Goal: Task Accomplishment & Management: Manage account settings

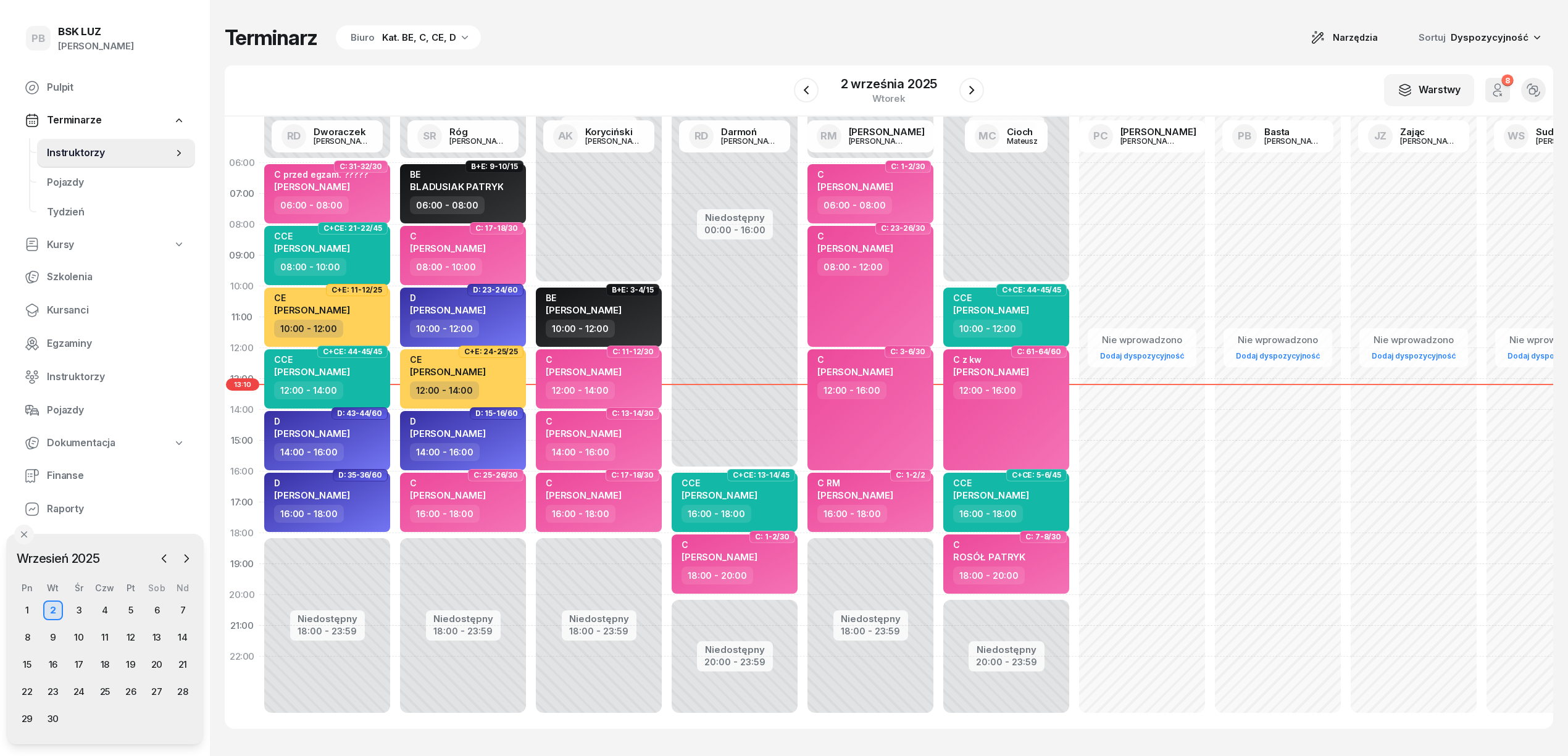
drag, startPoint x: 1176, startPoint y: 23, endPoint x: 753, endPoint y: 755, distance: 845.4
click at [1176, 23] on div "Terminarz Biuro Kat. BE, C, CE, D Narzędzia Sortuj Dyspozycyjność W Wybierz AK …" at bounding box center [889, 376] width 1328 height 754
click at [1047, 40] on div "Terminarz Biuro Kat. BE, C, CE, D Narzędzia Sortuj Dyspozycyjność" at bounding box center [889, 38] width 1328 height 26
click at [976, 86] on icon "button" at bounding box center [971, 90] width 14 height 14
click at [391, 34] on div "Kat. BE, C, CE, D" at bounding box center [419, 38] width 74 height 14
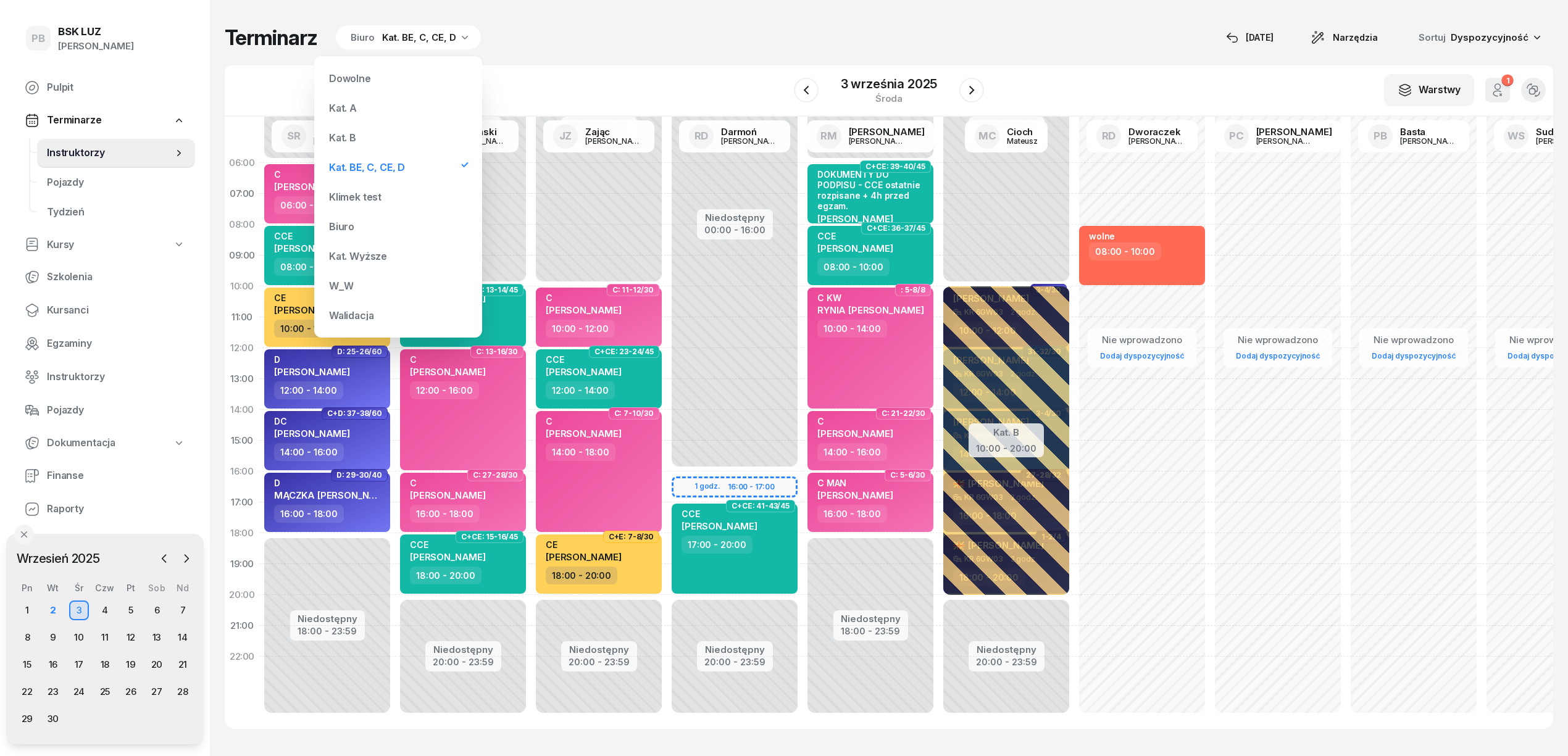
click at [670, 40] on div "Terminarz Biuro Kat. BE, C, CE, D [DATE] Narzędzia Sortuj Dyspozycyjność" at bounding box center [889, 38] width 1328 height 26
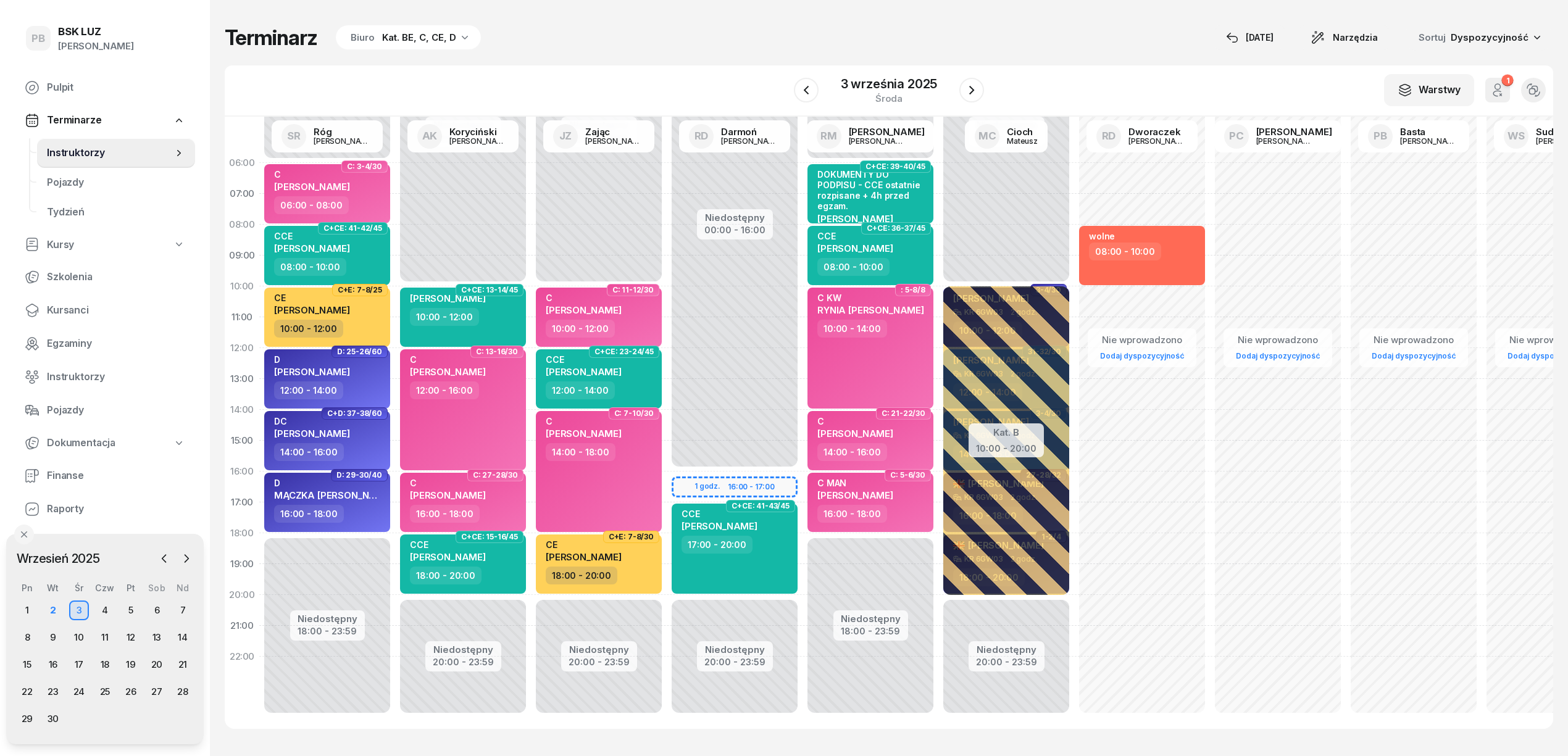
click at [413, 35] on div "Kat. BE, C, CE, D" at bounding box center [419, 38] width 74 height 14
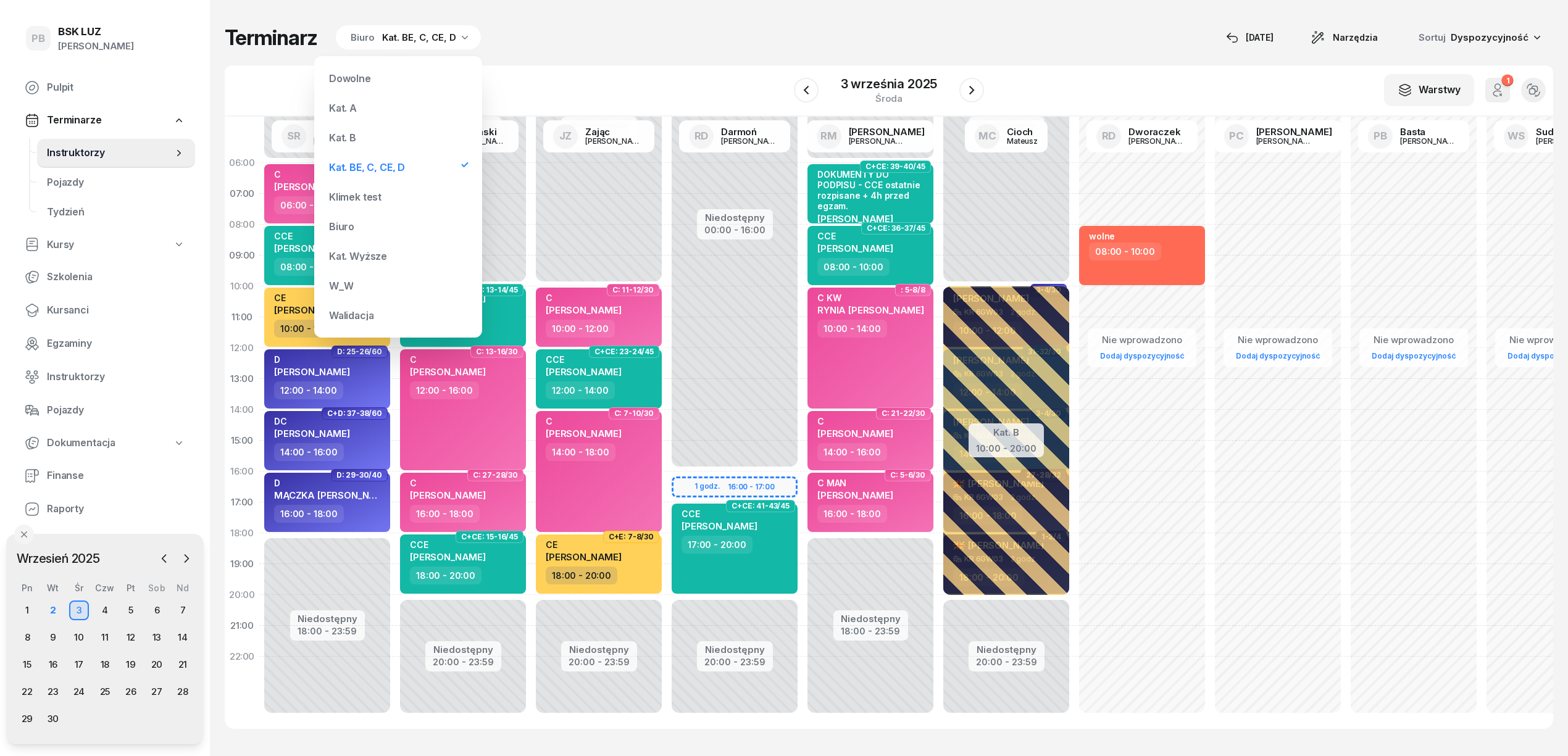
click at [367, 139] on div "Kat. B" at bounding box center [397, 137] width 148 height 25
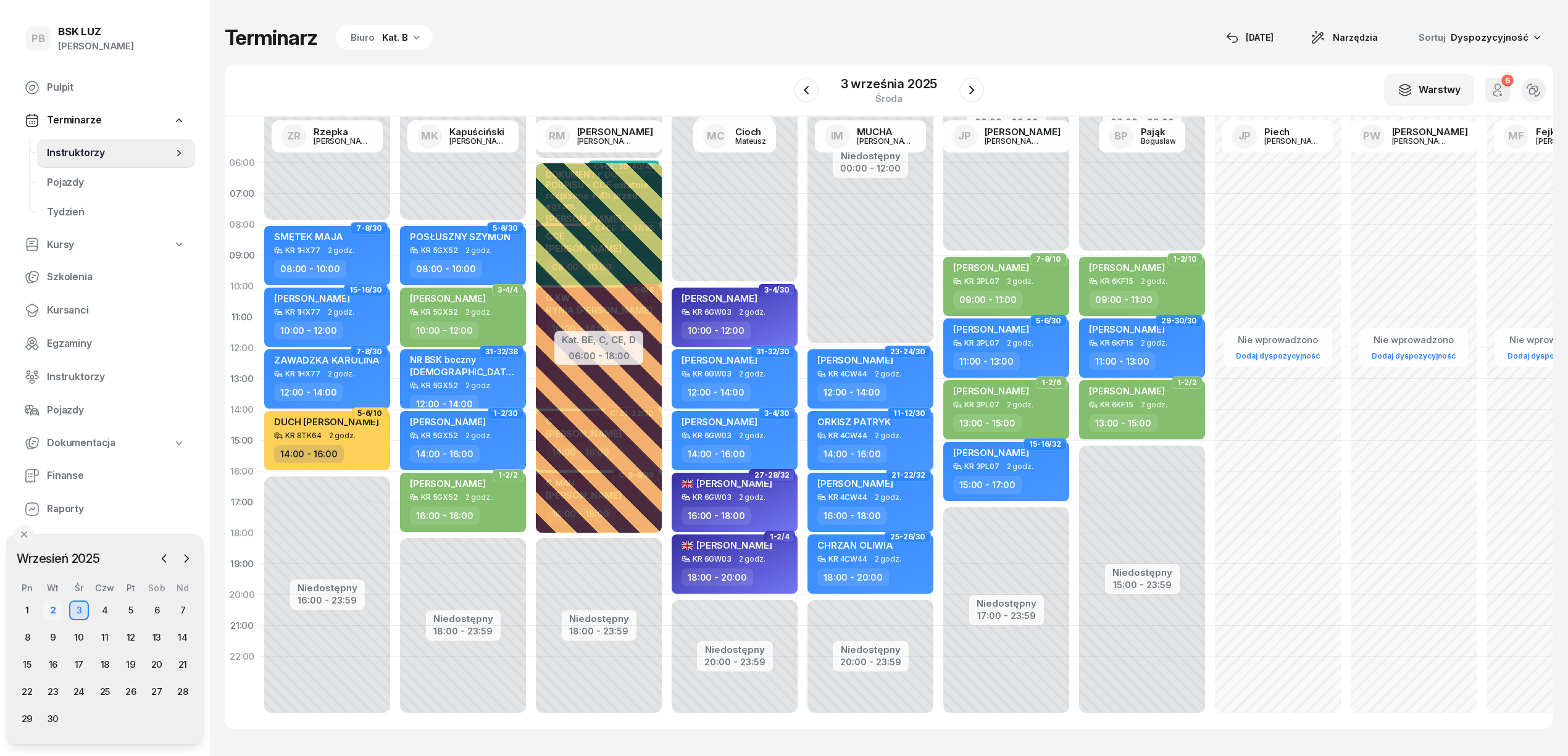
click at [50, 606] on div "2" at bounding box center [53, 610] width 20 height 20
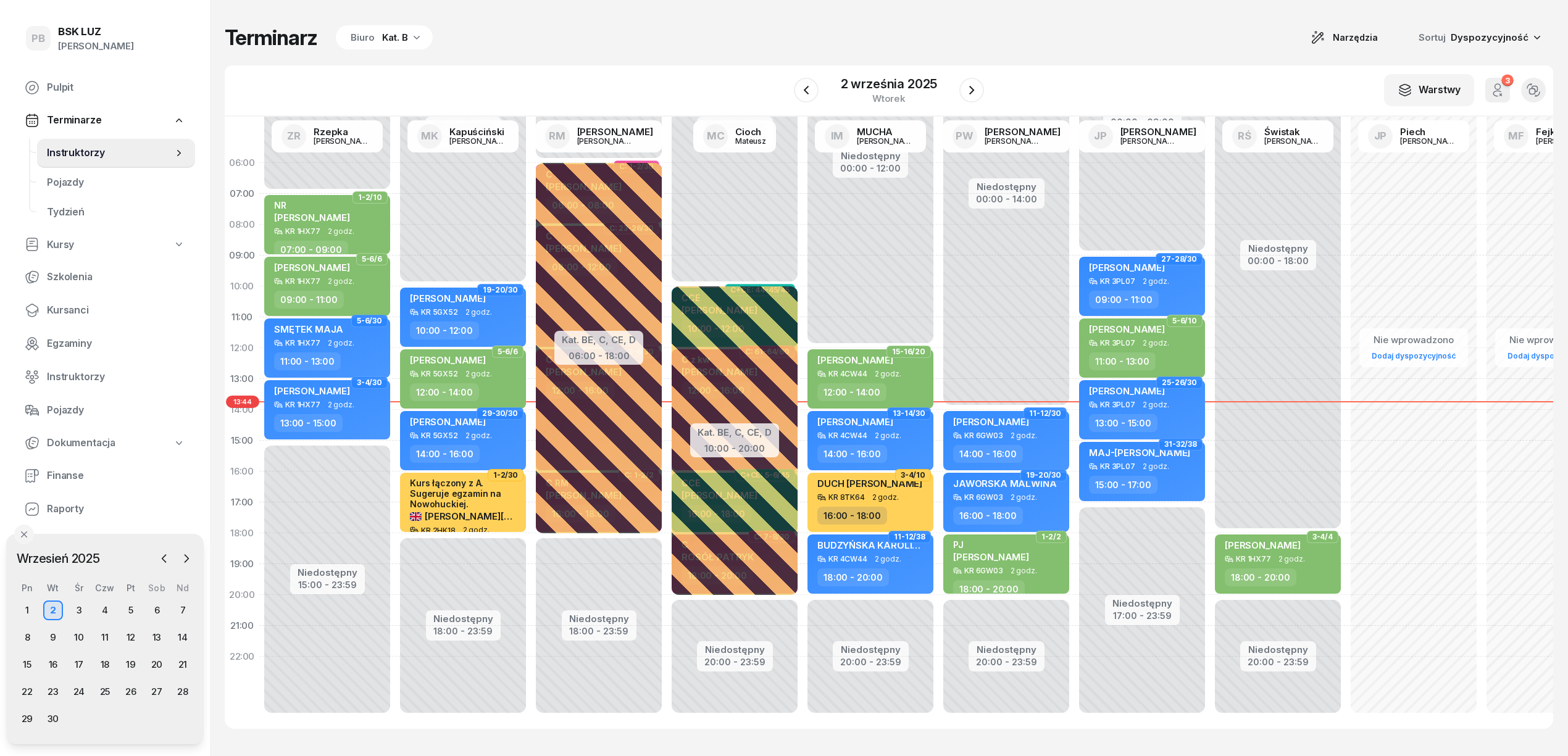
drag, startPoint x: 917, startPoint y: 22, endPoint x: 1539, endPoint y: 571, distance: 829.6
click at [917, 23] on div "Terminarz Biuro Kat. B Narzędzia Sortuj Dyspozycyjność W Wybierz AK [PERSON_NAM…" at bounding box center [889, 376] width 1328 height 754
click at [1156, 48] on div "Terminarz Biuro Kat. B Narzędzia Sortuj Dyspozycyjność" at bounding box center [889, 38] width 1328 height 26
click at [82, 468] on span "Finanse" at bounding box center [116, 476] width 139 height 16
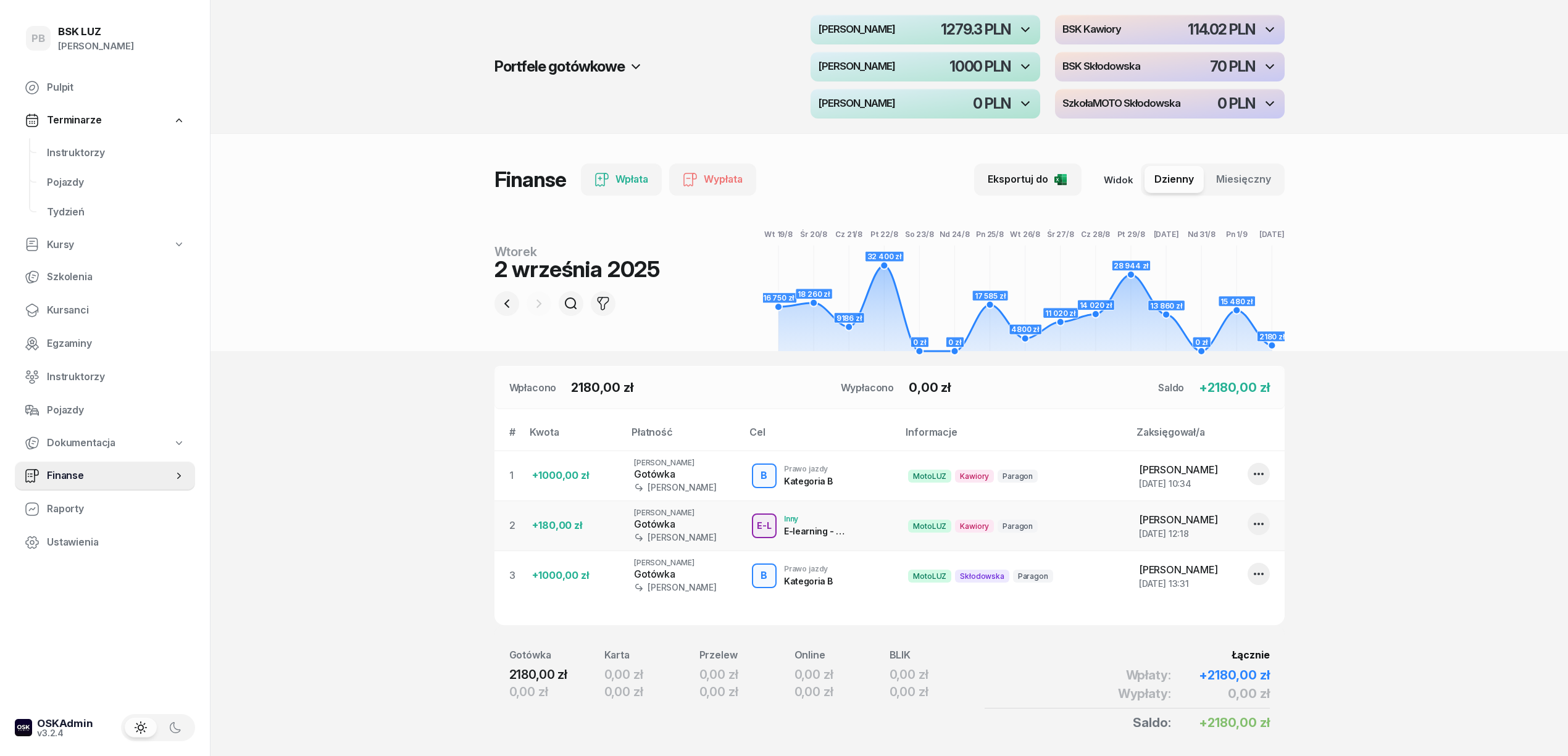
drag, startPoint x: 1418, startPoint y: 649, endPoint x: 1332, endPoint y: 662, distance: 87.0
click at [1413, 652] on section "Portfele gotówkowe MotoLUZ Kawiory 1279.3 PLN BSK Kawiory 114.02 PLN MotoLUZ Sk…" at bounding box center [889, 399] width 1357 height 798
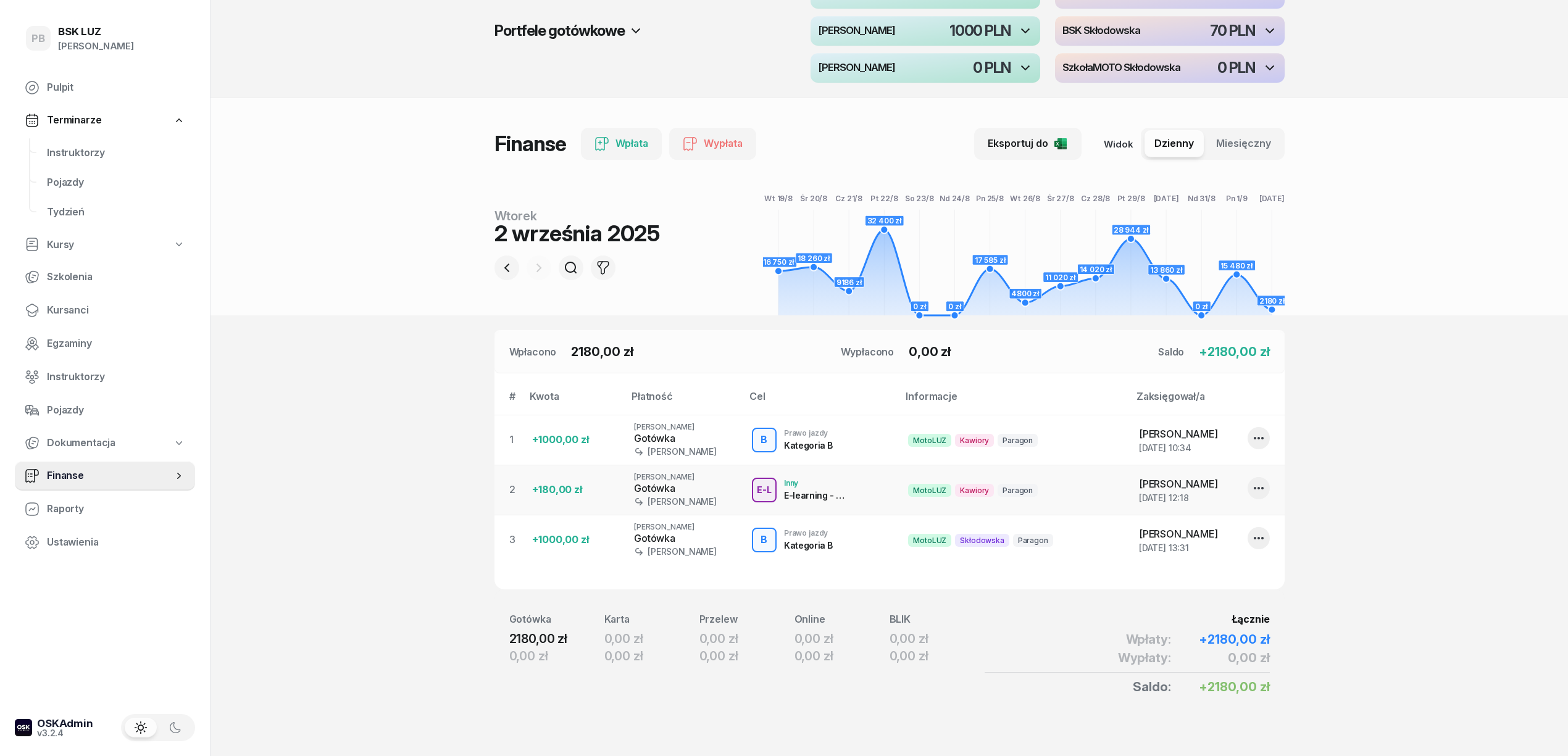
scroll to position [43, 0]
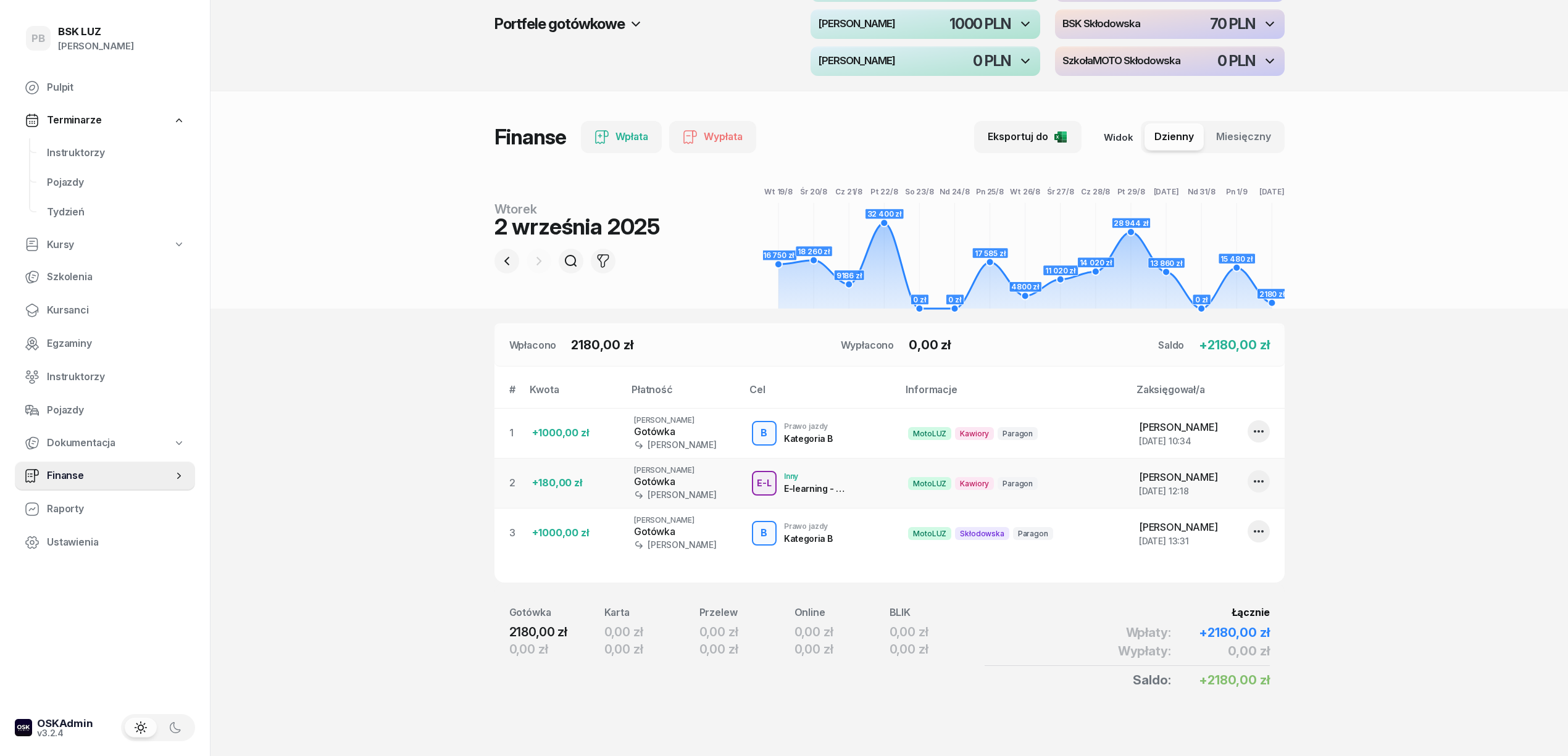
click at [345, 625] on section "Portfele gotówkowe MotoLUZ Kawiory 1279.3 PLN BSK Kawiory 114.02 PLN MotoLUZ Sk…" at bounding box center [889, 356] width 1357 height 798
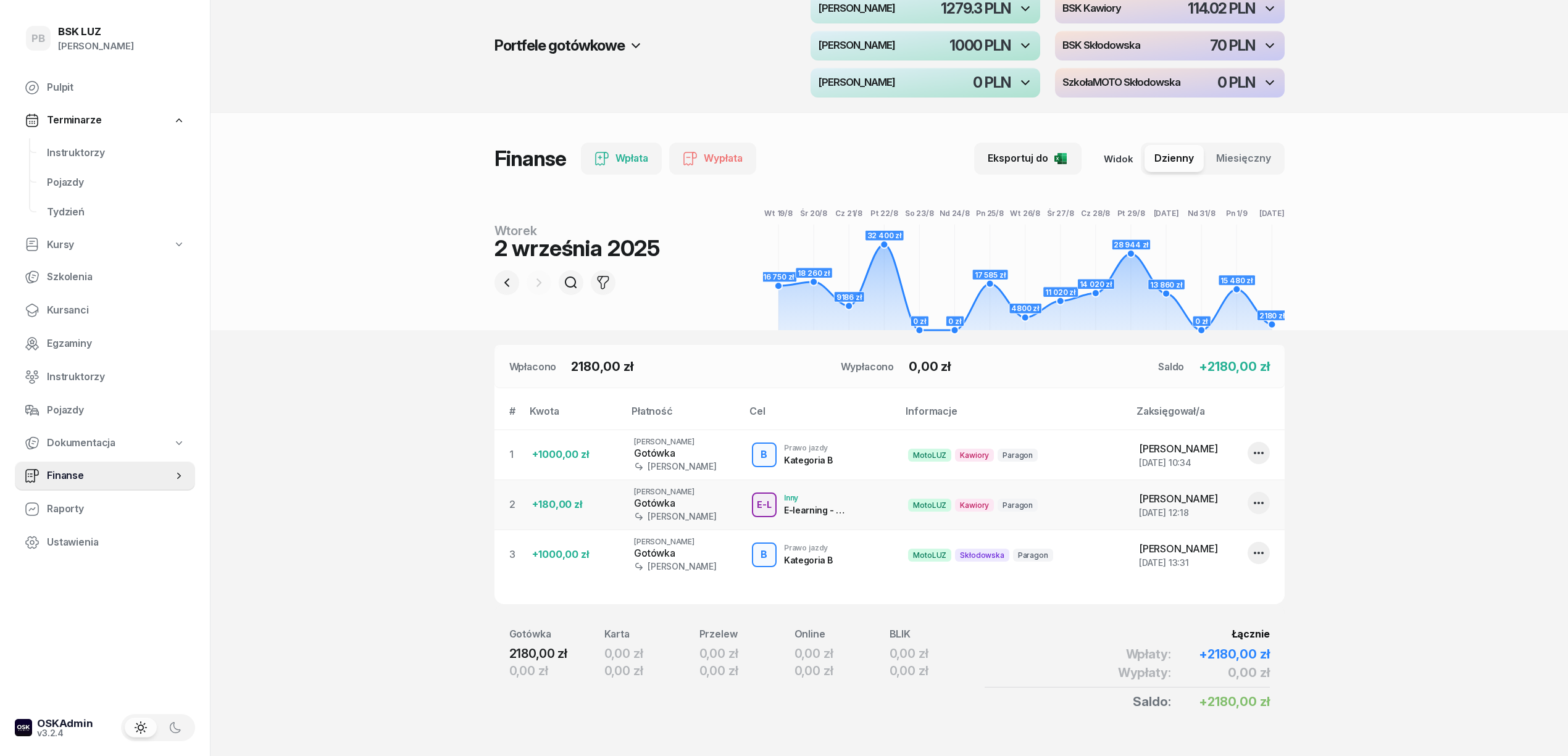
scroll to position [0, 0]
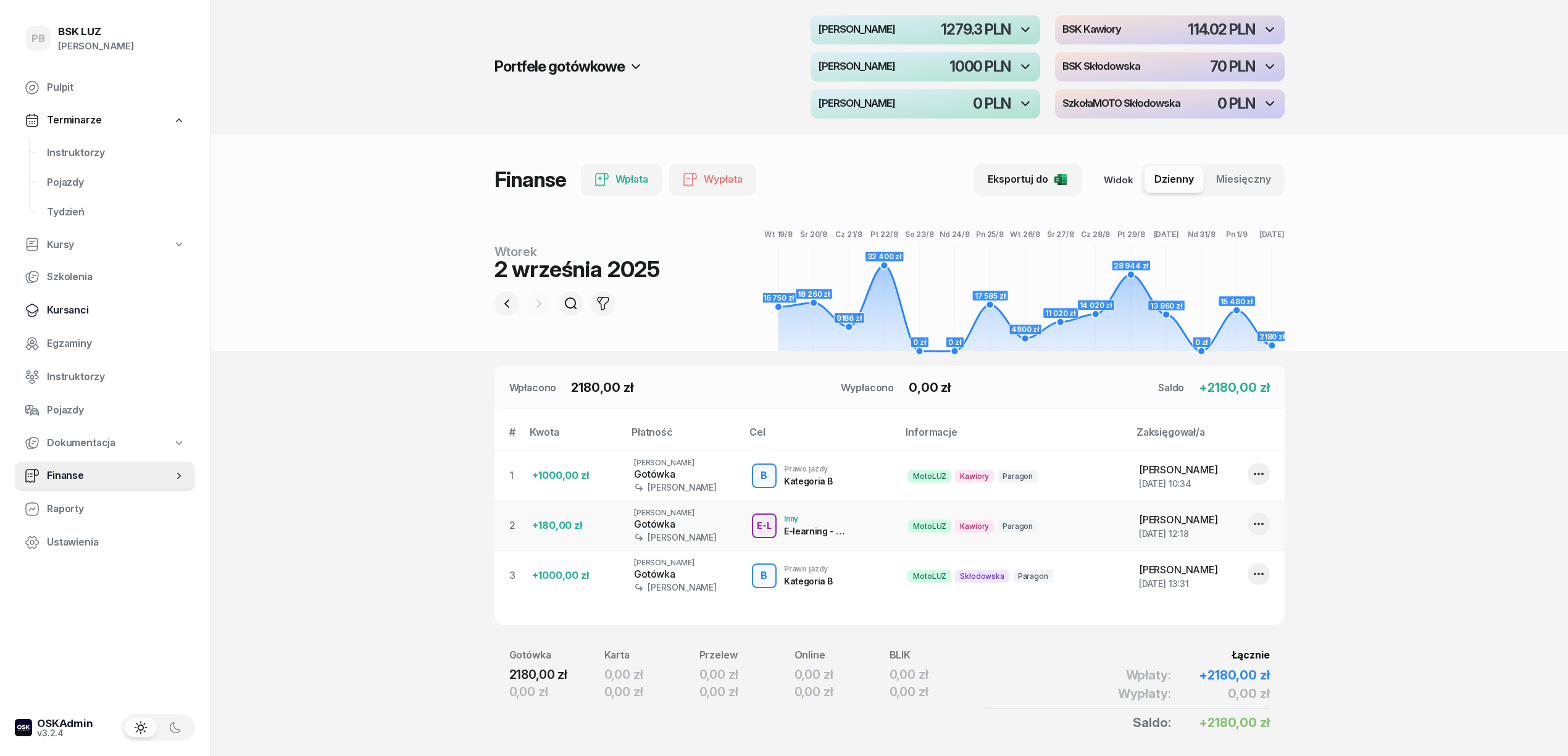
click at [71, 304] on span "Kursanci" at bounding box center [116, 310] width 139 height 16
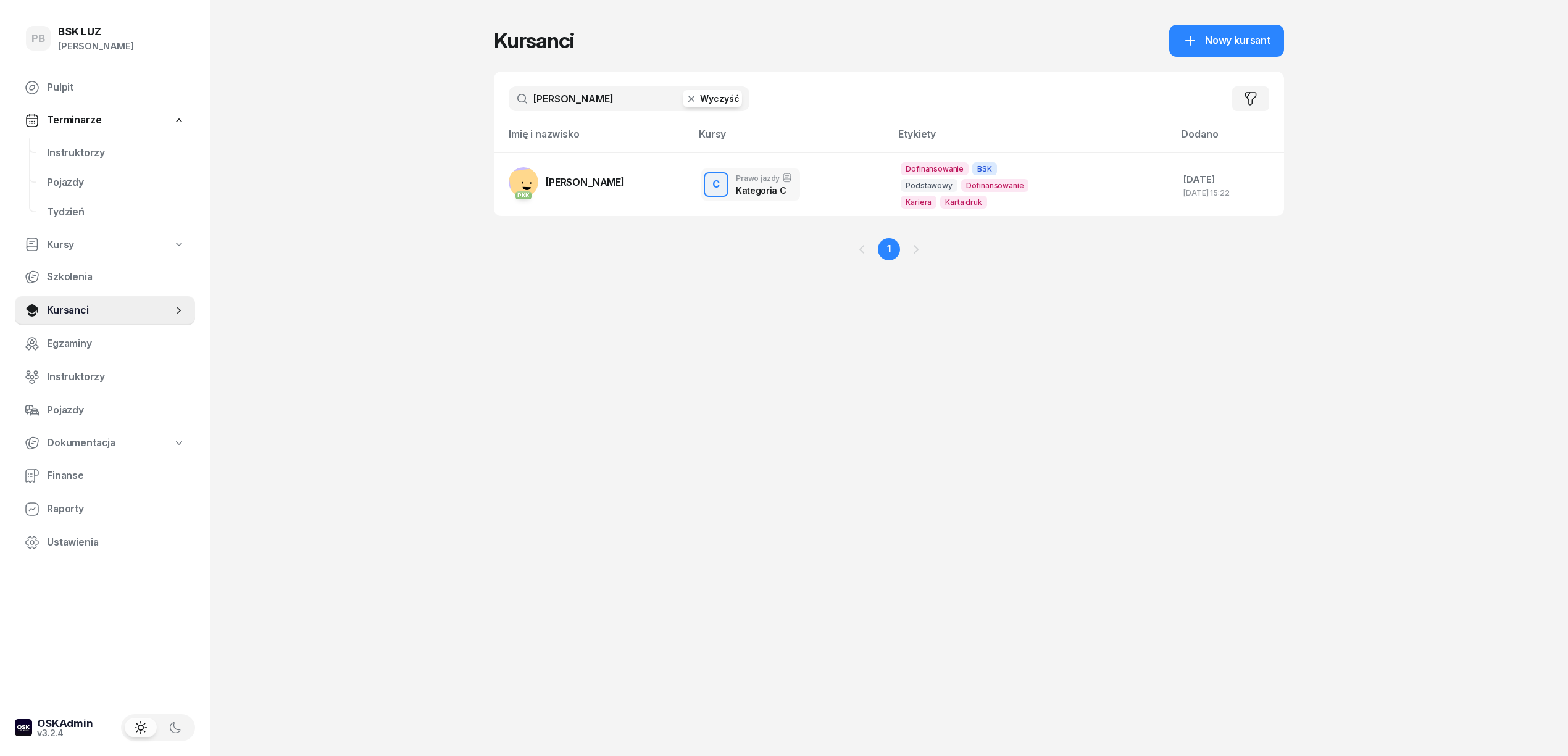
click at [574, 96] on input "gruchała" at bounding box center [629, 99] width 240 height 25
type input "żak"
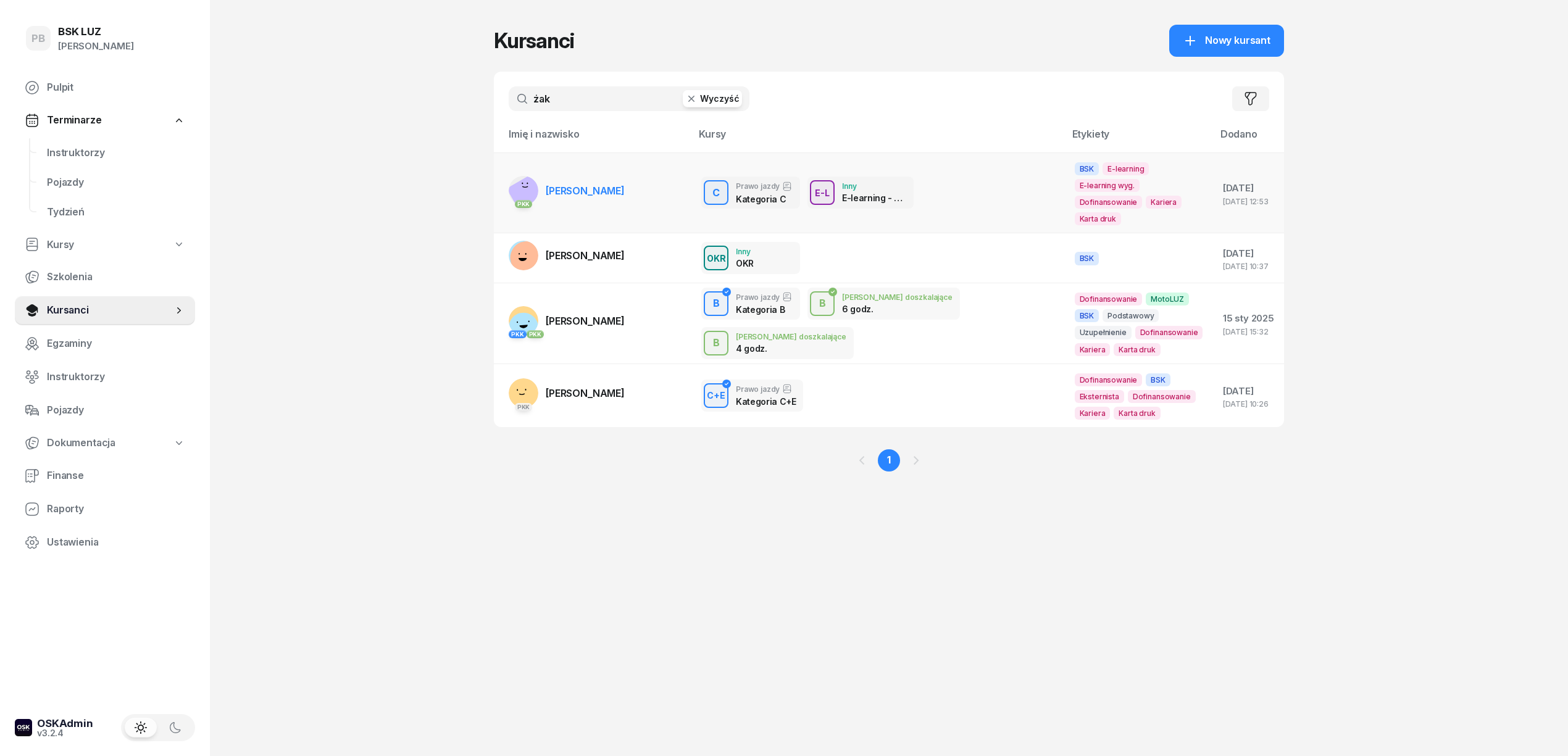
click at [552, 186] on span "[PERSON_NAME]" at bounding box center [585, 190] width 79 height 12
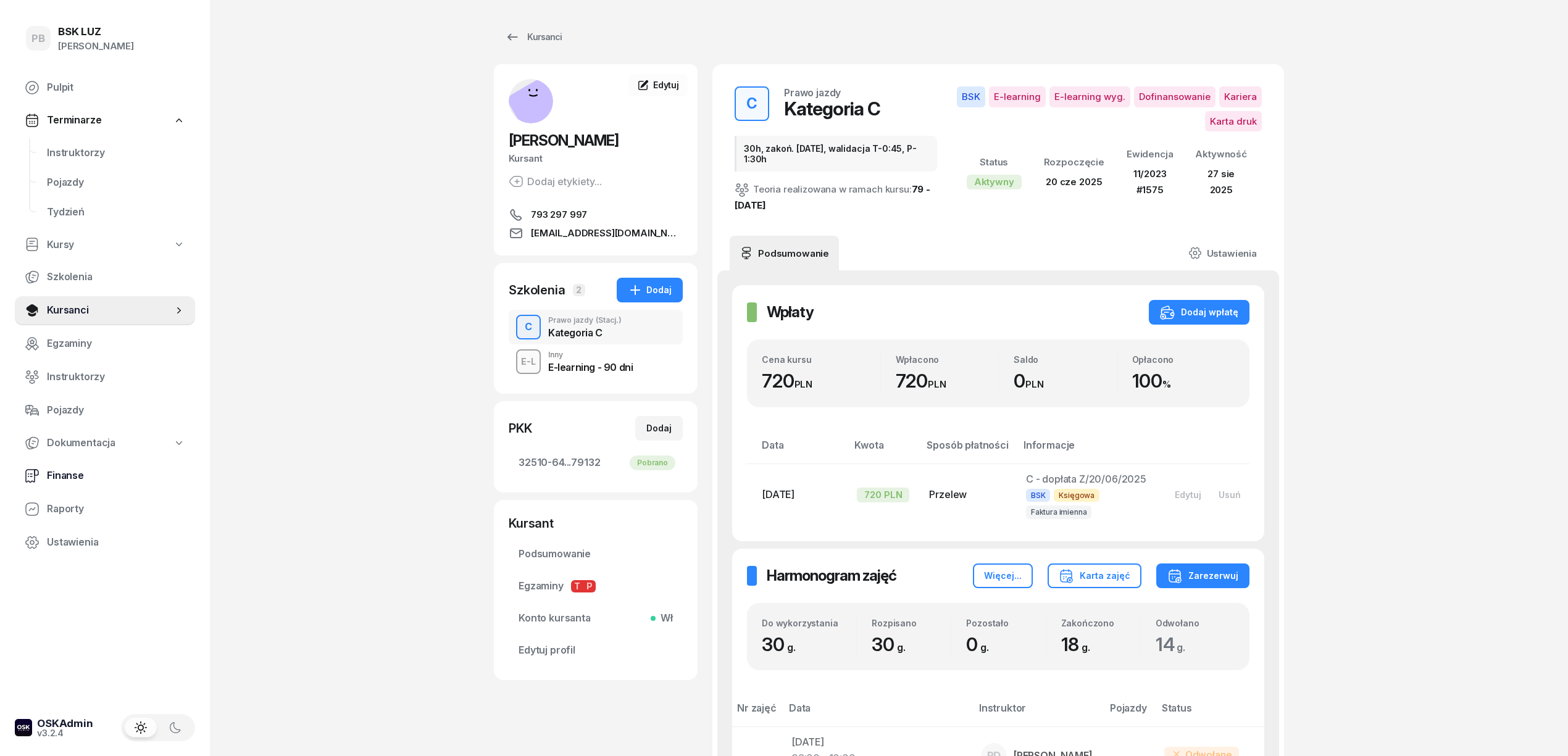
click at [55, 479] on span "Finanse" at bounding box center [116, 476] width 139 height 16
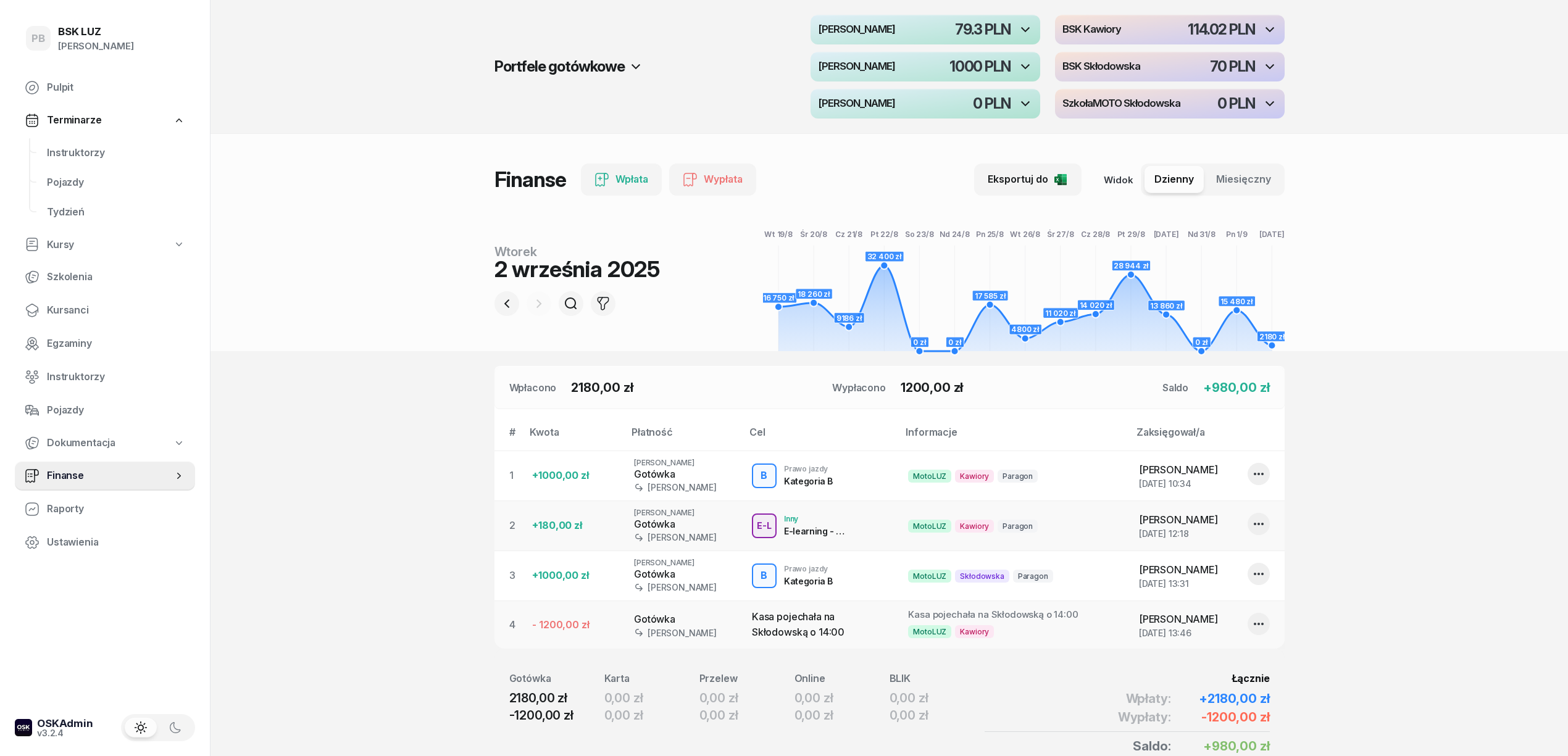
scroll to position [79, 0]
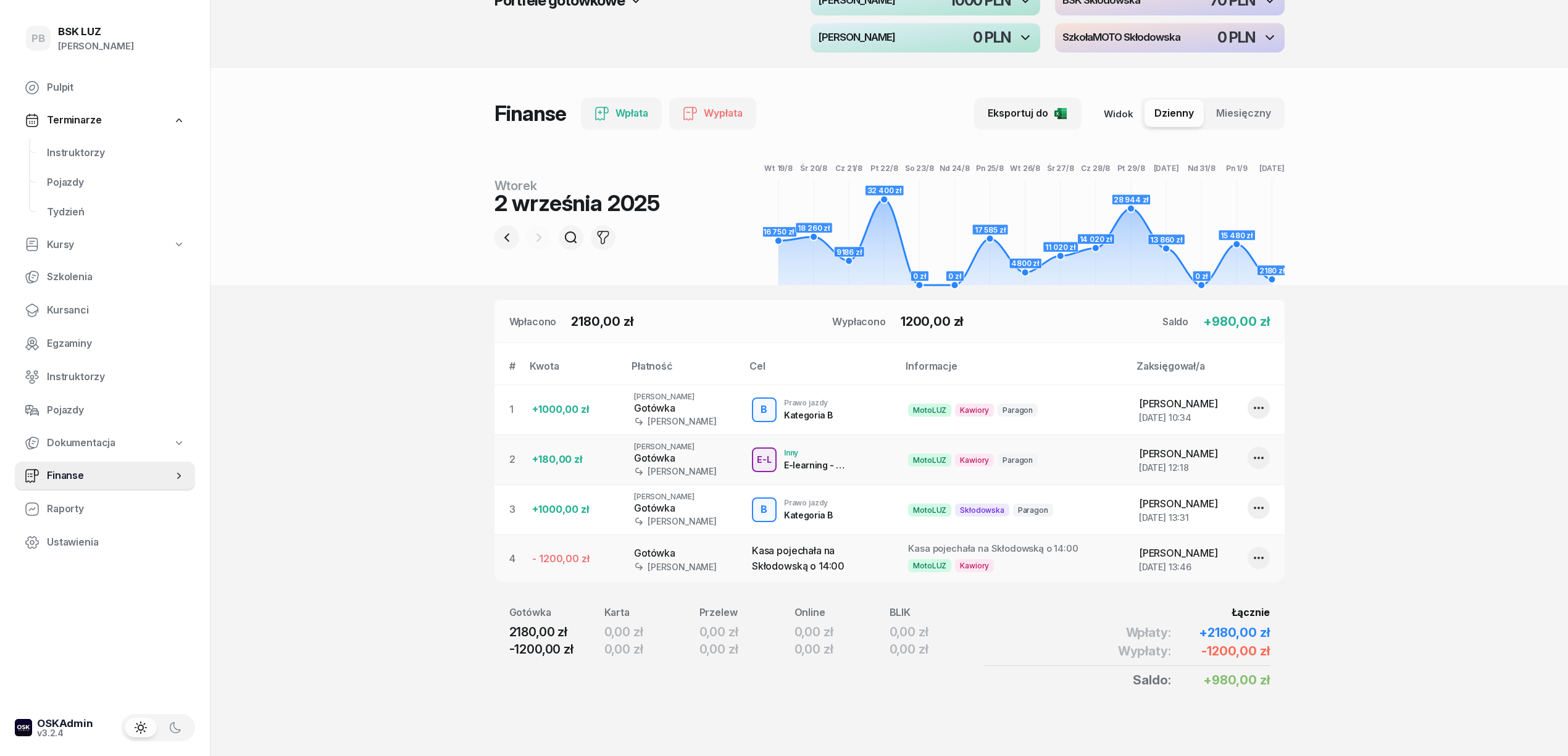
click at [415, 684] on section "Portfele gotówkowe MotoLUZ Kawiory 79.3 PLN BSK Kawiory 114.02 PLN MotoLUZ Skło…" at bounding box center [889, 345] width 1357 height 822
click at [1327, 501] on section "Portfele gotówkowe MotoLUZ Kawiory 79.3 PLN BSK Kawiory 114.02 PLN MotoLUZ Skło…" at bounding box center [889, 345] width 1357 height 822
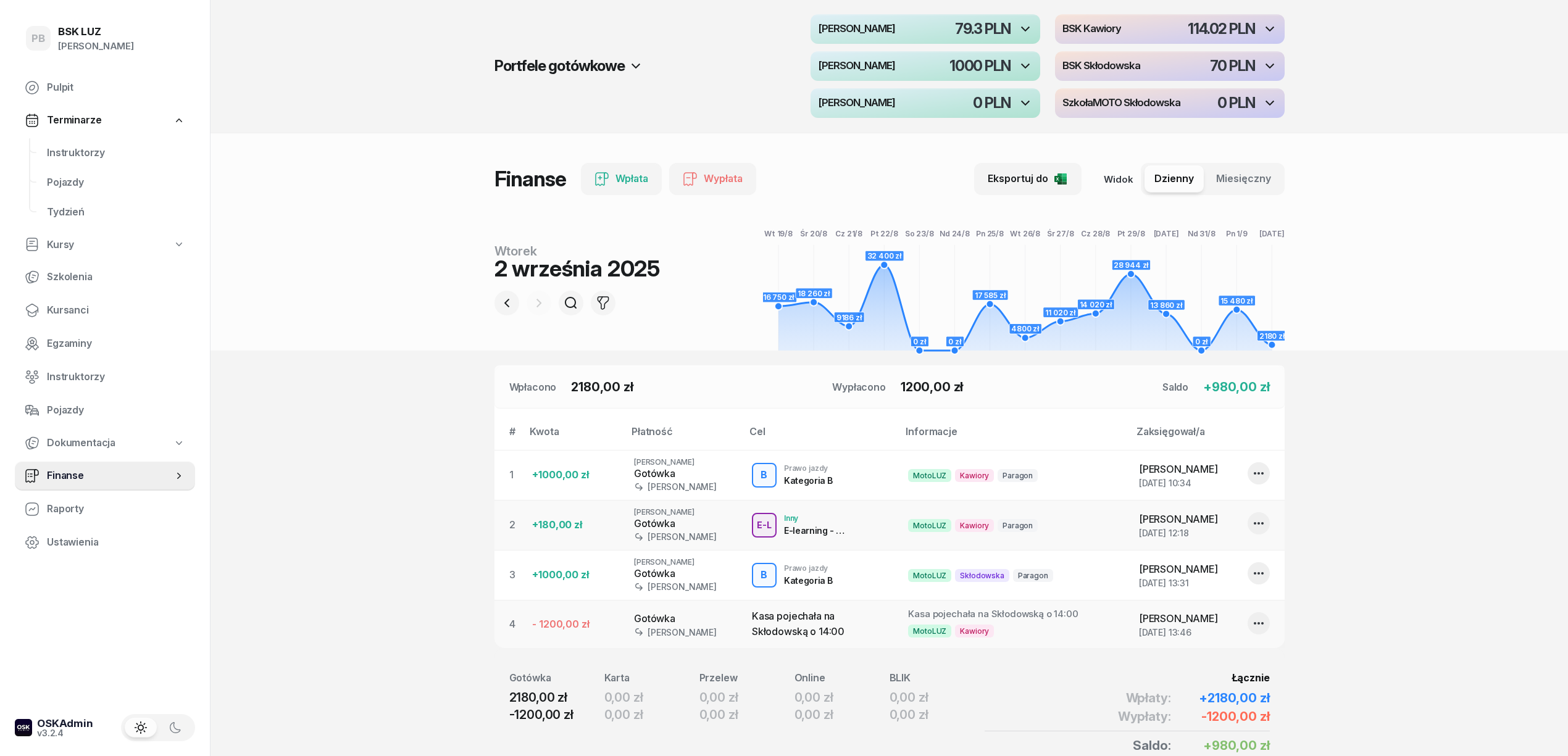
scroll to position [0, 0]
click at [59, 148] on span "Instruktorzy" at bounding box center [116, 153] width 139 height 16
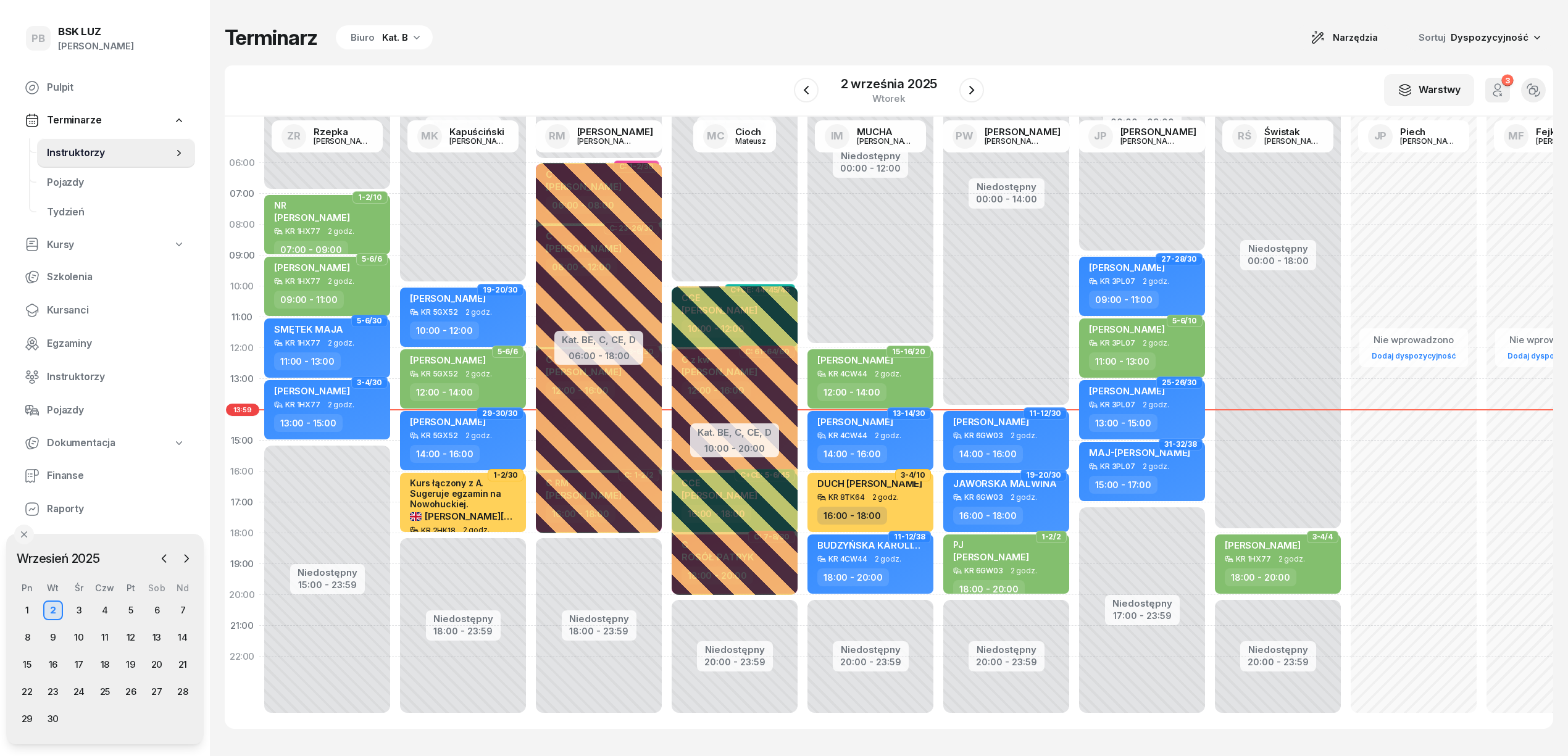
click at [554, 42] on div "Terminarz Biuro Kat. B Narzędzia Sortuj Dyspozycyjność" at bounding box center [889, 38] width 1328 height 26
click at [1092, 14] on div "Terminarz Biuro Kat. B Narzędzia Sortuj Dyspozycyjność W Wybierz AK [PERSON_NAM…" at bounding box center [889, 376] width 1328 height 754
click at [1222, 55] on div "Terminarz Biuro Kat. B Narzędzia Sortuj Dyspozycyjność W Wybierz AK [PERSON_NAM…" at bounding box center [889, 376] width 1328 height 754
click at [1041, 21] on div "Terminarz Biuro Kat. B Narzędzia Sortuj Dyspozycyjność W Wybierz AK [PERSON_NAM…" at bounding box center [889, 376] width 1328 height 754
click at [701, 60] on div "Terminarz Biuro Kat. B Narzędzia Sortuj Dyspozycyjność W Wybierz AK [PERSON_NAM…" at bounding box center [889, 376] width 1328 height 754
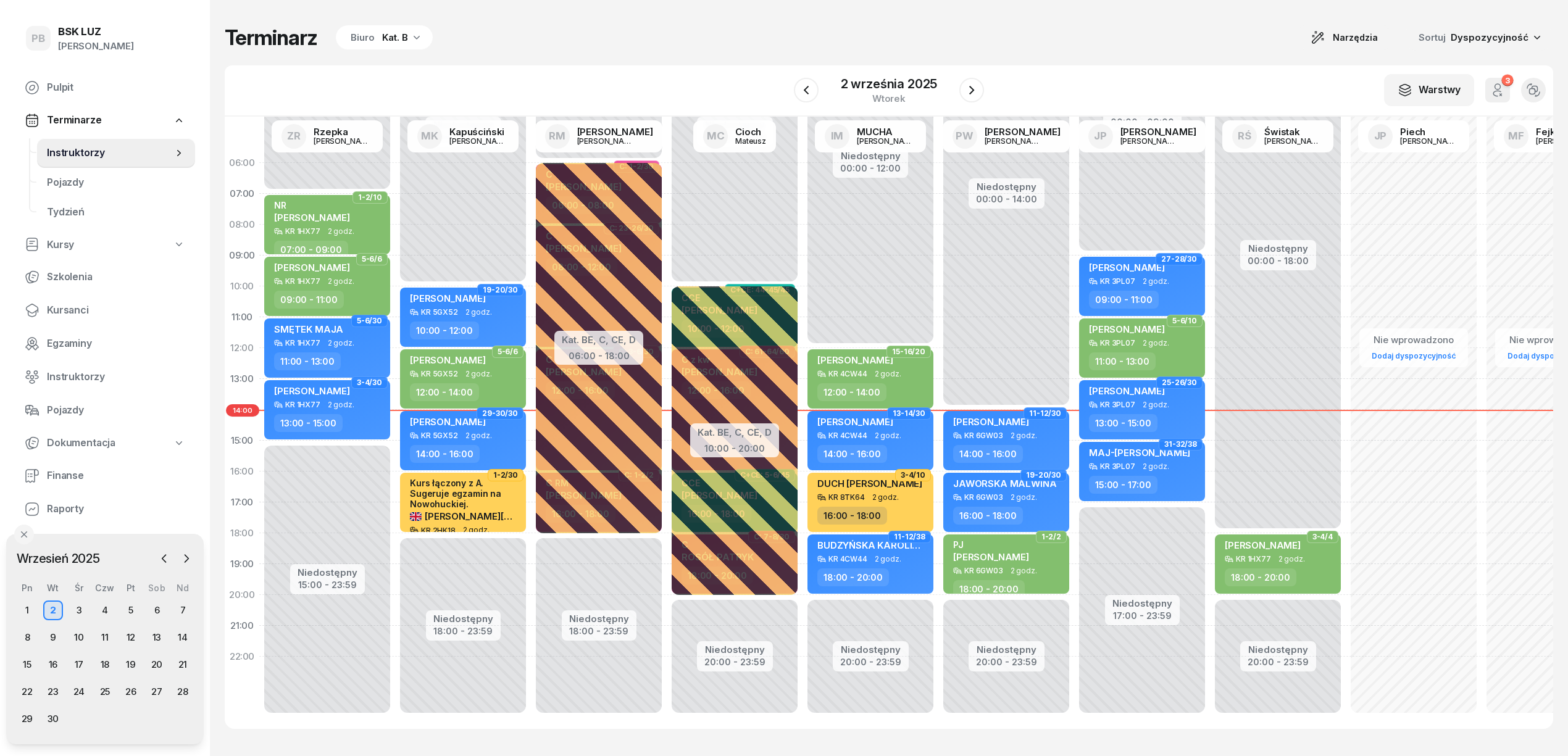
click at [1023, 28] on div "Terminarz Biuro Kat. B Narzędzia Sortuj Dyspozycyjność" at bounding box center [889, 38] width 1328 height 26
click at [1042, 60] on div "Terminarz Biuro Kat. B Narzędzia Sortuj Dyspozycyjność W Wybierz AK [PERSON_NAM…" at bounding box center [889, 376] width 1328 height 754
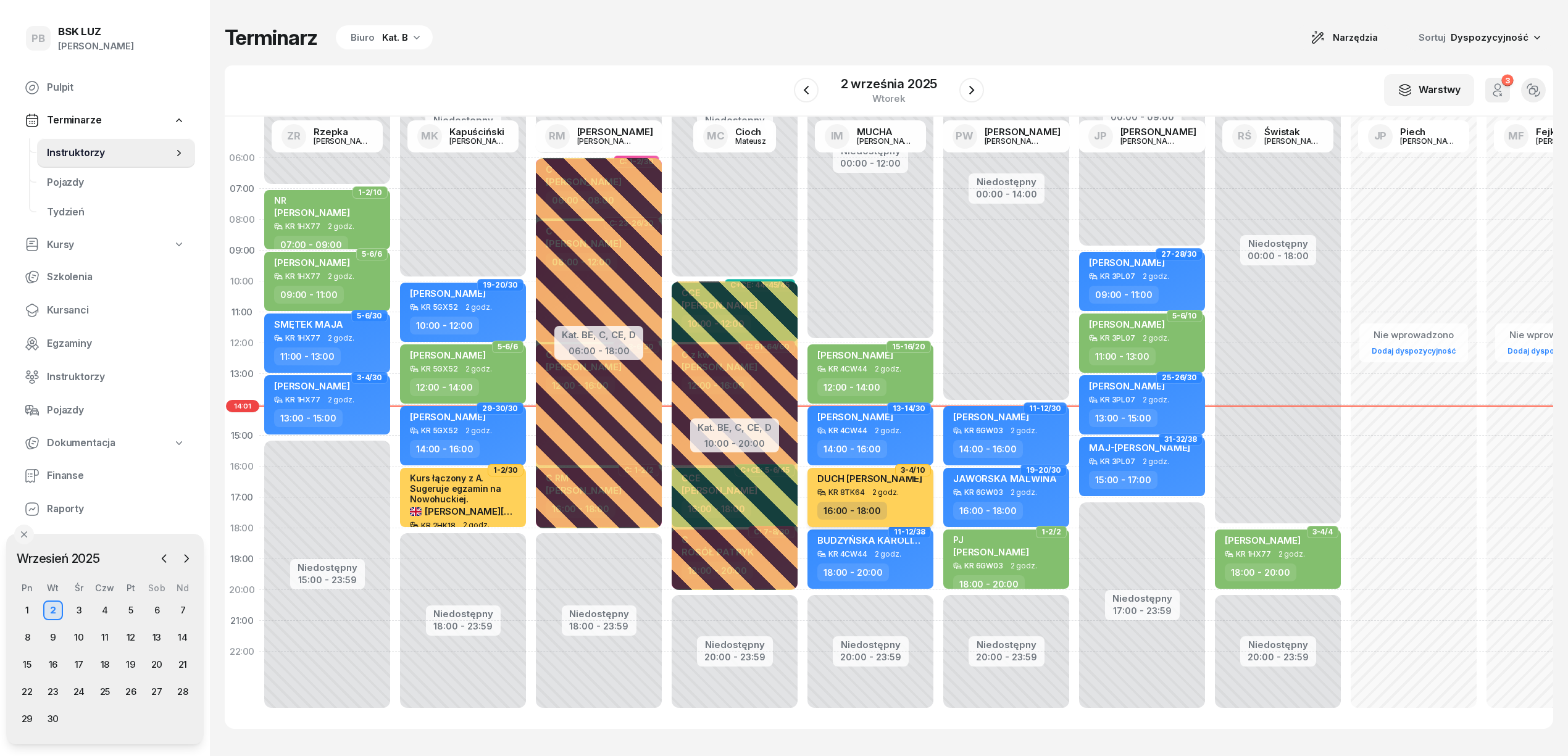
scroll to position [18, 0]
click at [797, 47] on div "Terminarz Biuro Kat. B Narzędzia Sortuj Dyspozycyjność" at bounding box center [889, 38] width 1328 height 26
click at [972, 99] on button "button" at bounding box center [971, 90] width 25 height 25
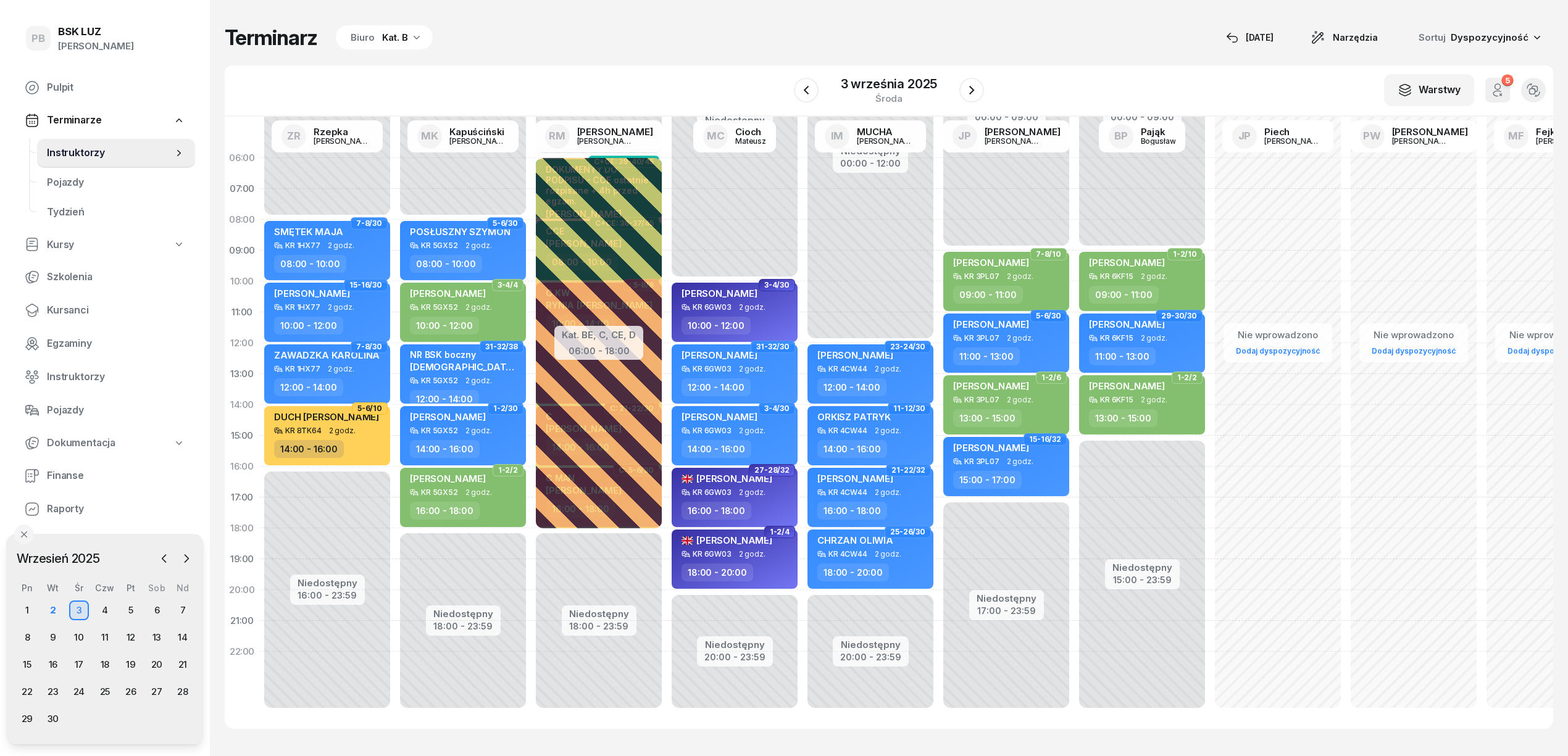
click at [402, 43] on div "Kat. B" at bounding box center [395, 38] width 26 height 14
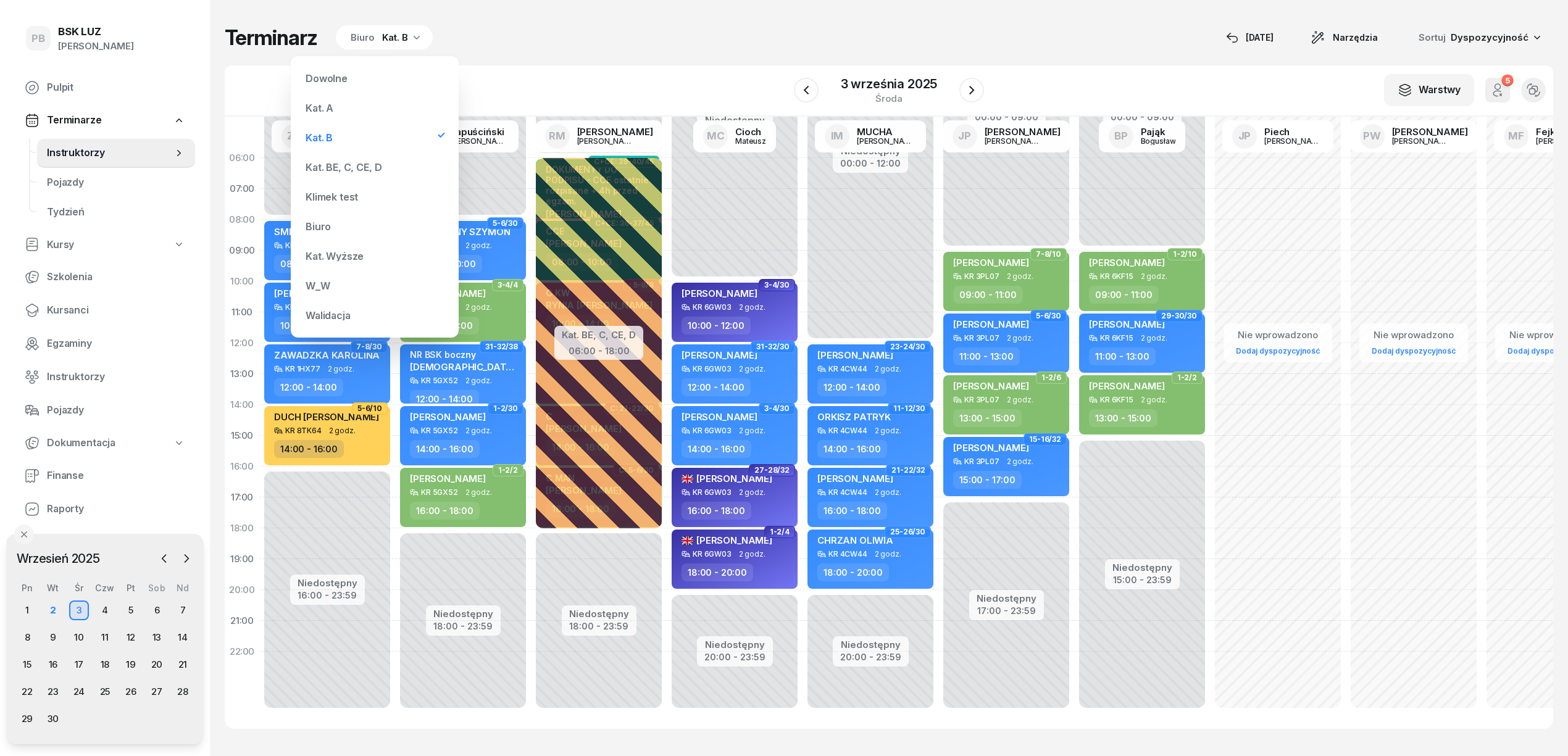
click at [340, 160] on div "Kat. BE, C, CE, D" at bounding box center [374, 167] width 148 height 25
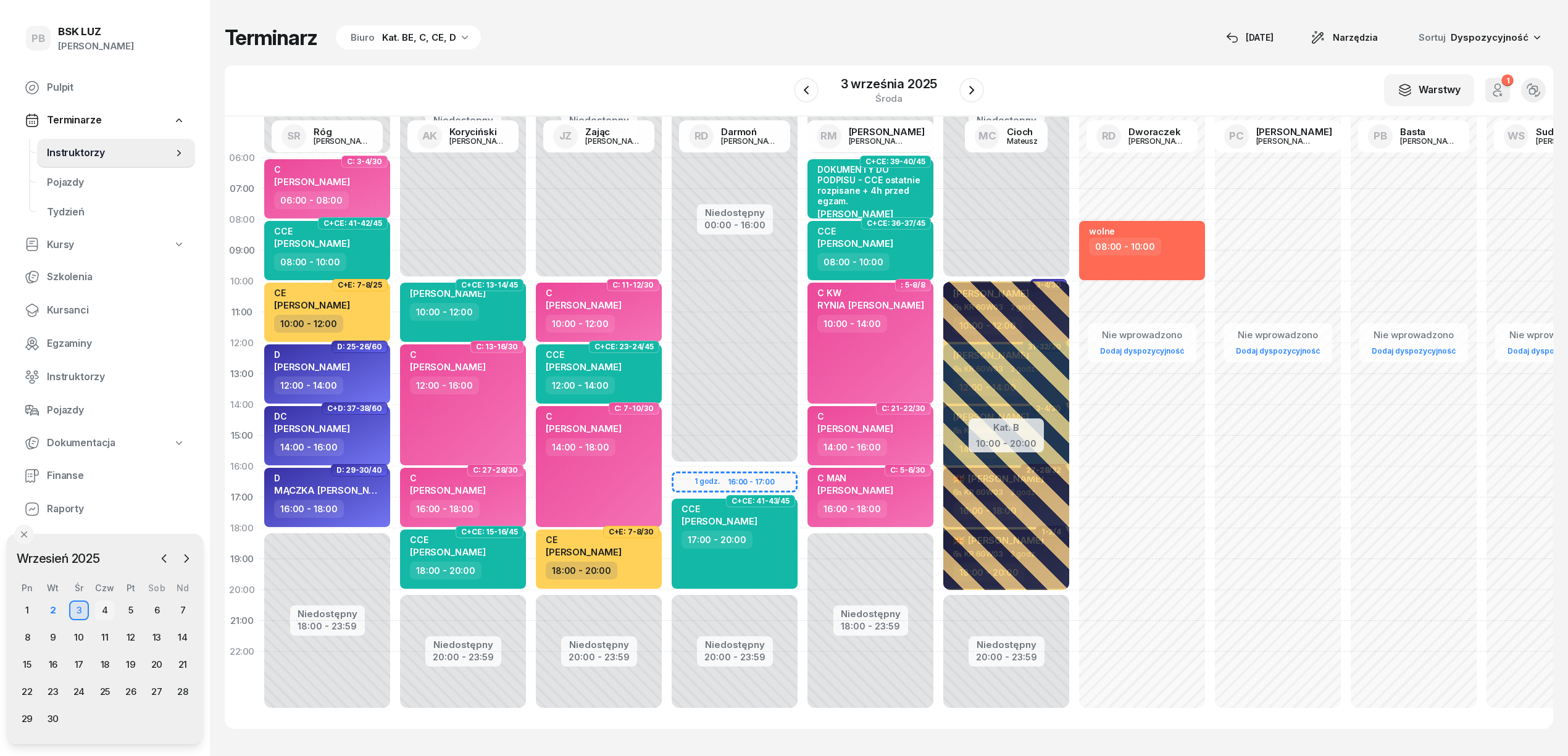
click at [109, 605] on div "4" at bounding box center [105, 610] width 20 height 20
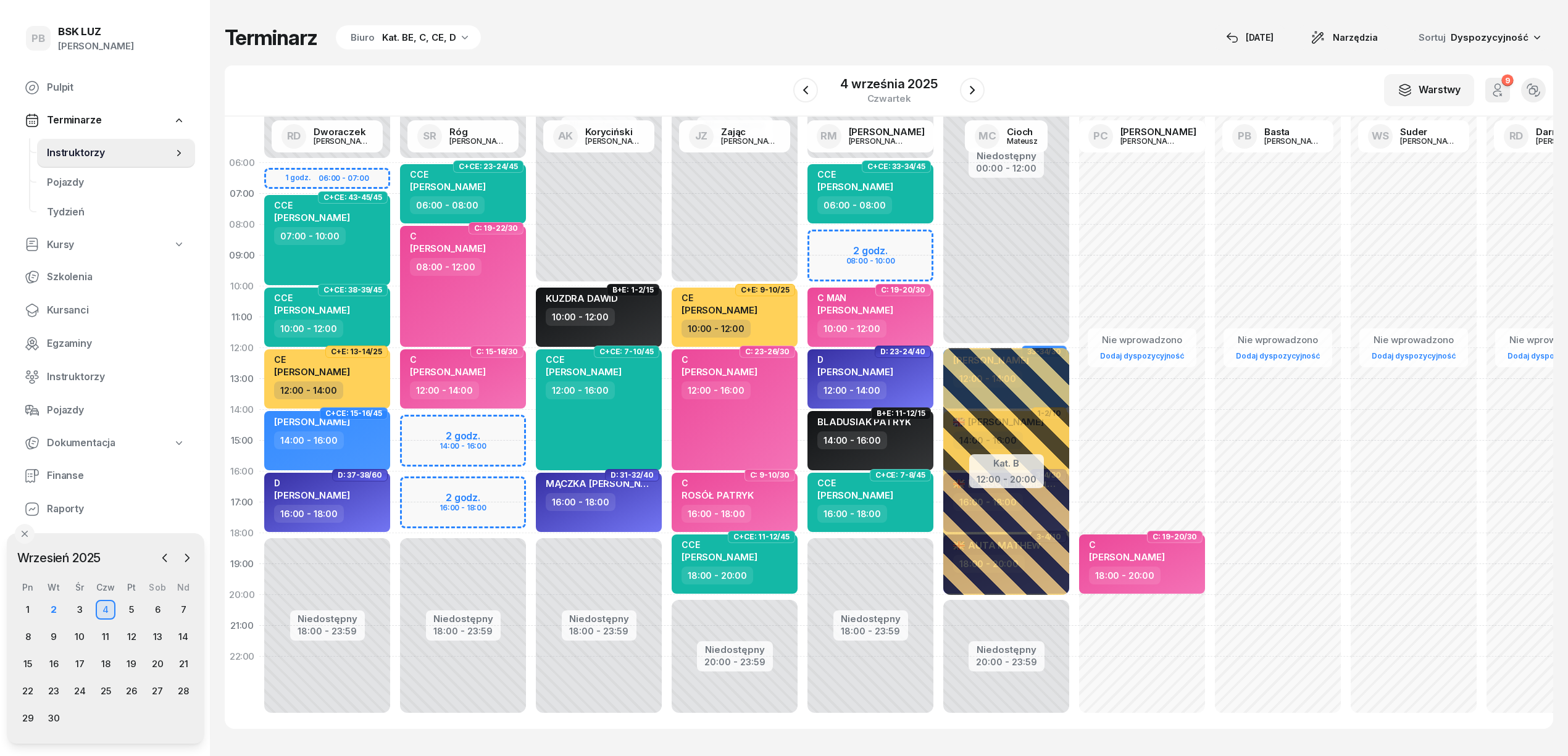
scroll to position [18, 0]
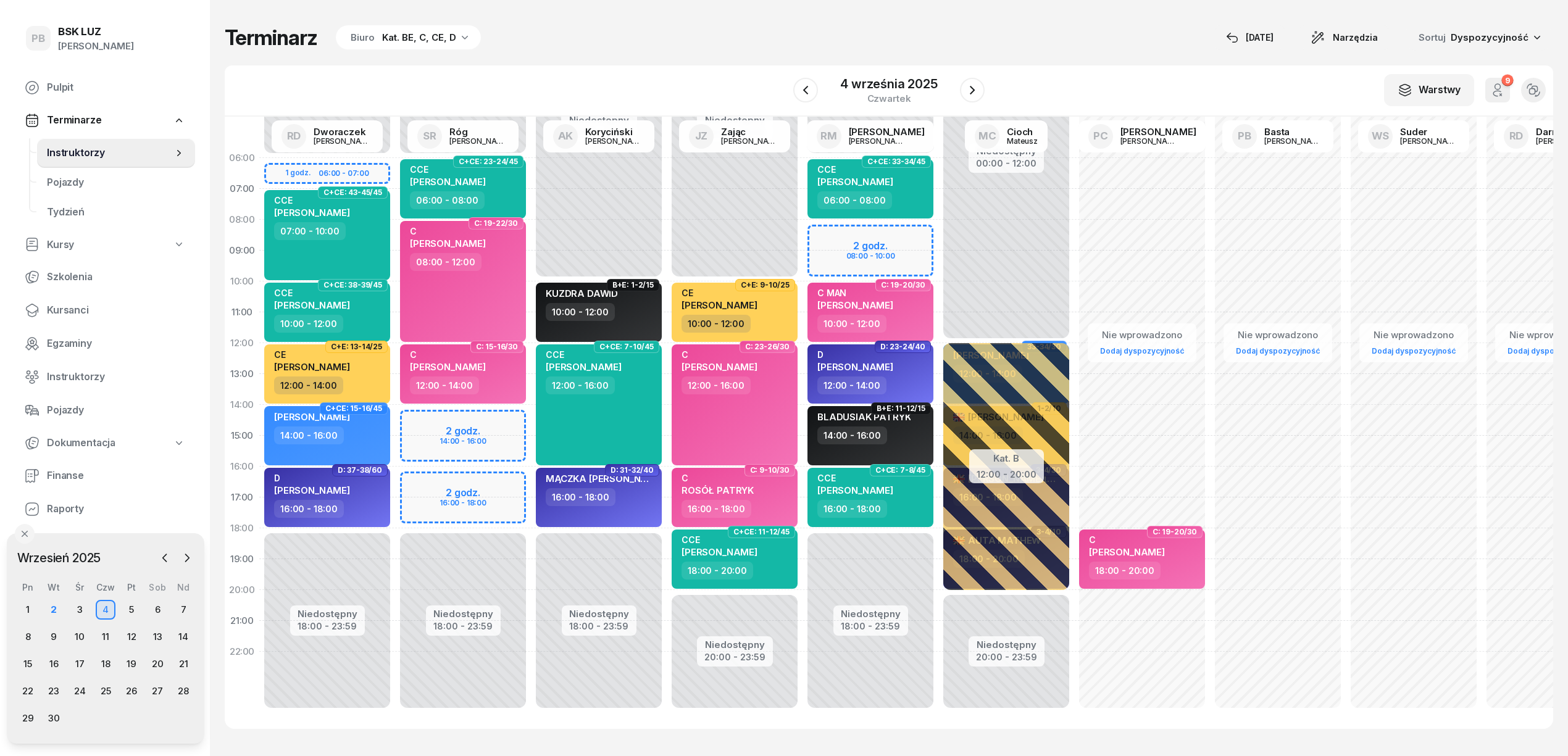
click at [912, 230] on div "Niedostępny 00:00 - 06:00 Niedostępny 18:00 - 23:59 2 godz. 08:00 - 10:00 C+CE:…" at bounding box center [869, 436] width 135 height 586
select select "08"
select select "10"
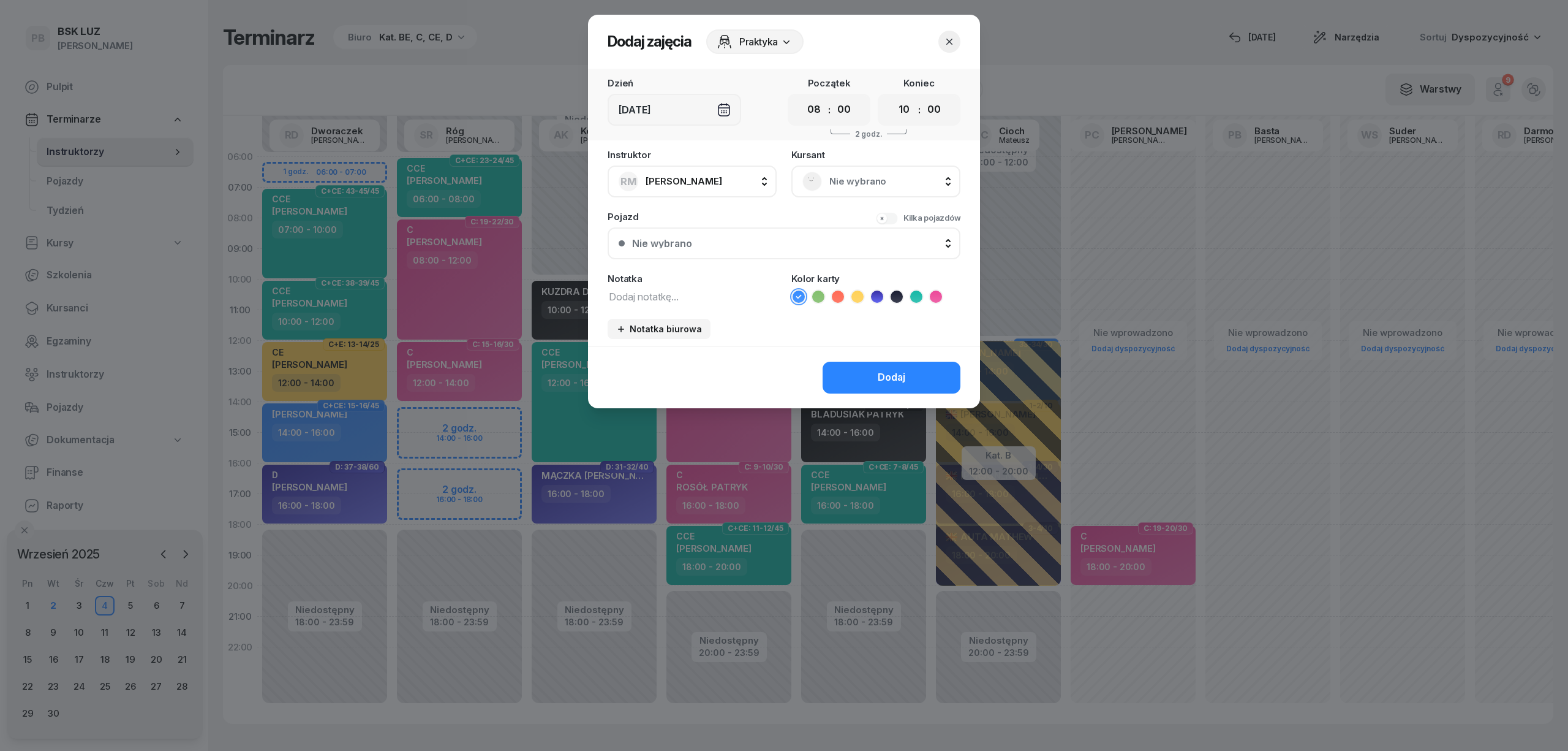
click at [844, 298] on li at bounding box center [838, 297] width 14 height 14
click at [873, 372] on button "Dodaj" at bounding box center [891, 378] width 138 height 32
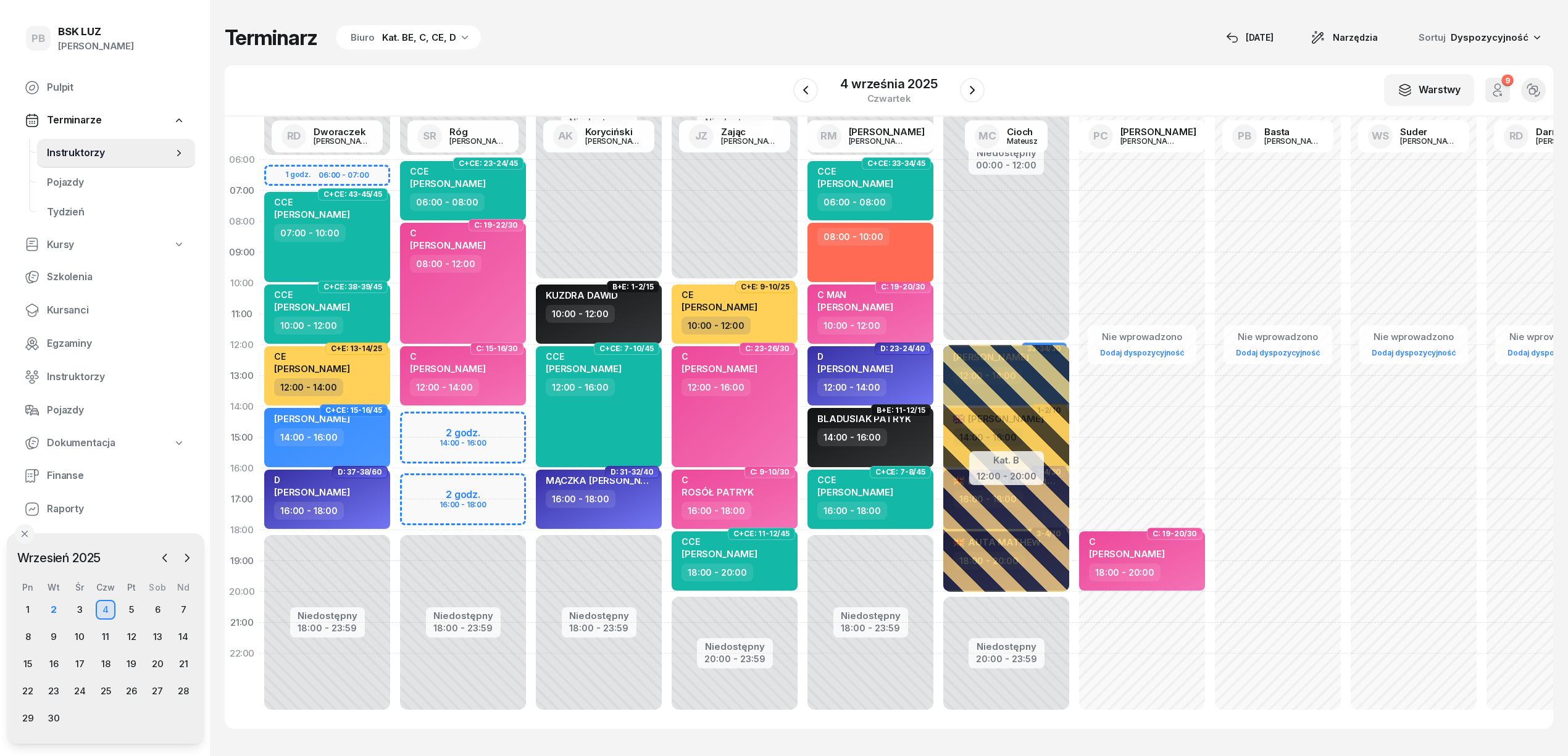
scroll to position [0, 0]
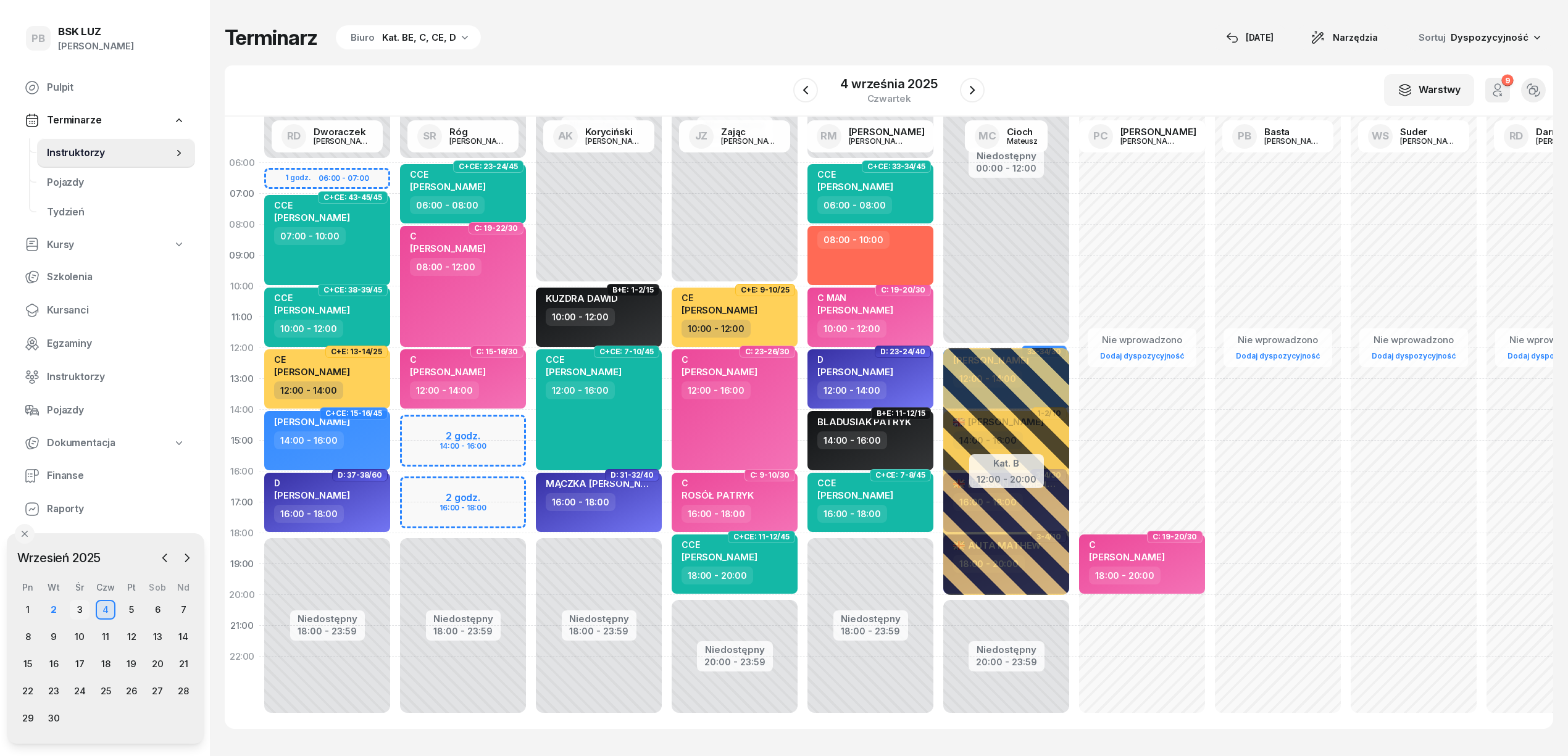
click at [80, 611] on div "3" at bounding box center [79, 609] width 20 height 20
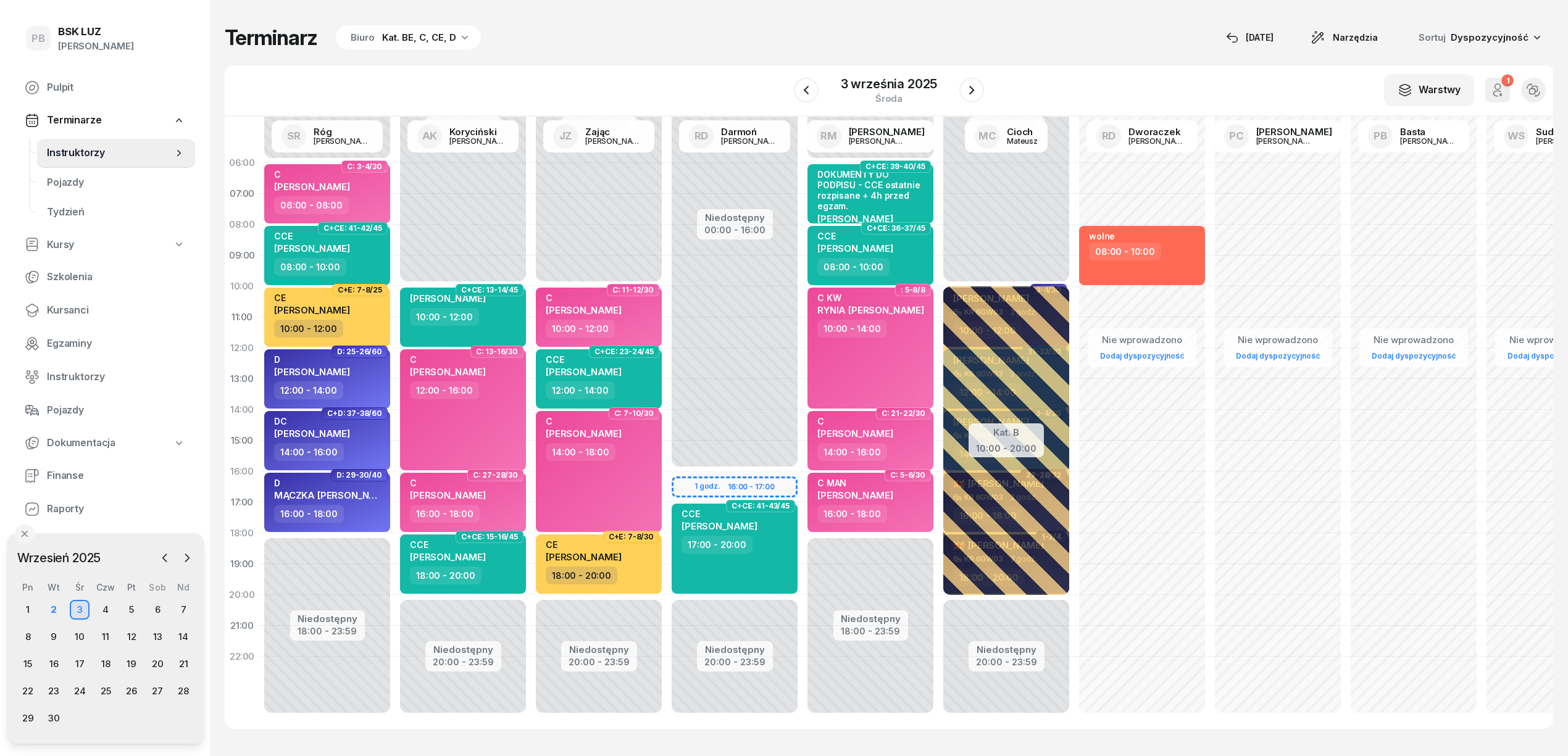
click at [932, 5] on div "Terminarz Biuro Kat. BE, C, CE, D [DATE] Narzędzia Sortuj Dyspozycyjność W Wybi…" at bounding box center [889, 376] width 1328 height 754
click at [1050, 33] on div "Terminarz Biuro Kat. BE, C, CE, D [DATE] Narzędzia Sortuj Dyspozycyjność" at bounding box center [889, 38] width 1328 height 26
click at [1075, 80] on div "W Wybierz AK [PERSON_NAME] BP [PERSON_NAME] DP [PERSON_NAME] GS [PERSON_NAME] I…" at bounding box center [889, 91] width 1328 height 51
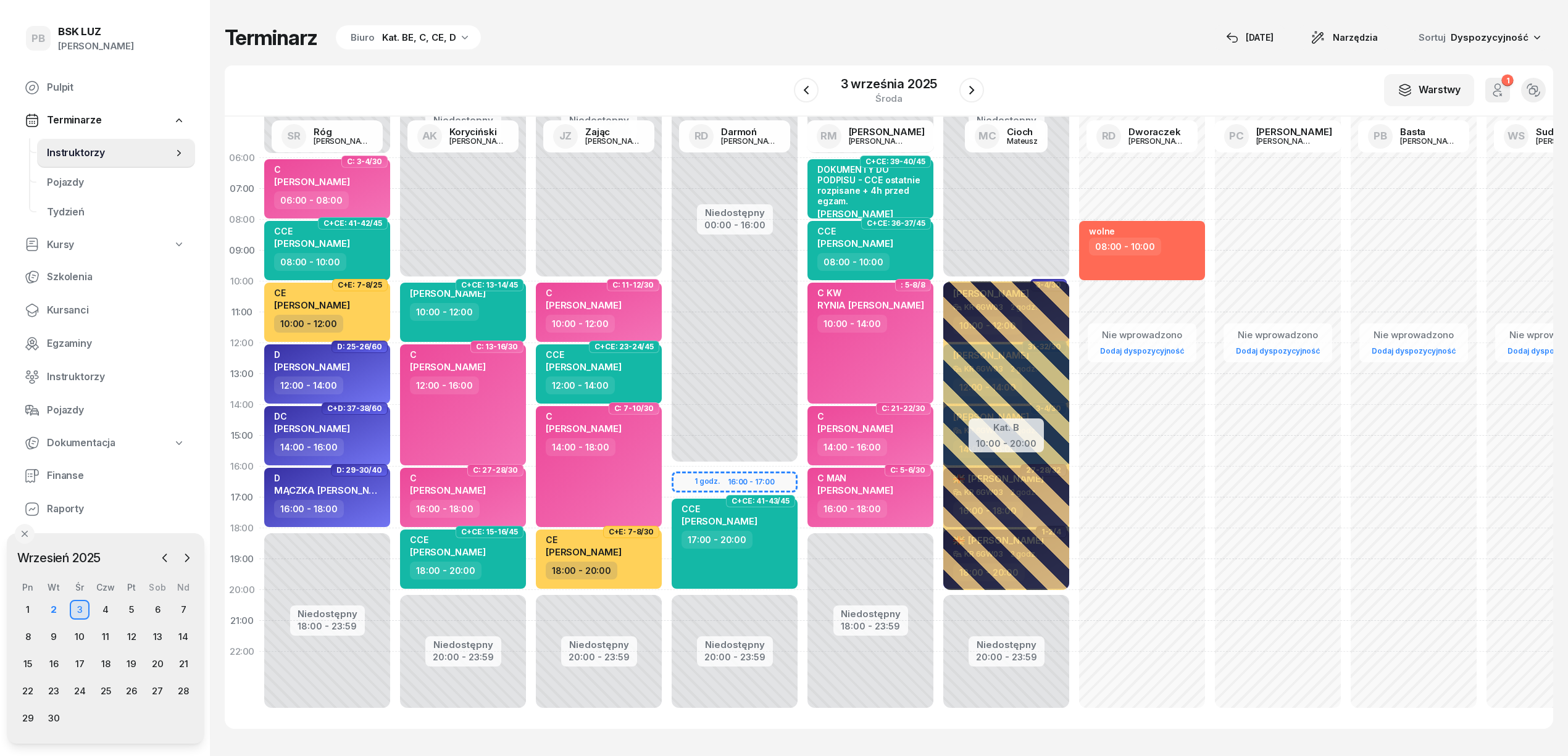
scroll to position [18, 0]
click at [1111, 12] on div "Terminarz Biuro Kat. BE, C, CE, D [DATE] Narzędzia Sortuj Dyspozycyjność W Wybi…" at bounding box center [889, 376] width 1328 height 754
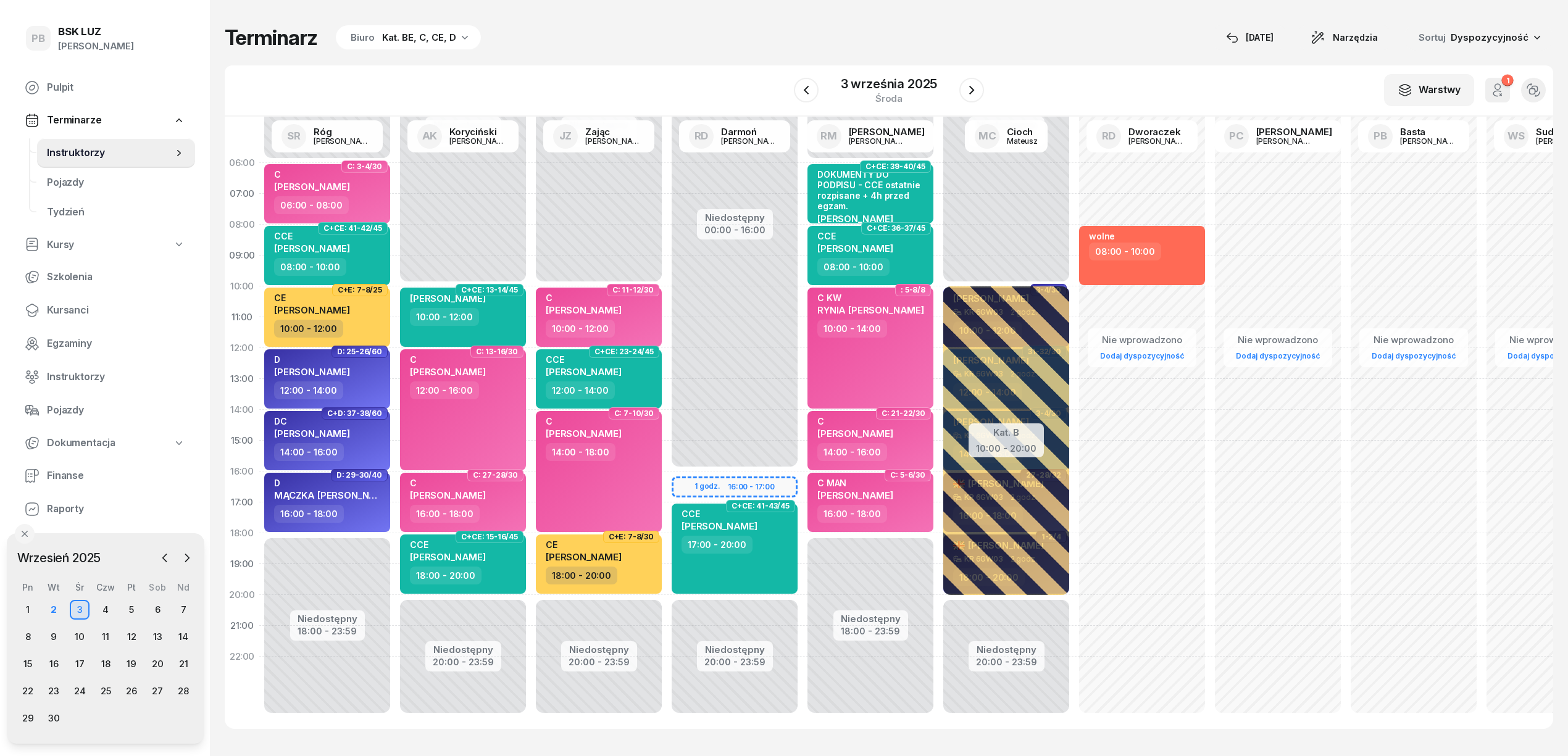
click at [1085, 43] on div "Terminarz Biuro Kat. BE, C, CE, D [DATE] Narzędzia Sortuj Dyspozycyjność" at bounding box center [889, 38] width 1328 height 26
click at [1039, 55] on div "Terminarz Biuro Kat. BE, C, CE, D [DATE] Narzędzia Sortuj Dyspozycyjność W Wybi…" at bounding box center [889, 376] width 1328 height 754
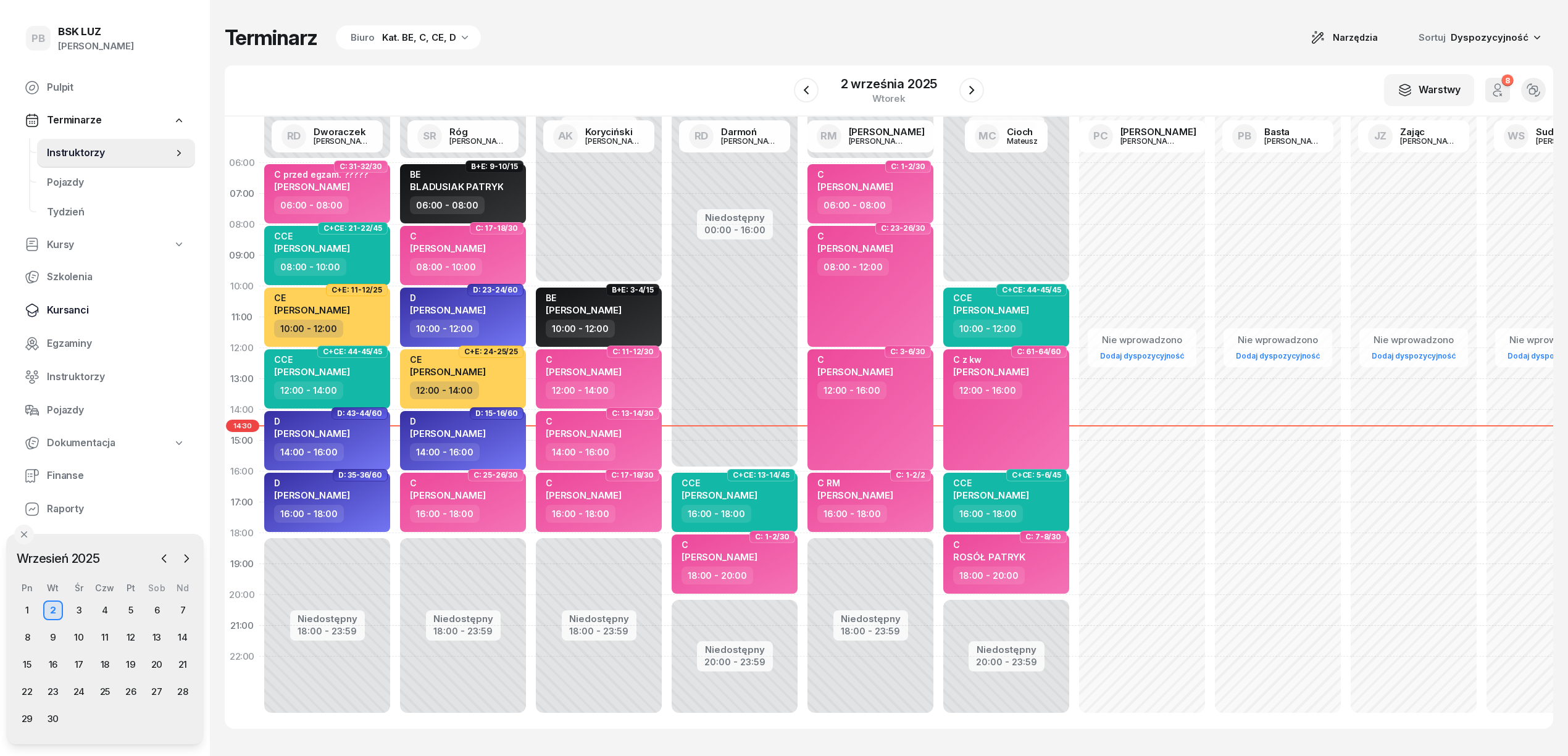
click at [68, 312] on span "Kursanci" at bounding box center [116, 310] width 139 height 16
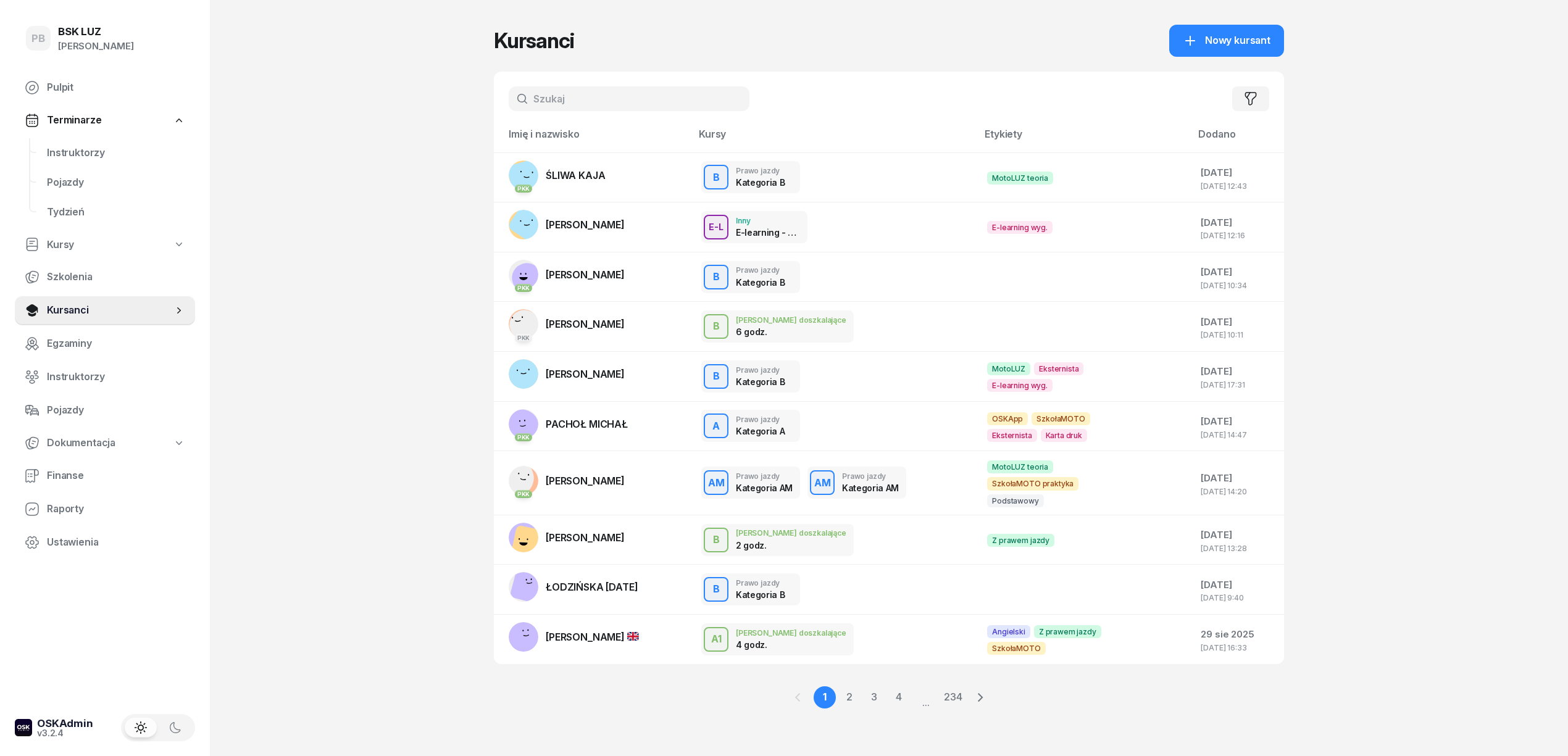
click at [571, 97] on input "text" at bounding box center [629, 99] width 240 height 25
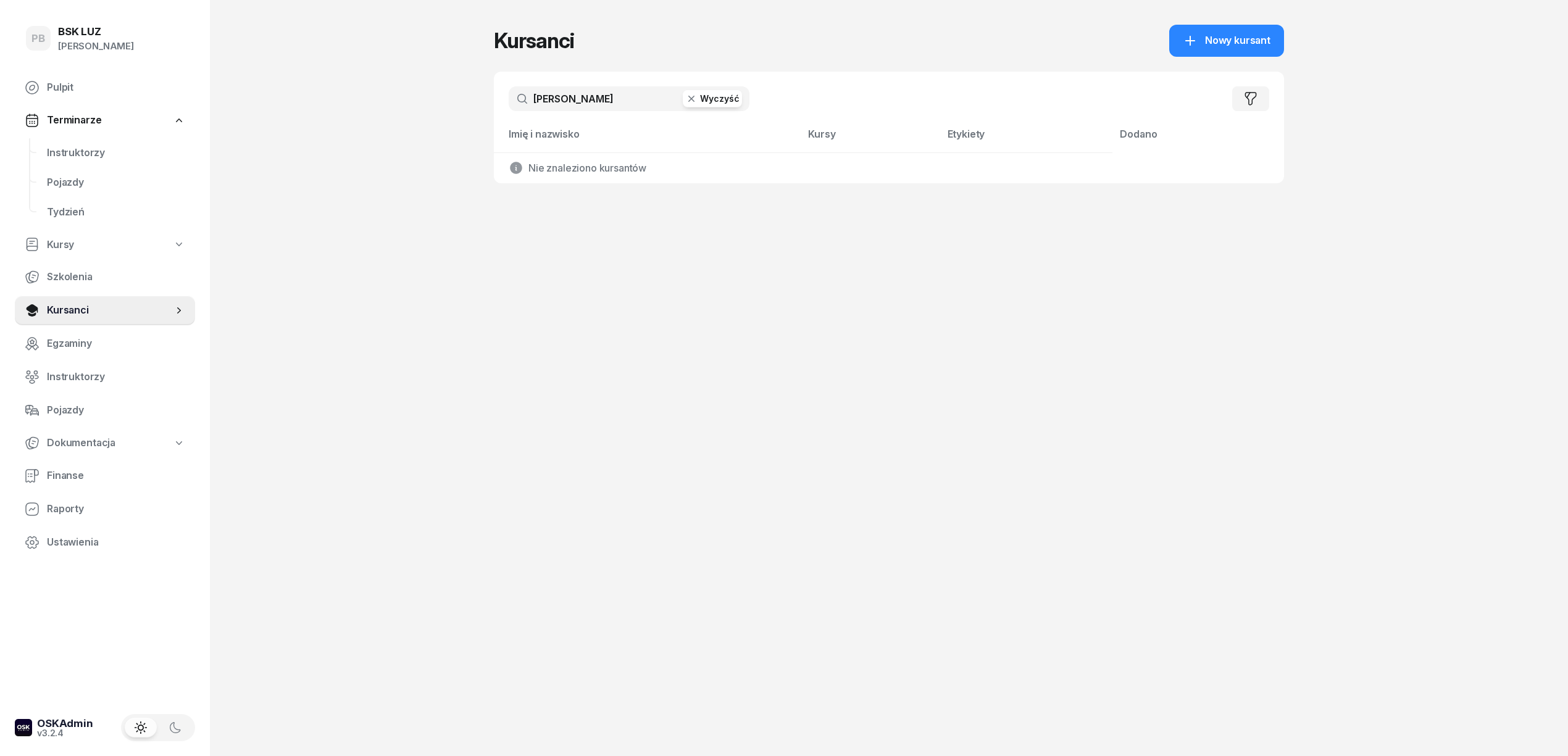
drag, startPoint x: 640, startPoint y: 100, endPoint x: 425, endPoint y: 95, distance: 215.1
click at [425, 95] on div "PB BSK [PERSON_NAME] Pulpit Terminarze Instruktorzy Pojazdy Tydzień Kursy Szkol…" at bounding box center [784, 378] width 1568 height 756
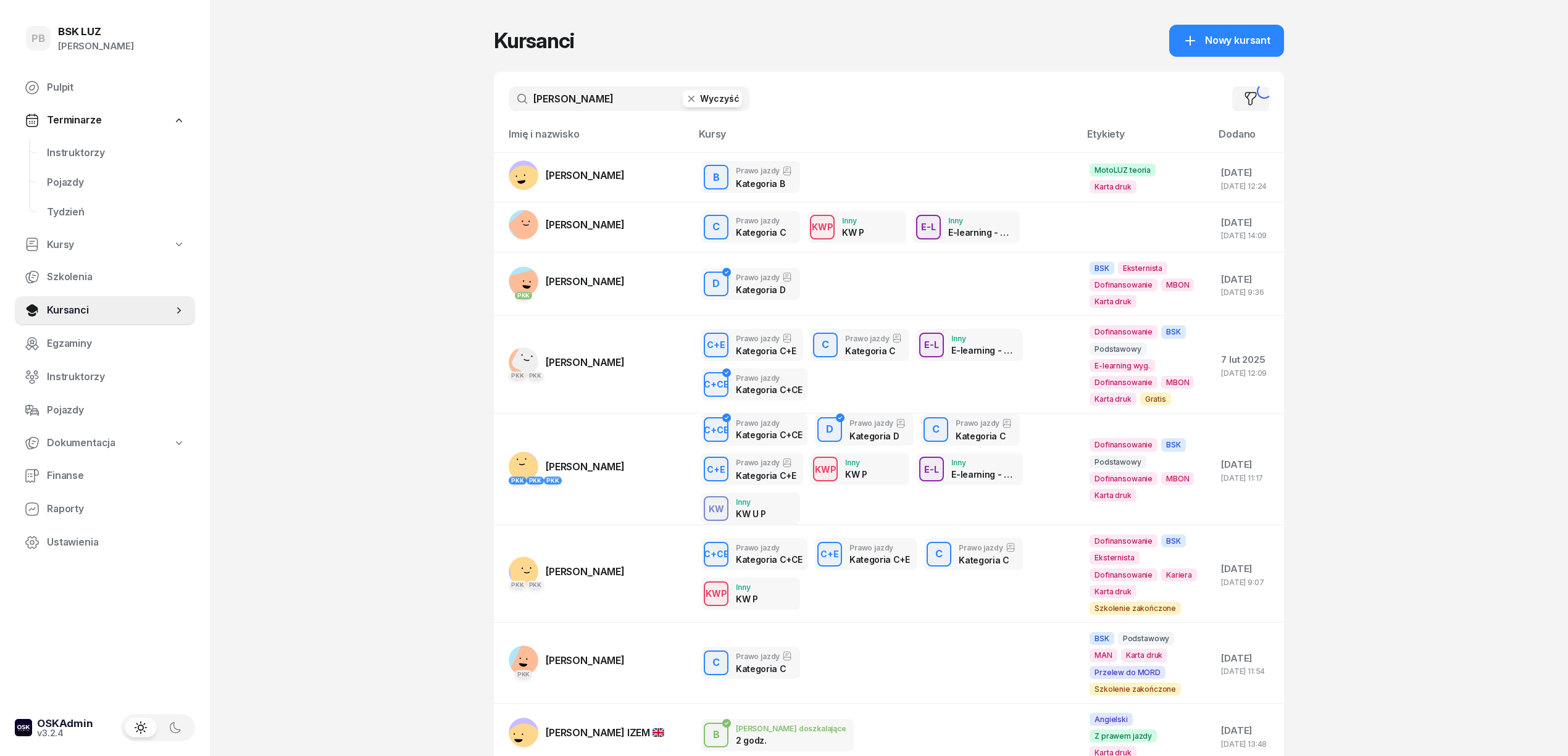
type input "[PERSON_NAME]"
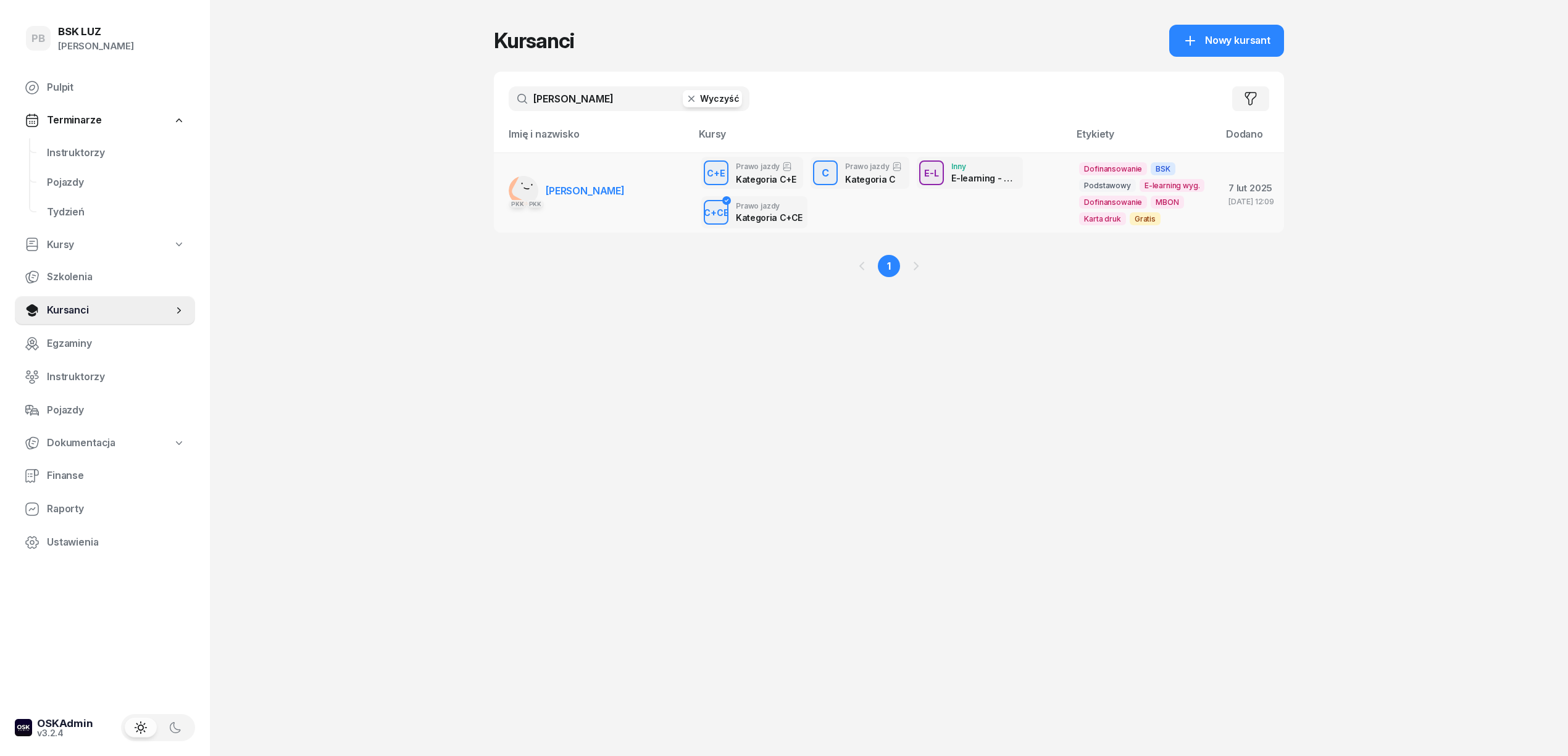
drag, startPoint x: 659, startPoint y: 203, endPoint x: 543, endPoint y: 203, distance: 116.0
click at [543, 203] on td "PKK PKK [PERSON_NAME]" at bounding box center [592, 192] width 198 height 80
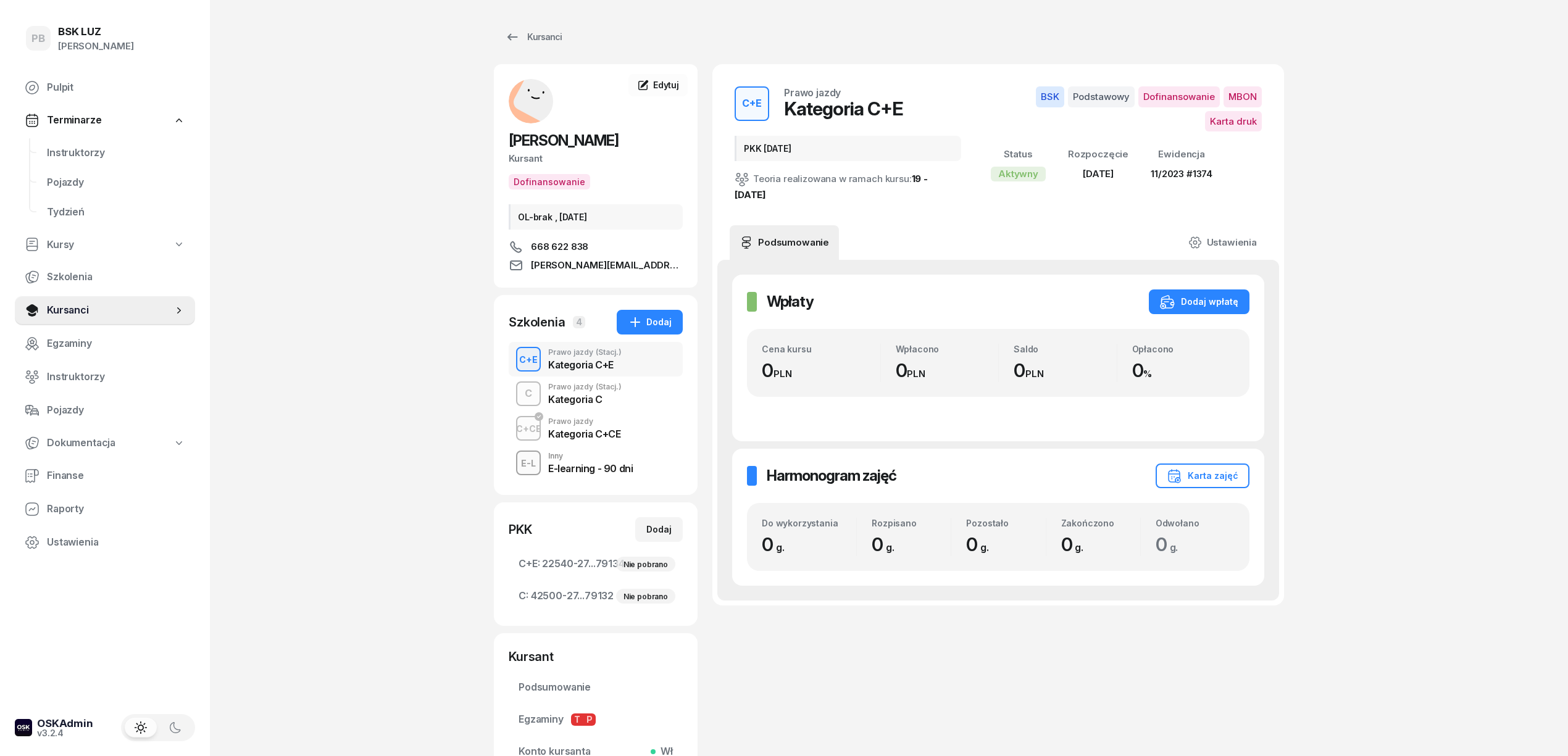
drag, startPoint x: 658, startPoint y: 137, endPoint x: 507, endPoint y: 135, distance: 151.0
click at [507, 135] on div "[PERSON_NAME] Dofinansowanie OL-brak , [DATE] 668 622 838 [PERSON_NAME][EMAIL_A…" at bounding box center [595, 176] width 204 height 194
copy span "[PERSON_NAME]"
click at [547, 34] on div "Kursanci" at bounding box center [533, 37] width 57 height 14
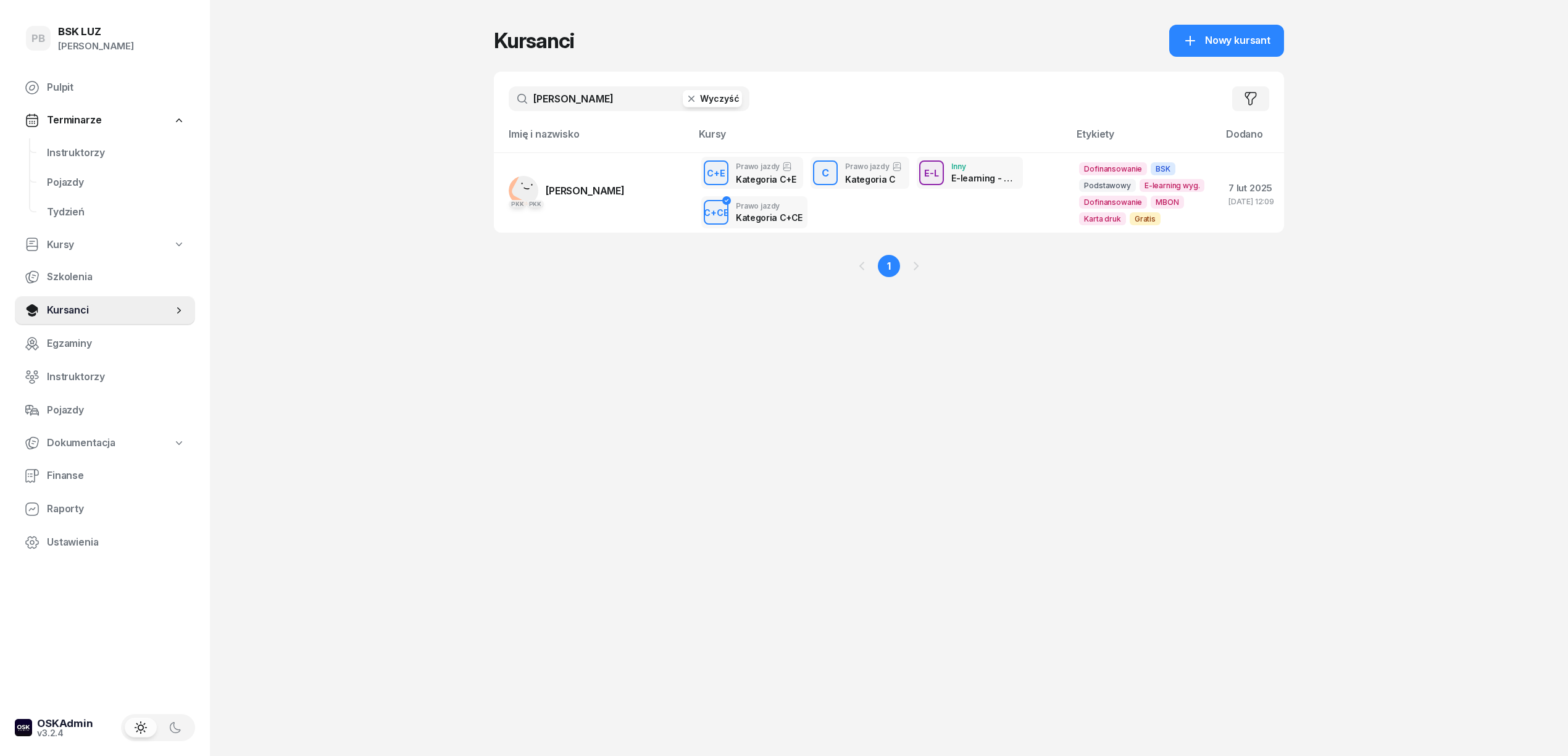
click at [582, 100] on input "[PERSON_NAME]" at bounding box center [629, 99] width 240 height 25
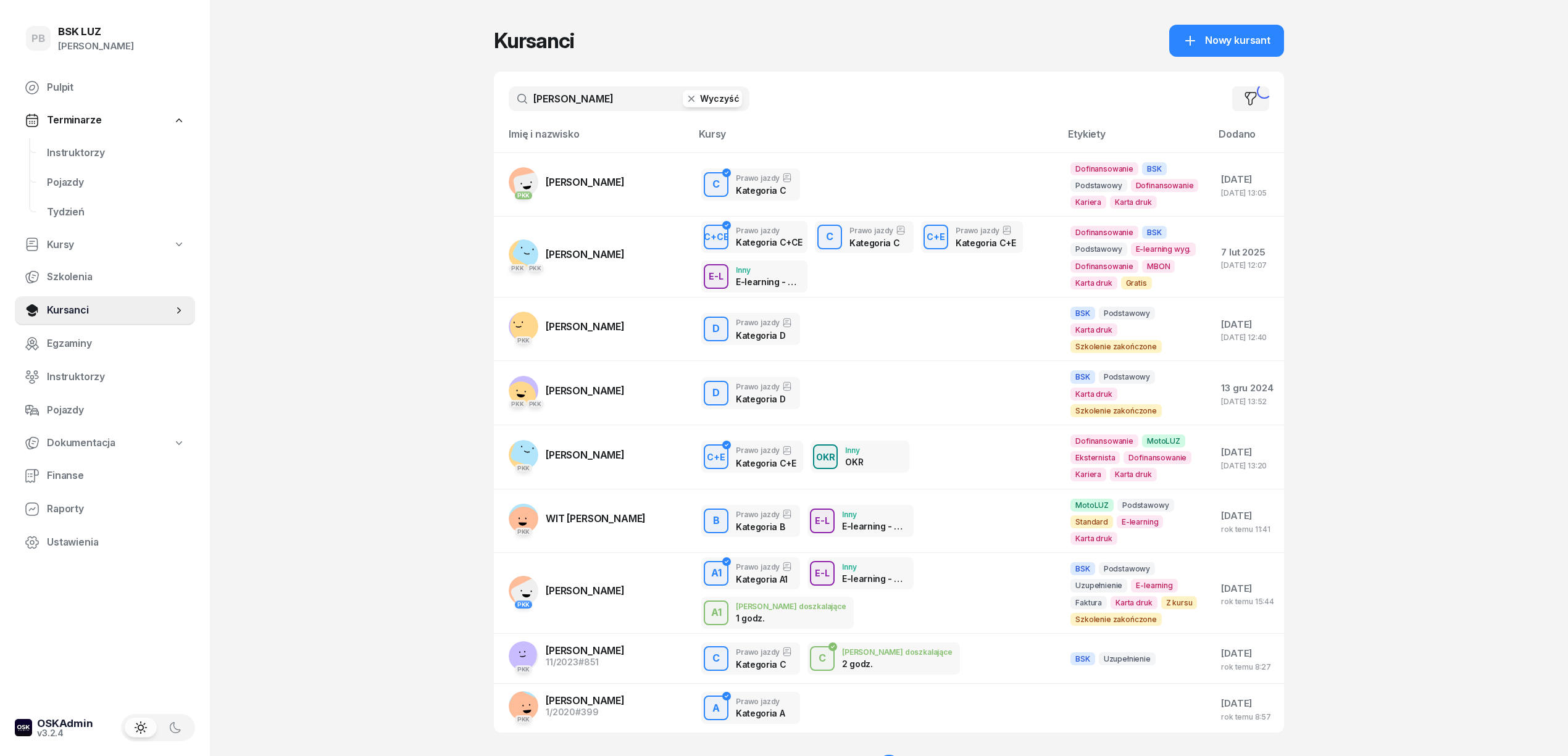
type input "[PERSON_NAME]"
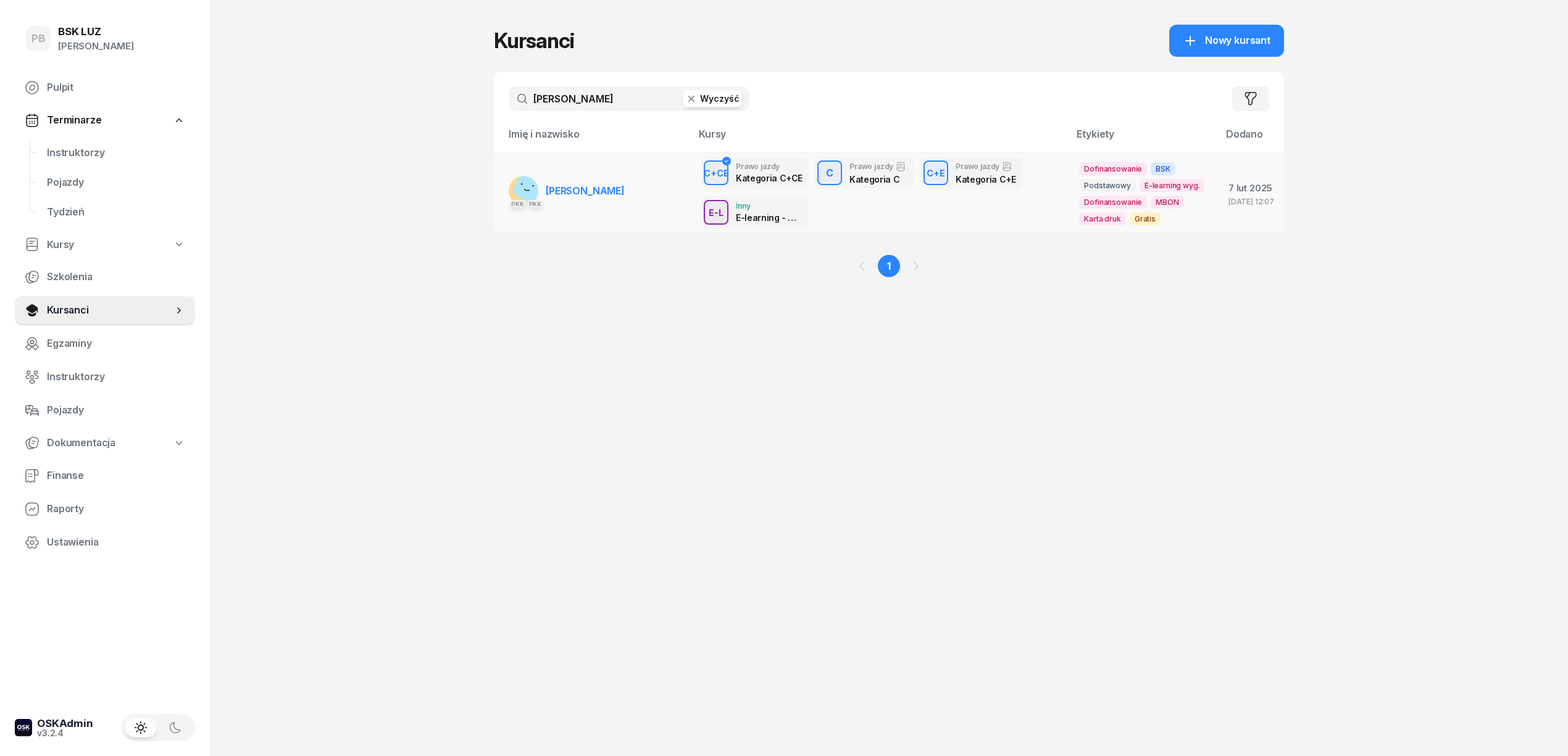
click at [587, 197] on span "[PERSON_NAME]" at bounding box center [585, 190] width 79 height 12
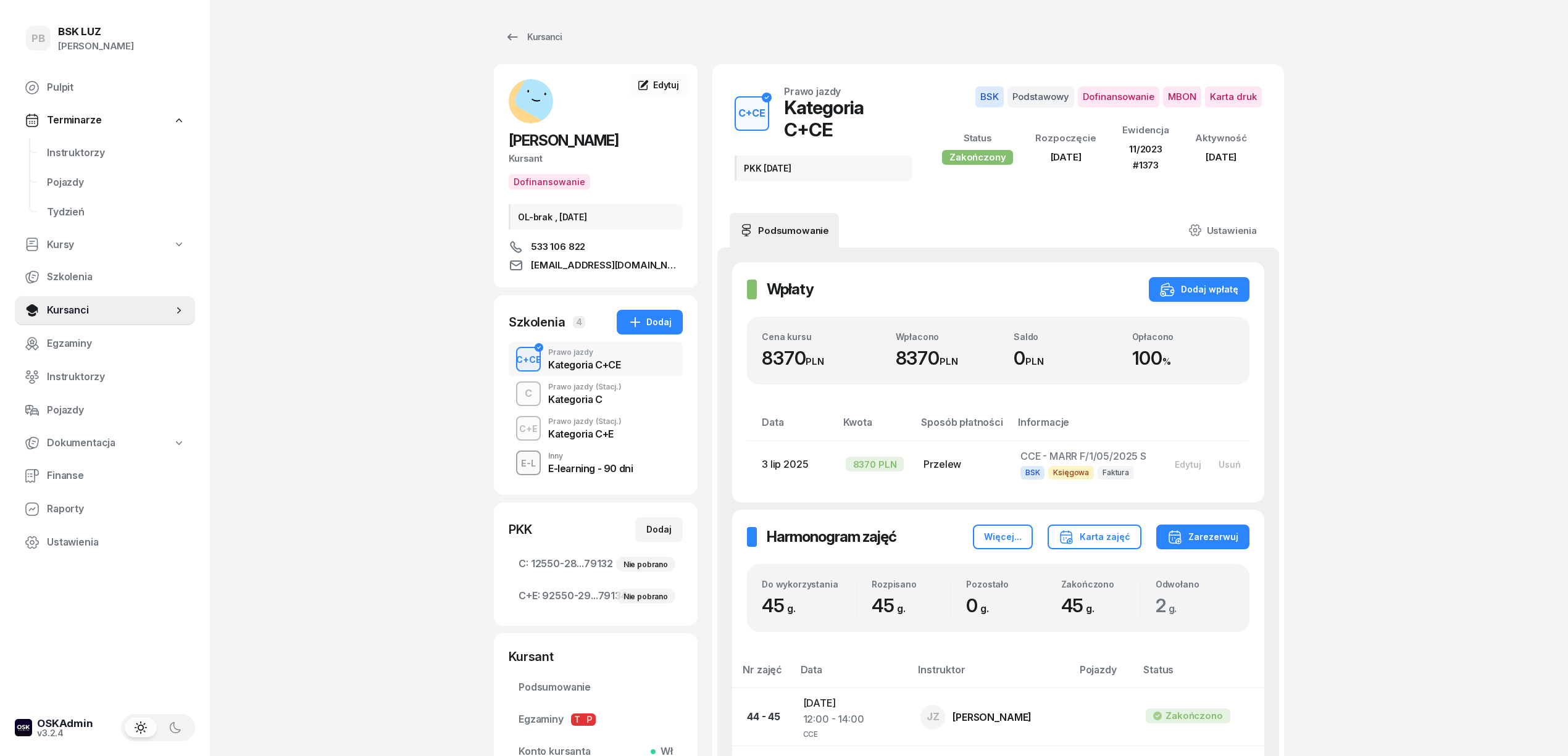
drag, startPoint x: 630, startPoint y: 147, endPoint x: 486, endPoint y: 127, distance: 145.4
copy span "[PERSON_NAME]"
click at [67, 470] on span "Finanse" at bounding box center [116, 476] width 139 height 16
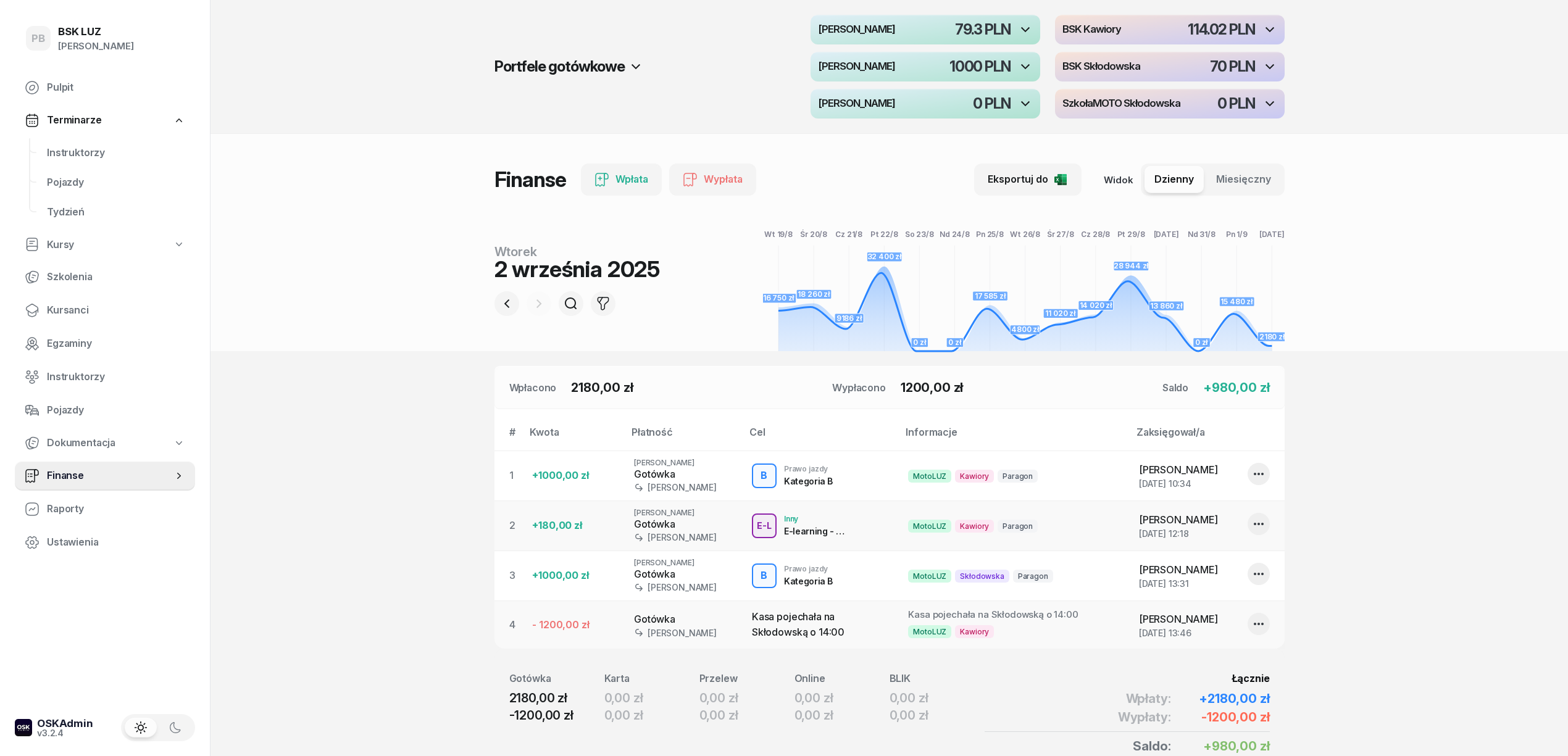
scroll to position [79, 0]
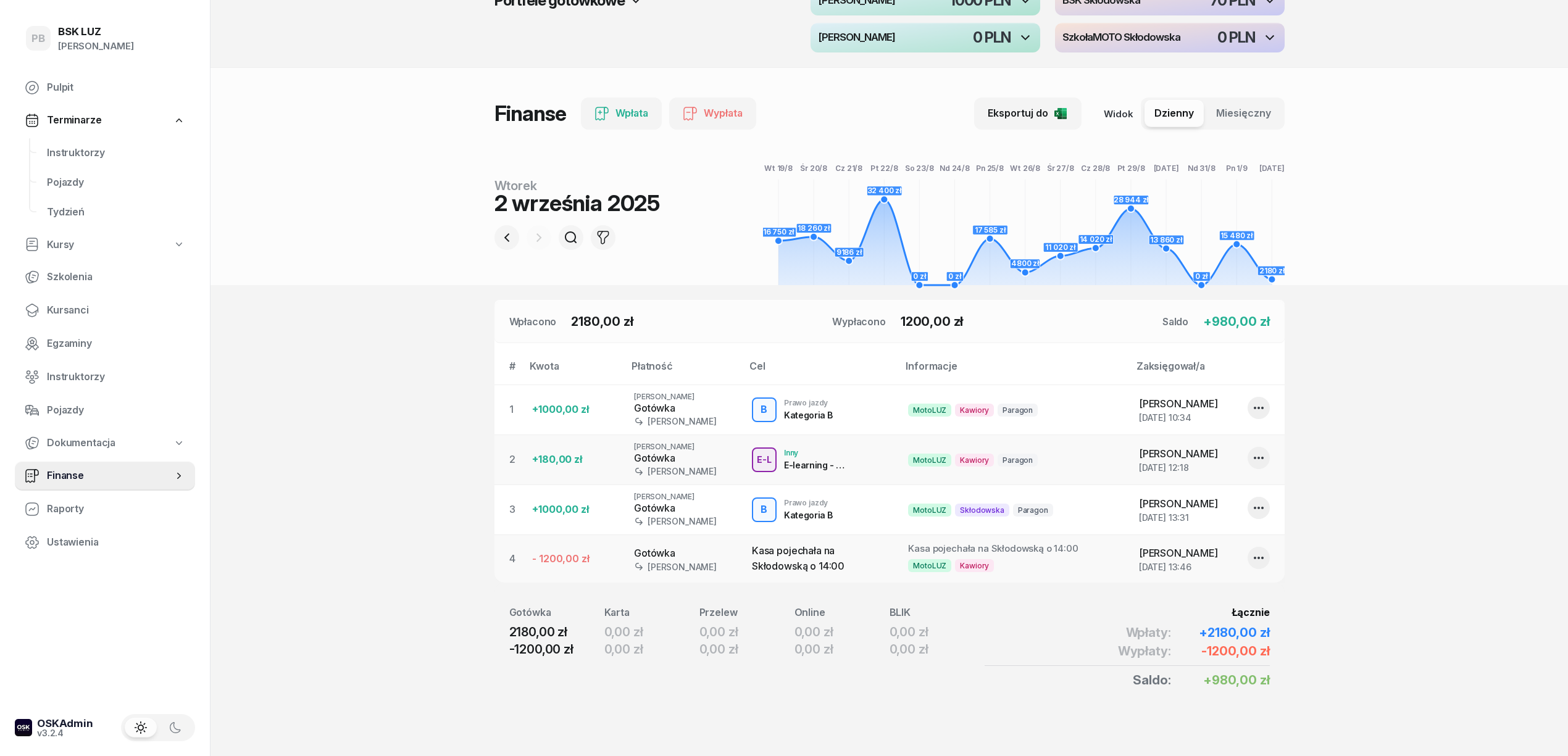
click at [1429, 402] on section "Portfele gotówkowe MotoLUZ Kawiory 79.3 PLN BSK Kawiory 114.02 PLN MotoLUZ Skło…" at bounding box center [889, 345] width 1357 height 822
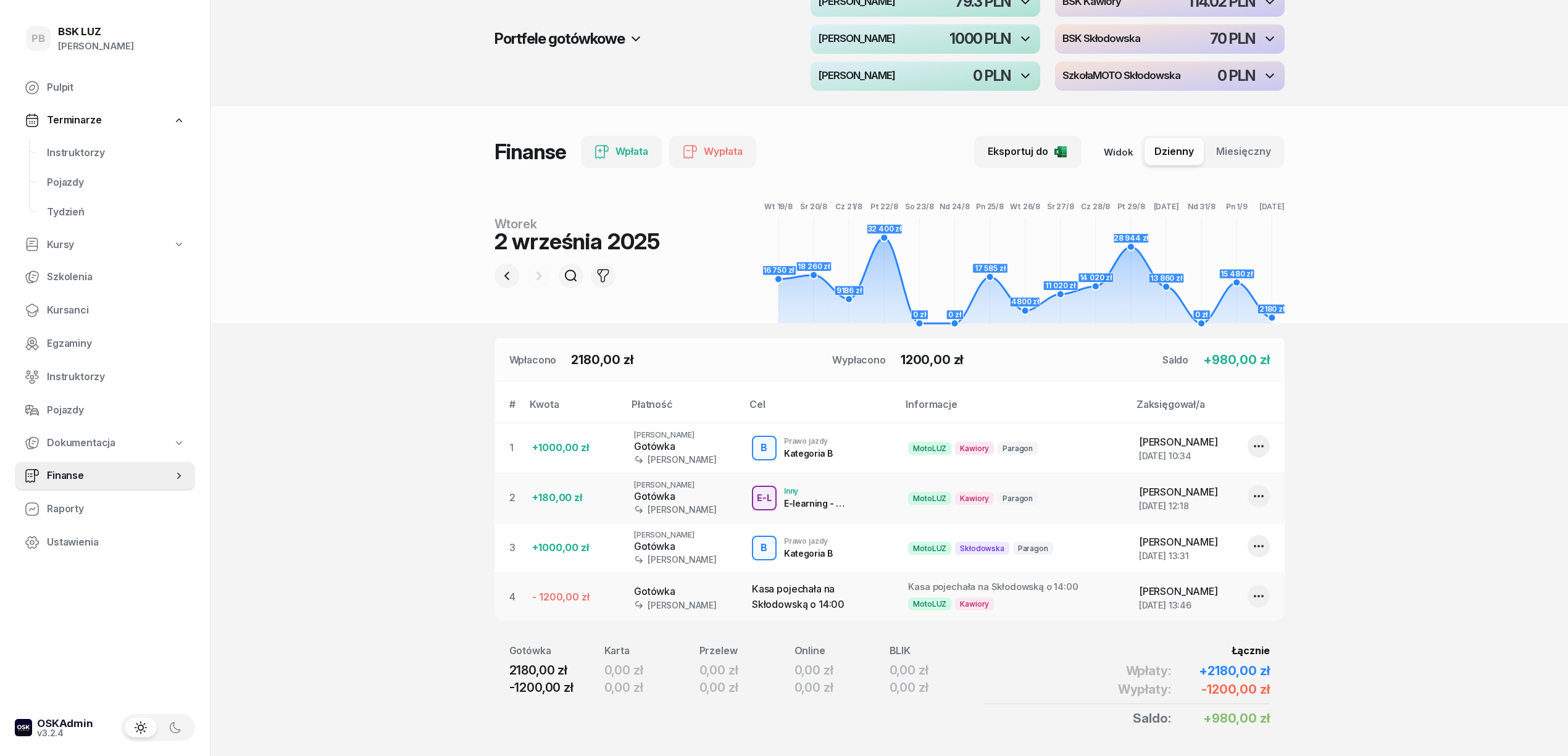
scroll to position [0, 0]
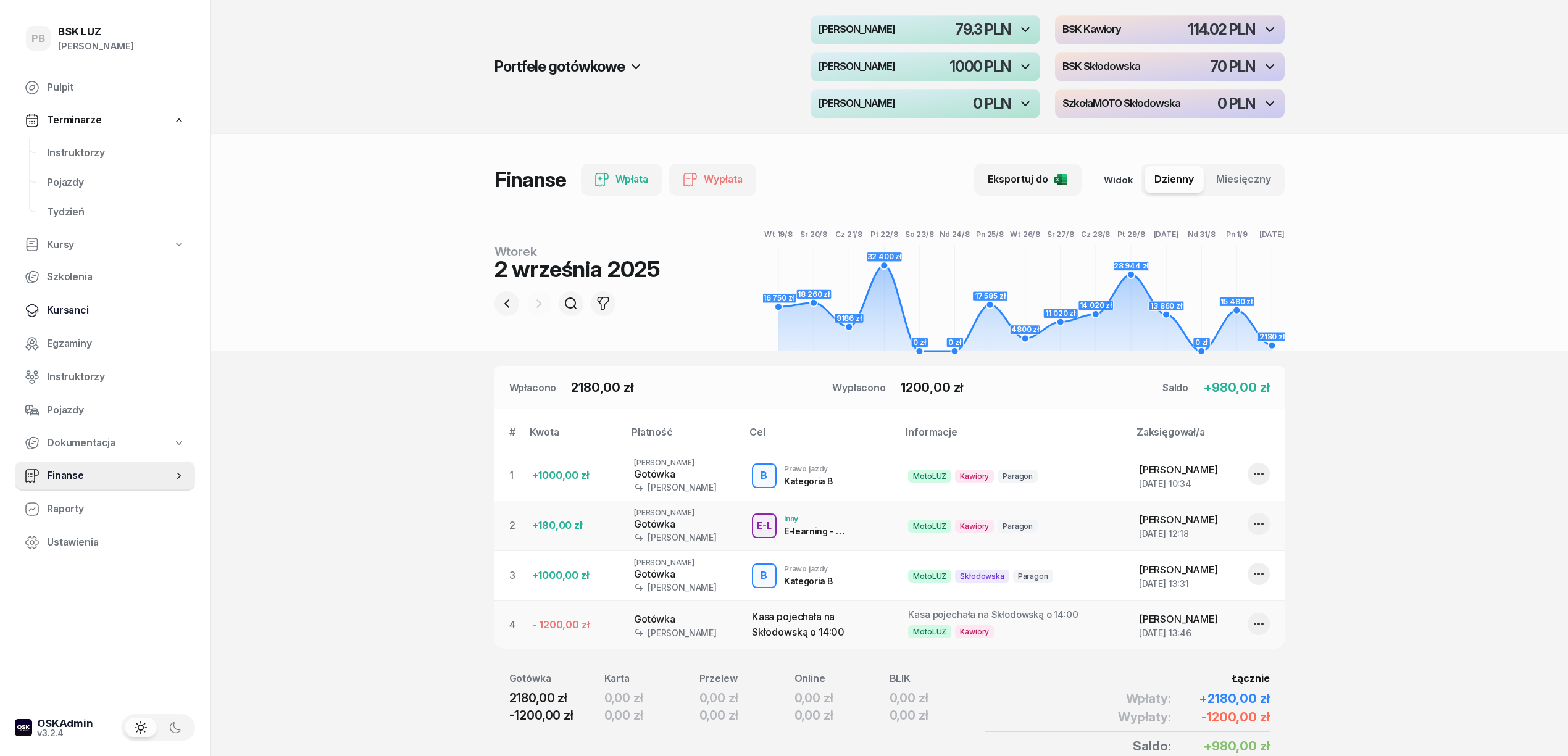
click at [68, 311] on span "Kursanci" at bounding box center [116, 310] width 139 height 16
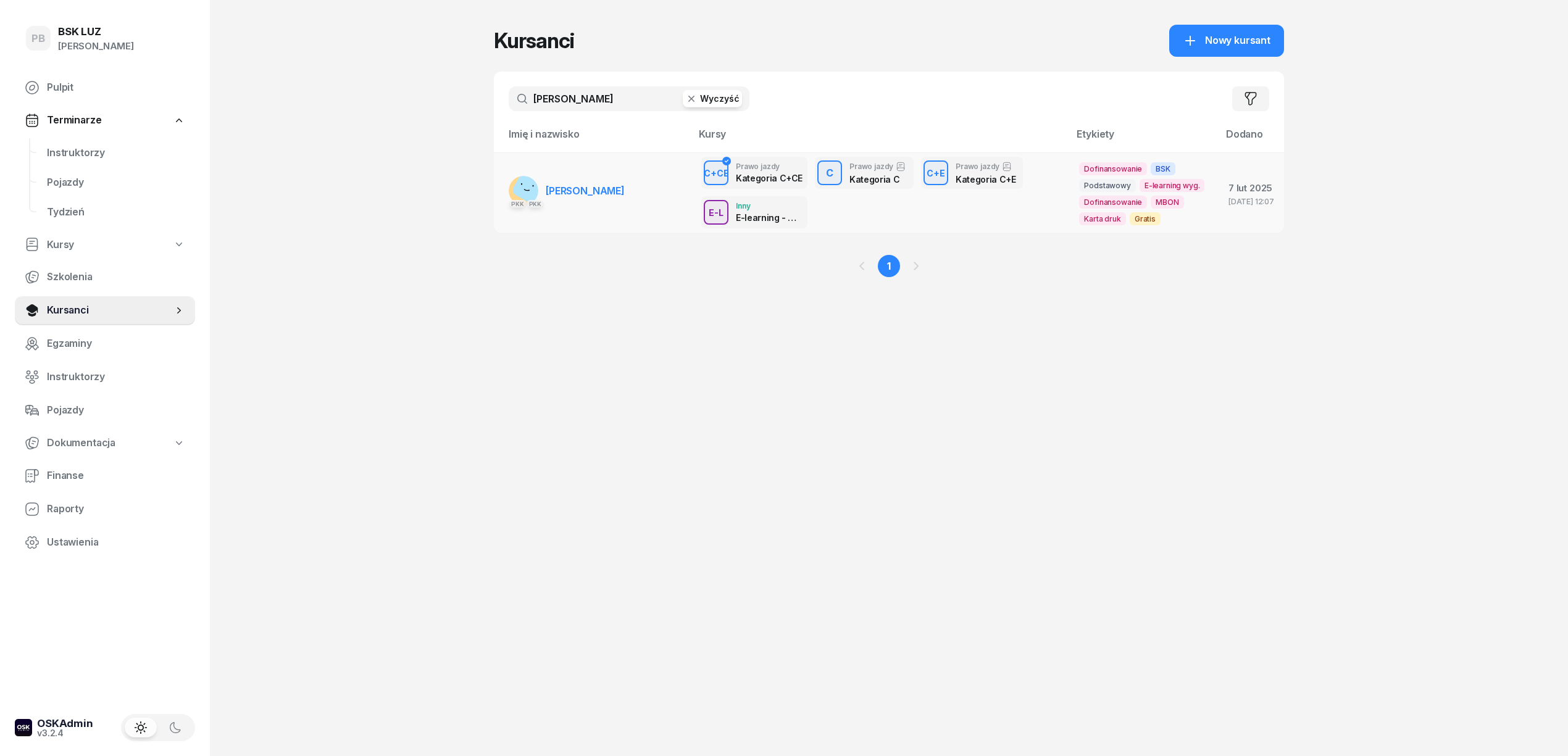
click at [583, 194] on span "[PERSON_NAME]" at bounding box center [585, 190] width 79 height 12
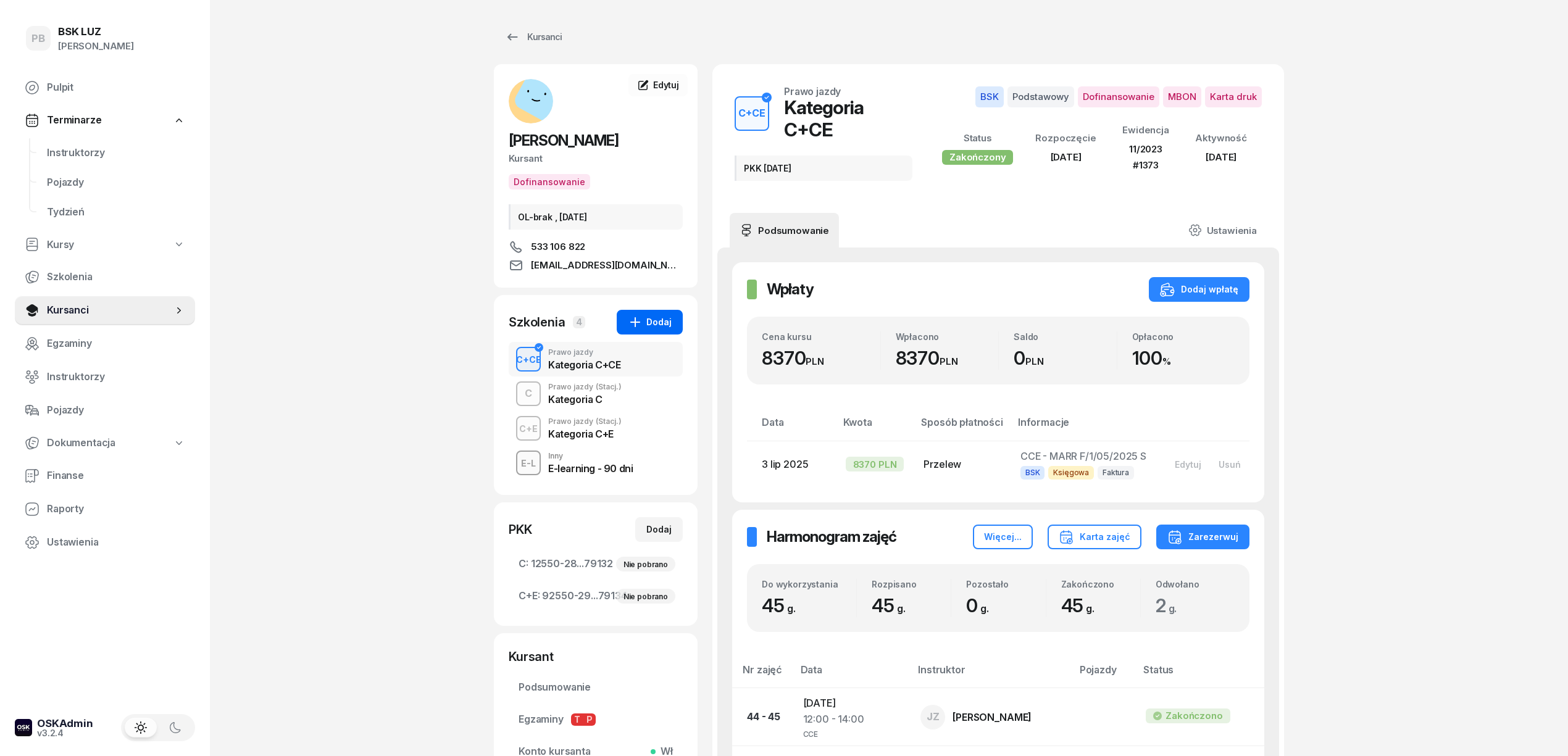
click at [647, 321] on div "Dodaj" at bounding box center [649, 322] width 44 height 14
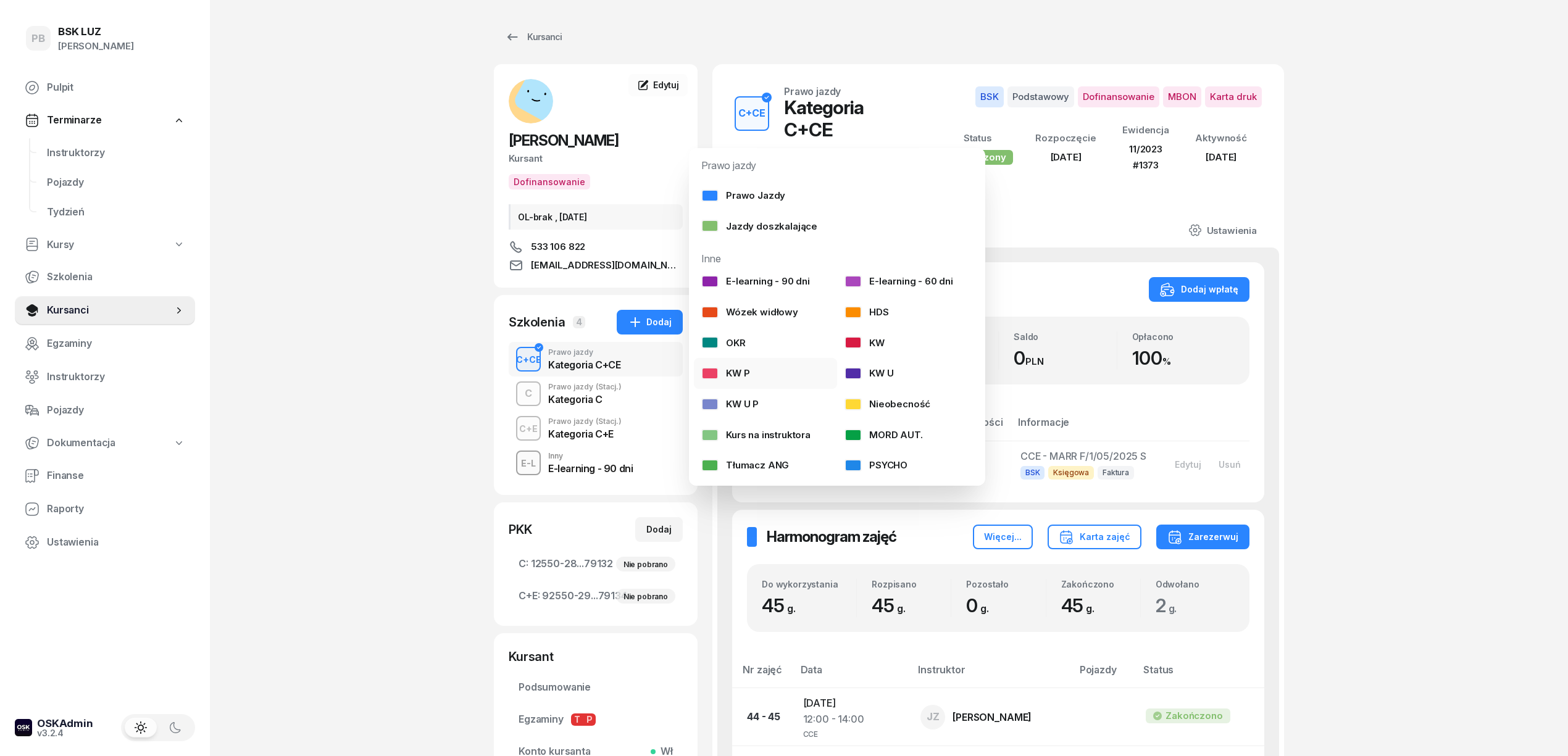
click at [768, 371] on link "KW P" at bounding box center [765, 373] width 143 height 31
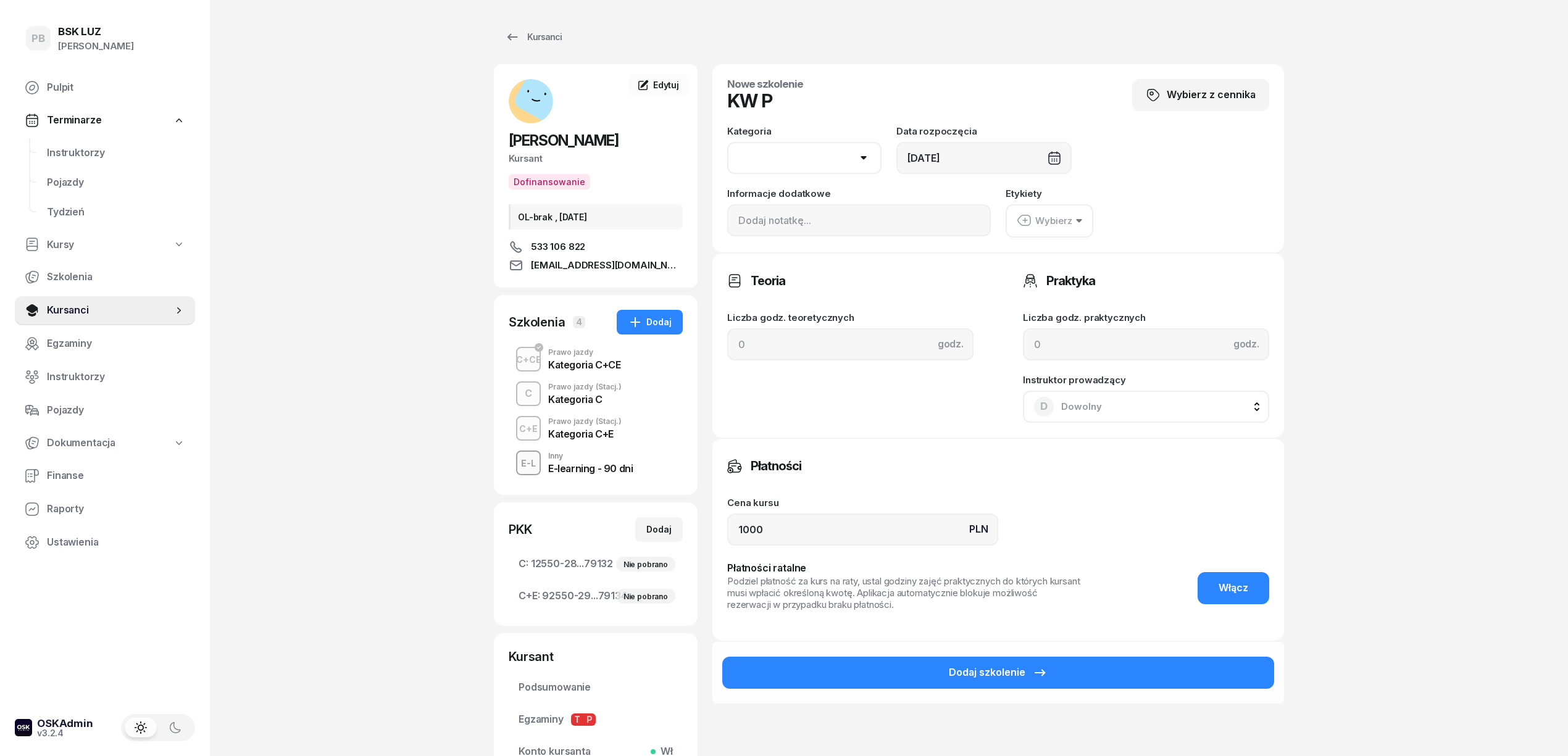
click at [835, 165] on select "AM A1 A2 A B1 B B+E C1 C1+E C C+E D1 D1+E D D+E T Tram C+CE C+D" at bounding box center [804, 158] width 155 height 32
select select "C"
click at [728, 142] on select "AM A1 A2 A B1 B B+E C1 C1+E C C+E D1 D1+E D D+E T Tram C+CE C+D" at bounding box center [804, 158] width 155 height 32
drag, startPoint x: 776, startPoint y: 524, endPoint x: 663, endPoint y: 490, distance: 118.0
click at [679, 497] on div "[PERSON_NAME] Dofinansowanie OL-brak , [DATE] 533 106 822 [EMAIL_ADDRESS][DOMAI…" at bounding box center [889, 438] width 790 height 749
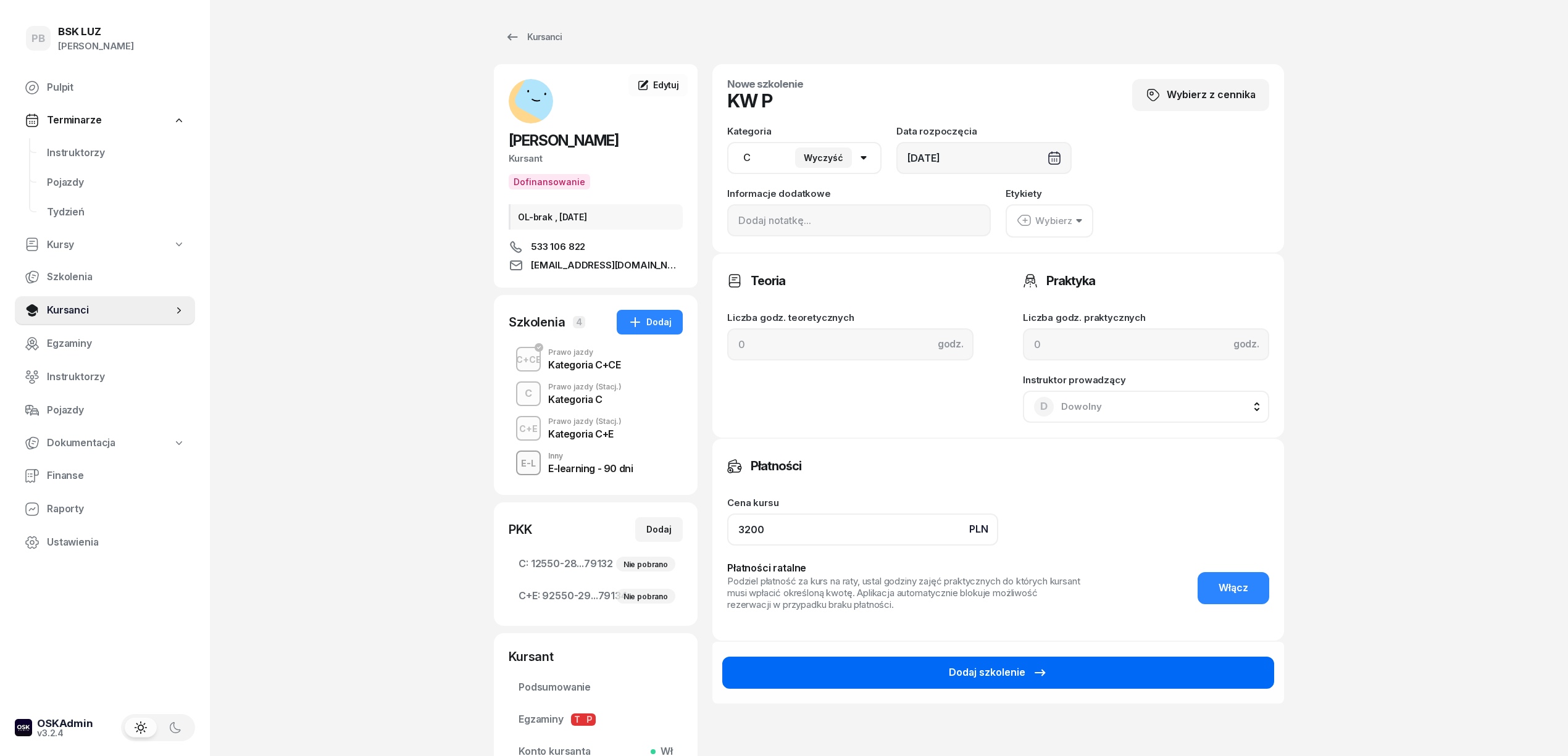
type input "3200"
click at [1021, 678] on button "Dodaj szkolenie" at bounding box center [998, 673] width 552 height 32
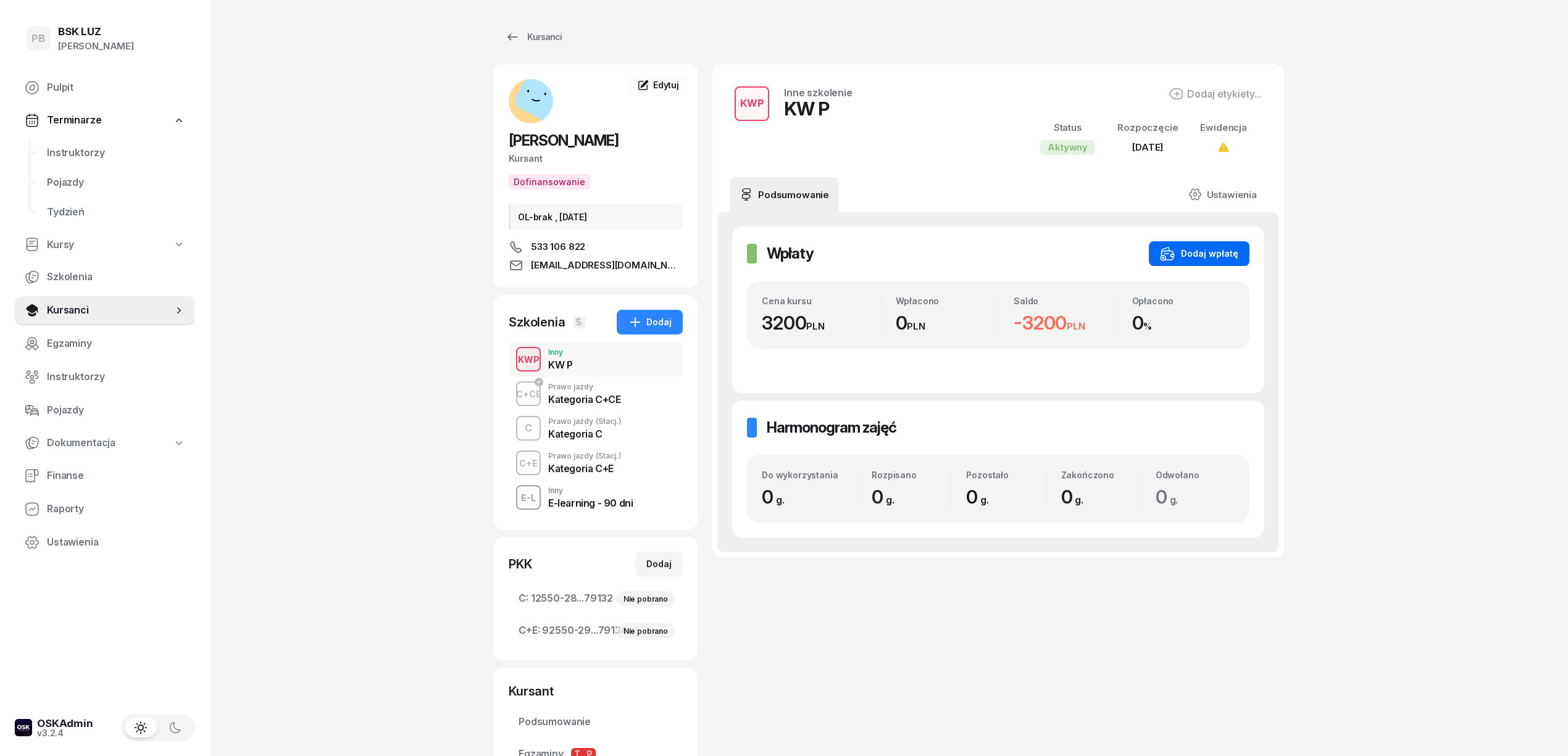
click at [1196, 247] on div "Dodaj wpłatę" at bounding box center [1199, 253] width 79 height 14
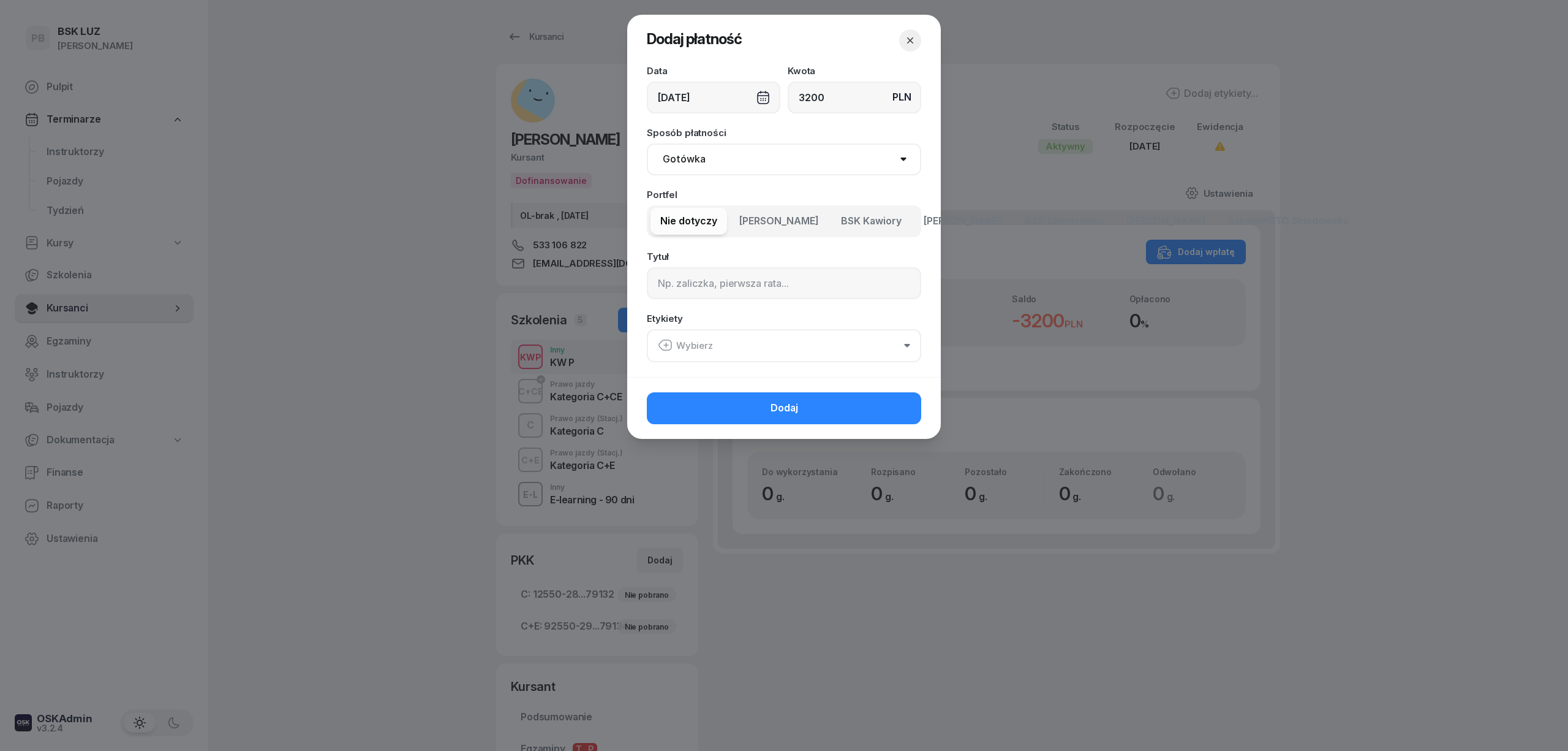
type input "3200"
click at [732, 155] on select "Gotówka Karta Przelew Płatności online BLIK" at bounding box center [784, 159] width 274 height 32
select select "card"
click at [647, 143] on select "Gotówka Karta Przelew Płatności online BLIK" at bounding box center [784, 159] width 274 height 32
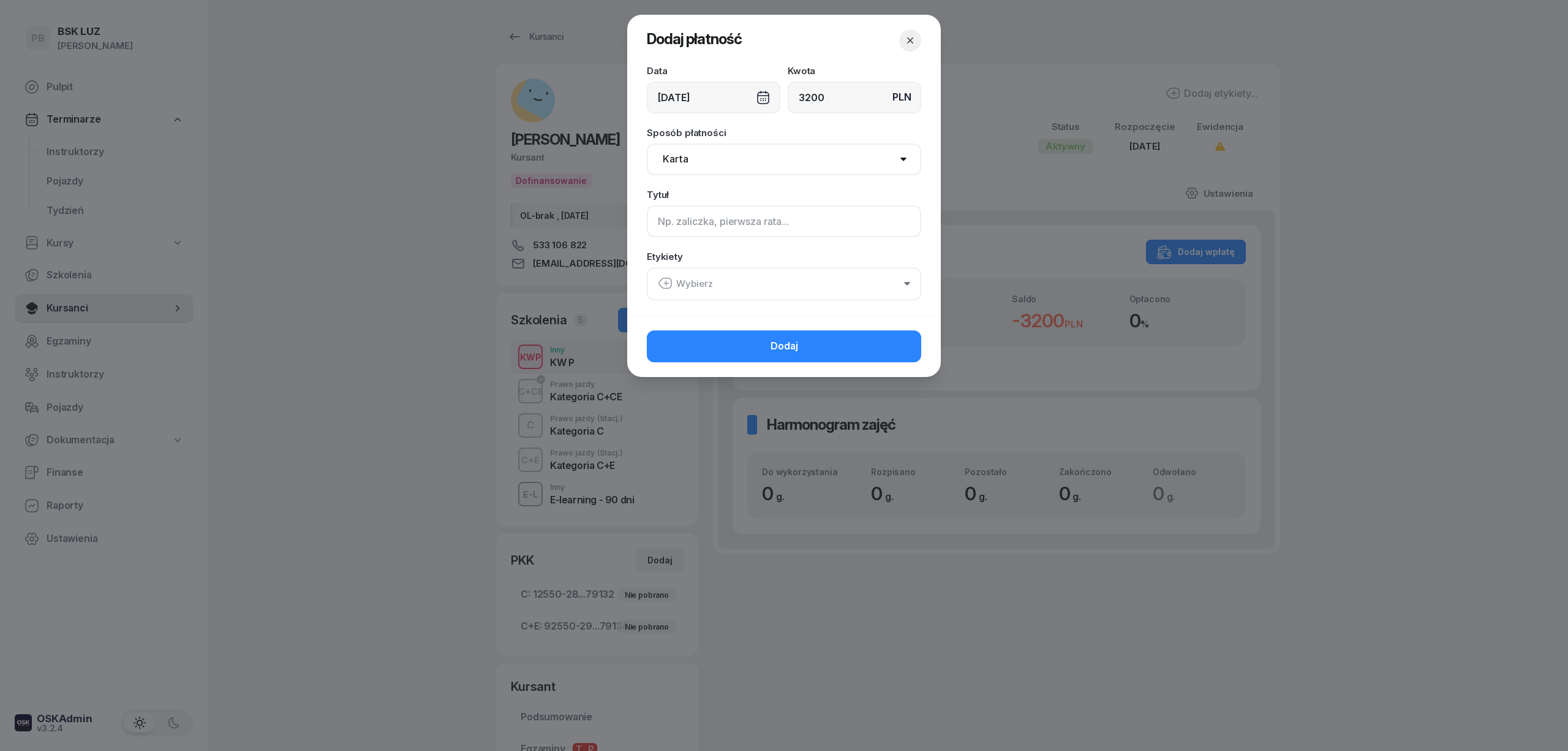
click at [728, 220] on input at bounding box center [784, 221] width 274 height 32
type input "F/"
click at [332, 456] on div at bounding box center [784, 376] width 1568 height 751
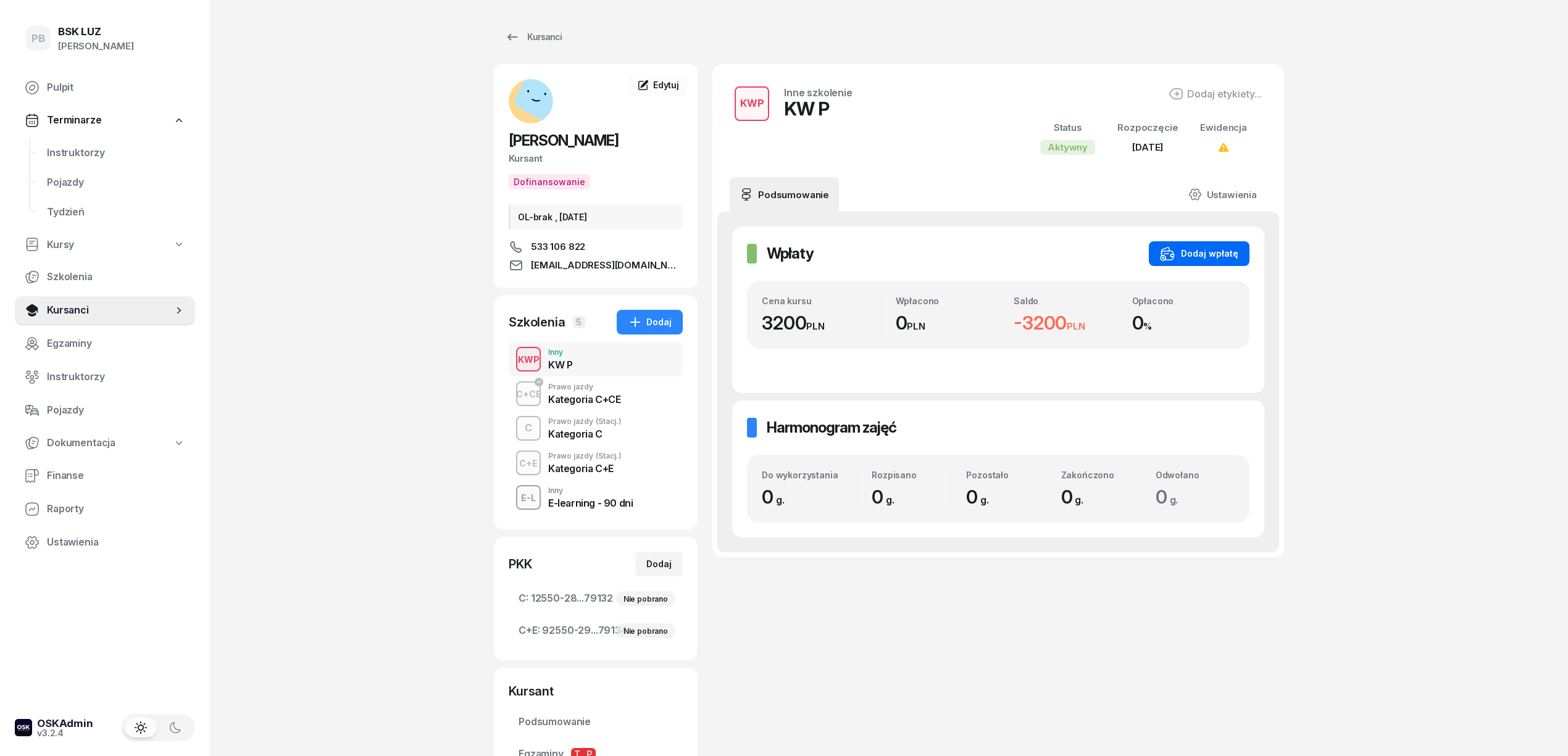
click at [1217, 250] on div "Dodaj wpłatę" at bounding box center [1199, 253] width 79 height 14
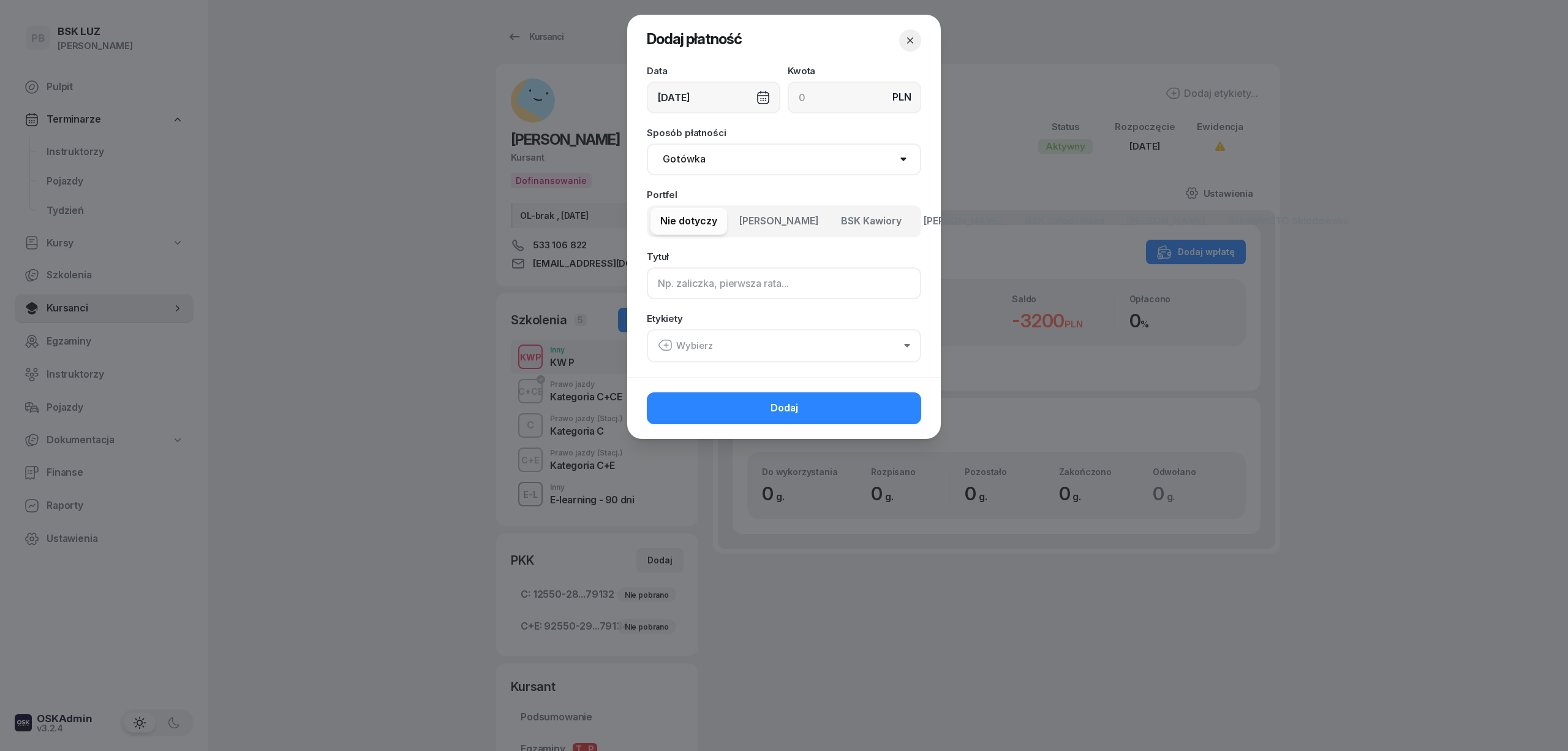
click at [757, 278] on input at bounding box center [784, 283] width 274 height 32
type input "F/5/08/2025"
click at [843, 345] on button "Wybierz" at bounding box center [784, 346] width 274 height 33
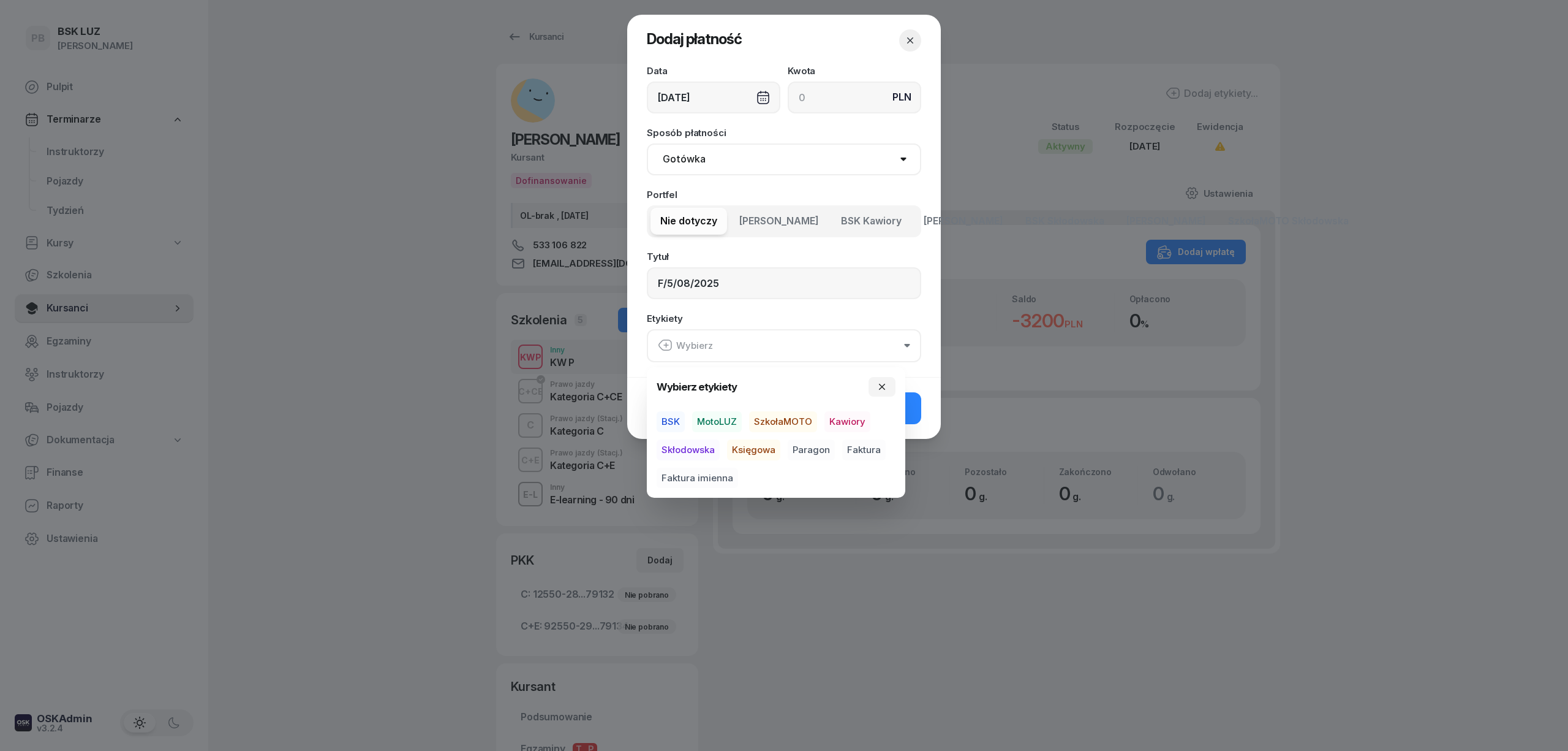
click at [670, 422] on span "BSK" at bounding box center [670, 422] width 28 height 21
click at [852, 425] on span "Kawiory" at bounding box center [848, 422] width 46 height 21
click at [870, 445] on span "Faktura" at bounding box center [864, 449] width 44 height 21
click at [914, 402] on button "Dodaj" at bounding box center [784, 407] width 274 height 32
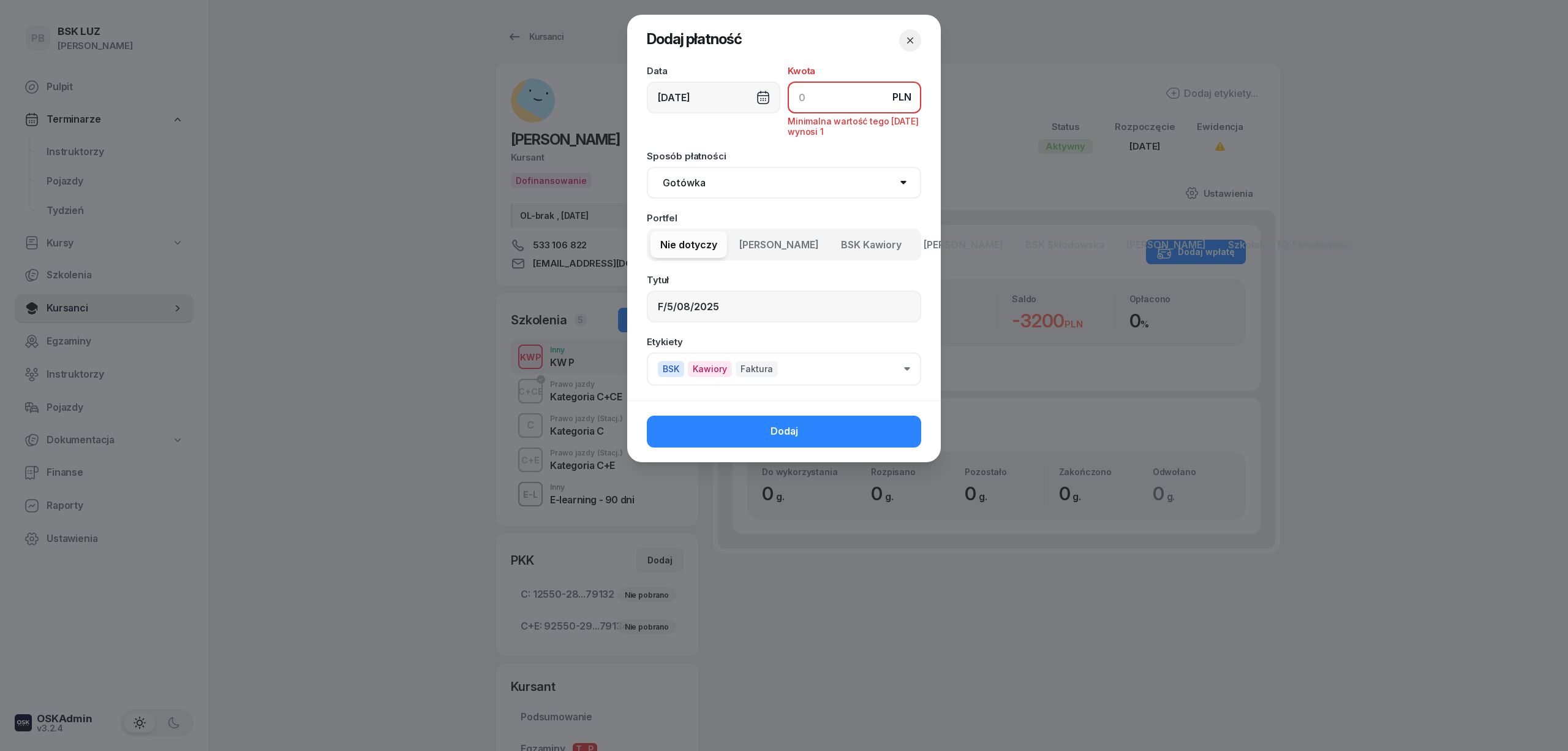
click at [832, 96] on input at bounding box center [855, 97] width 134 height 32
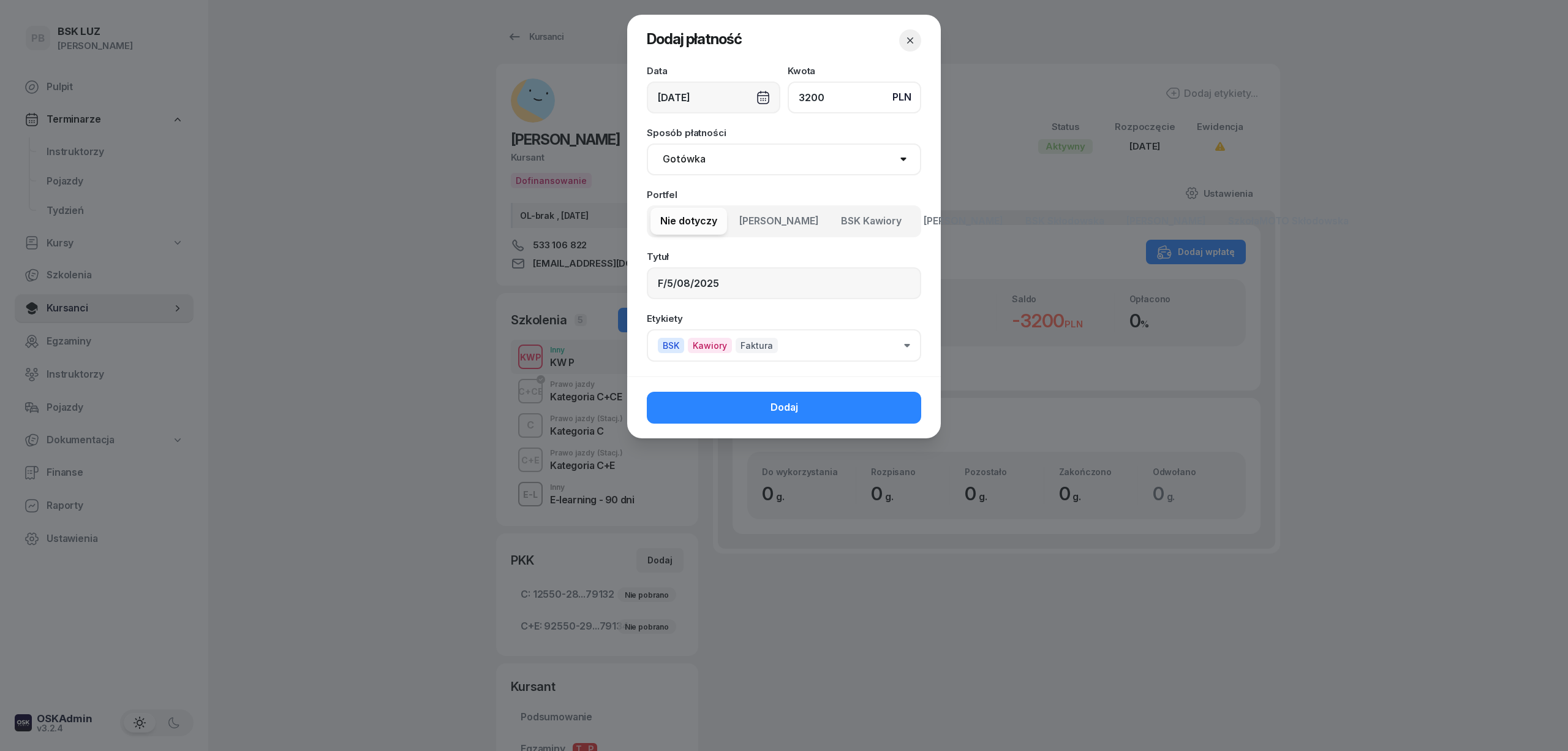
type input "3200"
drag, startPoint x: 738, startPoint y: 282, endPoint x: 600, endPoint y: 290, distance: 138.2
click at [600, 290] on div "Dodaj płatność Data [DATE] Kwota PLN 3200 Sposób płatności Gotówka Karta Przele…" at bounding box center [784, 376] width 1568 height 751
click at [712, 407] on button "Dodaj" at bounding box center [784, 407] width 274 height 32
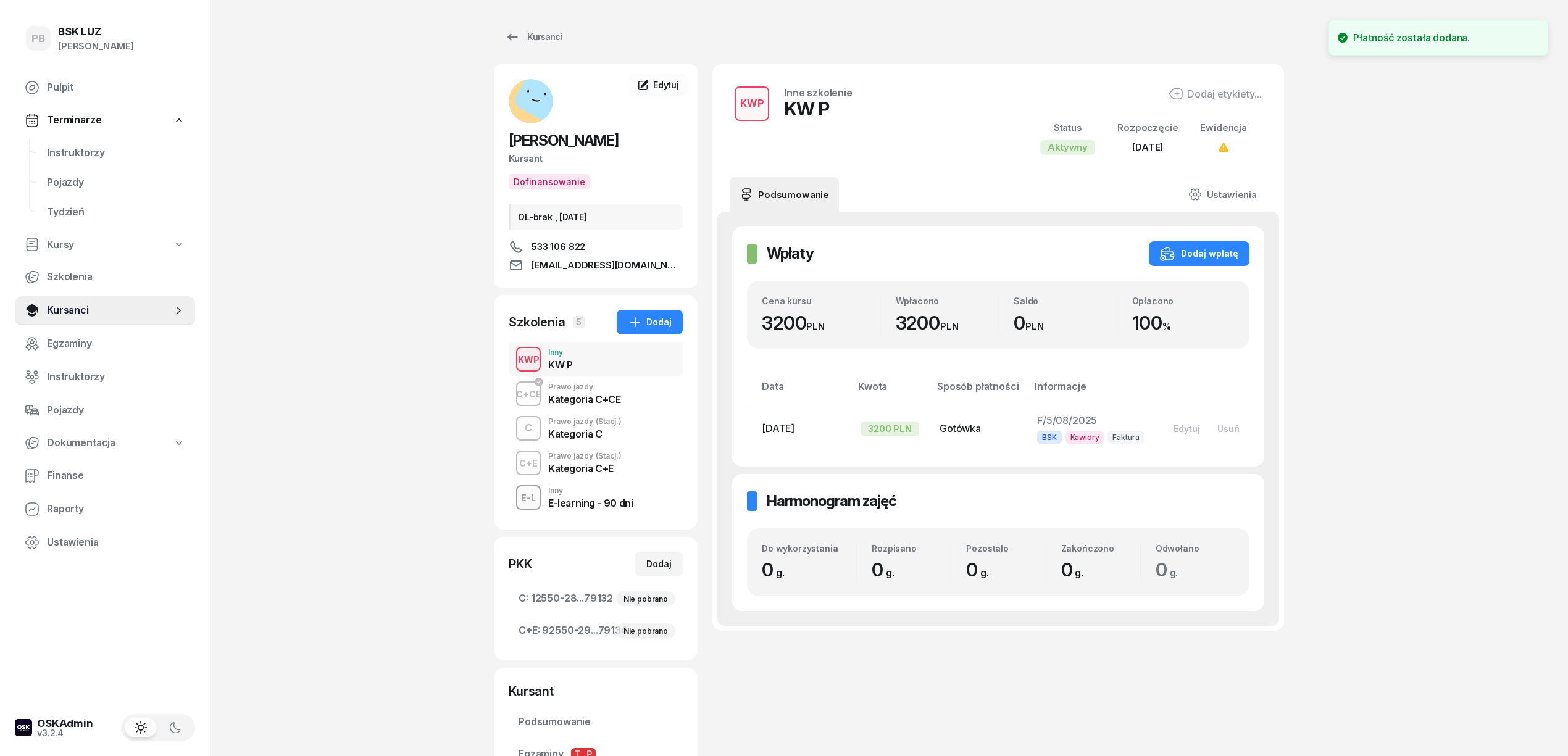
click at [1421, 411] on div "PB BSK [PERSON_NAME] Pulpit Terminarze Instruktorzy Pojazdy Tydzień Kursy Szkol…" at bounding box center [784, 465] width 1568 height 931
click at [529, 30] on div "Kursanci" at bounding box center [533, 37] width 57 height 14
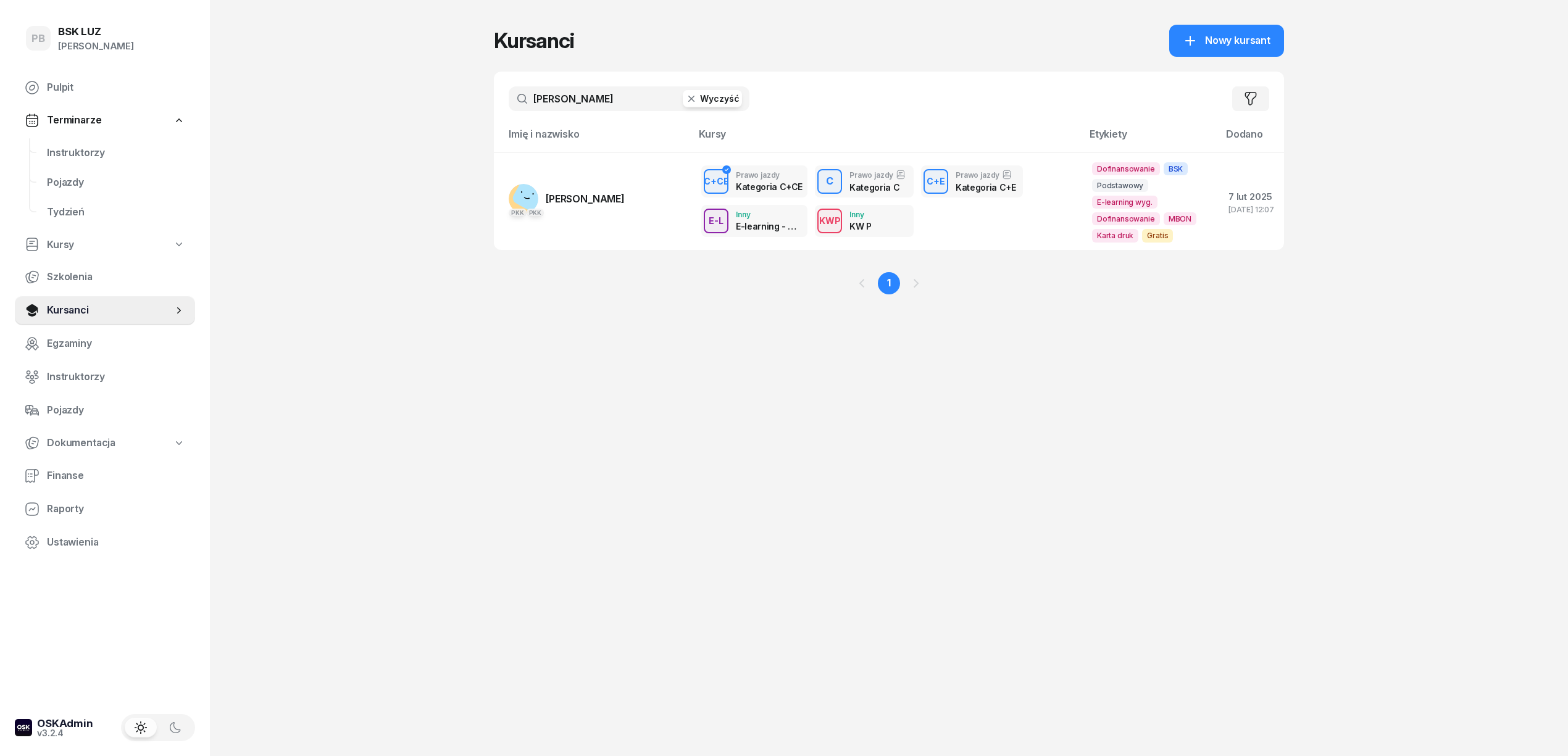
click at [564, 107] on input "[PERSON_NAME]" at bounding box center [629, 99] width 240 height 25
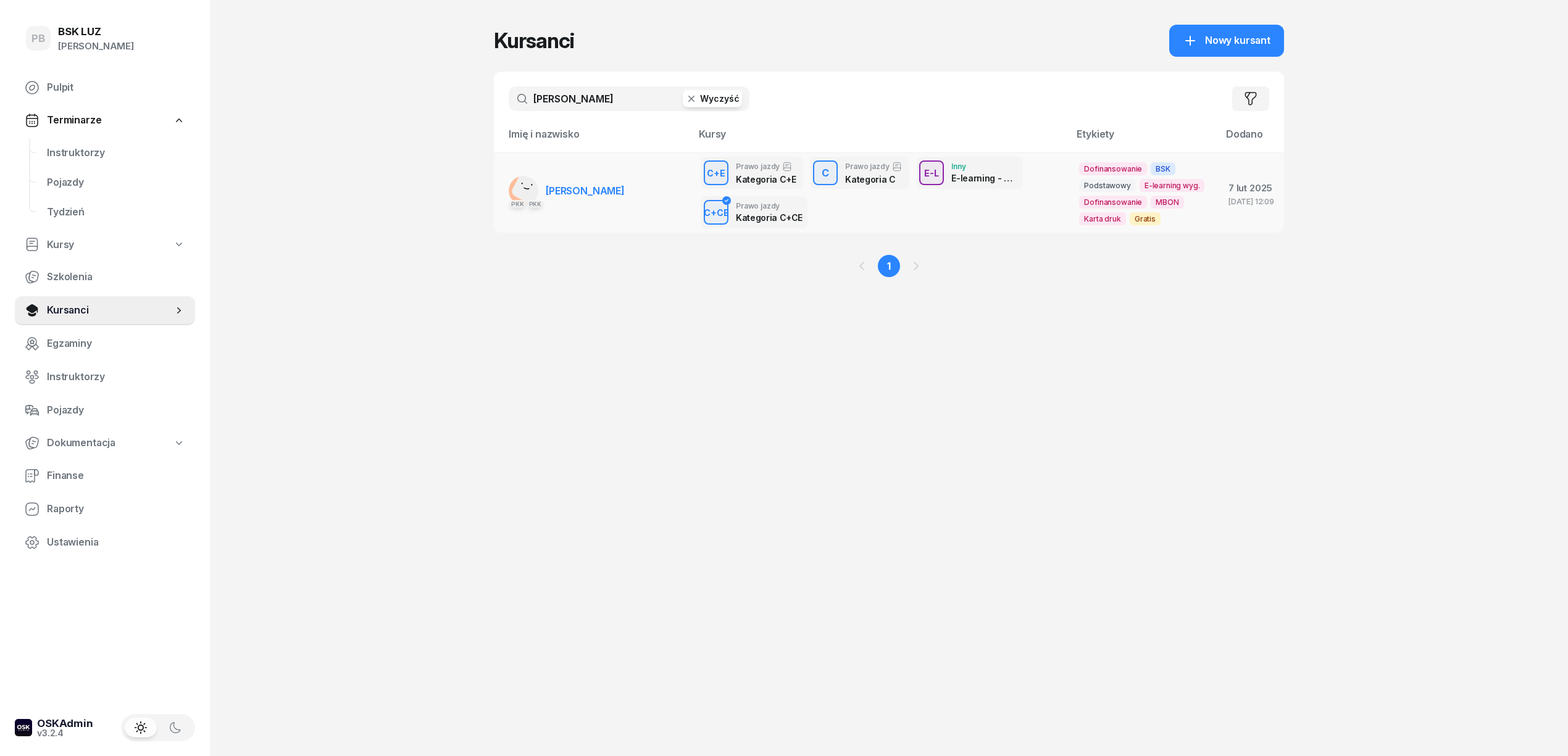
type input "[PERSON_NAME]"
click at [623, 192] on span "[PERSON_NAME]" at bounding box center [585, 190] width 79 height 12
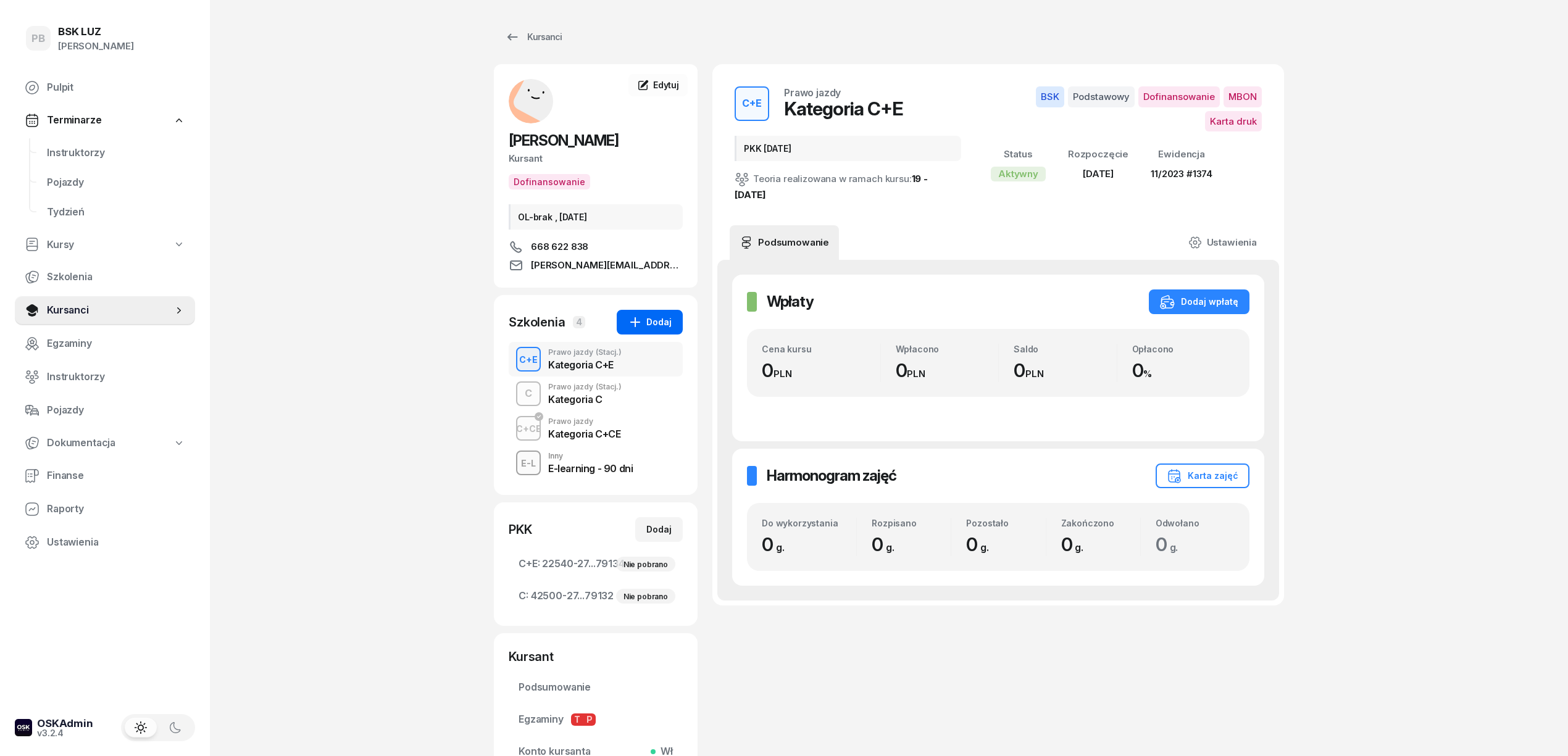
click at [655, 324] on div "Dodaj" at bounding box center [649, 322] width 44 height 14
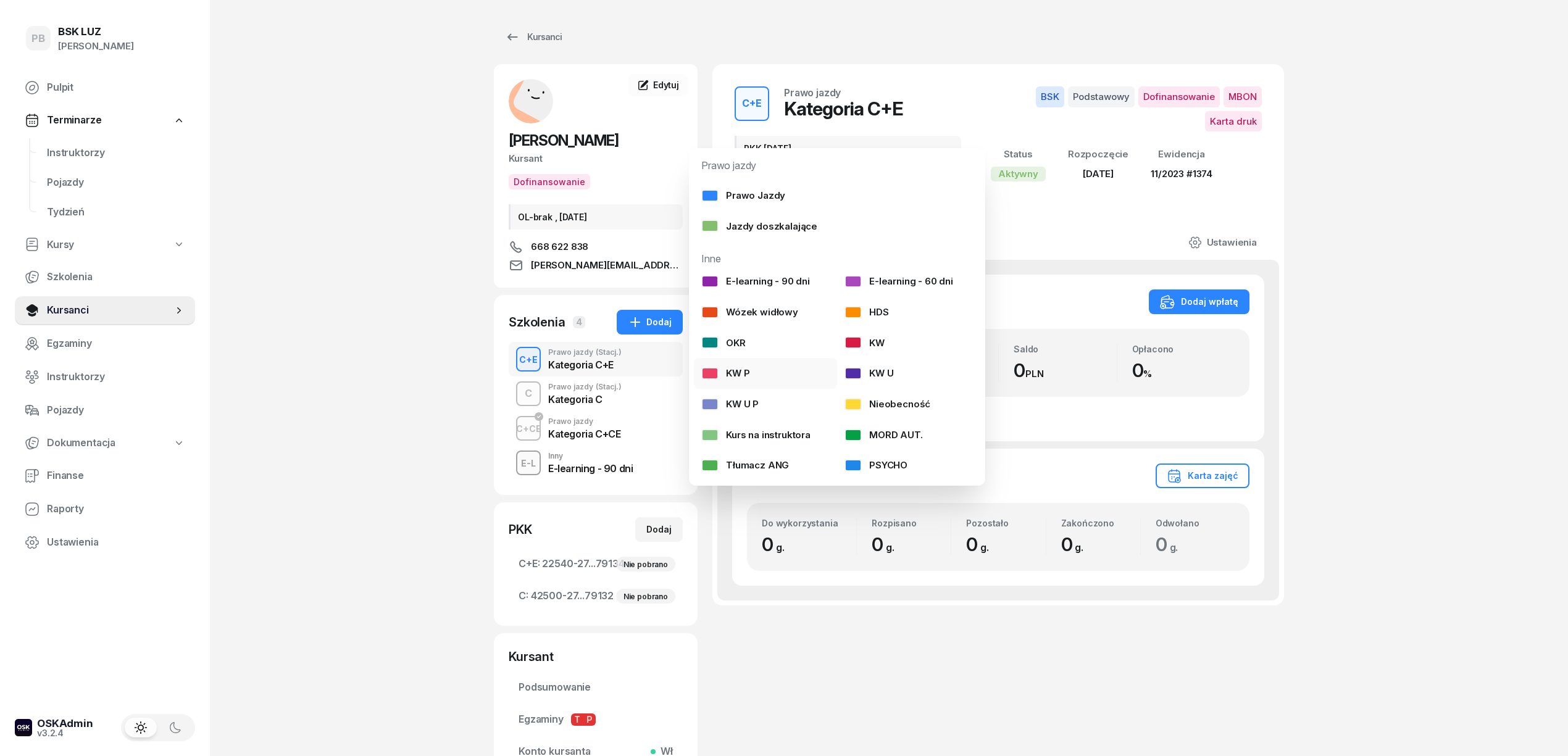
click at [774, 370] on link "KW P" at bounding box center [765, 373] width 143 height 31
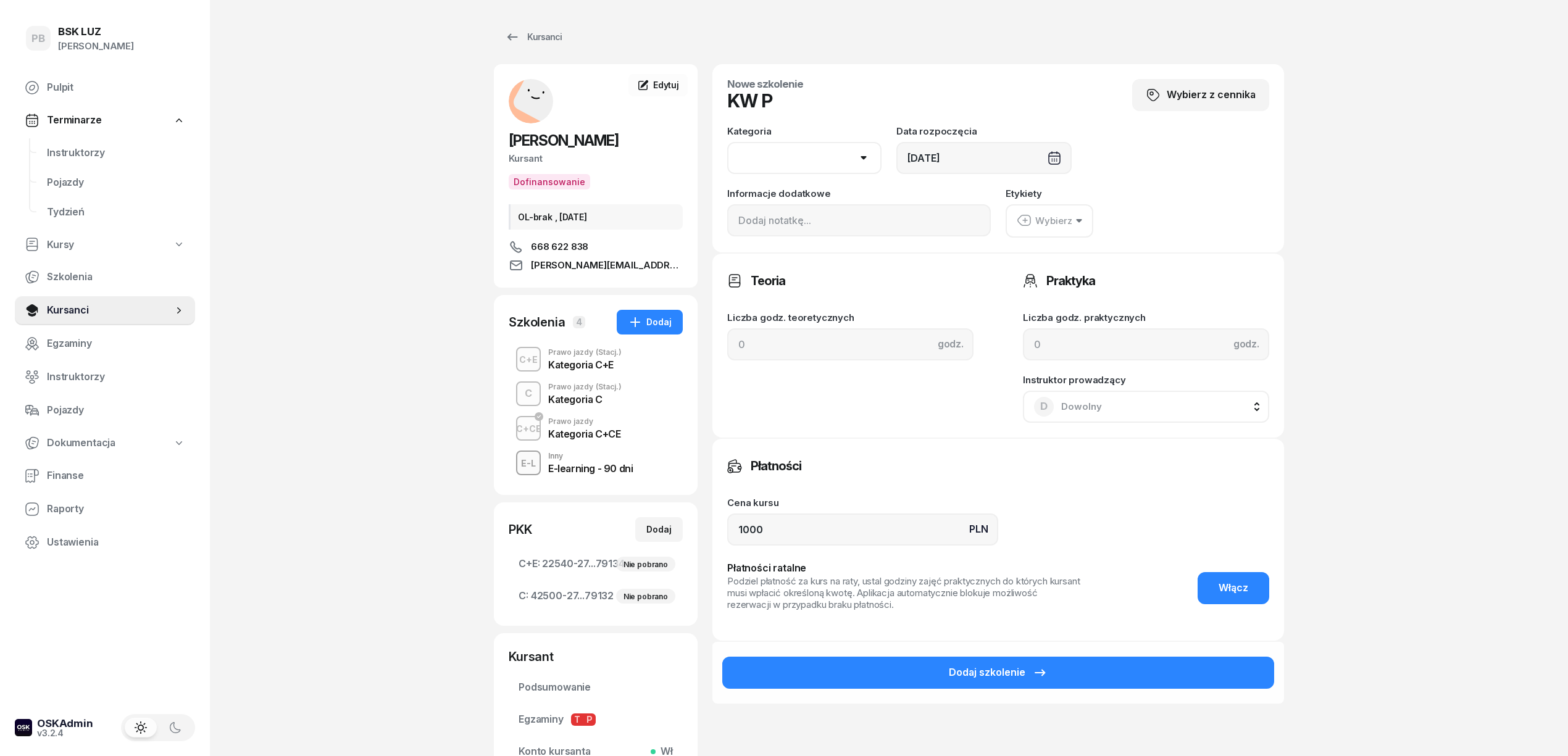
drag, startPoint x: 790, startPoint y: 159, endPoint x: 788, endPoint y: 171, distance: 12.2
click at [790, 159] on select "AM A1 A2 A B1 B B+E C1 C1+E C C+E D1 D1+E D D+E T Tram C+CE C+D" at bounding box center [804, 158] width 155 height 32
select select "C"
click at [728, 142] on select "AM A1 A2 A B1 B B+E C1 C1+E C C+E D1 D1+E D D+E T Tram C+CE C+D" at bounding box center [804, 158] width 155 height 32
drag, startPoint x: 800, startPoint y: 529, endPoint x: 679, endPoint y: 526, distance: 121.0
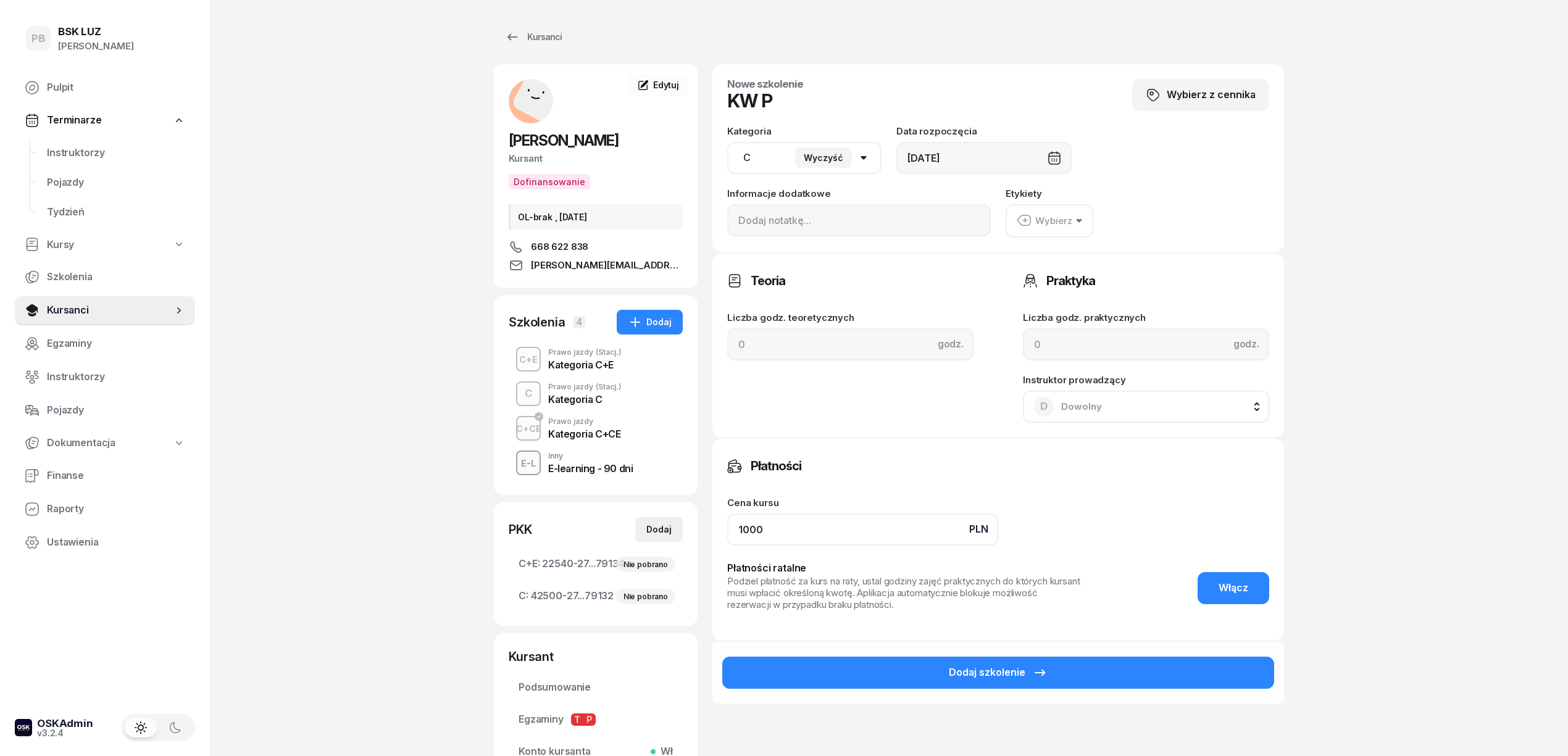
click at [679, 526] on div "[PERSON_NAME] Dofinansowanie OL-brak , [DATE] 668 622 838 [PERSON_NAME][EMAIL_A…" at bounding box center [889, 438] width 790 height 749
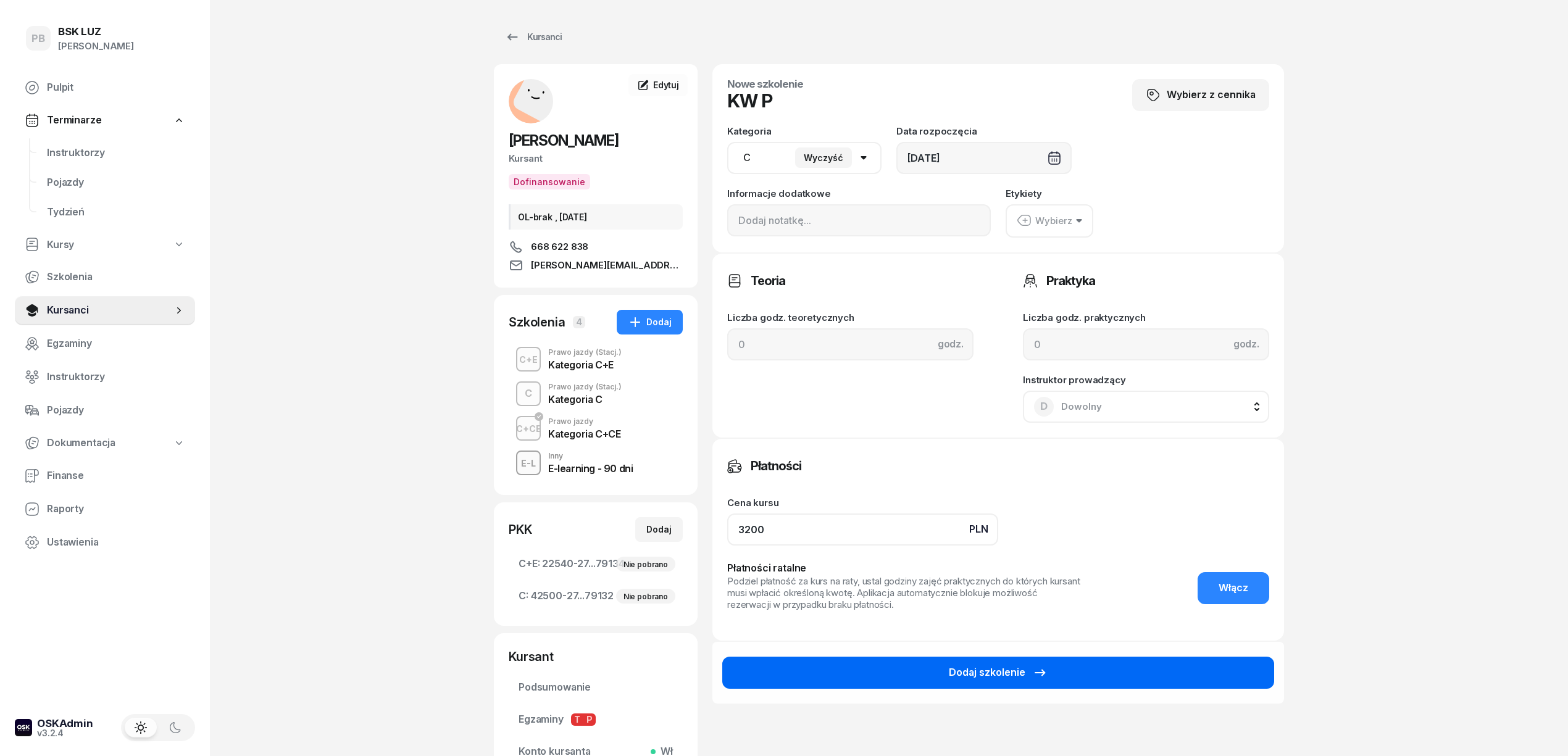
type input "3200"
click at [986, 672] on div "Dodaj szkolenie" at bounding box center [998, 673] width 99 height 16
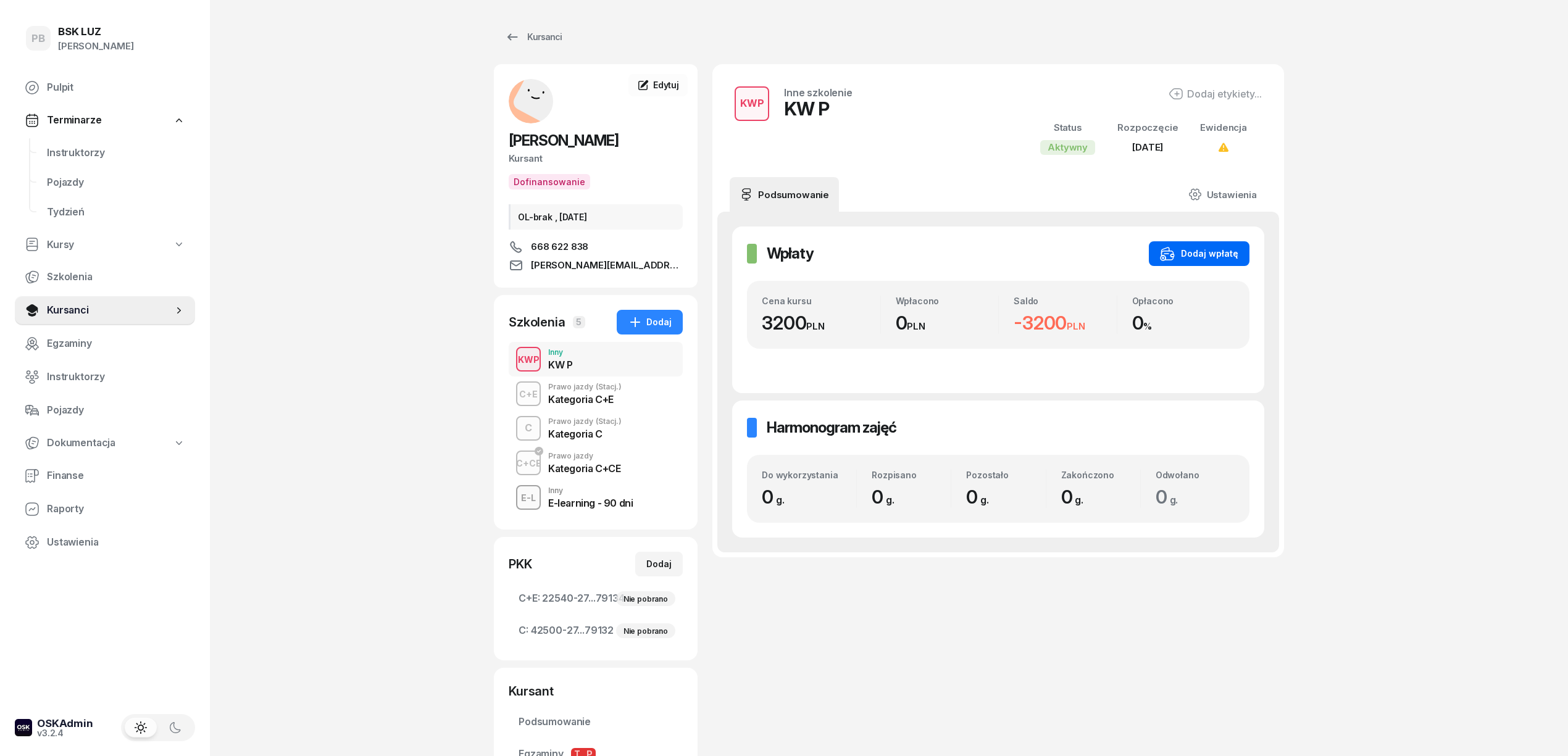
click at [1208, 260] on div "Dodaj wpłatę" at bounding box center [1199, 253] width 79 height 14
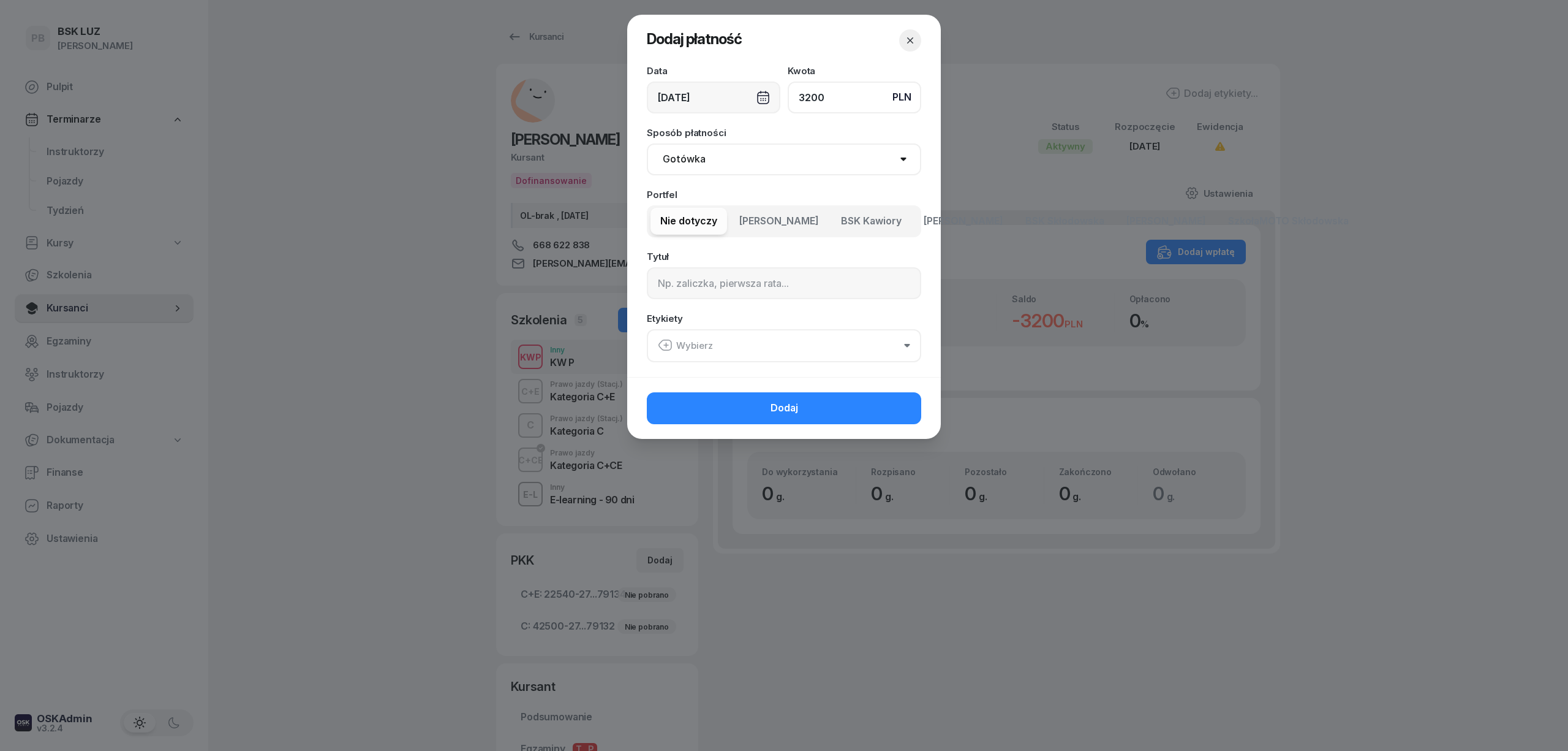
type input "3200"
click at [805, 154] on select "Gotówka Karta Przelew Płatności online BLIK" at bounding box center [784, 159] width 274 height 32
click at [883, 227] on span "BSK Kawiory" at bounding box center [871, 221] width 60 height 16
click at [778, 281] on input at bounding box center [784, 283] width 274 height 32
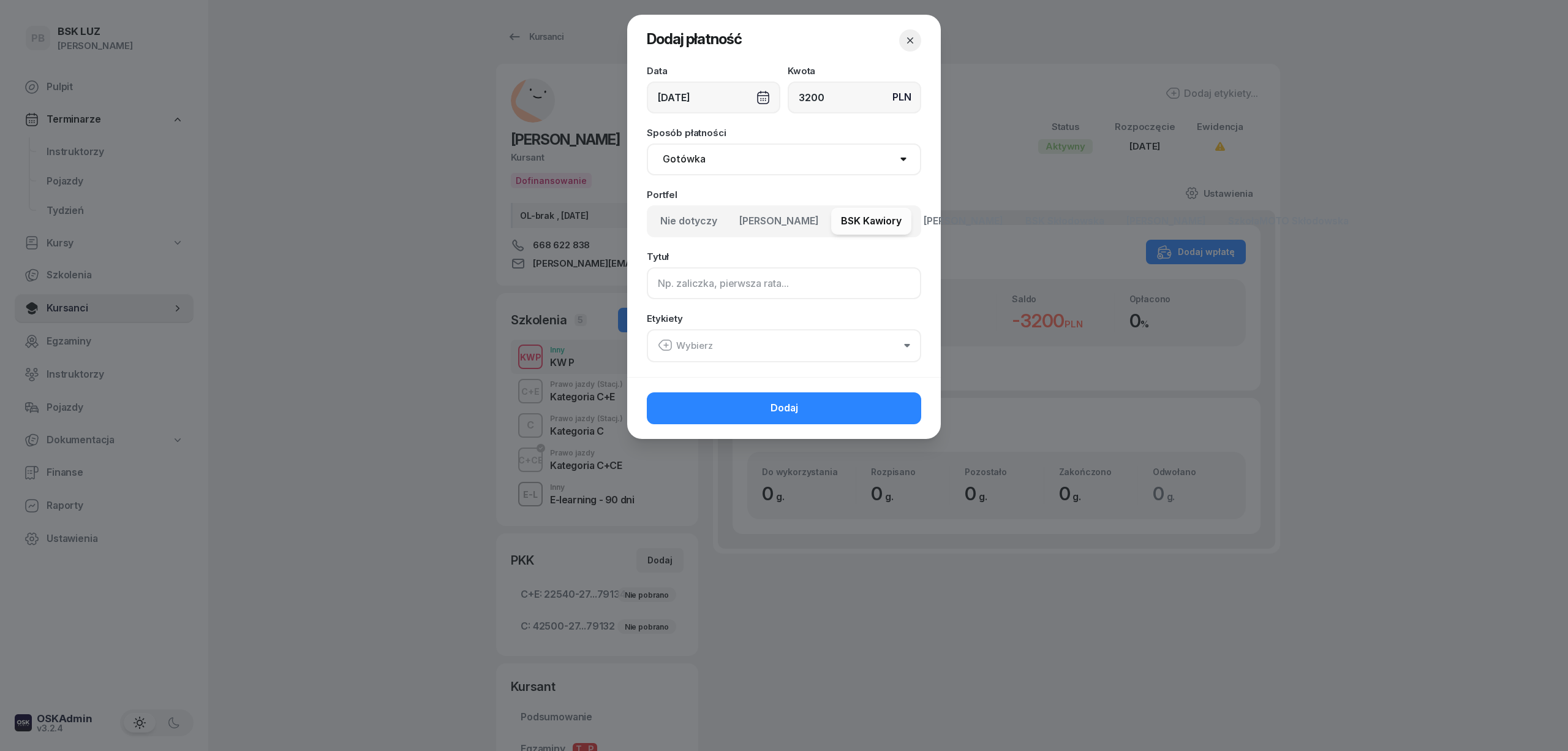
paste input "F/5/08/2025"
type input "F/5/08/2025"
click at [713, 342] on button "Wybierz" at bounding box center [784, 346] width 274 height 33
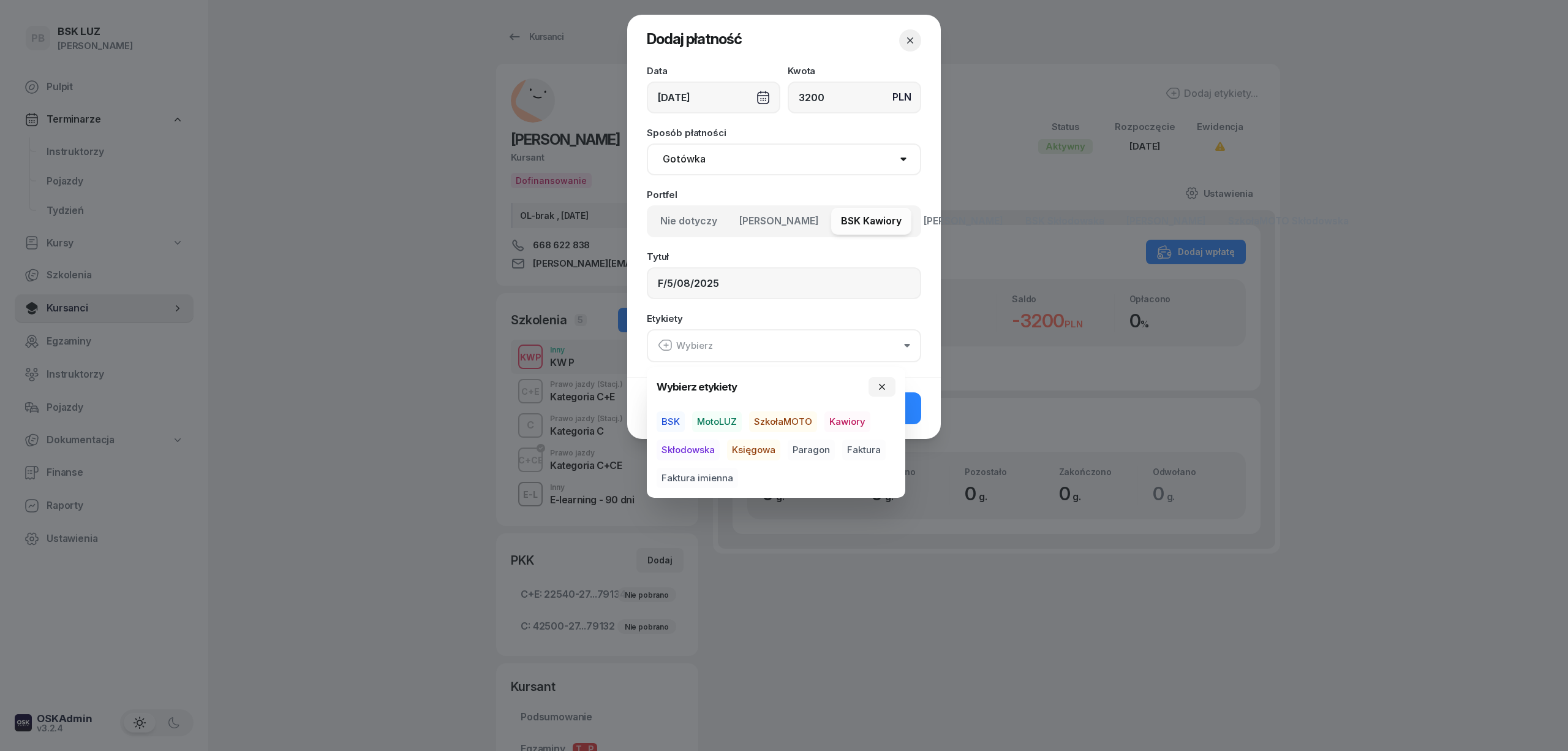
click at [665, 422] on span "BSK" at bounding box center [670, 422] width 28 height 21
click at [845, 415] on span "Kawiory" at bounding box center [848, 422] width 46 height 21
click at [727, 476] on span "Faktura imienna" at bounding box center [697, 477] width 81 height 21
click at [728, 474] on icon "button" at bounding box center [735, 469] width 14 height 14
click at [876, 444] on span "Faktura" at bounding box center [864, 449] width 44 height 21
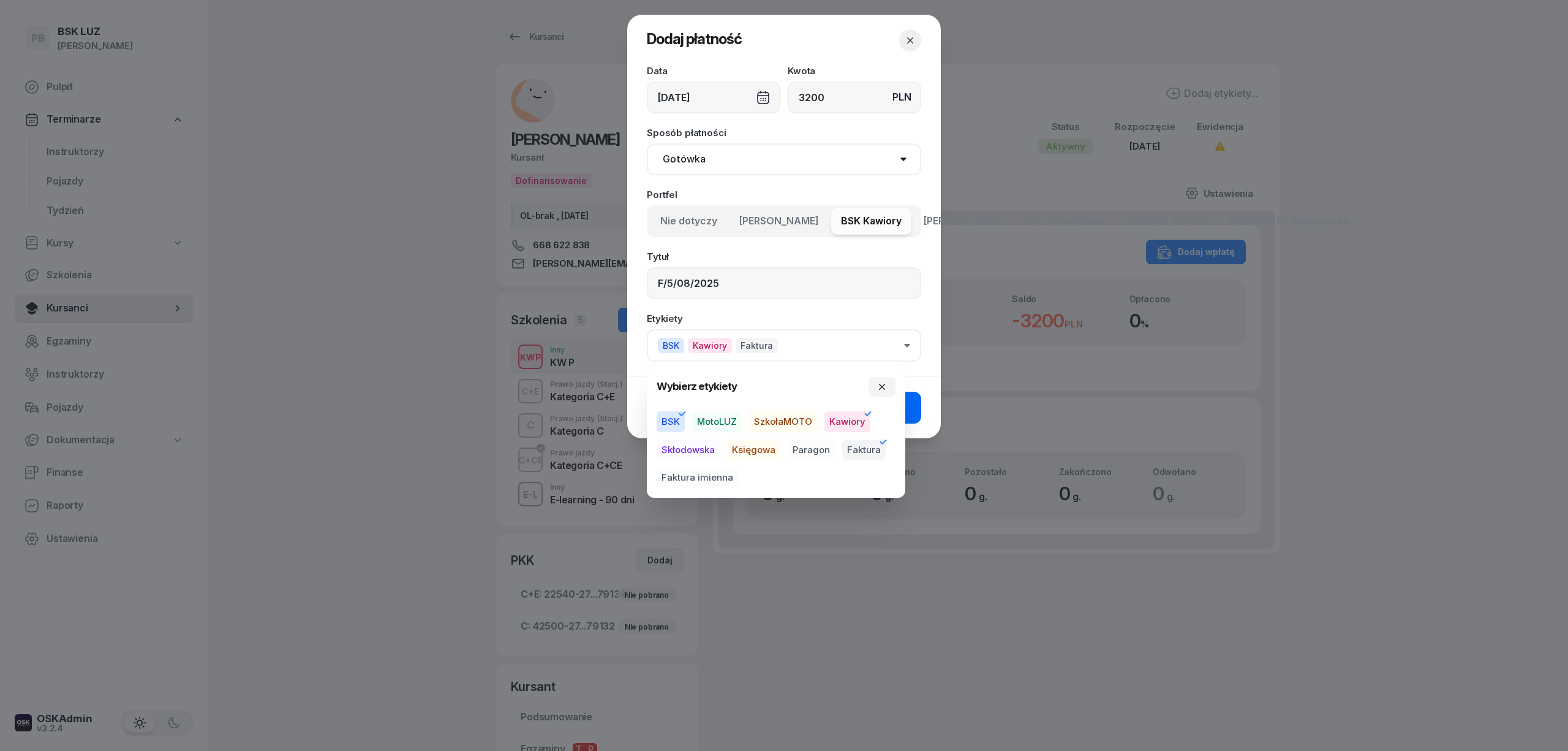
click at [911, 403] on button "Dodaj" at bounding box center [784, 407] width 274 height 32
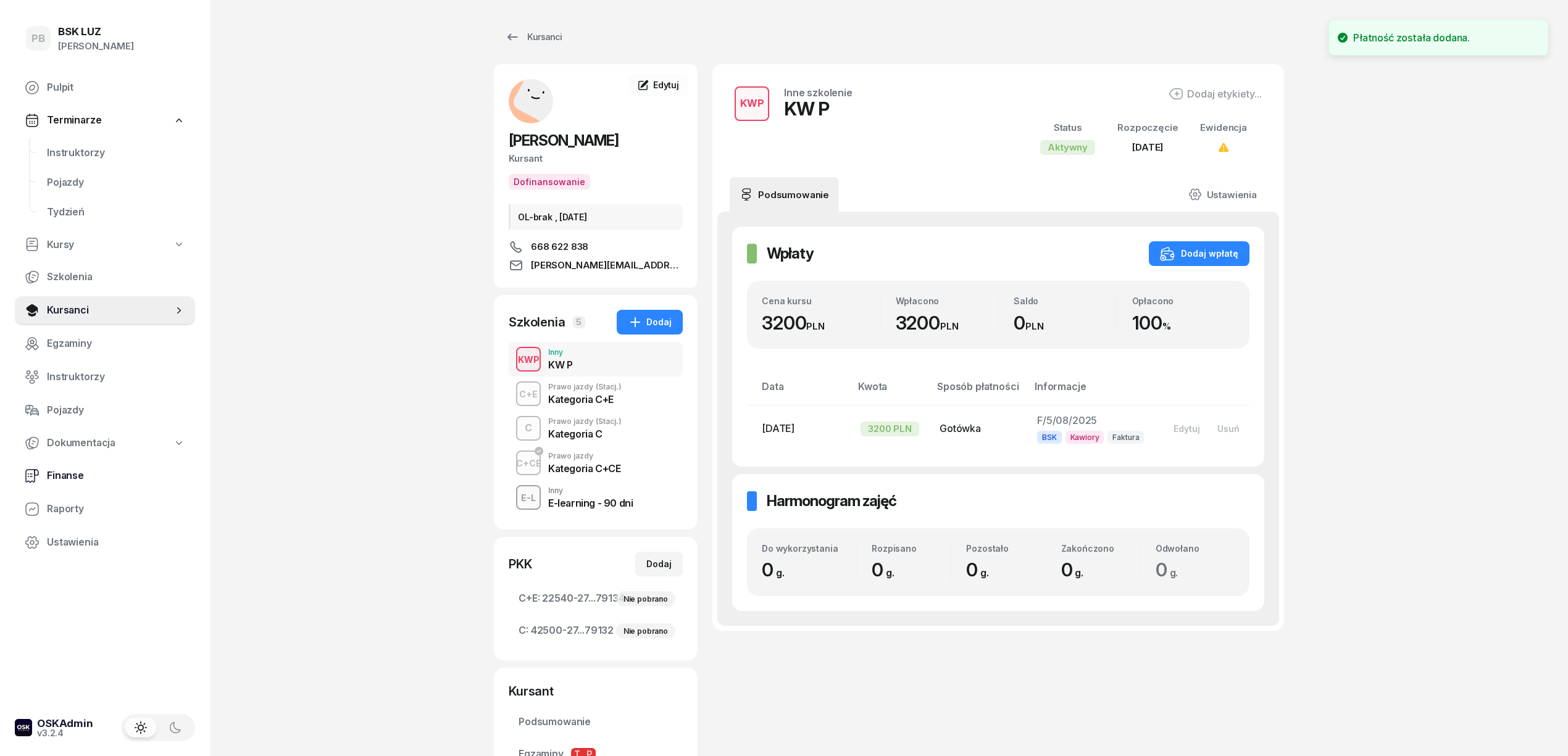
click at [62, 463] on link "Finanse" at bounding box center [104, 475] width 180 height 30
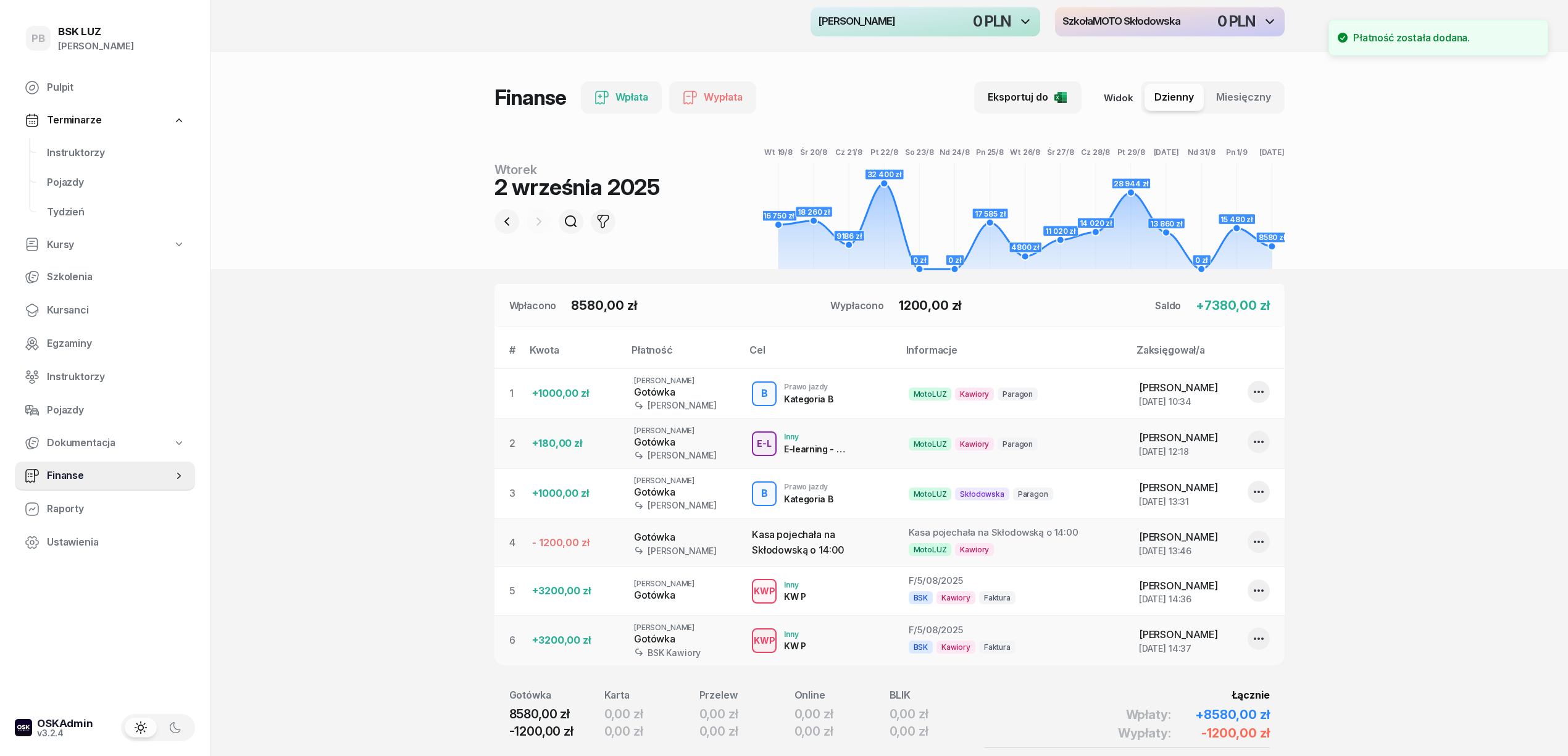
scroll to position [164, 0]
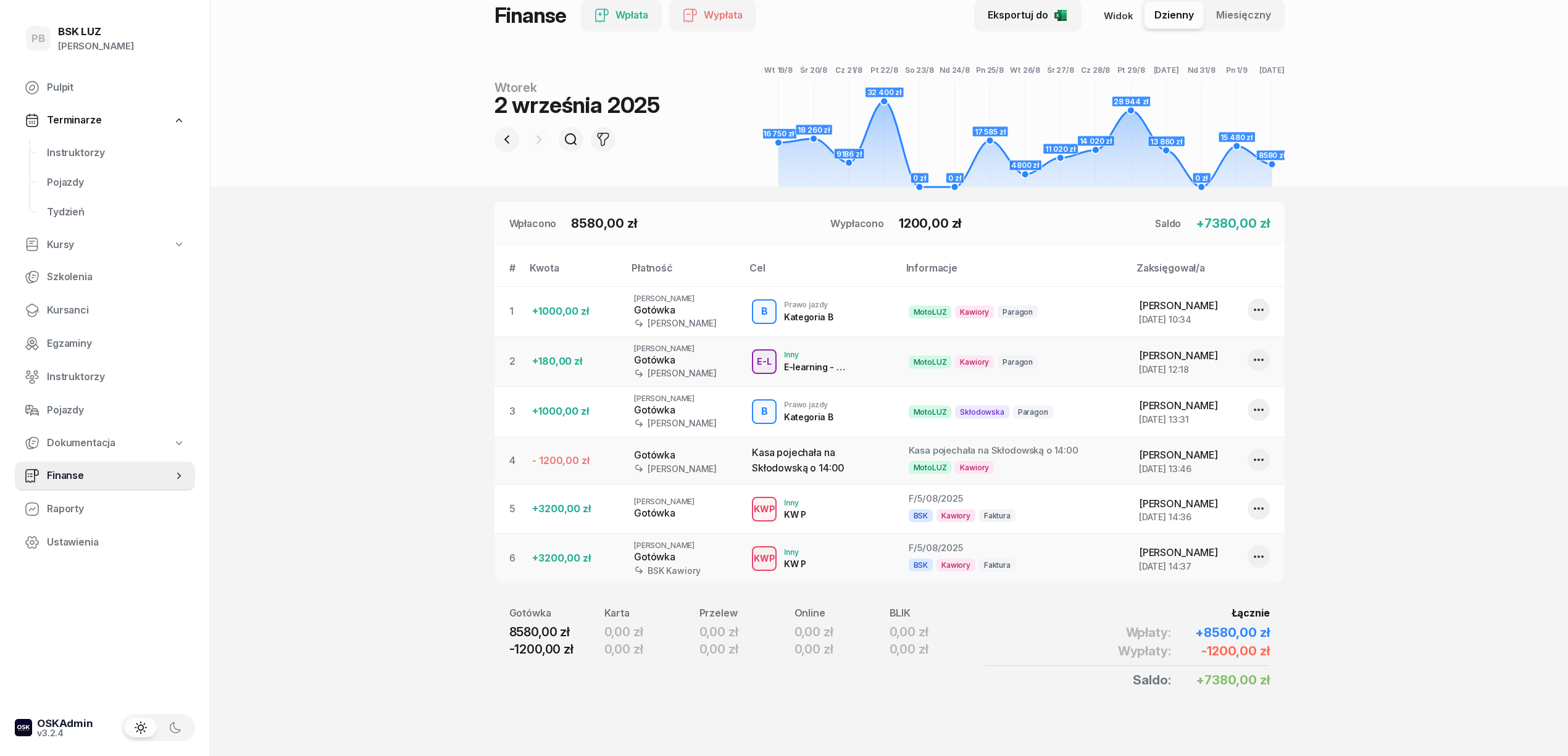
click at [1263, 516] on icon "button" at bounding box center [1259, 509] width 14 height 14
click at [1235, 558] on link "Edytuj" at bounding box center [1252, 559] width 163 height 31
select select "14"
select select "36"
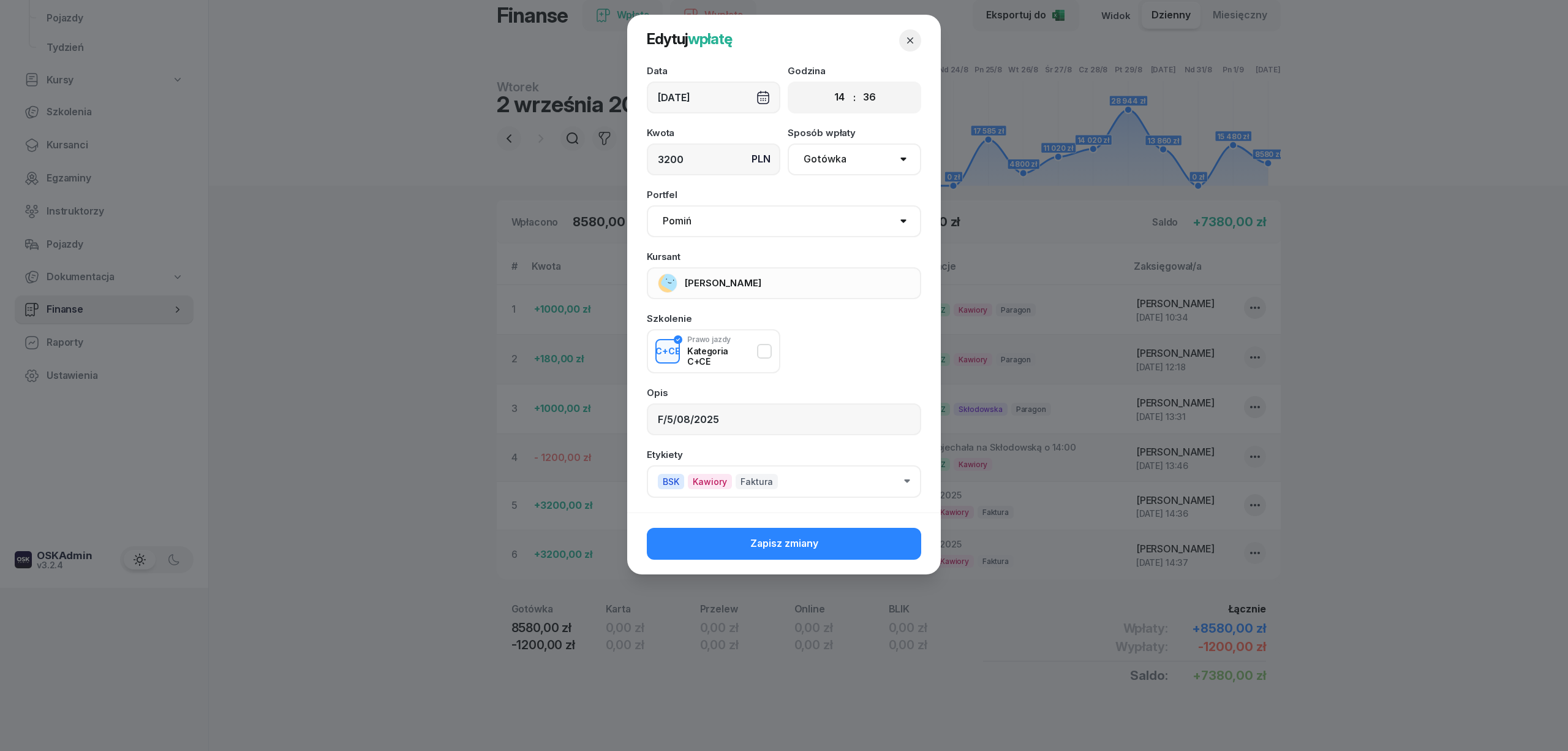
click at [782, 221] on select "Pomiń MotoLUZ Kawiory BSK Kawiory MotoLUZ Skłodowska BSK Skłodowska SzkołaMOTO …" at bounding box center [784, 221] width 274 height 32
select select "67eba016d336f44fb15f644d"
click at [647, 205] on select "Pomiń MotoLUZ Kawiory BSK Kawiory MotoLUZ Skłodowska BSK Skłodowska SzkołaMOTO …" at bounding box center [784, 221] width 274 height 32
click at [813, 538] on span "Zapisz zmiany" at bounding box center [785, 543] width 68 height 16
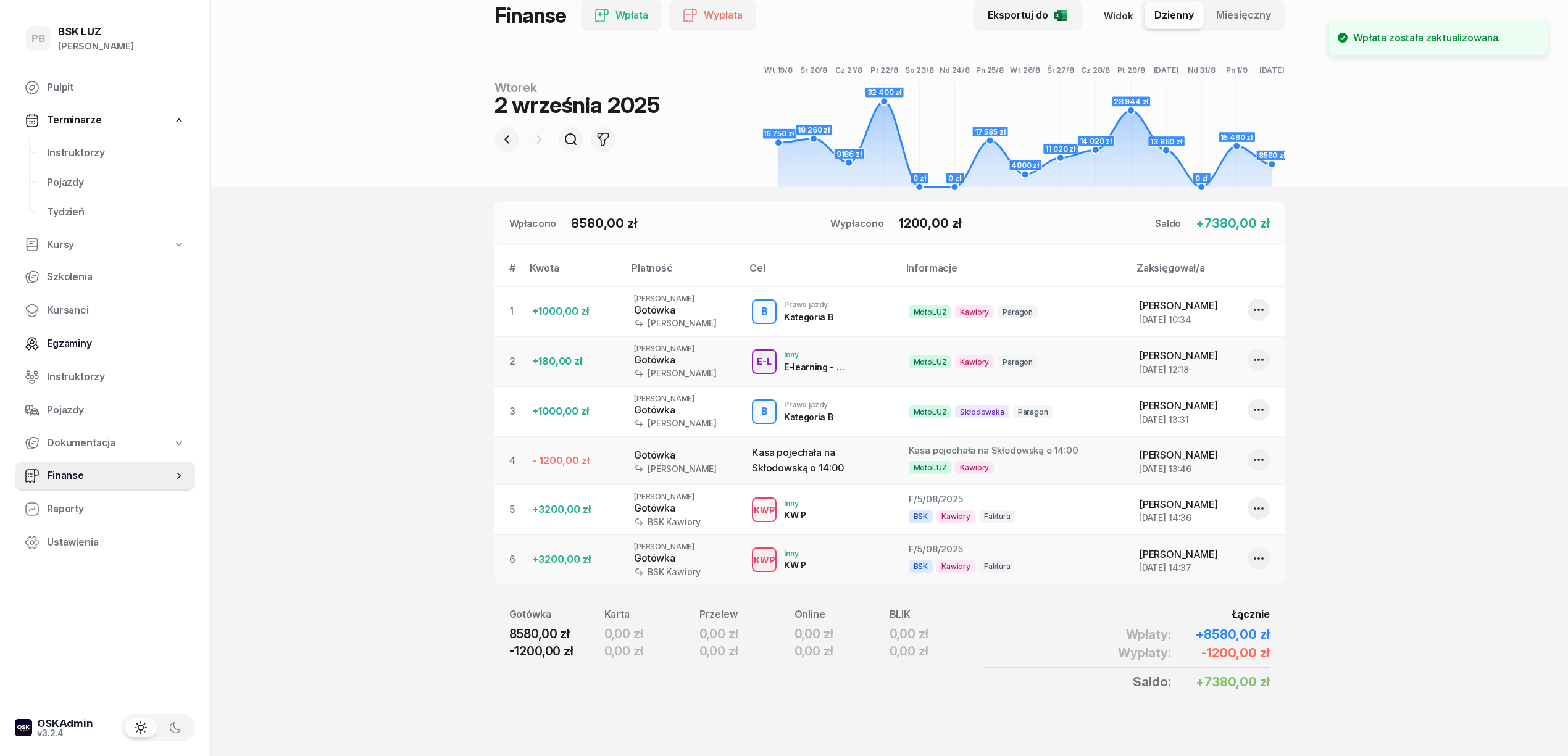
click at [175, 356] on link "Egzaminy" at bounding box center [104, 344] width 180 height 30
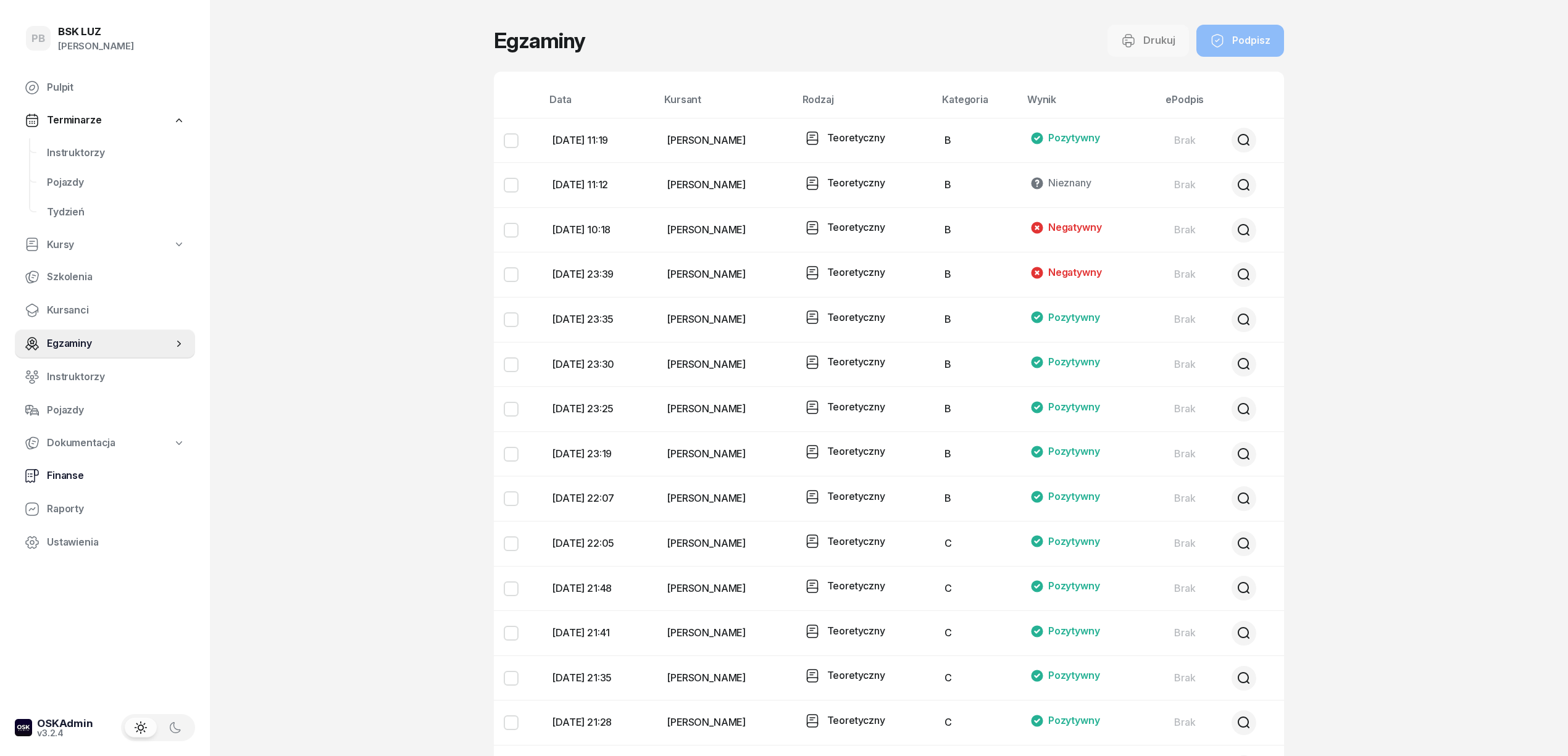
click at [85, 475] on span "Finanse" at bounding box center [116, 476] width 139 height 16
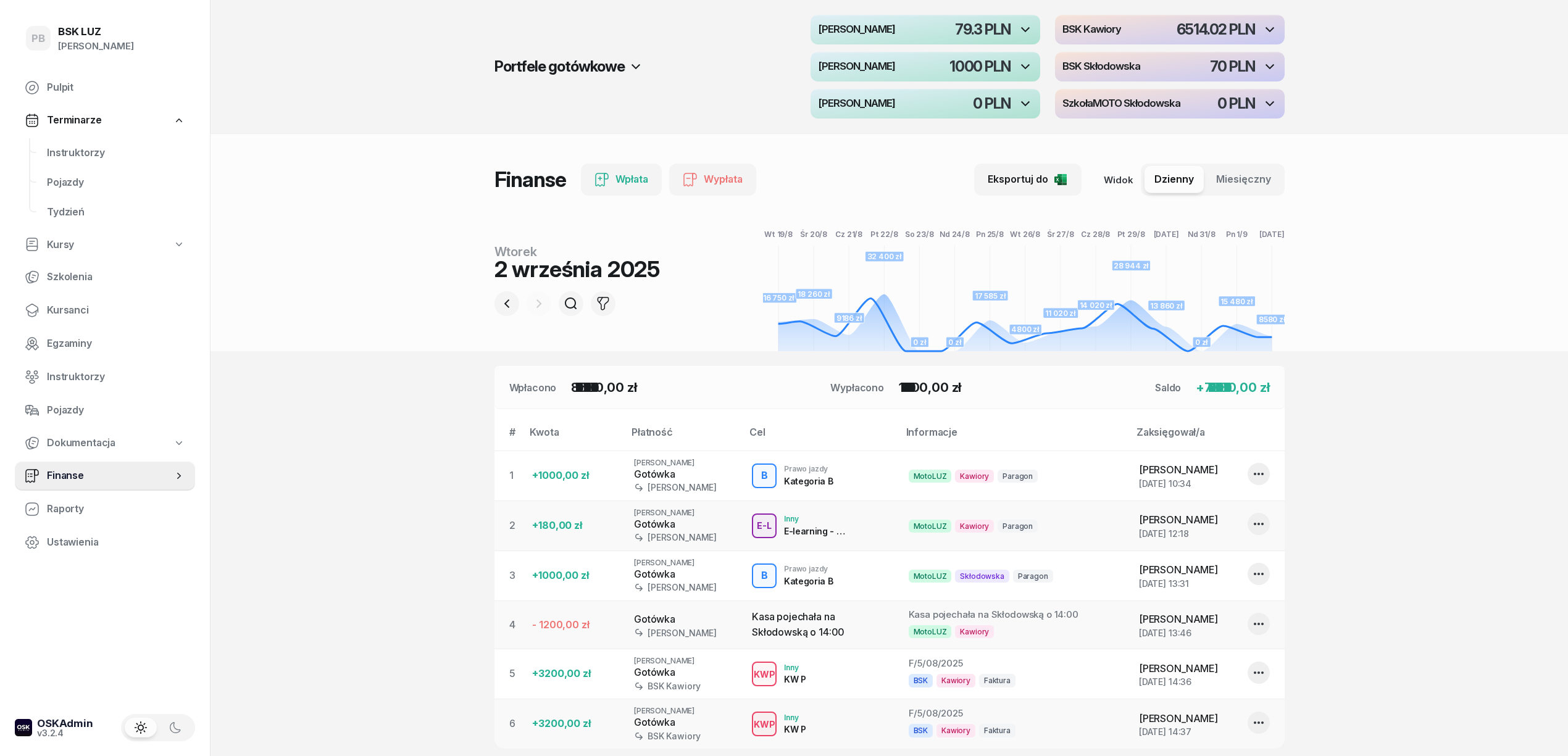
click at [351, 432] on section "Portfele gotówkowe MotoLUZ Kawiory 79.3 PLN BSK Kawiory 6514.02 PLN MotoLUZ Skł…" at bounding box center [889, 460] width 1357 height 922
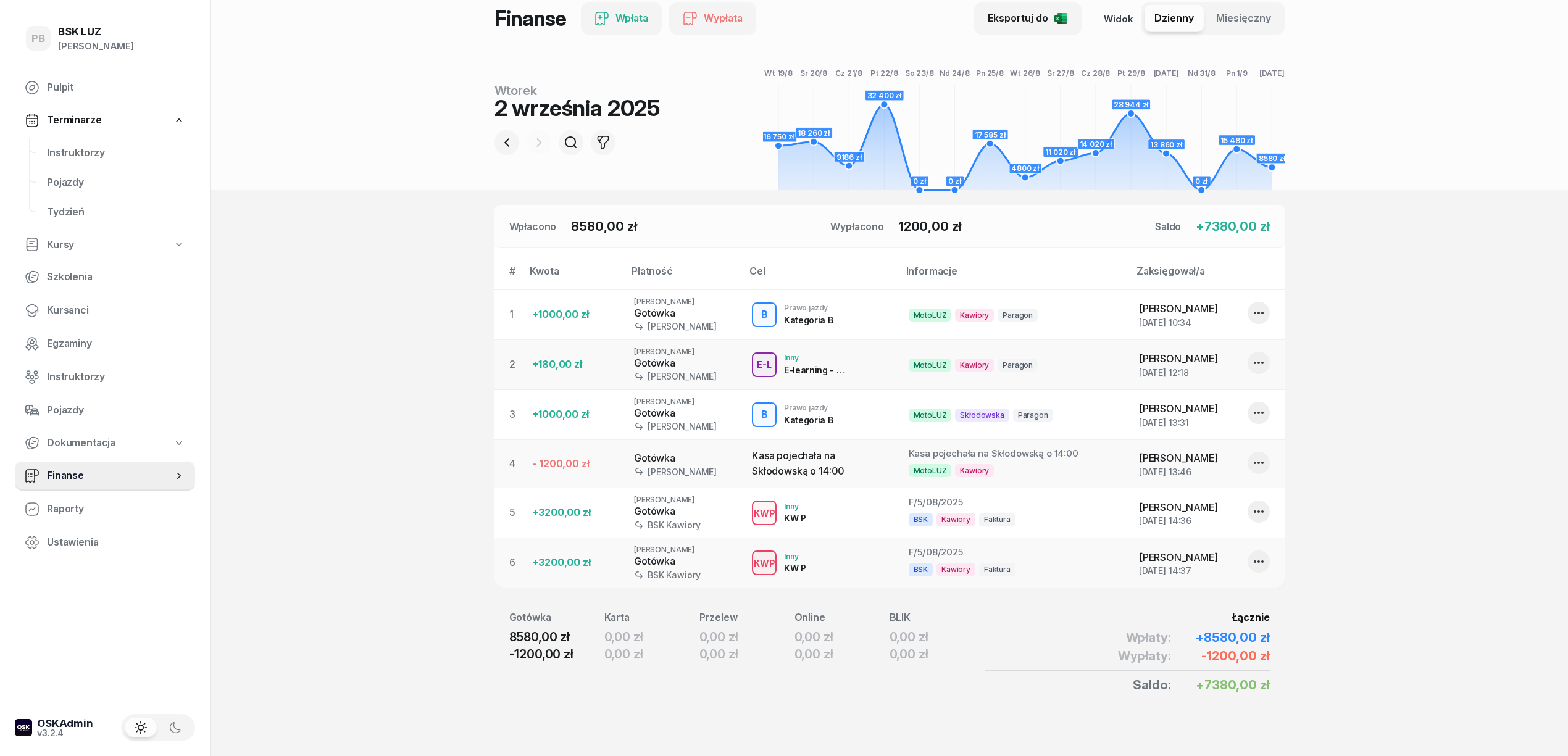
scroll to position [179, 0]
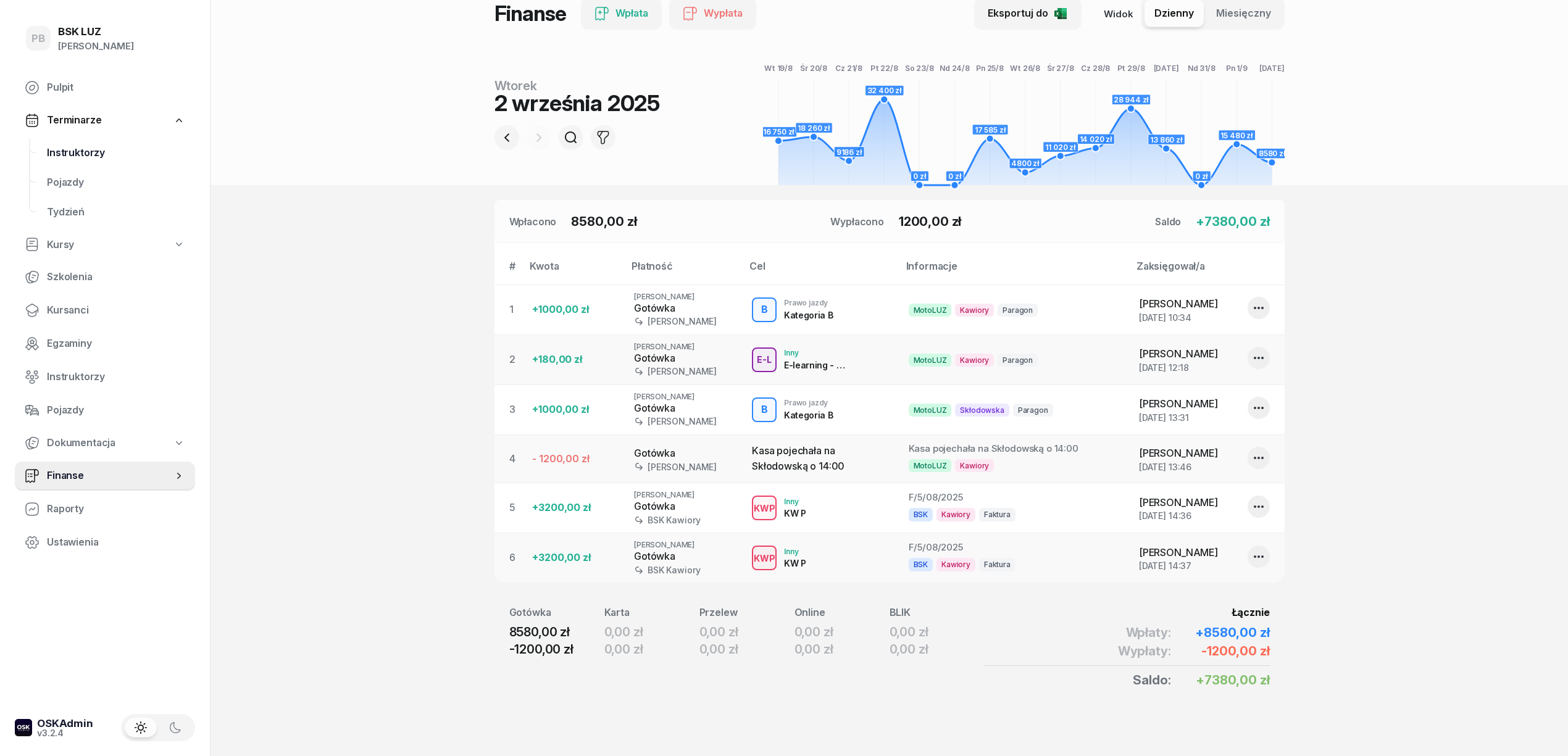
click at [63, 154] on span "Instruktorzy" at bounding box center [116, 153] width 139 height 16
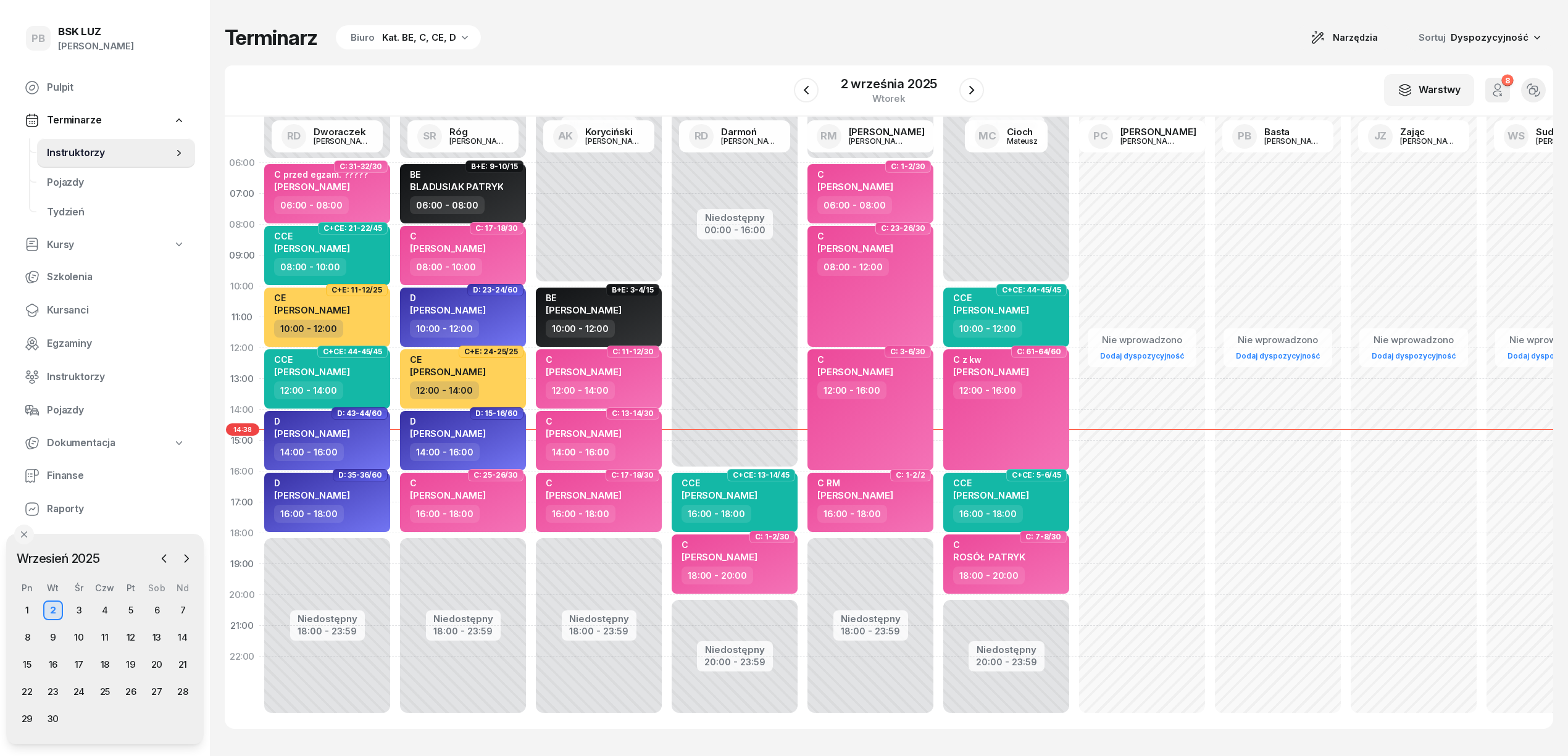
click at [409, 38] on div "Kat. BE, C, CE, D" at bounding box center [419, 38] width 74 height 14
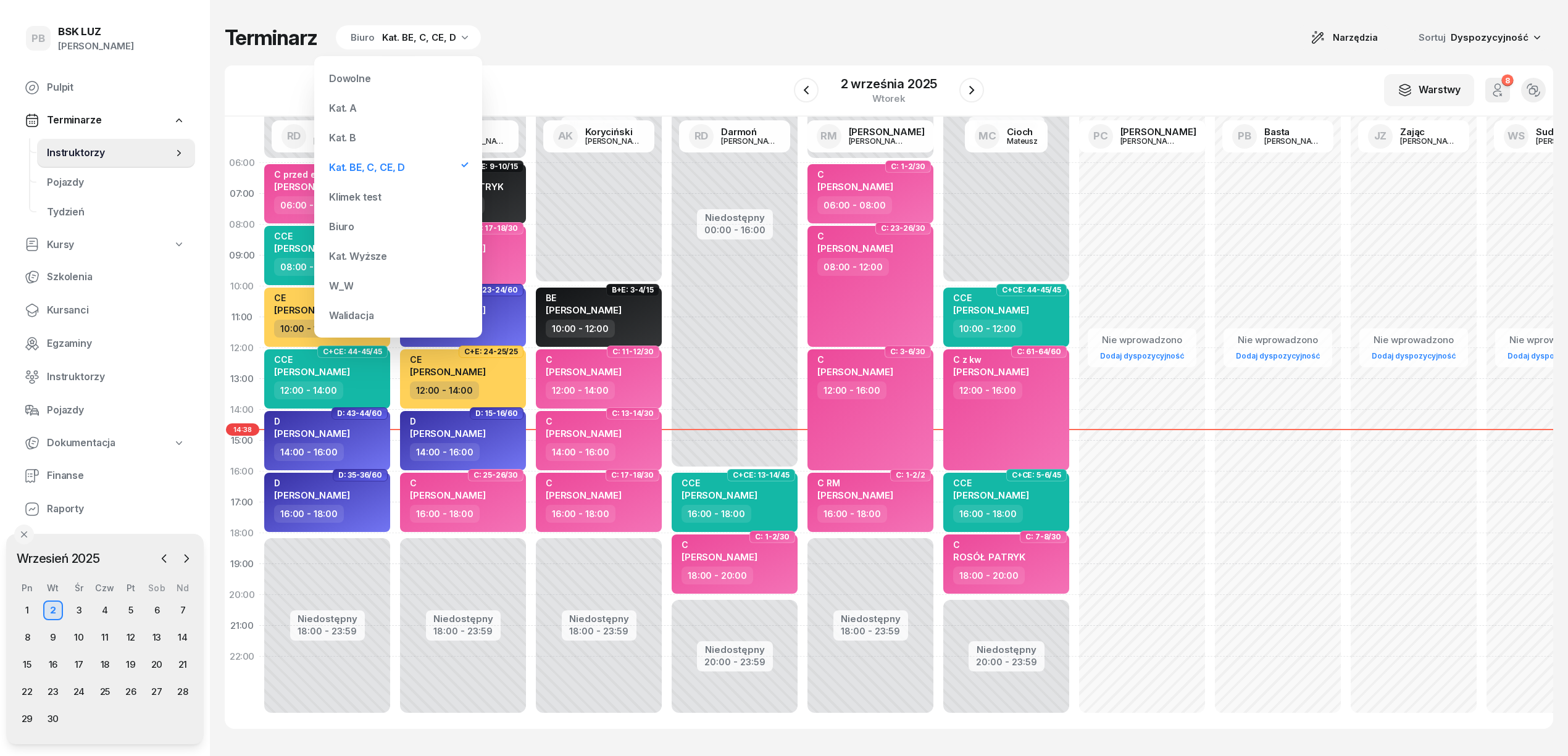
click at [376, 143] on div "Kat. B" at bounding box center [397, 137] width 148 height 25
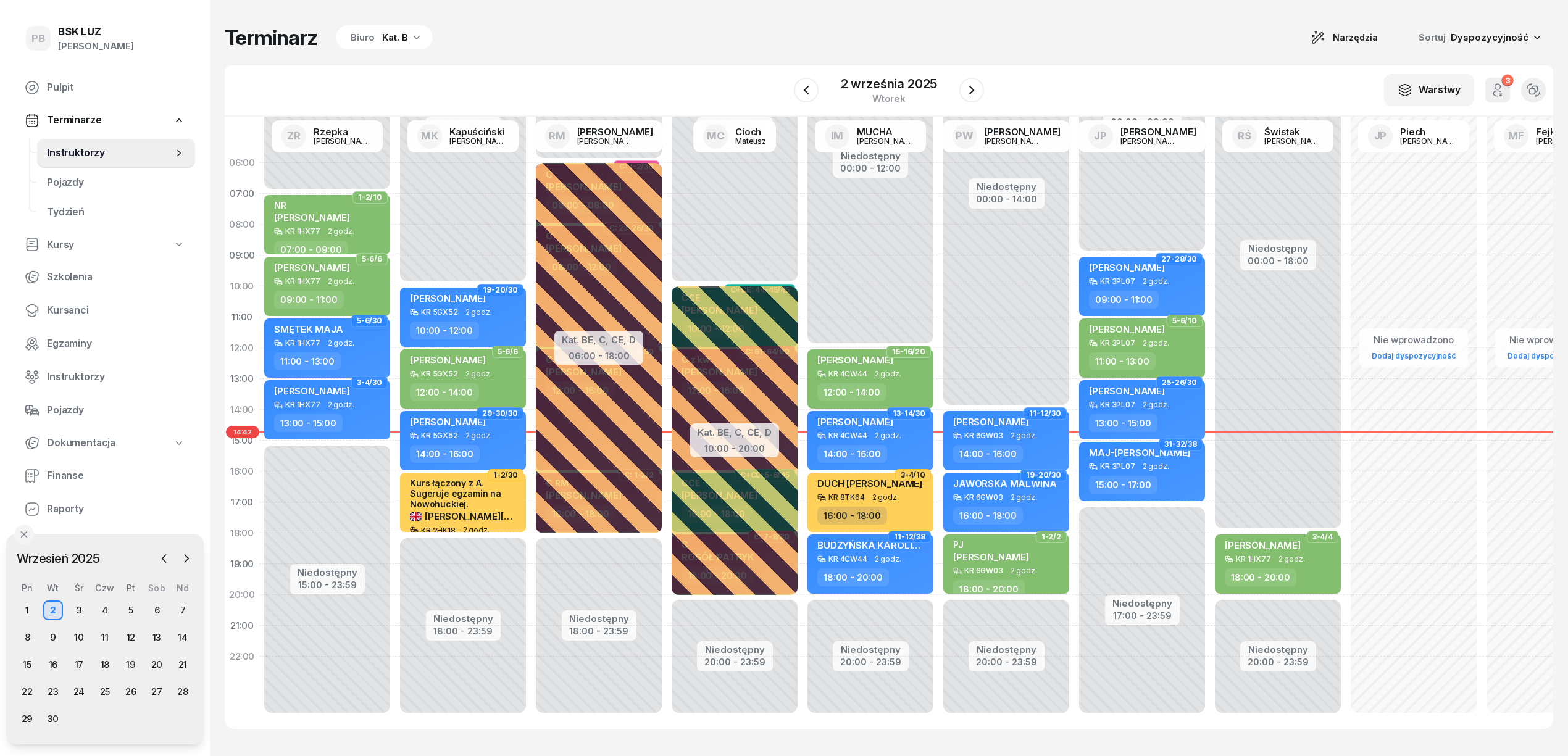
click at [1186, 25] on div "Terminarz Biuro Kat. B Narzędzia Sortuj Dyspozycyjność" at bounding box center [889, 38] width 1328 height 26
click at [1160, 28] on div "Terminarz Biuro Kat. B Narzędzia Sortuj Dyspozycyjność" at bounding box center [889, 38] width 1328 height 26
click at [1208, 10] on div "Terminarz Biuro Kat. B Narzędzia Sortuj Dyspozycyjność W Wybierz AK [PERSON_NAM…" at bounding box center [889, 376] width 1328 height 754
click at [672, 46] on div "Terminarz Biuro Kat. B Narzędzia Sortuj Dyspozycyjność" at bounding box center [889, 38] width 1328 height 26
click at [594, 74] on div "W Wybierz AK [PERSON_NAME] BP [PERSON_NAME] DP [PERSON_NAME] GS [PERSON_NAME] I…" at bounding box center [889, 91] width 1328 height 51
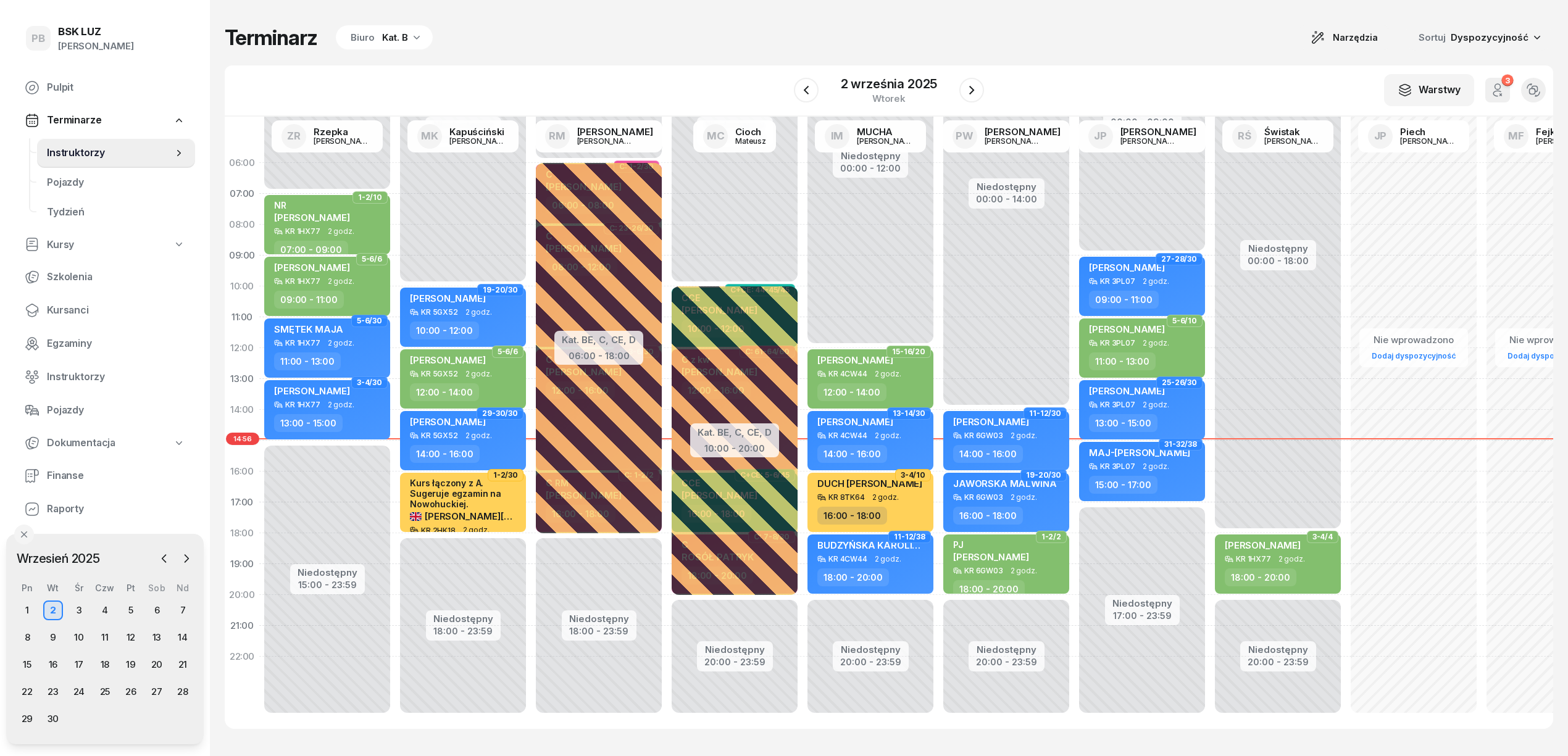
click at [372, 34] on div "Biuro" at bounding box center [363, 38] width 24 height 14
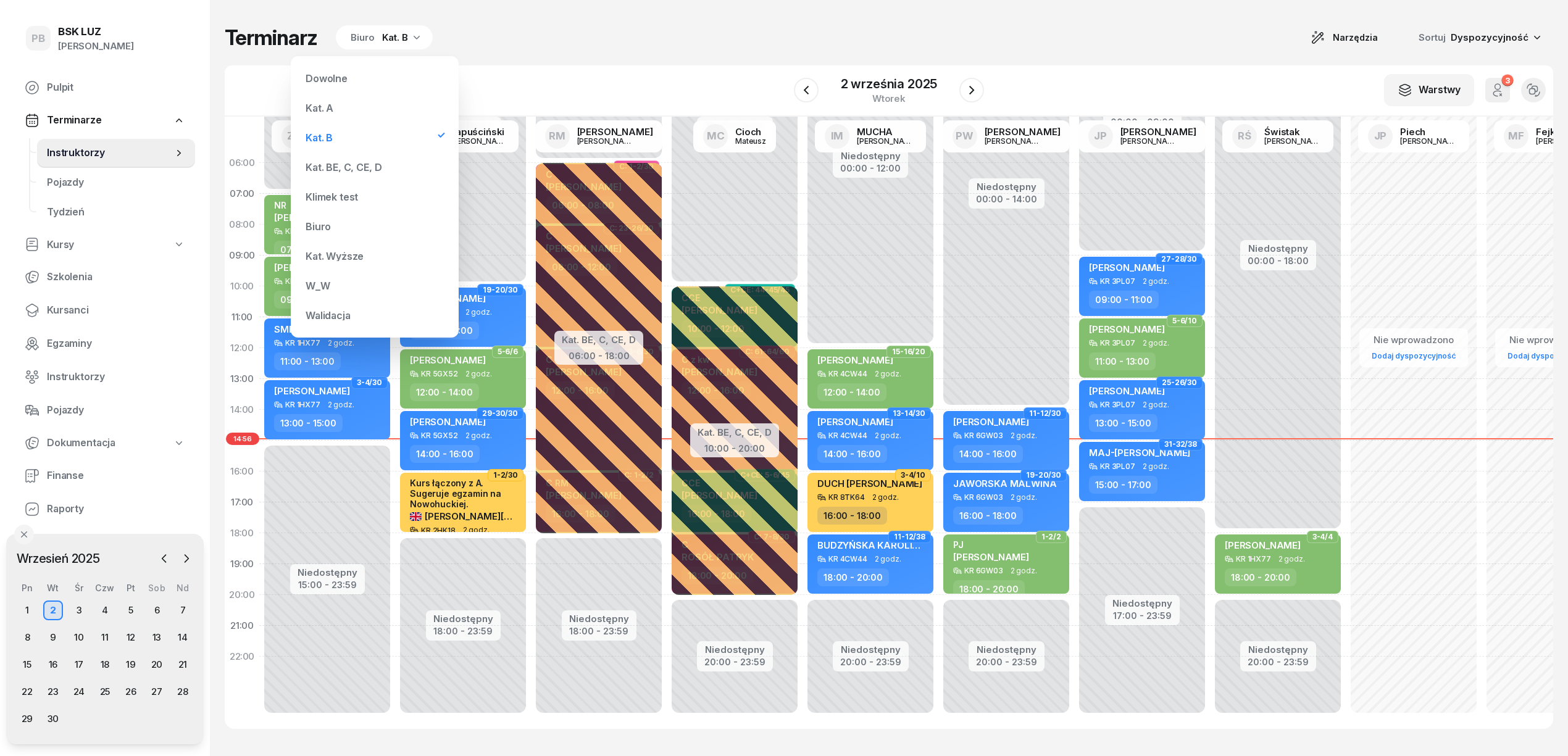
click at [361, 155] on div "Kat. BE, C, CE, D" at bounding box center [374, 167] width 148 height 25
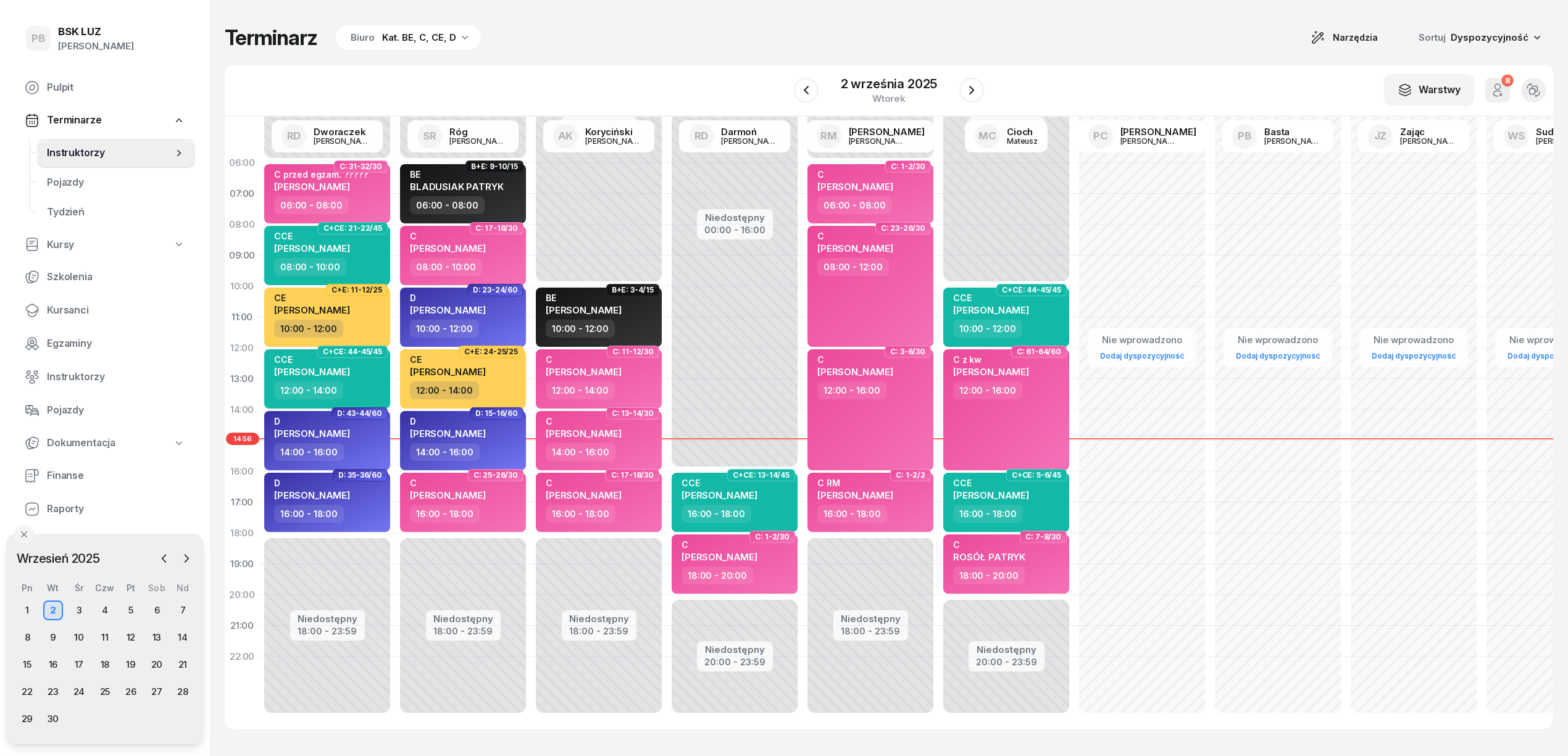
click at [554, 52] on div "Terminarz Biuro Kat. BE, C, CE, D Narzędzia Sortuj Dyspozycyjność W Wybierz AK …" at bounding box center [889, 376] width 1328 height 754
click at [977, 90] on icon "button" at bounding box center [971, 90] width 14 height 14
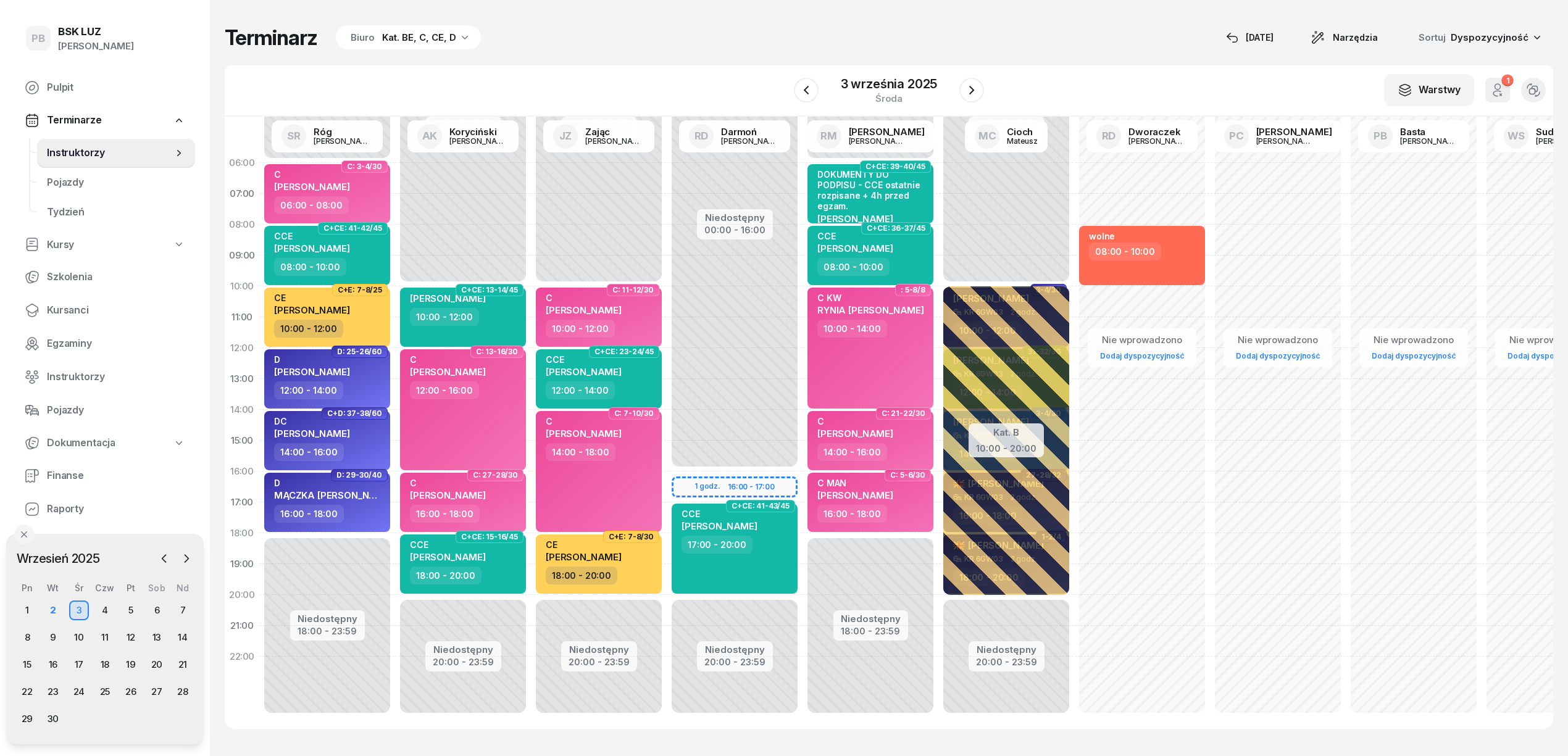
click at [1023, 55] on div "Terminarz Biuro Kat. BE, C, CE, D [DATE] Narzędzia Sortuj Dyspozycyjność W Wybi…" at bounding box center [889, 376] width 1328 height 754
click at [1071, 35] on div "Terminarz Biuro Kat. BE, C, CE, D [DATE] Narzędzia Sortuj Dyspozycyjność" at bounding box center [889, 38] width 1328 height 26
click at [77, 444] on span "Dokumentacja" at bounding box center [82, 443] width 69 height 16
click at [675, 53] on div "Terminarz Biuro Kat. BE, C, CE, D [DATE] Narzędzia Sortuj Dyspozycyjność W Wybi…" at bounding box center [889, 376] width 1328 height 754
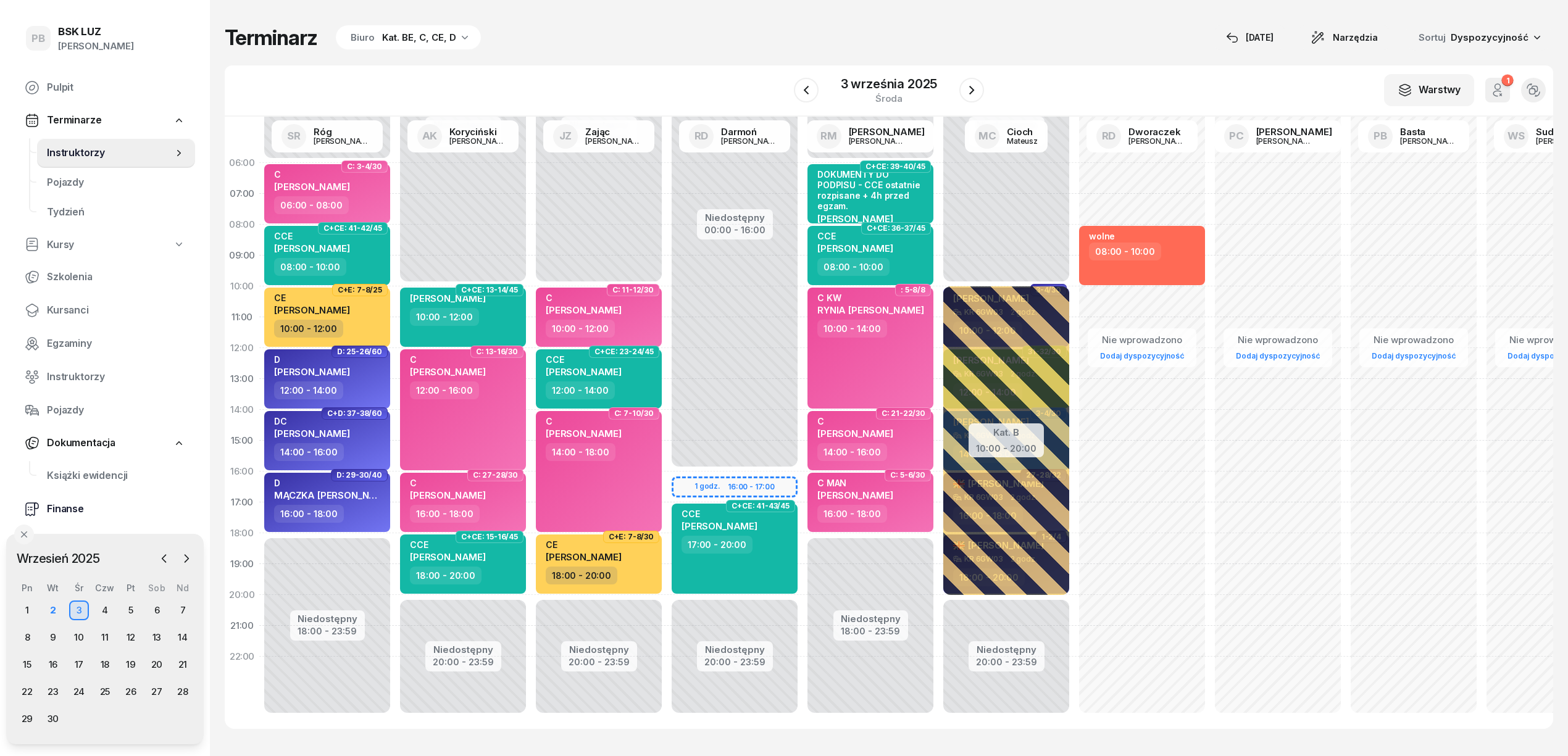
click at [57, 501] on span "Finanse" at bounding box center [116, 509] width 139 height 16
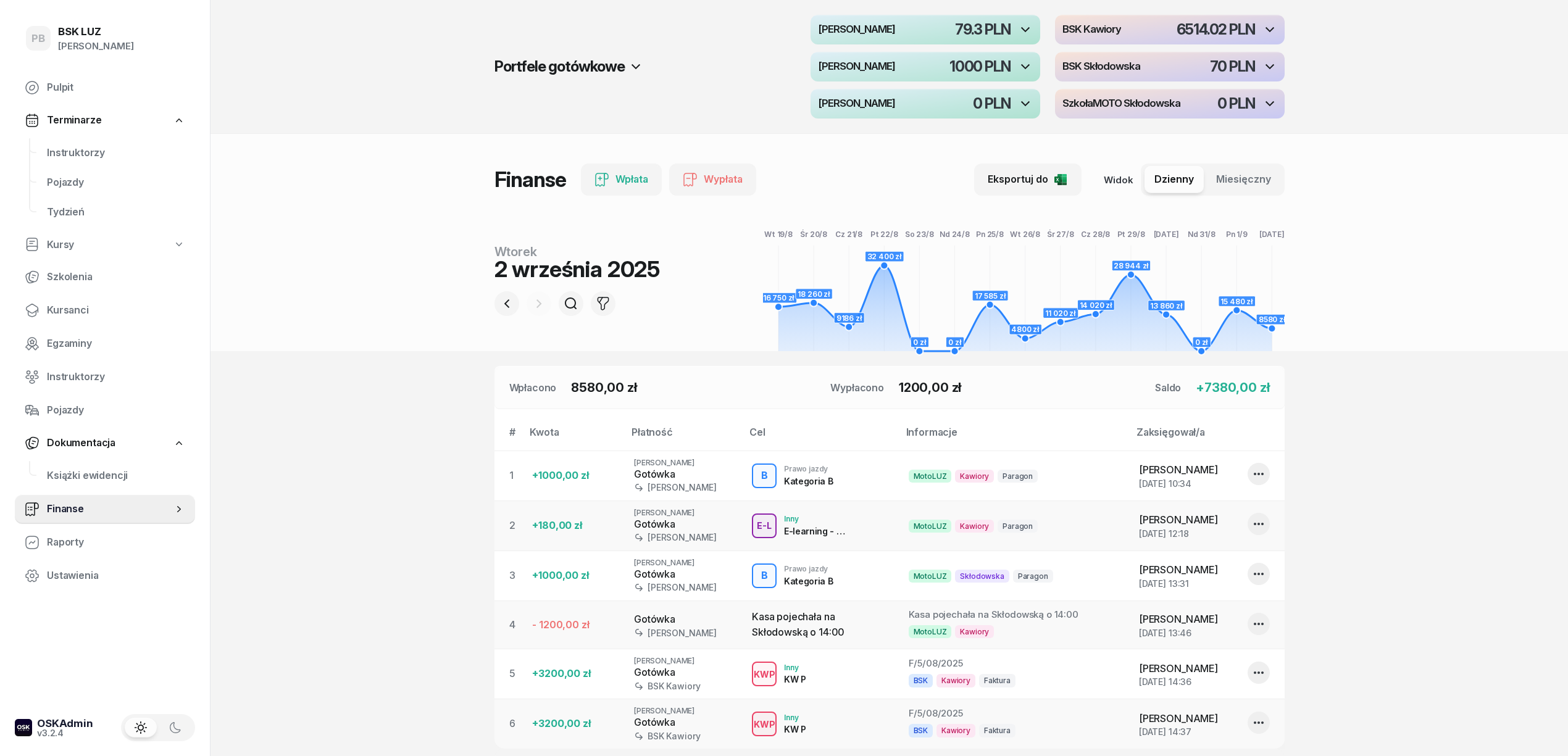
click at [1160, 25] on div "button" at bounding box center [1170, 29] width 230 height 30
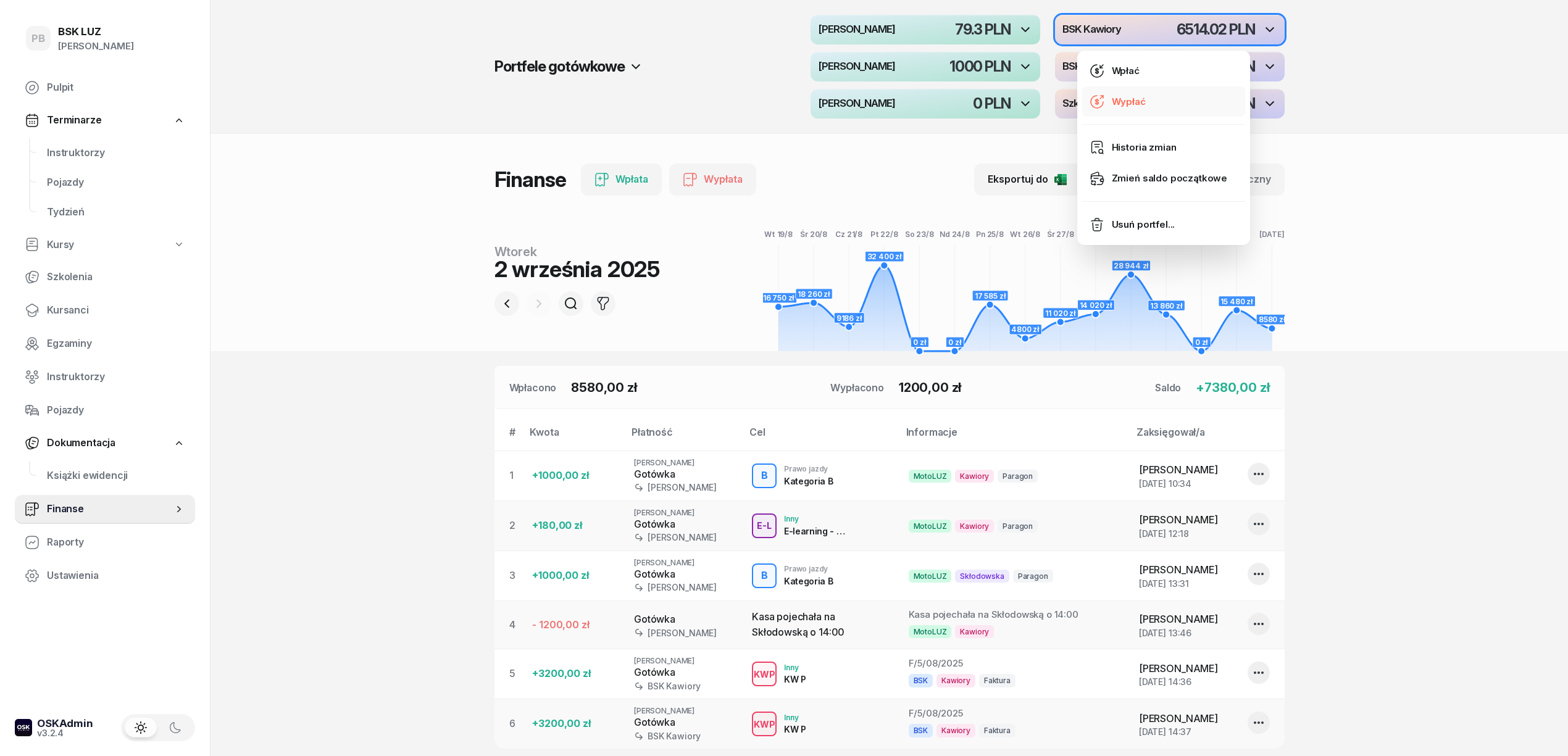
click at [1159, 99] on link "Wypłać" at bounding box center [1163, 102] width 163 height 31
select select "14"
select select "58"
select select "67eba016d336f44fb15f644d"
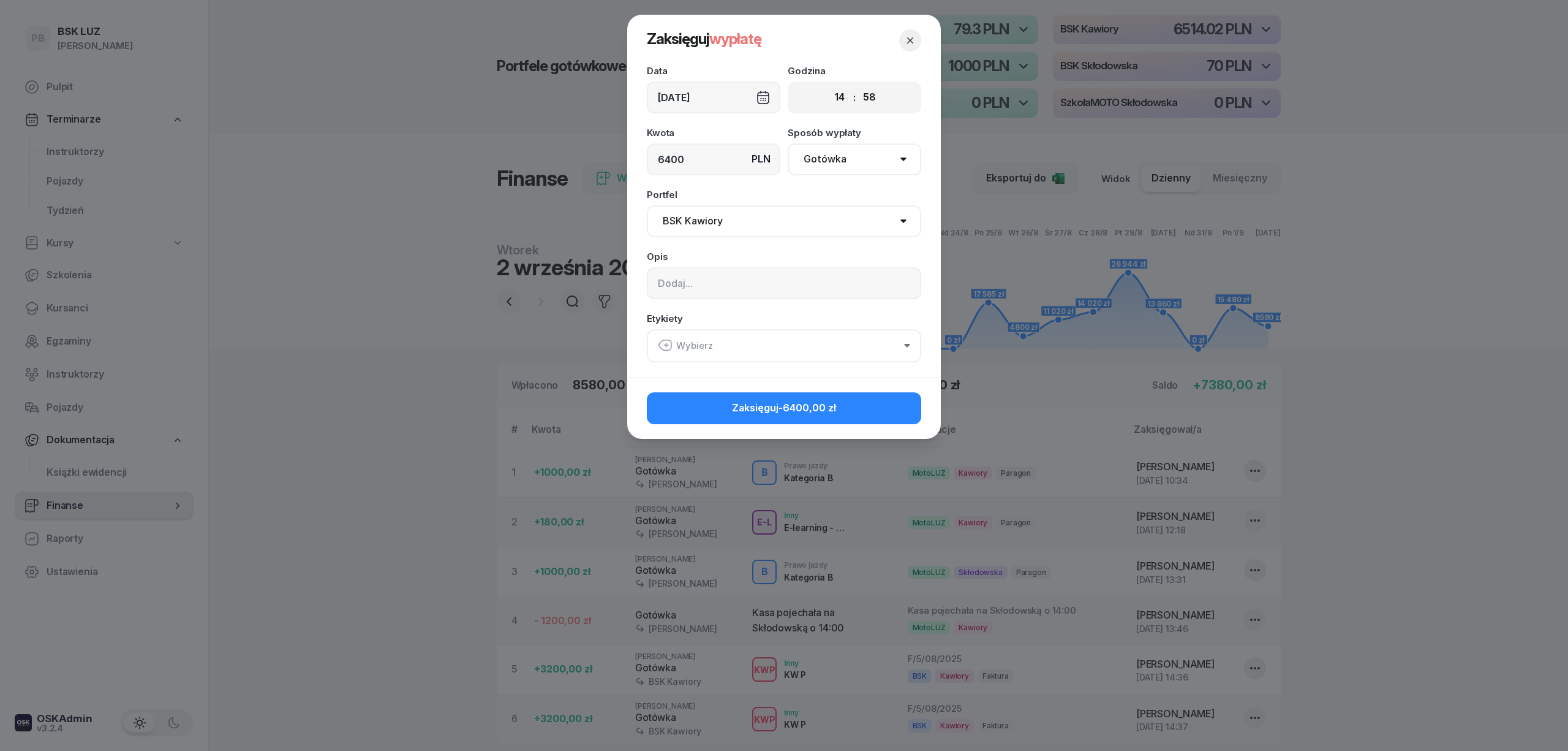
type input "6400"
click at [738, 272] on input at bounding box center [784, 283] width 274 height 32
click at [806, 282] on input "Kasa pojechała na Skłodowską 15:00" at bounding box center [784, 283] width 274 height 32
type input "Kasa pojechała na Skłodowską o 15:00"
click at [800, 337] on button "Wybierz" at bounding box center [784, 346] width 274 height 33
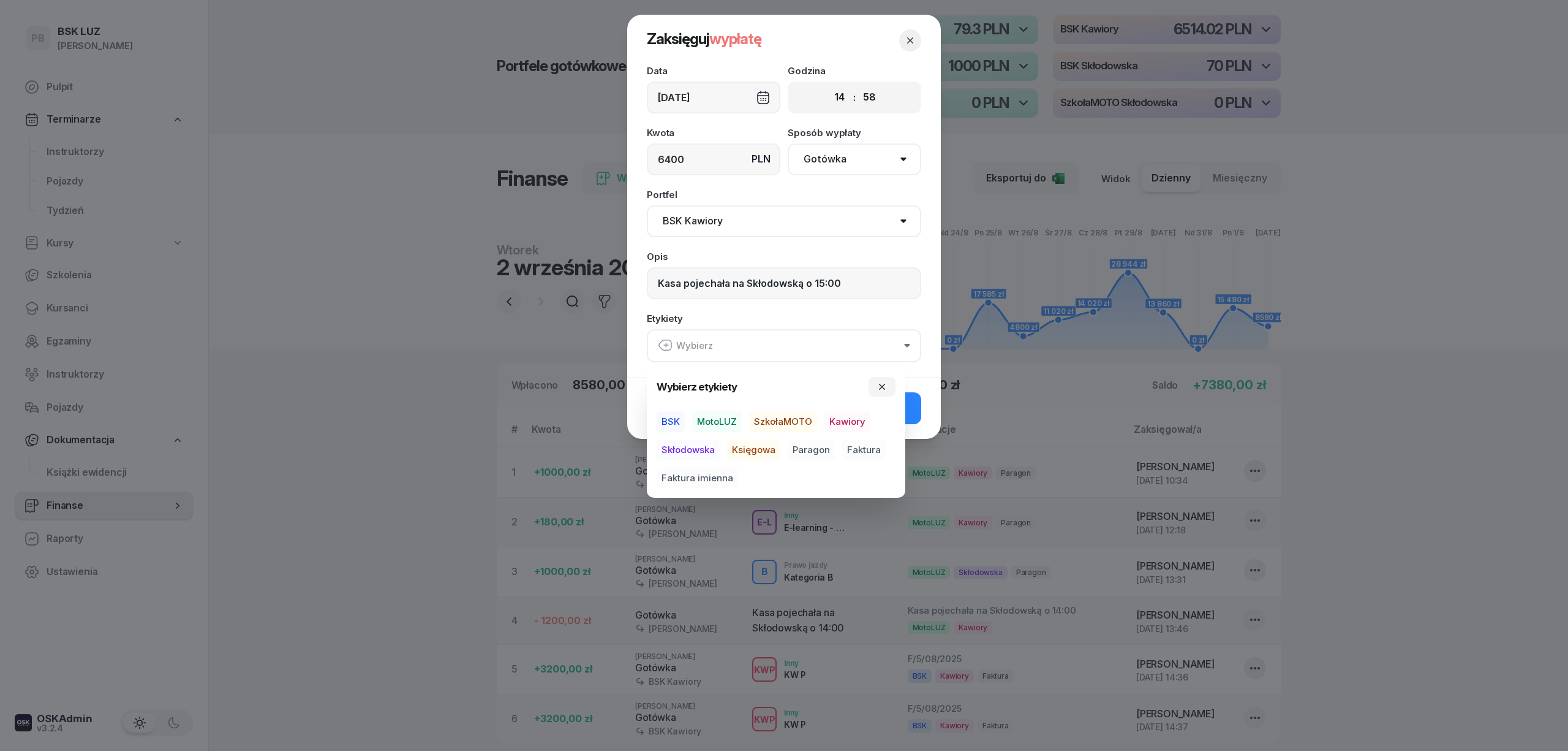
click at [670, 415] on span "BSK" at bounding box center [670, 422] width 28 height 21
click at [858, 415] on span "Kawiory" at bounding box center [848, 422] width 46 height 21
click at [914, 410] on button "Zaksięguj -6400,00 zł" at bounding box center [784, 407] width 274 height 32
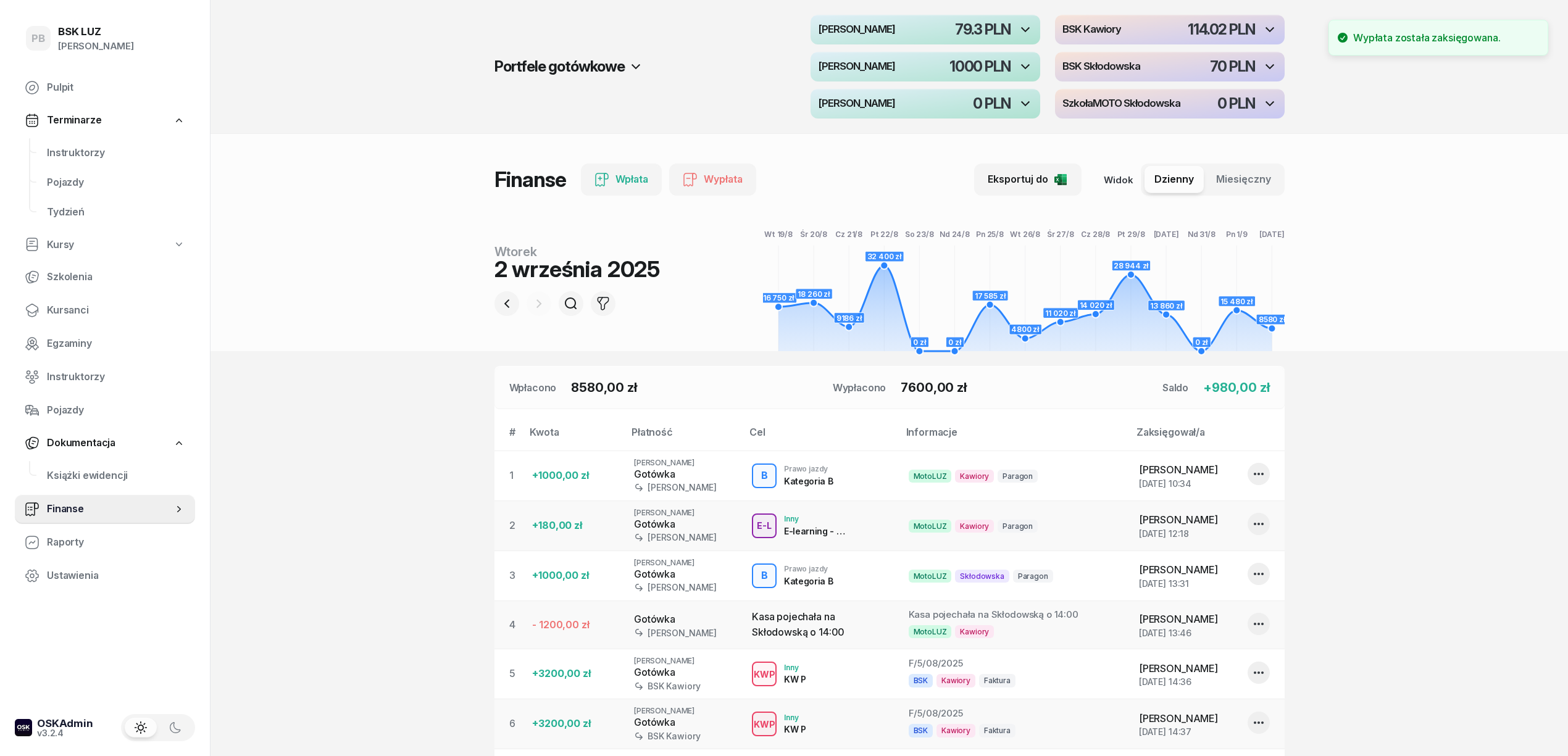
click at [1428, 489] on section "Portfele gotówkowe MotoLUZ Kawiory 79.3 PLN BSK Kawiory 114.02 PLN MotoLUZ Skło…" at bounding box center [889, 485] width 1357 height 970
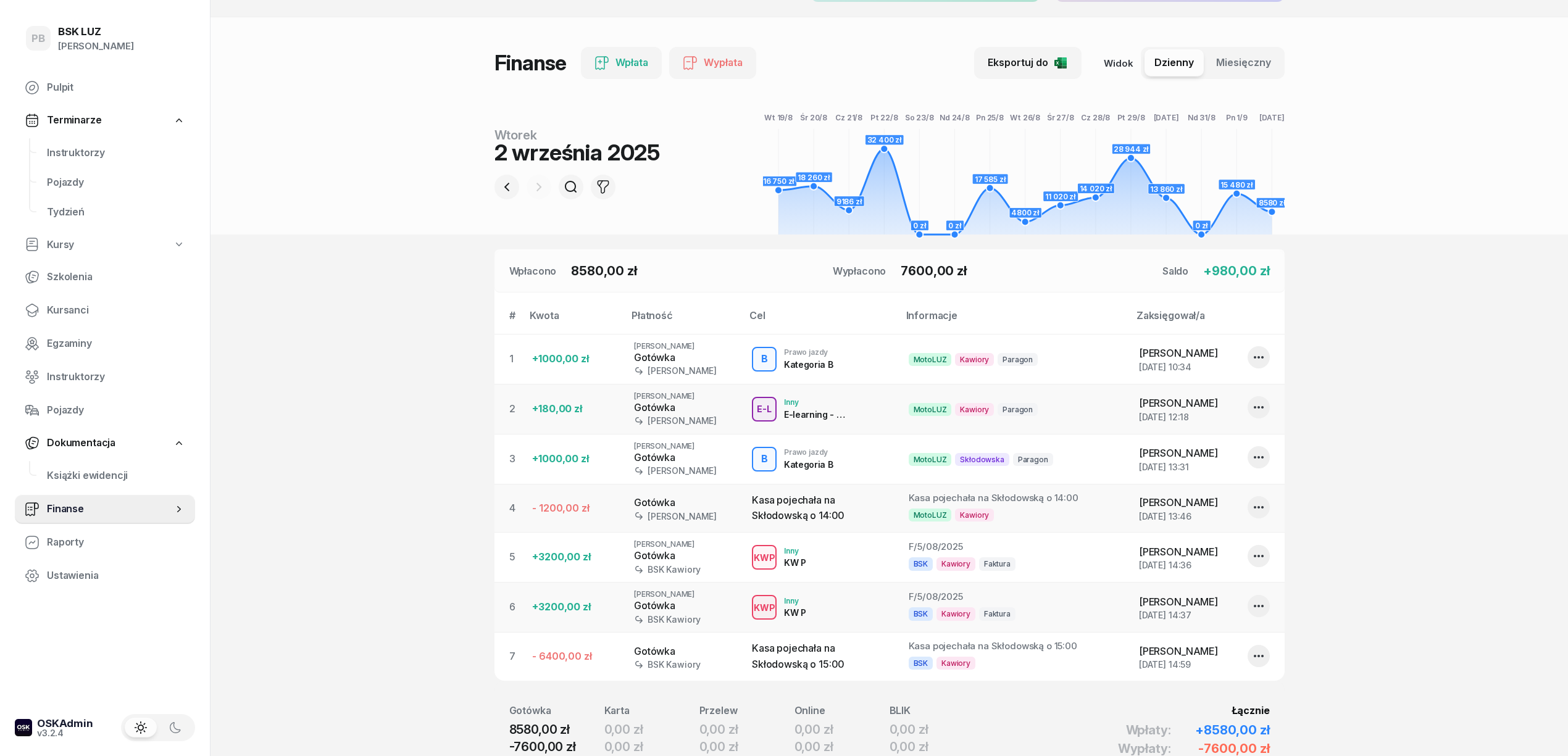
scroll to position [146, 0]
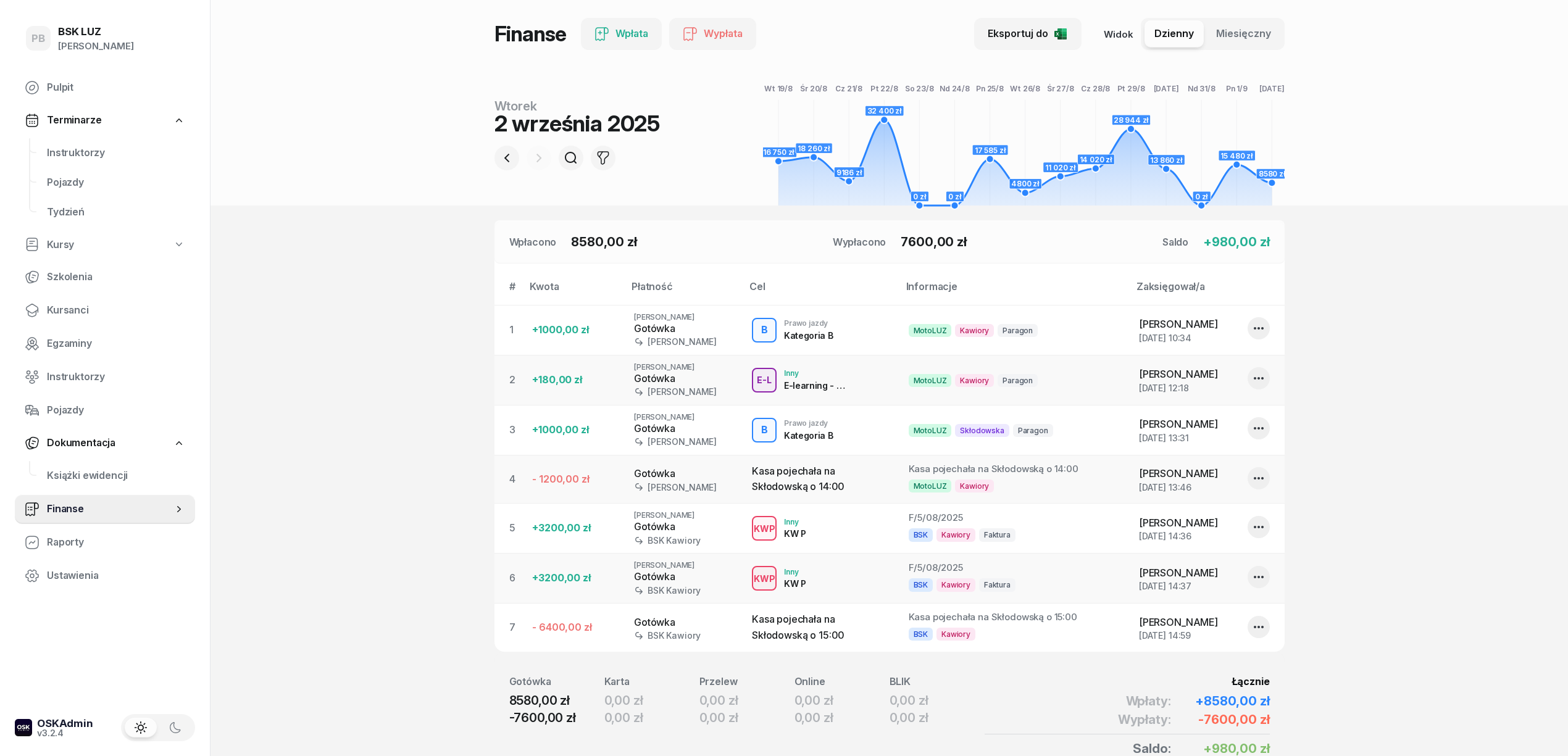
click at [375, 366] on section "Portfele gotówkowe MotoLUZ Kawiory 79.3 PLN BSK Kawiory 114.02 PLN MotoLUZ Skło…" at bounding box center [889, 339] width 1357 height 970
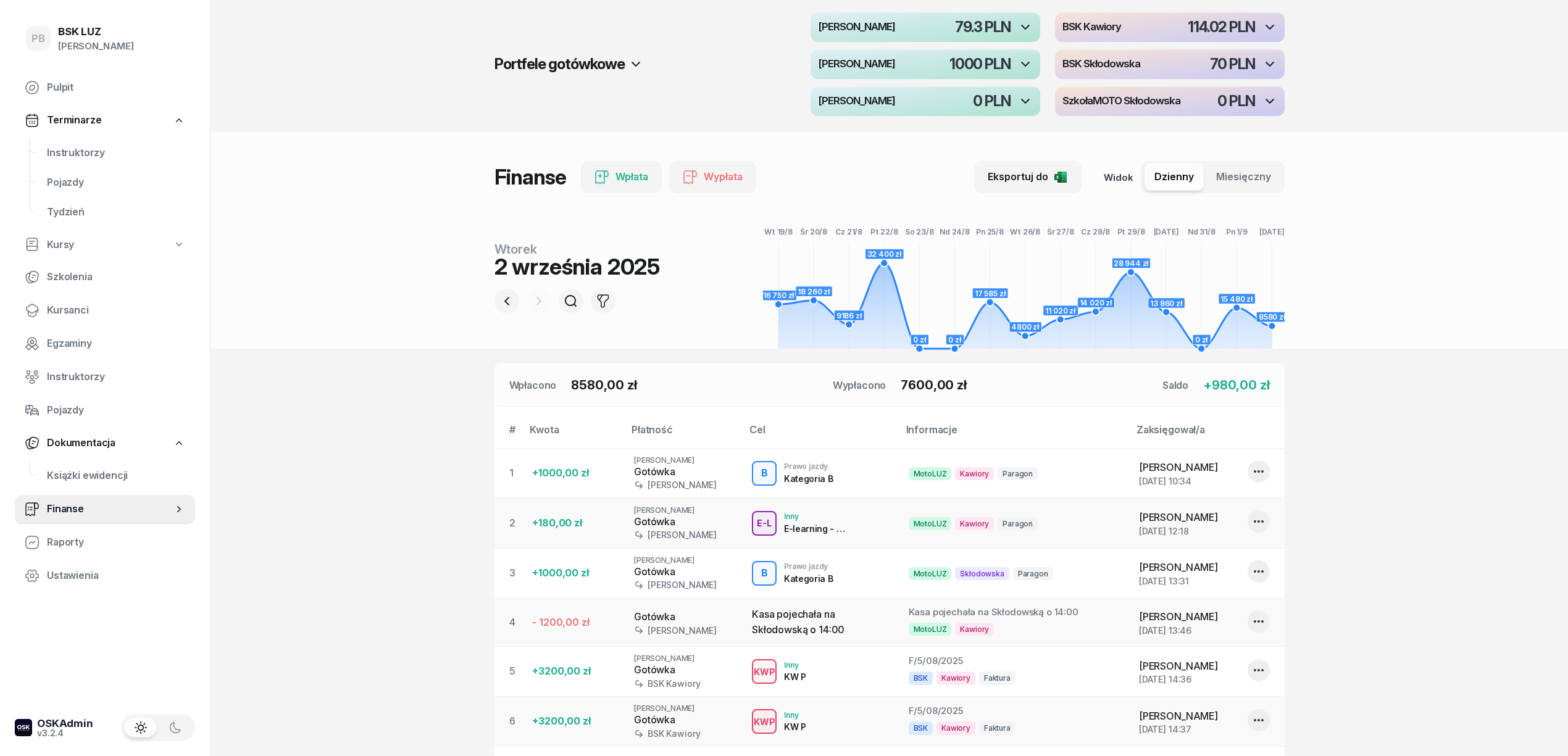
scroll to position [0, 0]
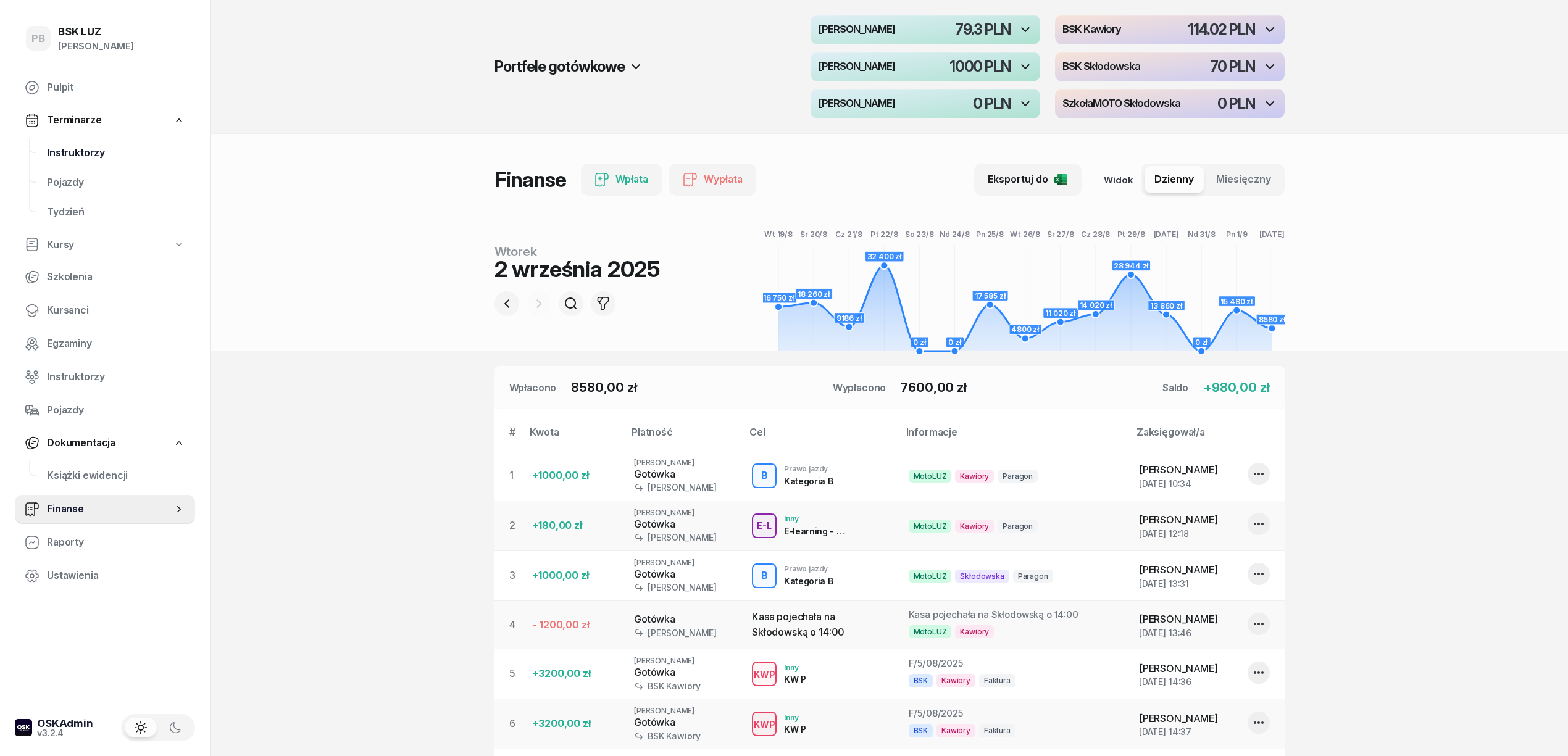
click at [82, 149] on span "Instruktorzy" at bounding box center [116, 153] width 139 height 16
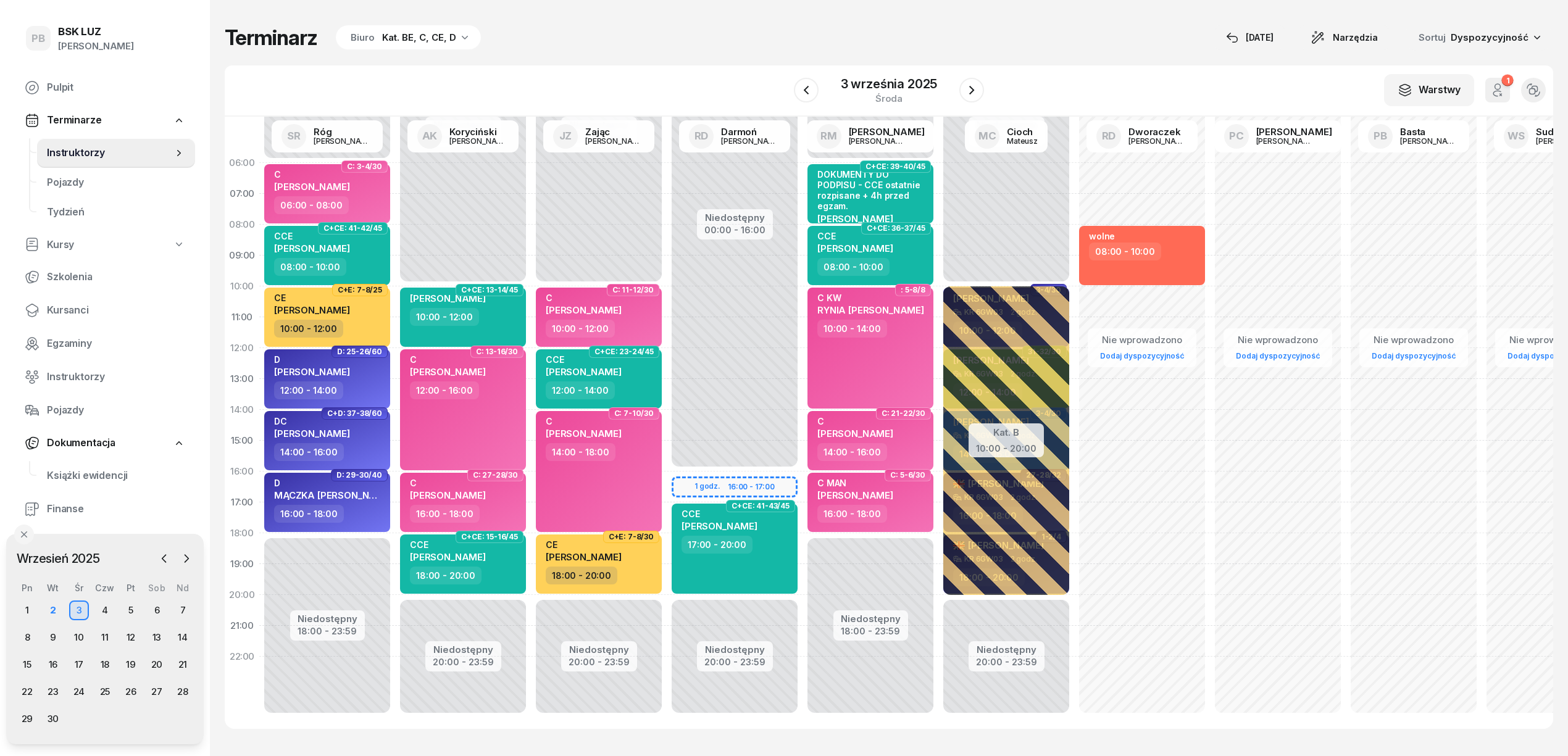
click at [1058, 89] on div "W Wybierz AK [PERSON_NAME] BP [PERSON_NAME] DP [PERSON_NAME] GS [PERSON_NAME] I…" at bounding box center [889, 91] width 1328 height 51
click at [1058, 84] on div "W Wybierz AK [PERSON_NAME] BP [PERSON_NAME] DP [PERSON_NAME] GS [PERSON_NAME] I…" at bounding box center [889, 91] width 1328 height 51
click at [60, 308] on span "Kursanci" at bounding box center [116, 310] width 139 height 16
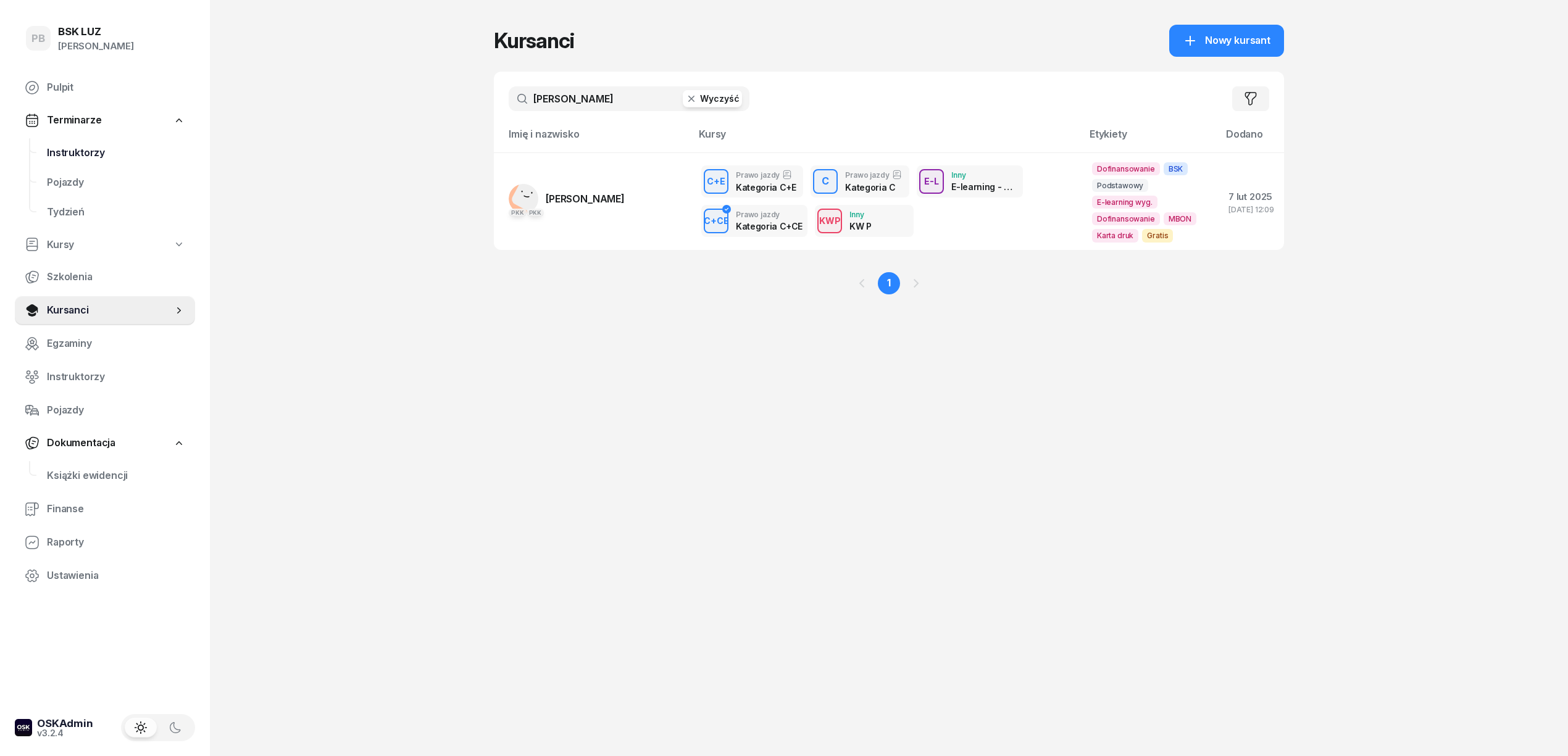
click at [97, 151] on span "Instruktorzy" at bounding box center [116, 153] width 139 height 16
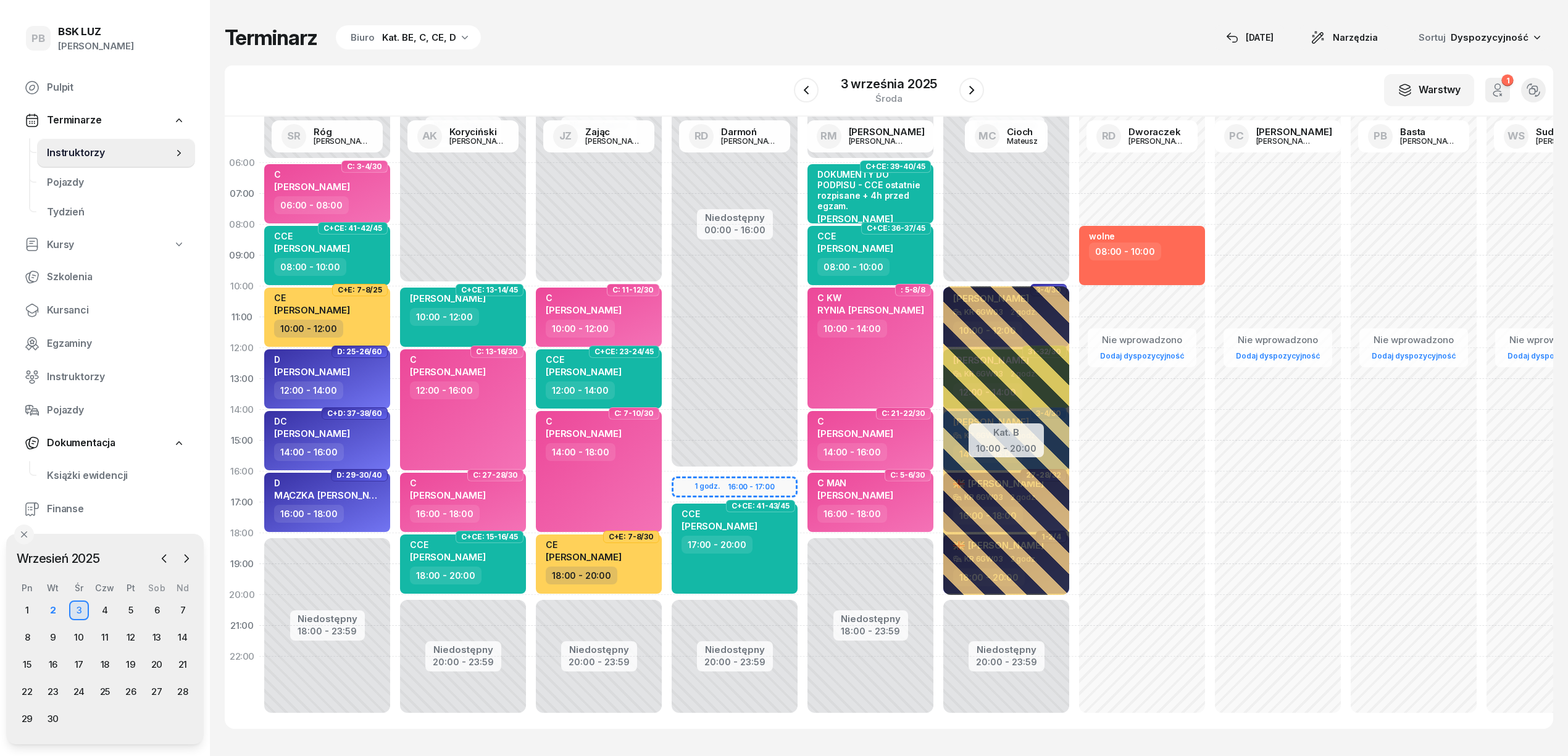
click at [609, 79] on div "W Wybierz AK [PERSON_NAME] BP [PERSON_NAME] DP [PERSON_NAME] GS [PERSON_NAME] I…" at bounding box center [889, 91] width 1328 height 51
click at [621, 48] on div "Terminarz Biuro Kat. BE, C, CE, D [DATE] Narzędzia Sortuj Dyspozycyjność" at bounding box center [889, 38] width 1328 height 26
click at [190, 557] on icon "button" at bounding box center [186, 557] width 12 height 12
click at [159, 557] on icon "button" at bounding box center [164, 557] width 12 height 12
click at [32, 660] on div "15" at bounding box center [27, 664] width 20 height 20
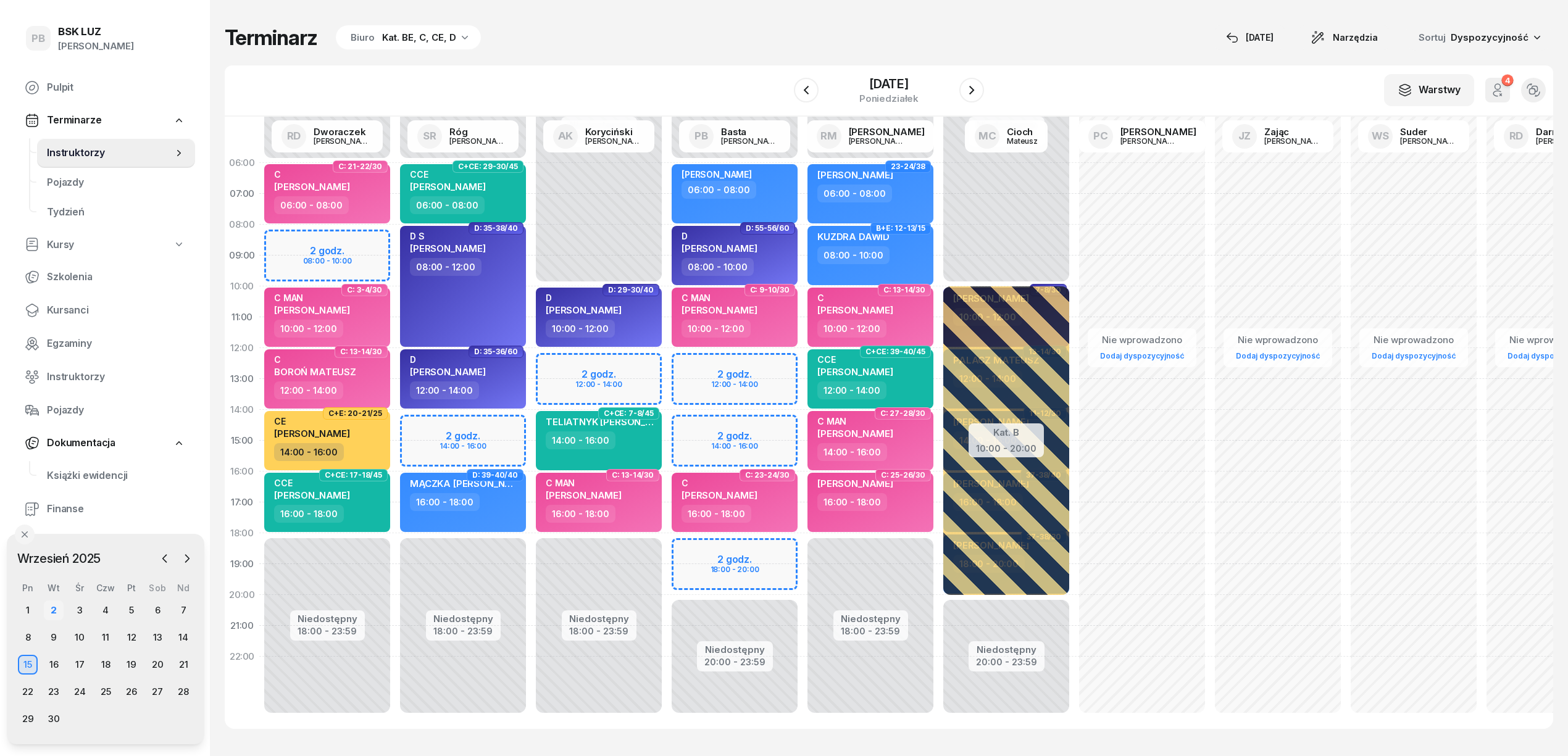
click at [60, 609] on div "2" at bounding box center [54, 610] width 20 height 20
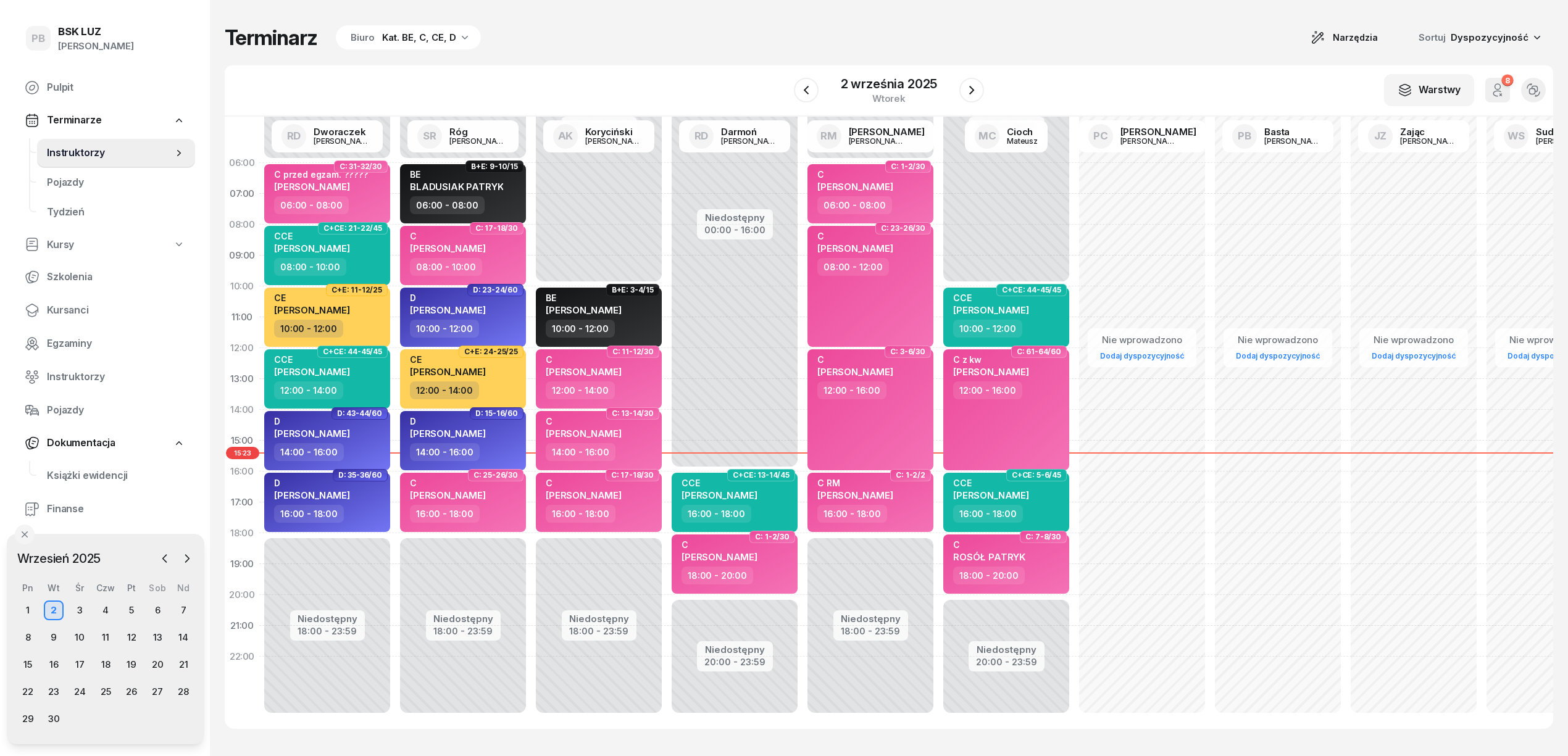
click at [905, 6] on div "Terminarz Biuro Kat. BE, C, CE, D Narzędzia Sortuj Dyspozycyjność W Wybierz AK …" at bounding box center [889, 376] width 1328 height 754
click at [633, 52] on div "Terminarz Biuro Kat. BE, C, CE, D Narzędzia Sortuj Dyspozycyjność W Wybierz AK …" at bounding box center [889, 376] width 1328 height 754
click at [714, 68] on div "W Wybierz AK [PERSON_NAME] BP [PERSON_NAME] DP [PERSON_NAME] GS [PERSON_NAME] I…" at bounding box center [889, 91] width 1328 height 51
click at [66, 316] on span "Kursanci" at bounding box center [116, 310] width 139 height 16
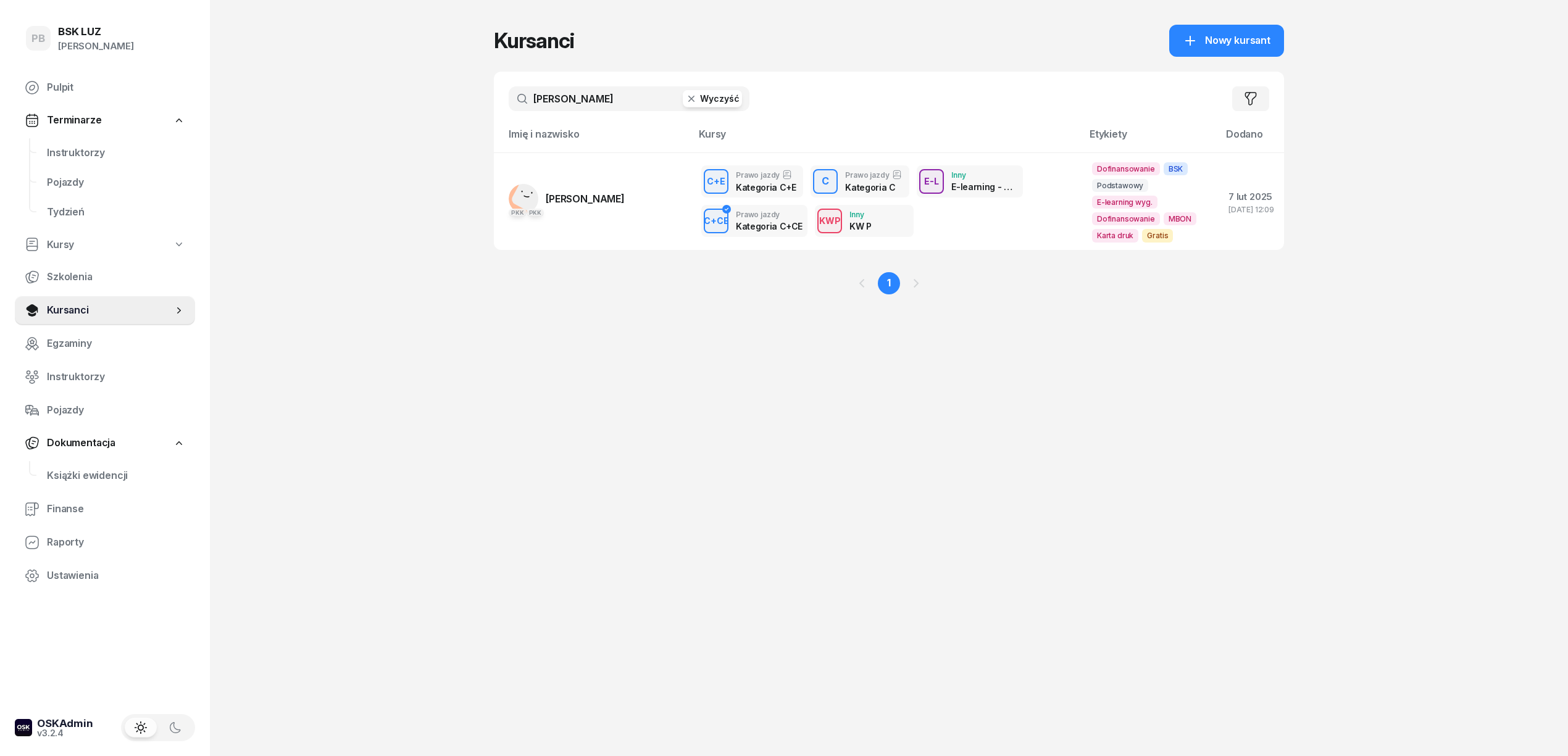
click at [599, 98] on input "[PERSON_NAME]" at bounding box center [629, 99] width 240 height 25
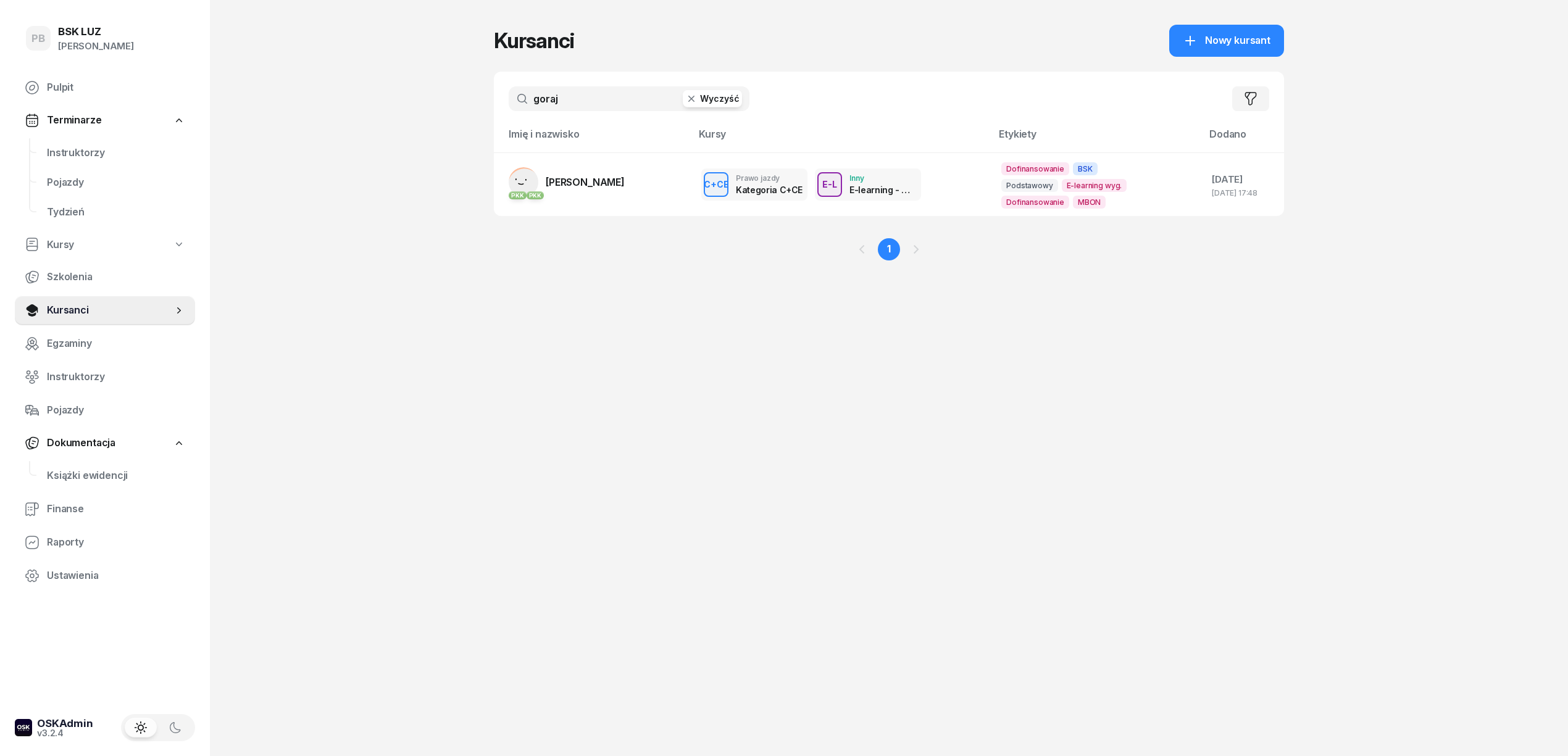
type input "goraj"
click at [366, 125] on div "PB BSK [PERSON_NAME] Terminarze Instruktorzy Pojazdy Tydzień Kursy Szkolenia Ku…" at bounding box center [784, 378] width 1568 height 756
click at [72, 147] on span "Instruktorzy" at bounding box center [116, 153] width 139 height 16
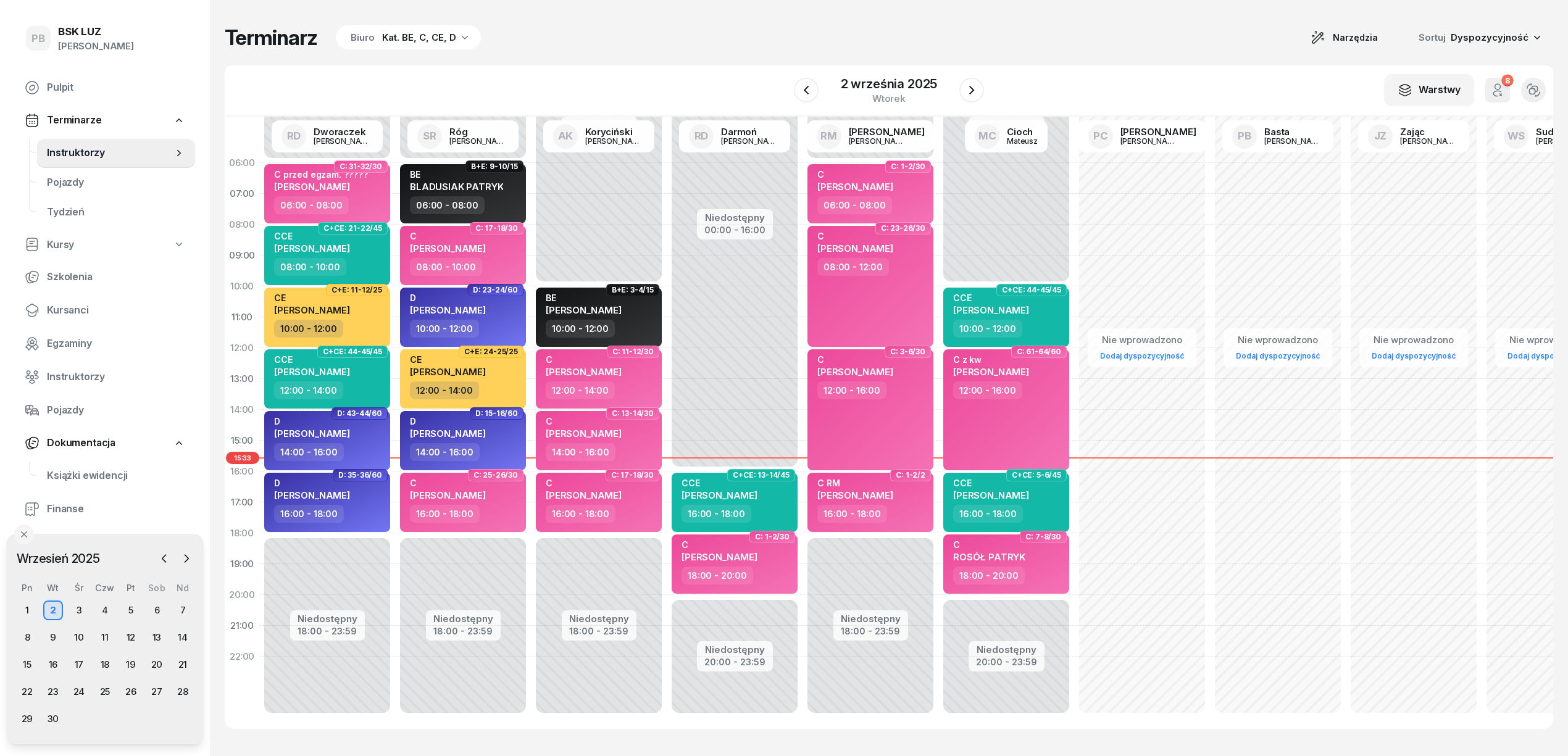
click at [474, 98] on div "W Wybierz AK [PERSON_NAME] BP [PERSON_NAME] DP [PERSON_NAME] GS [PERSON_NAME] I…" at bounding box center [889, 91] width 1328 height 51
click at [356, 201] on div "06:00 - 08:00" at bounding box center [329, 205] width 109 height 18
select select "06"
select select "08"
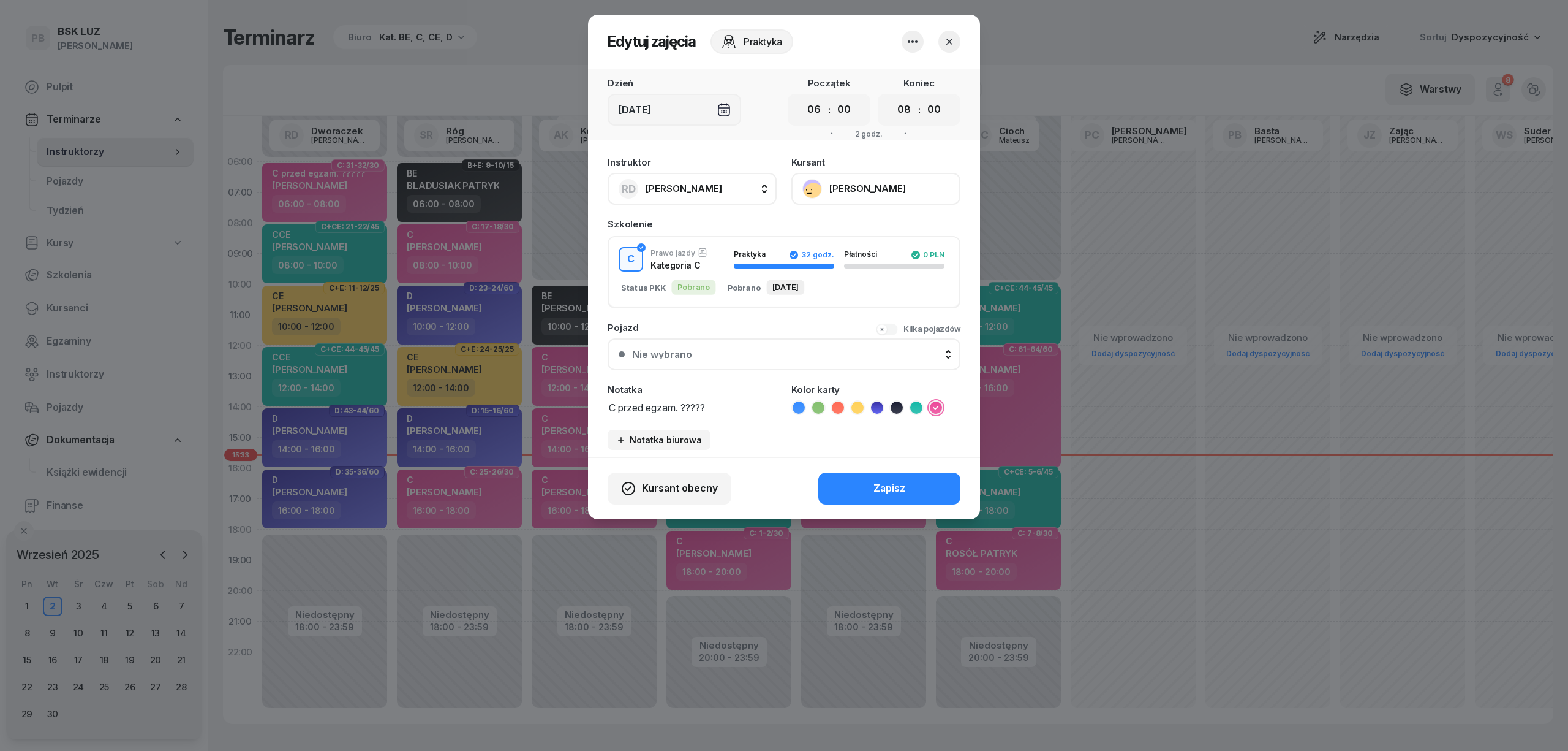
click at [952, 41] on icon "button" at bounding box center [949, 41] width 12 height 12
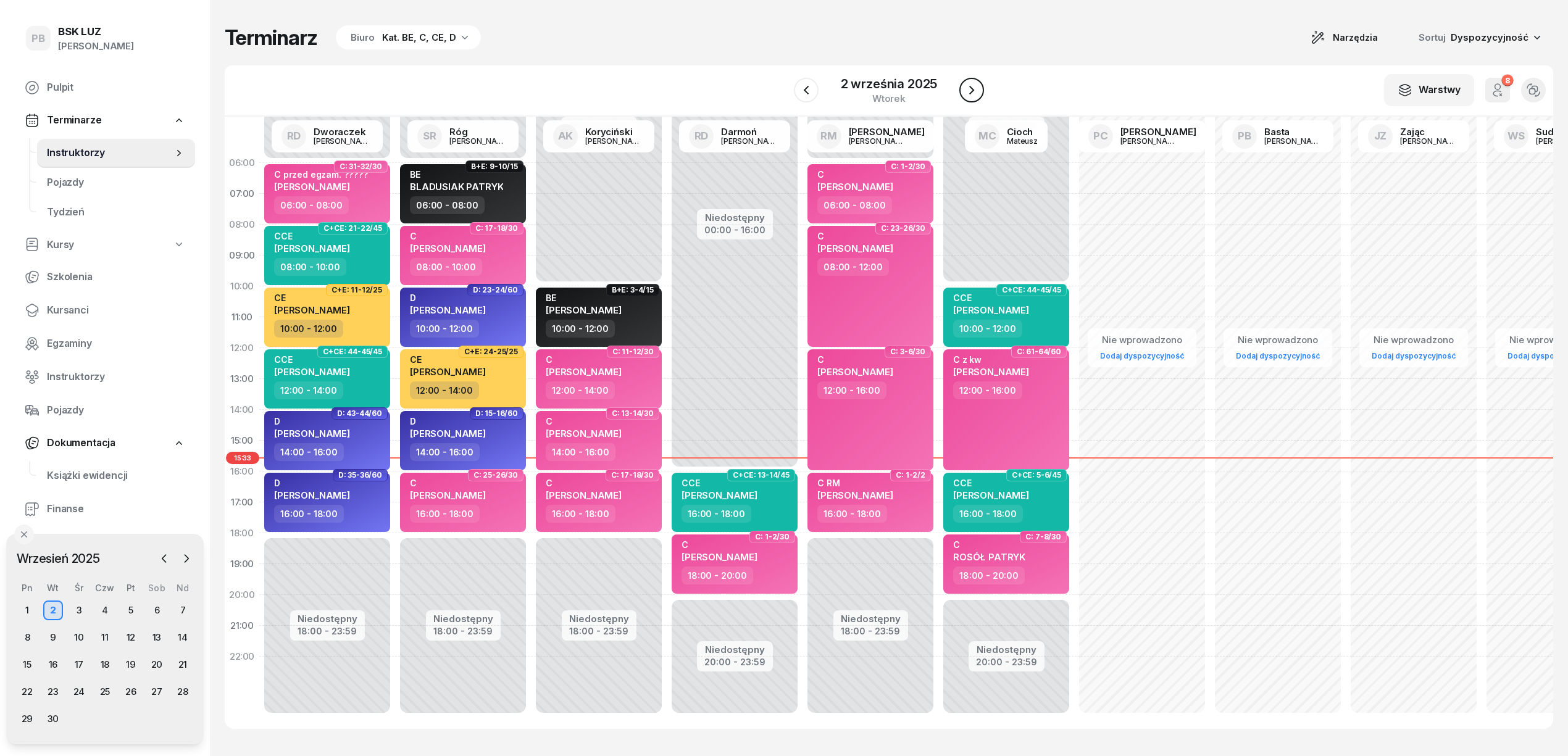
click at [964, 87] on icon "button" at bounding box center [971, 90] width 14 height 14
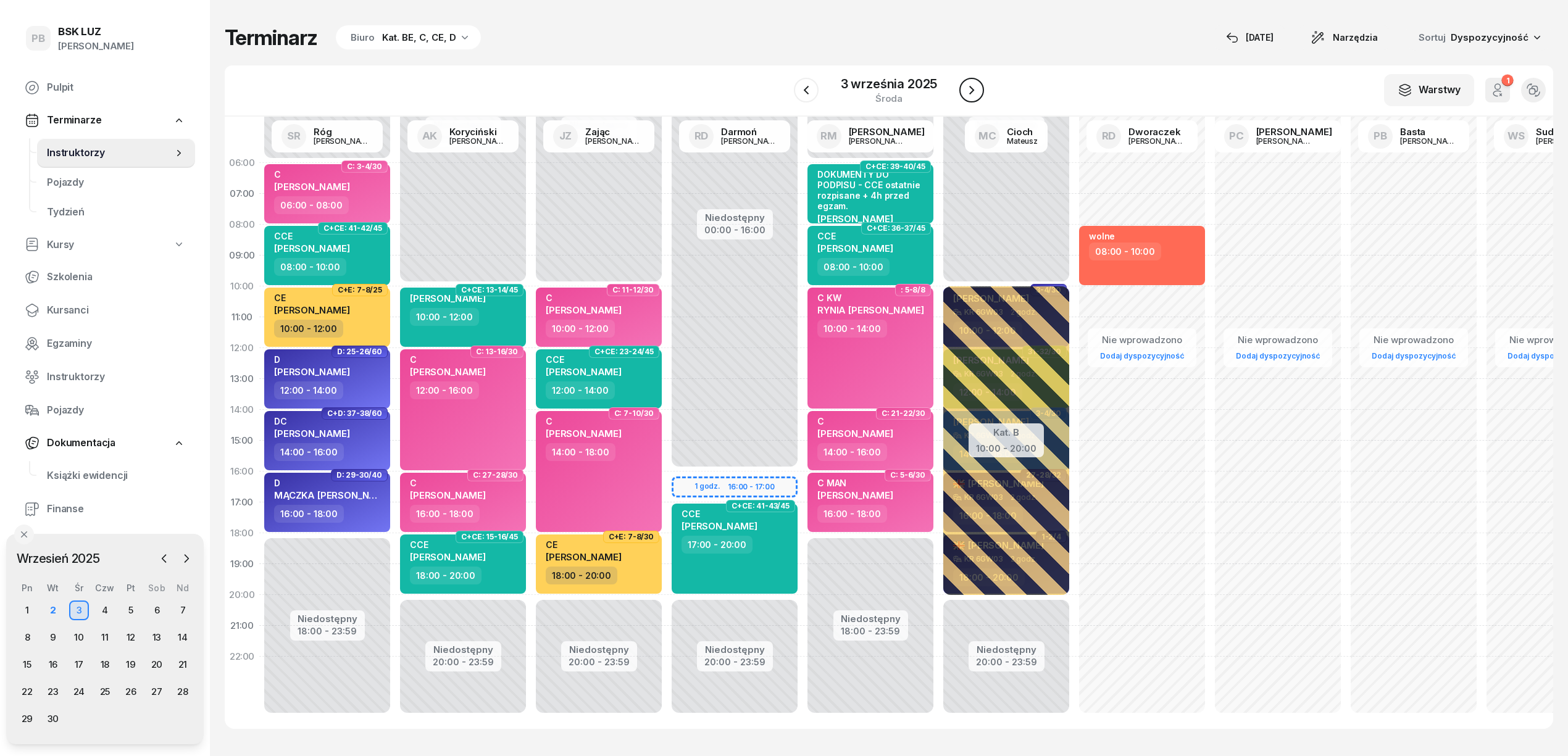
click at [964, 87] on icon "button" at bounding box center [971, 90] width 14 height 14
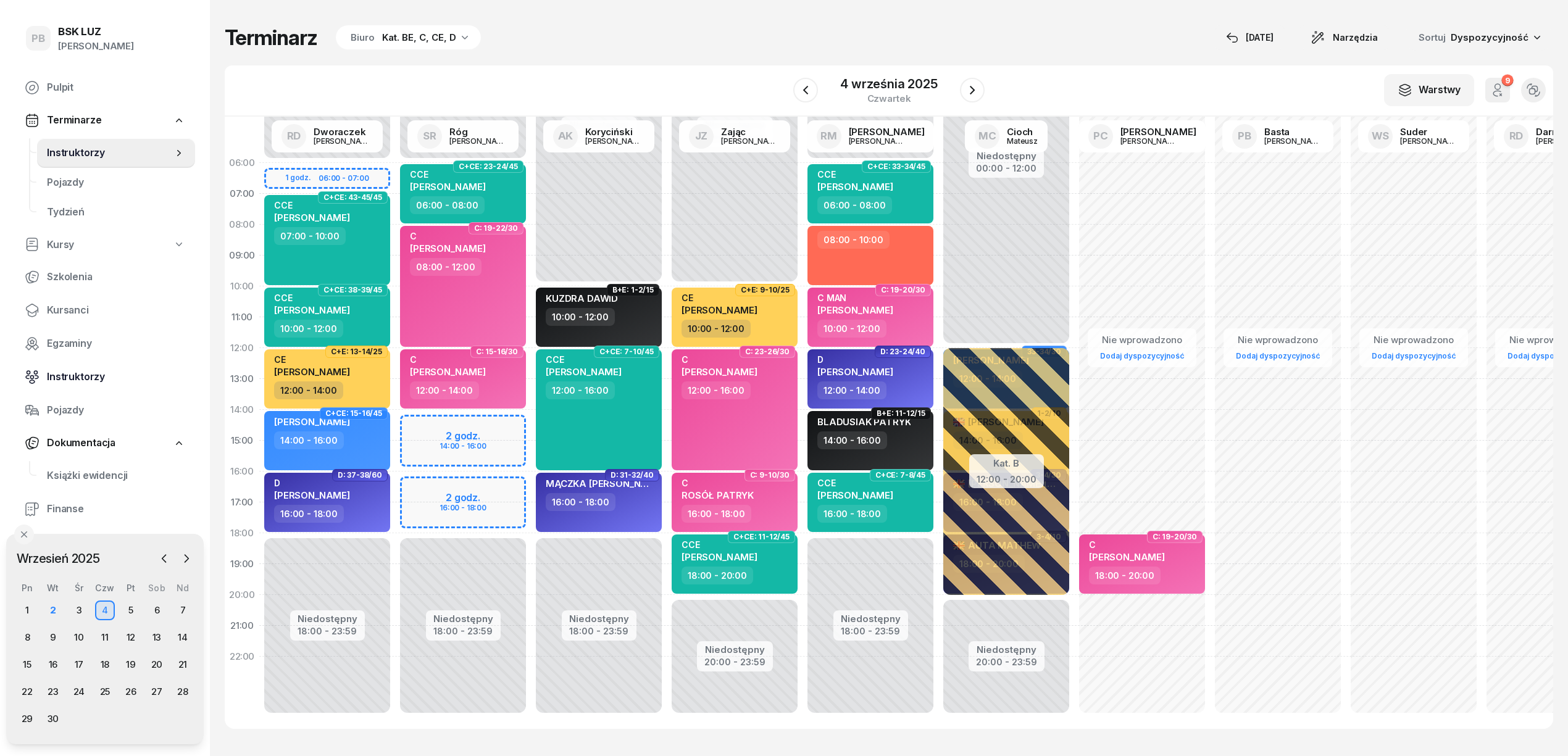
click at [83, 378] on span "Instruktorzy" at bounding box center [116, 377] width 139 height 16
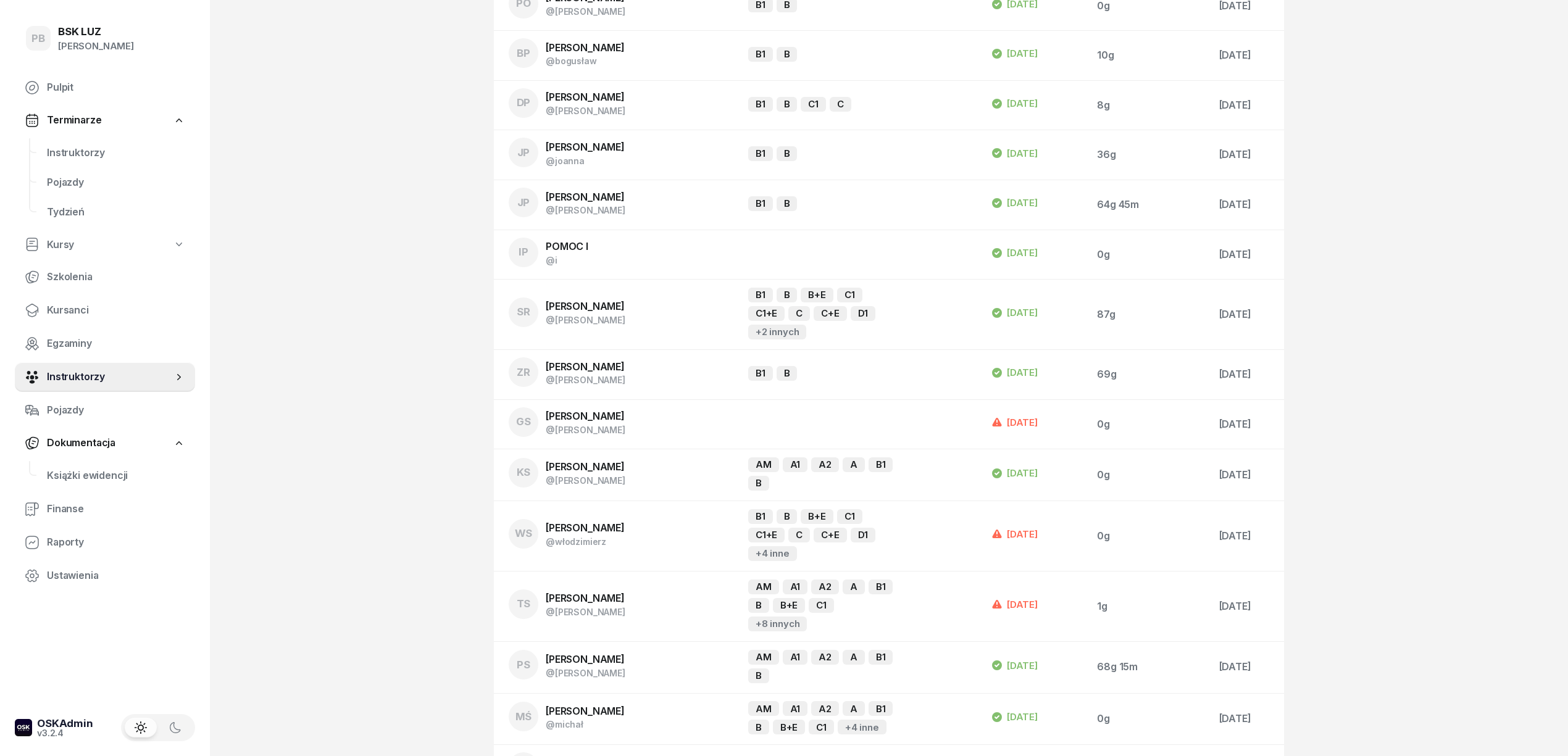
scroll to position [1737, 0]
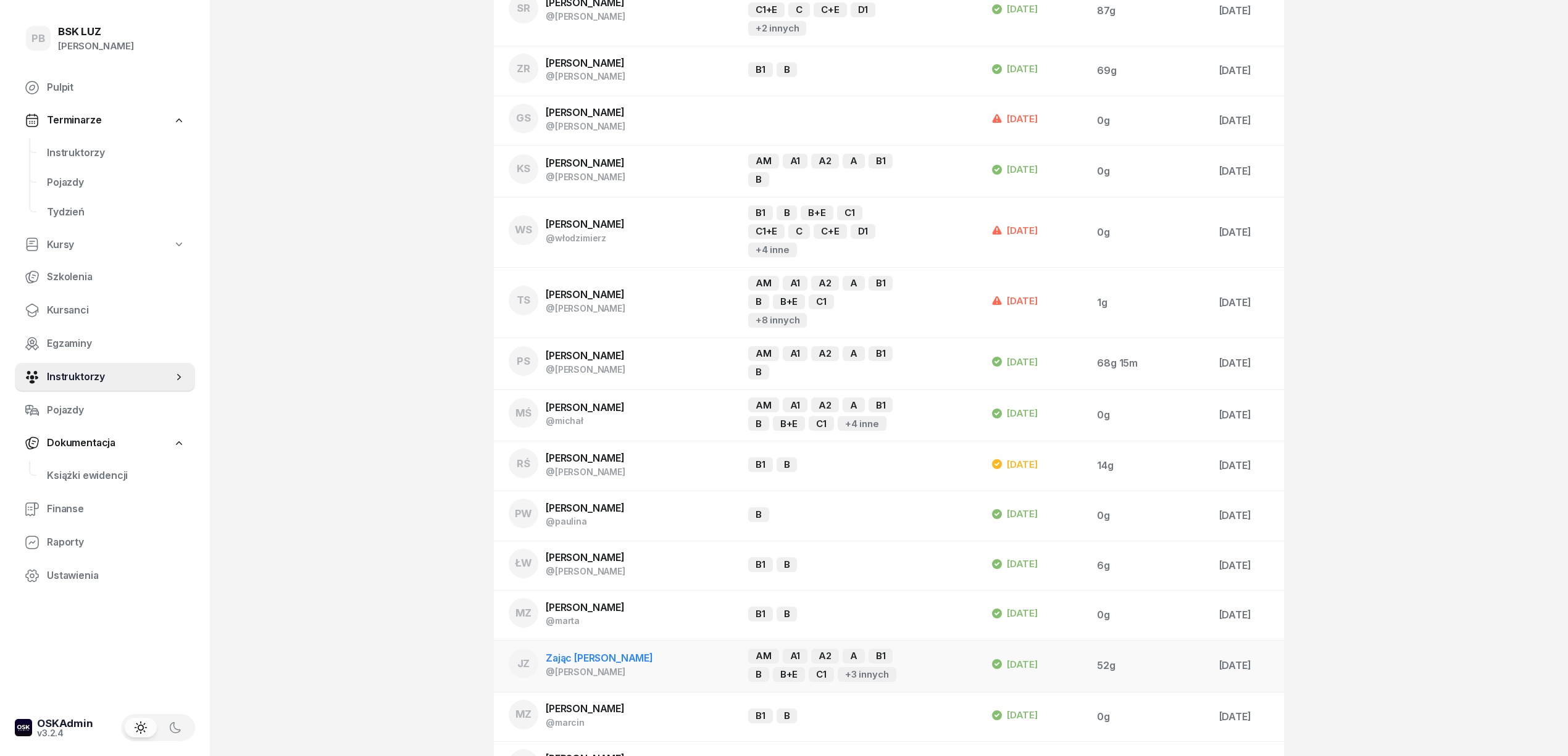
click at [593, 652] on span "Zając [PERSON_NAME]" at bounding box center [599, 657] width 107 height 12
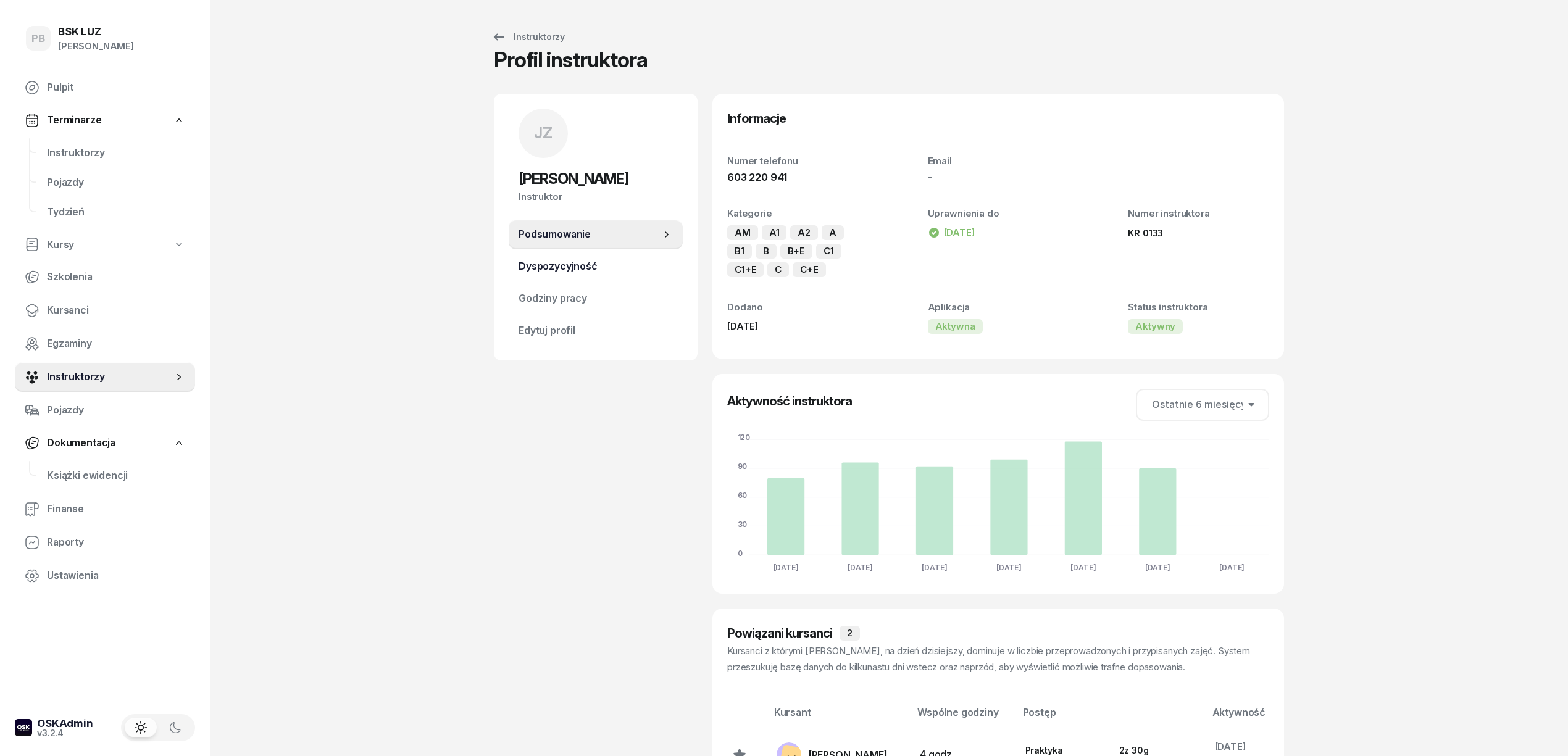
click at [554, 271] on span "Dyspozycyjność" at bounding box center [595, 267] width 155 height 16
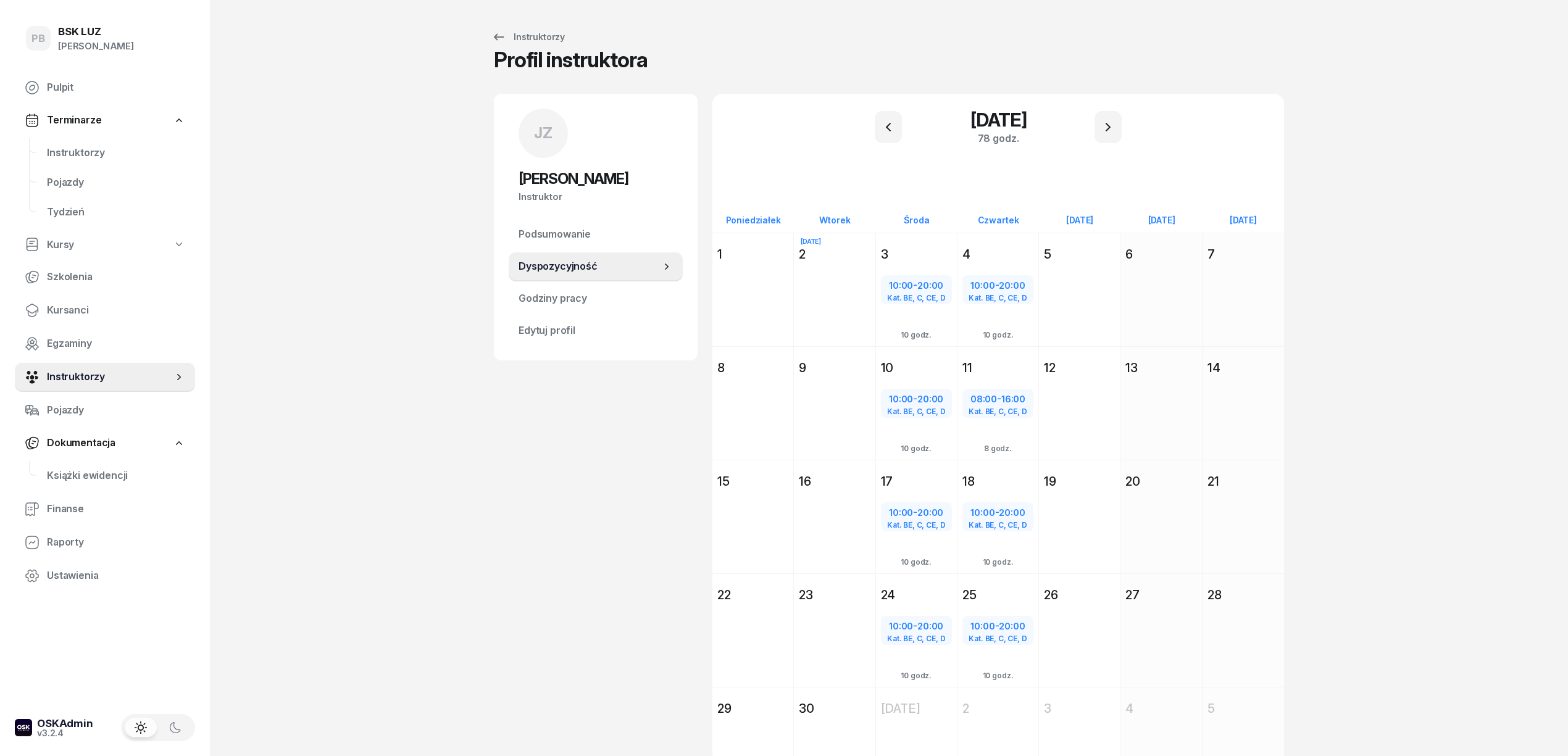
click at [321, 326] on div "PB BSK [PERSON_NAME] Terminarze Instruktorzy Pojazdy Tydzień Kursy Szkolenia Ku…" at bounding box center [784, 409] width 1568 height 818
click at [73, 383] on span "Instruktorzy" at bounding box center [110, 377] width 126 height 16
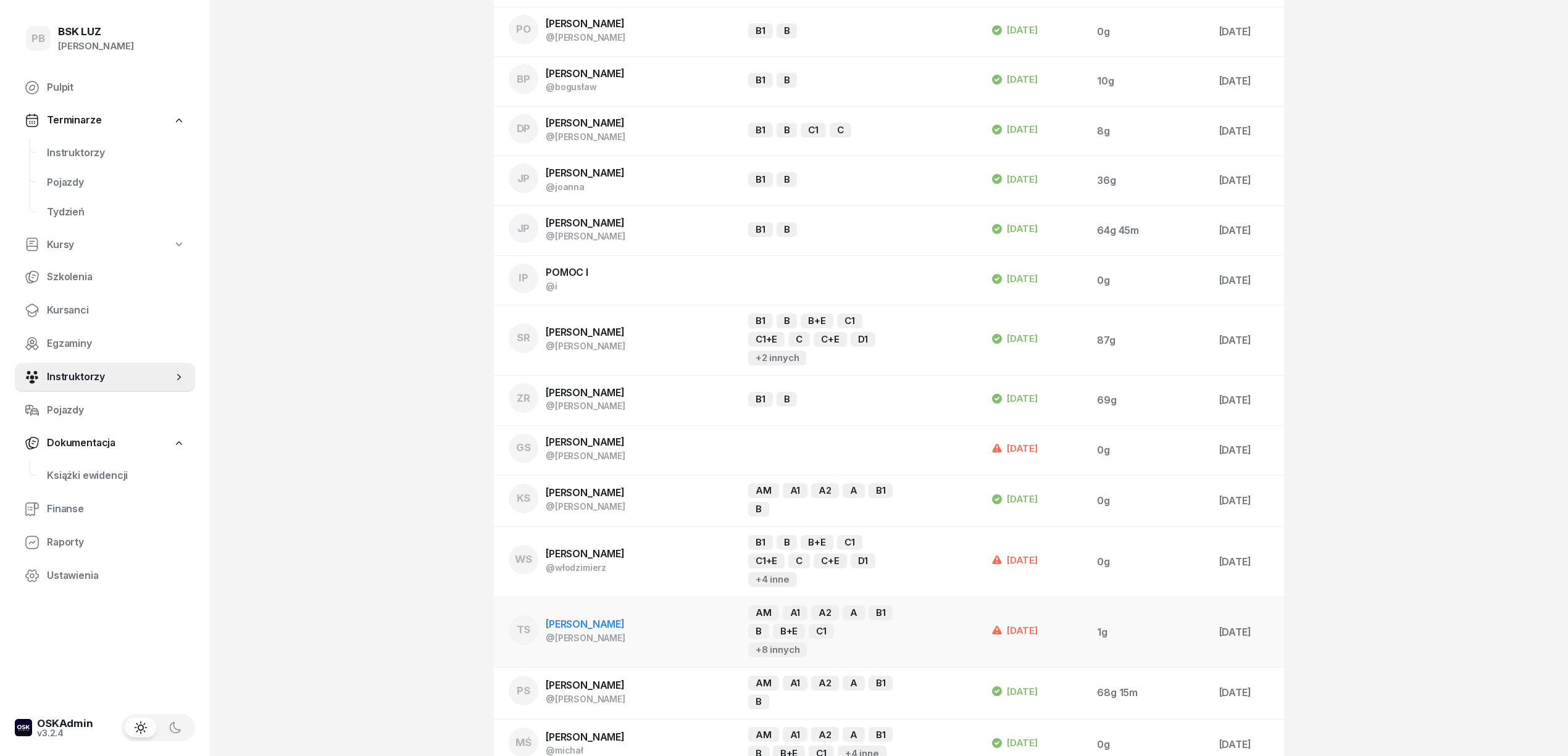
scroll to position [1326, 0]
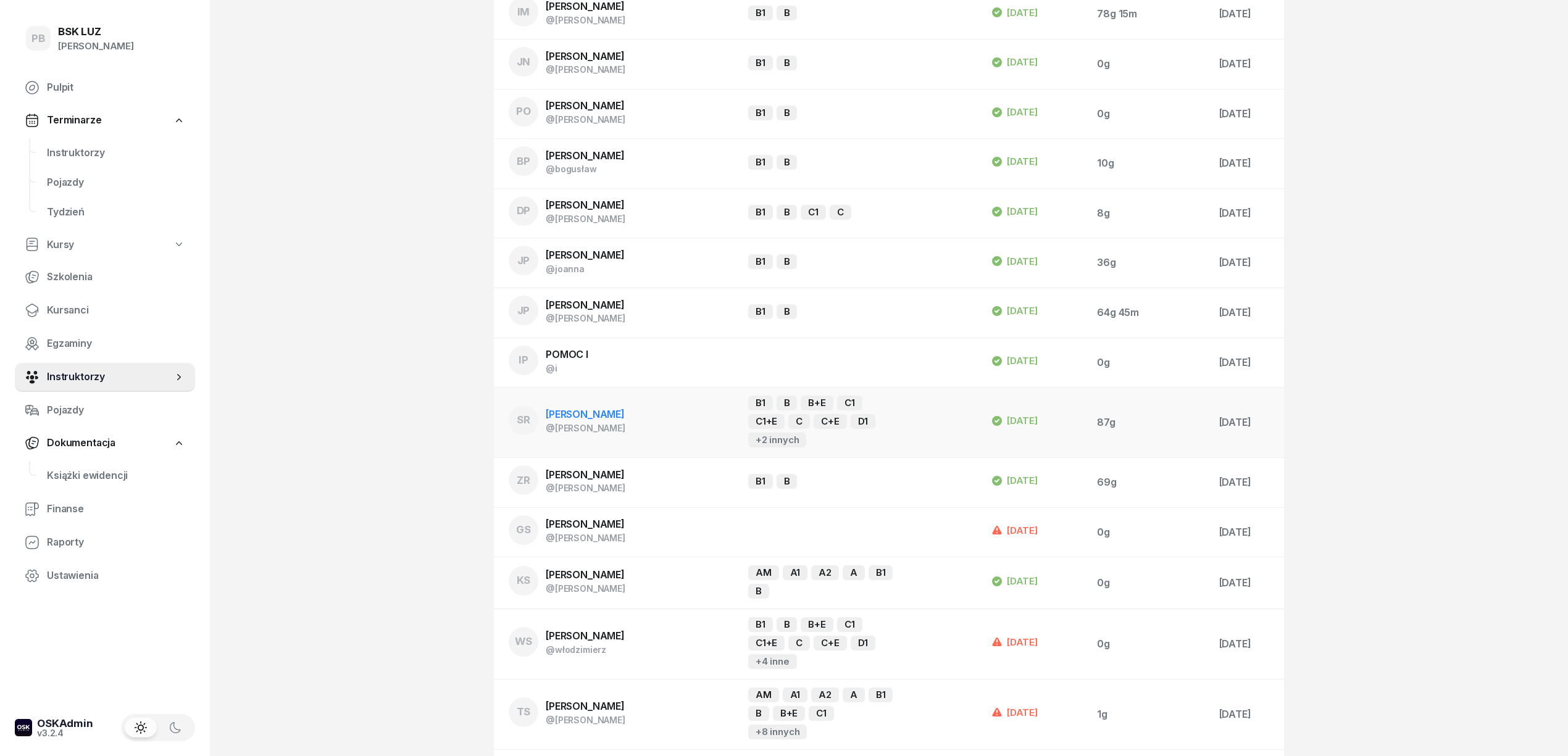
click at [593, 408] on span "[PERSON_NAME]" at bounding box center [585, 413] width 79 height 12
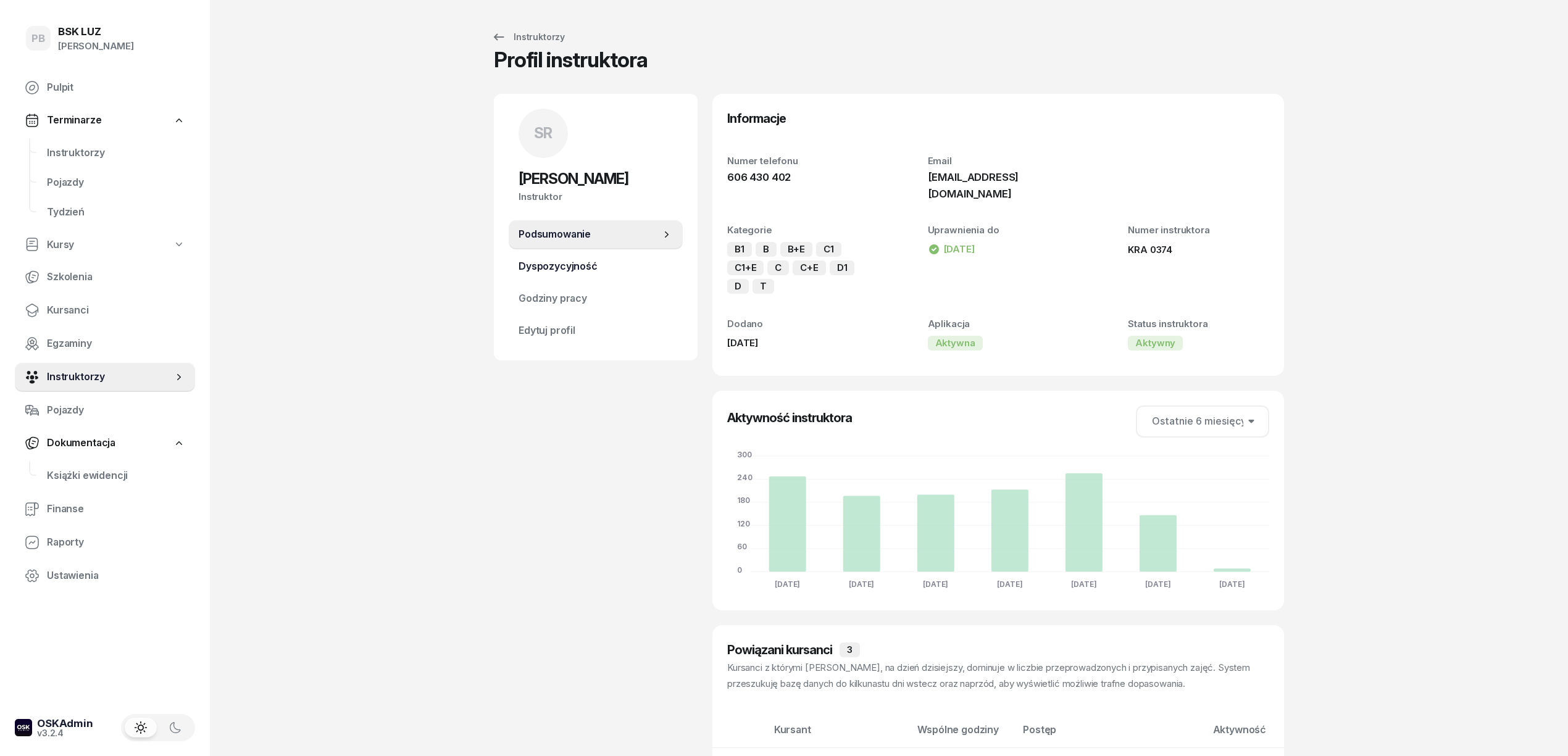
click at [578, 273] on span "Dyspozycyjność" at bounding box center [595, 267] width 155 height 16
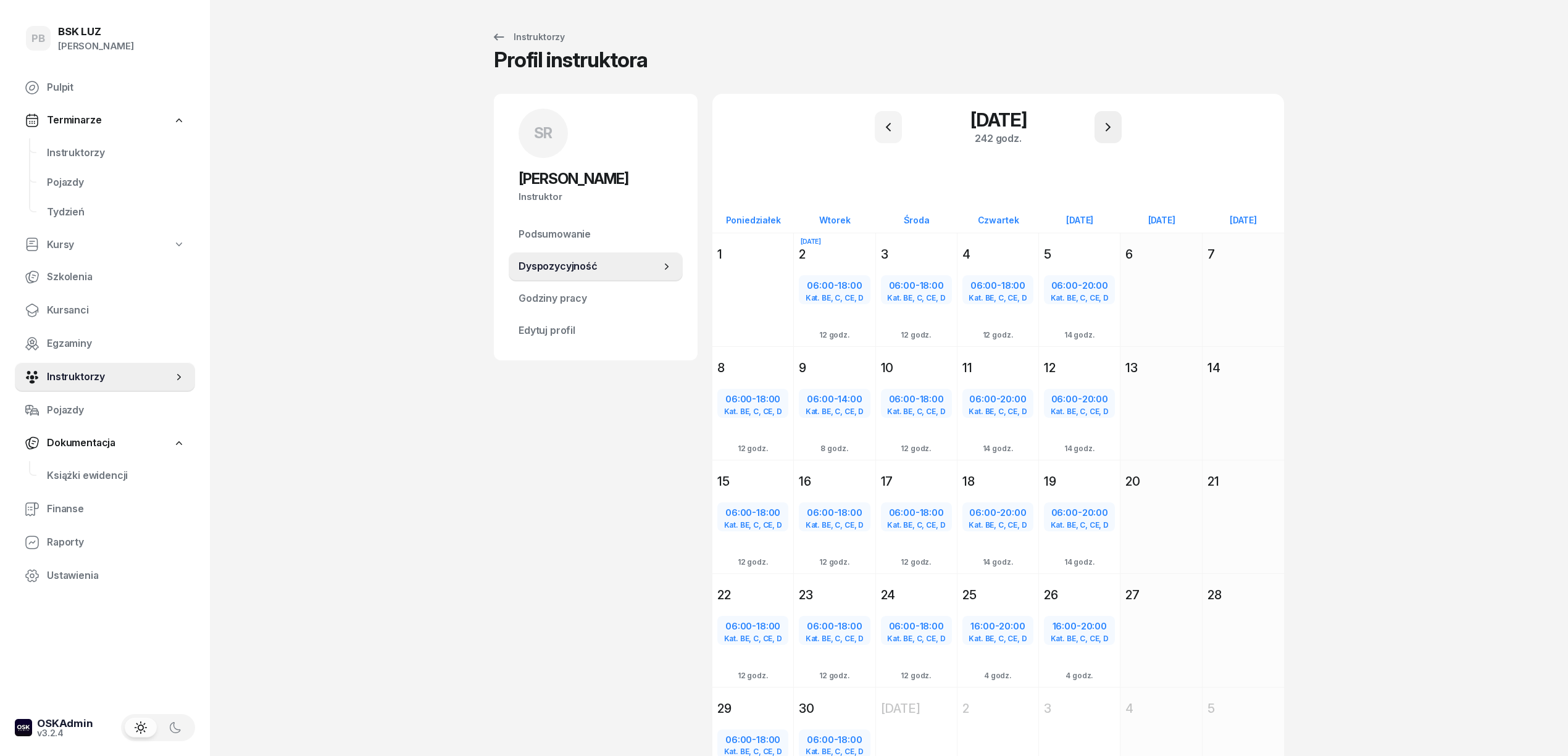
click at [1109, 127] on icon "button" at bounding box center [1108, 127] width 5 height 9
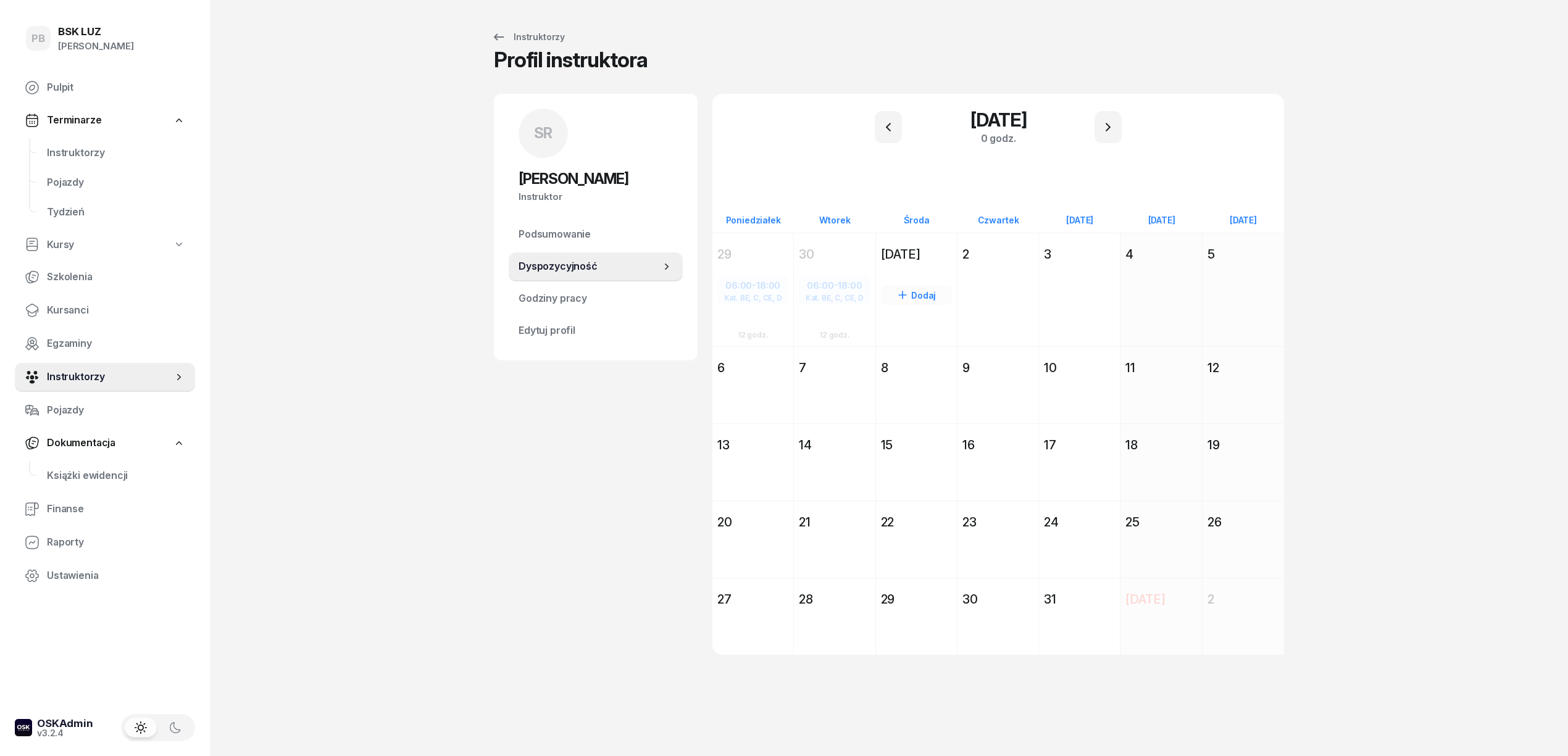
click at [938, 247] on div "[DATE]" at bounding box center [916, 255] width 71 height 18
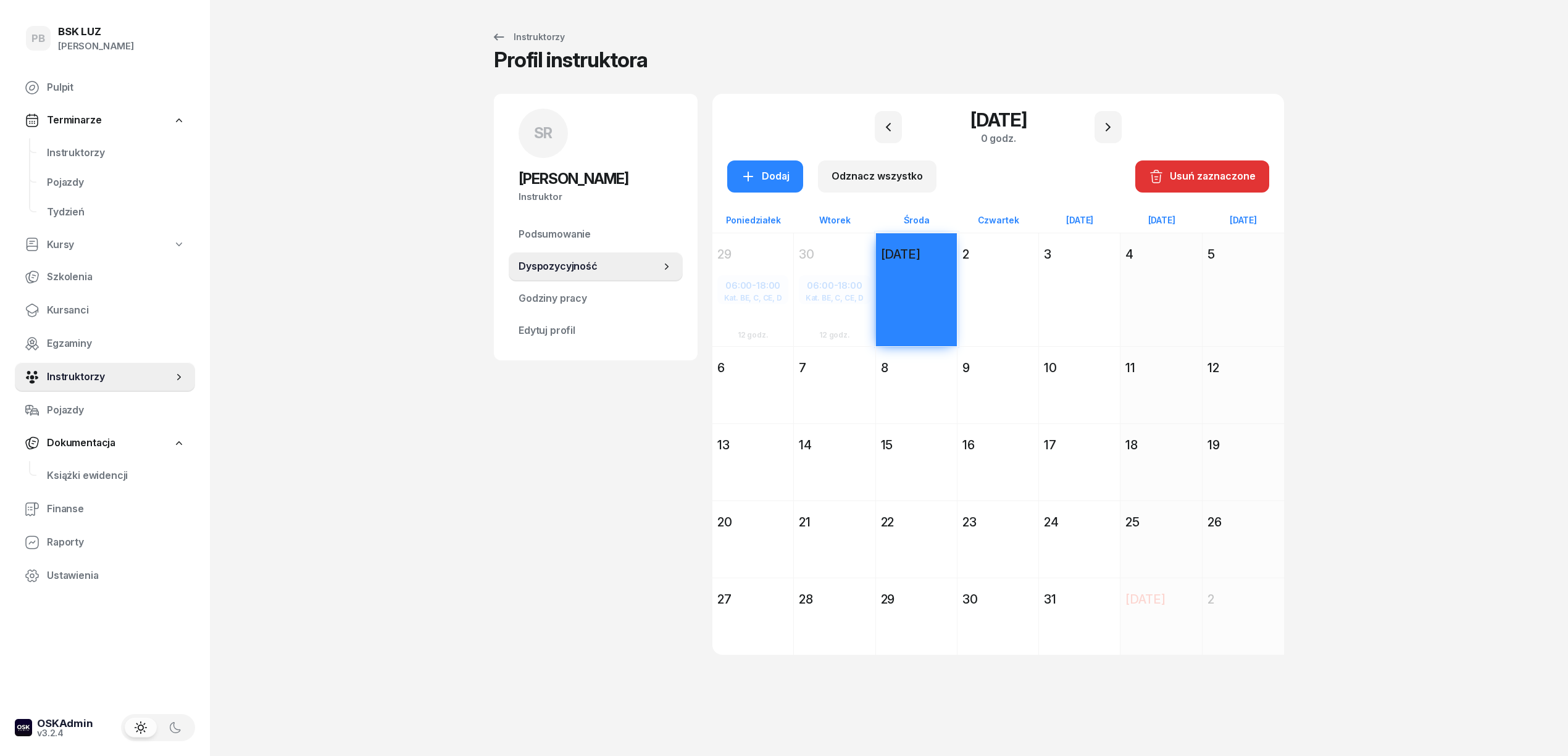
click at [1014, 249] on div "2" at bounding box center [998, 255] width 71 height 18
click at [768, 363] on div "6" at bounding box center [752, 368] width 71 height 18
click at [861, 364] on div "7" at bounding box center [834, 368] width 71 height 18
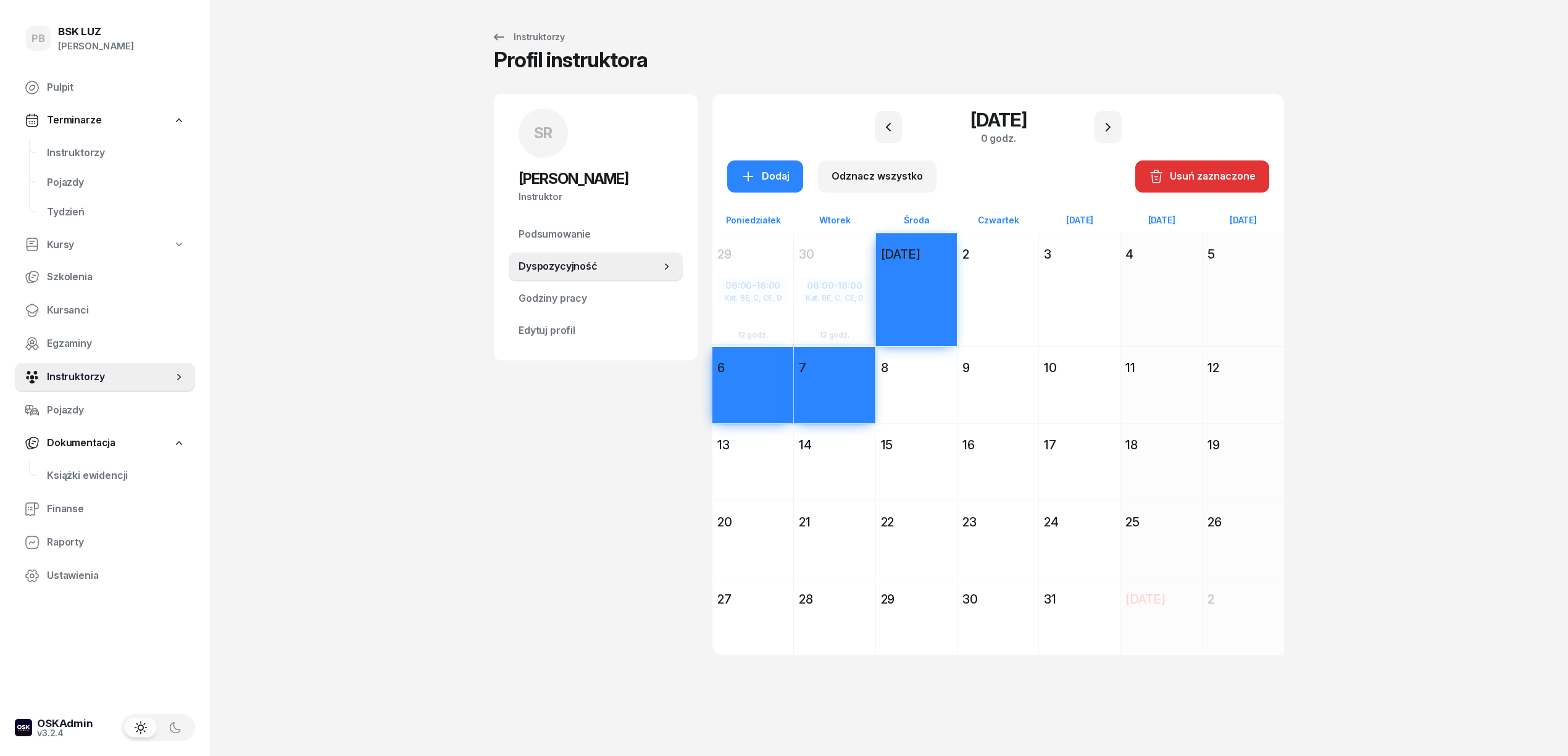
click at [917, 361] on div "8" at bounding box center [916, 368] width 71 height 18
click at [948, 437] on div "15" at bounding box center [916, 445] width 71 height 18
click at [826, 434] on div "14" at bounding box center [834, 445] width 81 height 22
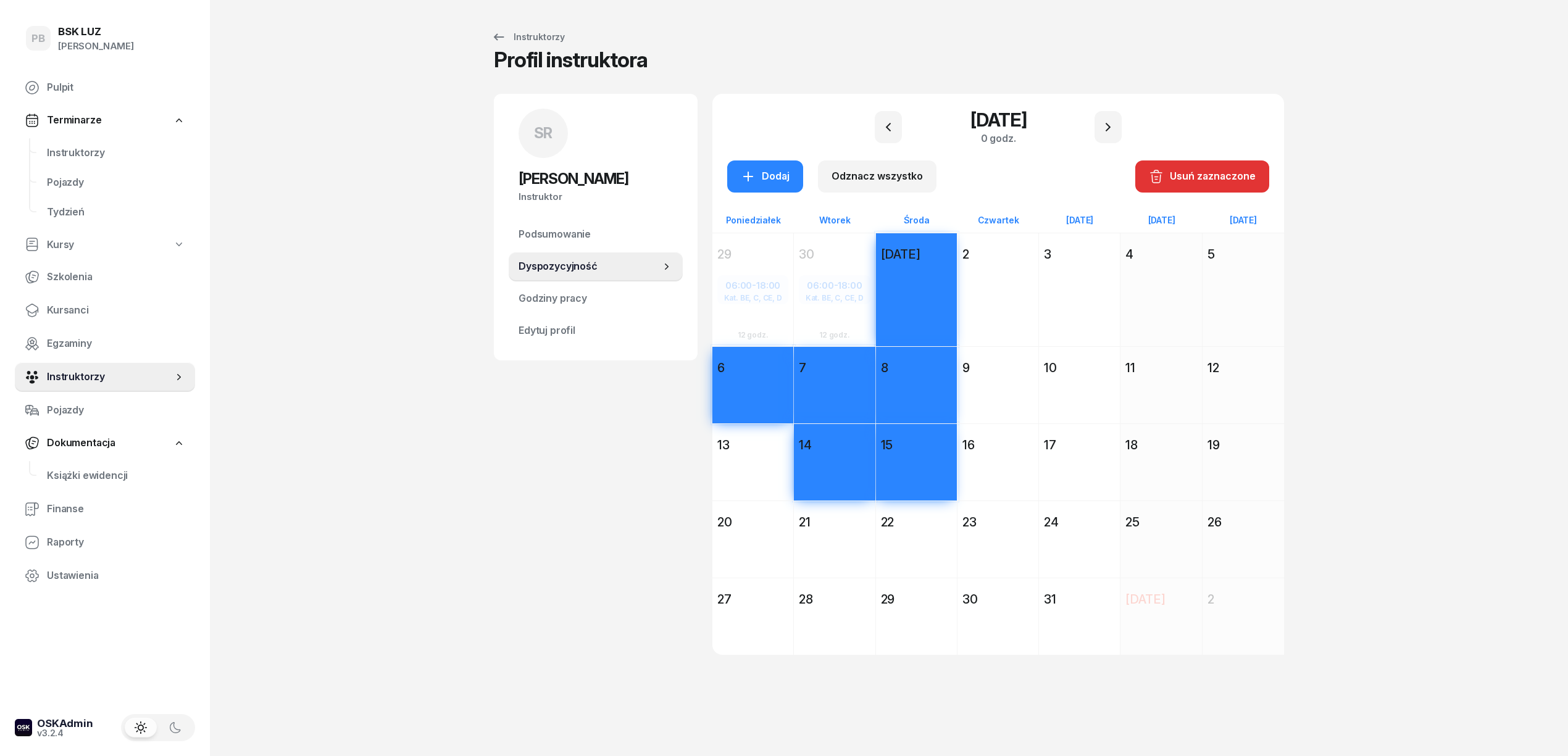
click at [752, 436] on div "13" at bounding box center [752, 445] width 71 height 18
click at [768, 521] on div "20" at bounding box center [752, 522] width 71 height 18
click at [861, 521] on div "21" at bounding box center [834, 522] width 71 height 18
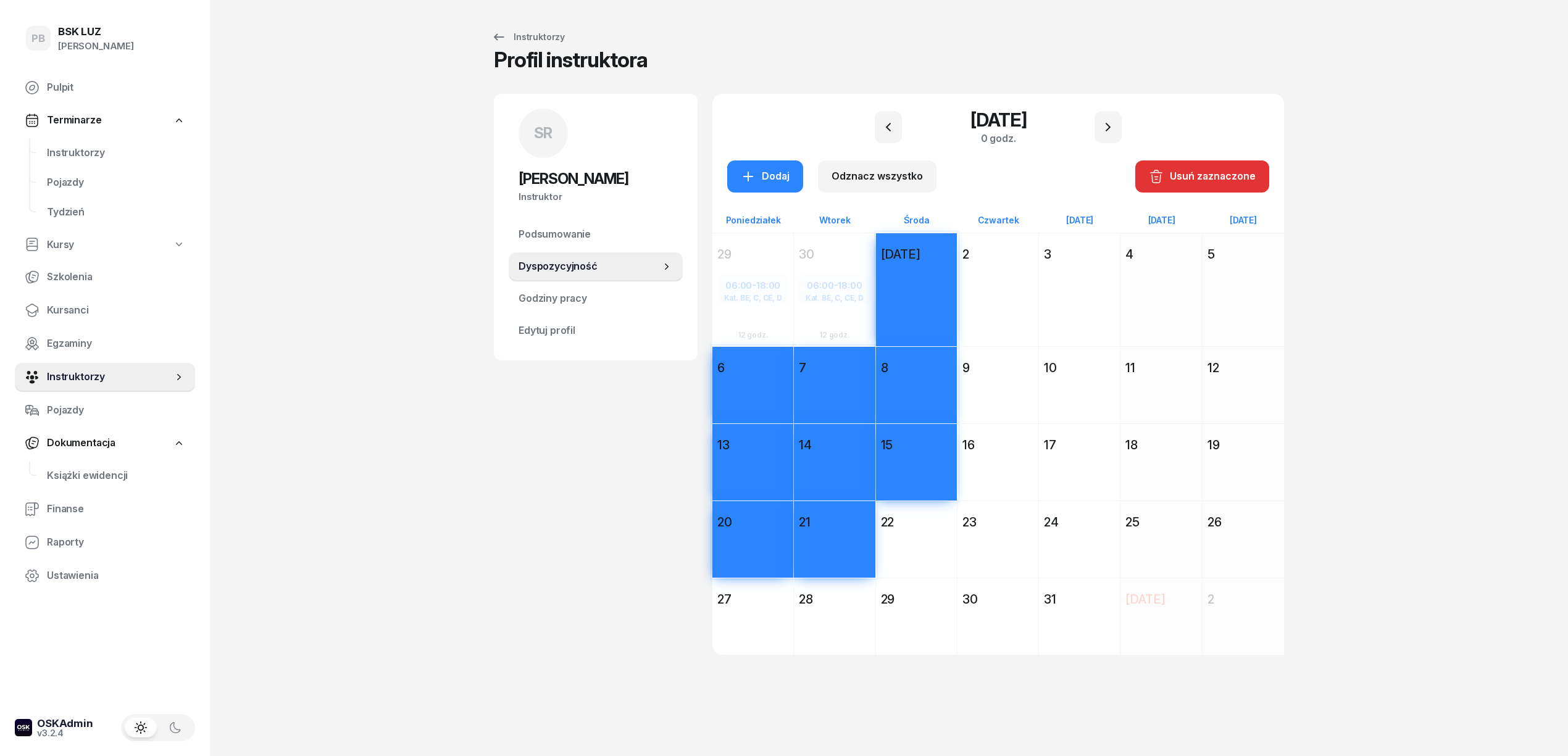
click at [948, 521] on div "22" at bounding box center [916, 522] width 71 height 18
click at [909, 589] on div "29" at bounding box center [916, 599] width 81 height 22
click at [843, 590] on div "28" at bounding box center [834, 599] width 71 height 18
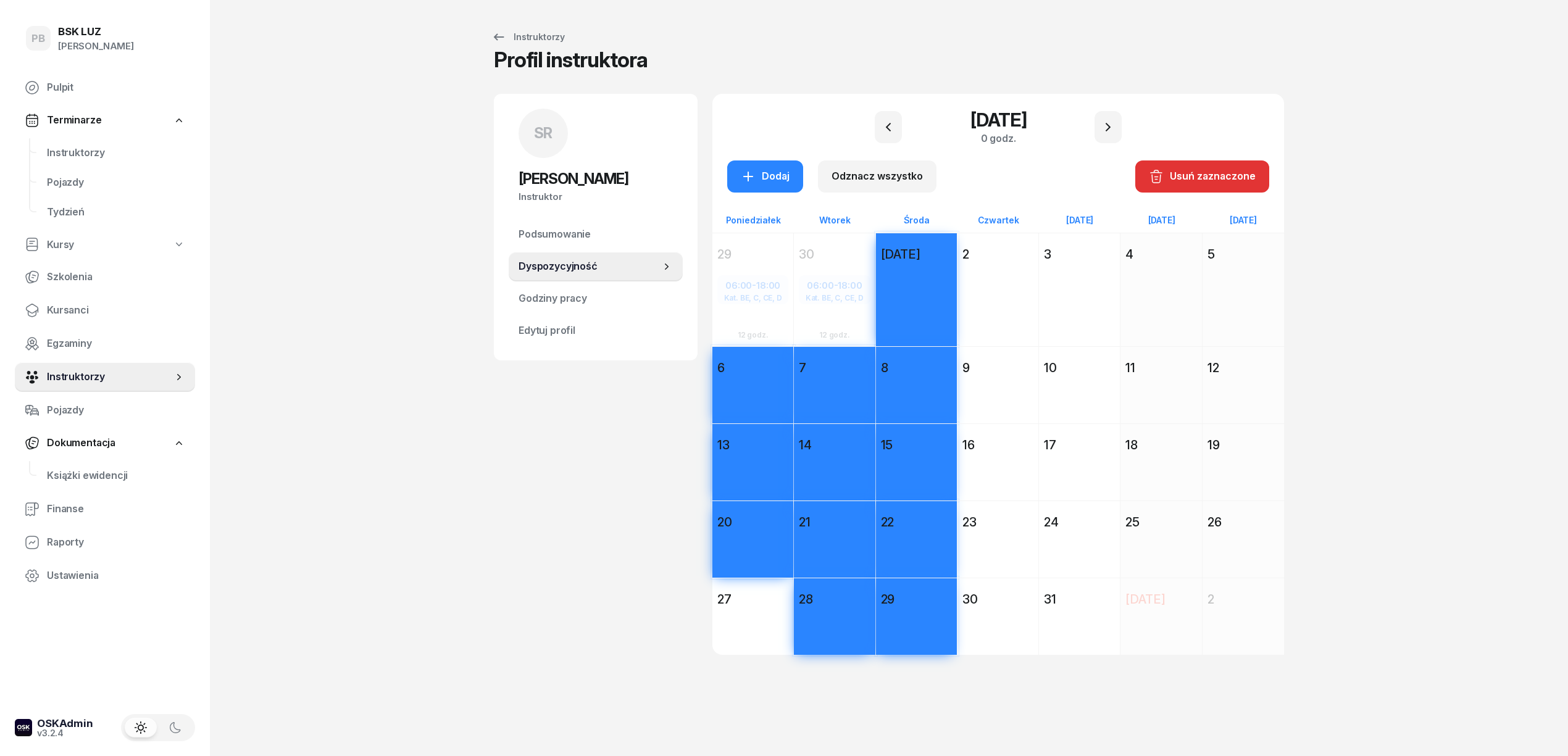
click at [756, 589] on div "27" at bounding box center [752, 599] width 81 height 22
click at [778, 180] on div "Dodaj" at bounding box center [764, 176] width 49 height 16
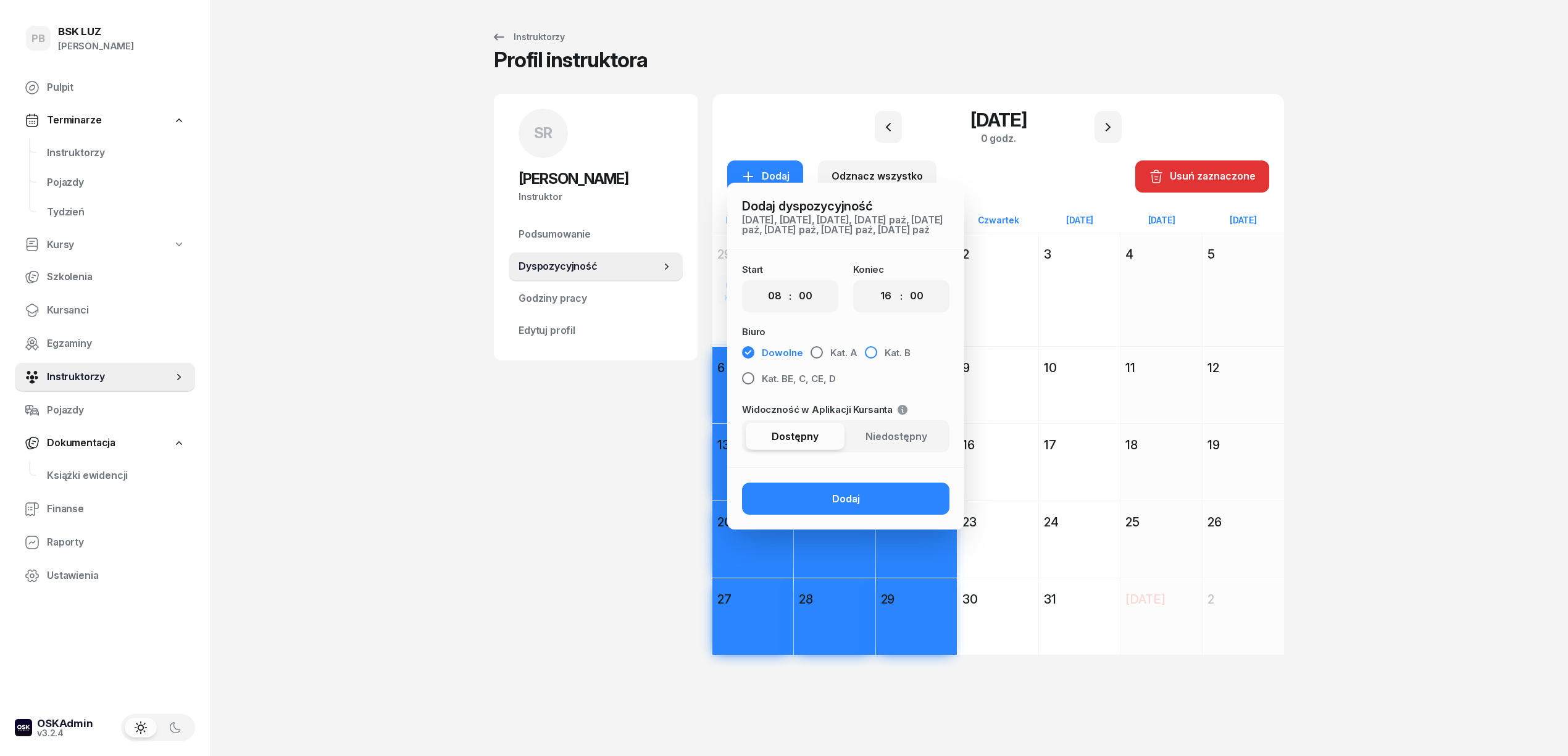
click at [877, 364] on button "Kat. B" at bounding box center [887, 354] width 46 height 22
click at [783, 309] on select "00 01 02 03 04 05 06 07 08 09 10 11 12 13 14 15 16 17 18 19 20 21 22 23" at bounding box center [774, 296] width 23 height 26
select select "06"
click at [763, 293] on select "00 01 02 03 04 05 06 07 08 09 10 11 12 13 14 15 16 17 18 19 20 21 22 23" at bounding box center [774, 296] width 23 height 26
click at [884, 308] on select "00 01 02 03 04 05 06 07 08 09 10 11 12 13 14 15 16 17 18 19 20 21 22 23" at bounding box center [885, 296] width 23 height 26
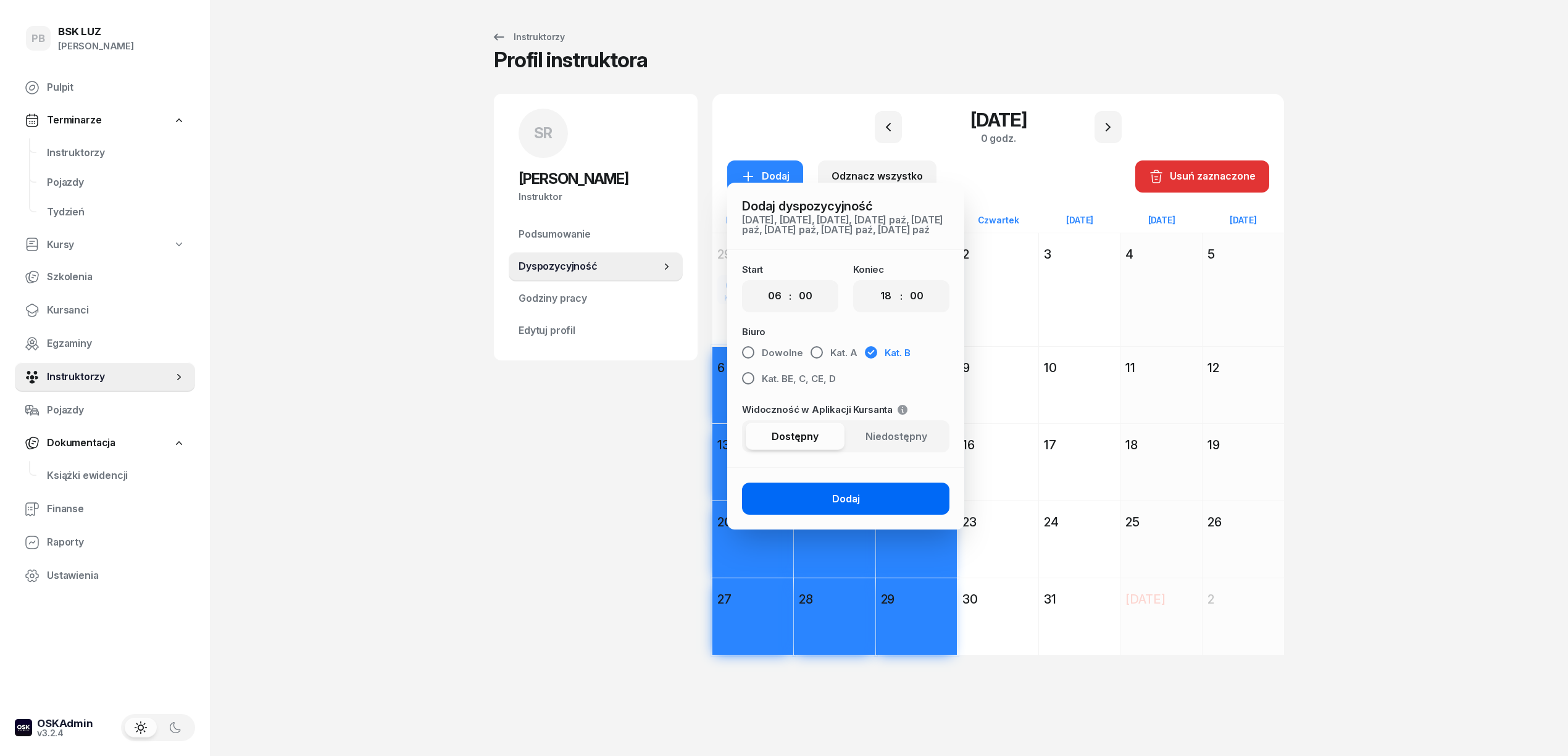
click at [874, 293] on select "00 01 02 03 04 05 06 07 08 09 10 11 12 13 14 15 16 17 18 19 20 21 22 23" at bounding box center [885, 296] width 23 height 26
click at [802, 386] on span "Kat. BE, C, CE, D" at bounding box center [799, 379] width 74 height 16
click at [842, 504] on div "Dodaj" at bounding box center [845, 499] width 28 height 16
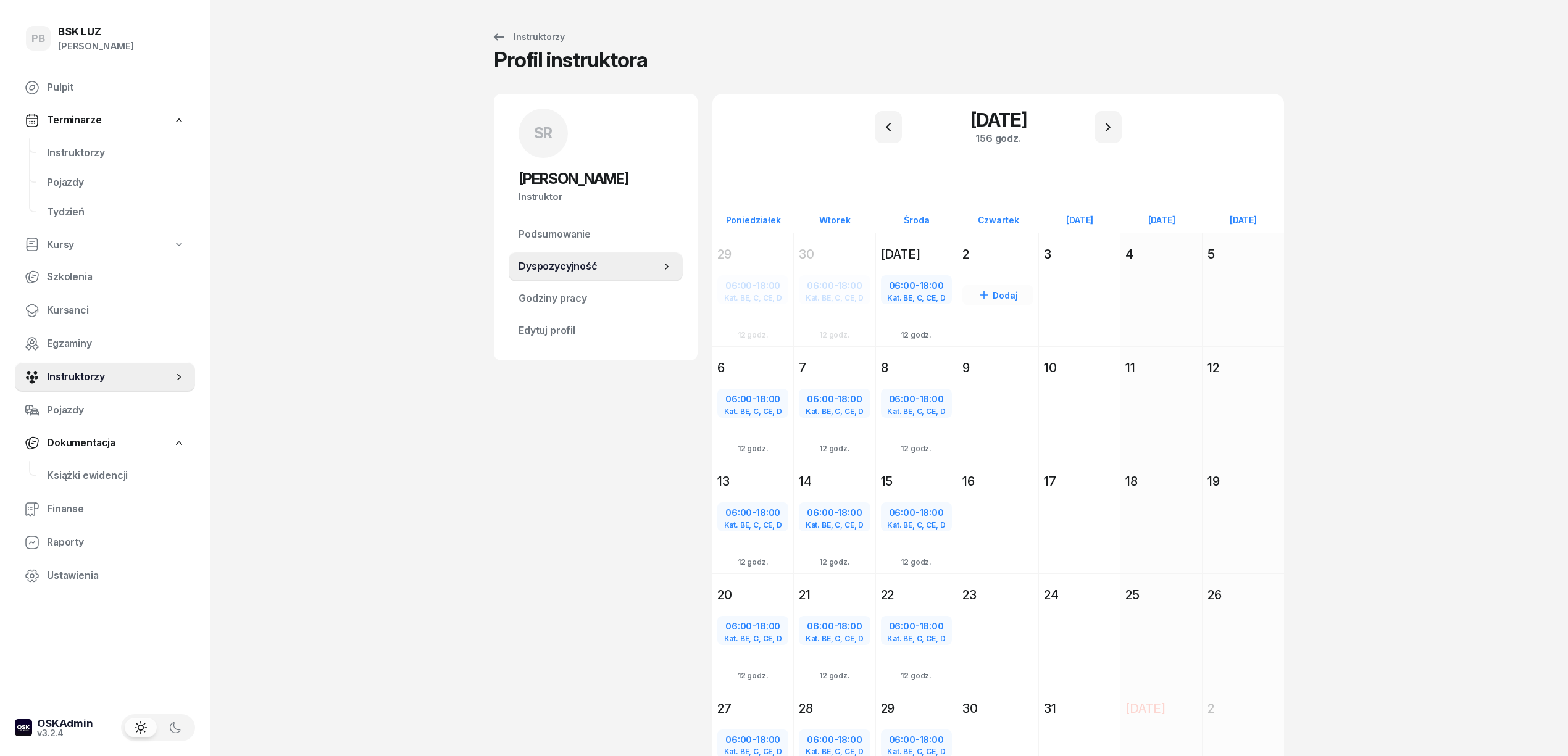
click at [994, 324] on div "Dodaj" at bounding box center [998, 312] width 81 height 93
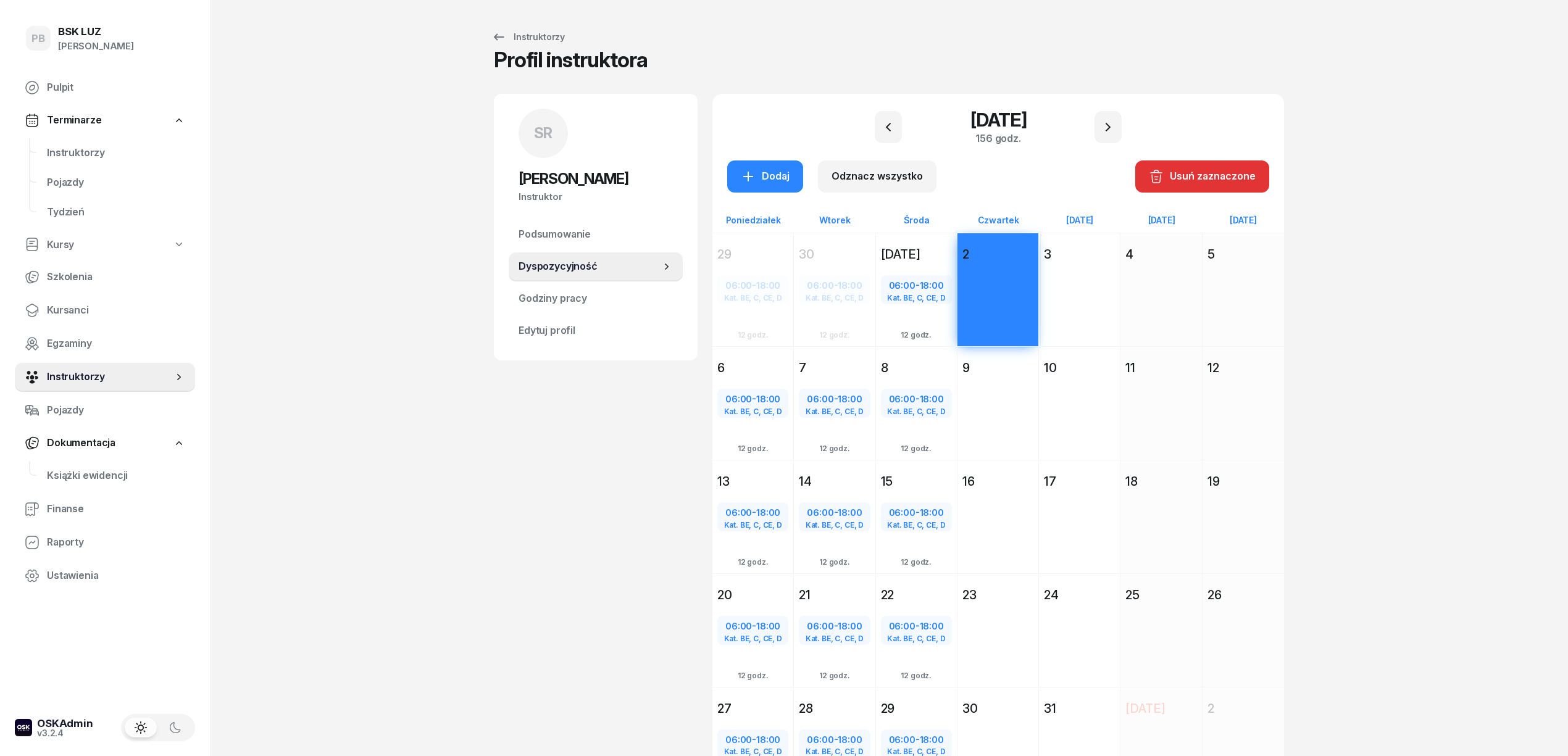
click at [1087, 329] on div "Dodaj" at bounding box center [1079, 312] width 81 height 93
click at [1139, 327] on div "Dodaj" at bounding box center [1160, 312] width 81 height 93
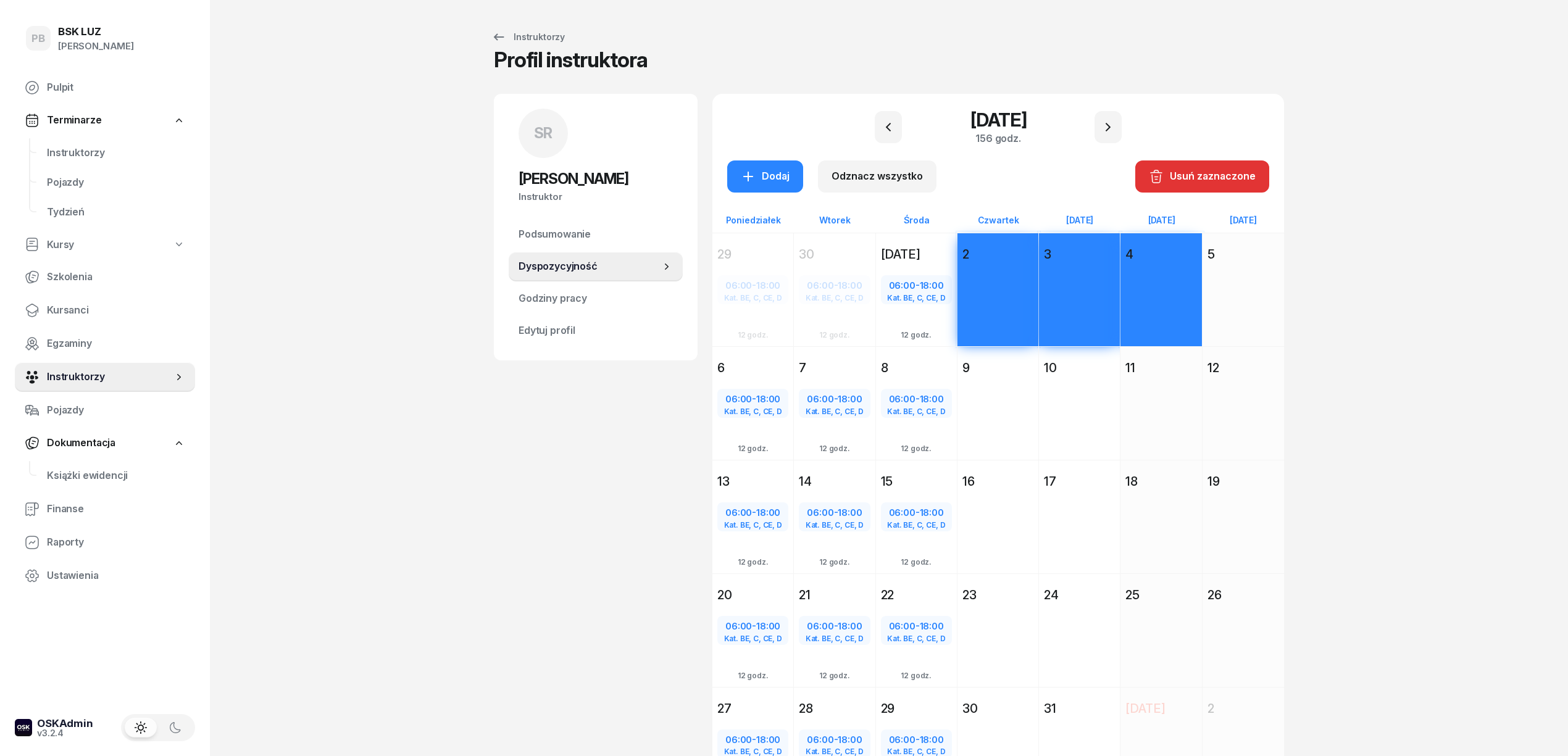
click at [1137, 343] on div "Dodaj" at bounding box center [1160, 312] width 81 height 93
click at [1095, 412] on div "Dodaj" at bounding box center [1079, 425] width 81 height 93
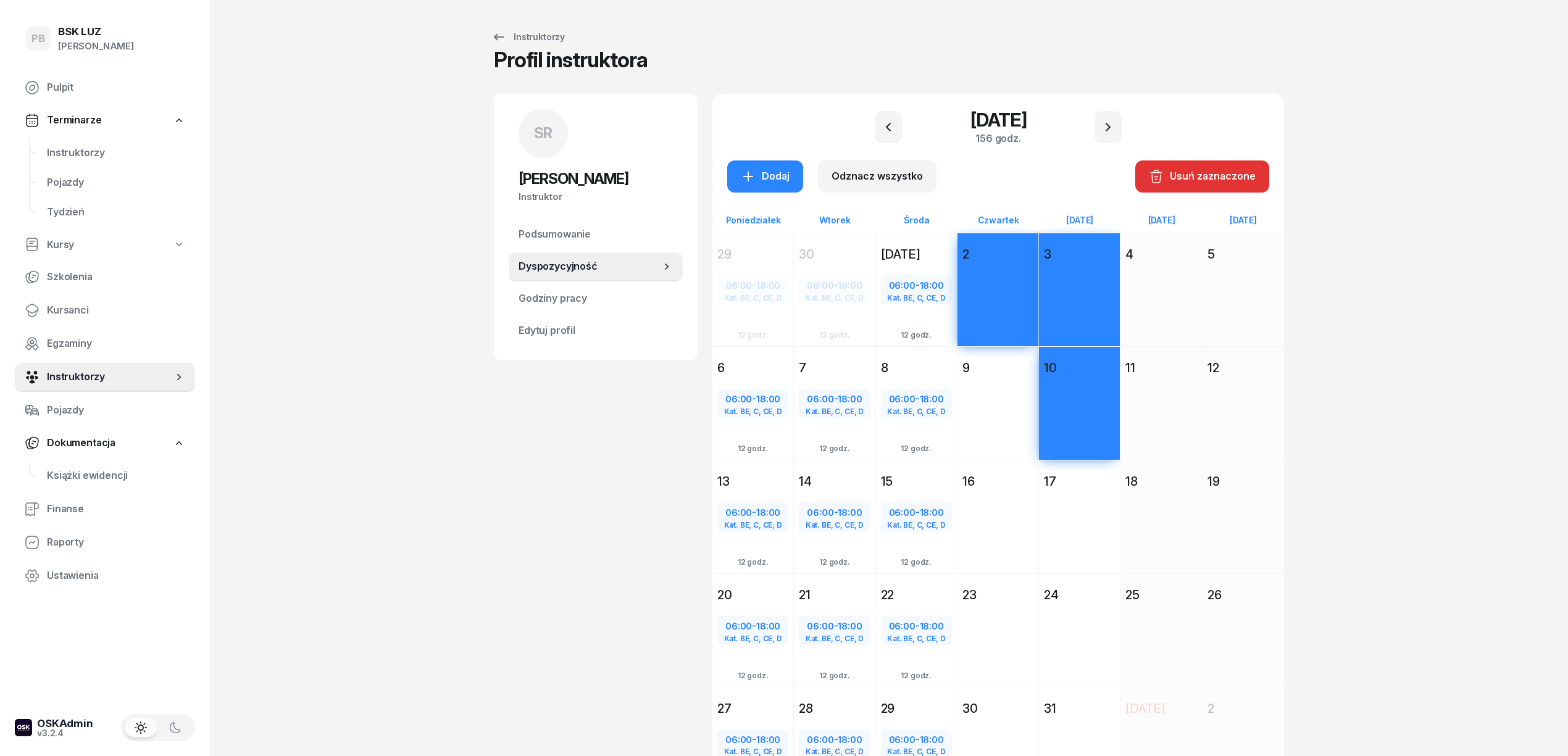
click at [1020, 450] on div "Dodaj" at bounding box center [998, 425] width 81 height 93
click at [1013, 504] on div "Dodaj" at bounding box center [998, 539] width 81 height 93
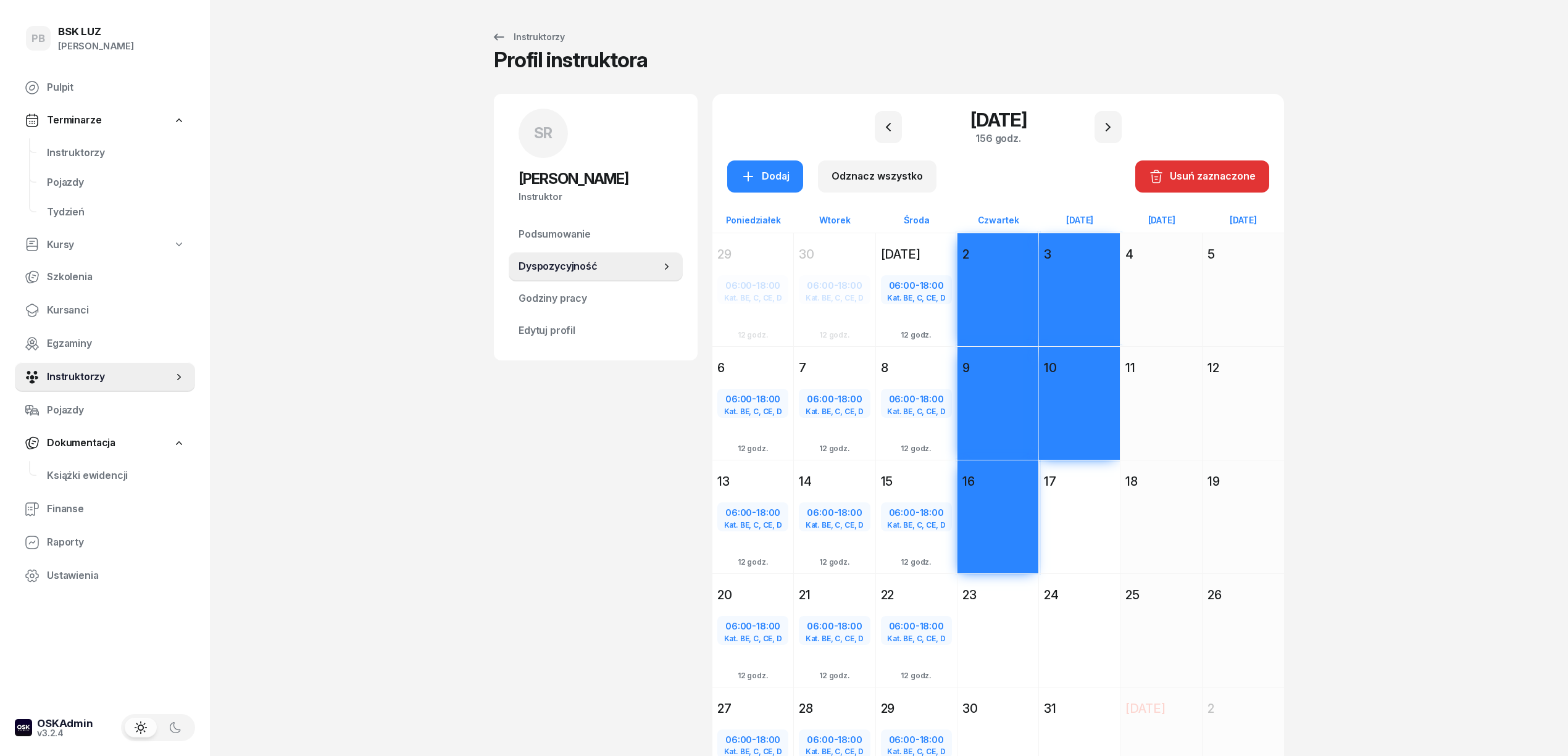
click at [1063, 537] on div "Dodaj" at bounding box center [1079, 539] width 81 height 93
click at [1095, 634] on div "Dodaj" at bounding box center [1079, 653] width 81 height 93
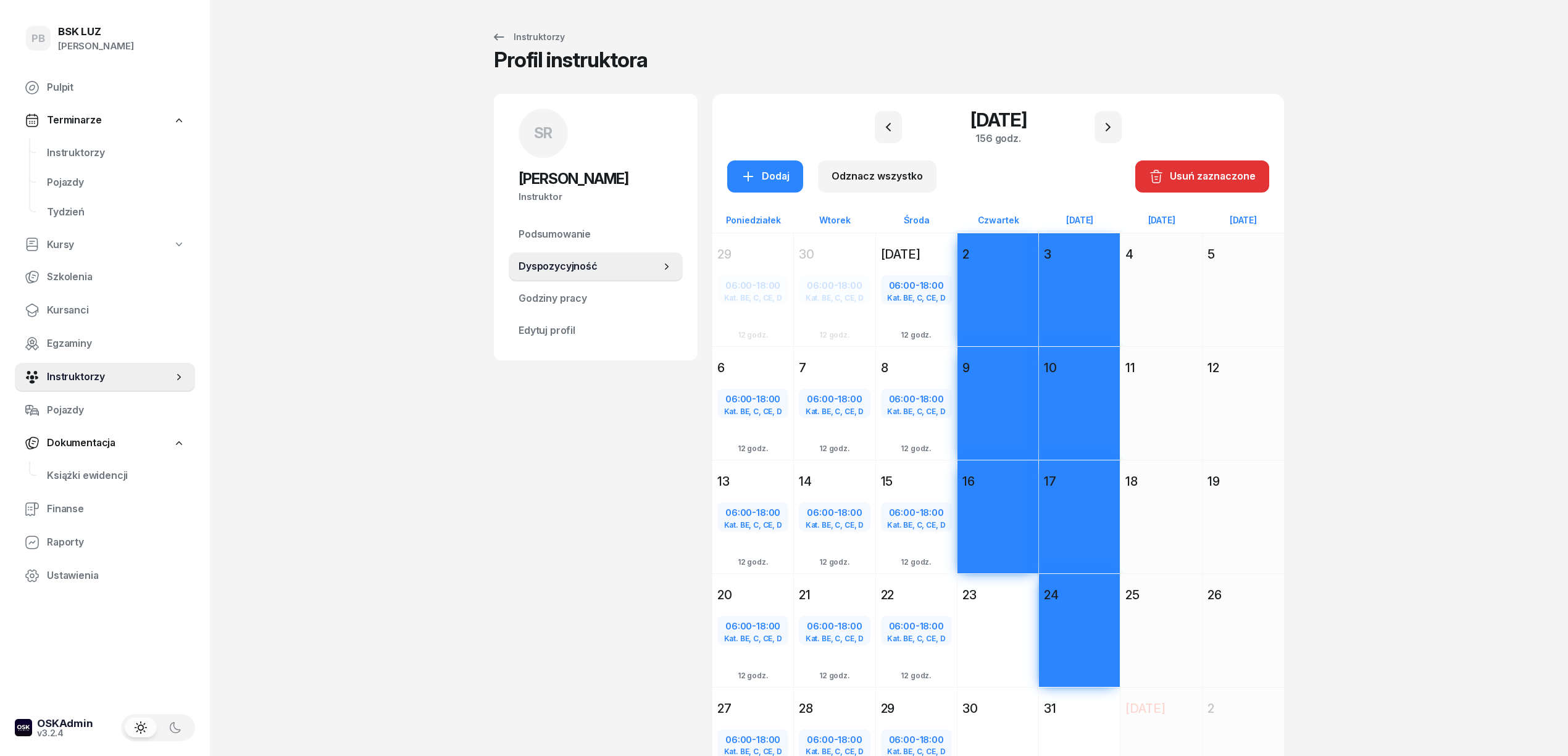
click at [1011, 645] on div "Dodaj" at bounding box center [998, 653] width 81 height 93
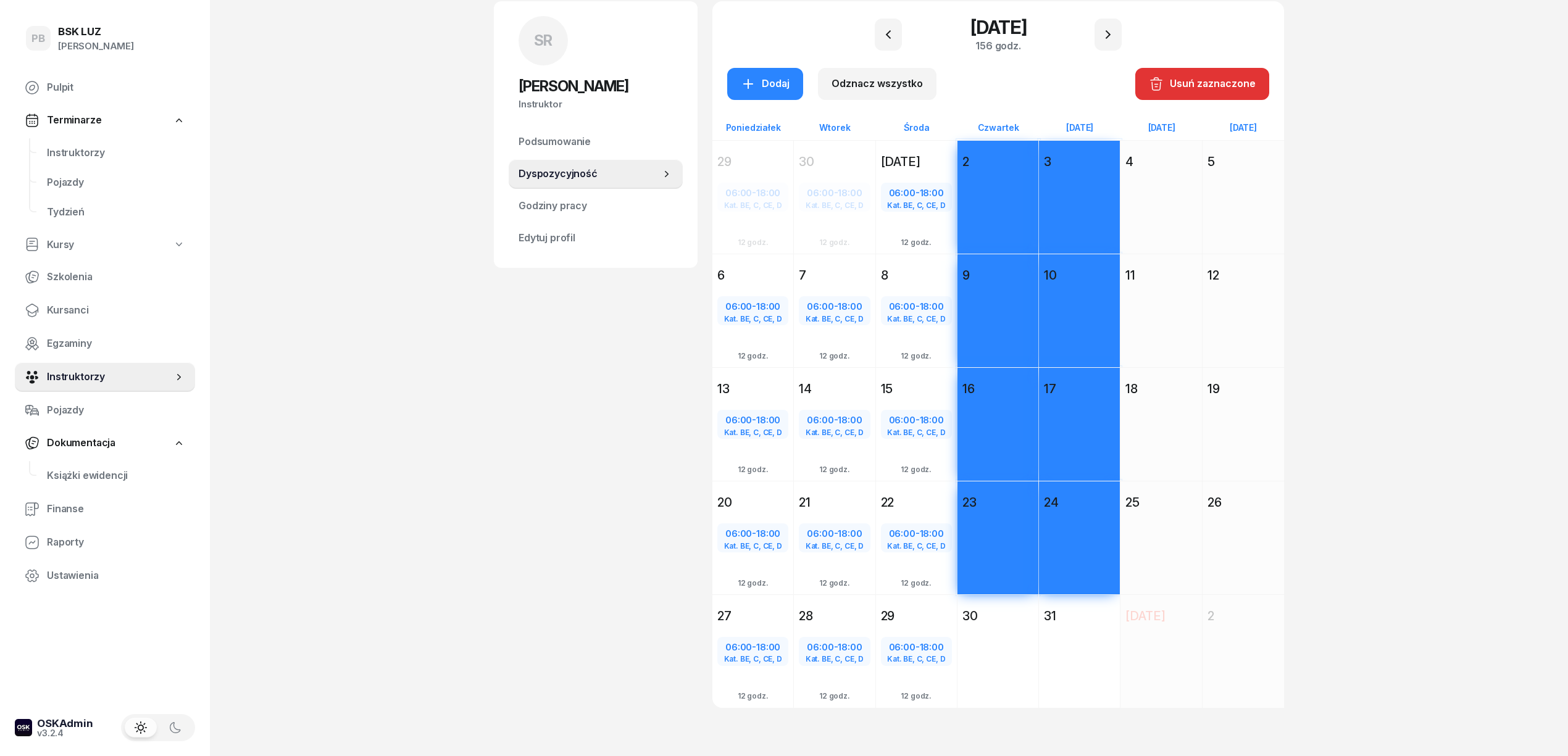
scroll to position [95, 0]
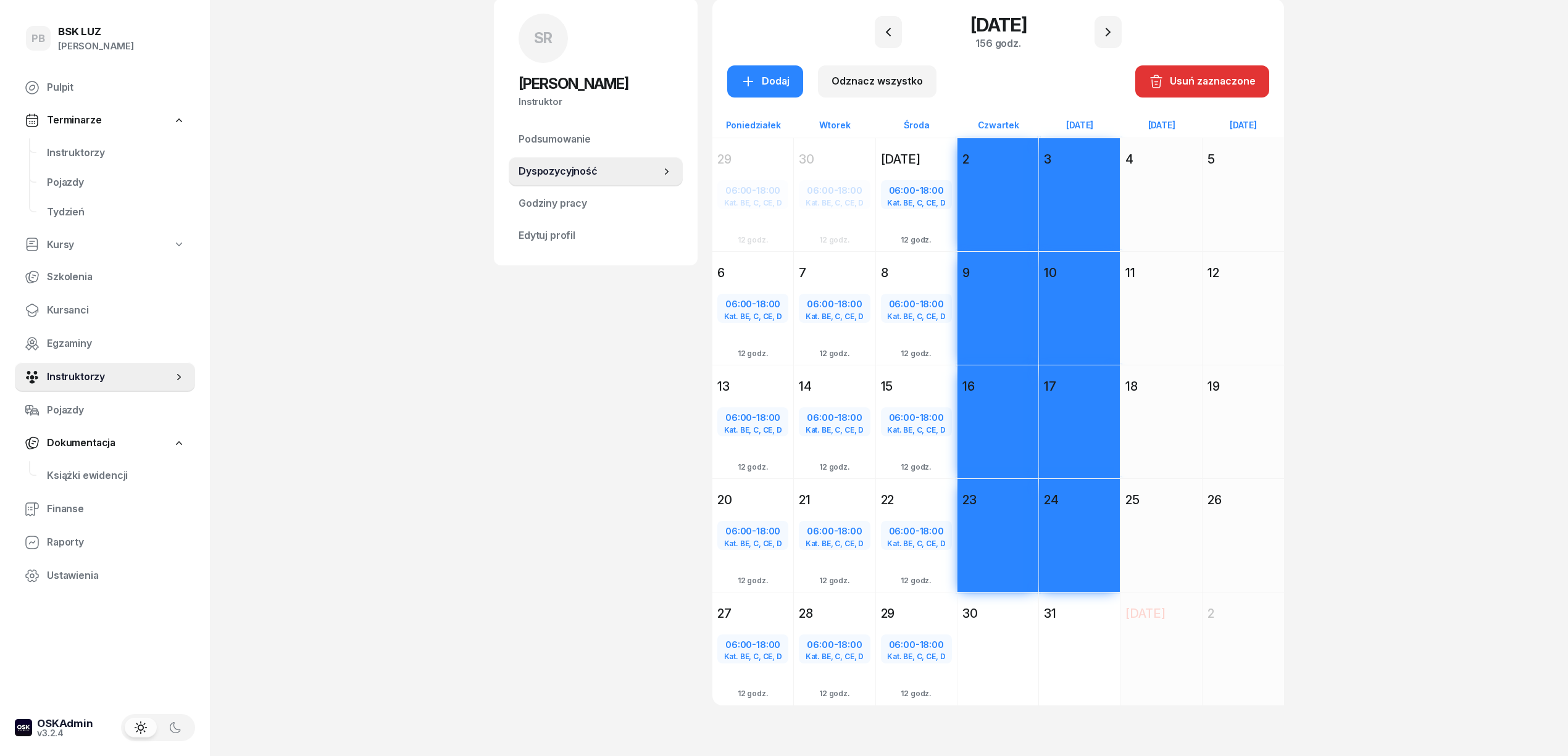
click at [1006, 641] on div "Dodaj" at bounding box center [998, 671] width 81 height 93
click at [1085, 645] on div "Dodaj" at bounding box center [1079, 671] width 81 height 93
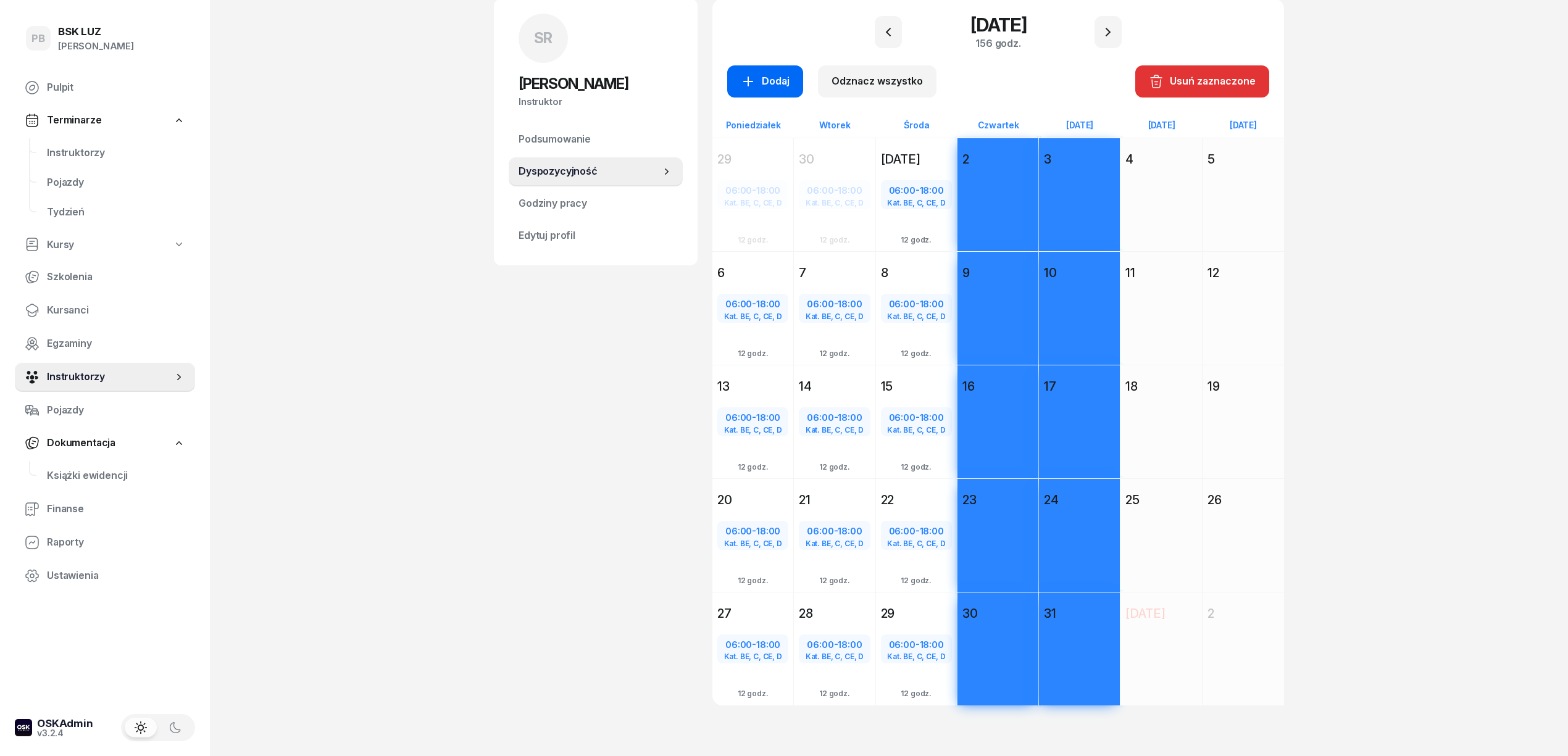
click at [780, 84] on div "Dodaj" at bounding box center [764, 82] width 49 height 16
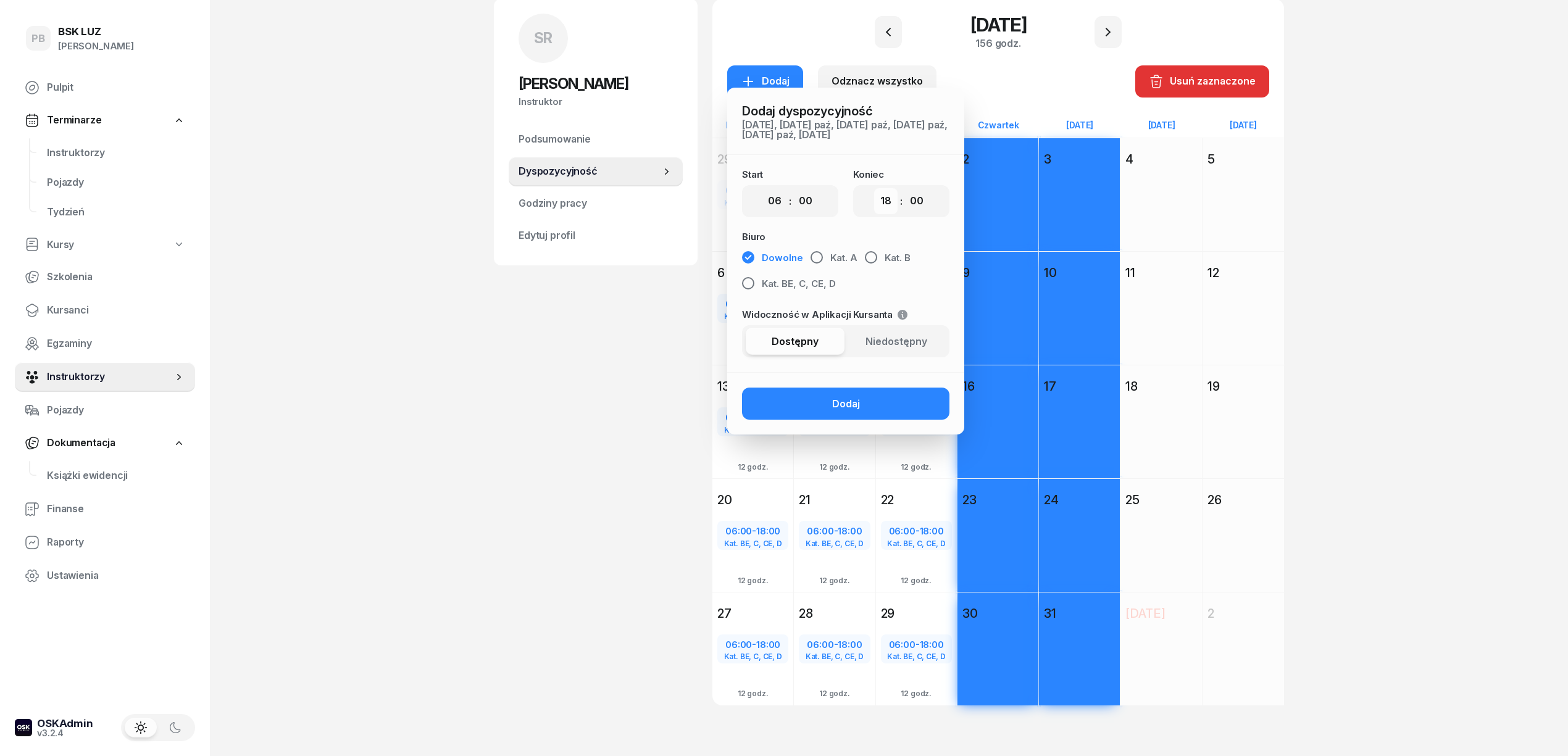
click at [891, 203] on select "00 01 02 03 04 05 06 07 08 09 10 11 12 13 14 15 16 17 18 19 20 21 22 23" at bounding box center [885, 201] width 23 height 26
select select "20"
click at [874, 188] on select "00 01 02 03 04 05 06 07 08 09 10 11 12 13 14 15 16 17 18 19 20 21 22 23" at bounding box center [885, 201] width 23 height 26
click at [823, 285] on span "Kat. BE, C, CE, D" at bounding box center [799, 284] width 74 height 16
click at [827, 400] on button "Dodaj" at bounding box center [845, 404] width 208 height 32
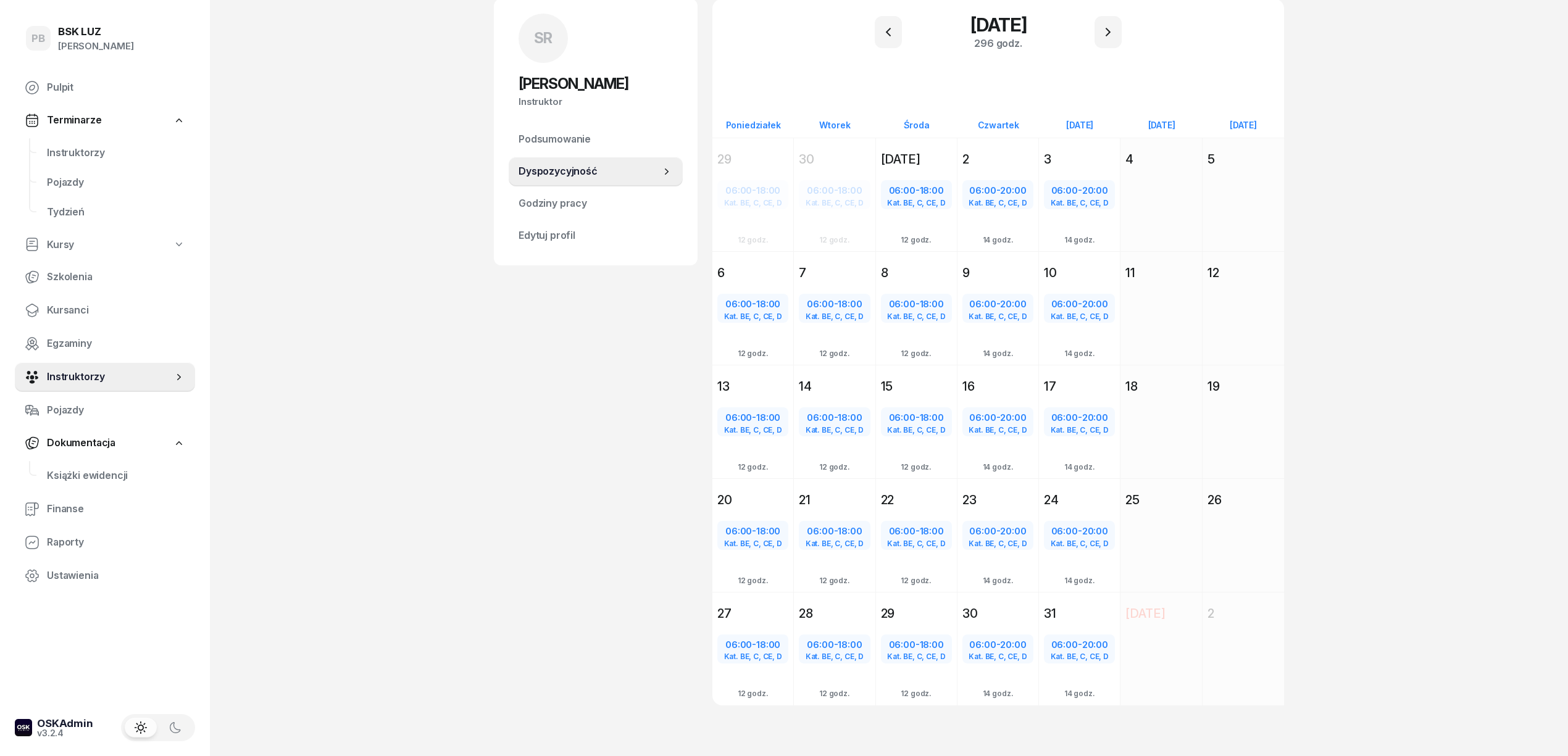
scroll to position [13, 0]
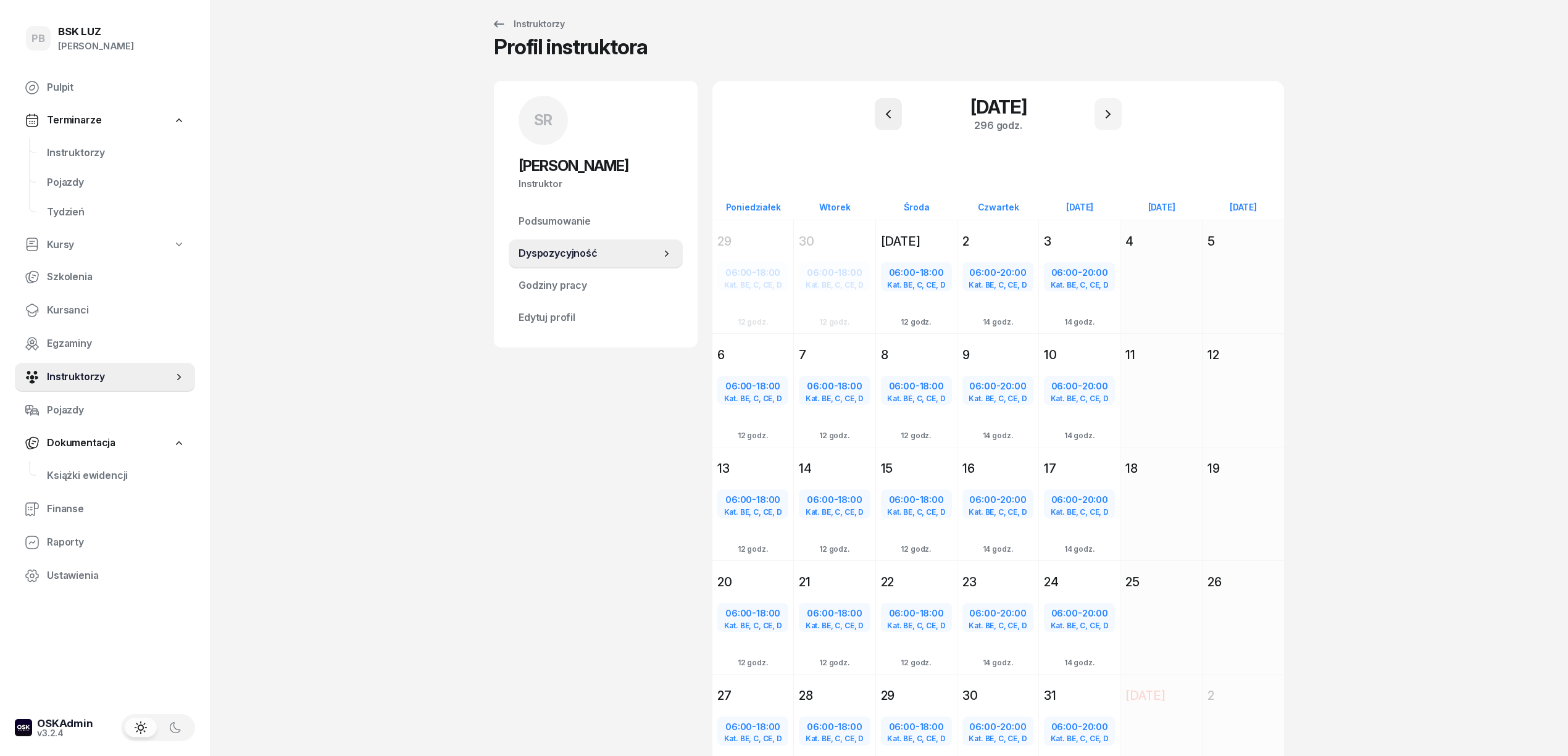
click at [893, 115] on icon "button" at bounding box center [888, 114] width 14 height 14
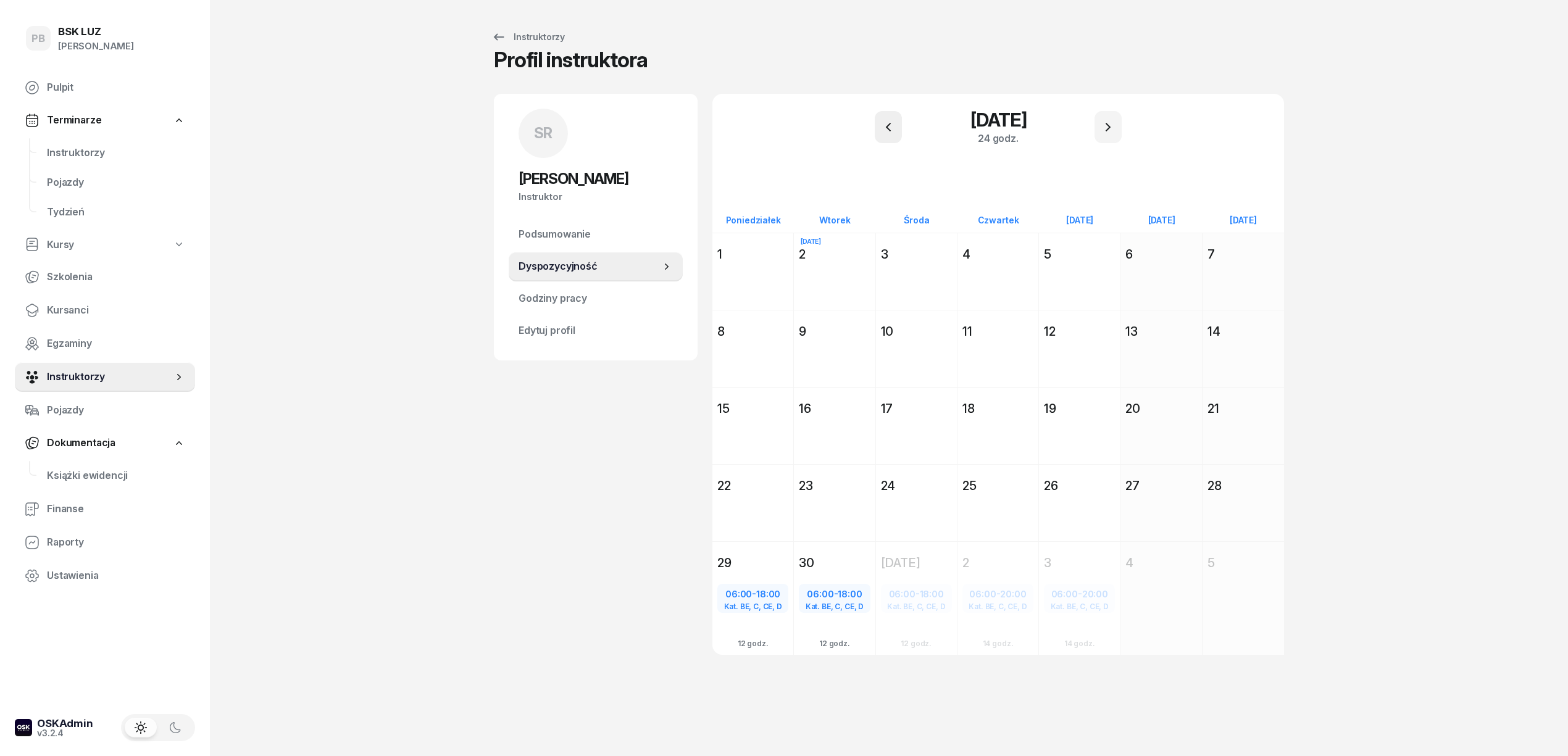
scroll to position [0, 0]
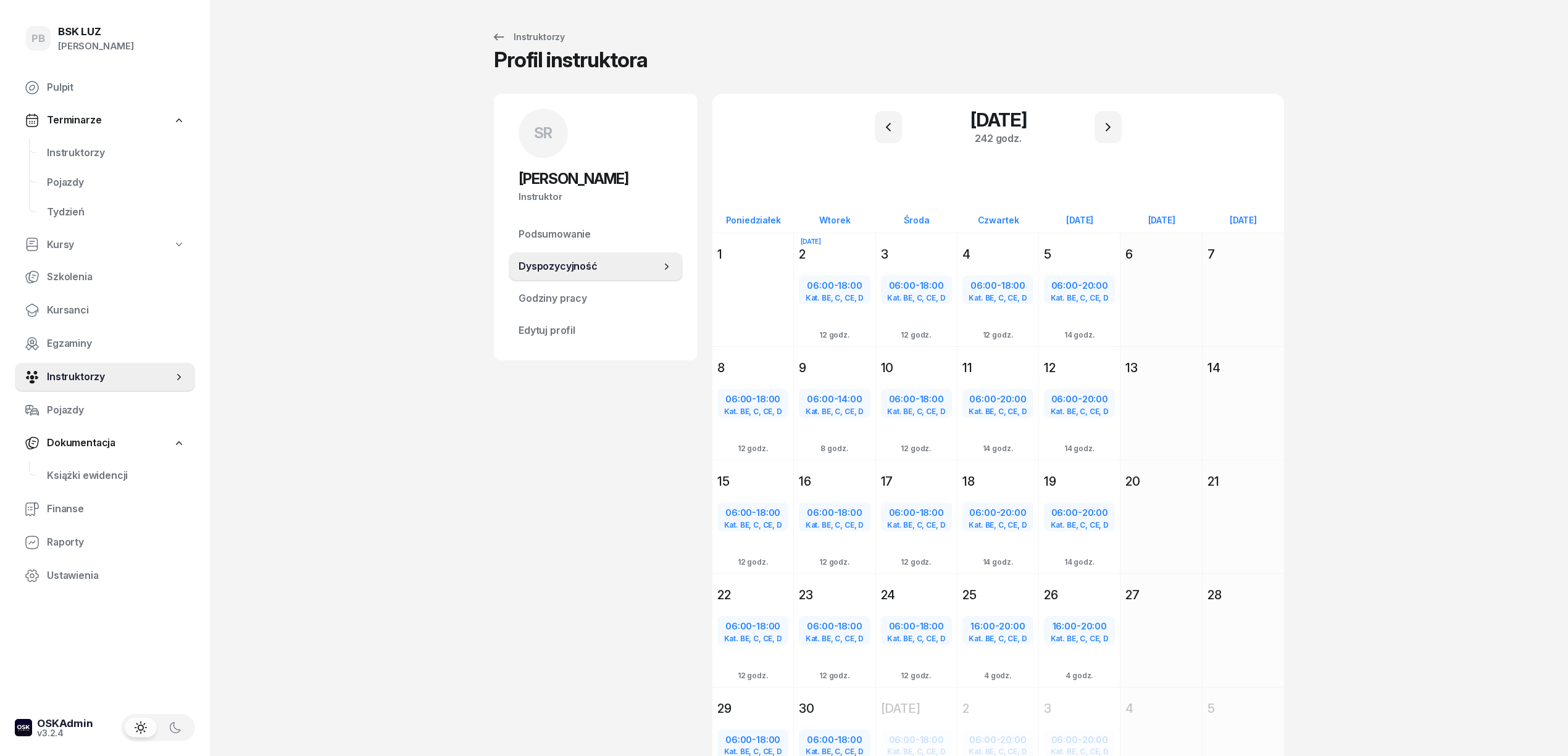
click at [507, 480] on div "SR [PERSON_NAME] Instruktor SR [PERSON_NAME] @[PERSON_NAME] wiadomość SR [PERSO…" at bounding box center [595, 461] width 204 height 736
click at [71, 148] on span "Instruktorzy" at bounding box center [116, 153] width 139 height 16
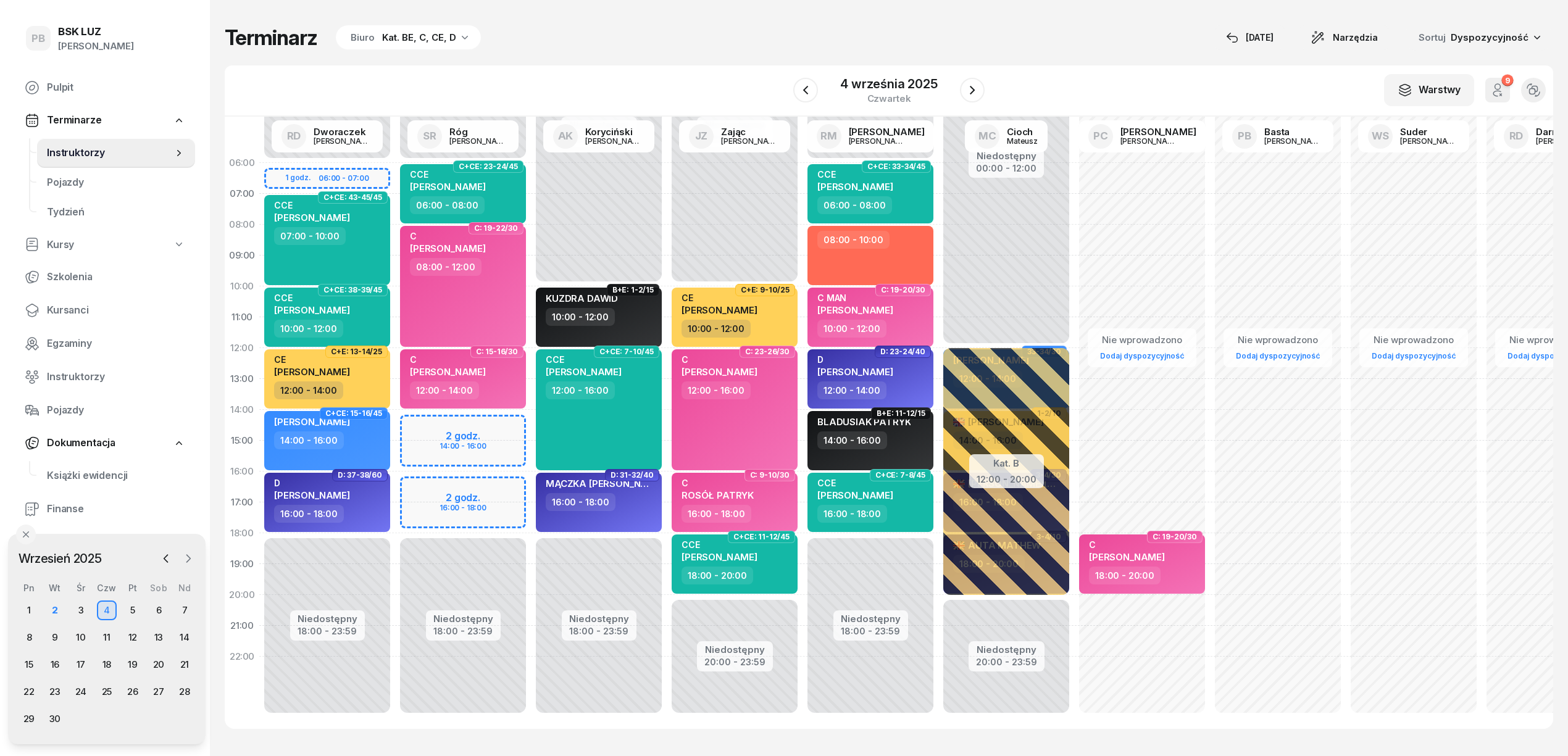
click at [187, 563] on icon "button" at bounding box center [187, 557] width 12 height 12
click at [124, 716] on div "31" at bounding box center [132, 718] width 20 height 20
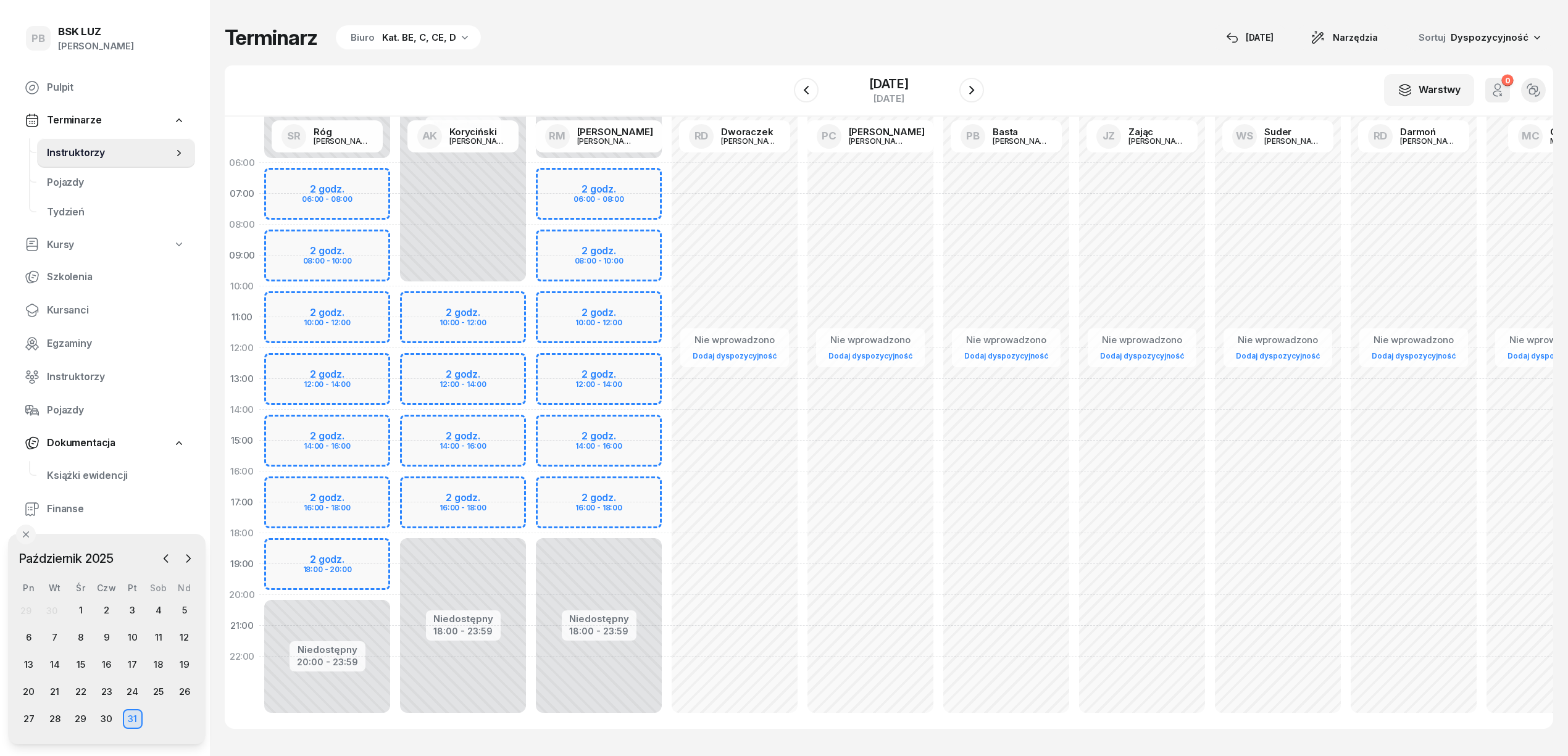
click at [334, 302] on div "Niedostępny 00:00 - 06:00 Niedostępny 20:00 - 23:59 2 godz. 06:00 - 08:00 2 god…" at bounding box center [327, 440] width 135 height 586
select select "10"
select select "12"
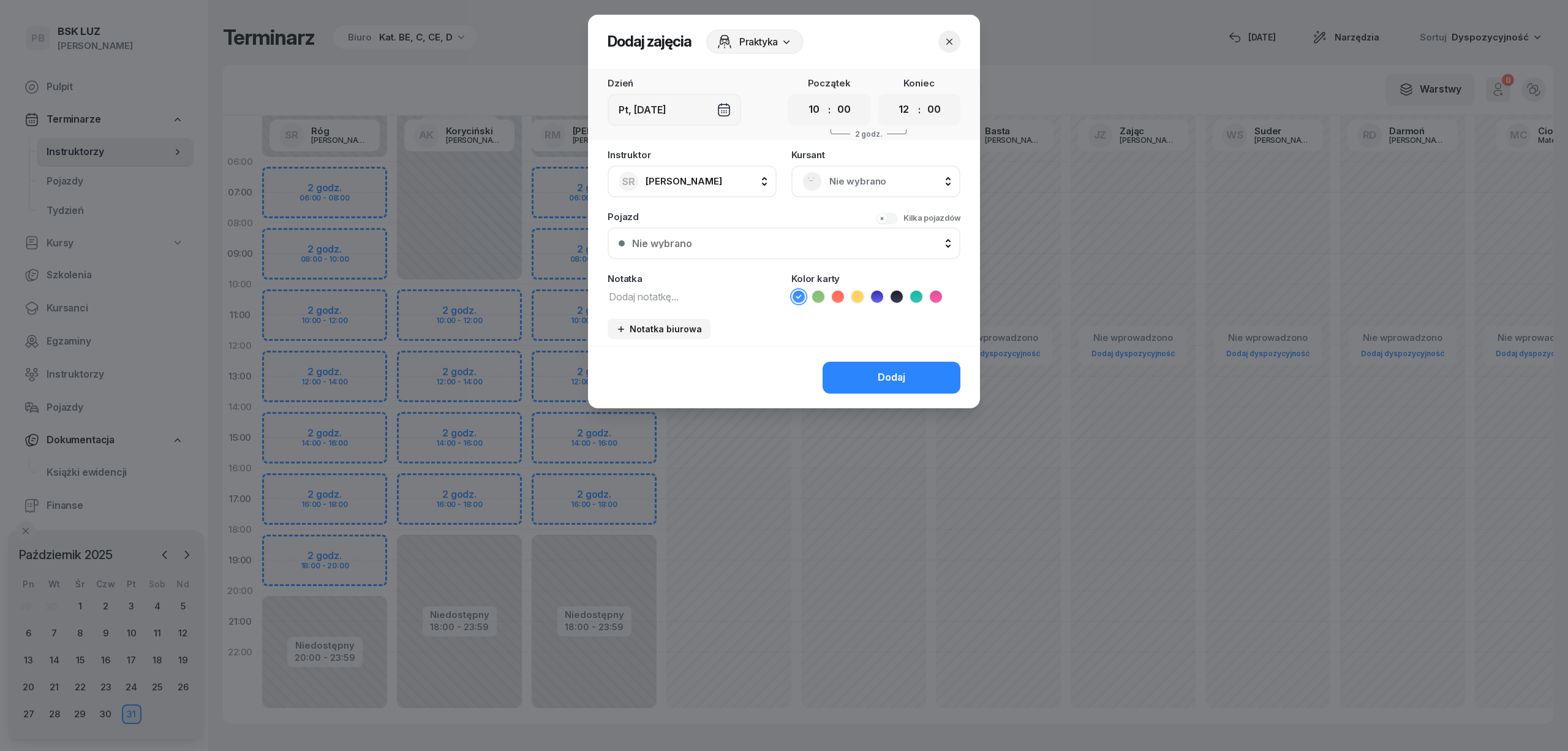
click at [716, 293] on textarea at bounding box center [692, 296] width 169 height 16
drag, startPoint x: 716, startPoint y: 293, endPoint x: 559, endPoint y: 290, distance: 157.0
click at [559, 290] on div "Dodaj zajęcia Praktyka Dzień Pt, [DATE] Początek 00 01 02 03 04 05 06 07 08 09 …" at bounding box center [784, 376] width 1568 height 751
type textarea "zapytać o dyspo"
click at [843, 295] on icon at bounding box center [837, 296] width 12 height 12
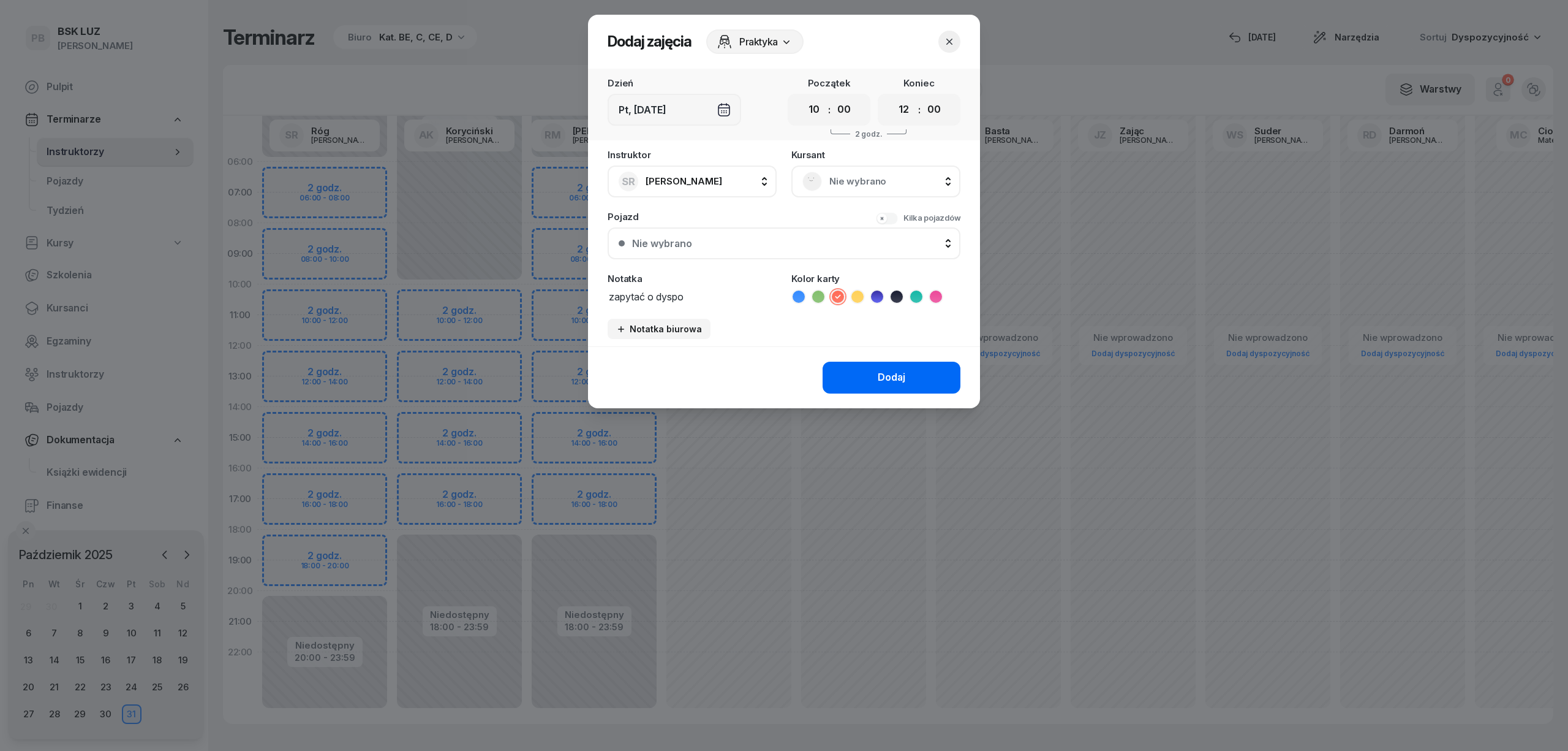
click at [858, 369] on button "Dodaj" at bounding box center [891, 378] width 138 height 32
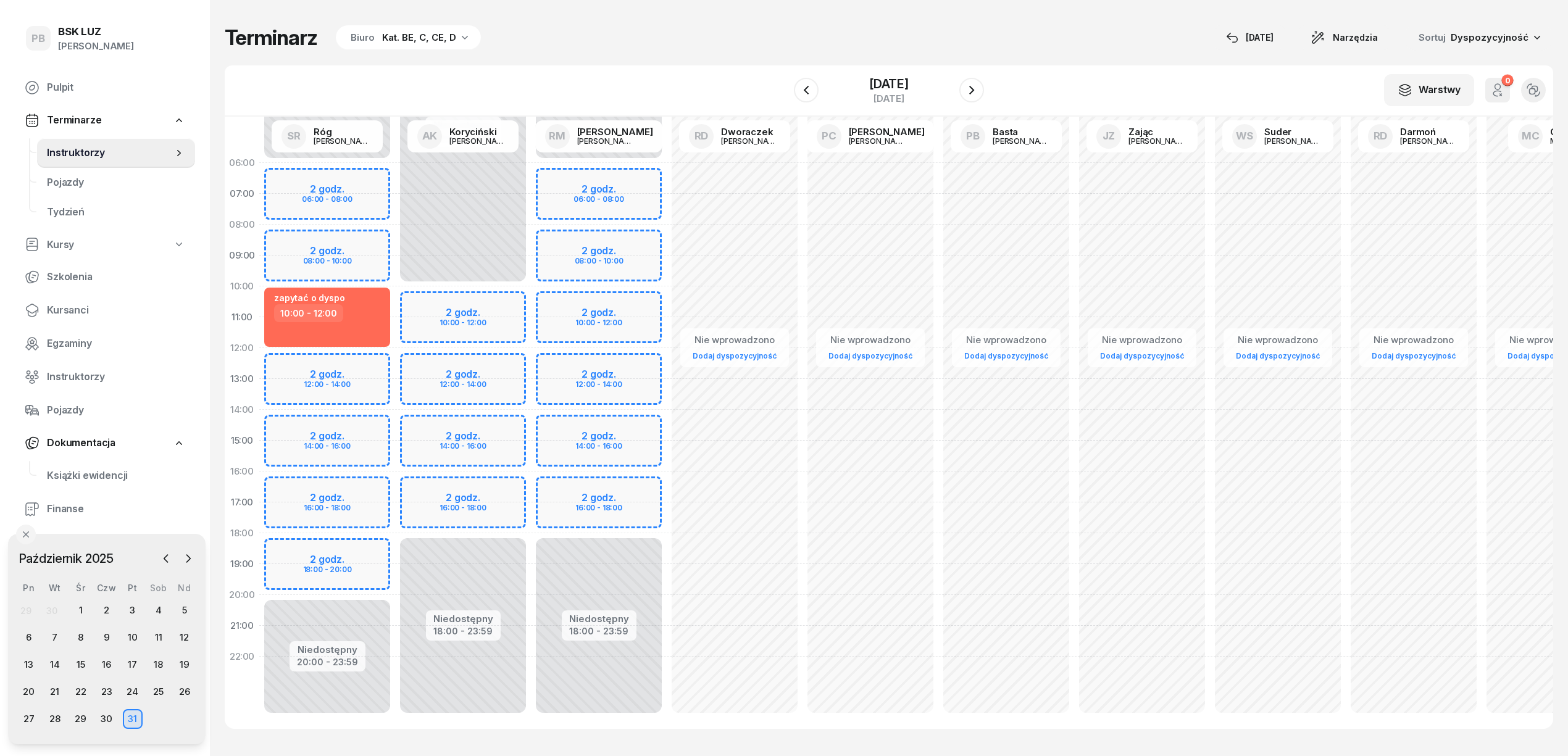
click at [477, 297] on div "Niedostępny 00:00 - 10:00 Niedostępny 18:00 - 23:59 2 godz. 10:00 - 12:00 2 god…" at bounding box center [462, 440] width 135 height 586
select select "10"
select select "12"
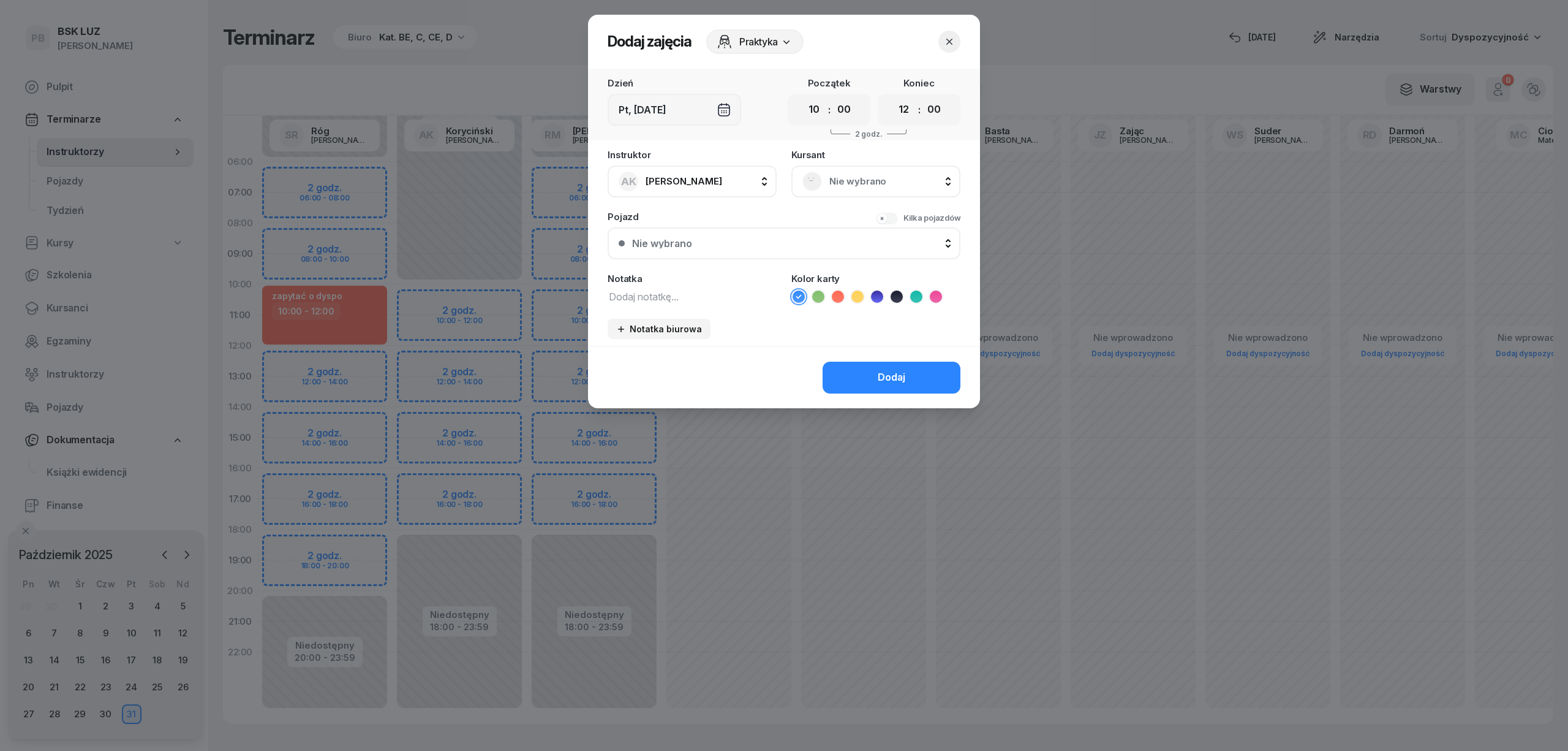
click at [673, 294] on textarea at bounding box center [692, 296] width 169 height 16
paste textarea "zapytać o dyspo"
type textarea "zapytać o dyspo"
click at [840, 364] on button "Dodaj" at bounding box center [891, 378] width 138 height 32
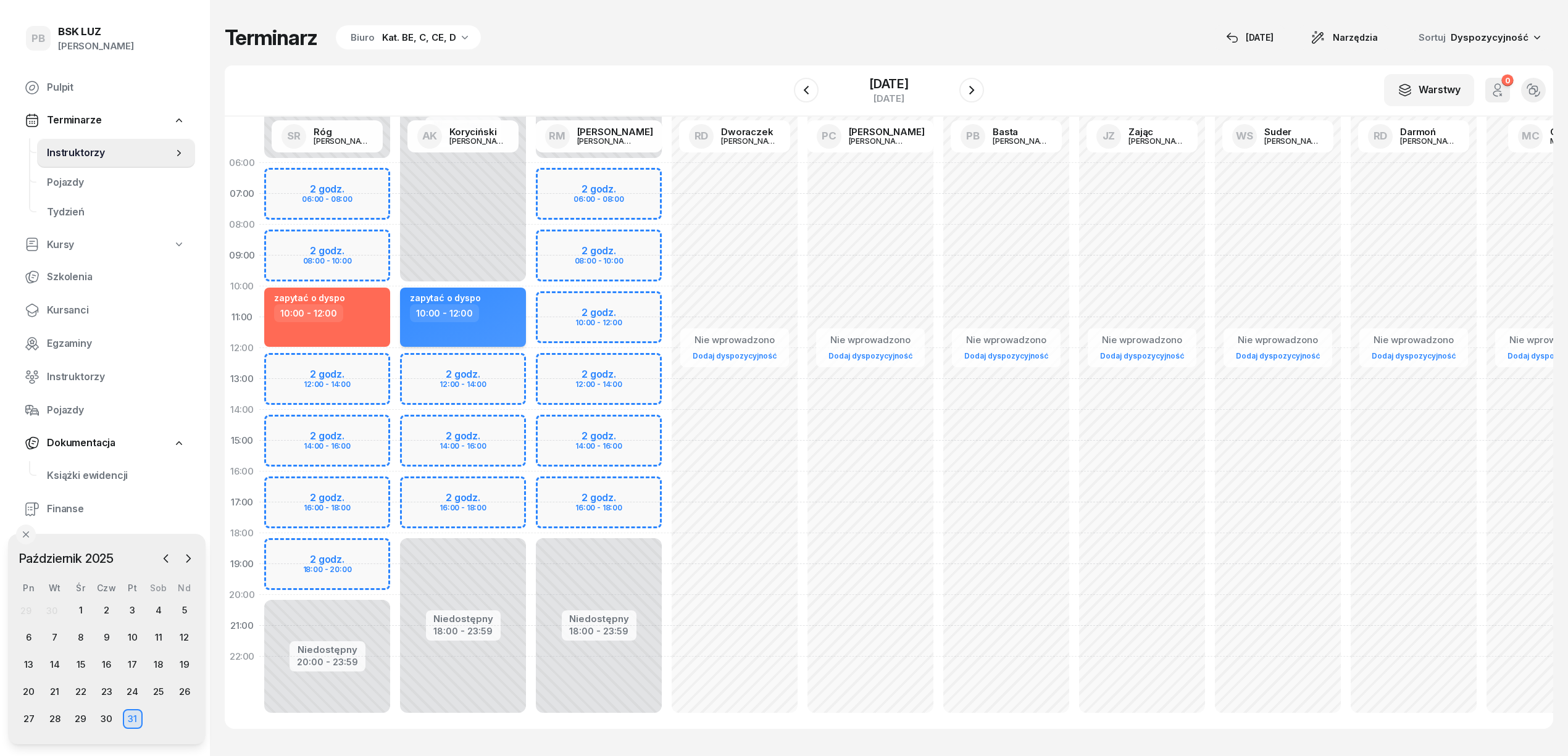
click at [507, 315] on div "10:00 - 12:00" at bounding box center [465, 313] width 109 height 18
select select "10"
select select "12"
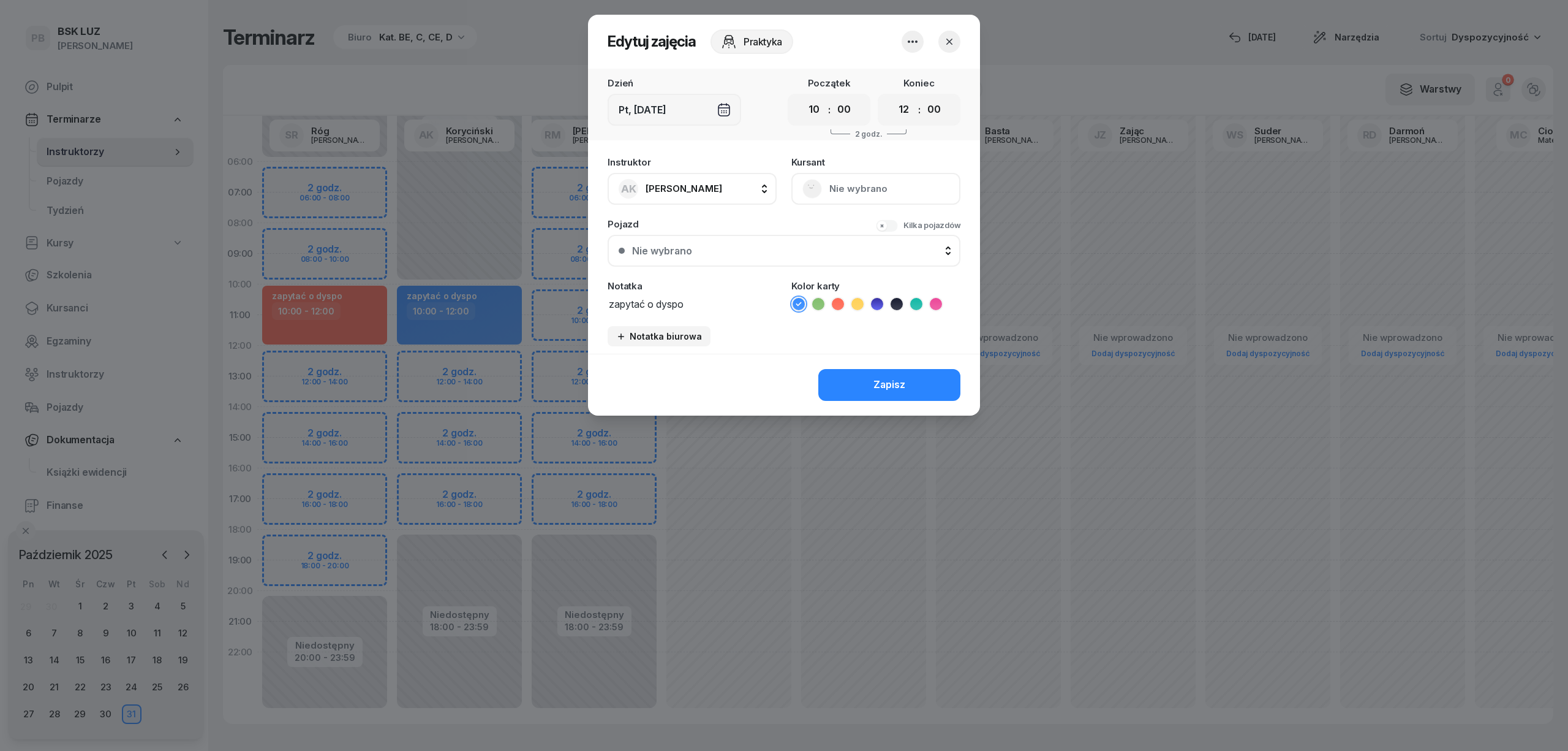
click at [840, 305] on icon at bounding box center [837, 303] width 12 height 12
click at [863, 366] on div "Zapisz" at bounding box center [784, 385] width 392 height 62
click at [866, 385] on button "Zapisz" at bounding box center [889, 385] width 142 height 32
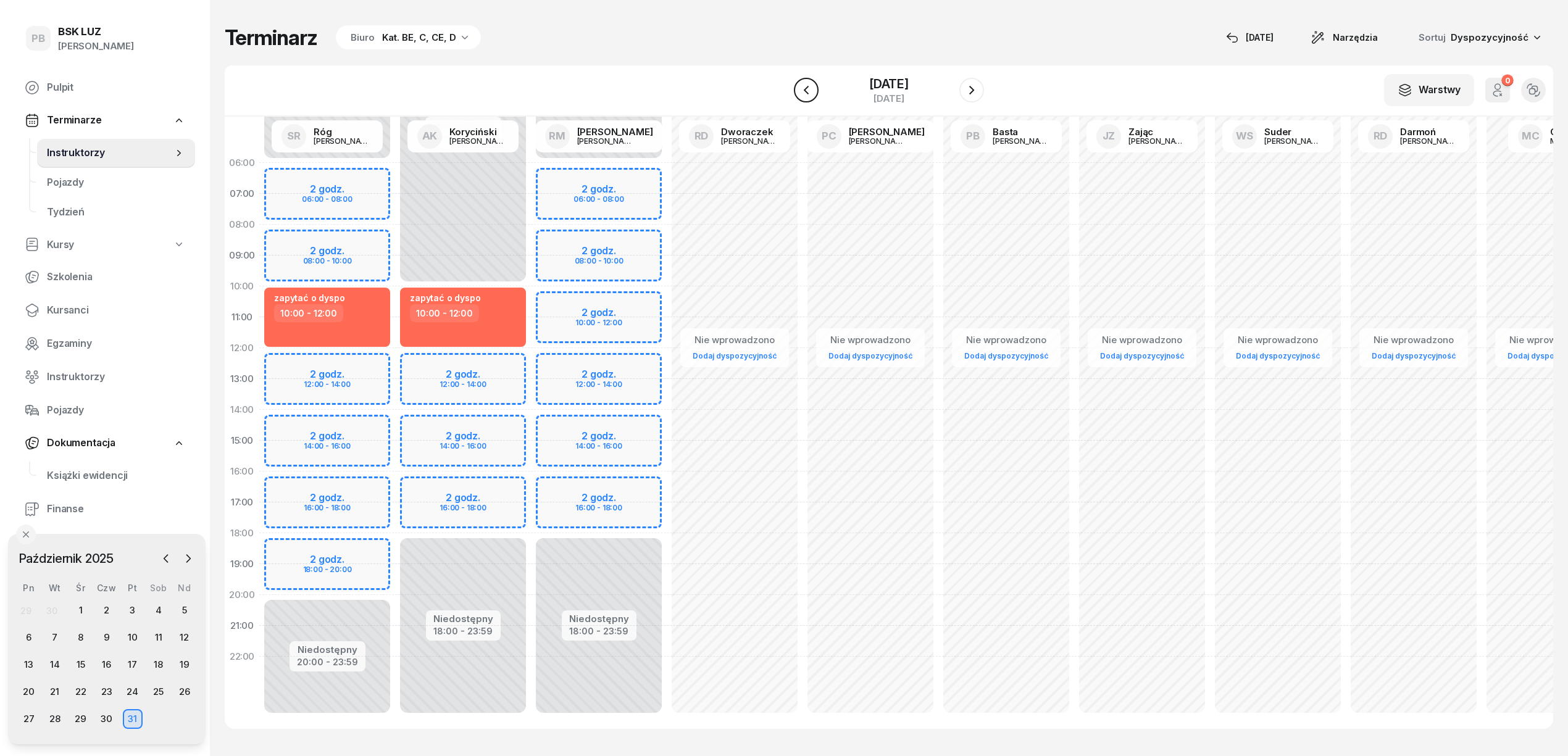
click at [799, 92] on icon "button" at bounding box center [806, 90] width 14 height 14
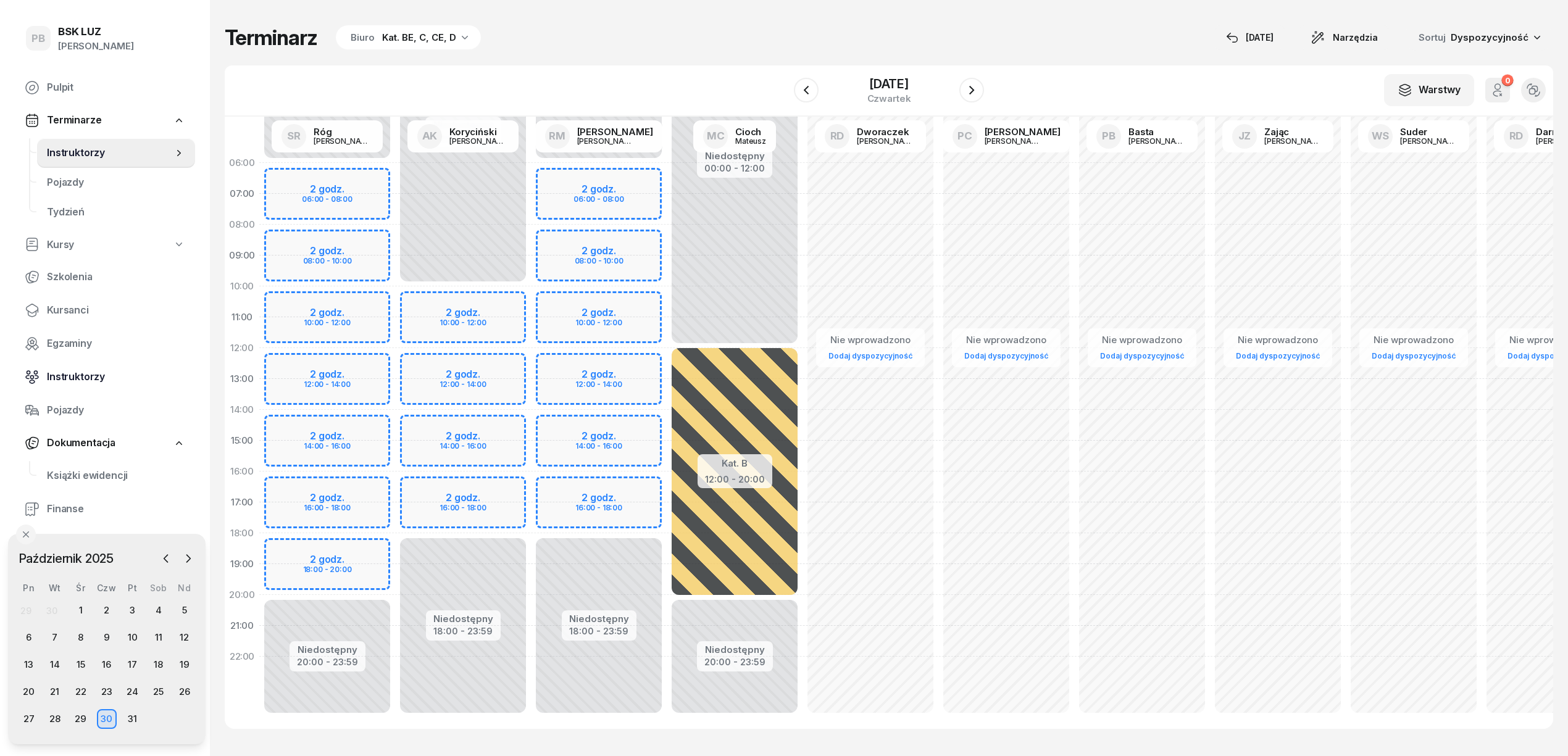
click at [71, 369] on span "Instruktorzy" at bounding box center [116, 377] width 139 height 16
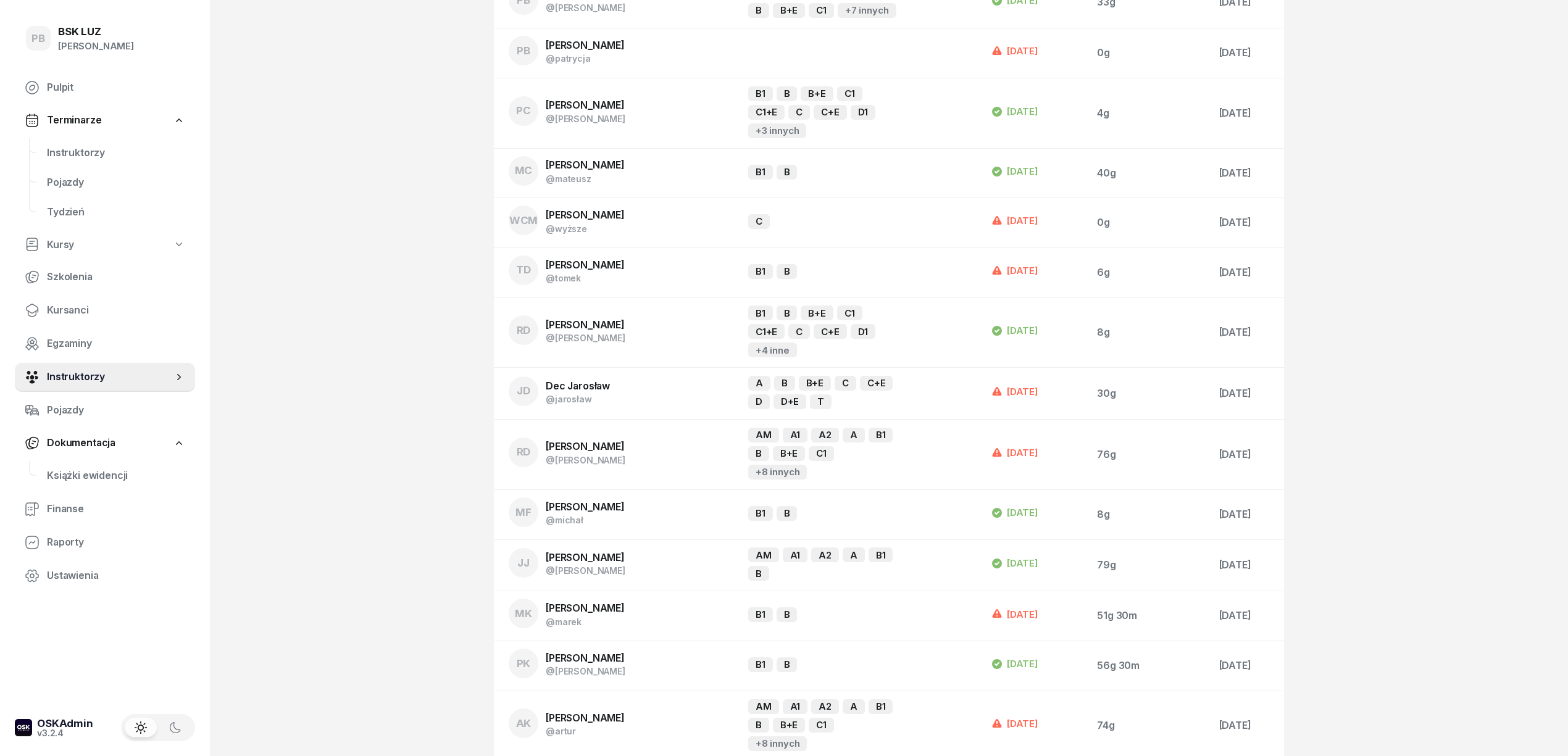
scroll to position [247, 0]
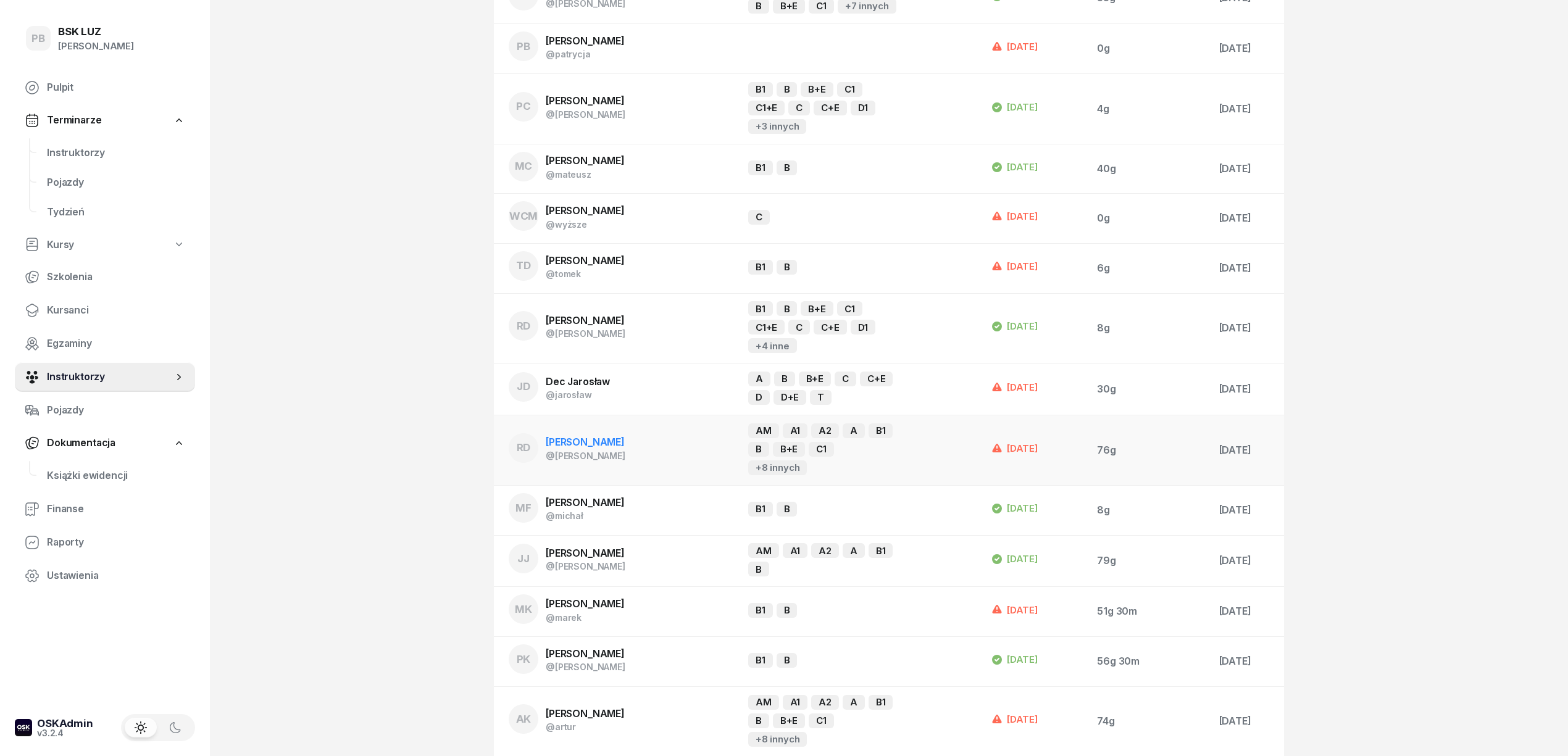
click at [593, 438] on span "[PERSON_NAME]" at bounding box center [585, 441] width 79 height 12
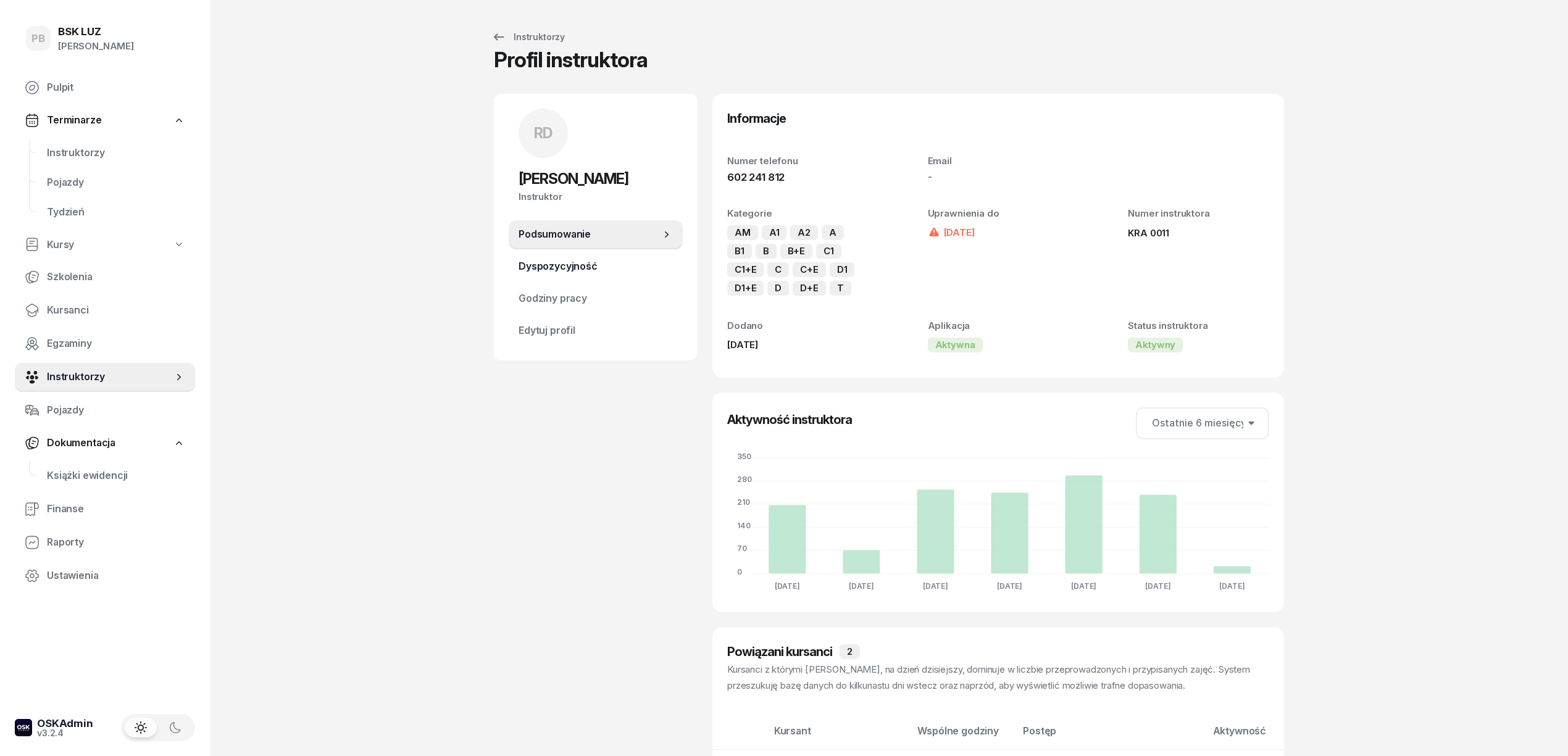
click at [574, 263] on span "Dyspozycyjność" at bounding box center [595, 267] width 155 height 16
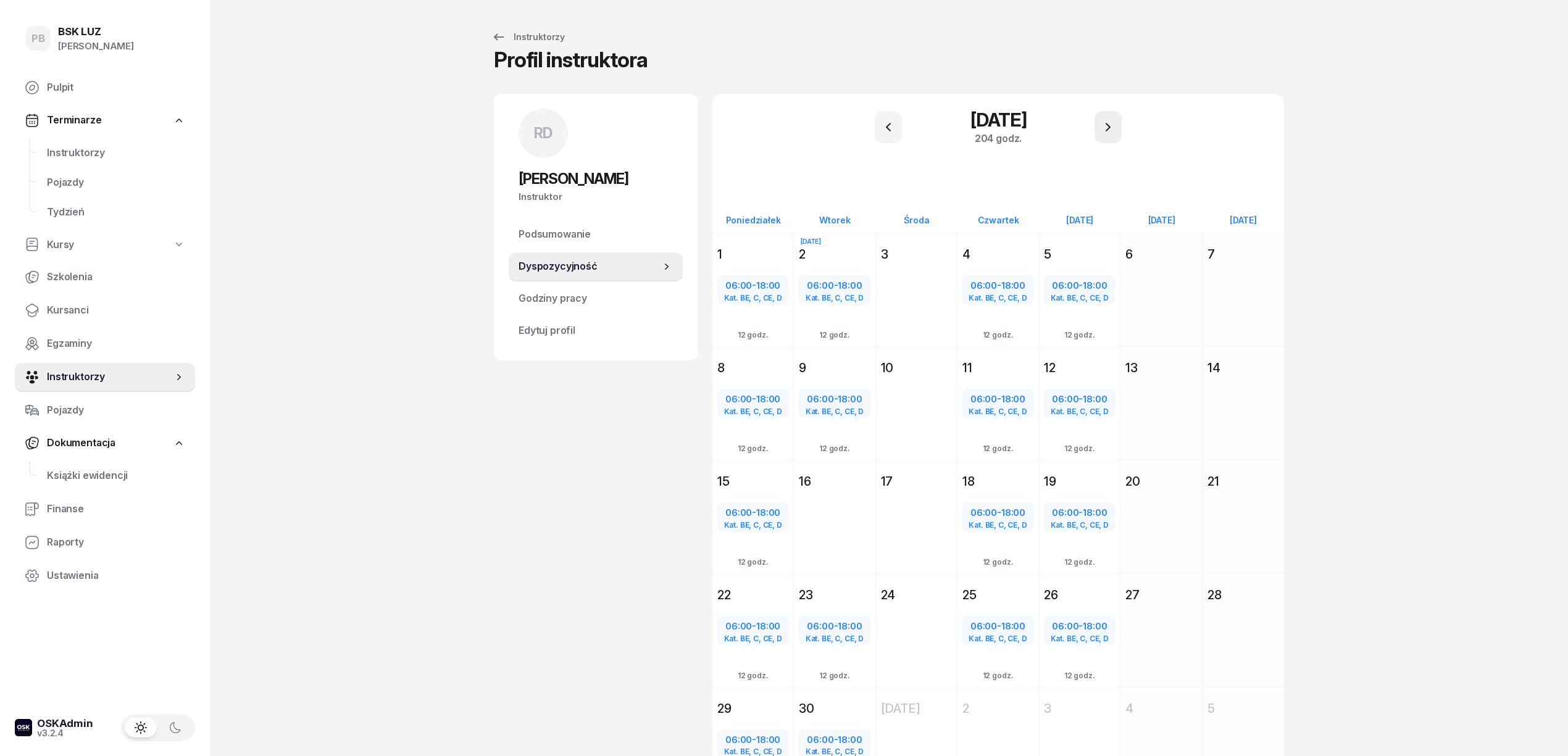
click at [1099, 133] on button "button" at bounding box center [1108, 127] width 27 height 32
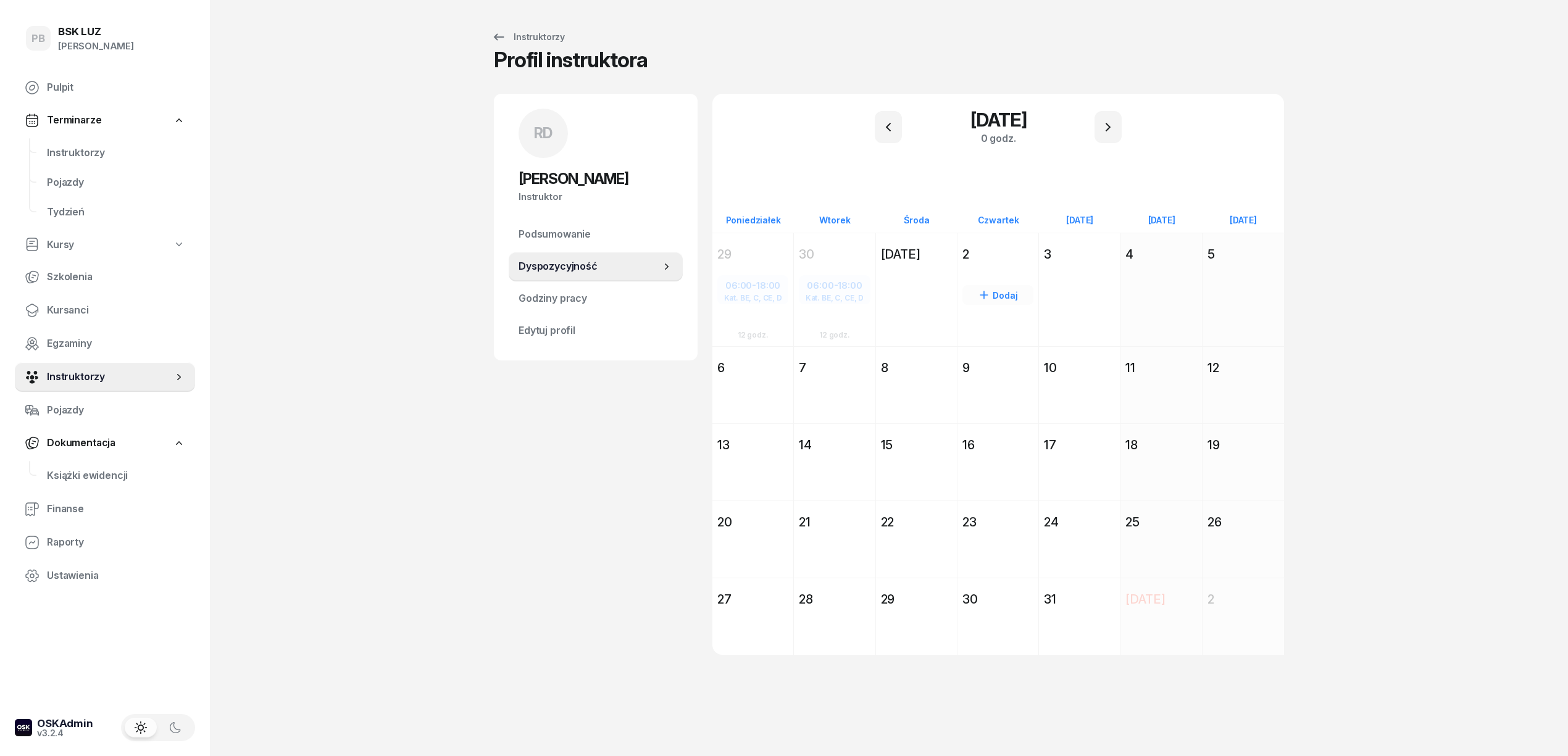
click at [1026, 246] on div "2" at bounding box center [998, 255] width 71 height 18
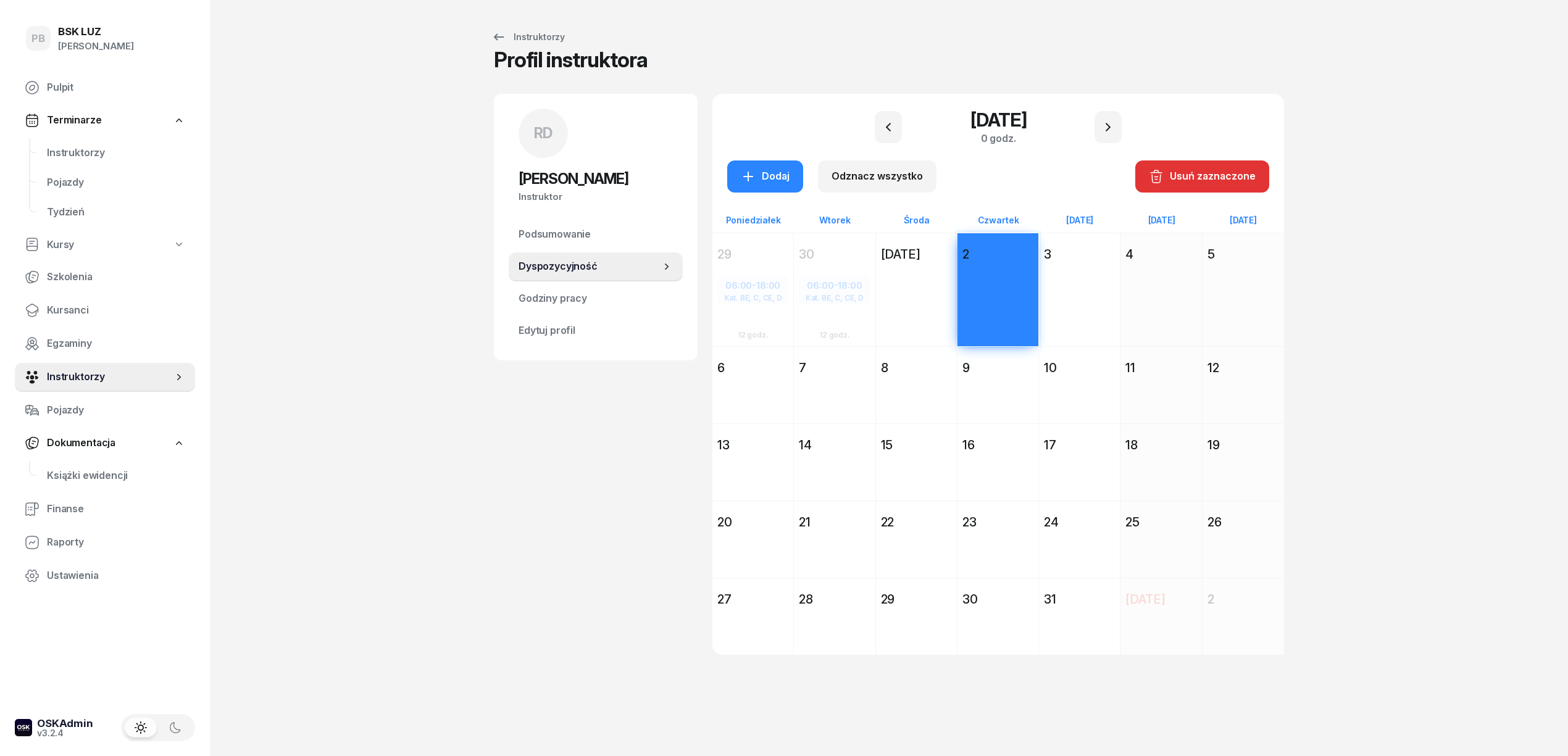
click at [1095, 255] on div "3" at bounding box center [1079, 255] width 71 height 18
click at [1106, 351] on div "[DATE] Pt [DATE] 10 Dodaj" at bounding box center [1080, 384] width 82 height 77
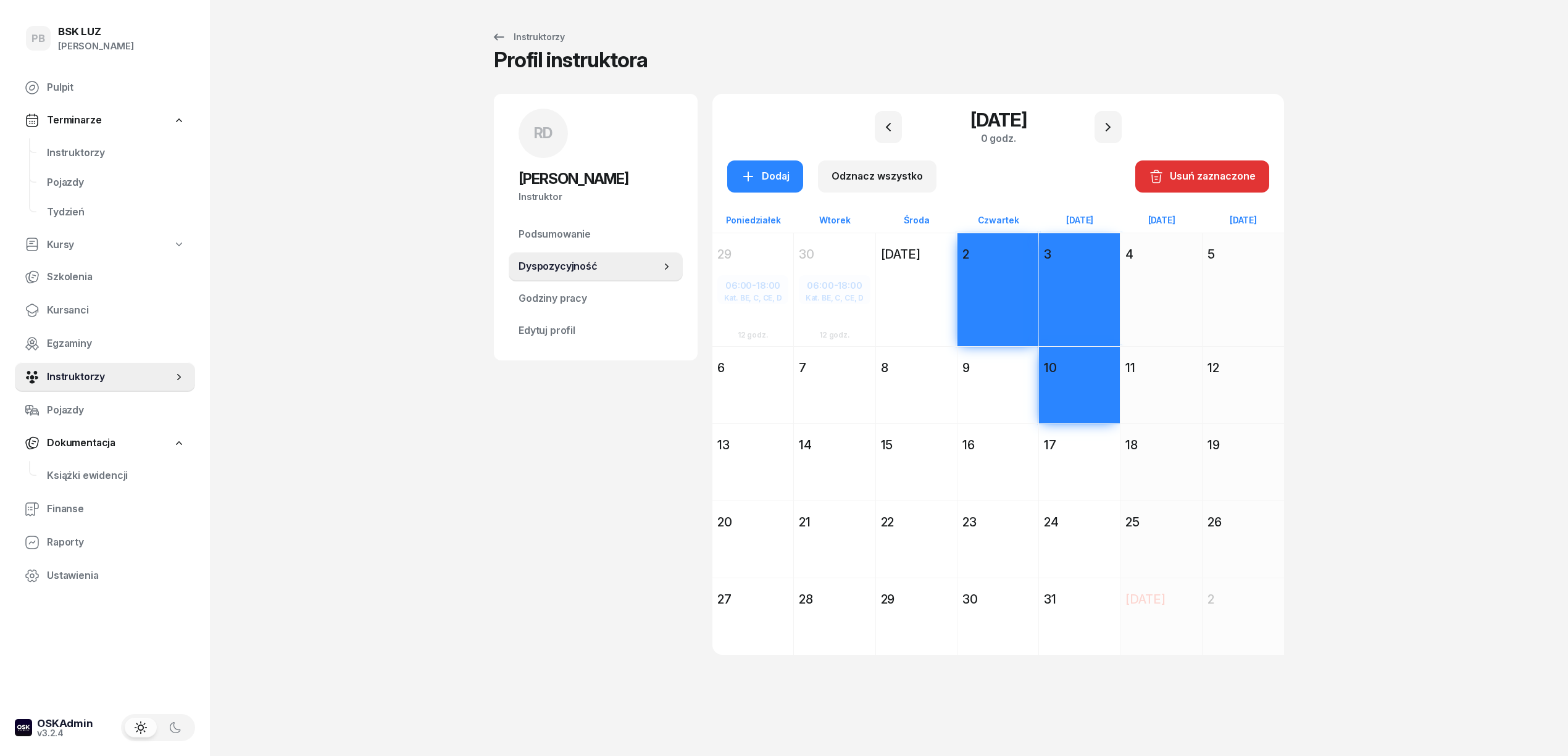
click at [1013, 366] on div "9" at bounding box center [998, 368] width 71 height 18
click at [853, 363] on div "7" at bounding box center [834, 368] width 71 height 18
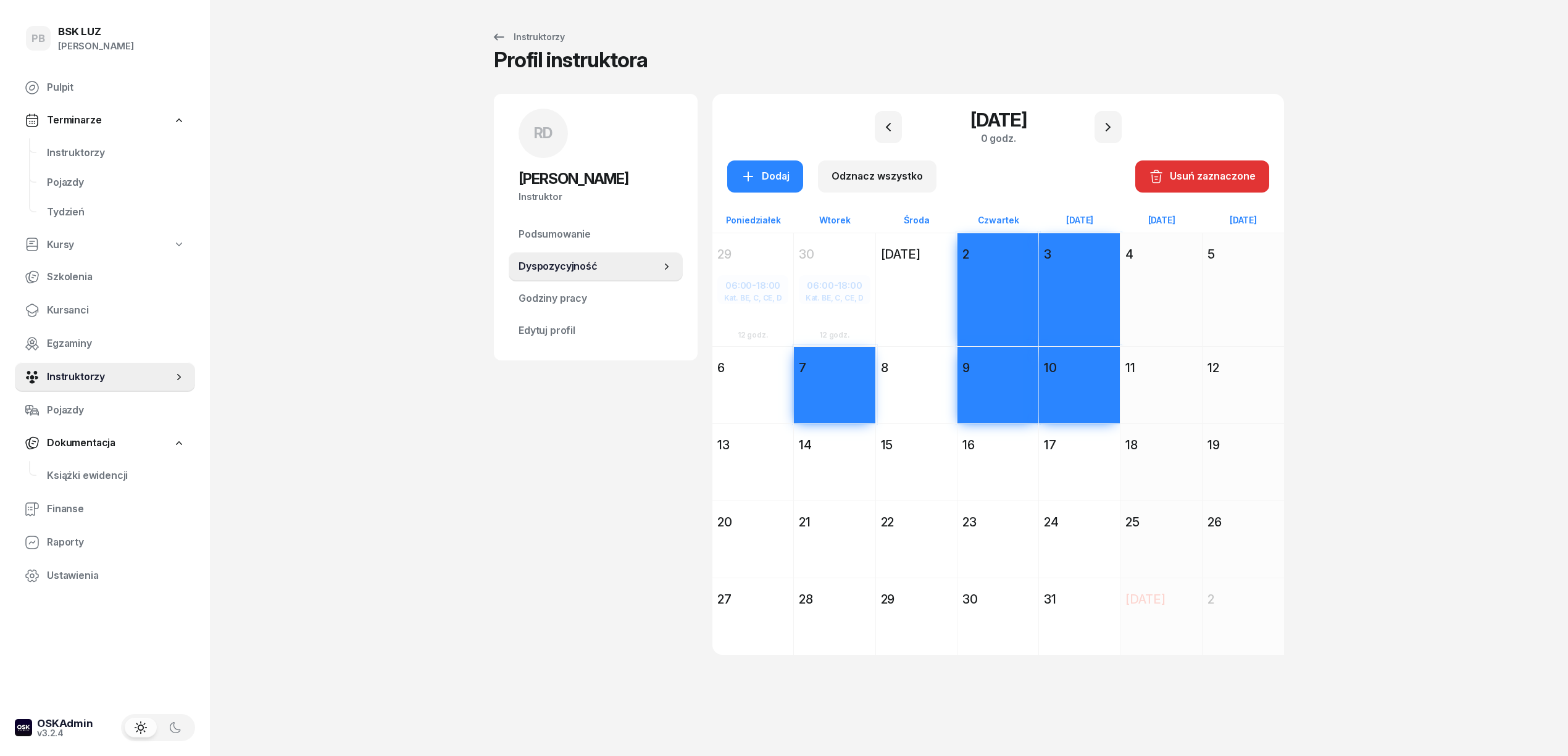
click at [778, 356] on div "6" at bounding box center [752, 368] width 81 height 22
click at [776, 445] on div "13" at bounding box center [752, 445] width 71 height 18
click at [858, 445] on div "14" at bounding box center [834, 445] width 71 height 18
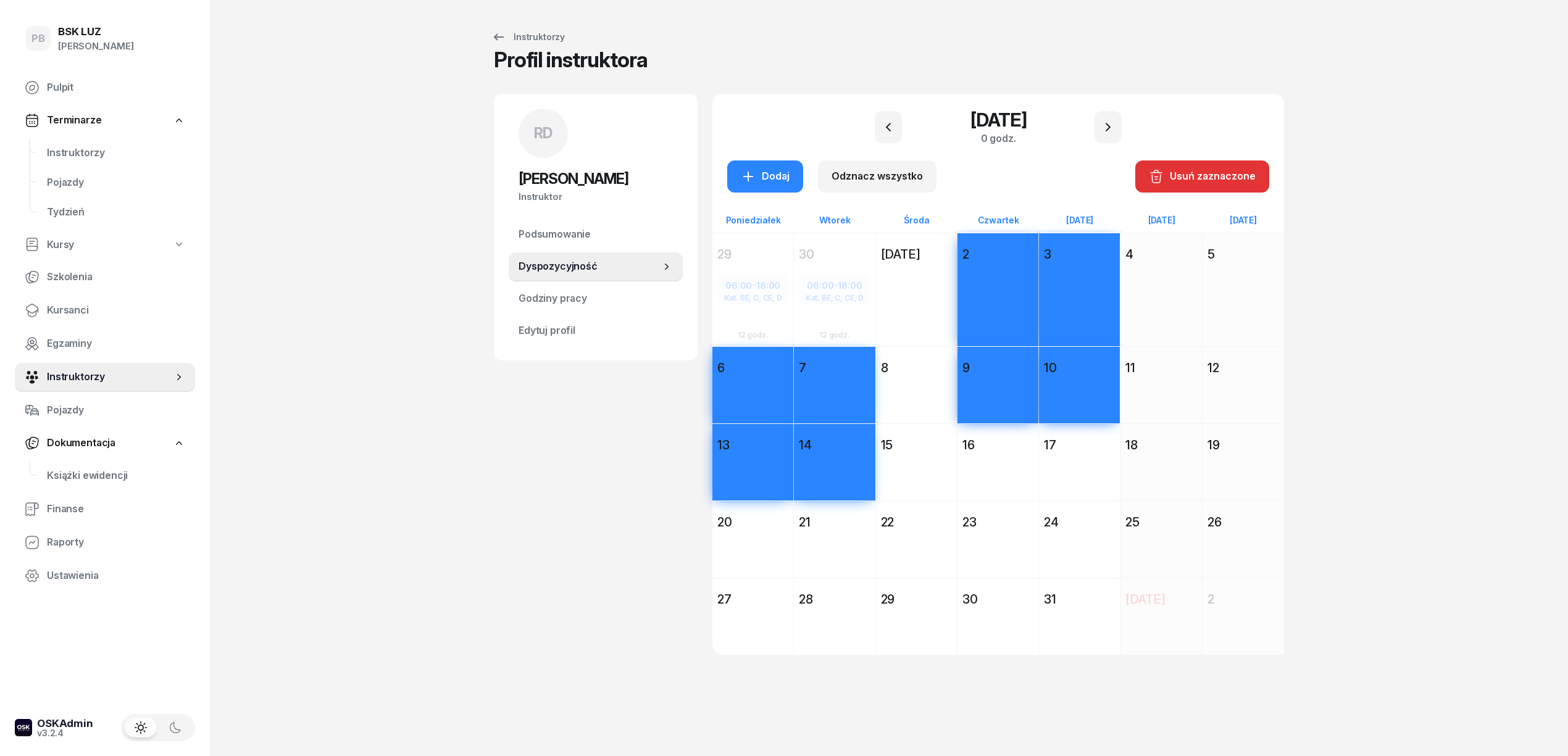
click at [998, 454] on div "16" at bounding box center [998, 445] width 81 height 22
click at [1090, 444] on div "17" at bounding box center [1079, 445] width 71 height 18
click at [1085, 513] on div "24" at bounding box center [1079, 522] width 71 height 18
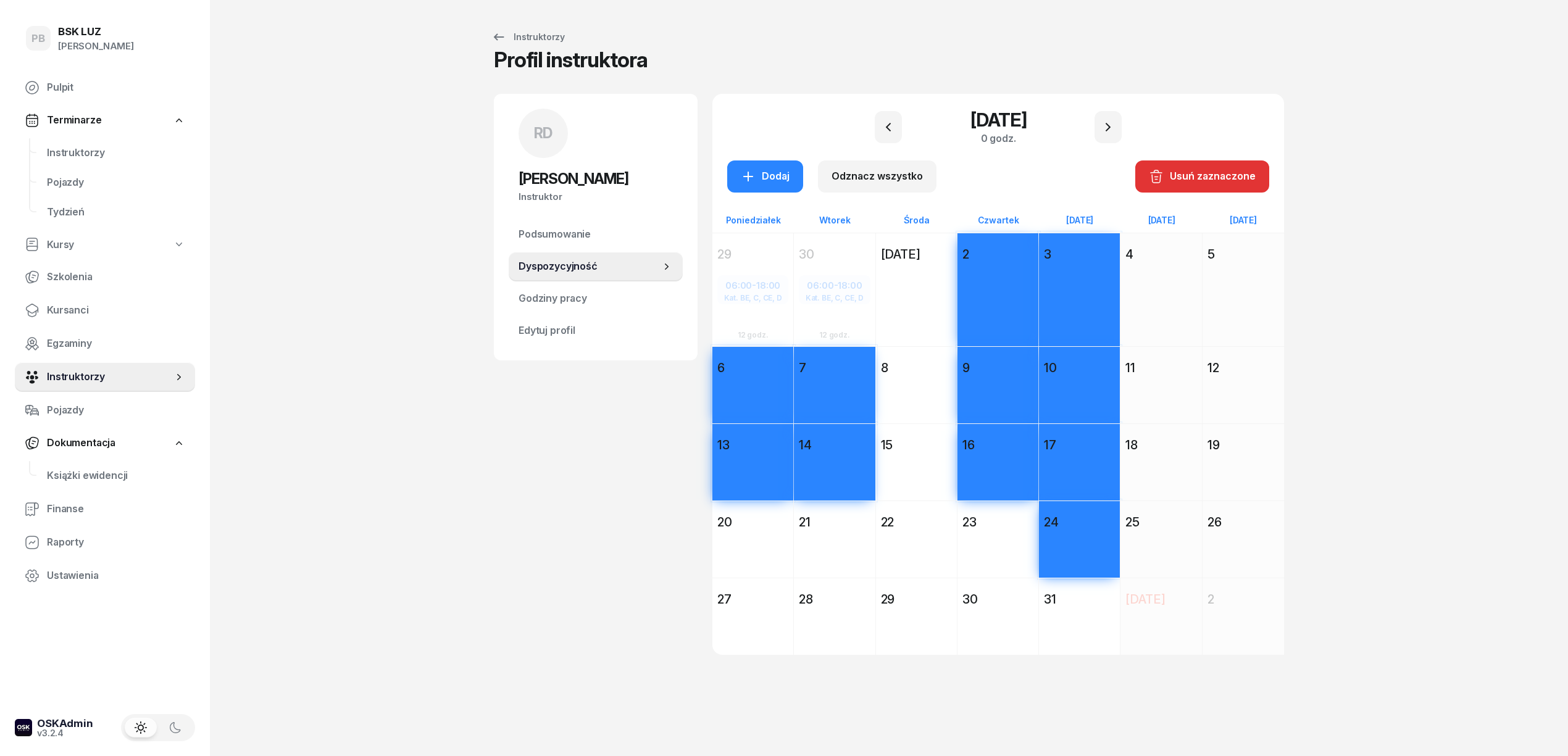
click at [1020, 527] on div "23" at bounding box center [998, 522] width 71 height 18
click at [854, 524] on div "21" at bounding box center [834, 522] width 71 height 18
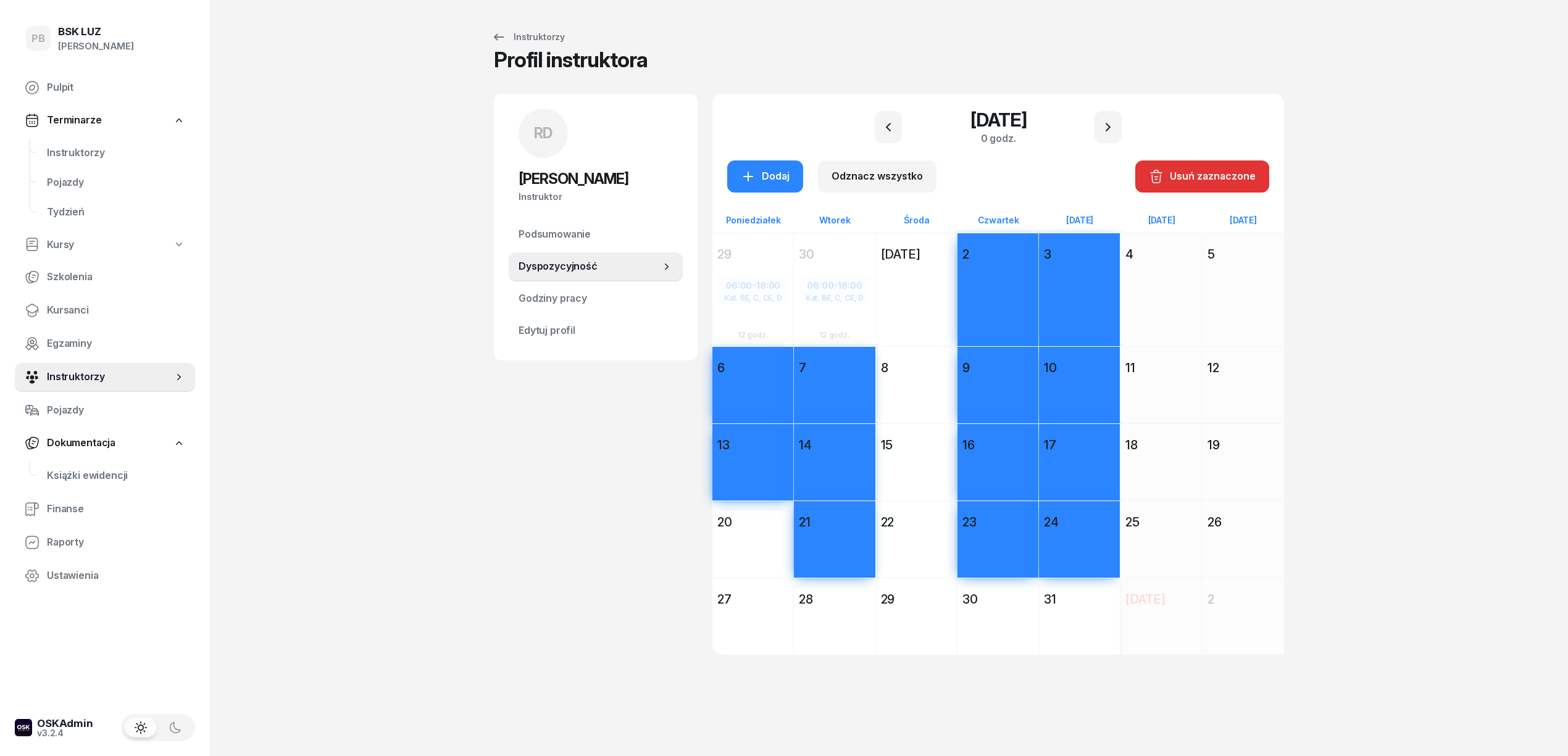
click at [758, 516] on div "20" at bounding box center [752, 522] width 71 height 18
drag, startPoint x: 767, startPoint y: 606, endPoint x: 848, endPoint y: 607, distance: 81.0
click at [768, 606] on div "27" at bounding box center [752, 599] width 71 height 18
click at [861, 601] on div "28" at bounding box center [834, 599] width 71 height 18
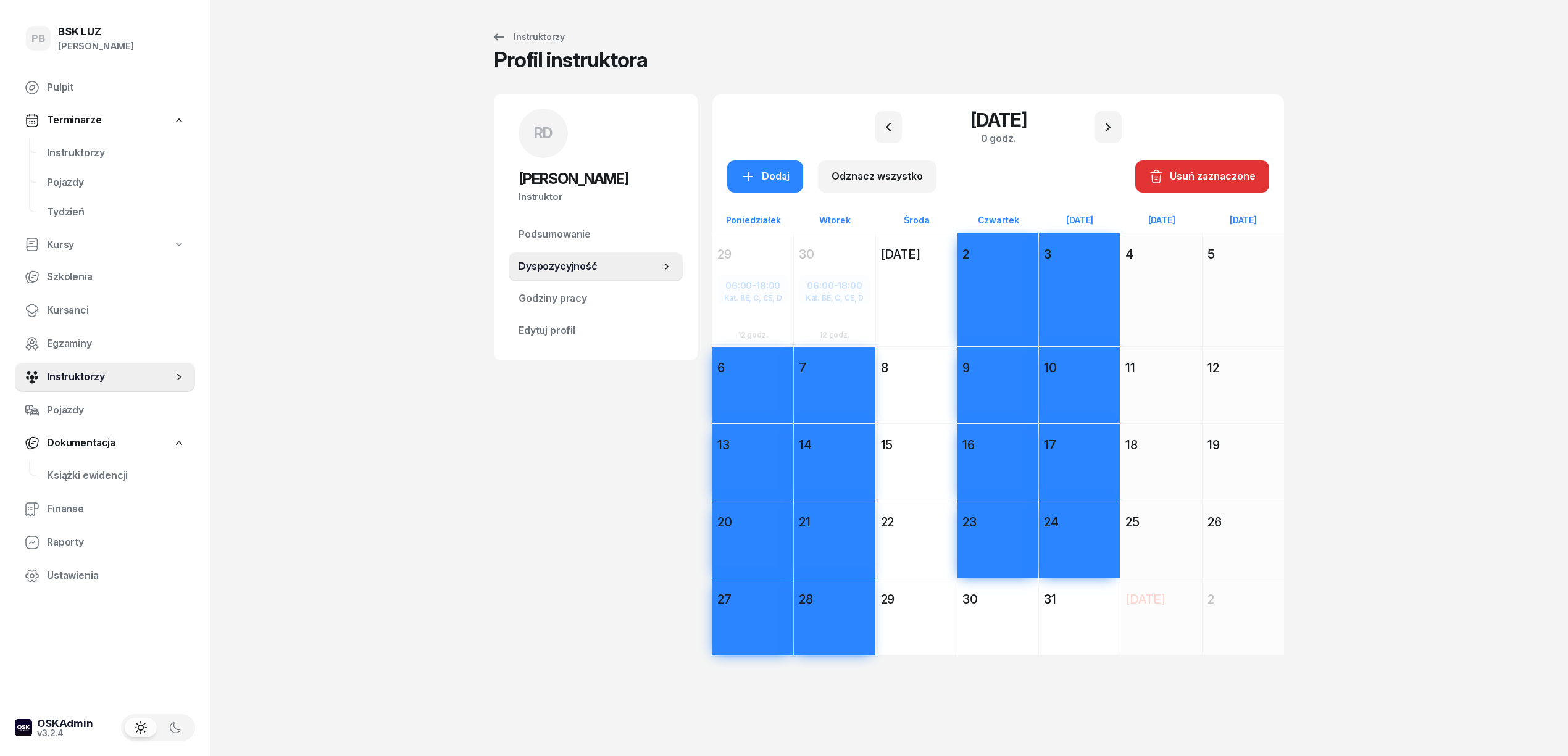
click at [1014, 606] on div "30" at bounding box center [998, 599] width 71 height 18
click at [1090, 593] on div "31" at bounding box center [1079, 599] width 71 height 18
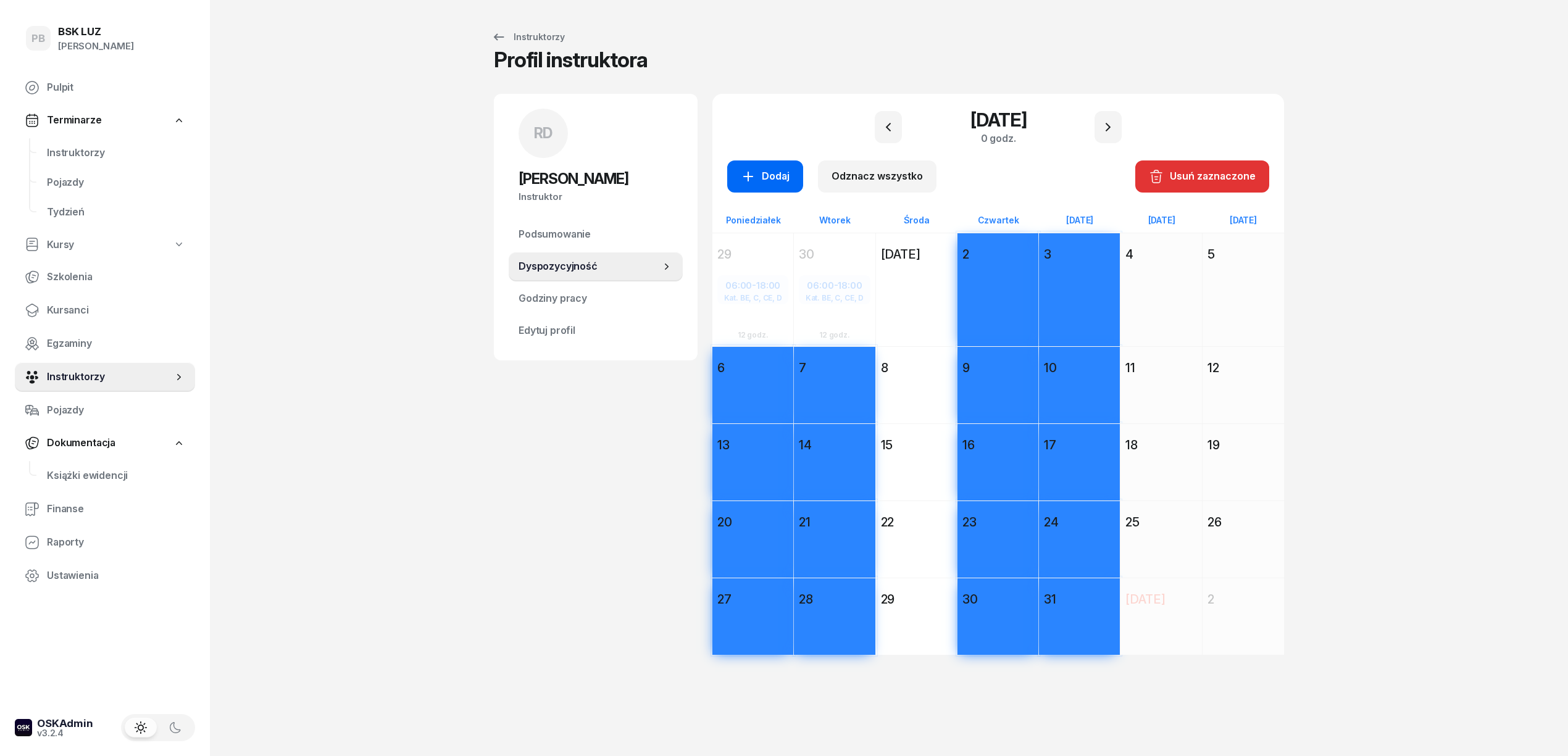
click at [761, 171] on div "Dodaj" at bounding box center [764, 176] width 49 height 16
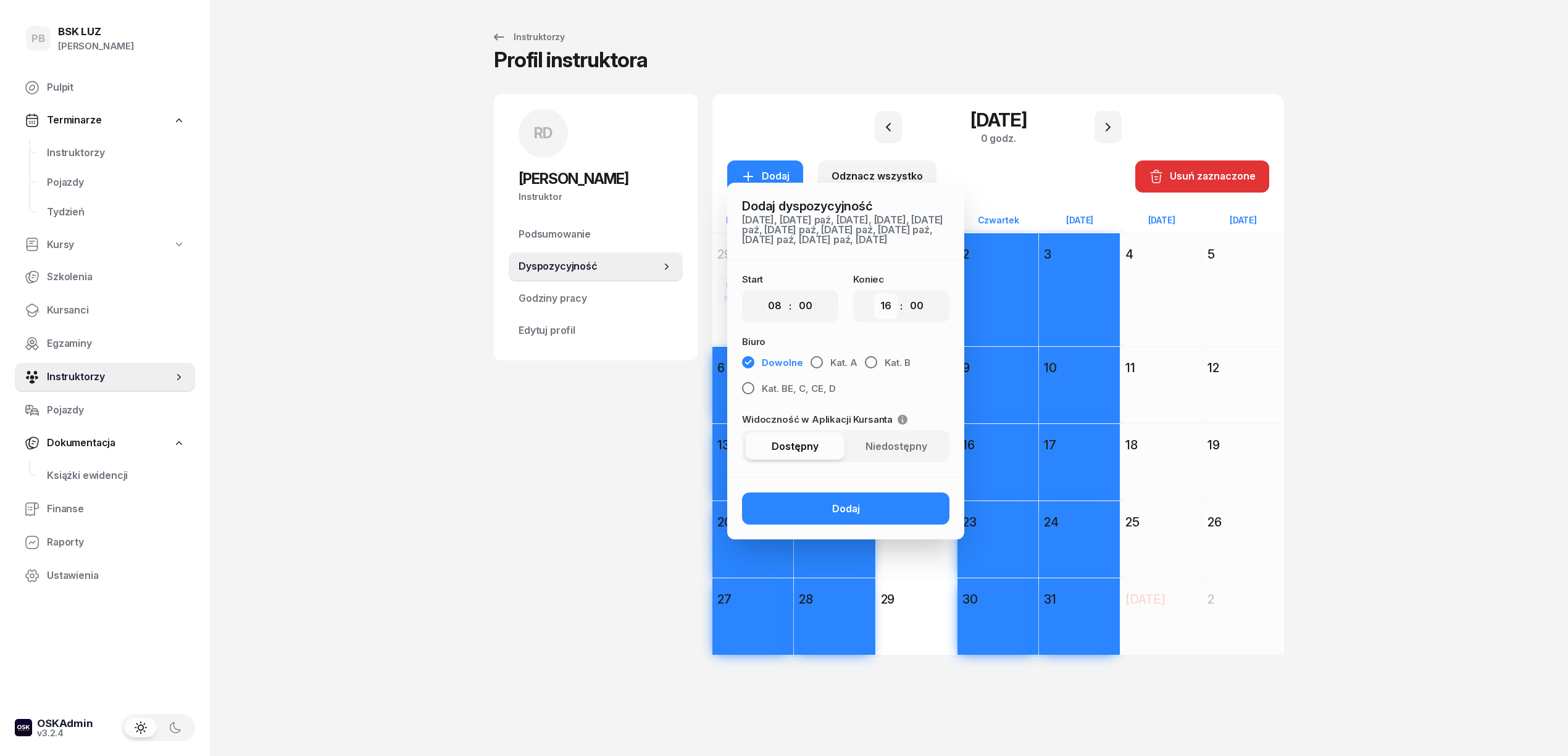
click at [885, 319] on select "00 01 02 03 04 05 06 07 08 09 10 11 12 13 14 15 16 17 18 19 20 21 22 23" at bounding box center [885, 306] width 23 height 26
click at [776, 319] on select "00 01 02 03 04 05 06 07 08 09 10 11 12 13 14 15 16 17 18 19 20 21 22 23" at bounding box center [774, 306] width 23 height 26
select select "06"
click at [763, 303] on select "00 01 02 03 04 05 06 07 08 09 10 11 12 13 14 15 16 17 18 19 20 21 22 23" at bounding box center [774, 306] width 23 height 26
click at [889, 315] on select "00 01 02 03 04 05 06 07 08 09 10 11 12 13 14 15 16 17 18 19 20 21 22 23" at bounding box center [885, 306] width 23 height 26
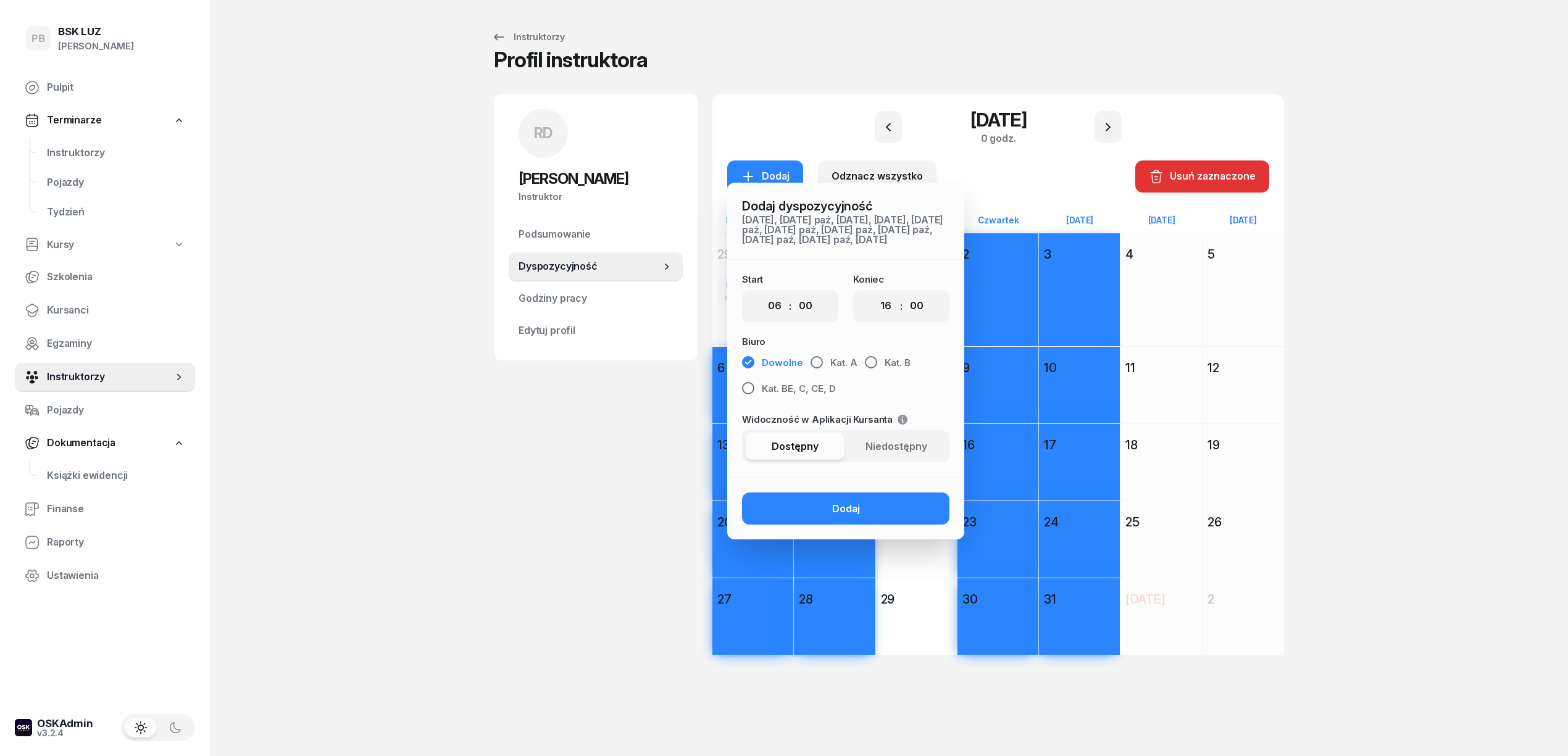
select select "18"
click at [874, 303] on select "00 01 02 03 04 05 06 07 08 09 10 11 12 13 14 15 16 17 18 19 20 21 22 23" at bounding box center [885, 306] width 23 height 26
click at [795, 396] on span "Kat. BE, C, CE, D" at bounding box center [799, 388] width 74 height 16
click at [825, 514] on button "Dodaj" at bounding box center [845, 509] width 208 height 32
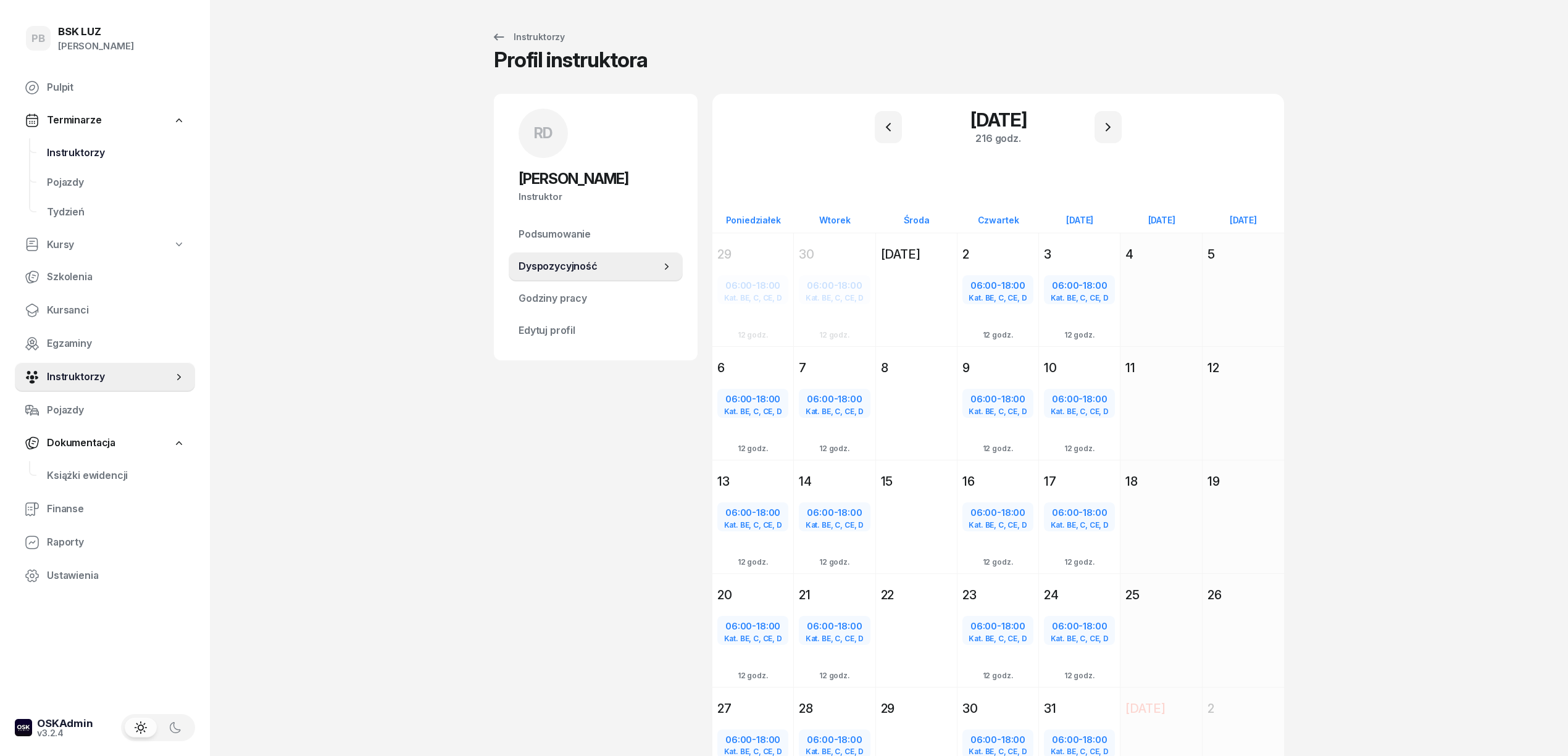
click at [104, 151] on span "Instruktorzy" at bounding box center [116, 153] width 139 height 16
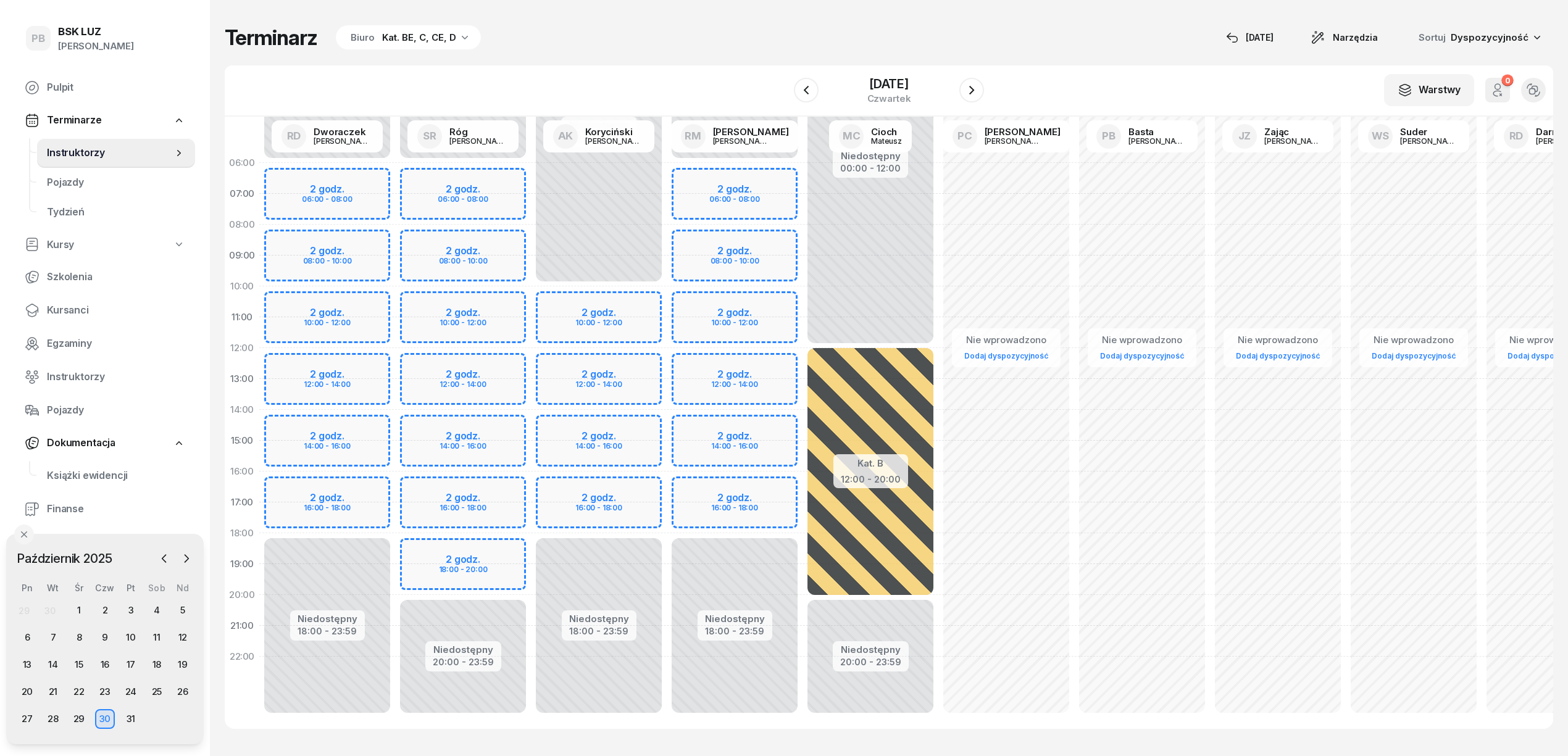
click at [23, 606] on div "29" at bounding box center [24, 610] width 11 height 10
click at [79, 609] on div "1" at bounding box center [79, 610] width 20 height 20
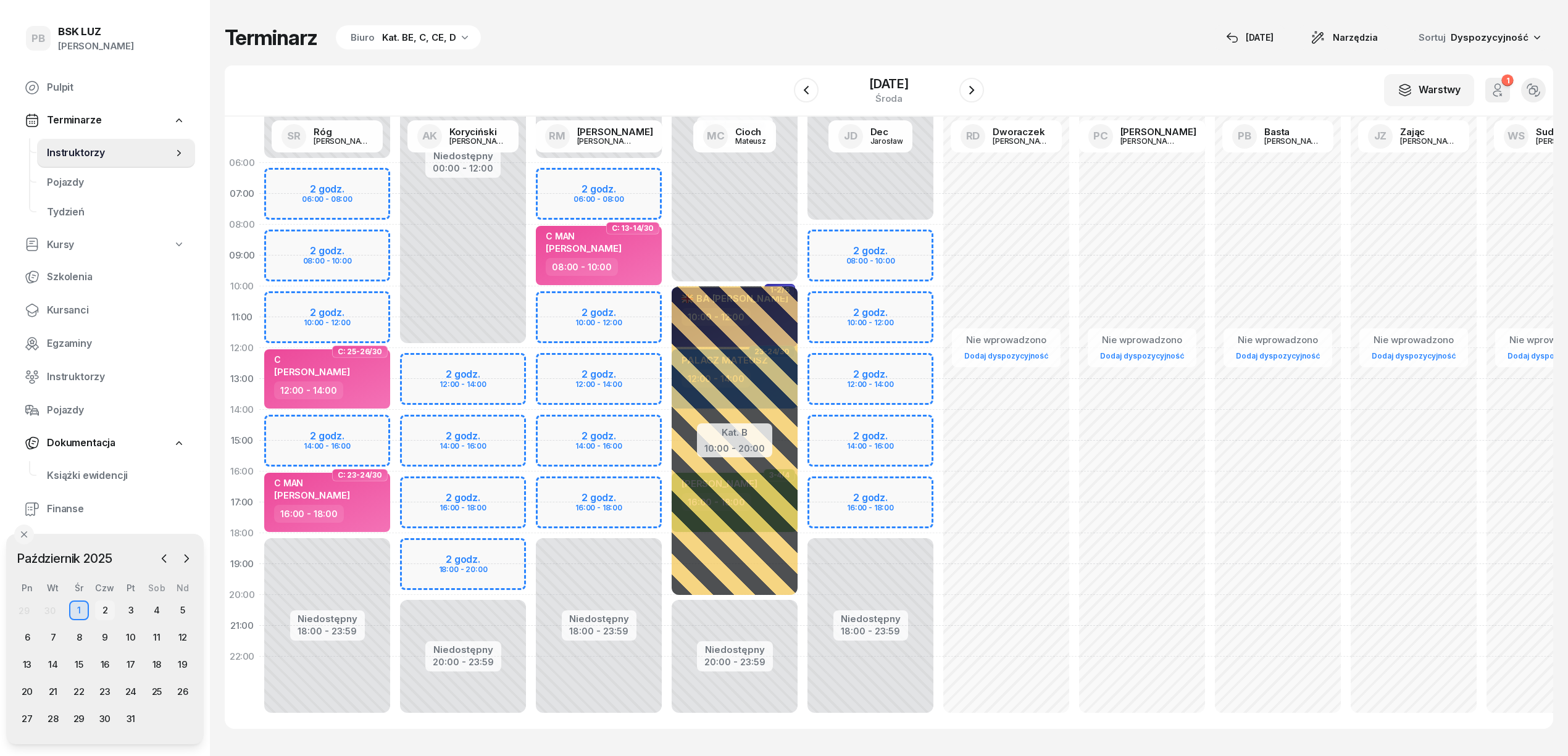
click at [107, 610] on div "2" at bounding box center [105, 610] width 20 height 20
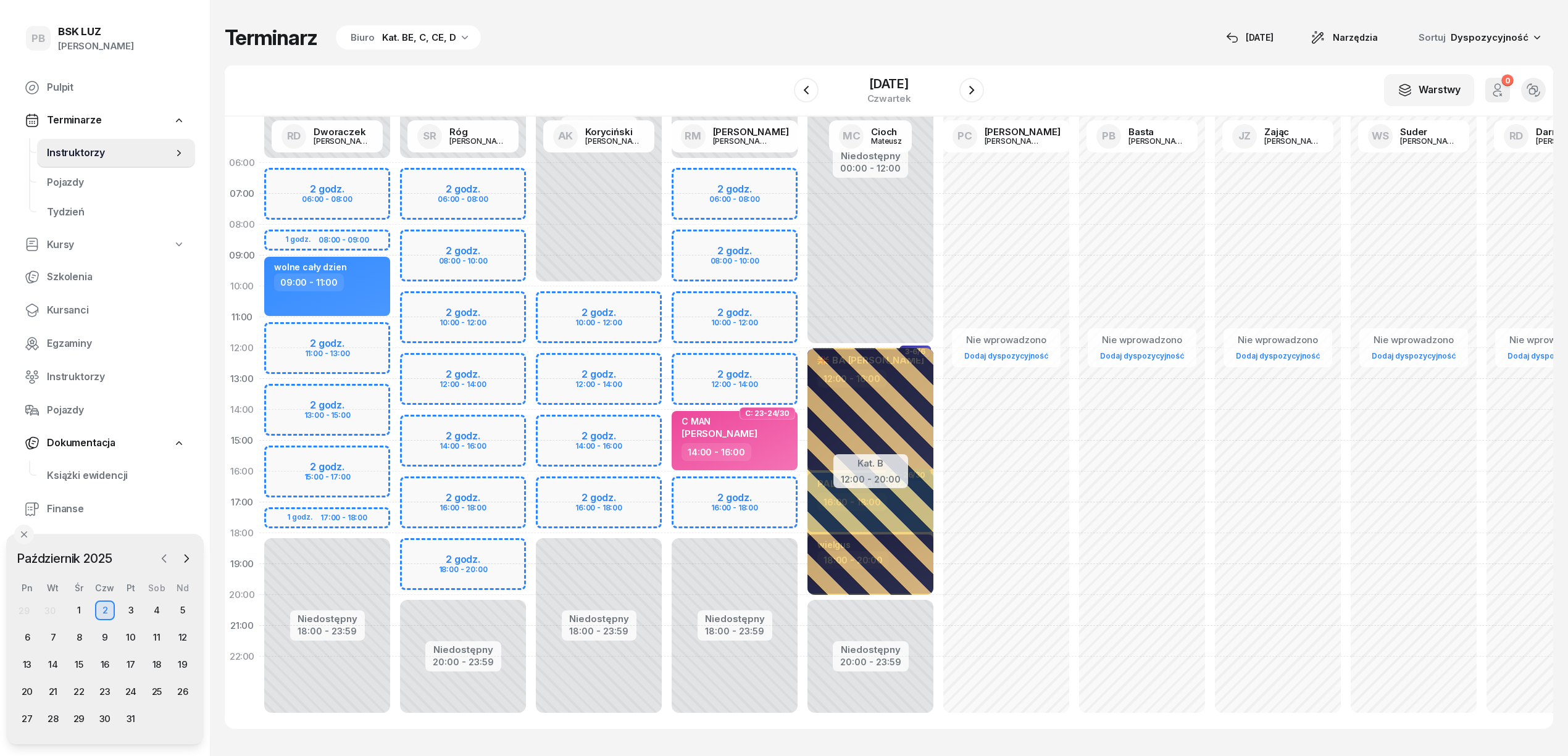
click at [164, 557] on icon "button" at bounding box center [163, 557] width 12 height 12
click at [21, 714] on div "29" at bounding box center [27, 718] width 20 height 20
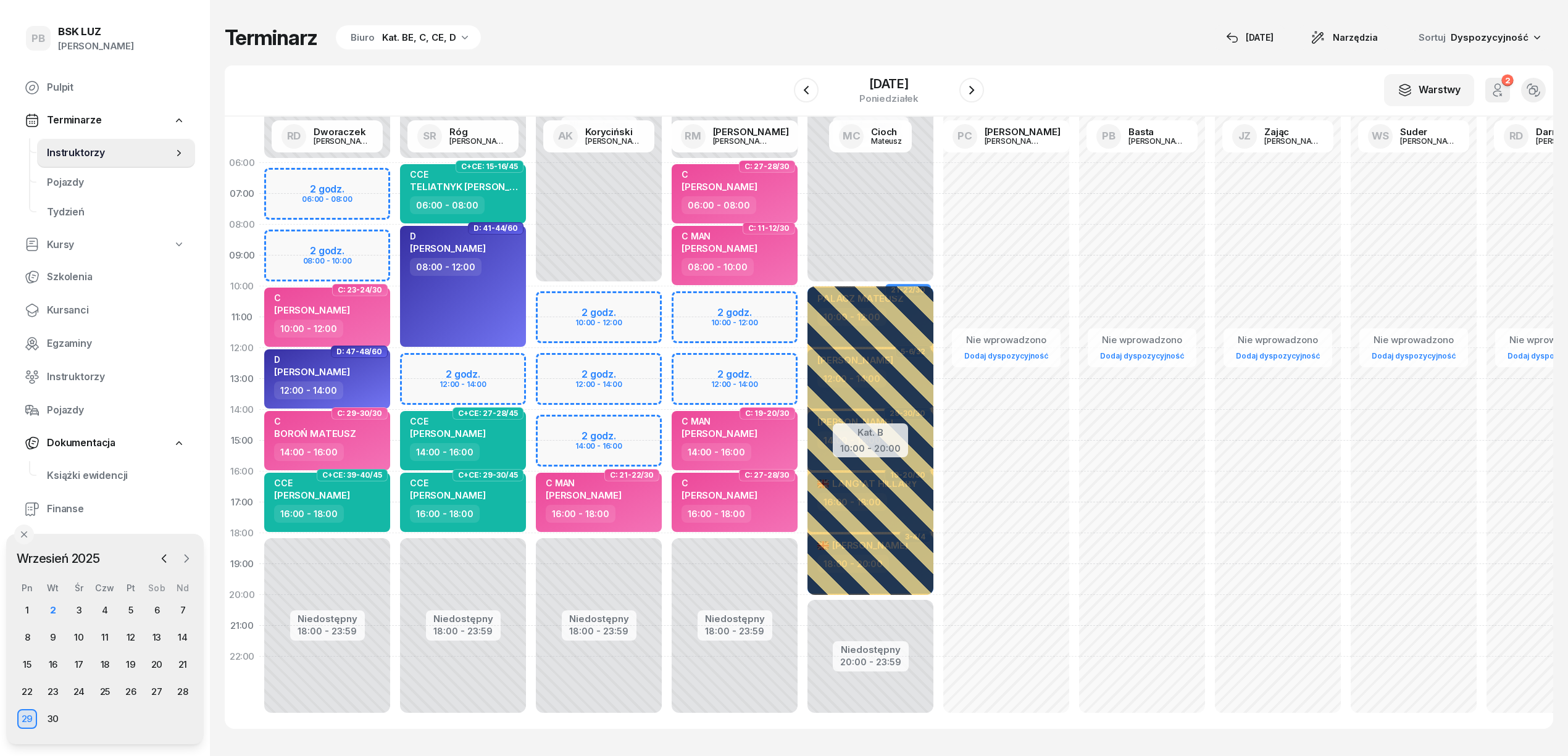
click at [191, 561] on icon "button" at bounding box center [186, 557] width 12 height 12
click at [21, 638] on div "6" at bounding box center [27, 637] width 20 height 20
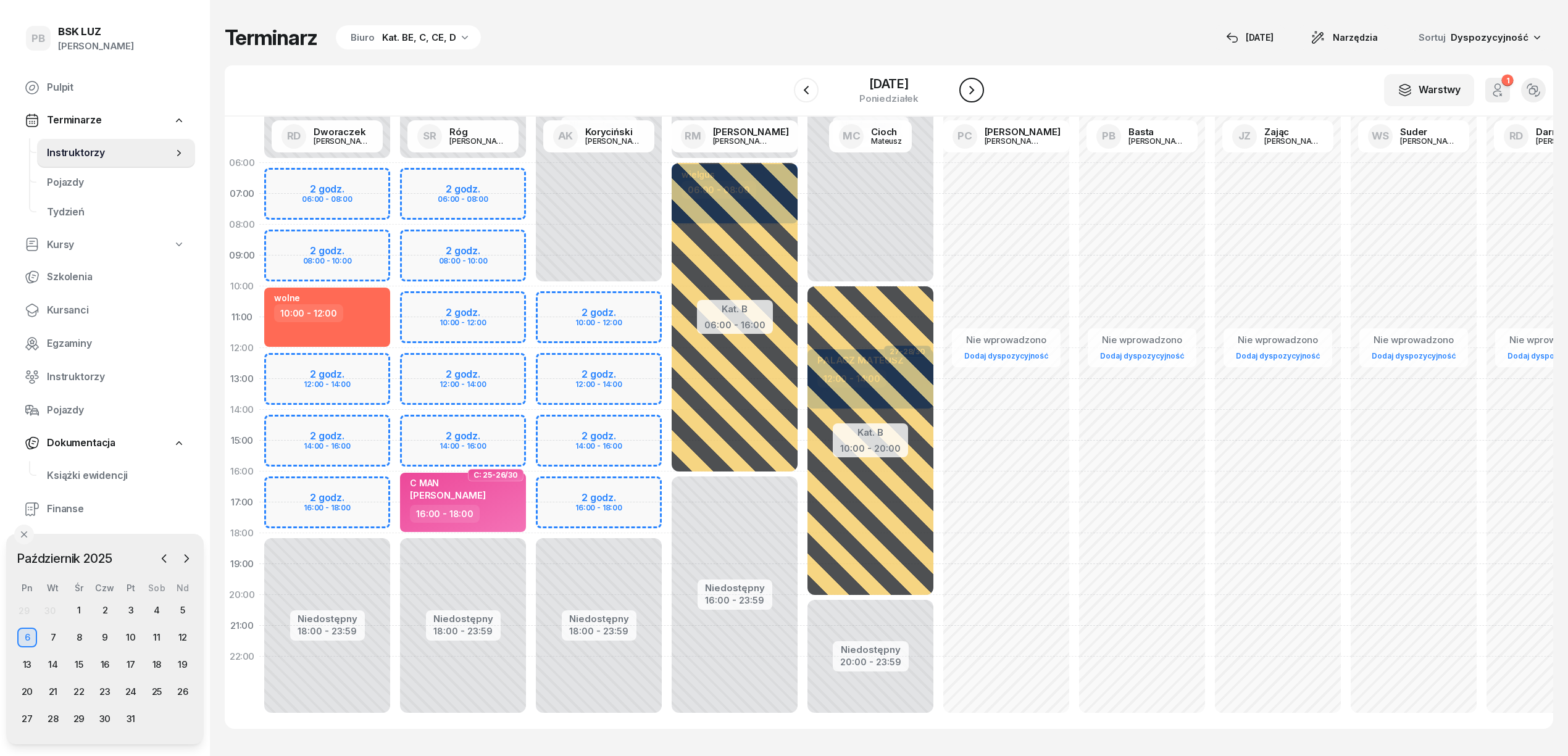
click at [974, 92] on icon "button" at bounding box center [971, 90] width 5 height 9
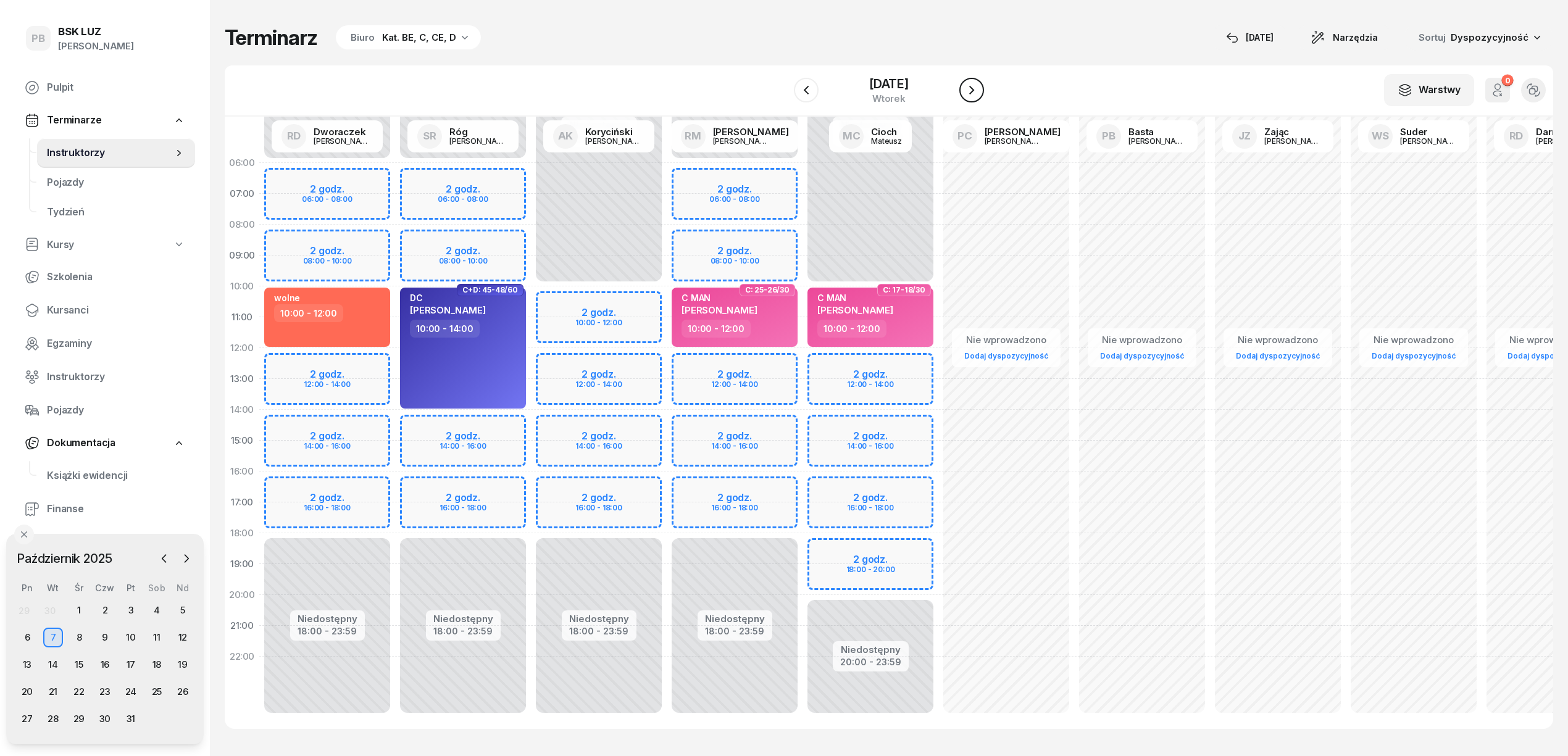
click at [979, 91] on icon "button" at bounding box center [971, 90] width 14 height 14
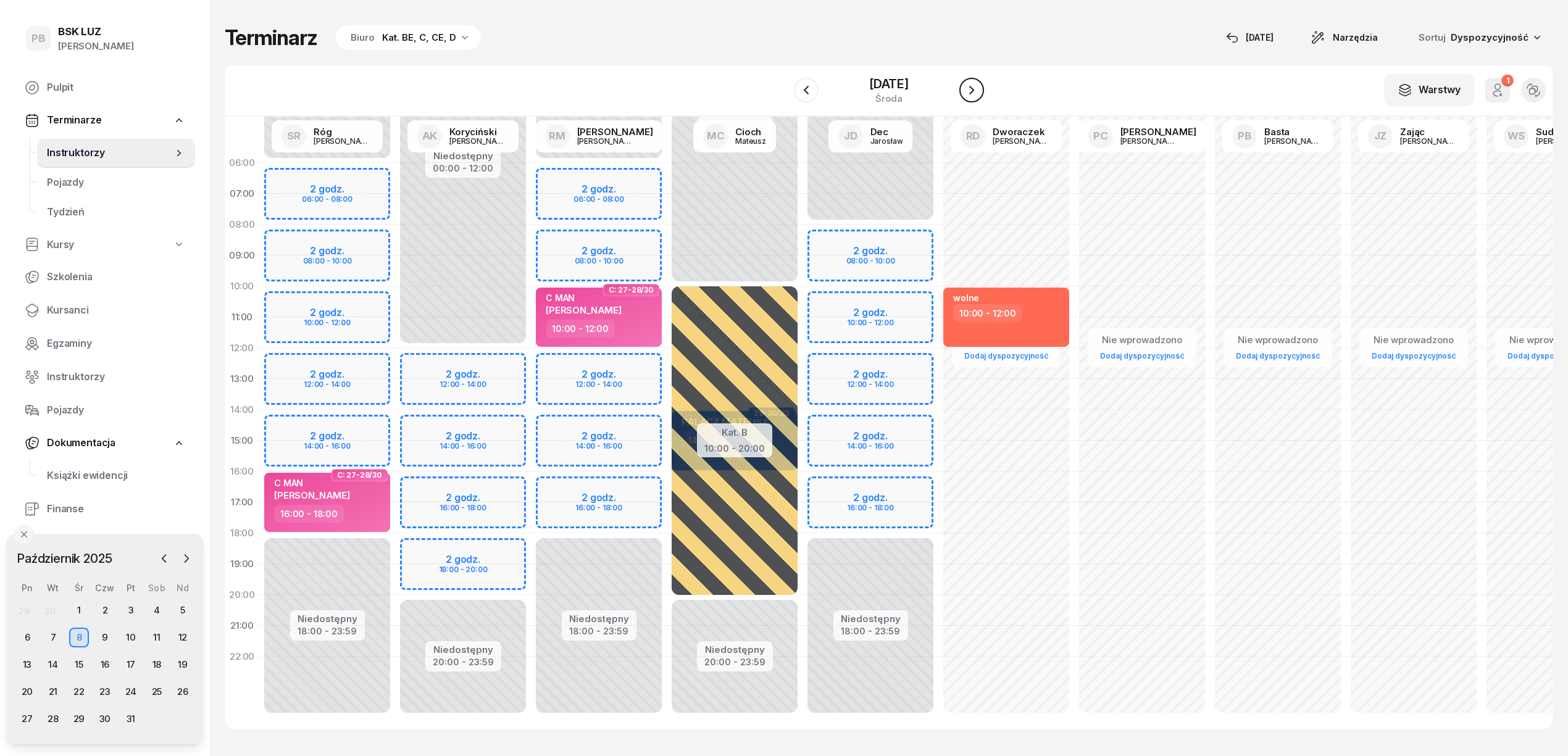
click at [979, 91] on icon "button" at bounding box center [971, 90] width 14 height 14
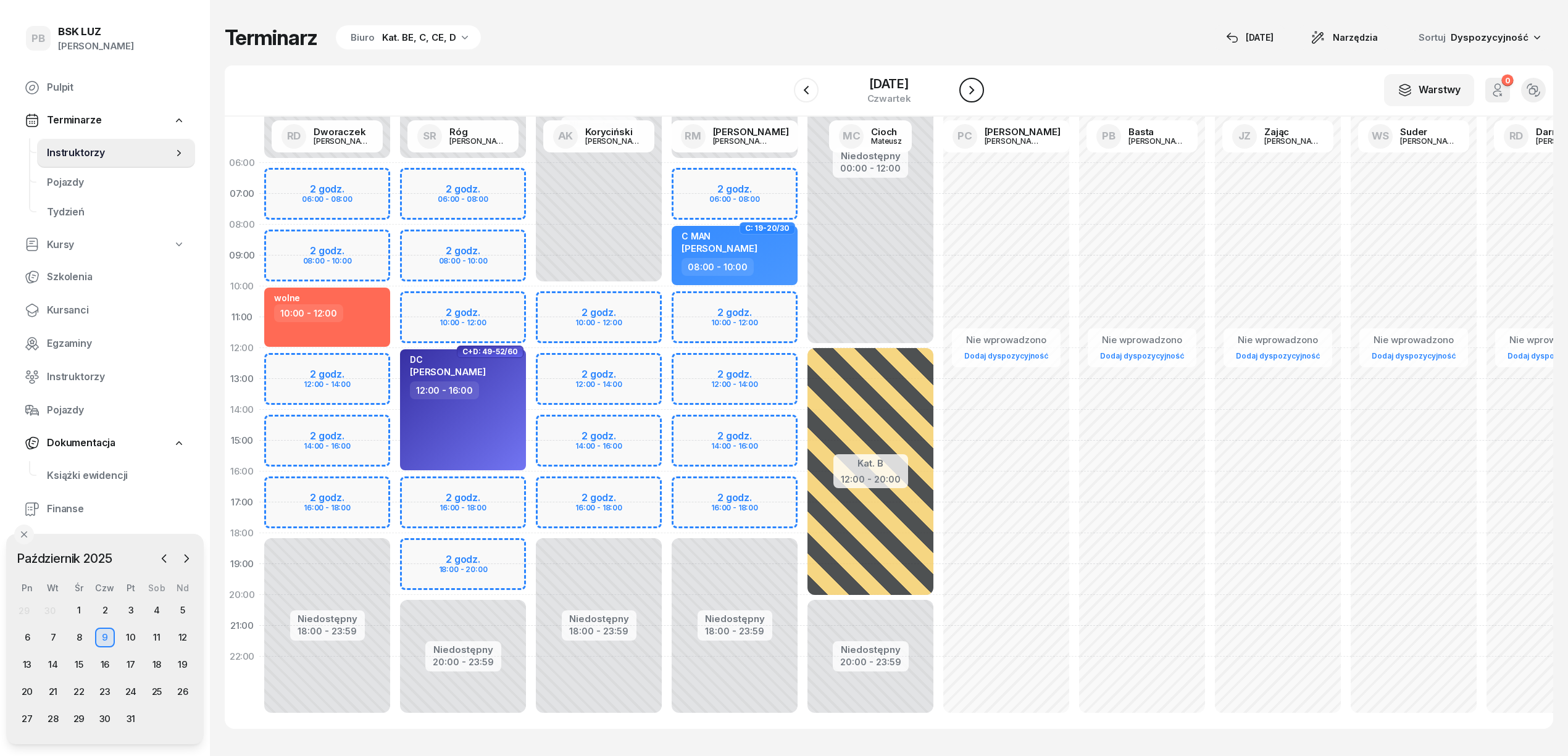
click at [979, 91] on icon "button" at bounding box center [971, 90] width 14 height 14
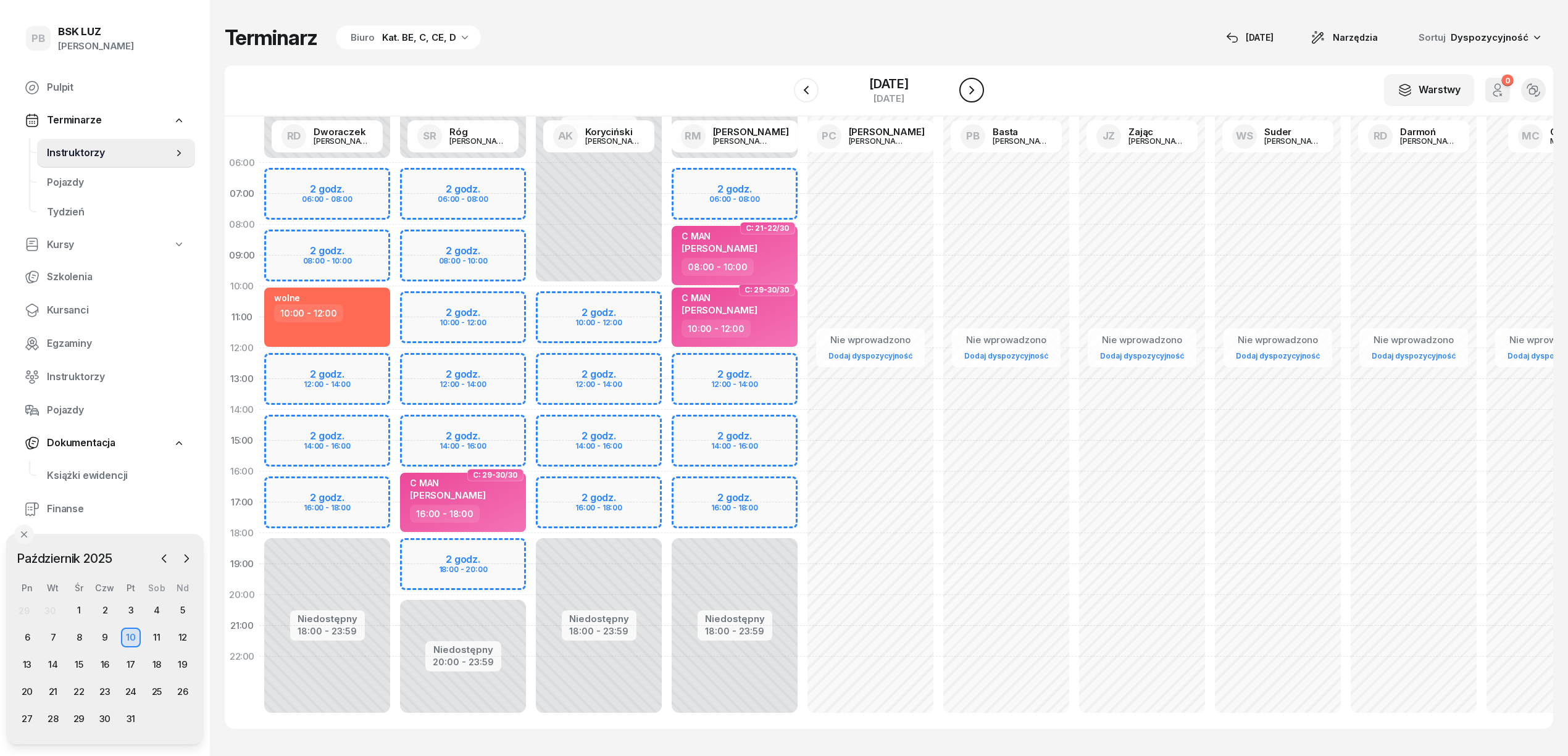
click at [979, 91] on icon "button" at bounding box center [971, 90] width 14 height 14
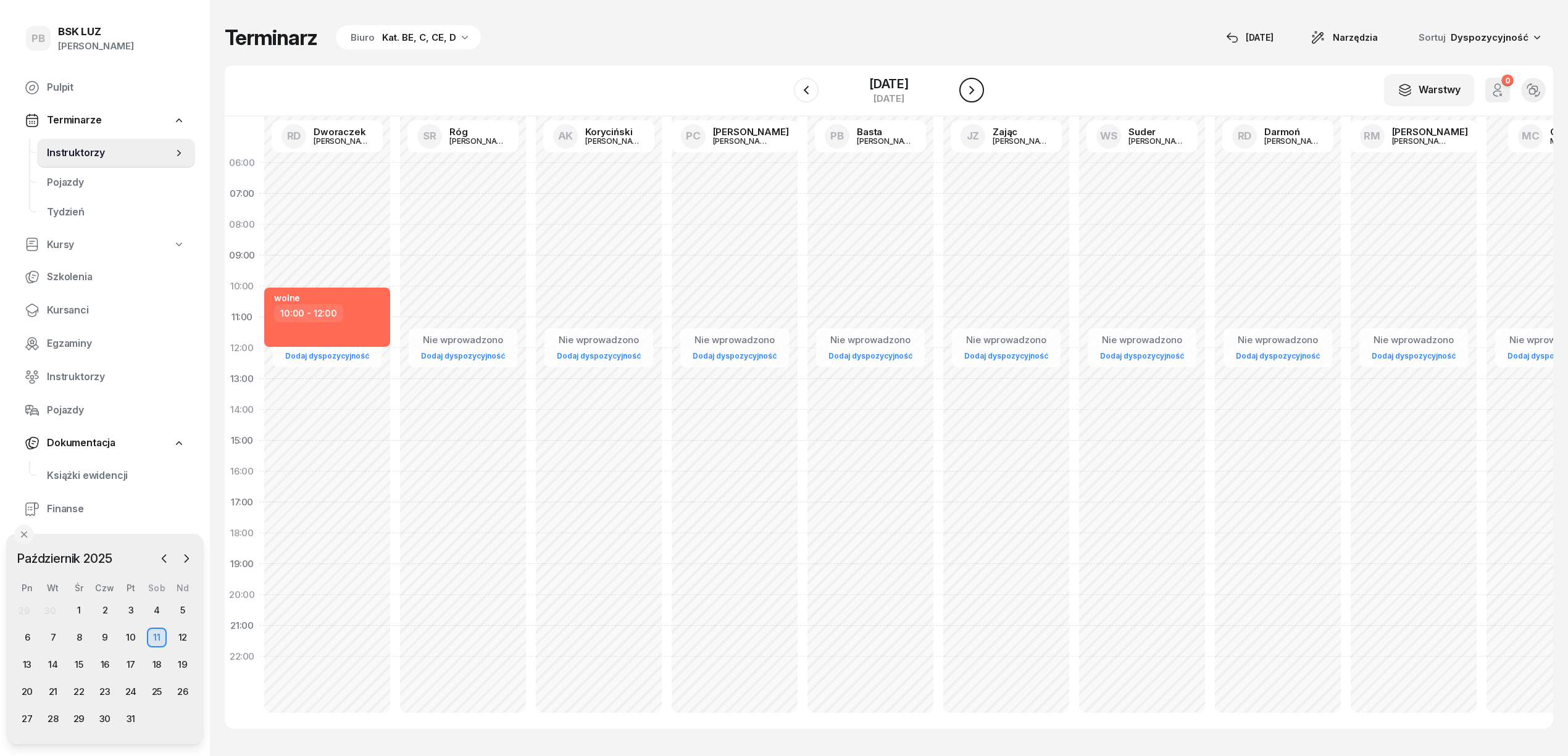
click at [979, 91] on icon "button" at bounding box center [971, 90] width 14 height 14
click at [796, 57] on div "Terminarz Biuro Kat. BE, C, CE, D [DATE] Narzędzia Sortuj Dyspozycyjność W Wybi…" at bounding box center [889, 376] width 1328 height 754
click at [169, 561] on icon "button" at bounding box center [163, 557] width 12 height 12
click at [32, 637] on div "8" at bounding box center [27, 637] width 20 height 20
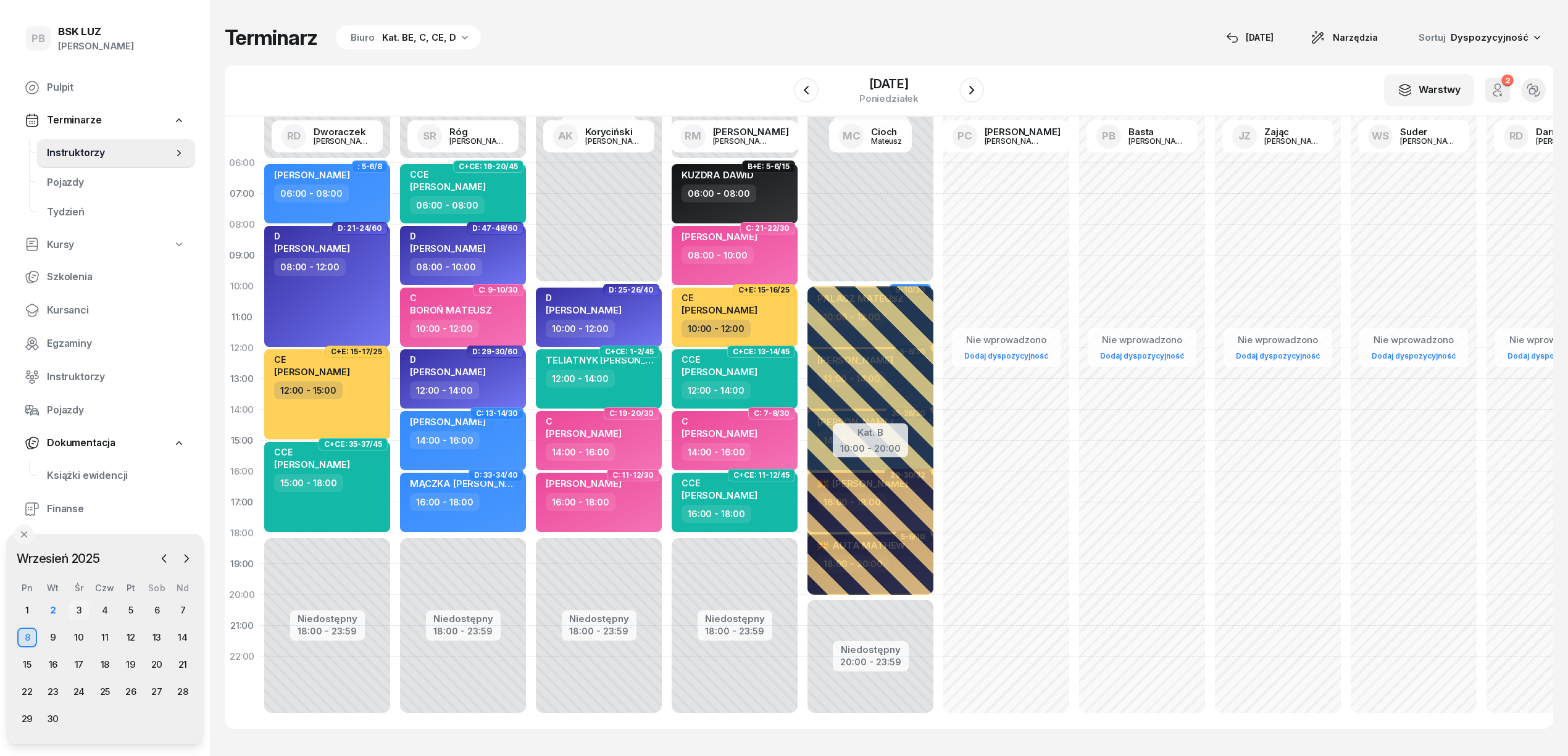
click at [79, 609] on div "3" at bounding box center [79, 610] width 20 height 20
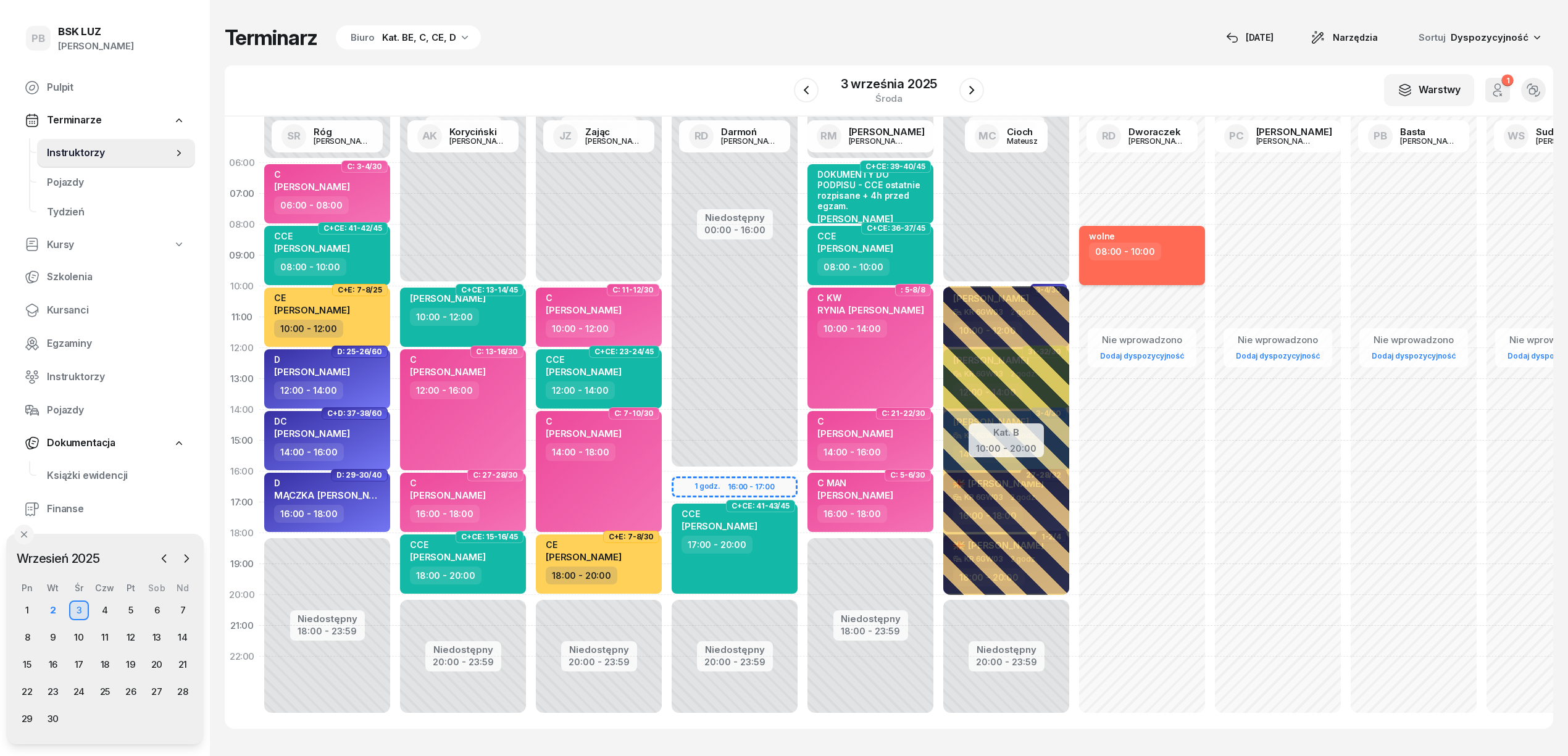
click at [1179, 240] on div "wolne" at bounding box center [1143, 236] width 109 height 12
select select "08"
select select "10"
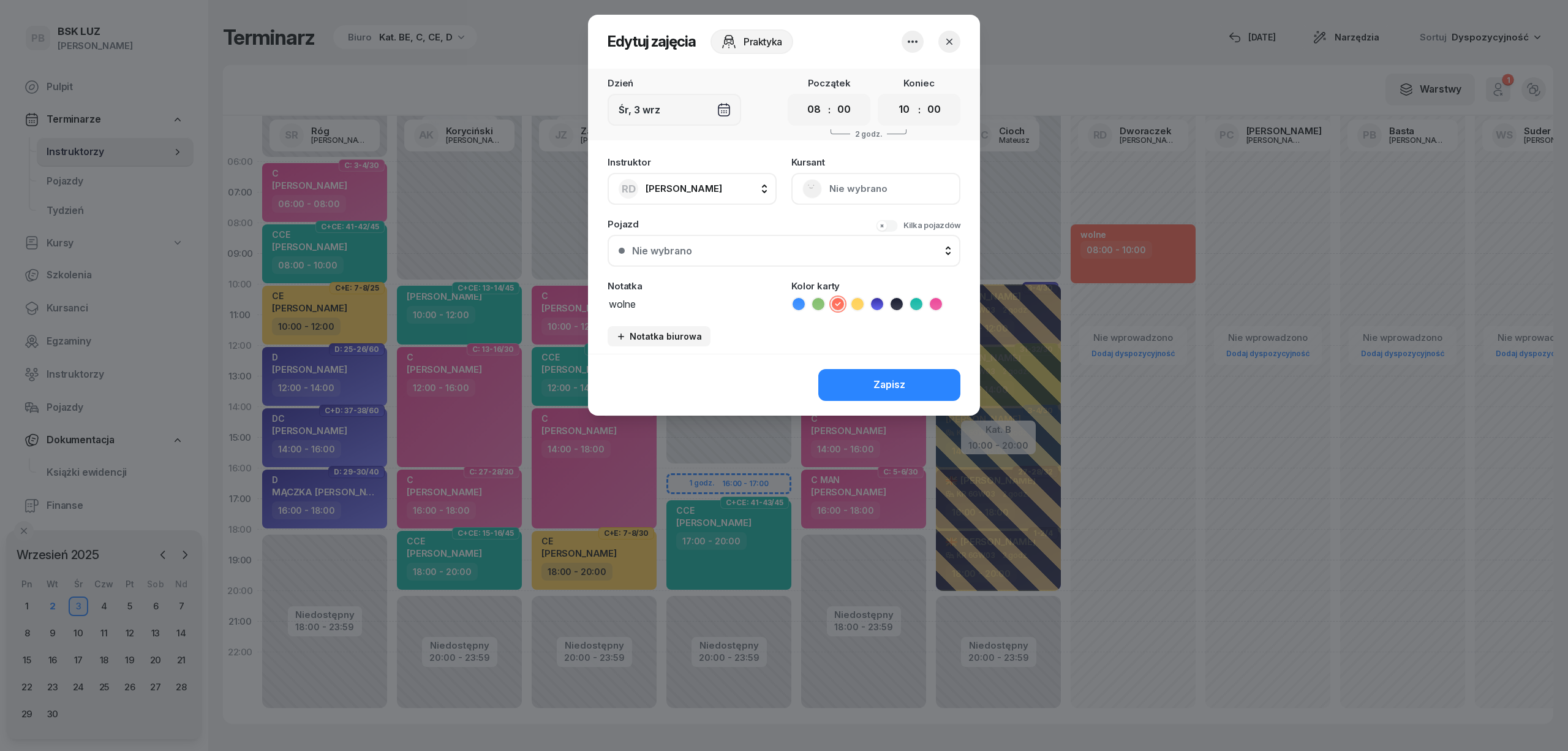
click at [908, 37] on icon "button" at bounding box center [913, 41] width 14 height 14
click at [914, 72] on link "Usuń" at bounding box center [906, 79] width 161 height 31
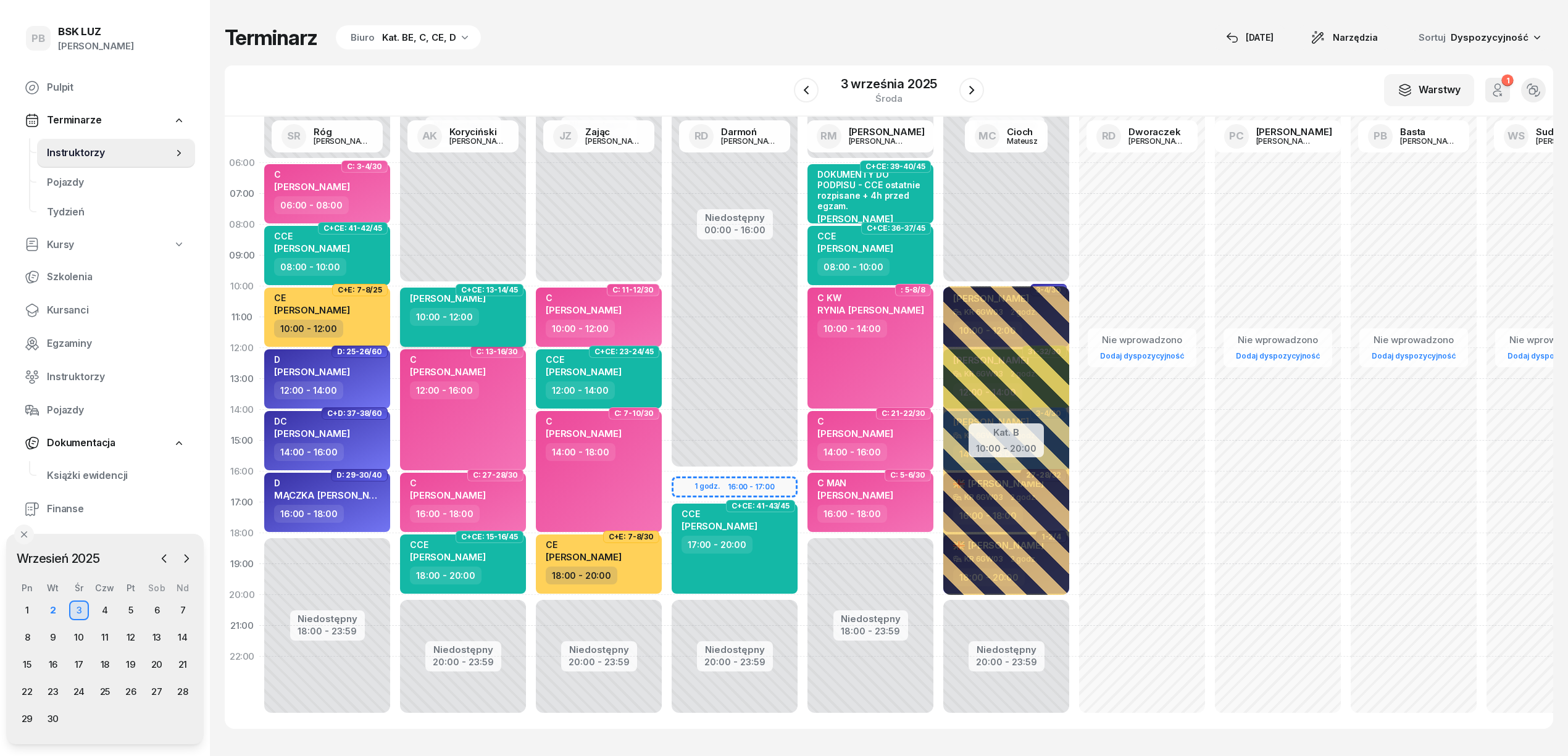
click at [468, 327] on div "[PERSON_NAME] 10:00 - 12:00" at bounding box center [462, 317] width 126 height 59
select select "10"
select select "12"
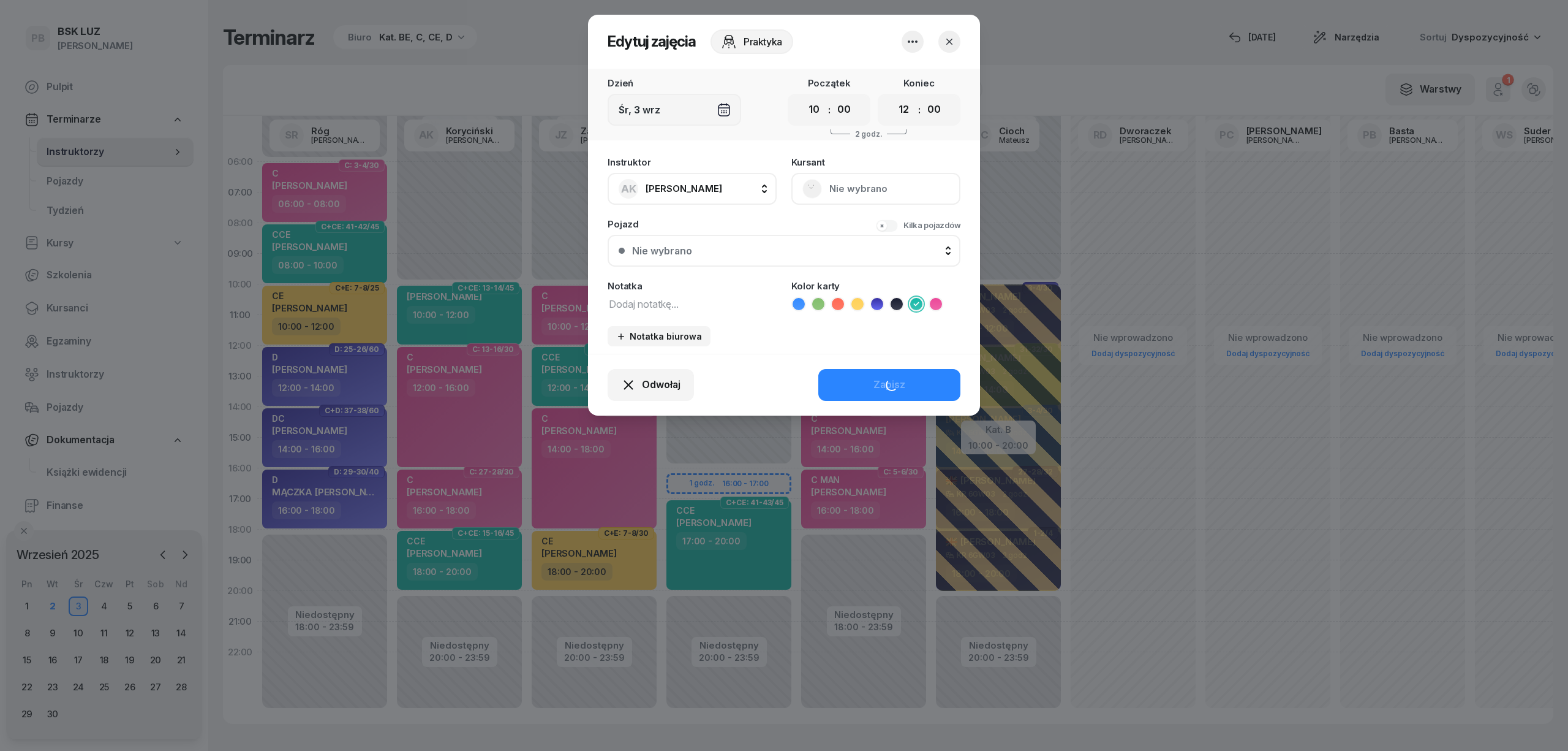
click at [655, 302] on textarea at bounding box center [692, 303] width 169 height 16
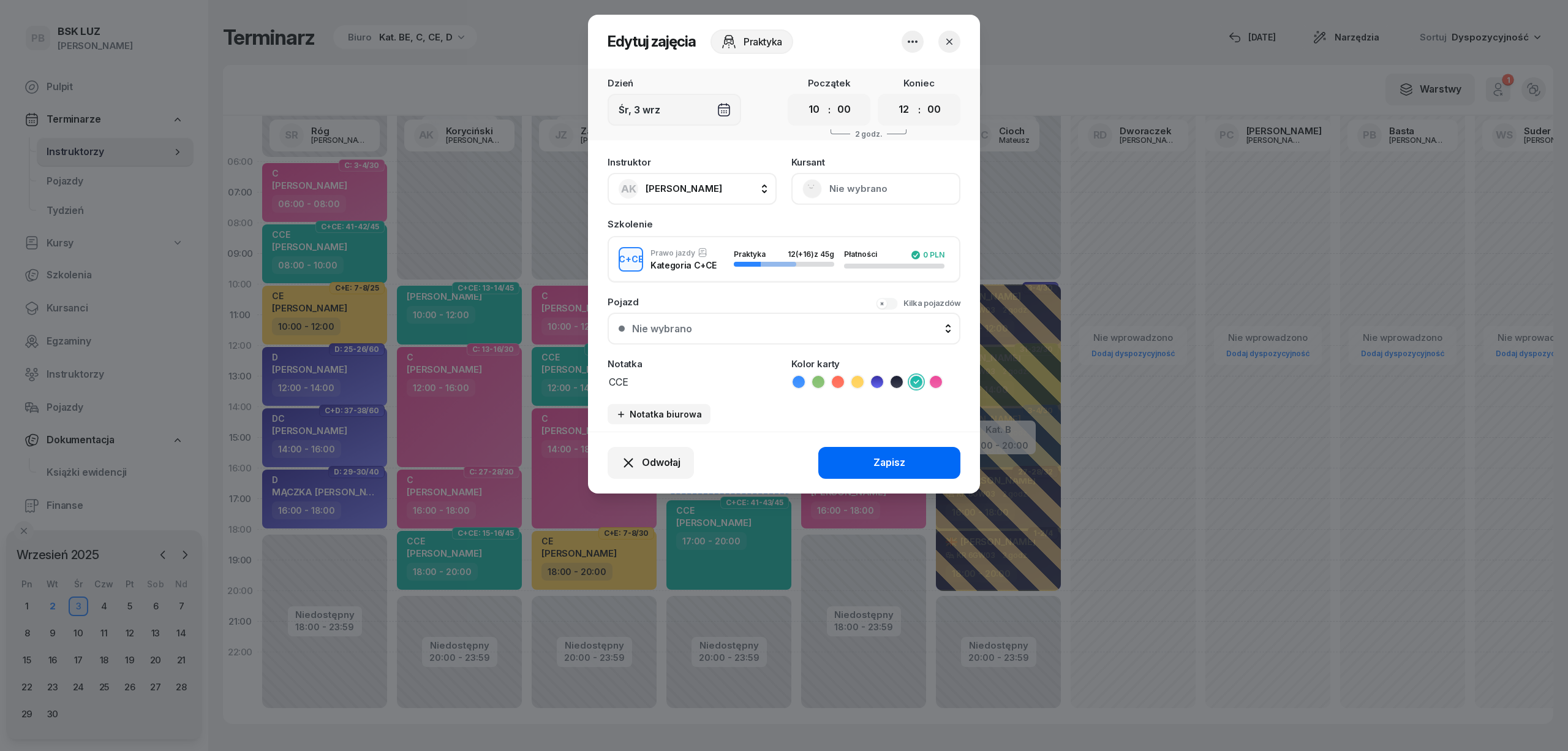
type textarea "CCE"
click at [909, 462] on button "Zapisz" at bounding box center [889, 463] width 142 height 32
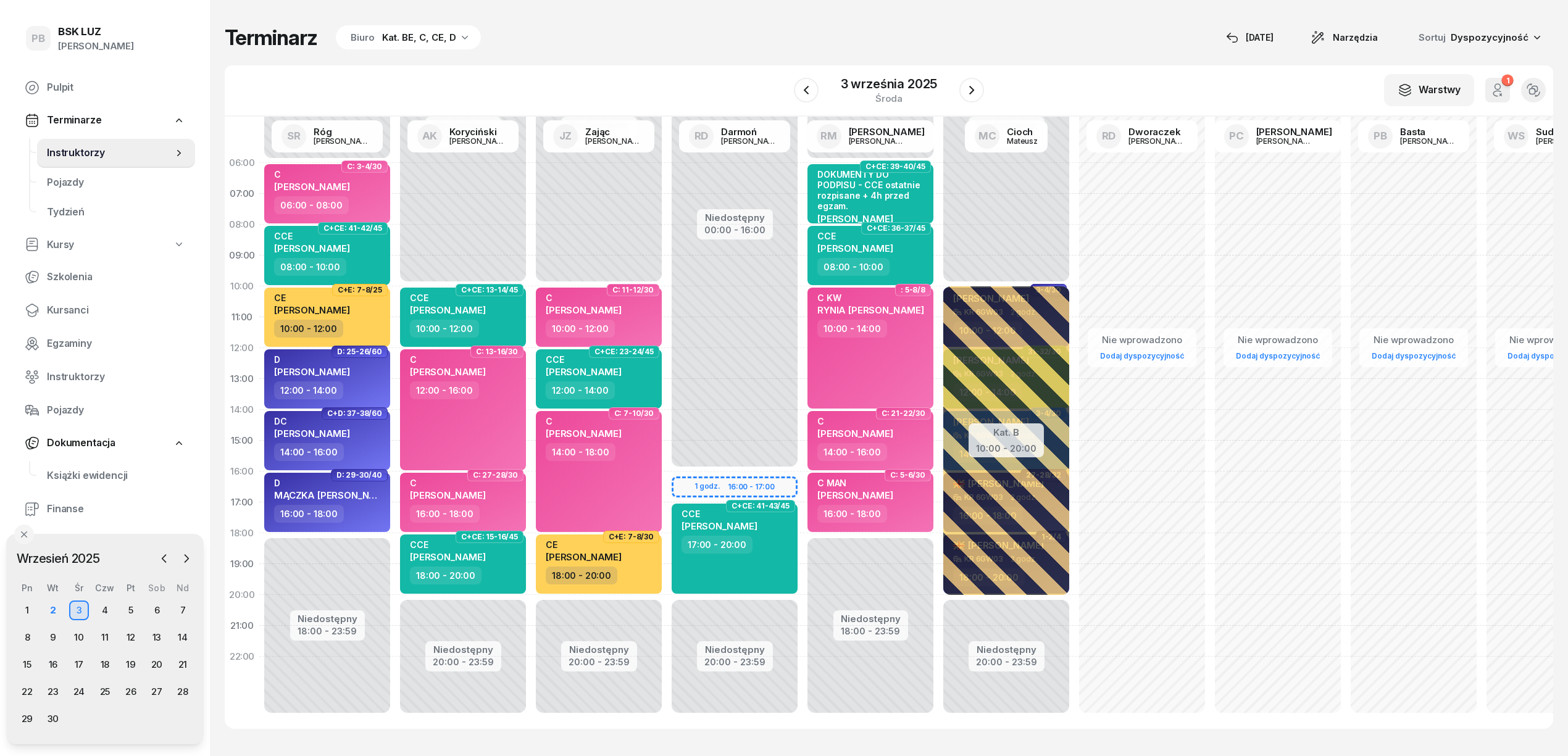
scroll to position [0, 479]
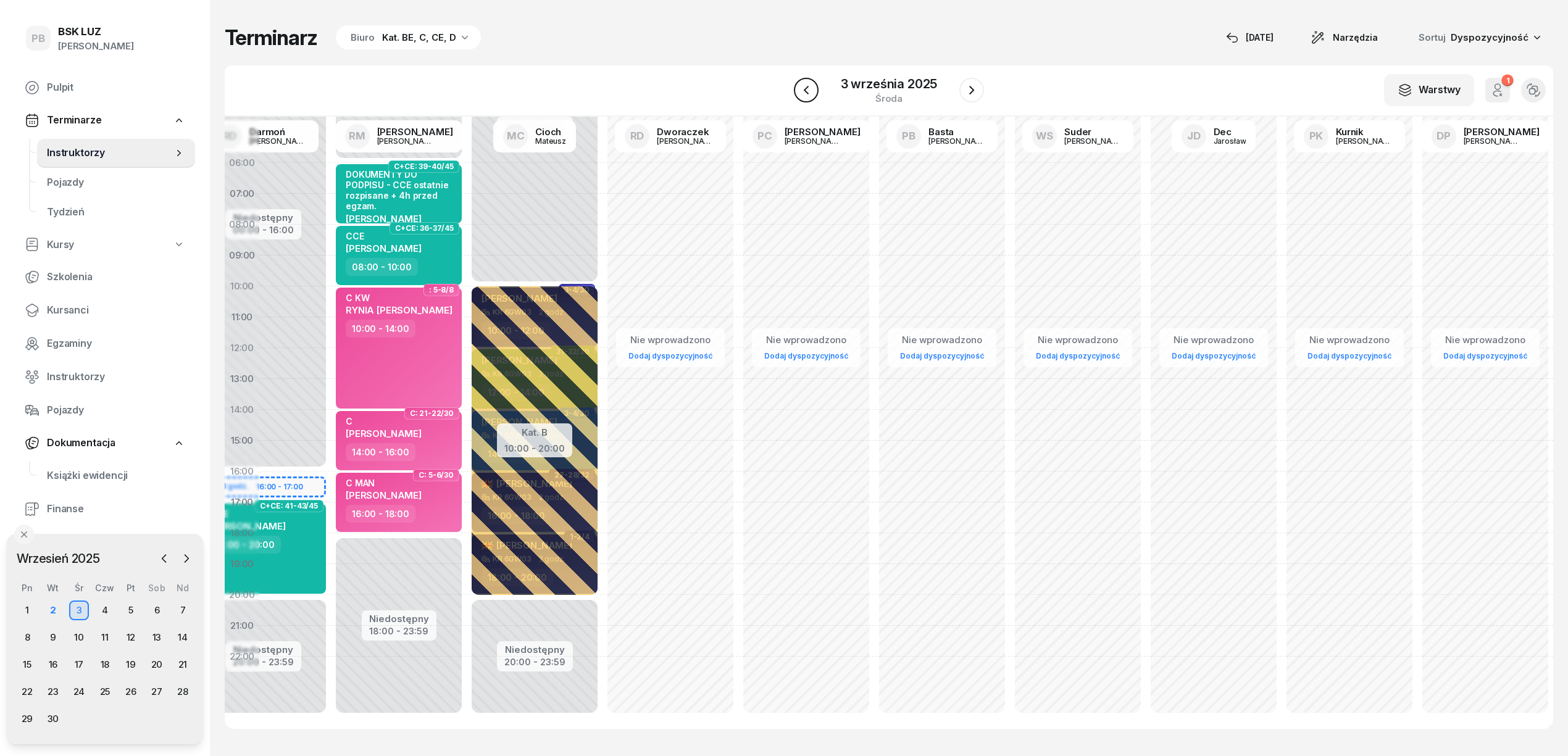
click at [810, 87] on icon "button" at bounding box center [806, 90] width 14 height 14
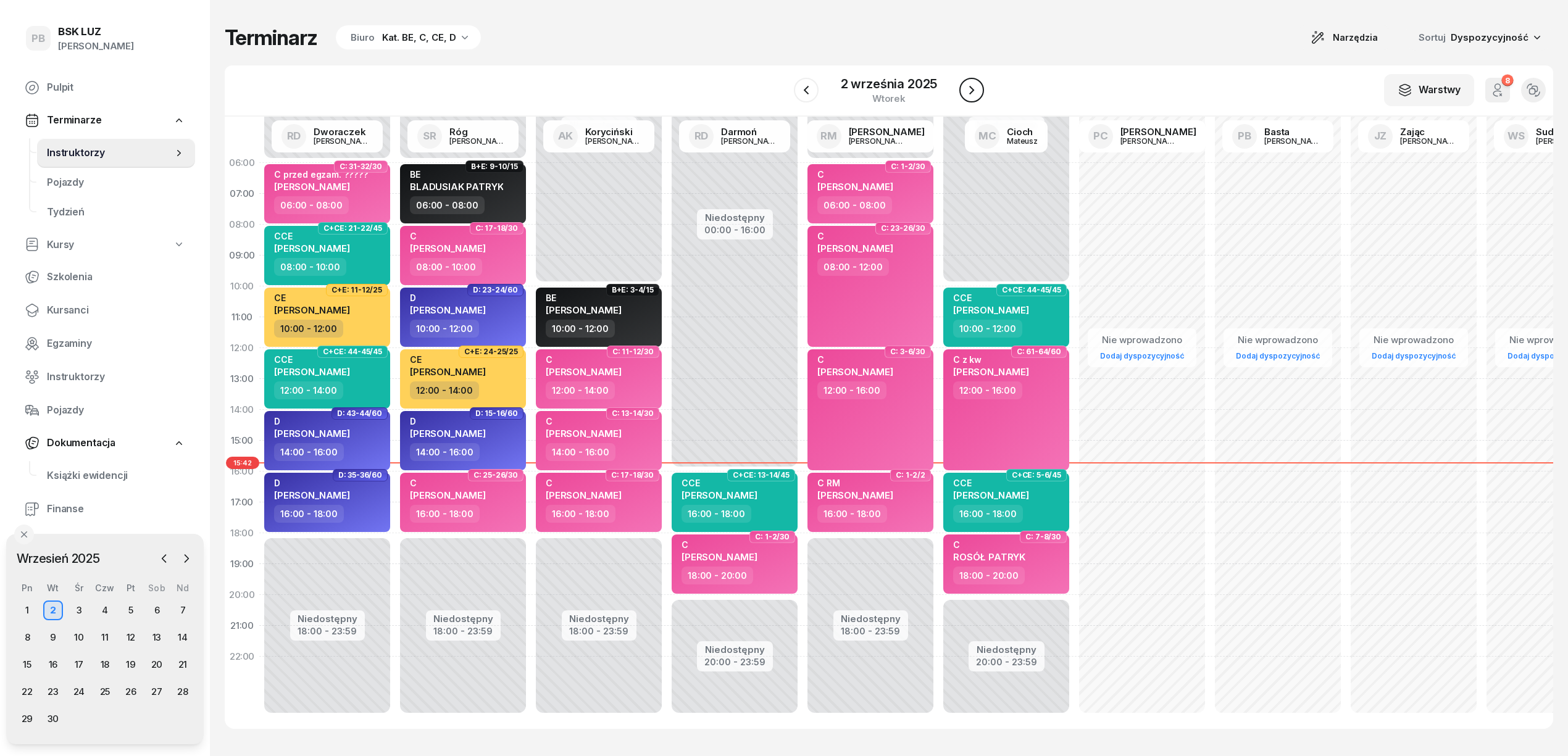
click at [971, 90] on icon "button" at bounding box center [971, 90] width 14 height 14
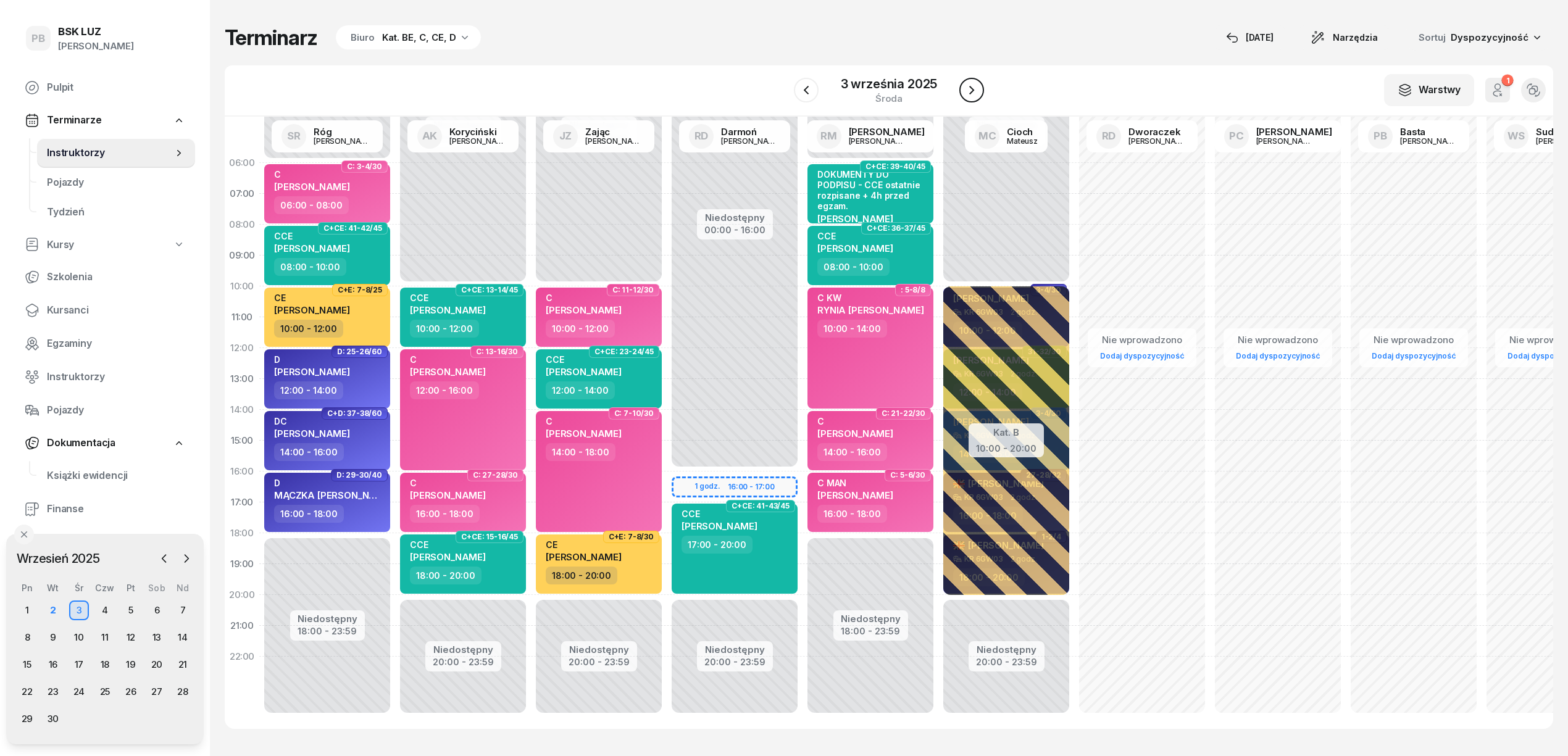
click at [971, 90] on icon "button" at bounding box center [971, 90] width 14 height 14
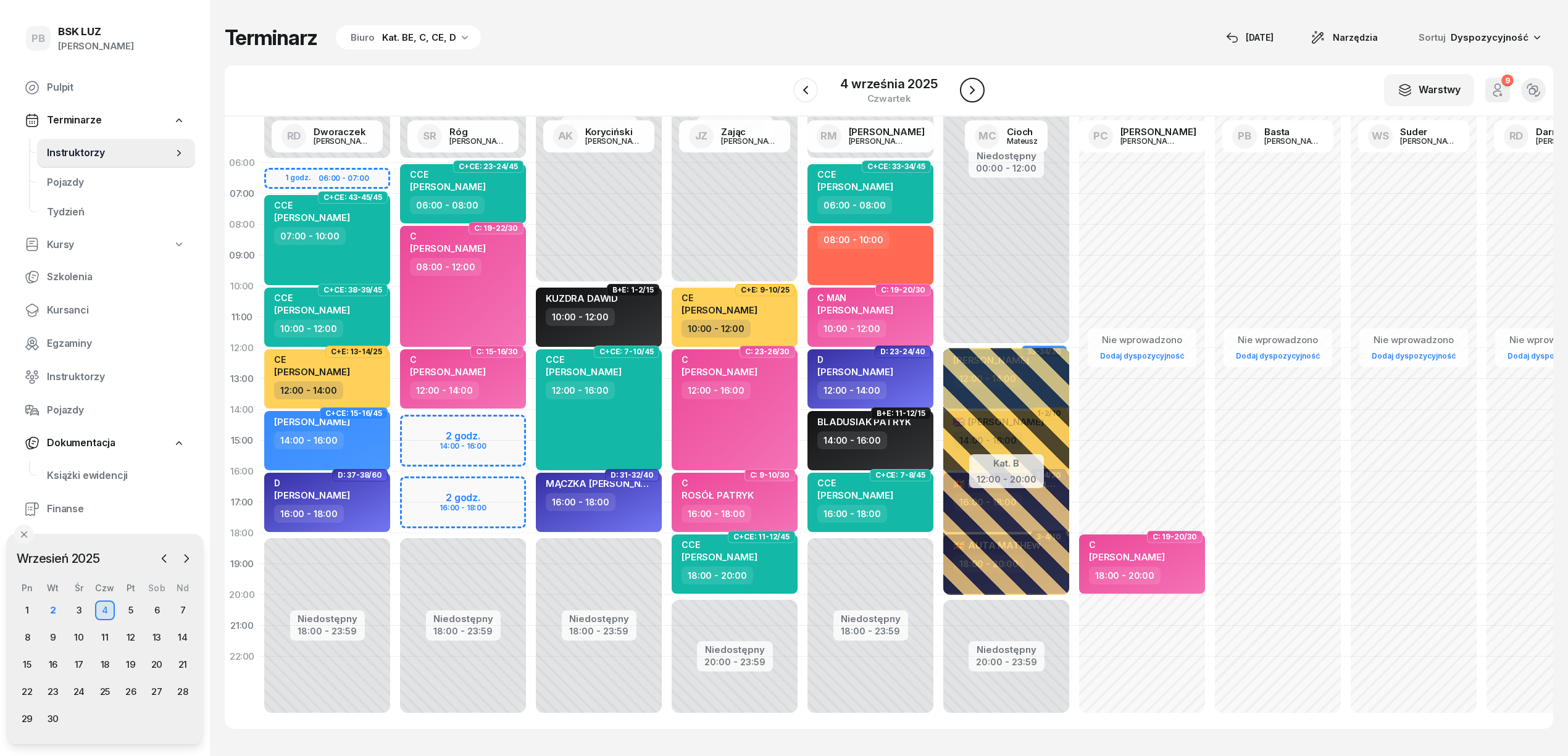
click at [971, 90] on icon "button" at bounding box center [972, 90] width 14 height 14
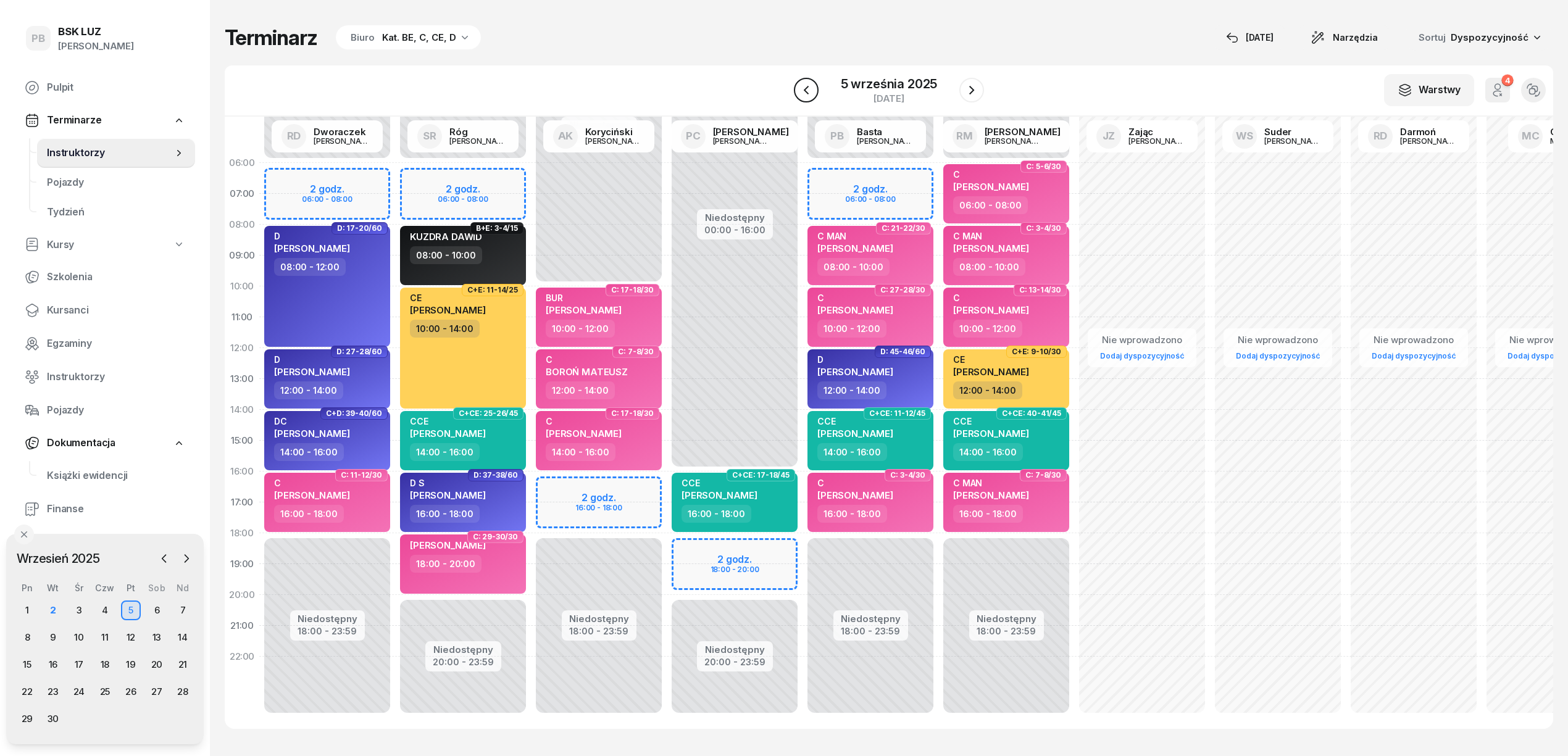
click at [808, 98] on button "button" at bounding box center [806, 90] width 25 height 25
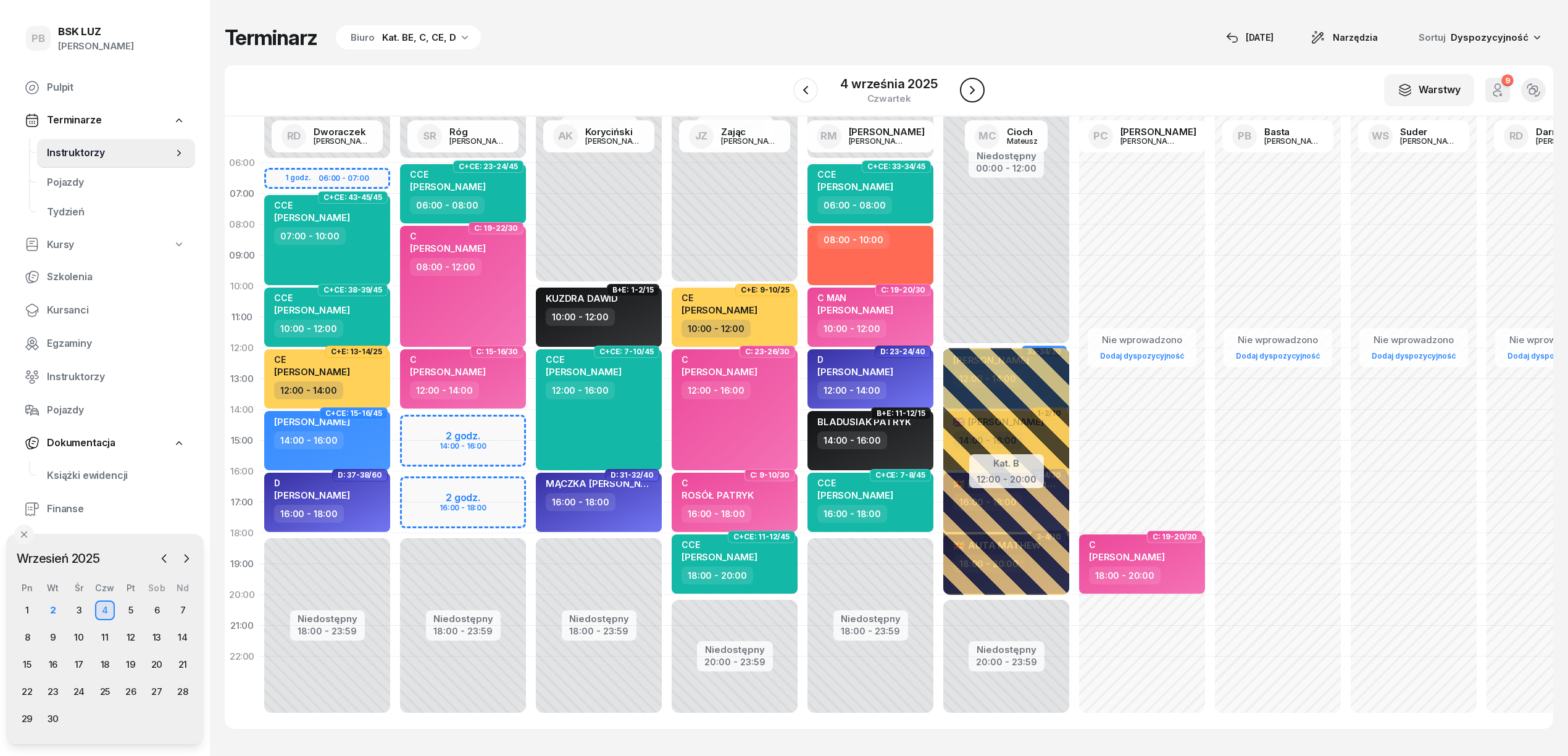
click at [972, 86] on icon "button" at bounding box center [972, 90] width 14 height 14
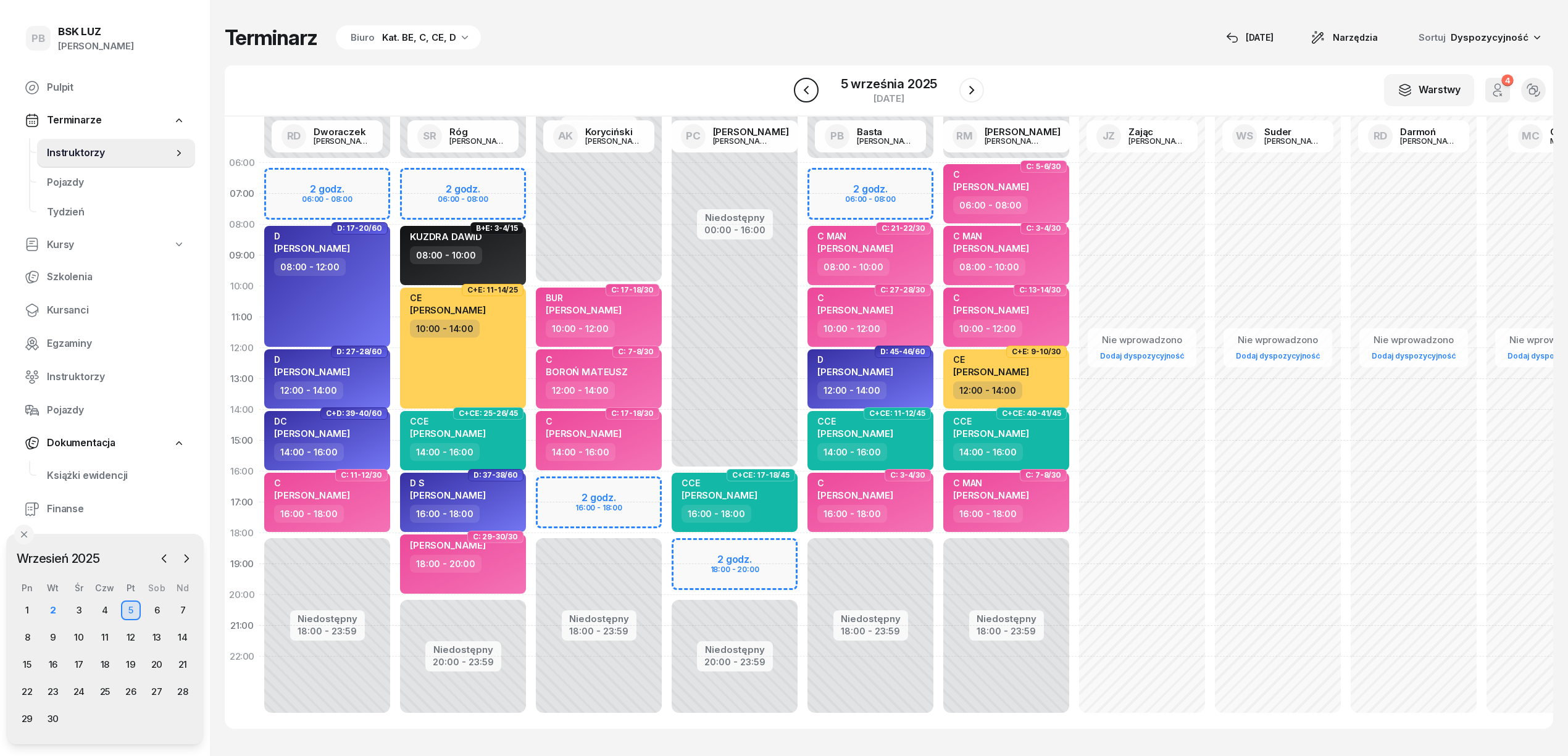
click at [795, 87] on button "button" at bounding box center [806, 90] width 25 height 25
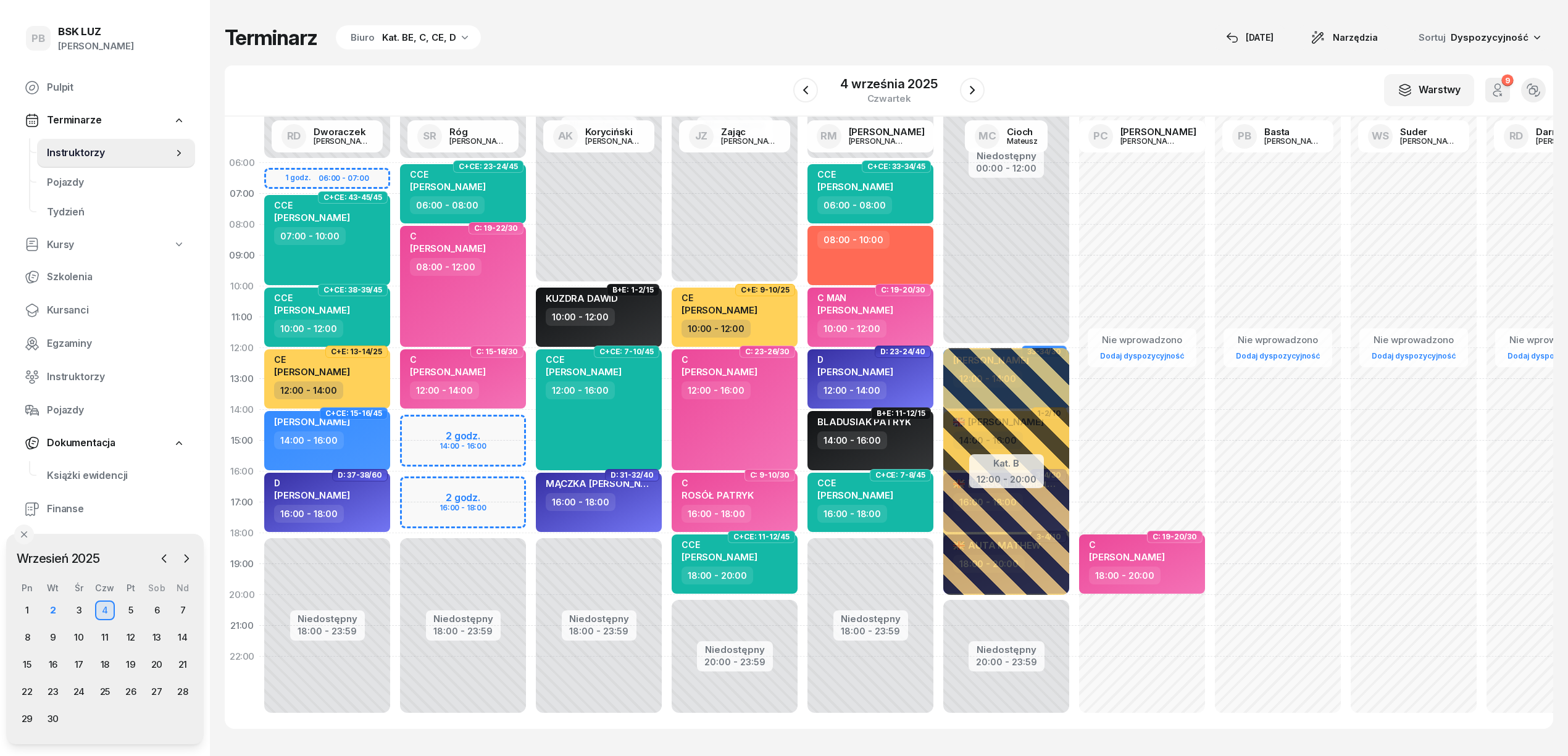
click at [558, 47] on div "Terminarz Biuro Kat. BE, C, CE, D [DATE] Narzędzia Sortuj Dyspozycyjność" at bounding box center [889, 38] width 1328 height 26
click at [570, 78] on div "W Wybierz AK [PERSON_NAME] BP [PERSON_NAME] DP [PERSON_NAME] GS [PERSON_NAME] I…" at bounding box center [889, 91] width 1328 height 51
click at [642, 58] on div "Terminarz Biuro Kat. BE, C, CE, D [DATE] Narzędzia Sortuj Dyspozycyjność W Wybi…" at bounding box center [889, 376] width 1328 height 754
click at [671, 72] on div "W Wybierz AK [PERSON_NAME] BP [PERSON_NAME] DP [PERSON_NAME] GS [PERSON_NAME] I…" at bounding box center [889, 91] width 1328 height 51
click at [55, 617] on div "2" at bounding box center [53, 610] width 20 height 20
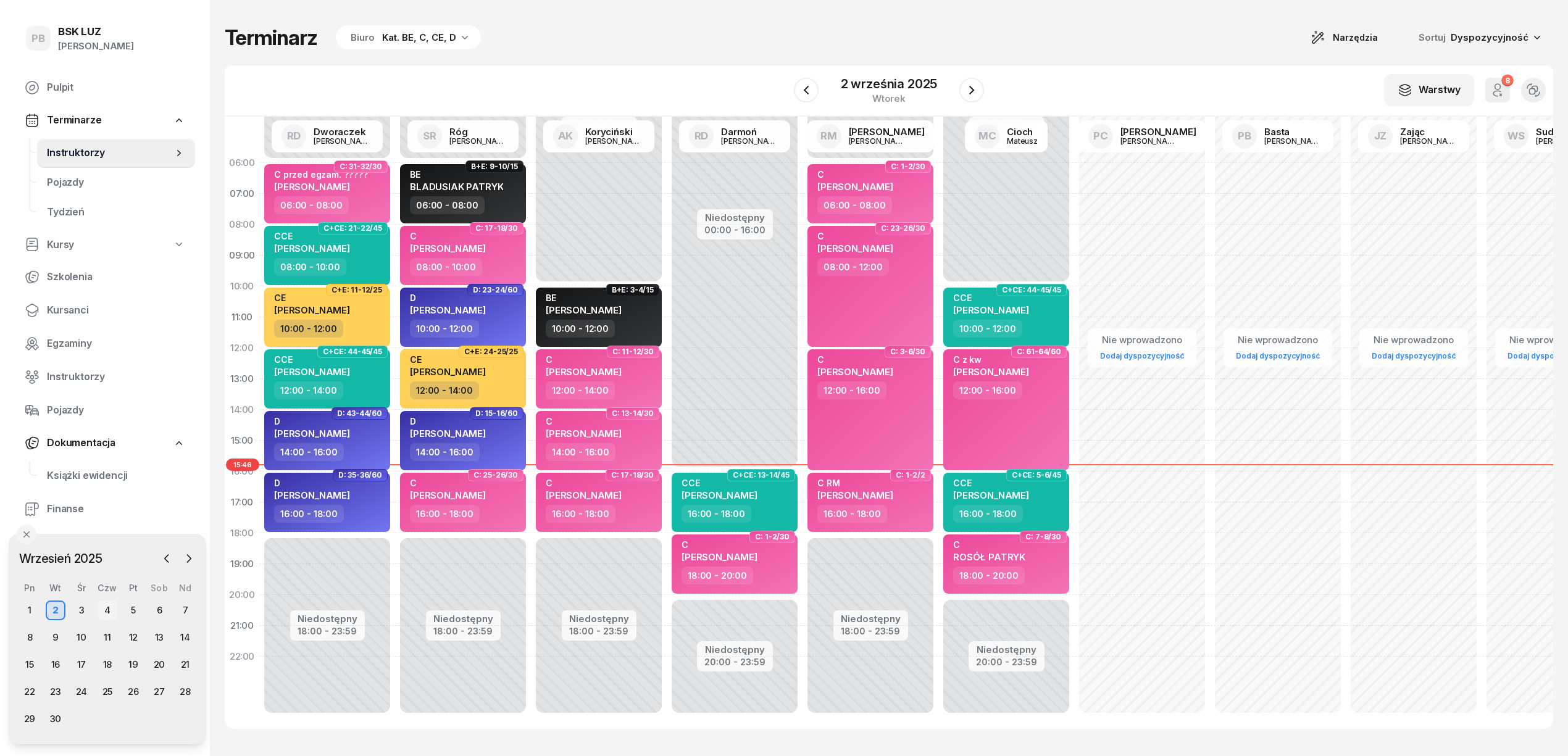
click at [107, 606] on div "4" at bounding box center [107, 610] width 20 height 20
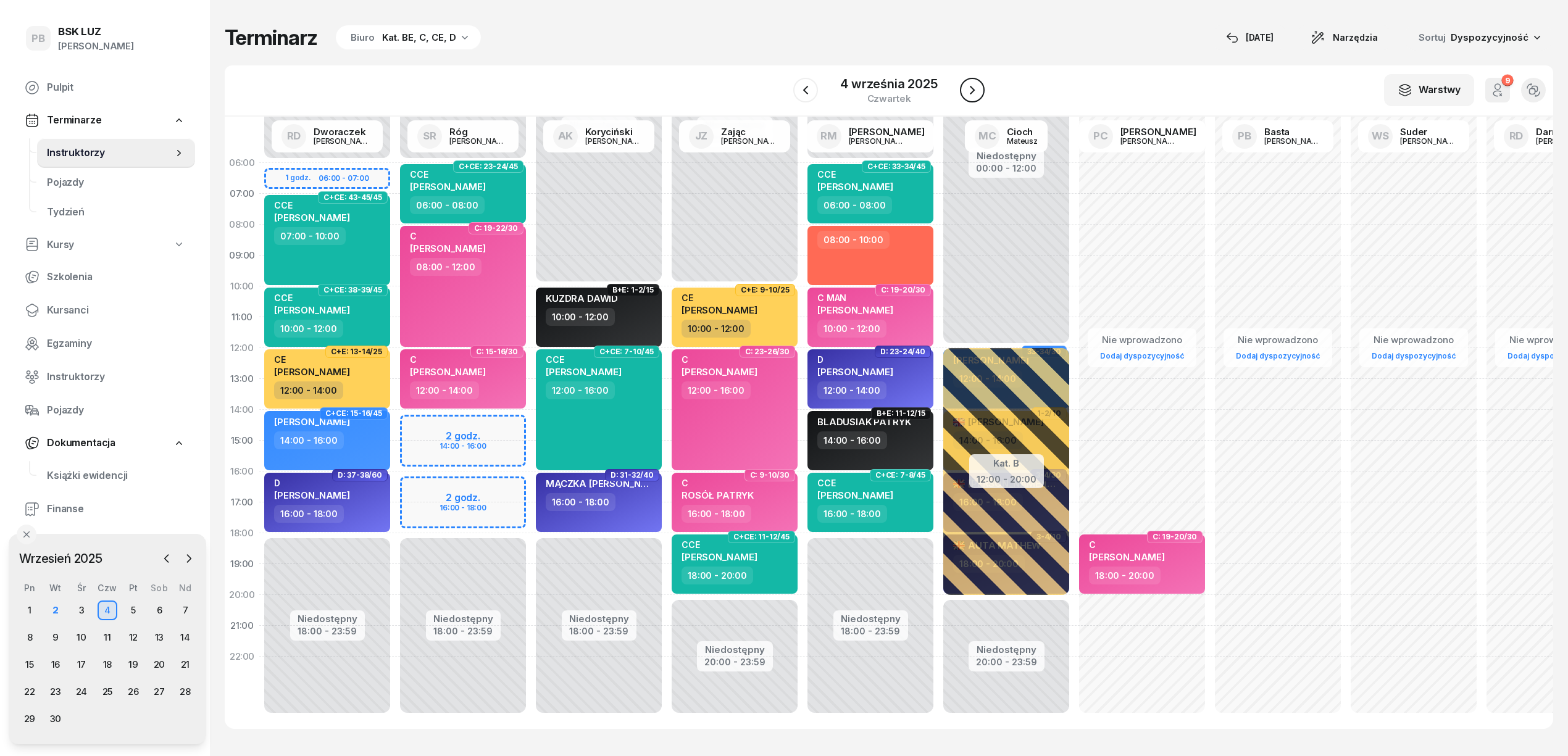
click at [965, 85] on icon "button" at bounding box center [972, 90] width 14 height 14
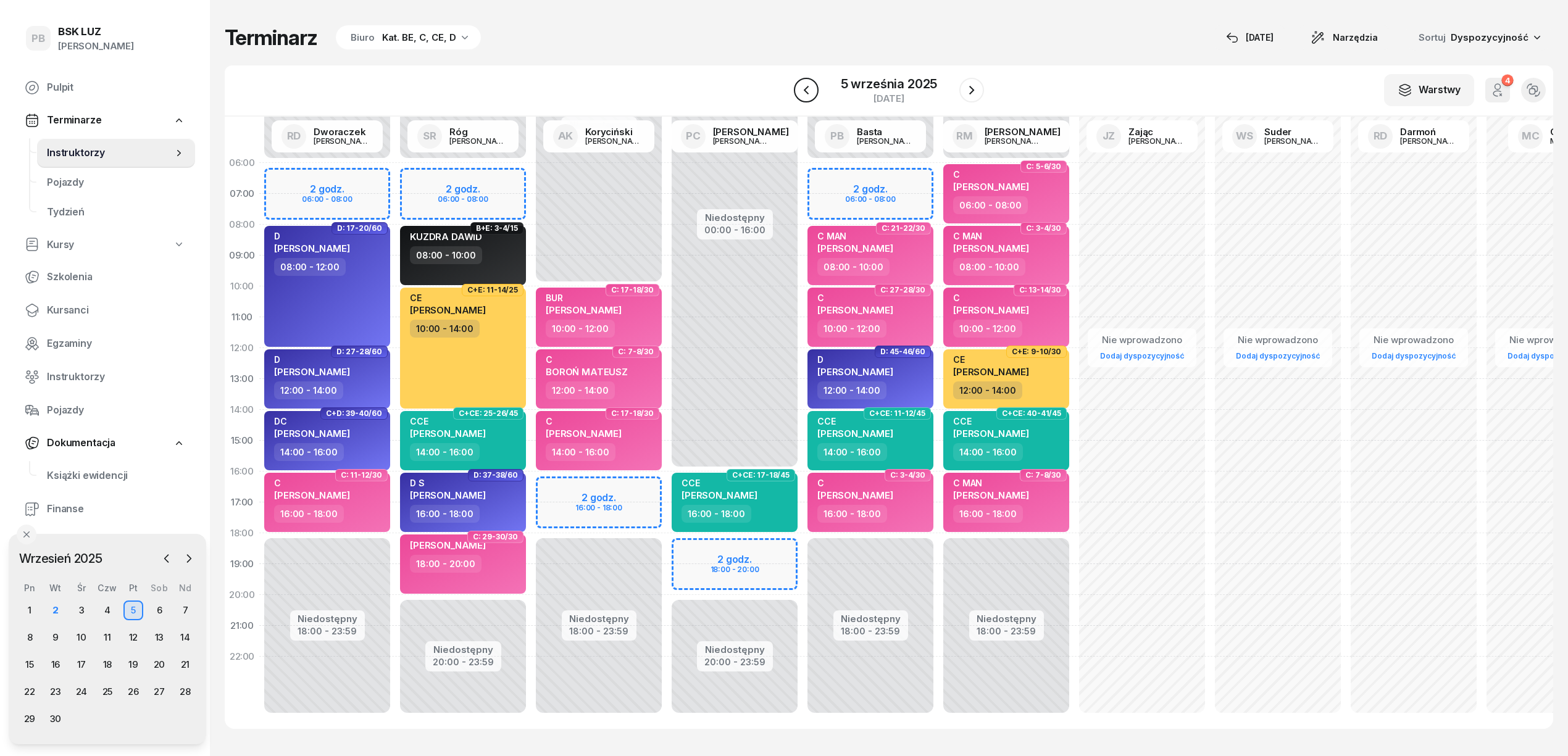
click at [811, 90] on icon "button" at bounding box center [806, 90] width 14 height 14
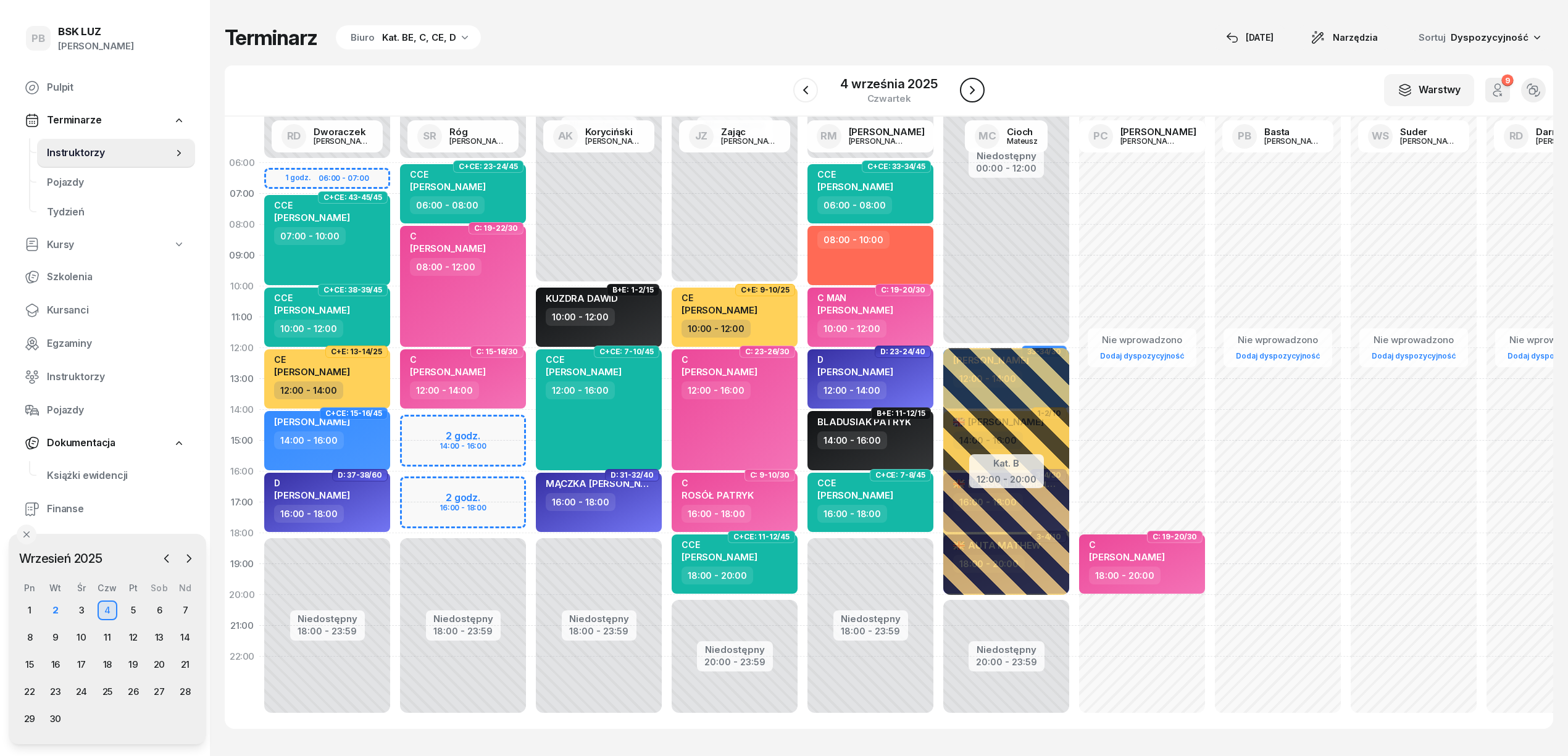
click at [975, 85] on icon "button" at bounding box center [972, 90] width 14 height 14
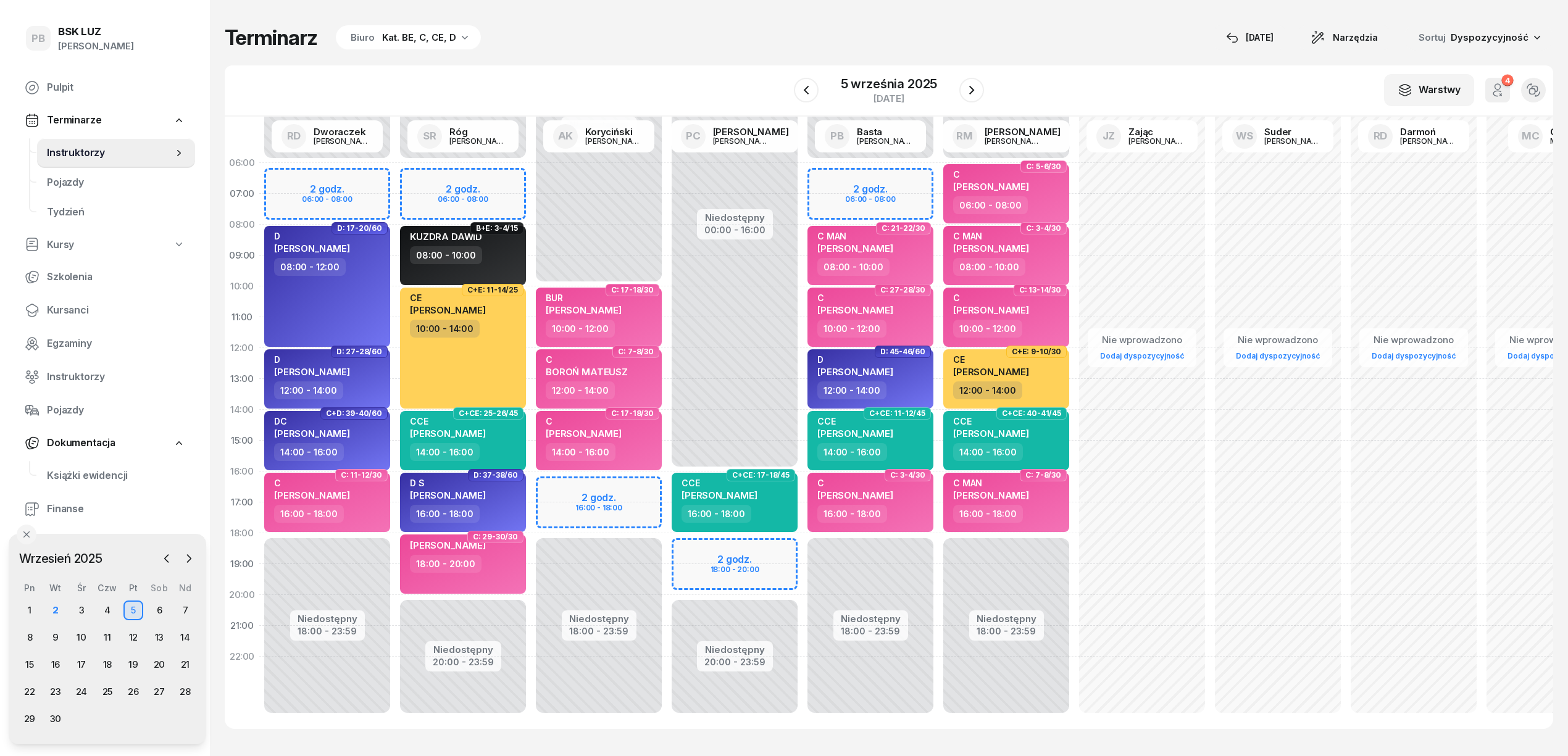
click at [905, 176] on div "Niedostępny 00:00 - 06:00 Niedostępny 18:00 - 23:59 2 godz. 06:00 - 08:00 C: 21…" at bounding box center [869, 440] width 135 height 586
select select "06"
select select "08"
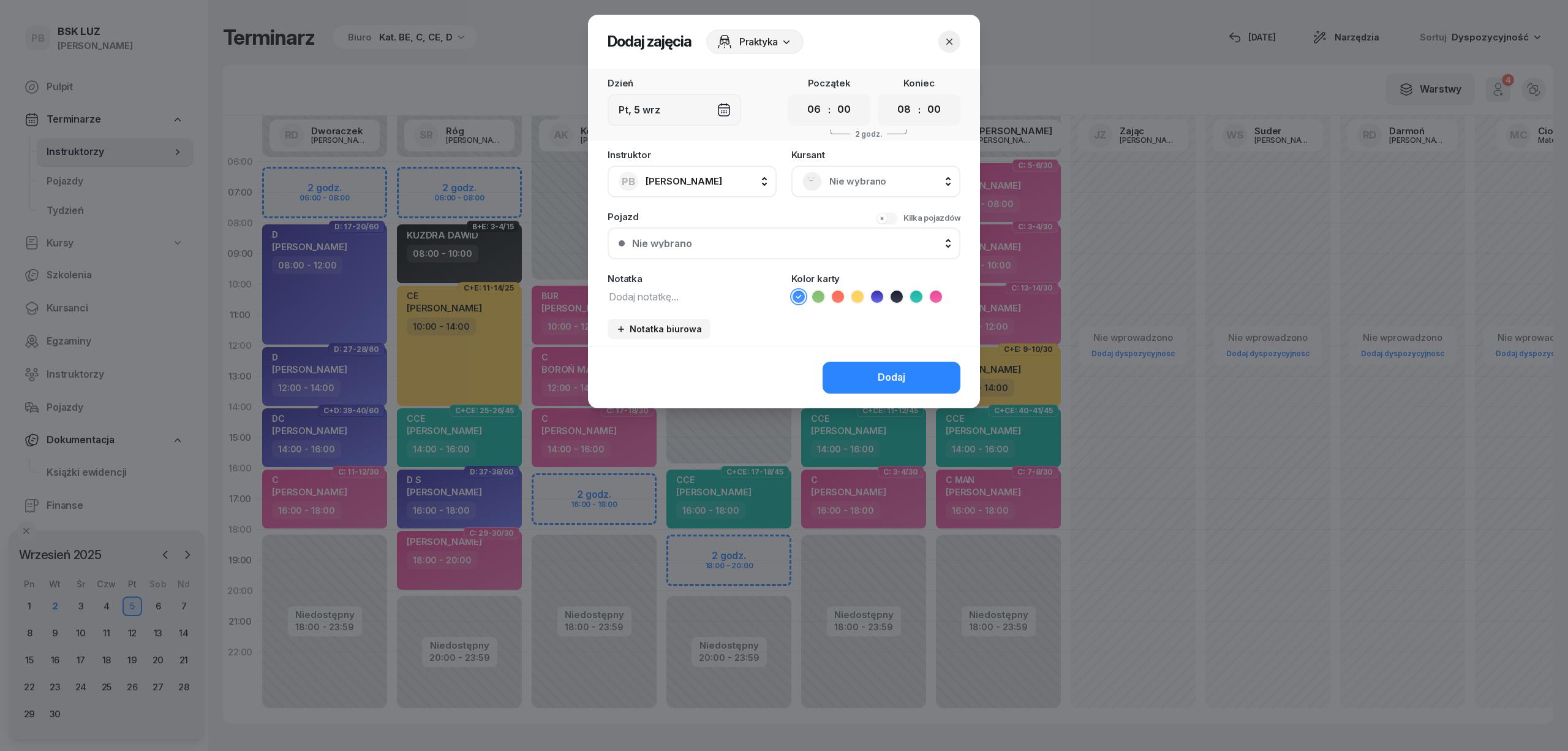
click at [898, 175] on span "Nie wybrano" at bounding box center [889, 181] width 120 height 16
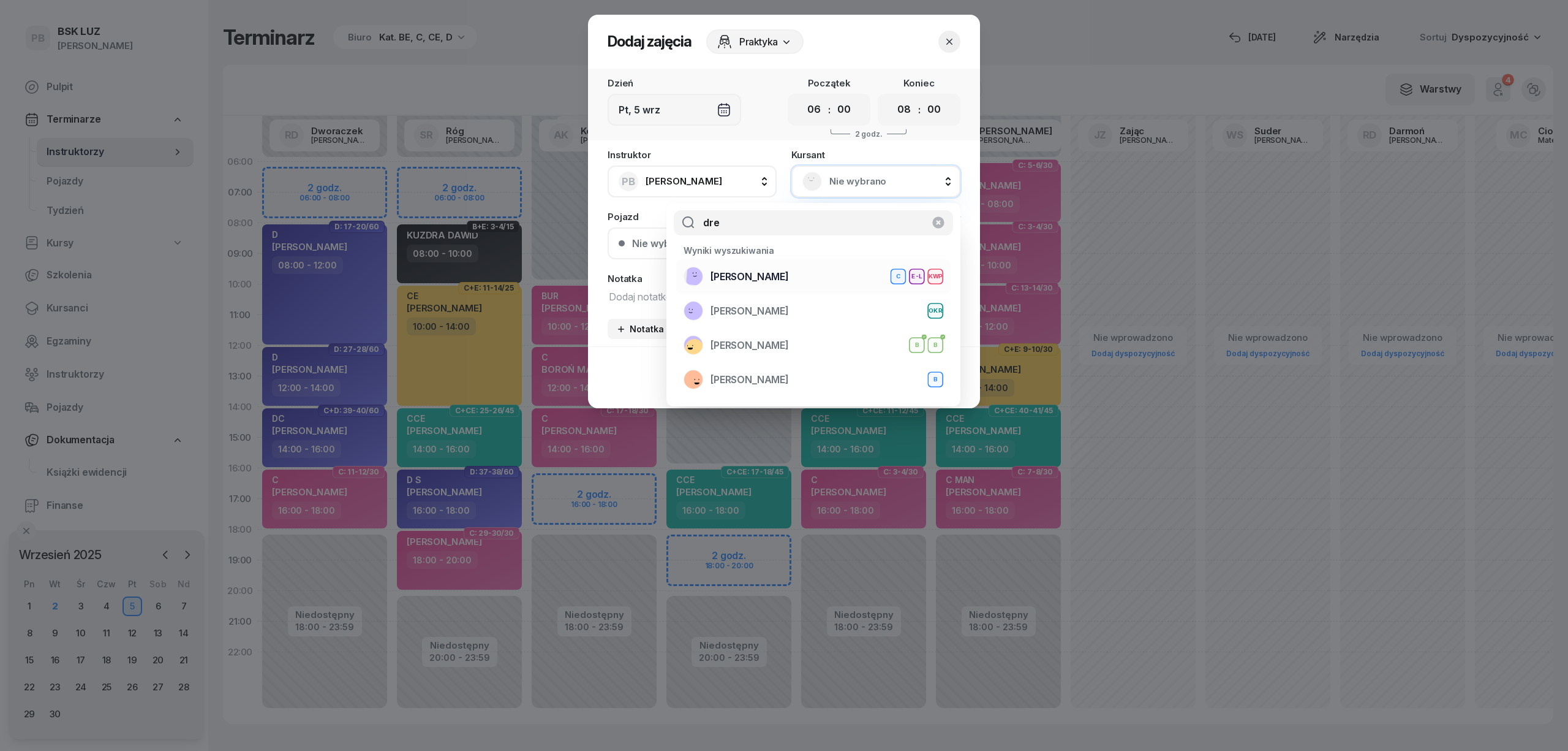
type input "dre"
click at [789, 279] on span "[PERSON_NAME]" at bounding box center [750, 277] width 79 height 16
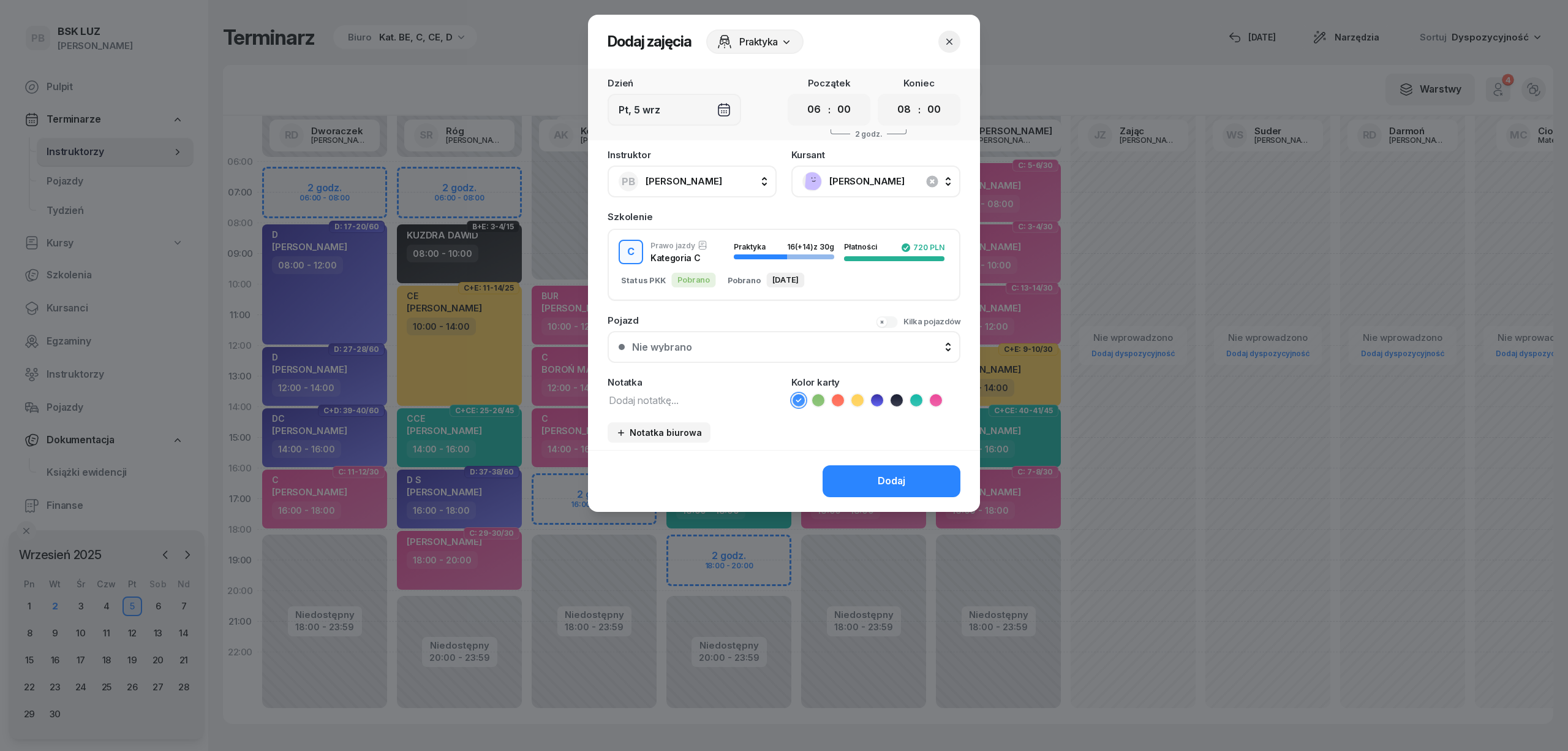
click at [930, 399] on icon at bounding box center [935, 399] width 12 height 12
click at [735, 395] on textarea at bounding box center [692, 399] width 169 height 16
type textarea "C"
click at [898, 487] on button "Dodaj" at bounding box center [891, 481] width 138 height 32
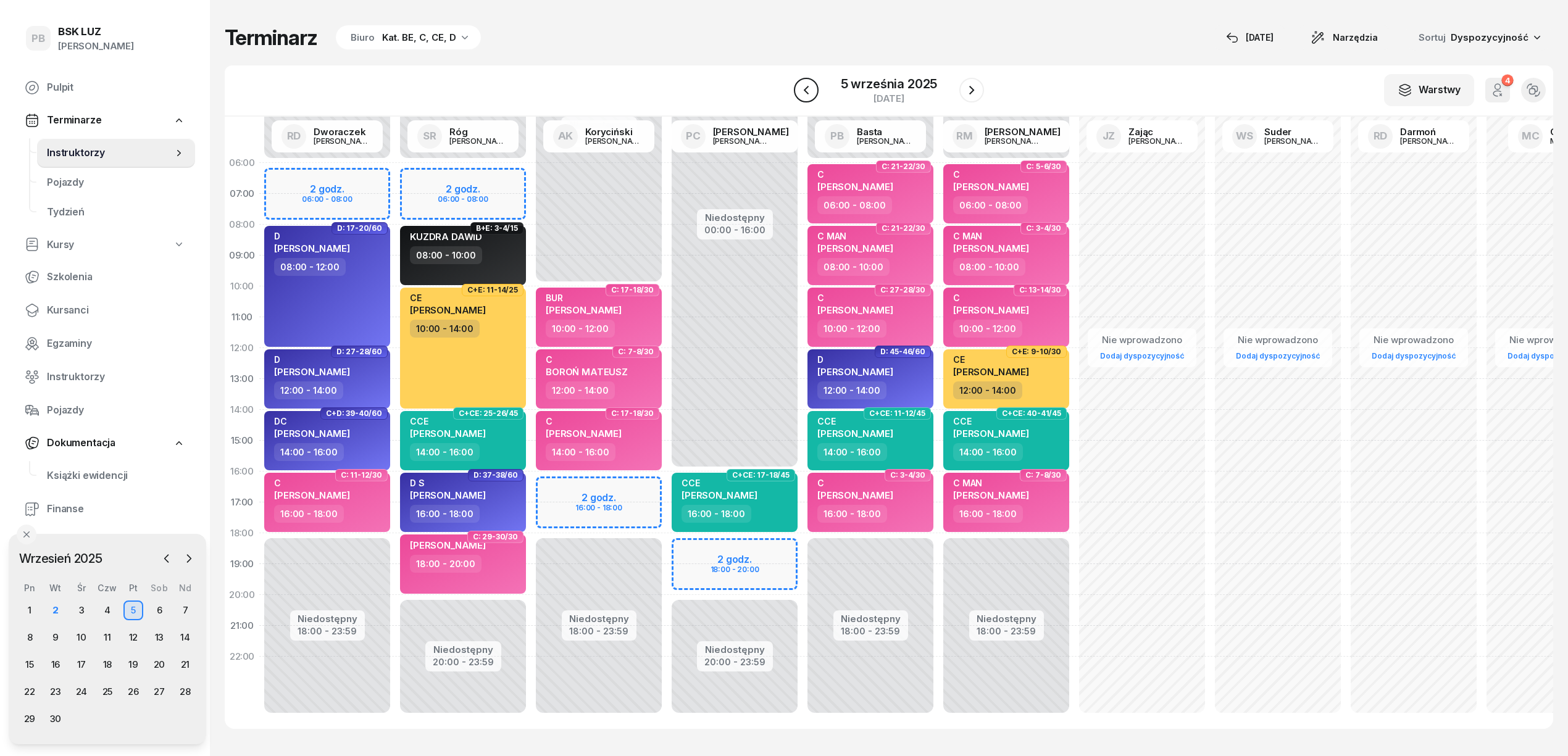
click at [812, 92] on icon "button" at bounding box center [806, 90] width 14 height 14
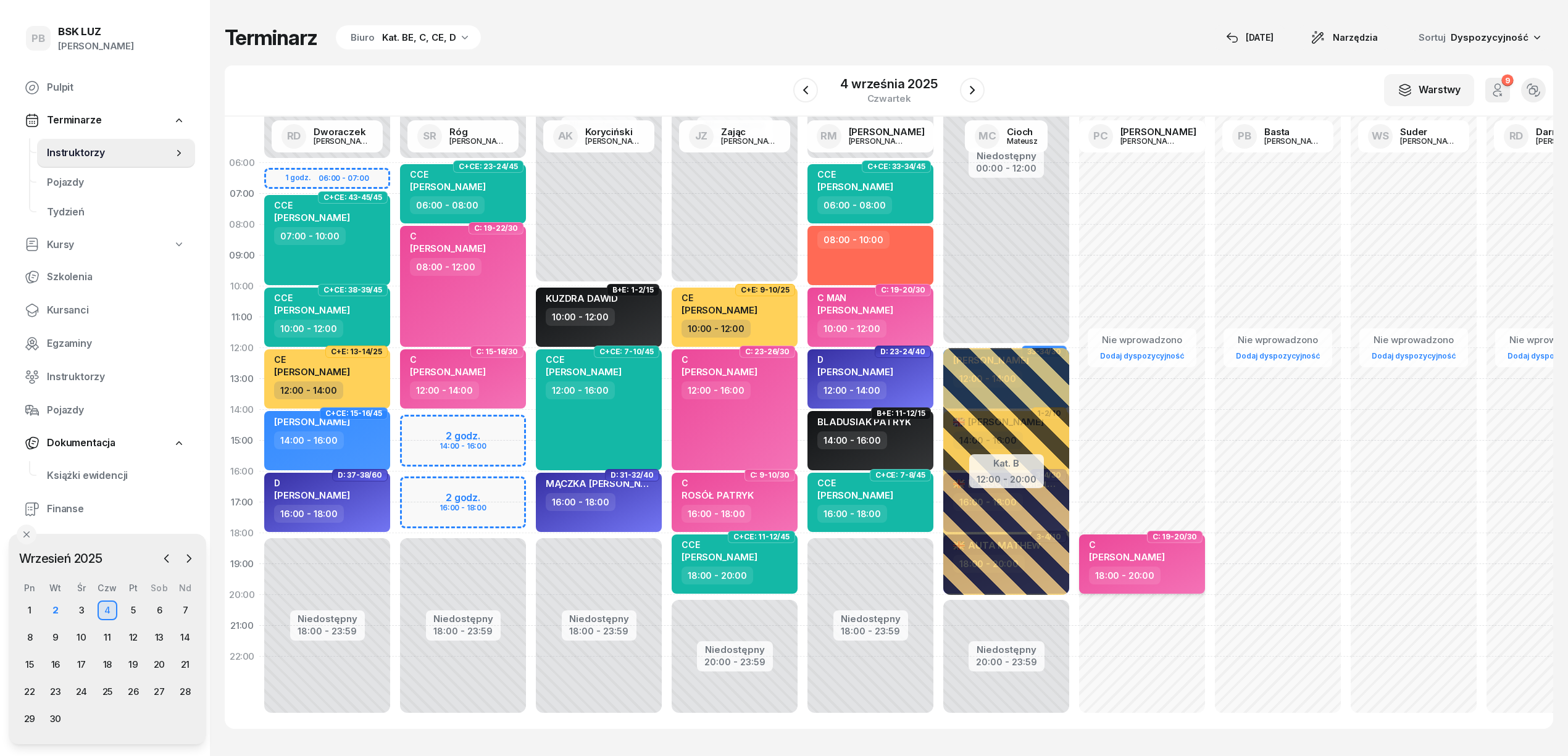
click at [1159, 561] on div "C [PERSON_NAME]" at bounding box center [1127, 553] width 76 height 27
select select "18"
select select "20"
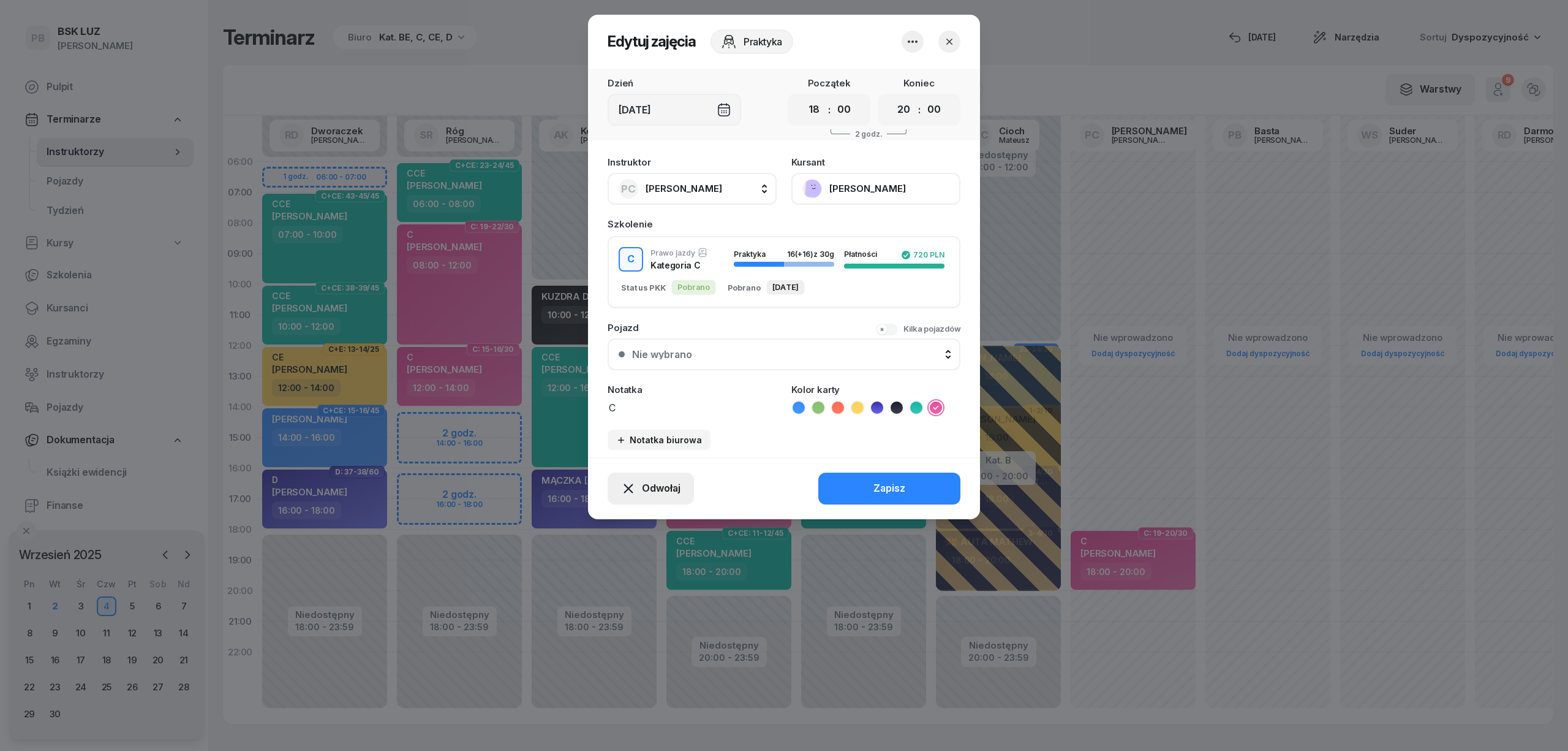
click at [673, 484] on span "Odwołaj" at bounding box center [661, 488] width 39 height 16
click at [652, 381] on div "My odwołaliśmy" at bounding box center [630, 383] width 74 height 16
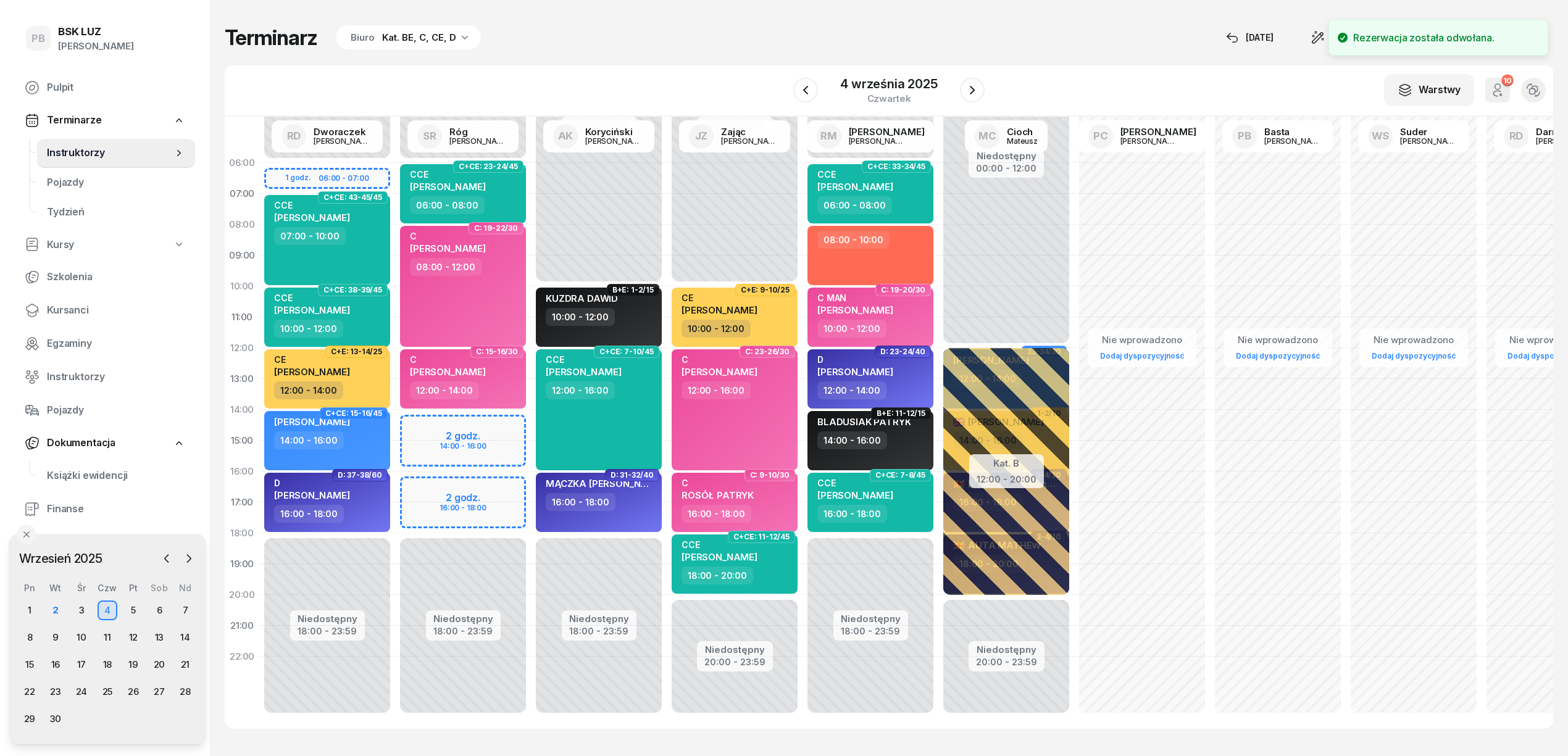
click at [704, 50] on div "Terminarz Biuro Kat. BE, C, CE, D [DATE] Narzędzia Sortuj Dyspozycyjność W Wybi…" at bounding box center [889, 376] width 1328 height 754
click at [132, 603] on div "5" at bounding box center [133, 610] width 20 height 20
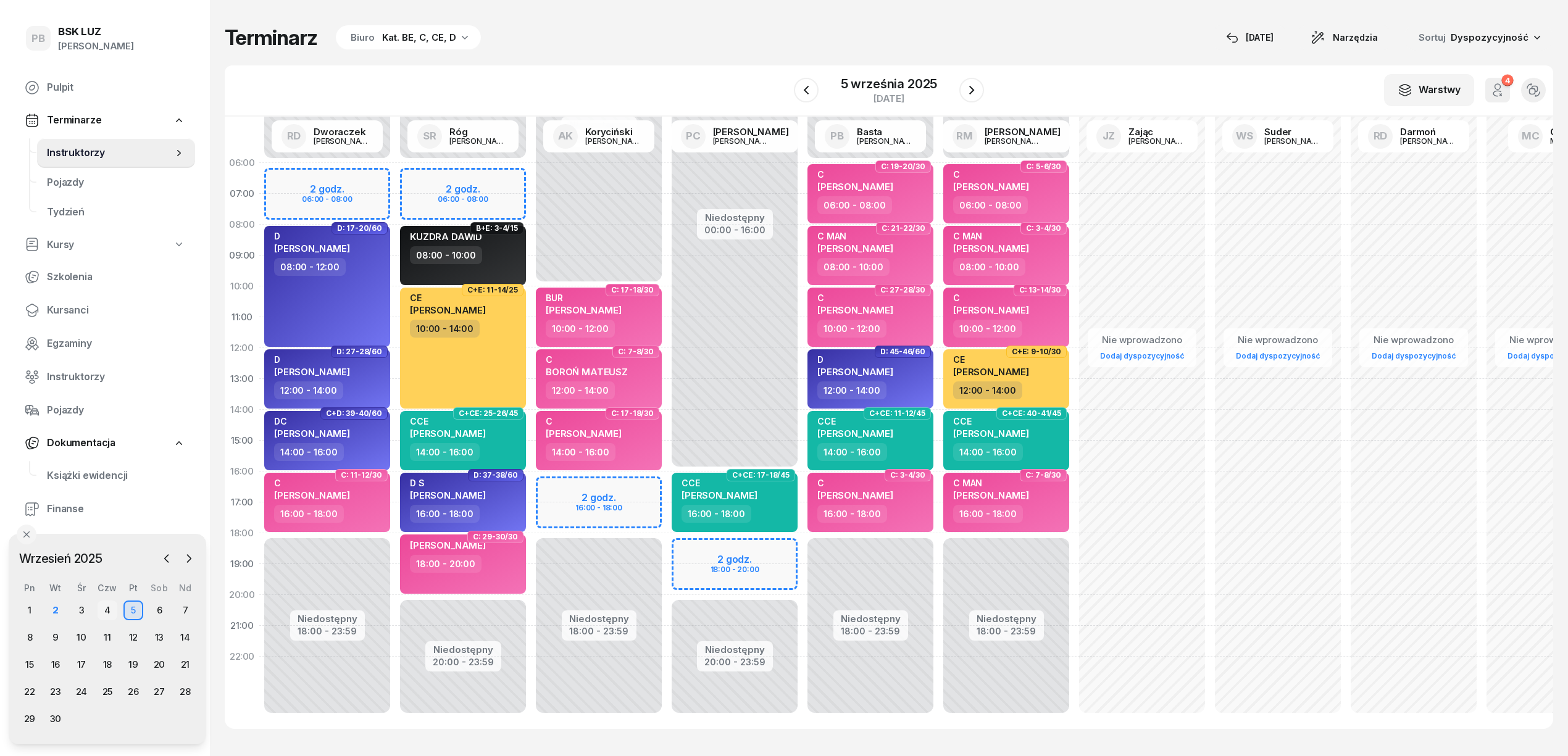
click at [115, 603] on div "4" at bounding box center [107, 610] width 20 height 20
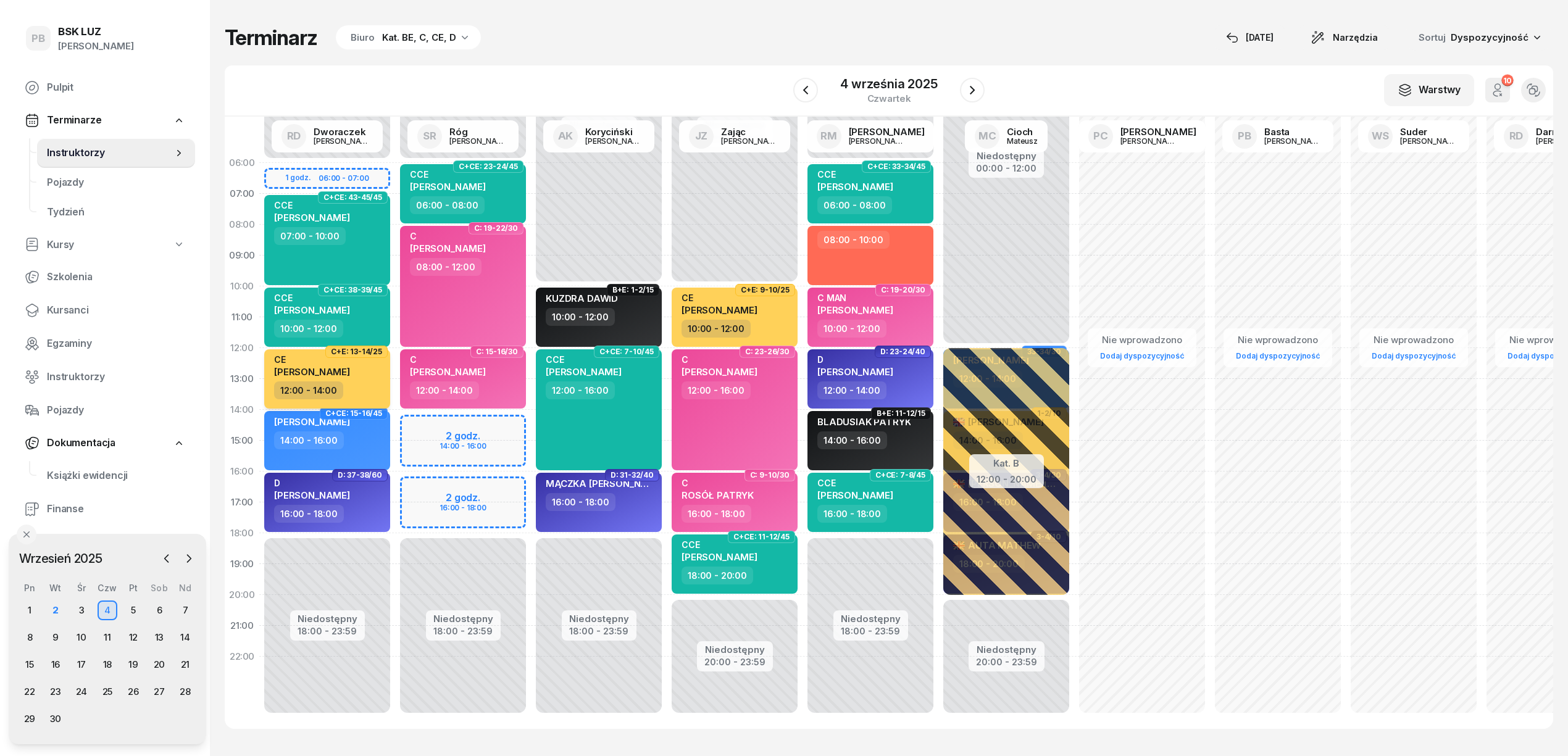
click at [357, 388] on div "12:00 - 14:00" at bounding box center [329, 390] width 109 height 18
select select "12"
select select "14"
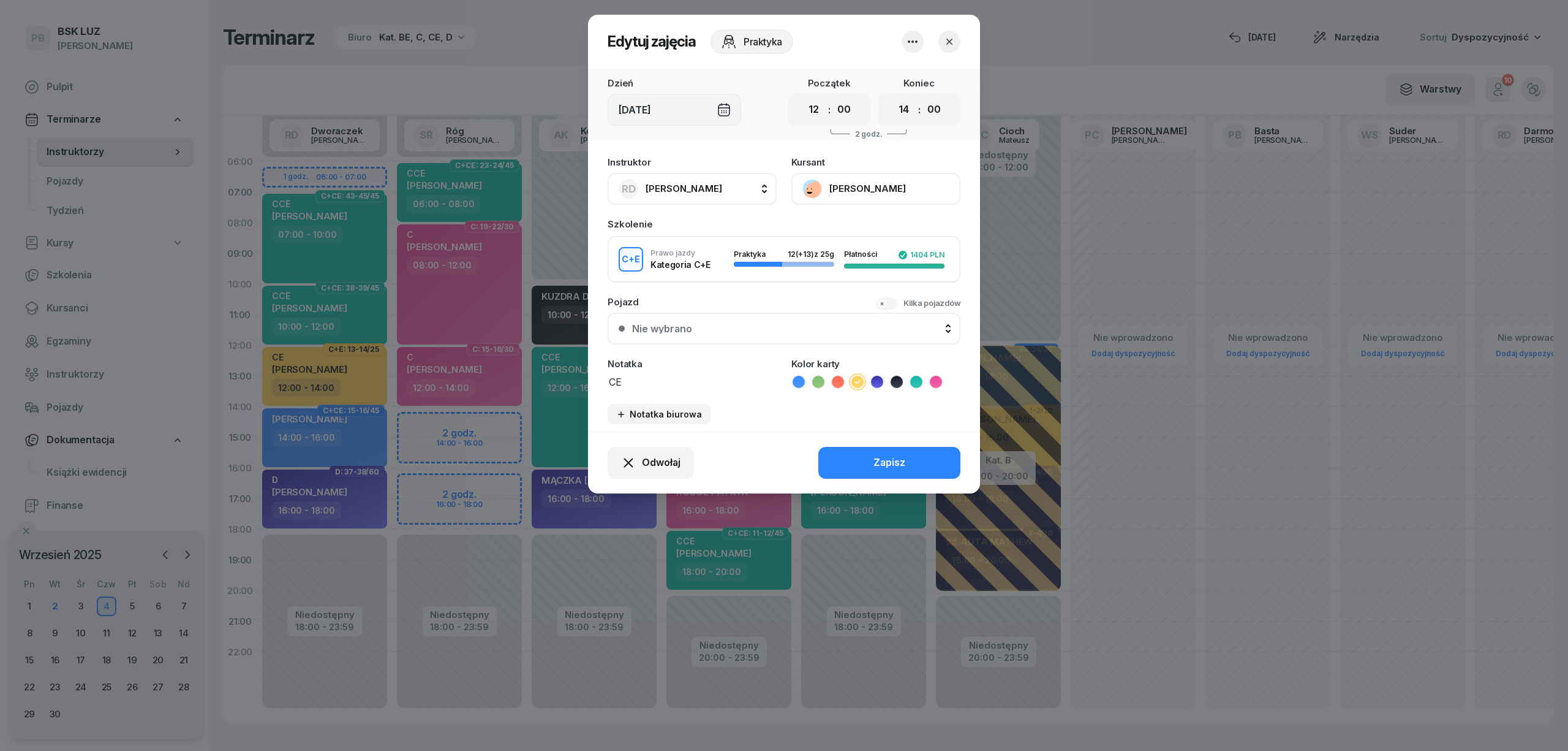
click at [720, 181] on span "[PERSON_NAME]" at bounding box center [684, 189] width 76 height 16
type input "cich"
click at [720, 268] on div "PC [PERSON_NAME]" at bounding box center [698, 270] width 146 height 20
click at [884, 452] on button "Zapisz" at bounding box center [889, 463] width 142 height 32
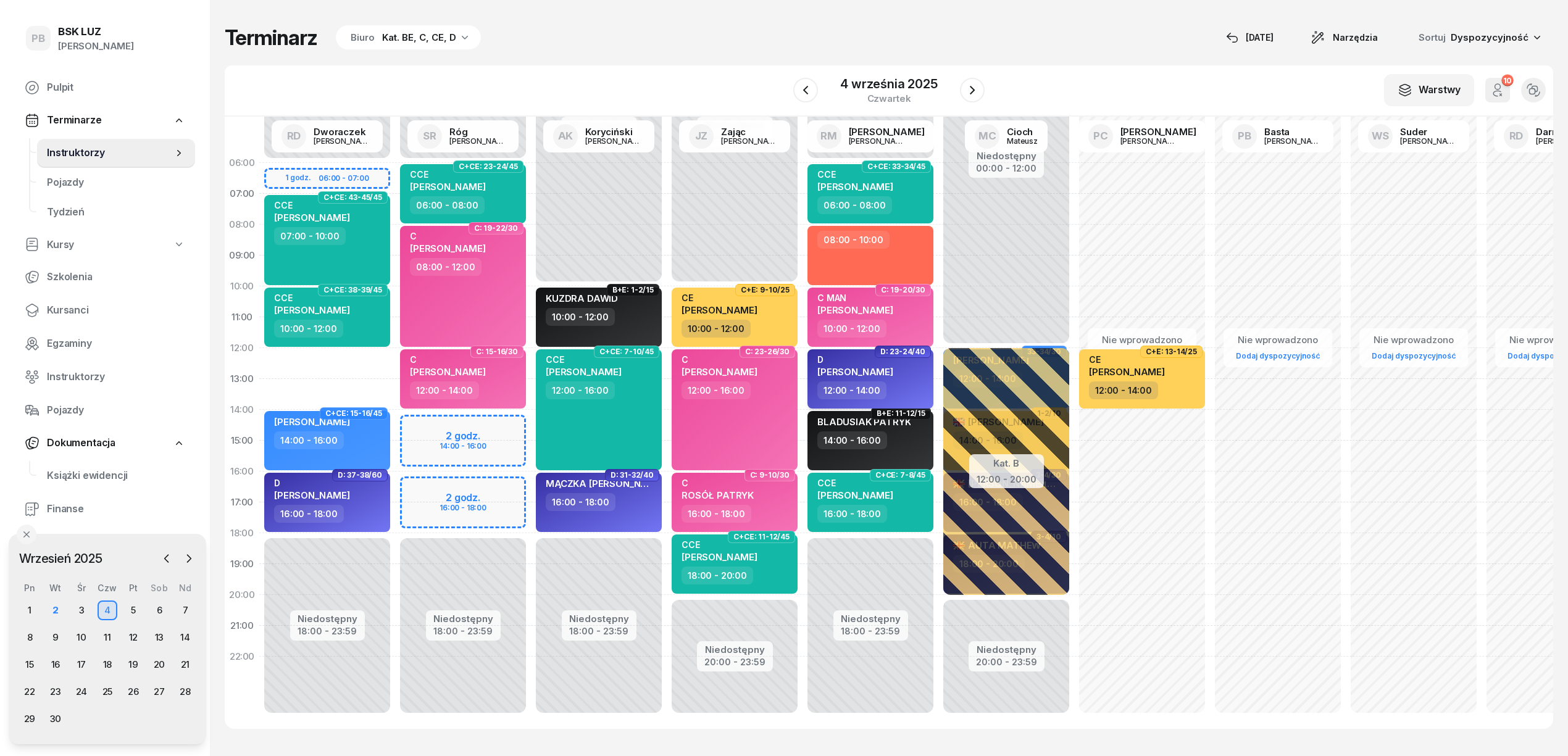
click at [909, 391] on div "12:00 - 14:00" at bounding box center [872, 390] width 109 height 18
select select "12"
select select "14"
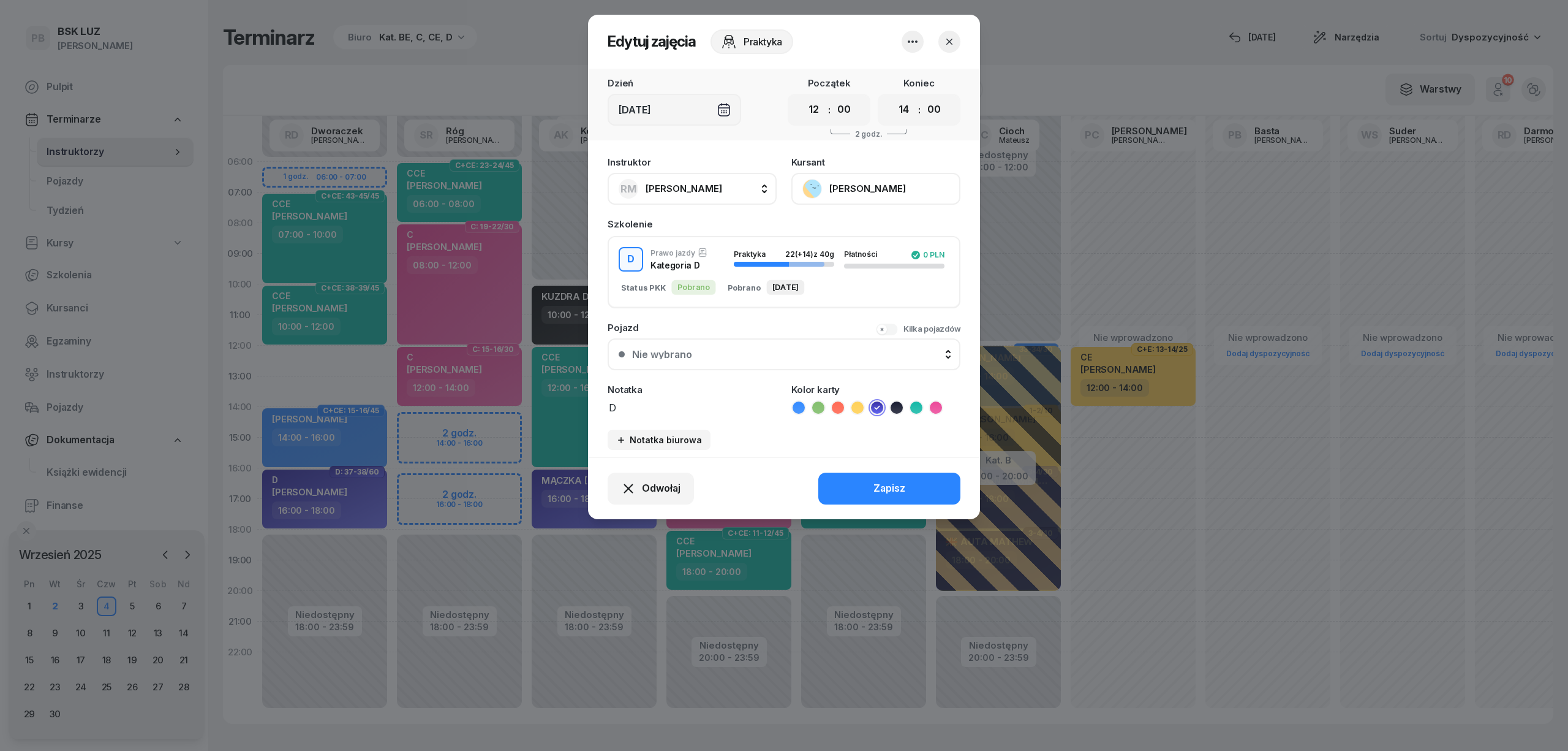
click at [662, 407] on textarea "D" at bounding box center [692, 407] width 169 height 16
type textarea "D dok"
click at [689, 185] on span "[PERSON_NAME]" at bounding box center [684, 189] width 76 height 12
type input "dw"
click at [722, 271] on span "[PERSON_NAME]" at bounding box center [689, 270] width 76 height 16
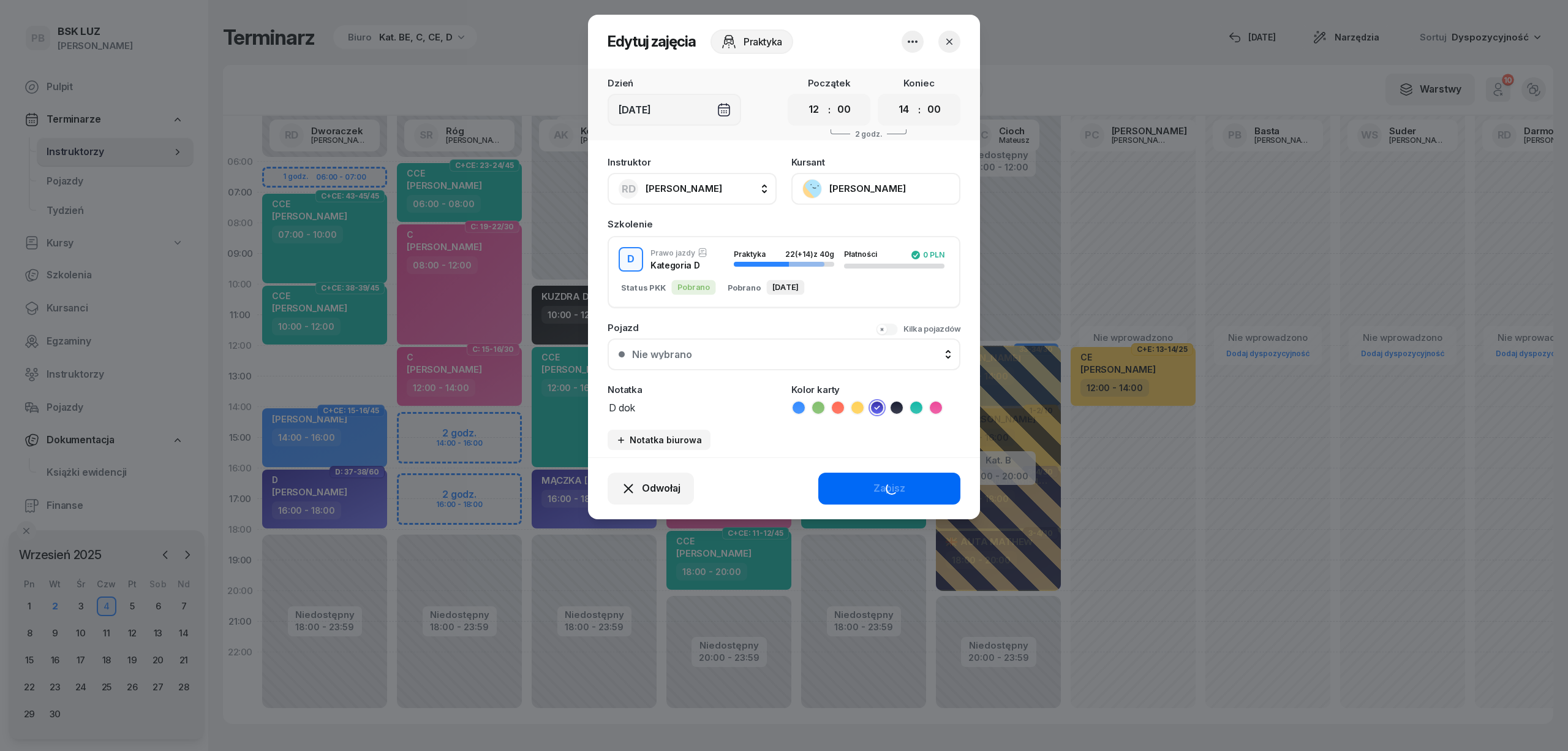
click at [886, 490] on div "Zapisz" at bounding box center [890, 488] width 32 height 16
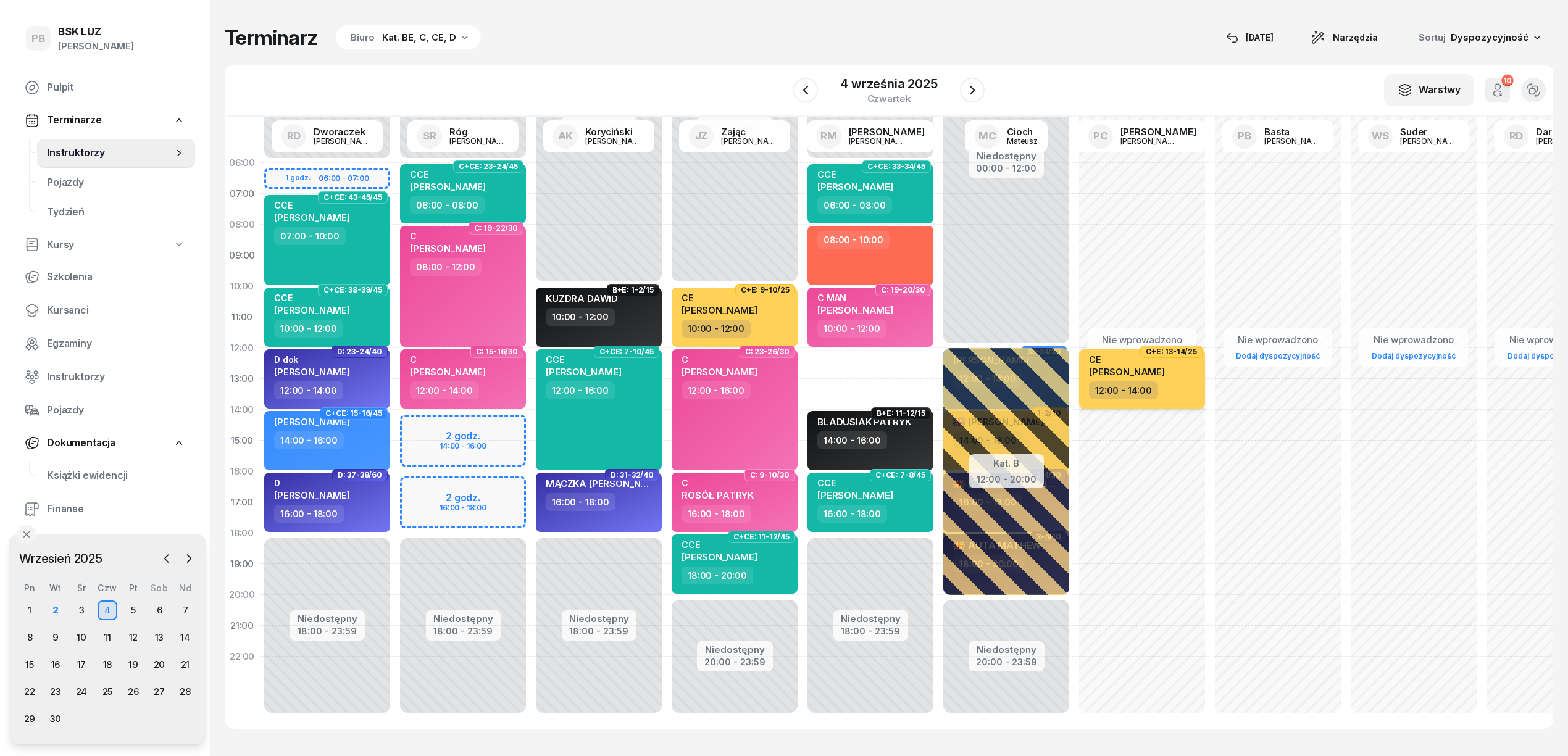
click at [1198, 391] on div "CE [PERSON_NAME] 12:00 - 14:00" at bounding box center [1142, 379] width 126 height 59
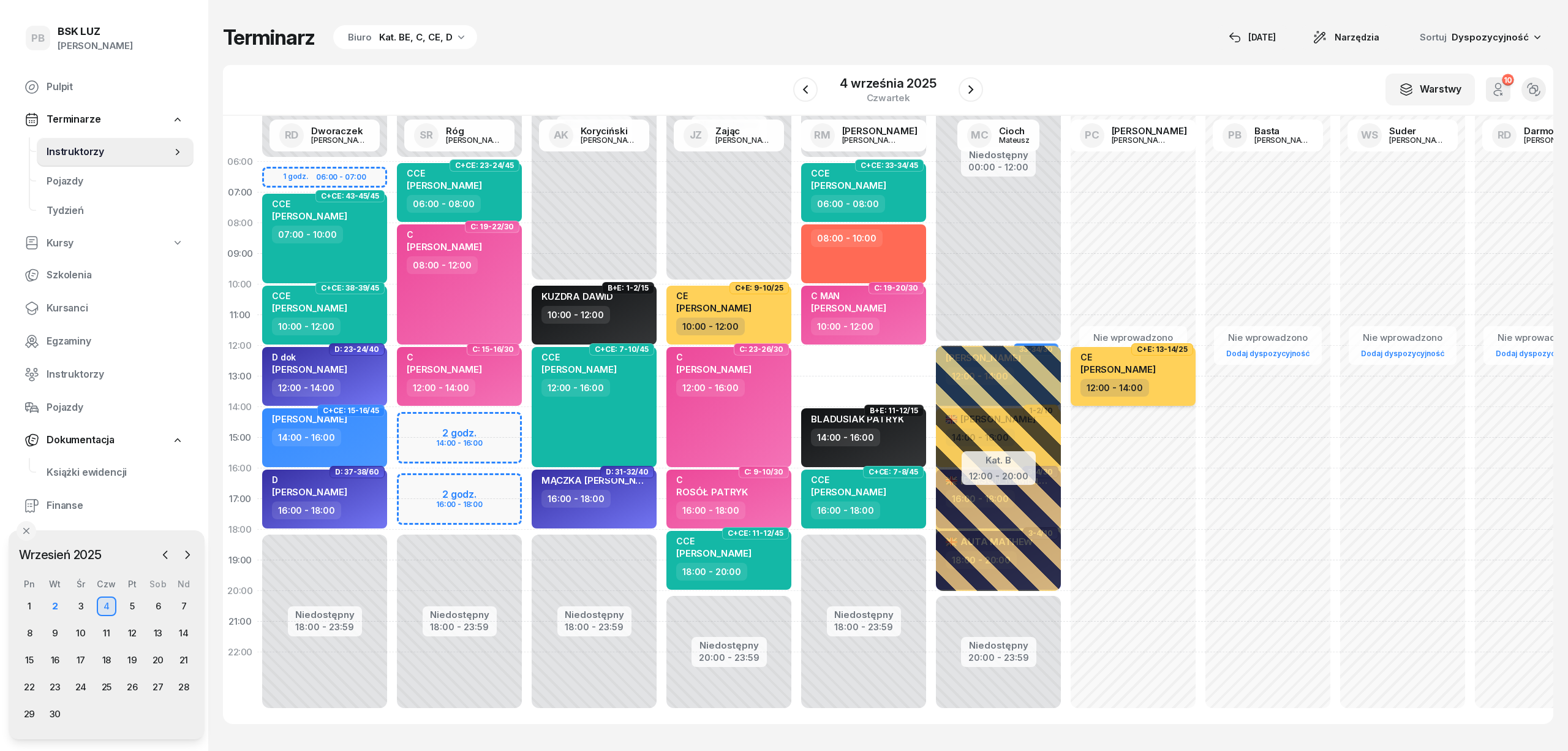
select select "12"
select select "14"
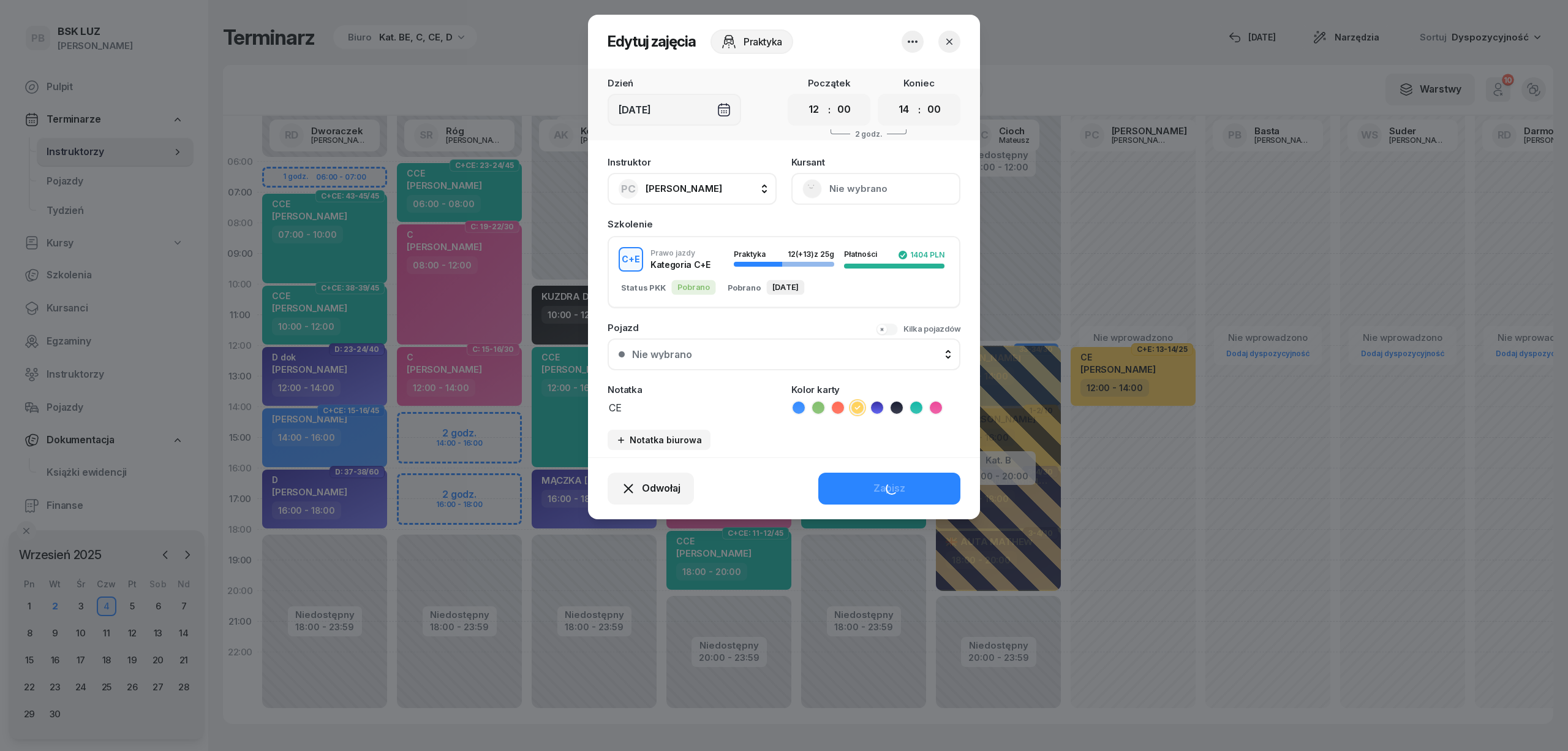
click at [669, 188] on span "[PERSON_NAME]" at bounding box center [684, 189] width 76 height 12
type input "mark"
click at [666, 263] on span "[PERSON_NAME]" at bounding box center [689, 270] width 76 height 16
click at [905, 481] on div "Zapisz" at bounding box center [890, 488] width 32 height 16
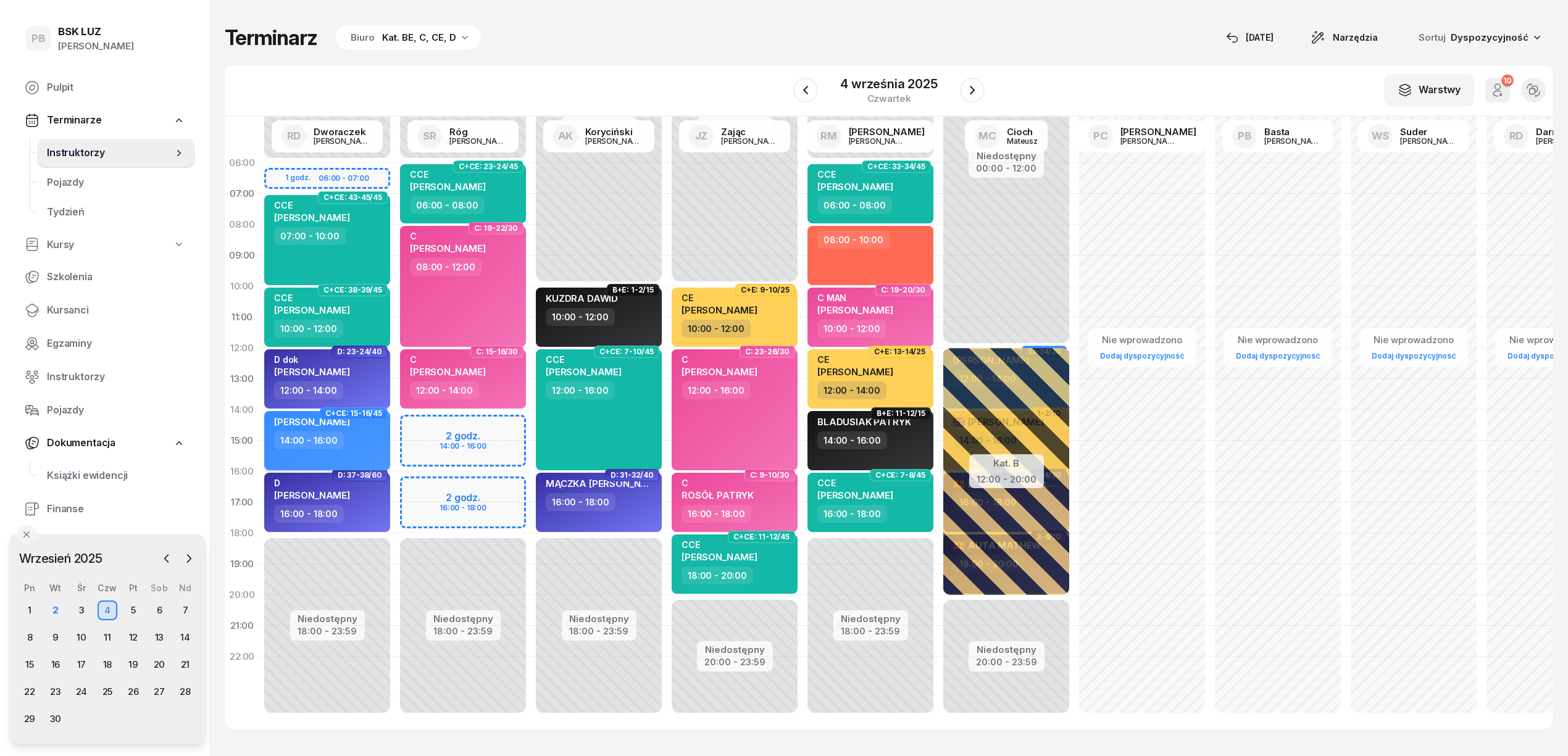
click at [367, 450] on div "[PERSON_NAME] 14:00 - 16:00" at bounding box center [327, 440] width 126 height 59
select select "14"
select select "16"
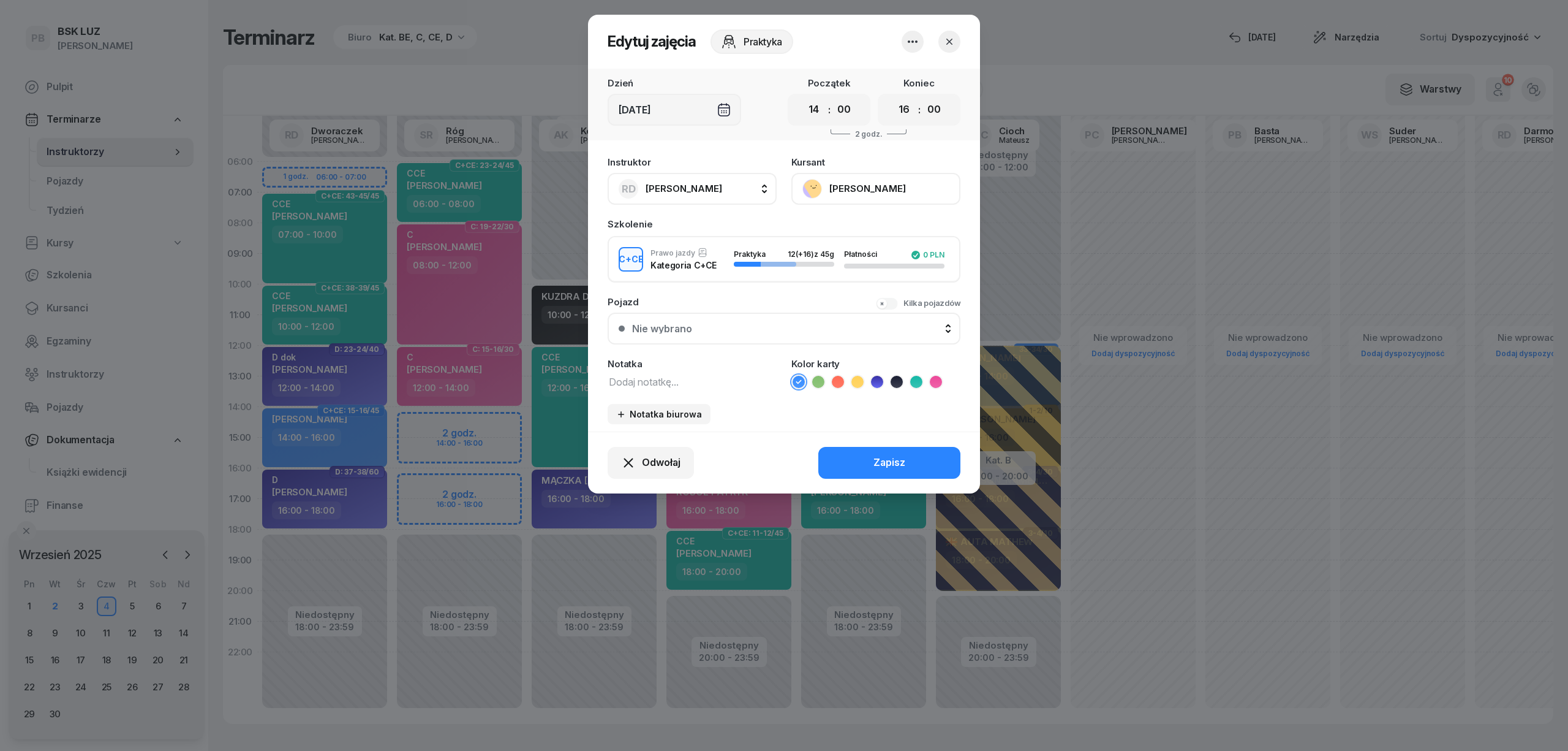
click at [917, 378] on icon at bounding box center [916, 381] width 12 height 12
click at [703, 383] on textarea at bounding box center [692, 381] width 169 height 16
drag, startPoint x: 633, startPoint y: 381, endPoint x: 544, endPoint y: 383, distance: 89.0
click at [544, 383] on div "Edytuj zajęcia Praktyka Dzień [DATE] Początek 00 01 02 03 04 05 06 07 08 09 10 …" at bounding box center [784, 376] width 1568 height 751
type textarea "CCE"
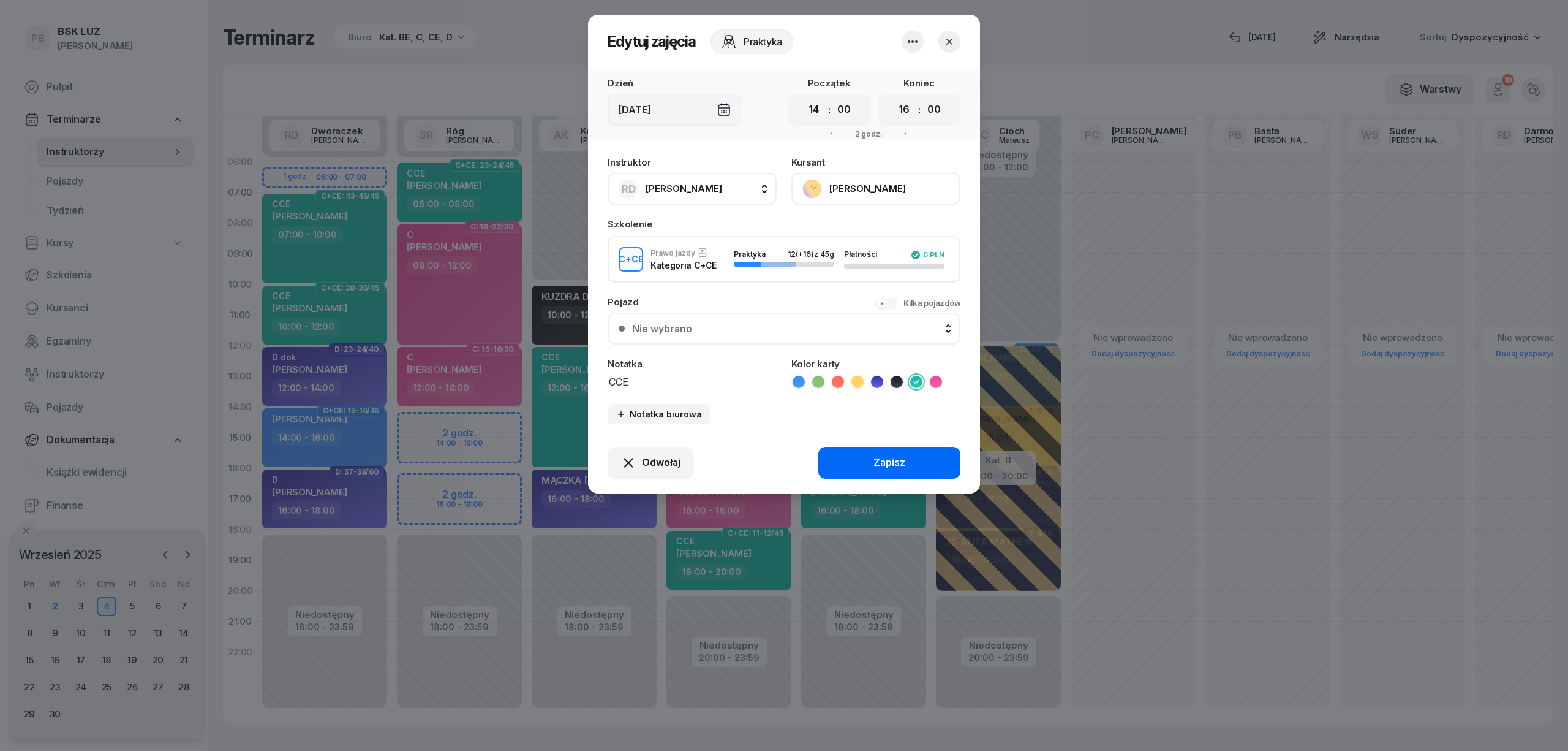
click at [900, 457] on div "Zapisz" at bounding box center [890, 463] width 32 height 16
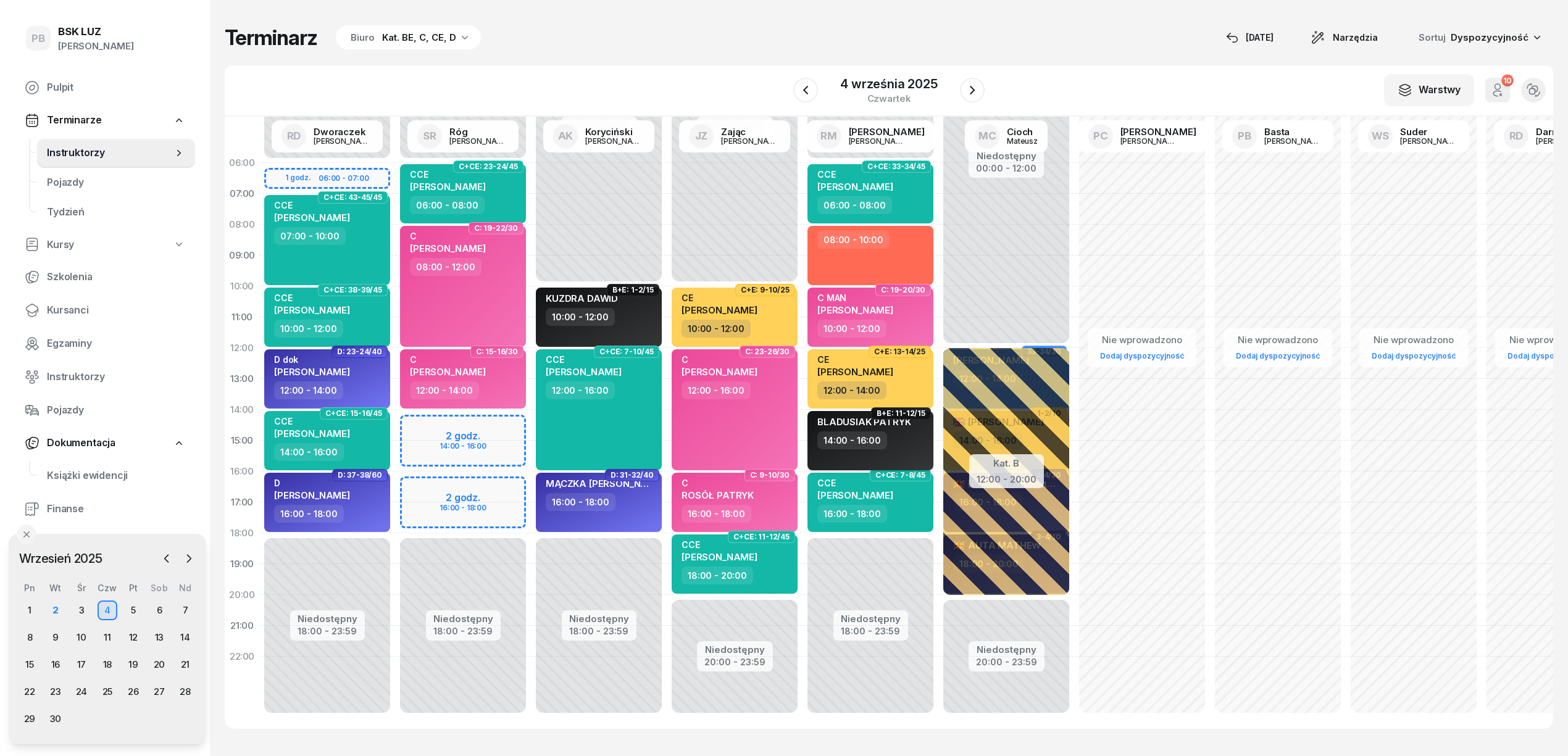
click at [910, 440] on div "14:00 - 16:00" at bounding box center [872, 440] width 109 height 18
select select "14"
select select "16"
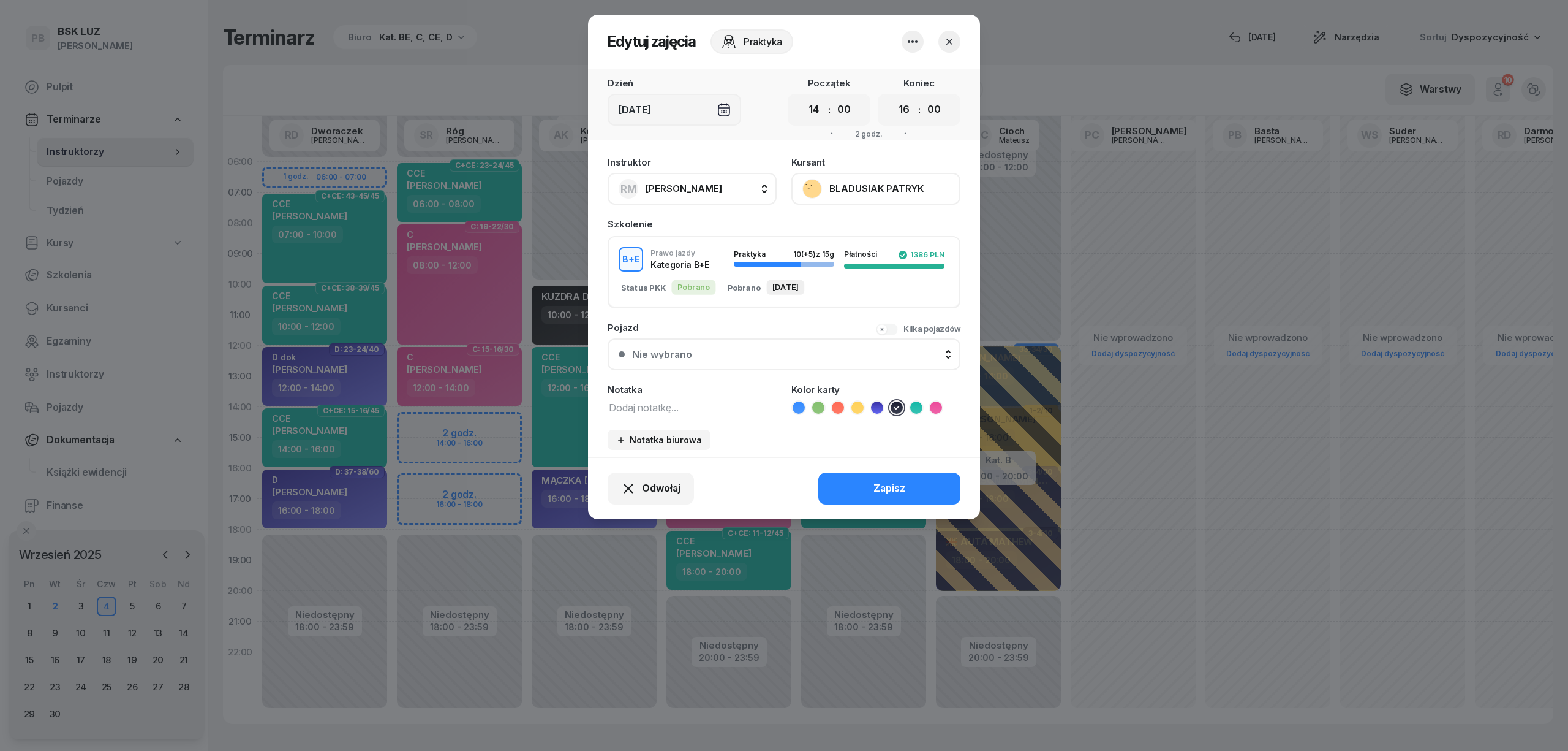
click at [680, 406] on textarea at bounding box center [692, 407] width 169 height 16
type textarea "BE"
click at [868, 484] on button "Zapisz" at bounding box center [889, 488] width 142 height 32
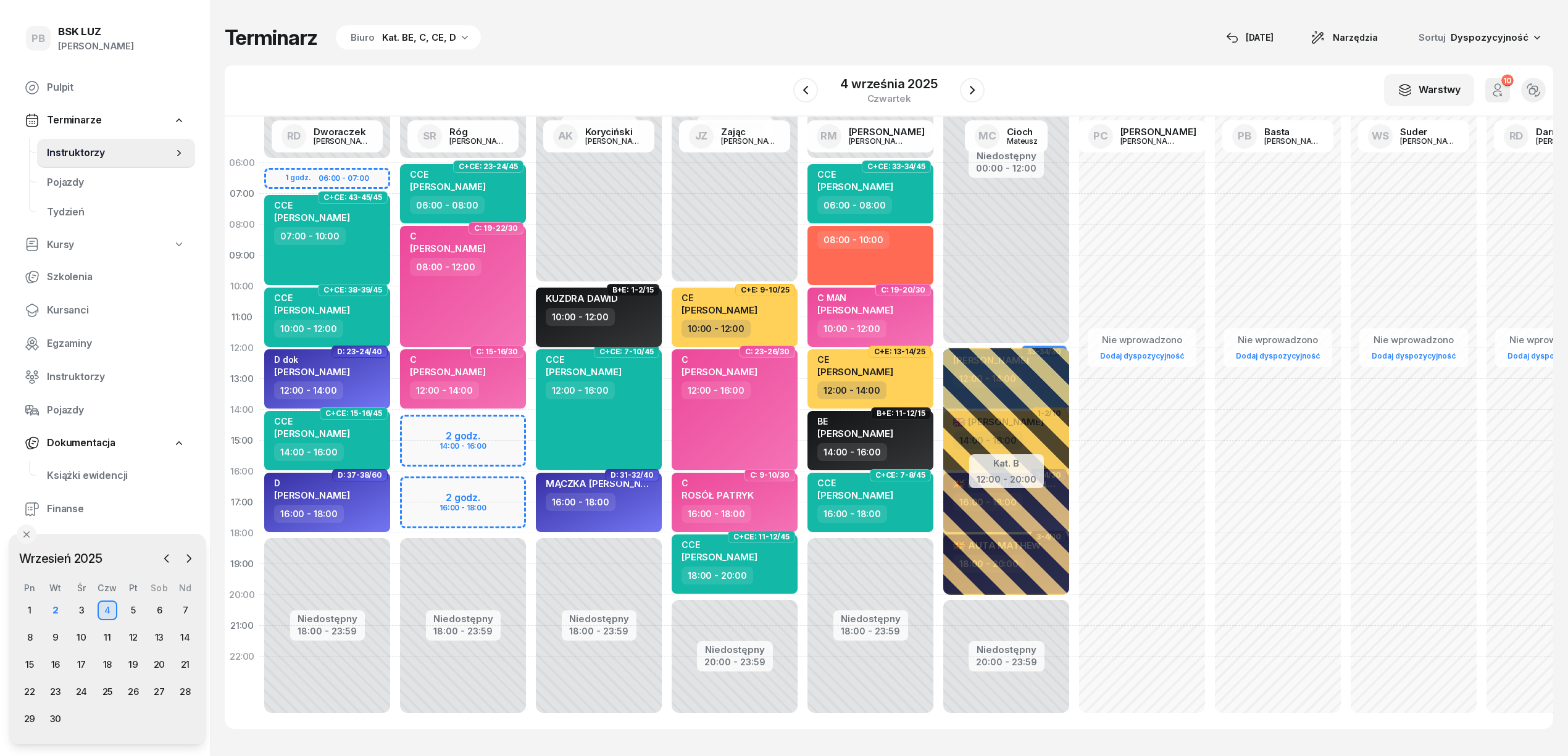
click at [623, 324] on div "10:00 - 12:00" at bounding box center [600, 316] width 109 height 18
select select "10"
select select "12"
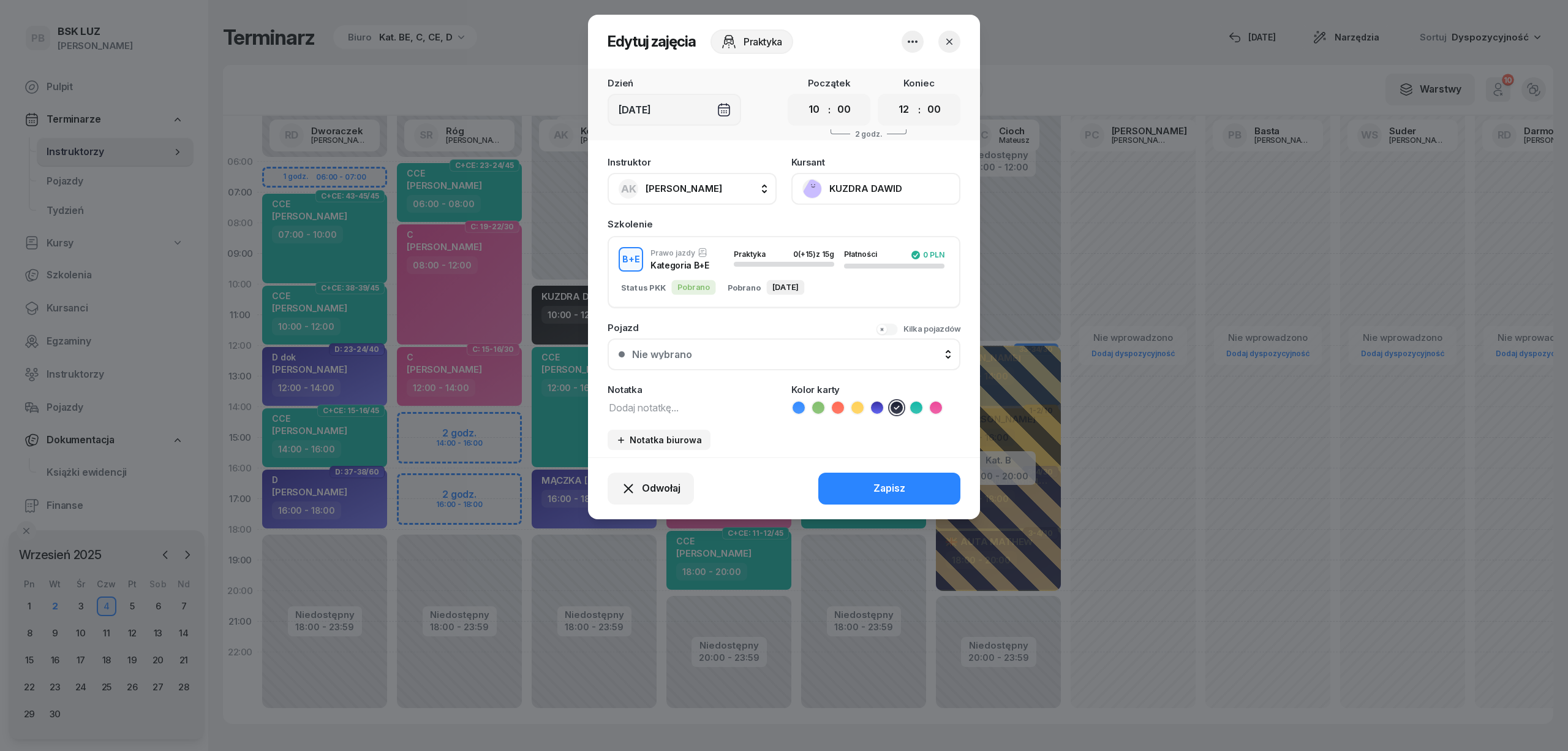
click at [648, 407] on textarea at bounding box center [692, 407] width 169 height 16
type textarea "BE"
click at [868, 479] on button "Zapisz" at bounding box center [889, 488] width 142 height 32
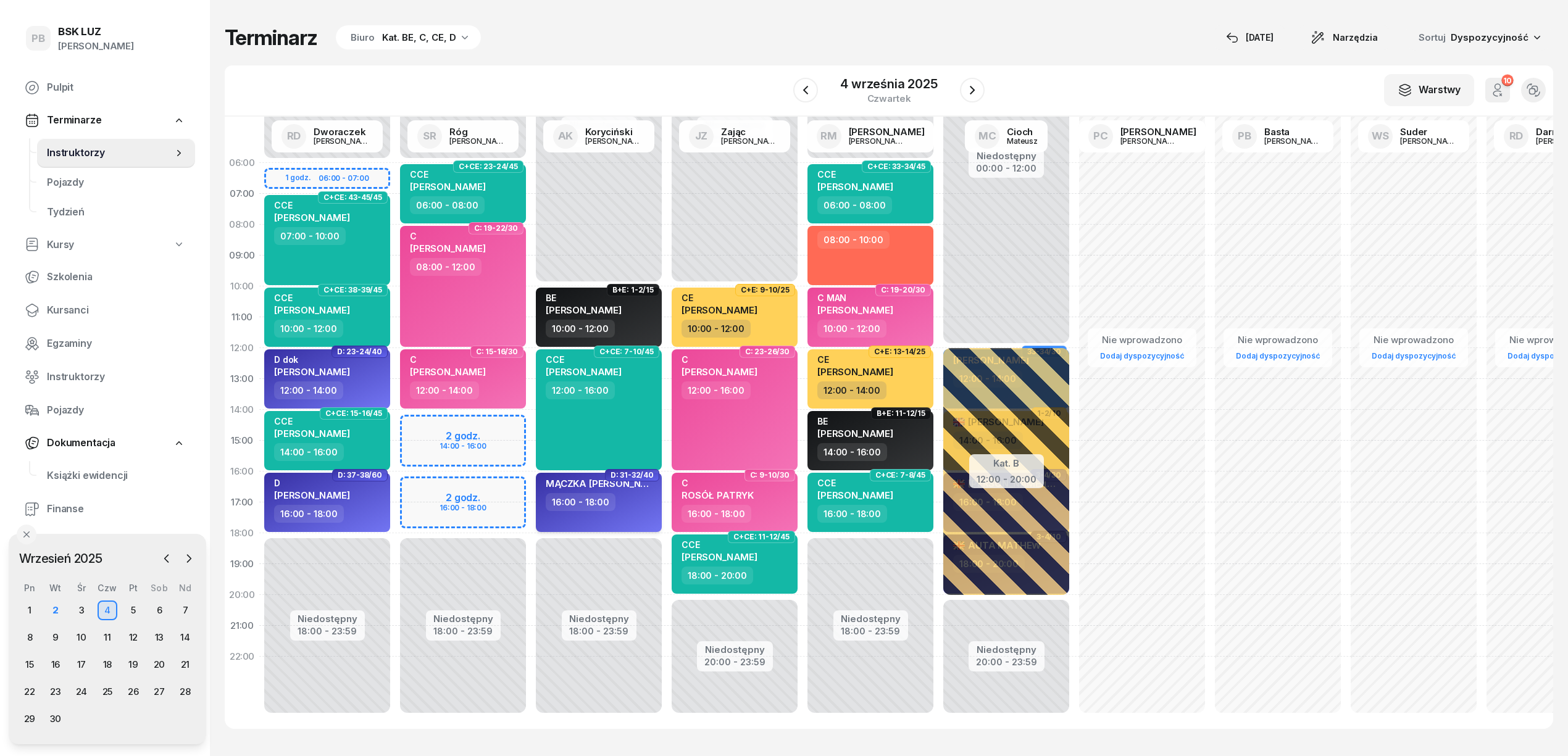
click at [638, 505] on div "16:00 - 18:00" at bounding box center [600, 502] width 109 height 18
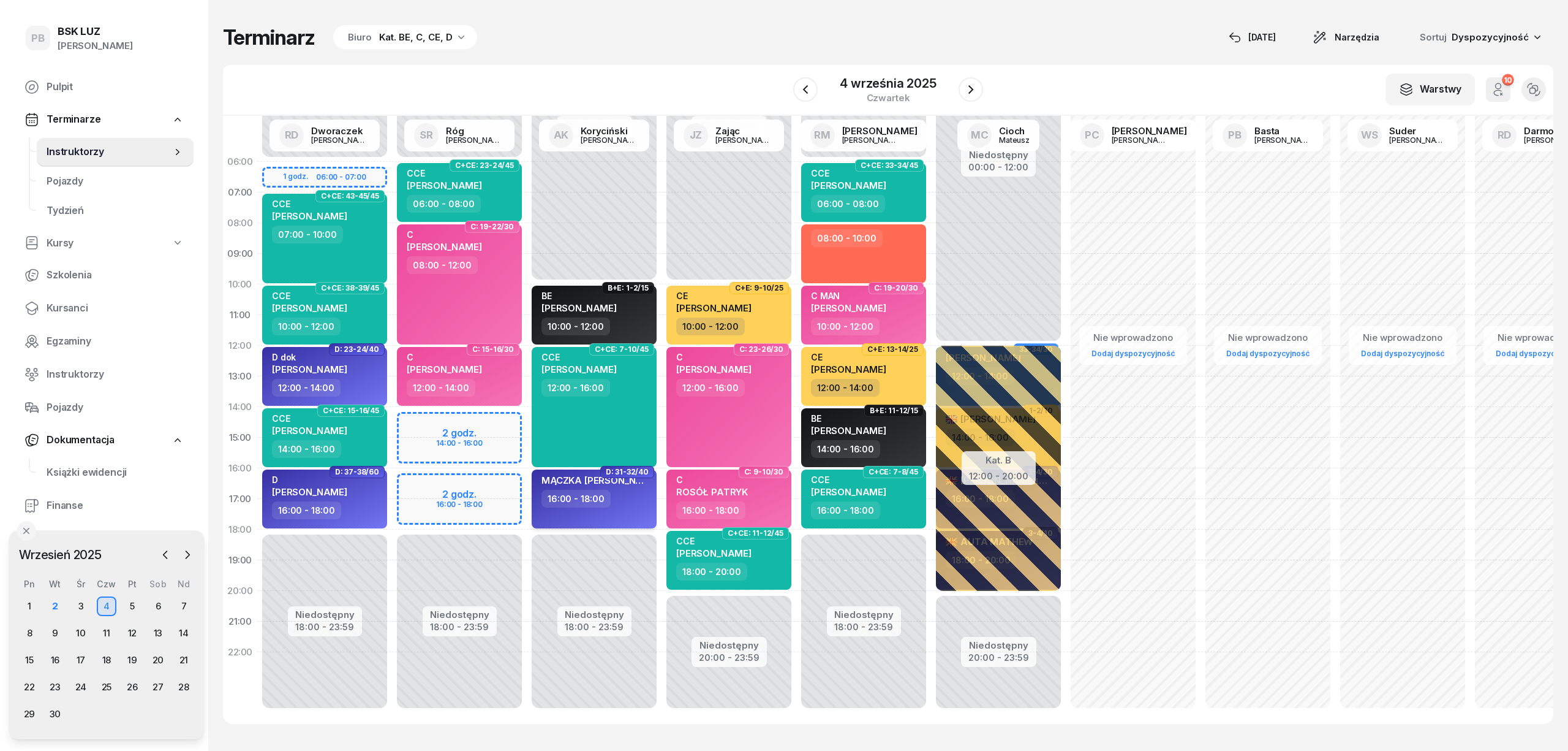
select select "16"
select select "18"
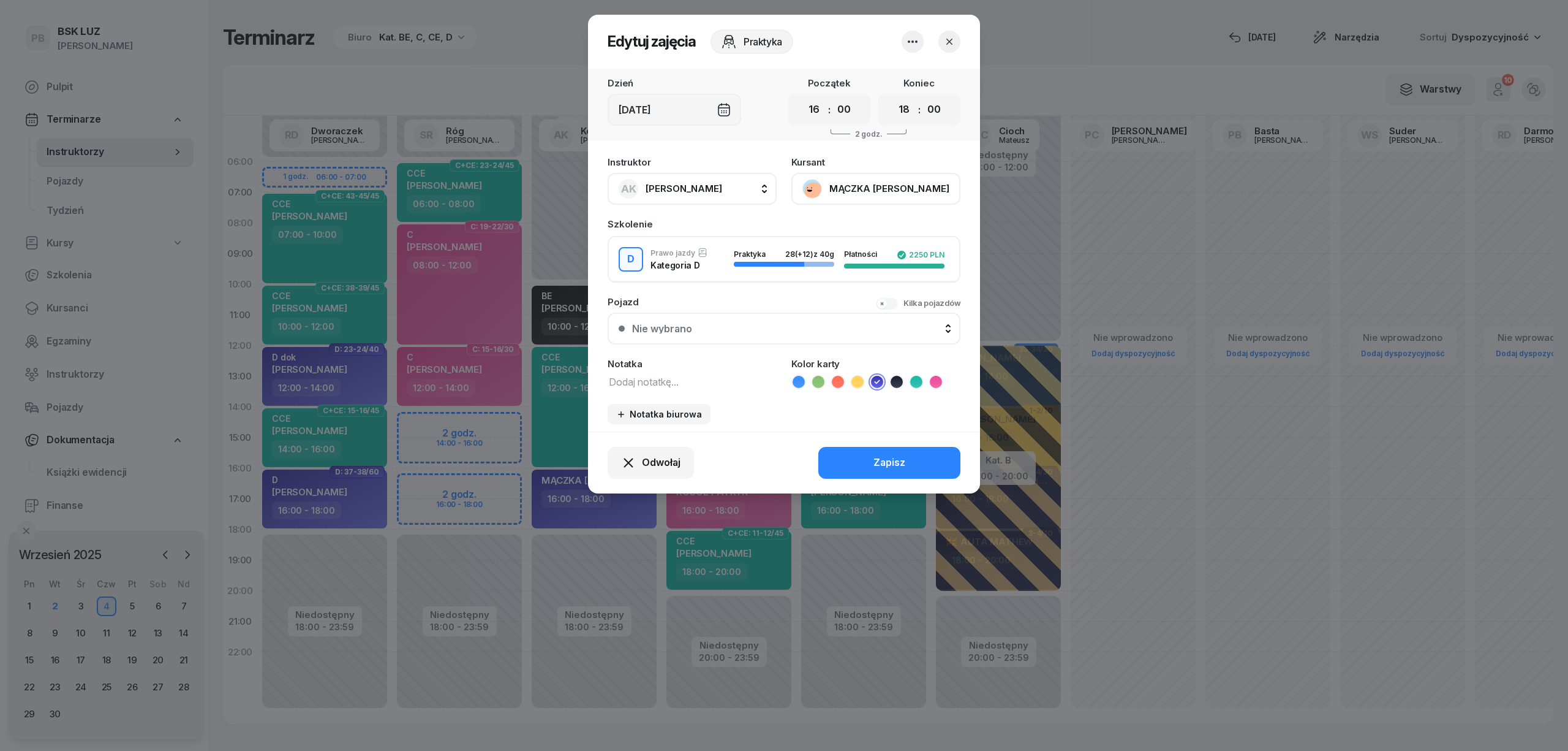
click at [647, 378] on textarea at bounding box center [692, 381] width 169 height 16
type textarea "D"
click at [865, 454] on button "Zapisz" at bounding box center [889, 463] width 142 height 32
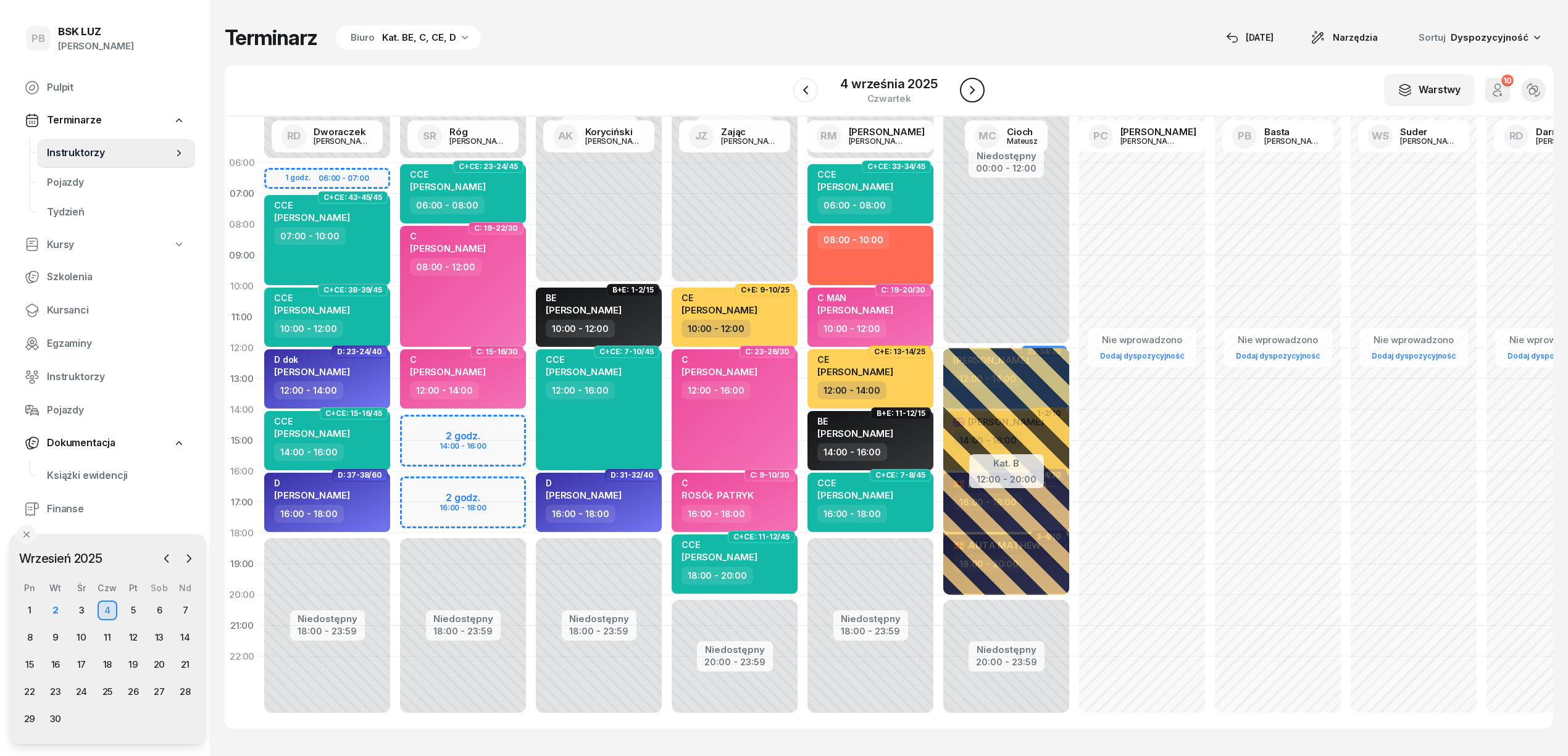
click at [965, 82] on icon "button" at bounding box center [972, 90] width 14 height 14
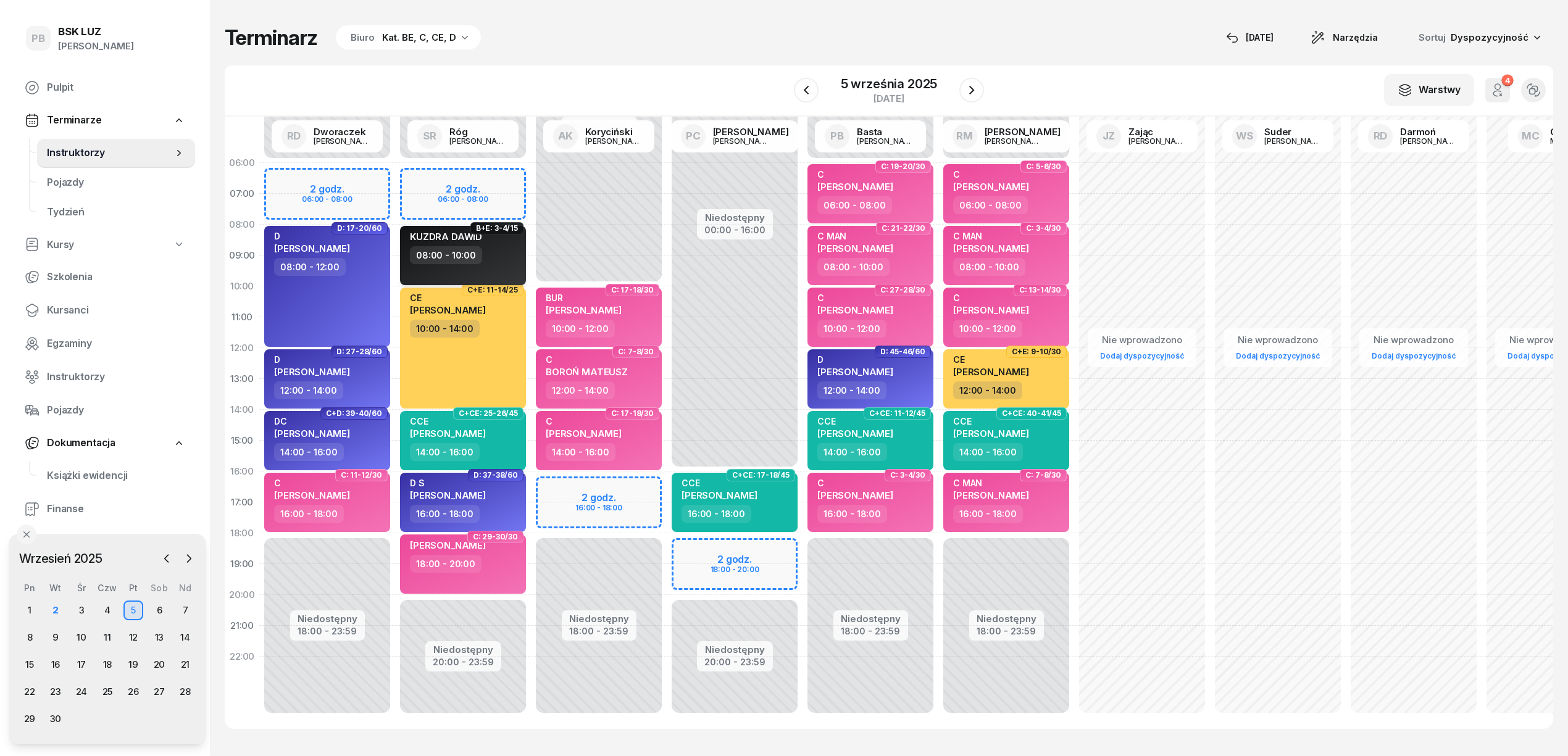
click at [509, 264] on div "[PERSON_NAME] 08:00 - 10:00" at bounding box center [462, 255] width 126 height 59
select select "08"
select select "10"
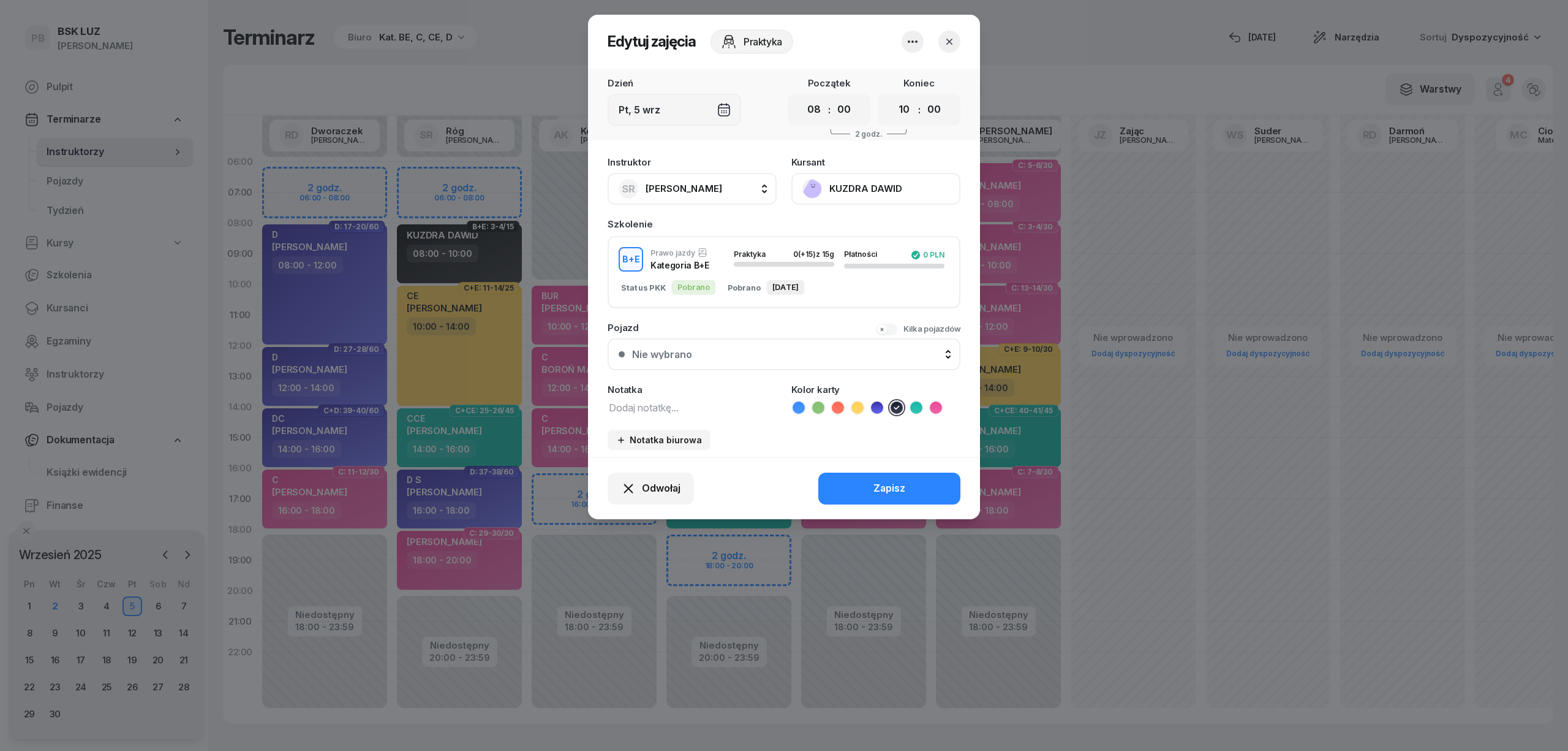
click at [667, 307] on div "Instruktor SR Róg [PERSON_NAME] AK [PERSON_NAME] BP [PERSON_NAME] DP [PERSON_NA…" at bounding box center [784, 304] width 392 height 307
click at [668, 415] on div "Instruktor SR Róg [PERSON_NAME] AK [PERSON_NAME] BP [PERSON_NAME] DP [PERSON_NA…" at bounding box center [784, 304] width 392 height 307
click at [660, 406] on textarea at bounding box center [692, 407] width 169 height 16
type textarea "BE"
click at [882, 477] on button "Zapisz" at bounding box center [889, 488] width 142 height 32
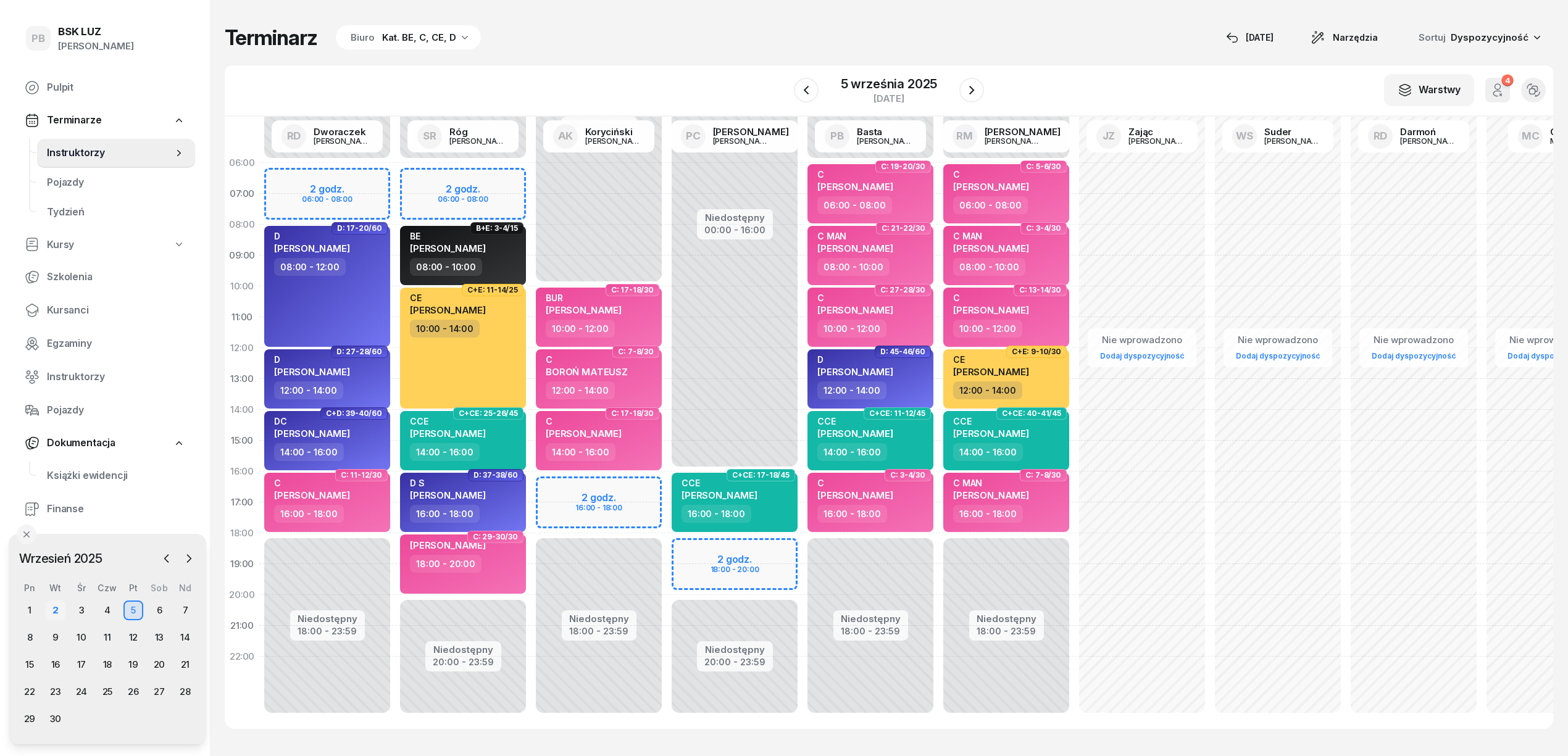
click at [55, 617] on div "2" at bounding box center [55, 610] width 20 height 20
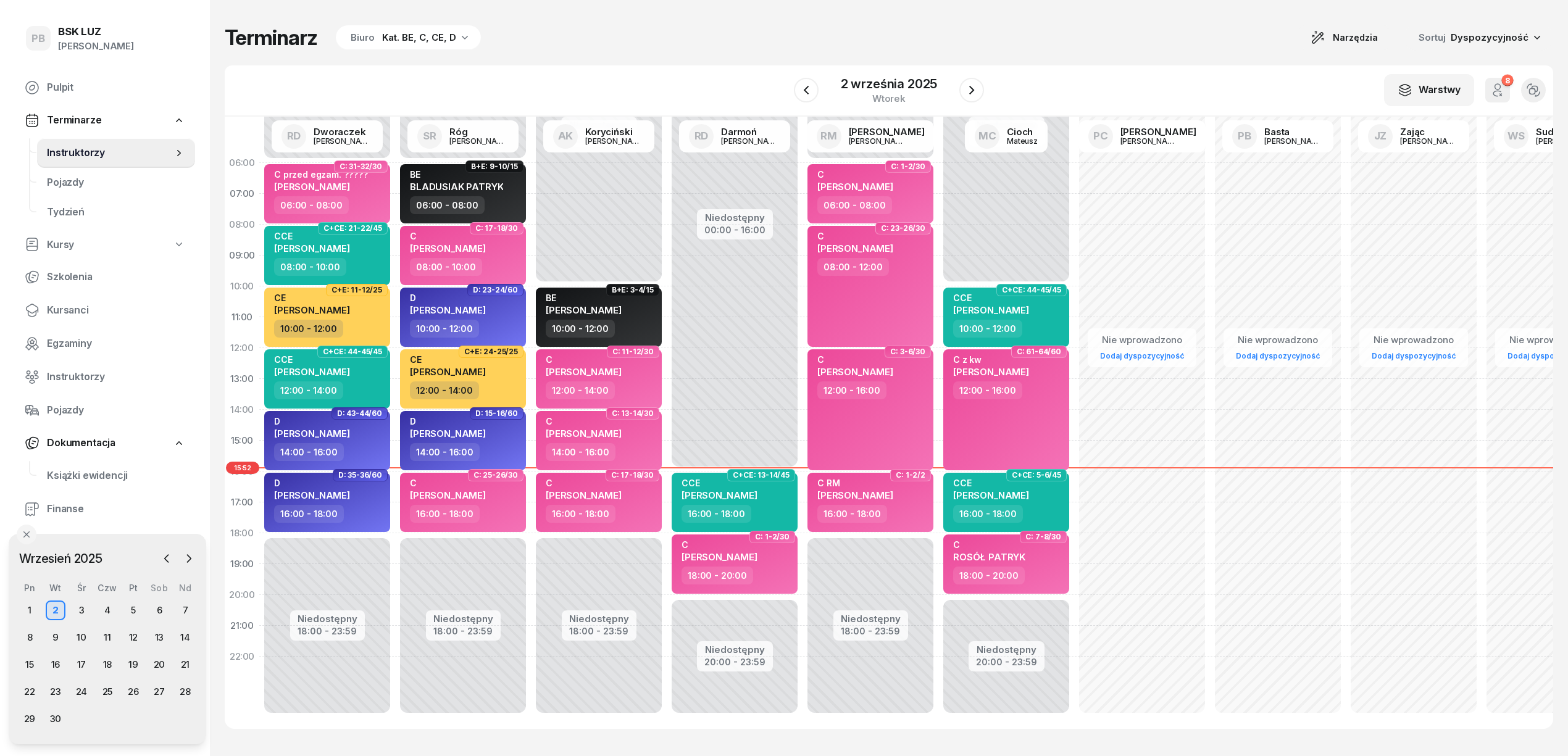
click at [854, 738] on div "Terminarz Biuro Kat. BE, C, CE, D Narzędzia Sortuj Dyspozycyjność W Wybierz AK …" at bounding box center [889, 376] width 1328 height 754
click at [1181, 593] on div "Nie wprowadzono Dodaj dyspozycyjność" at bounding box center [1141, 440] width 135 height 586
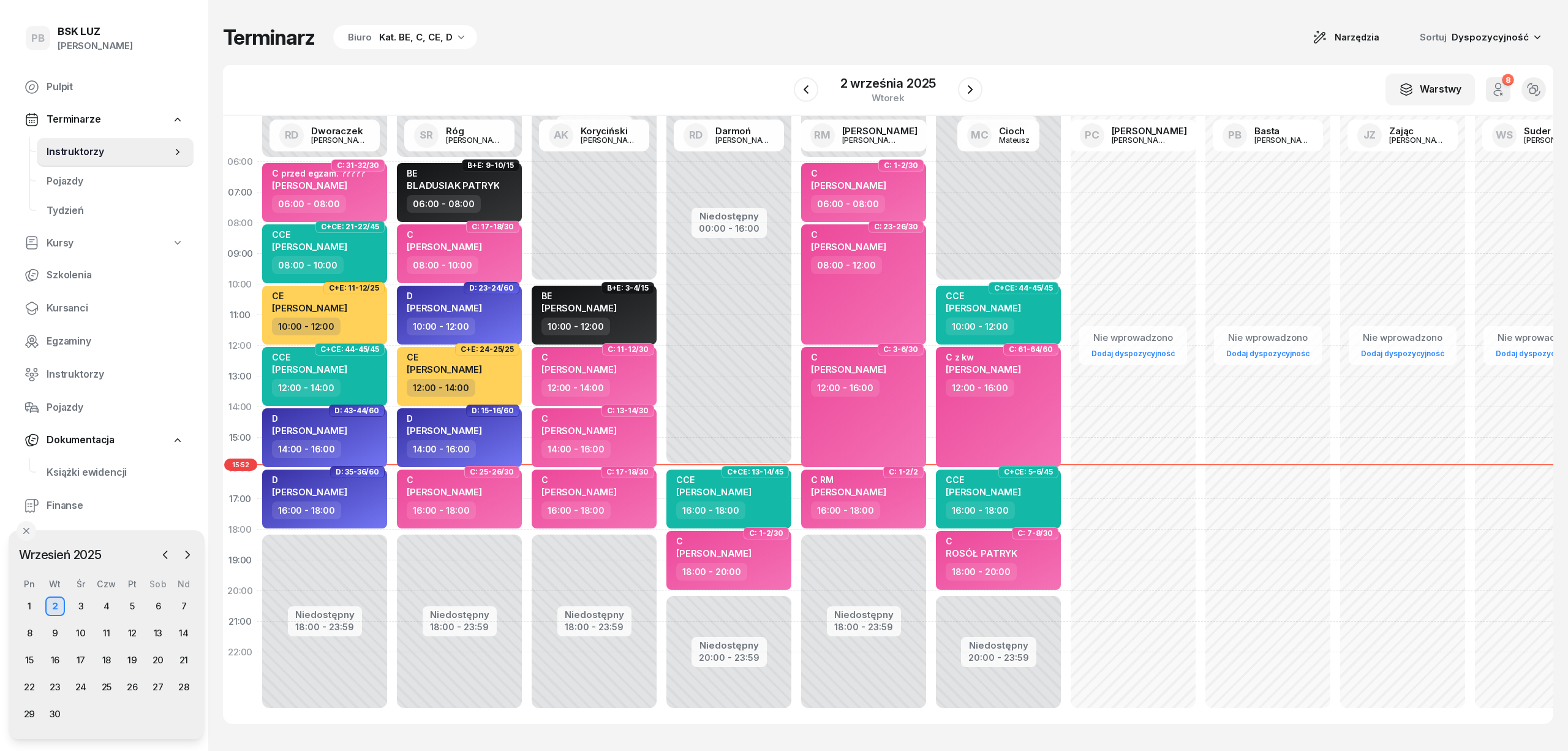
select select "19"
select select "21"
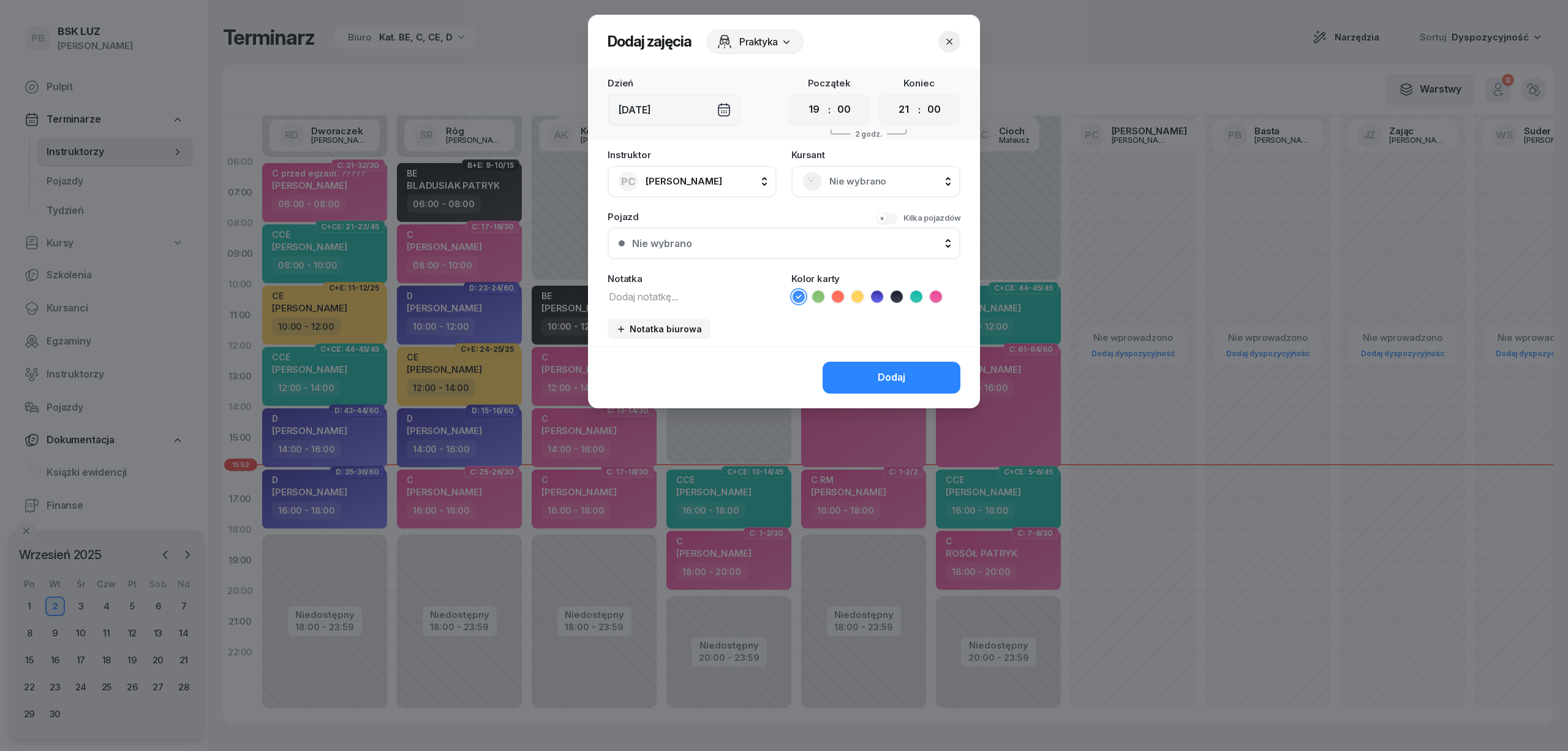
click at [946, 39] on icon "button" at bounding box center [949, 42] width 6 height 6
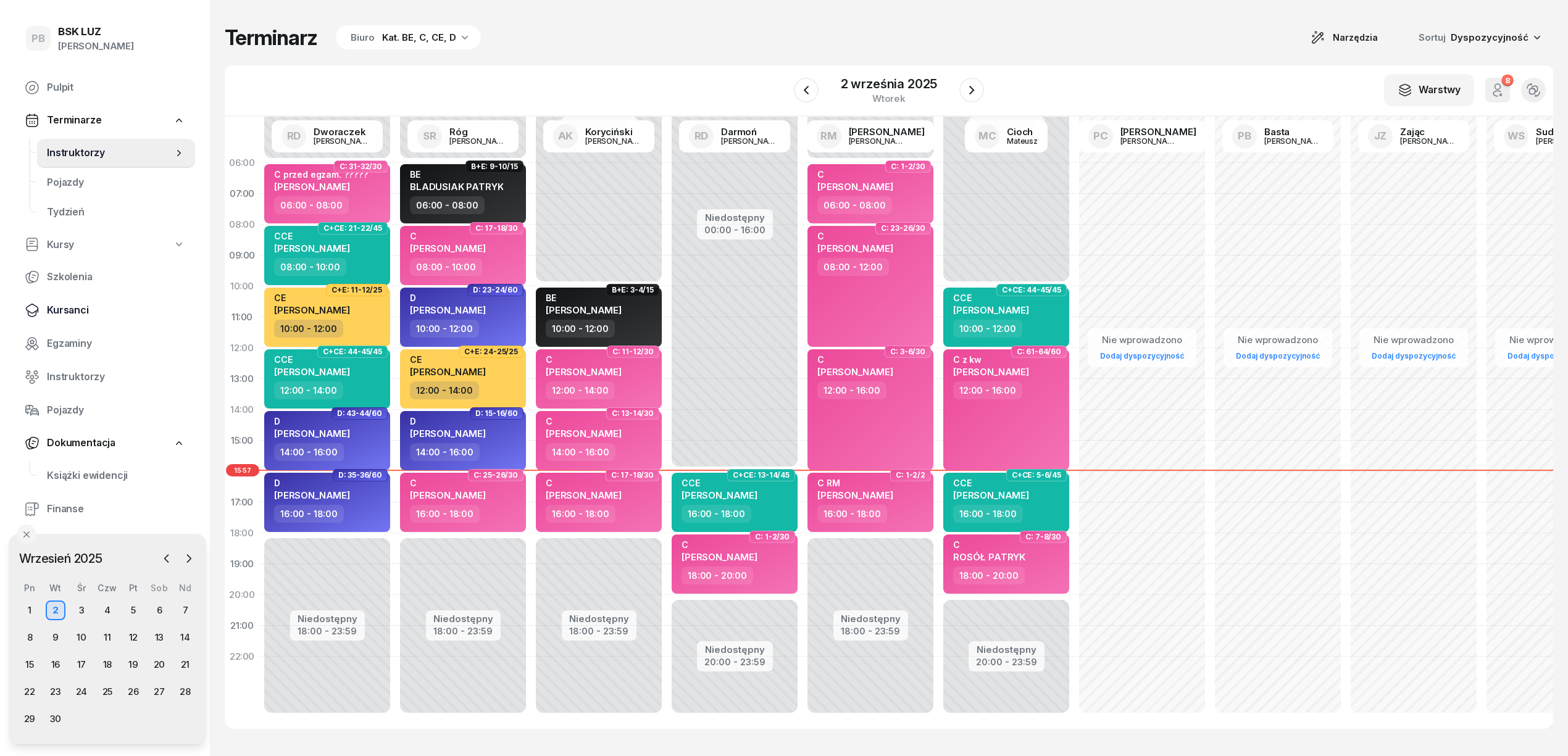
click at [62, 309] on span "Kursanci" at bounding box center [116, 310] width 139 height 16
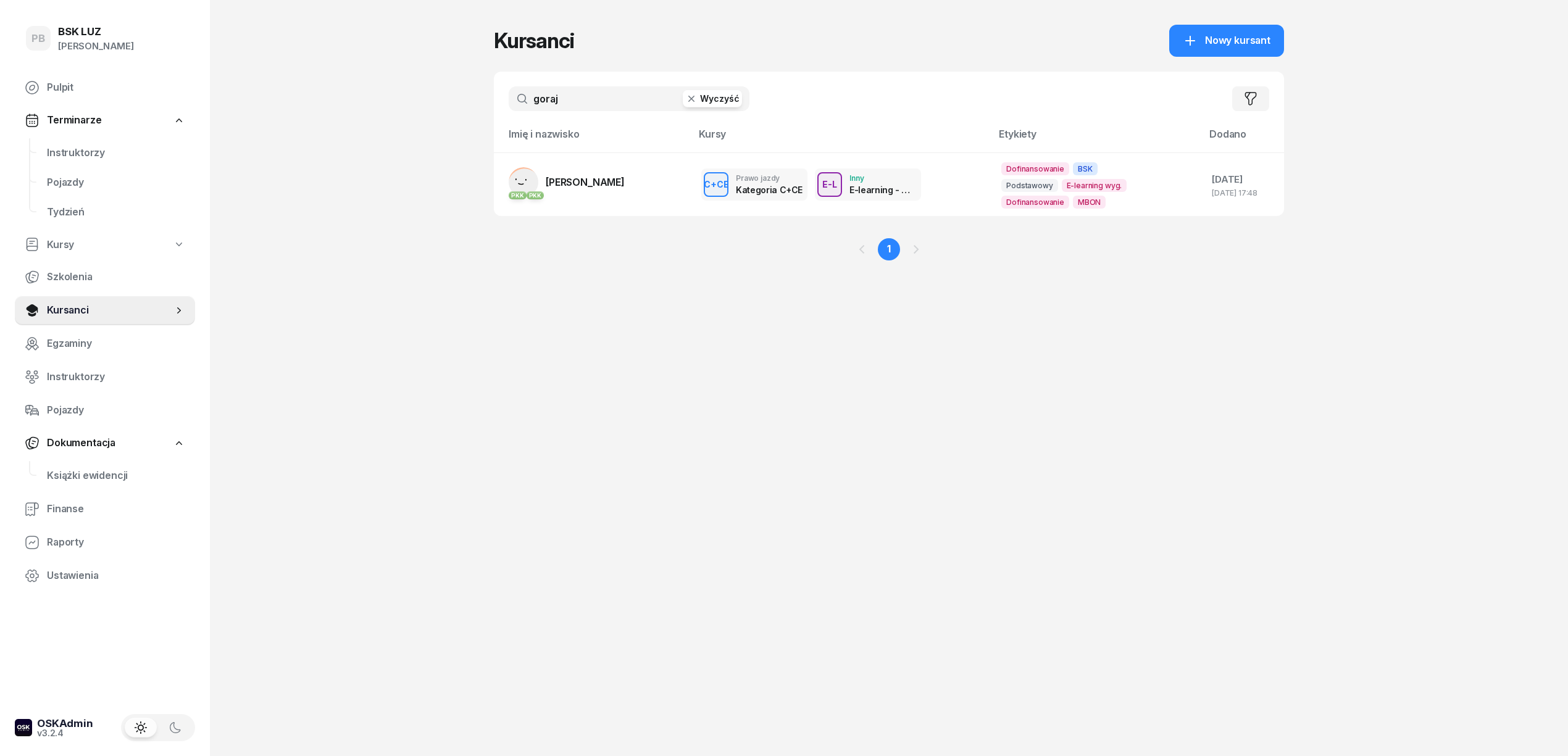
click at [566, 99] on input "goraj" at bounding box center [629, 99] width 240 height 25
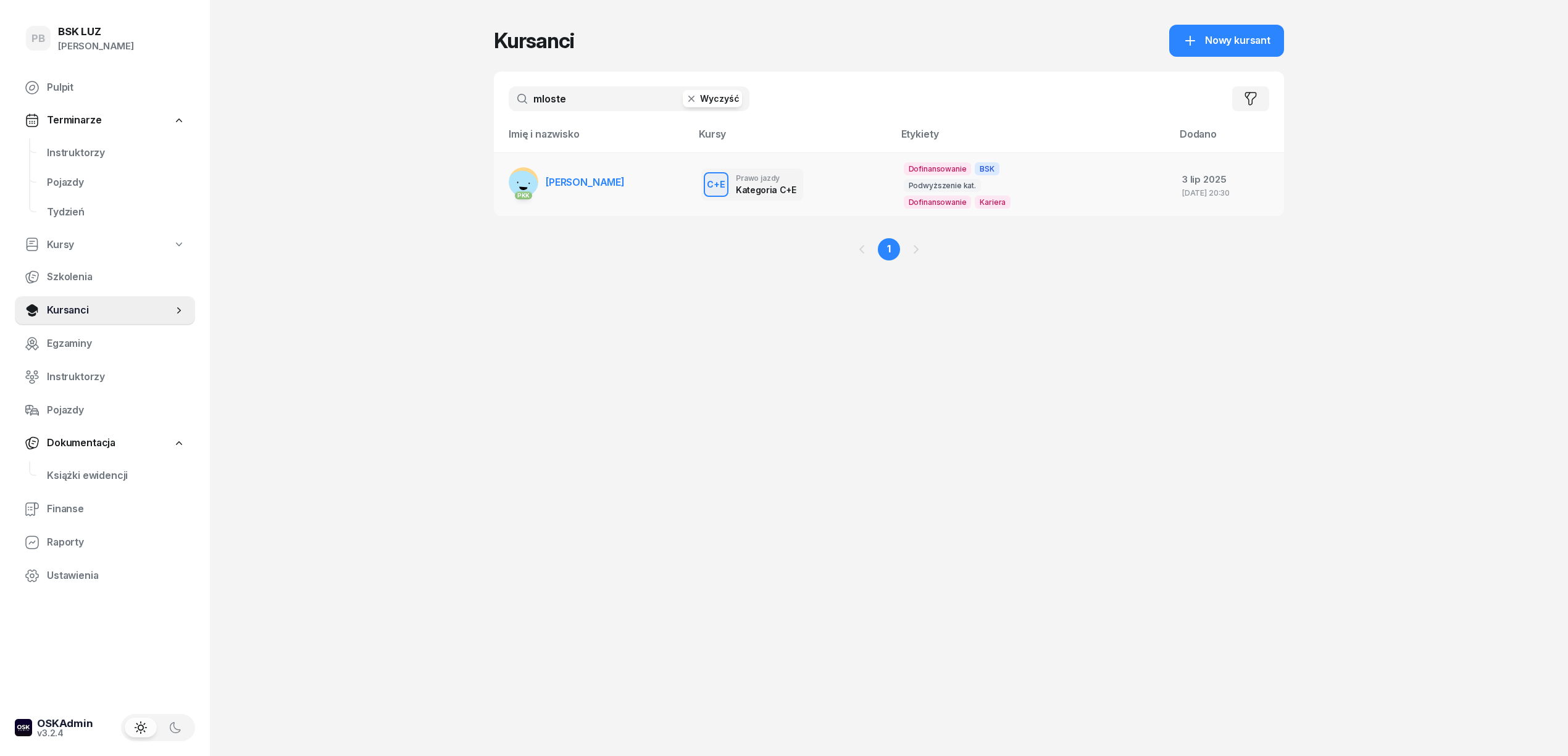
type input "mloste"
click at [582, 183] on span "[PERSON_NAME]" at bounding box center [585, 182] width 79 height 12
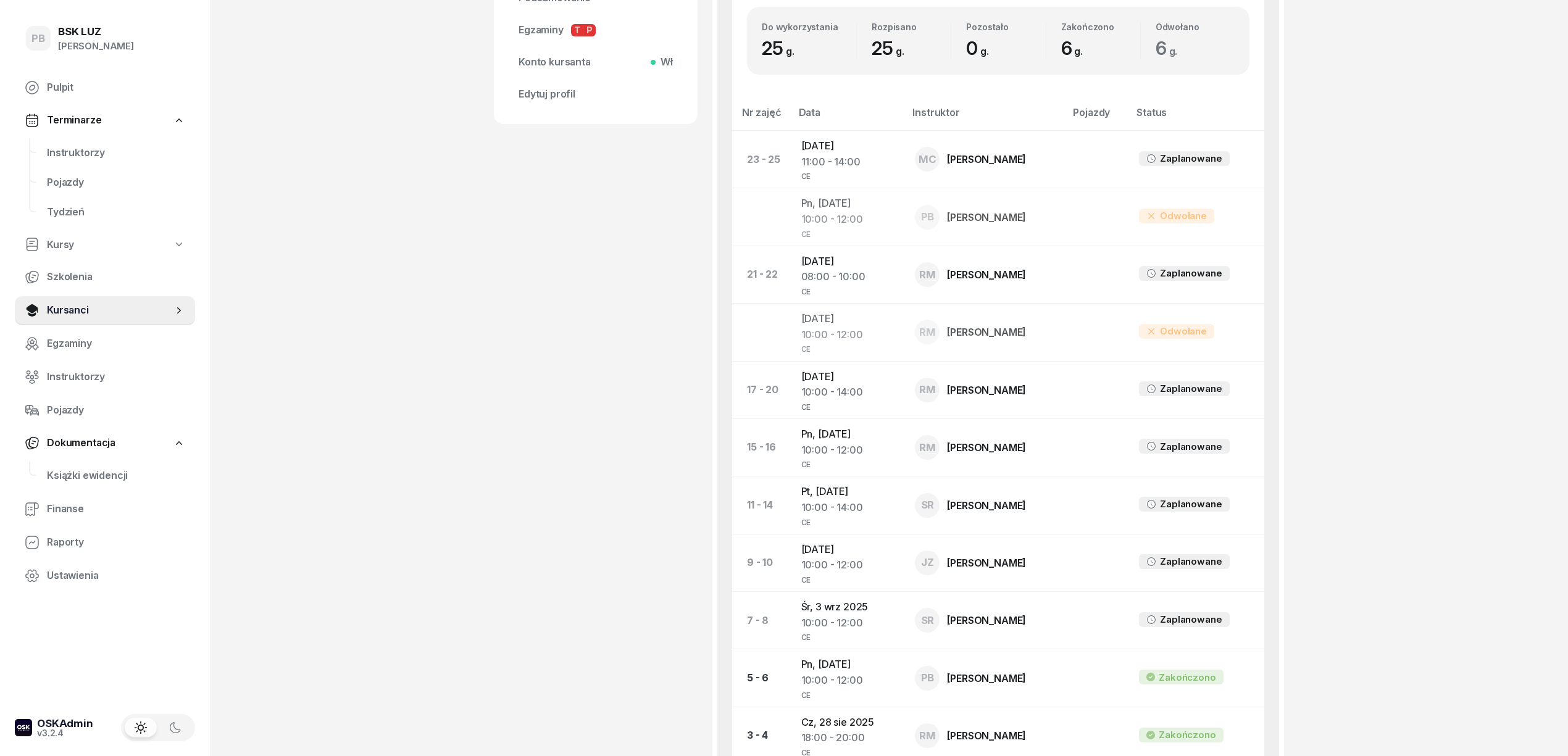
scroll to position [576, 0]
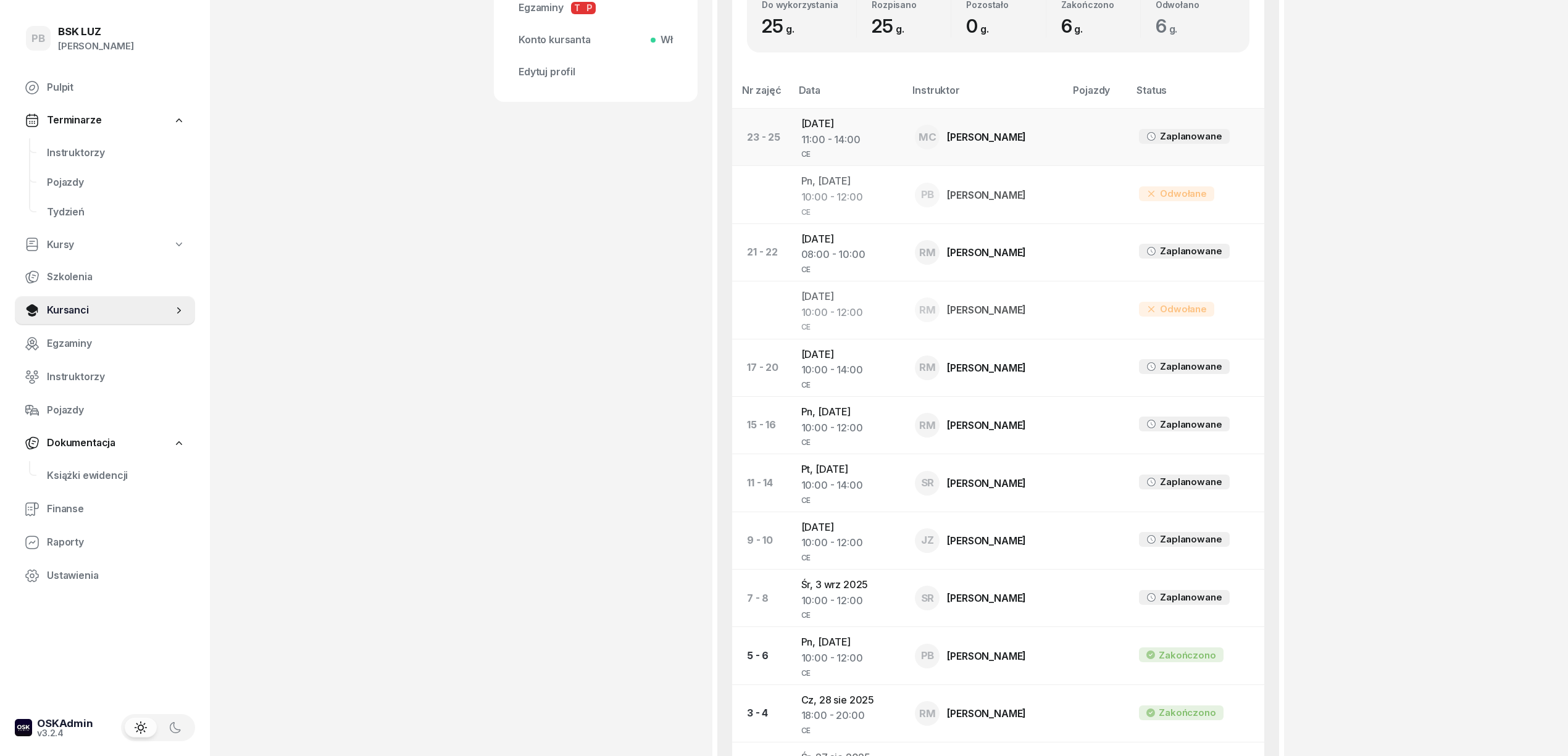
click at [824, 119] on td "[DATE] 11:00 - 14:00 CE" at bounding box center [848, 138] width 115 height 58
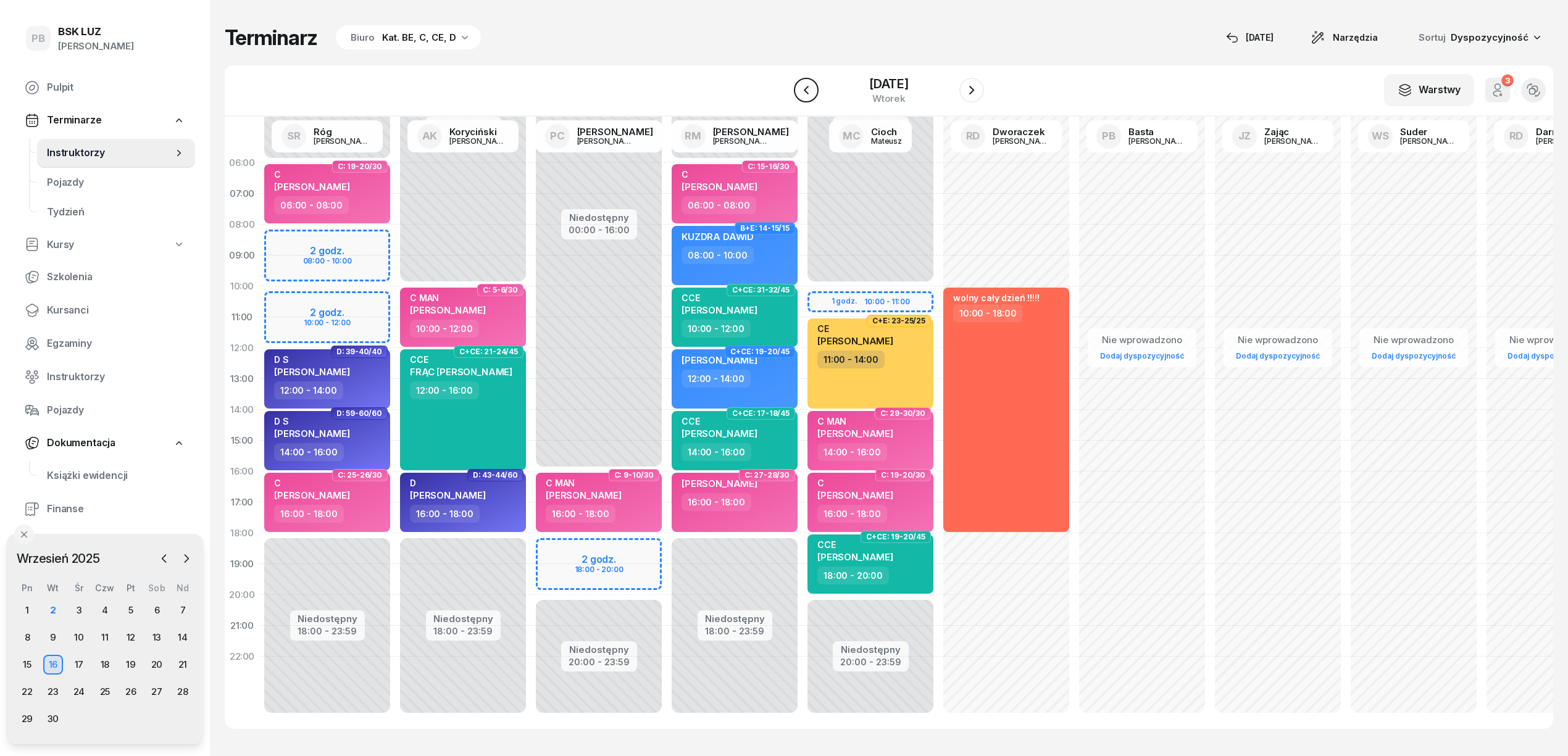
click at [805, 90] on icon "button" at bounding box center [806, 90] width 14 height 14
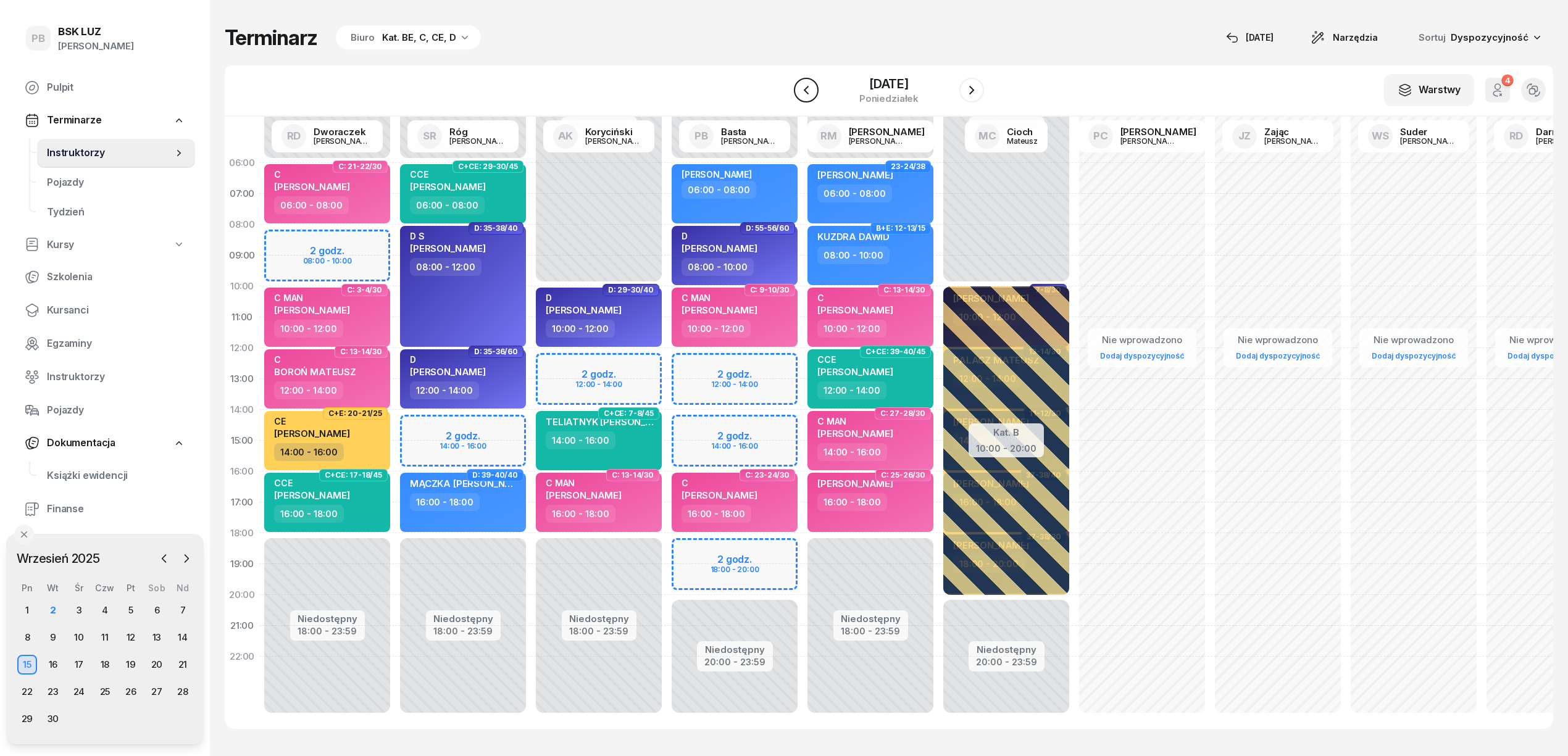
click at [808, 85] on icon "button" at bounding box center [806, 90] width 14 height 14
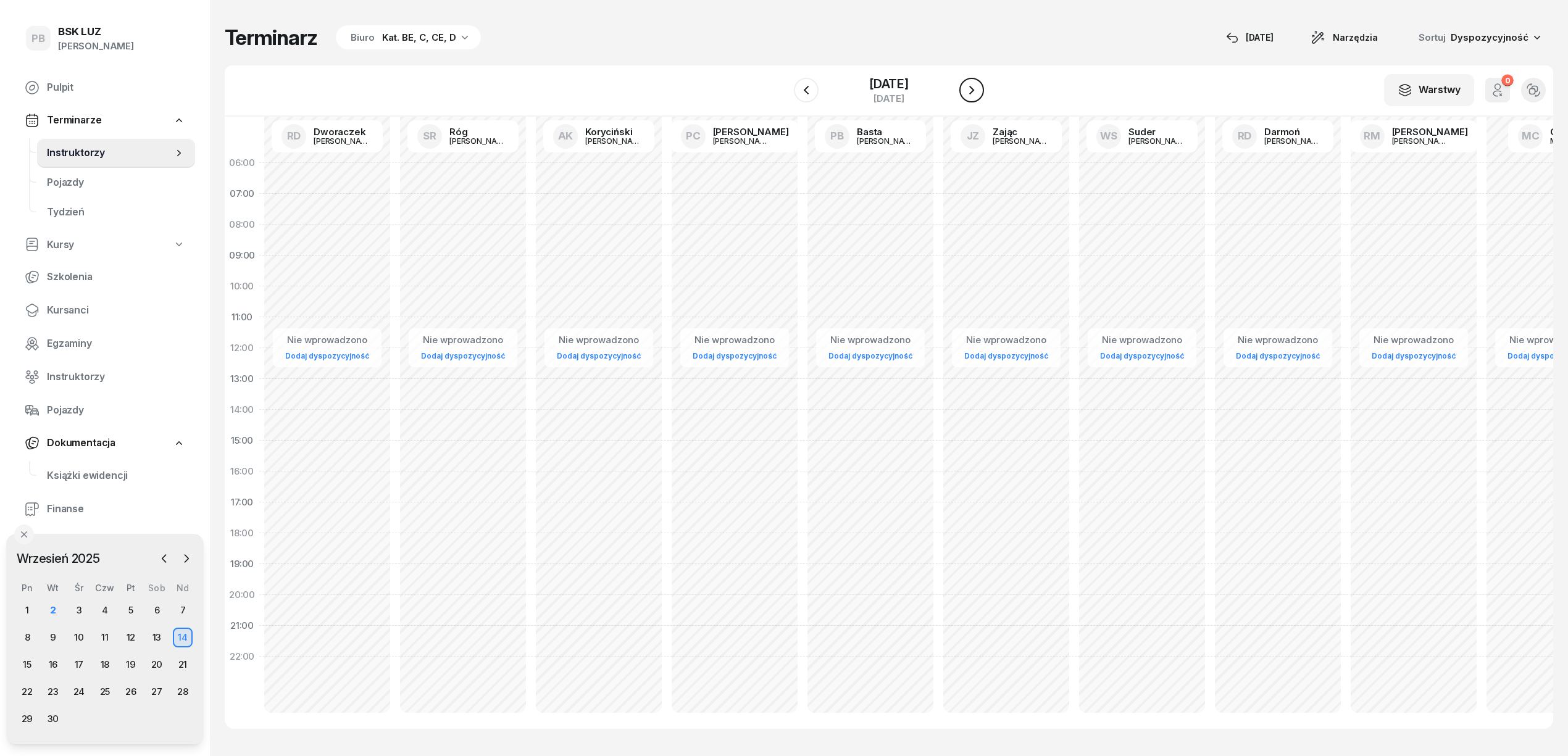
click at [975, 89] on icon "button" at bounding box center [971, 90] width 14 height 14
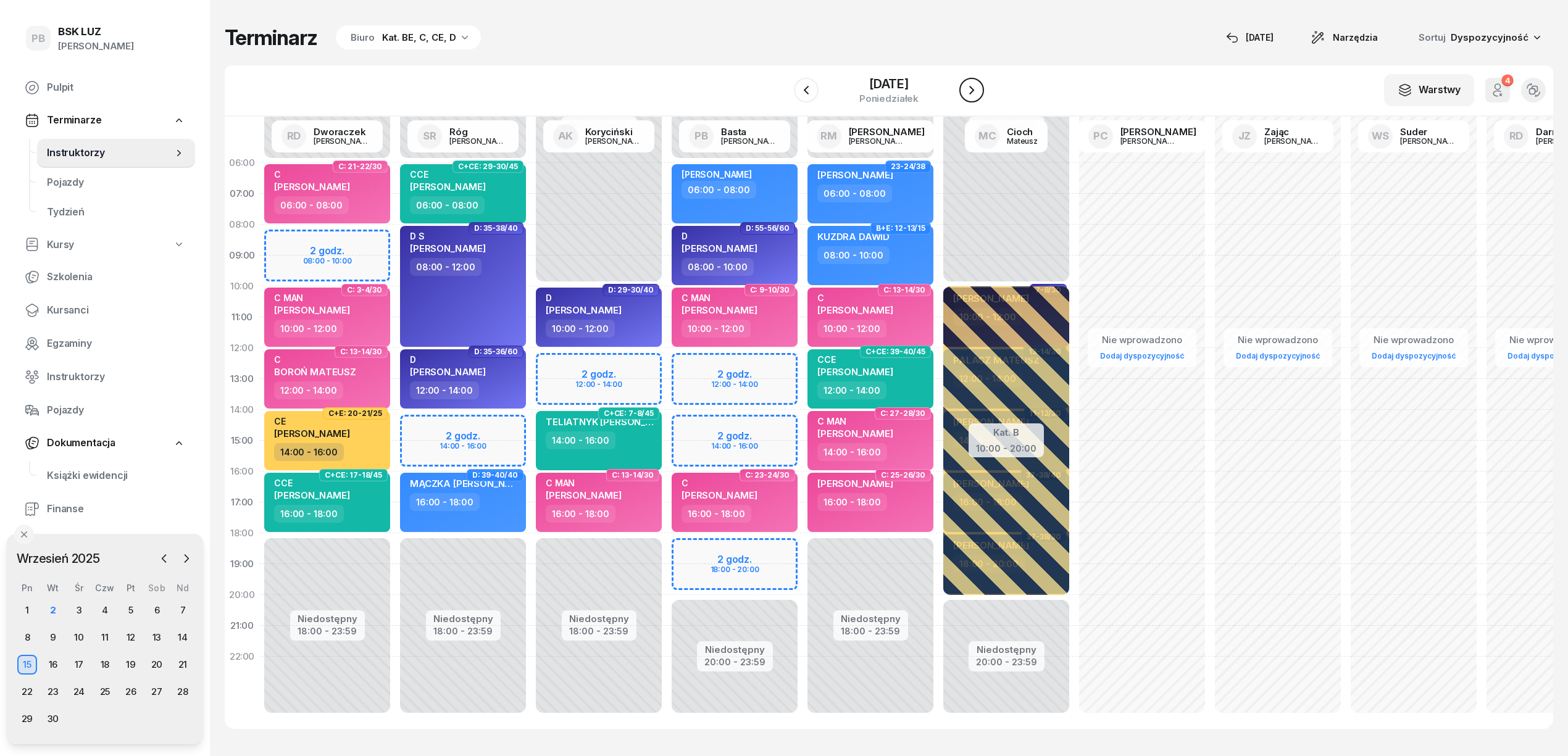
click at [975, 89] on icon "button" at bounding box center [971, 90] width 14 height 14
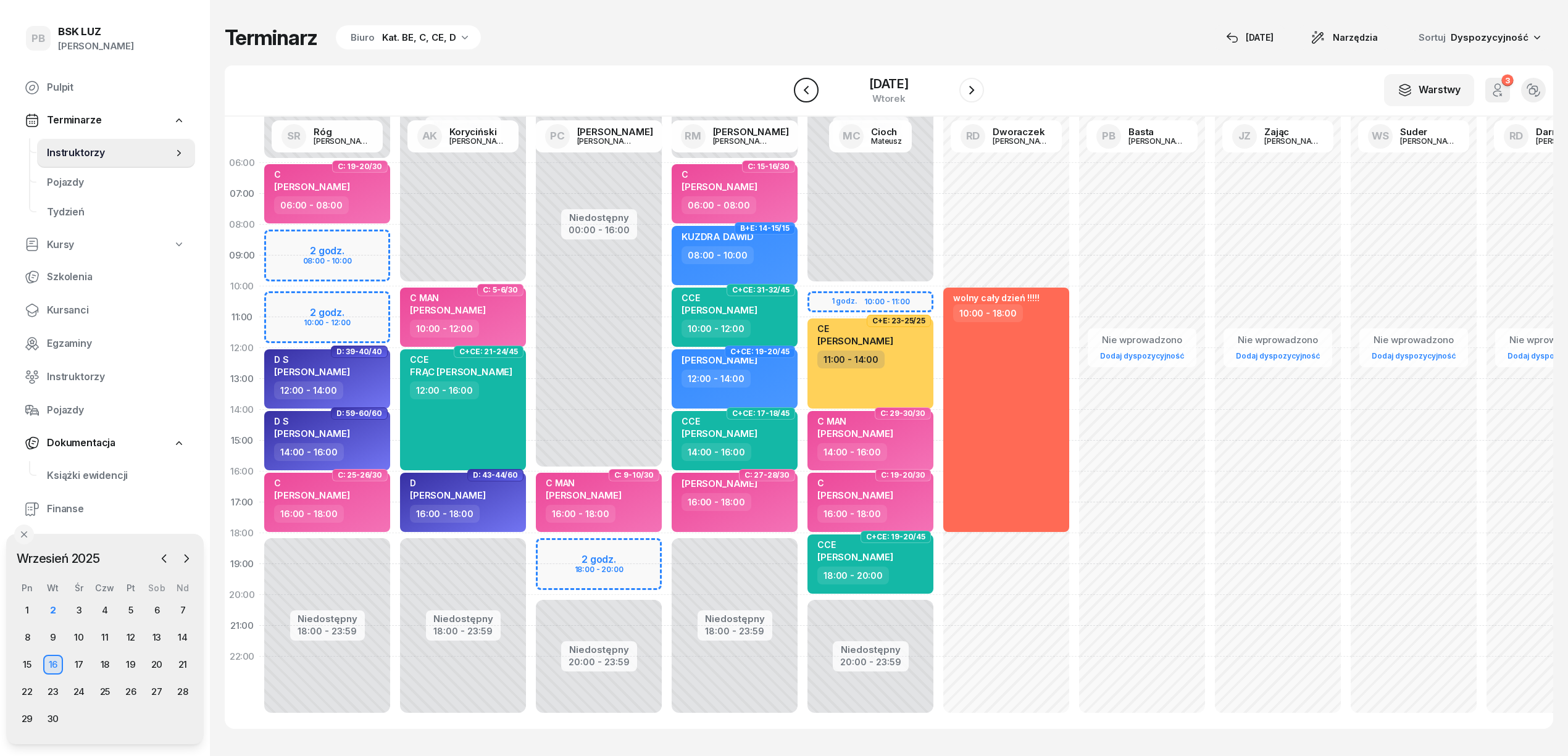
click at [795, 86] on button "button" at bounding box center [806, 90] width 25 height 25
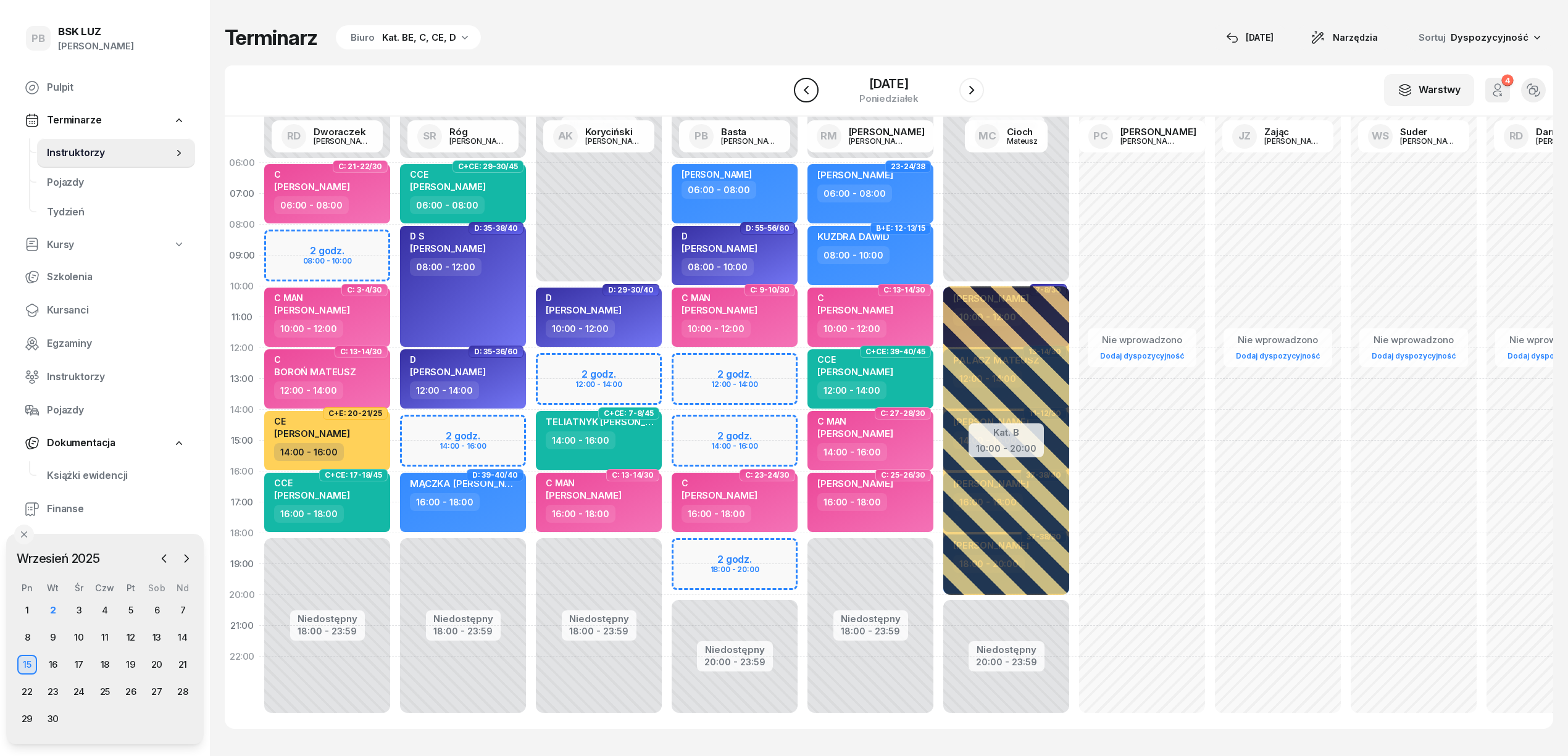
click at [795, 86] on button "button" at bounding box center [806, 90] width 25 height 25
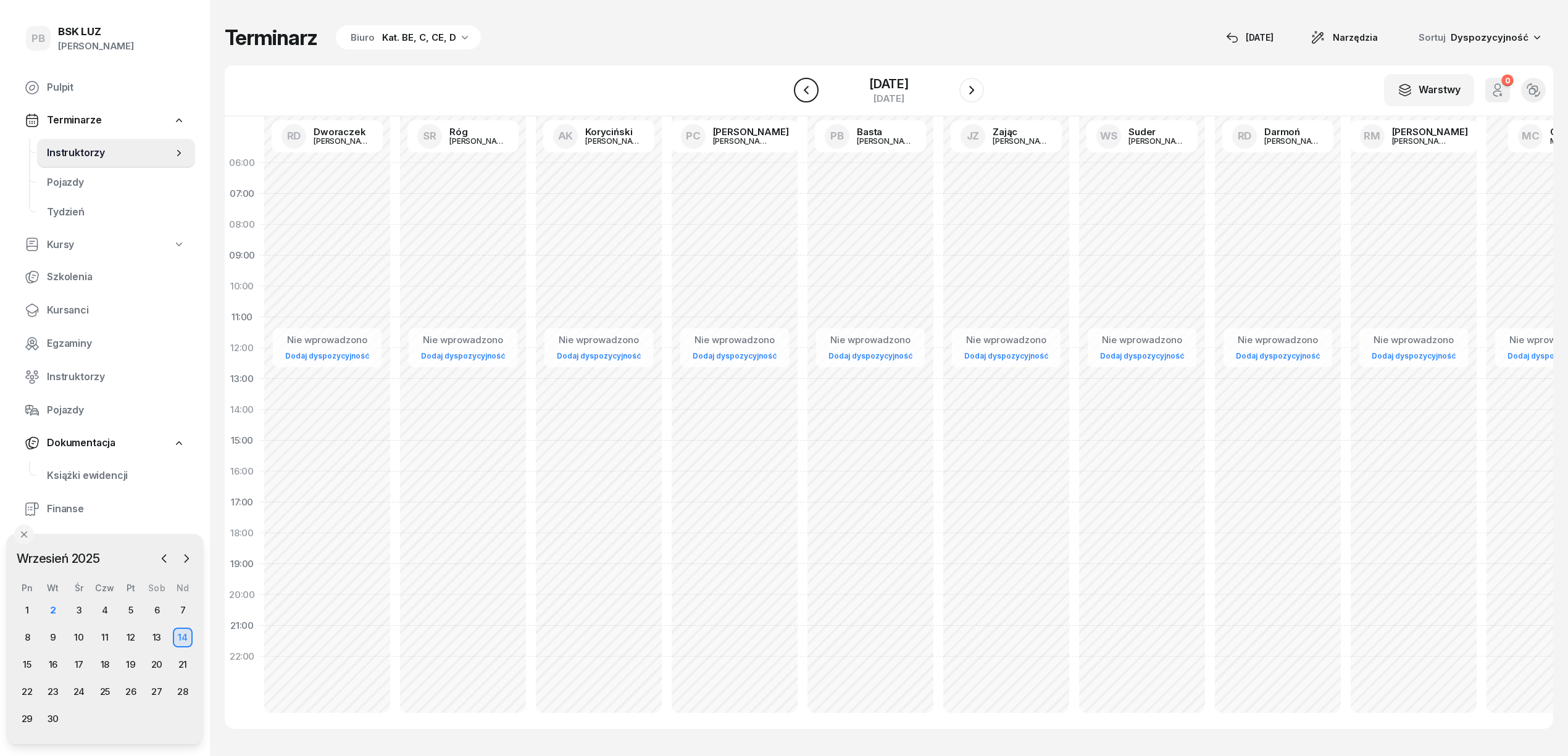
click at [795, 86] on button "button" at bounding box center [806, 90] width 25 height 25
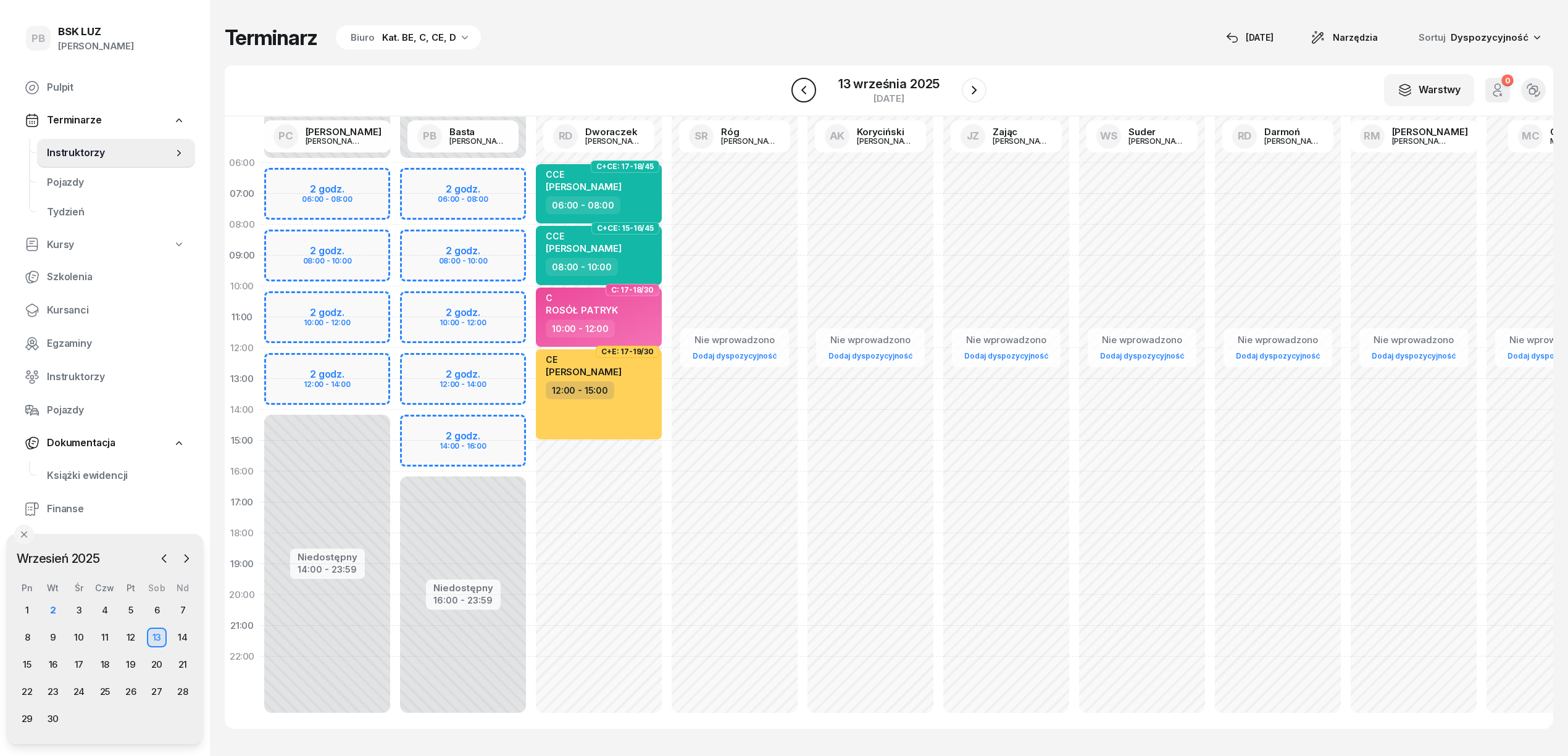
click at [795, 86] on button "button" at bounding box center [804, 90] width 25 height 25
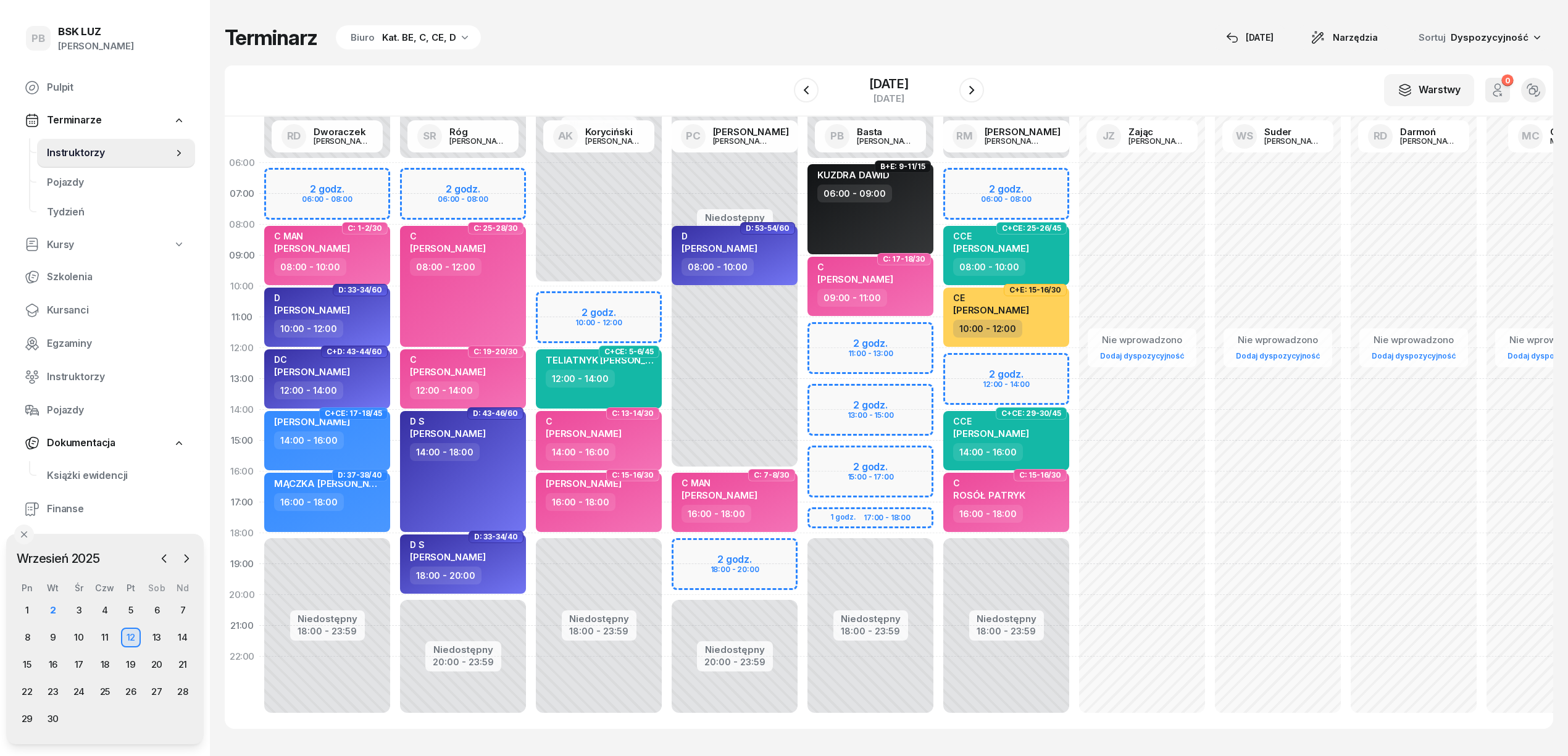
click at [1364, 584] on div "Nie wprowadzono Dodaj dyspozycyjność" at bounding box center [1413, 440] width 135 height 586
click at [998, 55] on div "Terminarz Biuro Kat. BE, C, CE, D [DATE] Narzędzia Sortuj Dyspozycyjność W Wybi…" at bounding box center [889, 376] width 1328 height 754
select select "19"
select select "21"
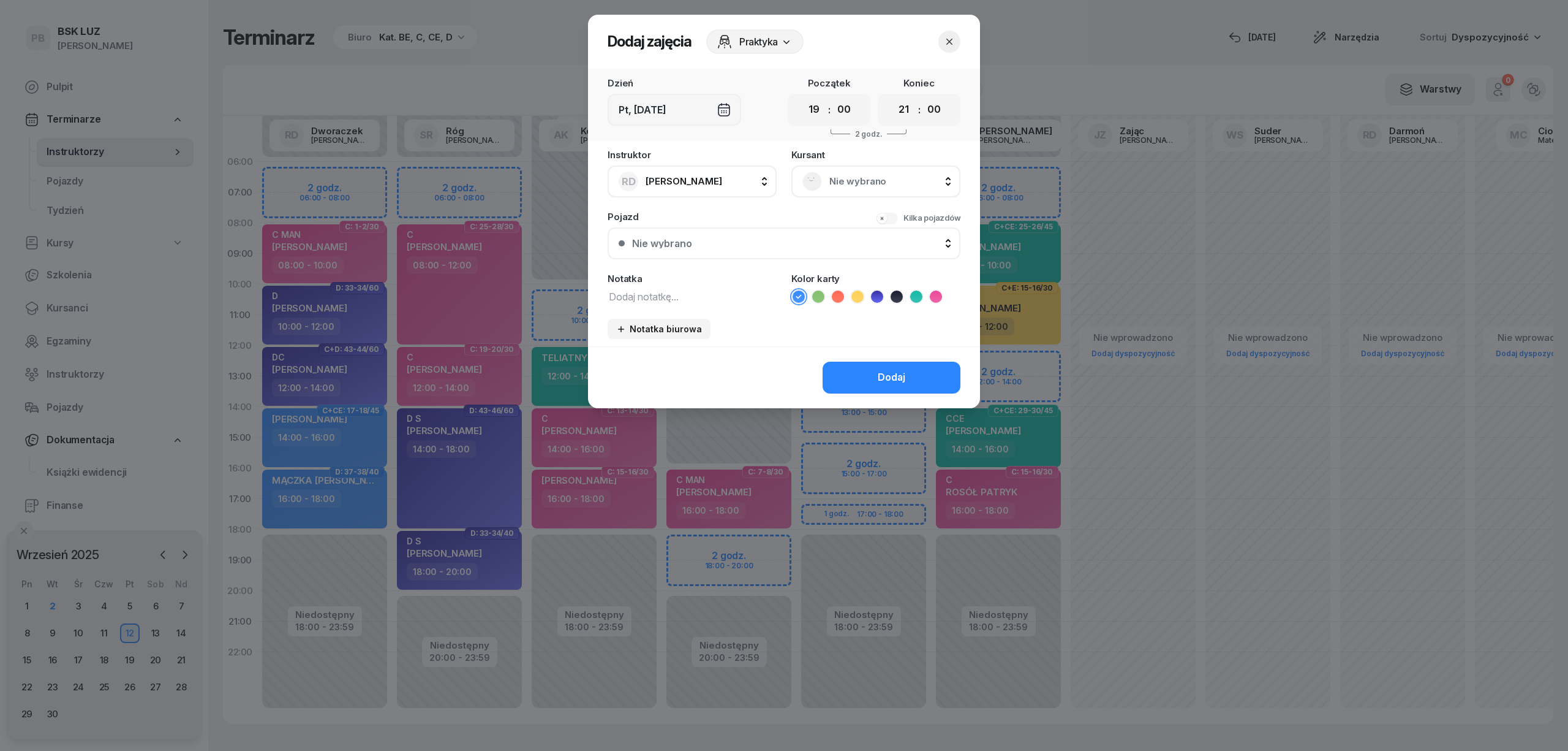
click at [951, 38] on icon "button" at bounding box center [949, 41] width 12 height 12
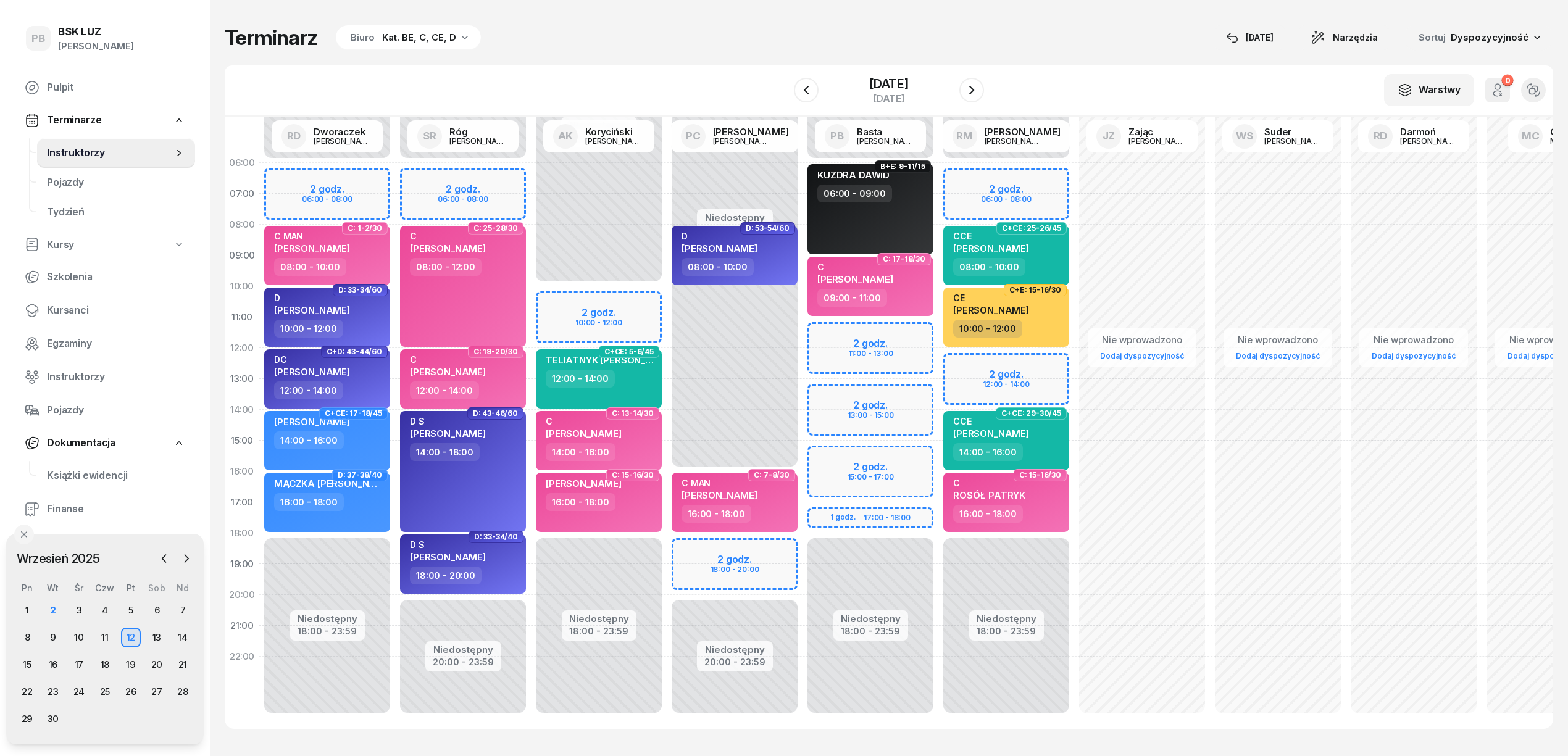
click at [1133, 18] on div "Terminarz Biuro Kat. BE, C, CE, D [DATE] Narzędzia Sortuj Dyspozycyjność W Wybi…" at bounding box center [889, 376] width 1328 height 754
